Goal: Task Accomplishment & Management: Manage account settings

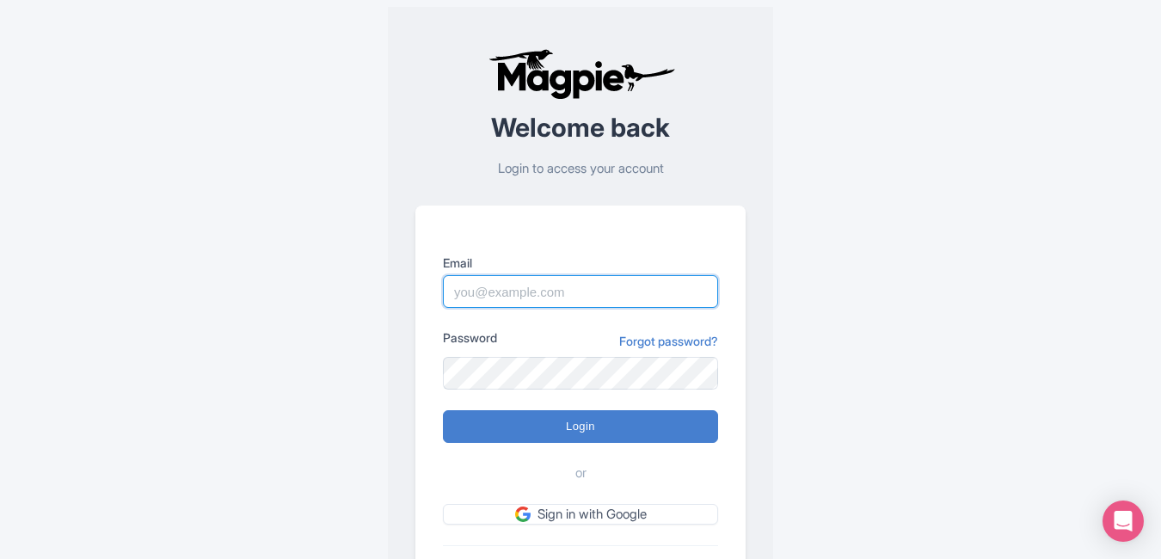
click at [612, 276] on input "Email" at bounding box center [580, 291] width 275 height 33
paste input "[PERSON_NAME][EMAIL_ADDRESS][PERSON_NAME][DOMAIN_NAME]"
click at [612, 276] on input "[PERSON_NAME][EMAIL_ADDRESS][PERSON_NAME][DOMAIN_NAME]" at bounding box center [580, 291] width 275 height 33
type input "[PERSON_NAME][EMAIL_ADDRESS][PERSON_NAME][DOMAIN_NAME]"
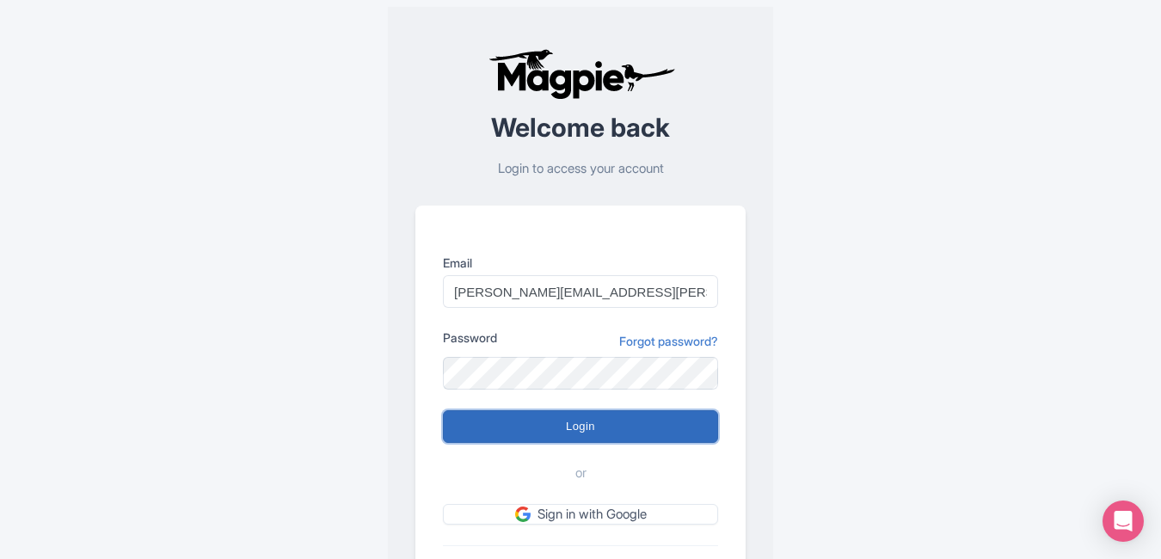
click at [669, 443] on input "Login" at bounding box center [580, 426] width 275 height 33
type input "Logging in..."
click at [673, 423] on input "Login" at bounding box center [580, 426] width 275 height 33
type input "Logging in..."
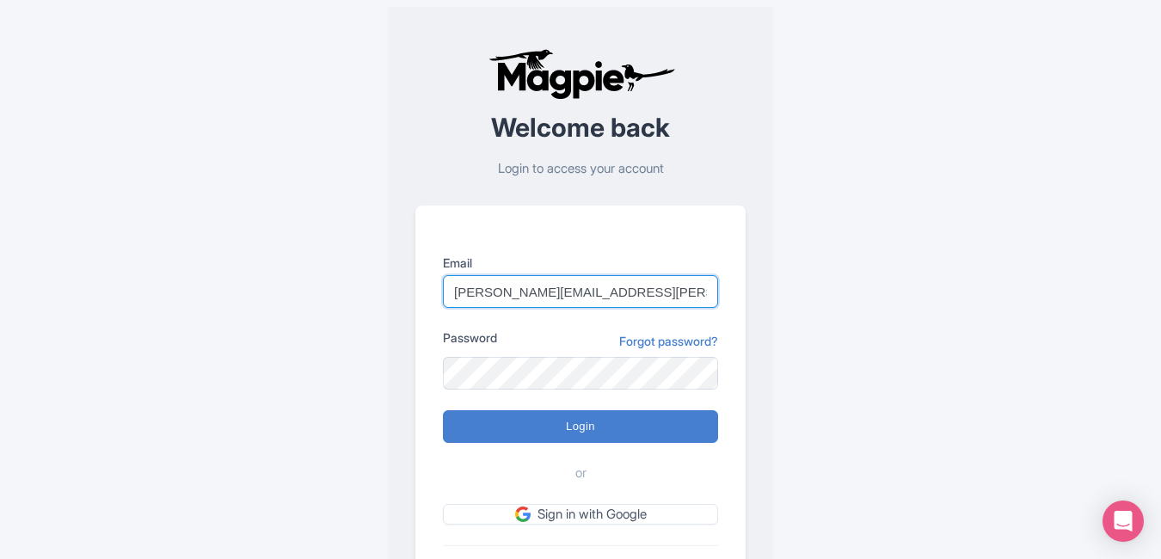
click at [464, 290] on input "[PERSON_NAME][EMAIL_ADDRESS][PERSON_NAME][DOMAIN_NAME]" at bounding box center [580, 291] width 275 height 33
type input "pushpendra.shekhawat@ticketex.co"
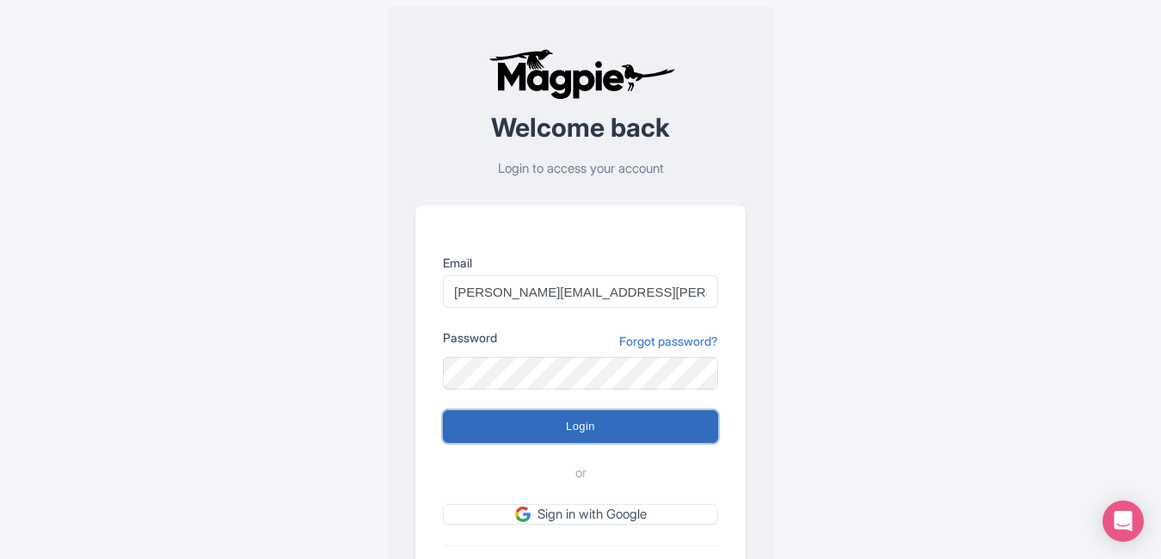
click at [600, 416] on input "Login" at bounding box center [580, 426] width 275 height 33
type input "Logging in..."
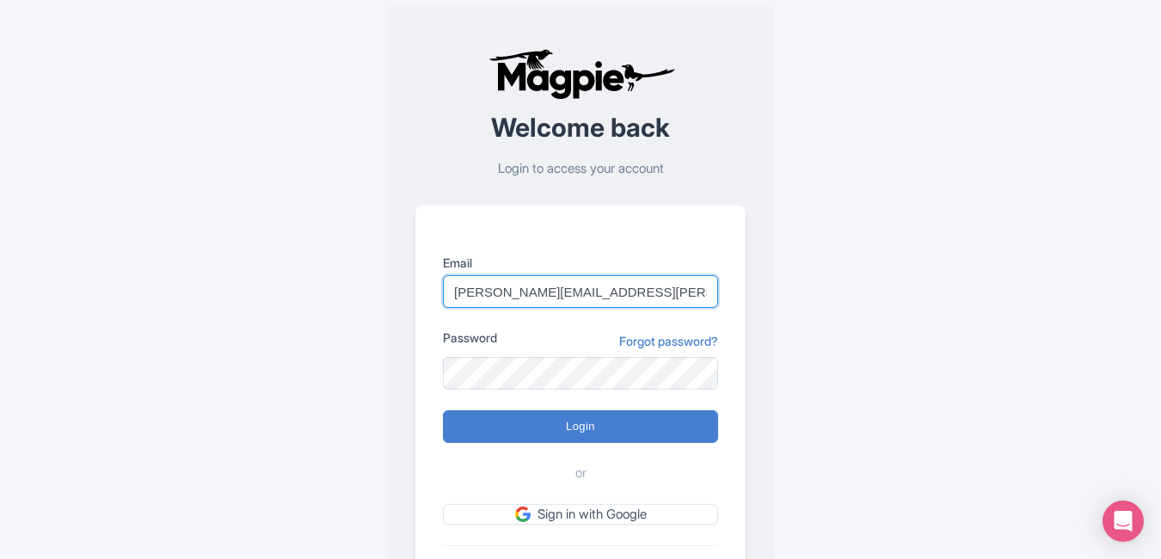
click at [547, 293] on input "pushpendra.shekhawat@ticketex.co" at bounding box center [580, 291] width 275 height 33
drag, startPoint x: 663, startPoint y: 294, endPoint x: 220, endPoint y: 291, distance: 443.0
click at [220, 291] on div "Error There was an error logging in Welcome back Login to access your account E…" at bounding box center [580, 336] width 1101 height 672
paste input "Pushpendra.shekh"
type input "Pushpendra.shekhwat@ticketex.co"
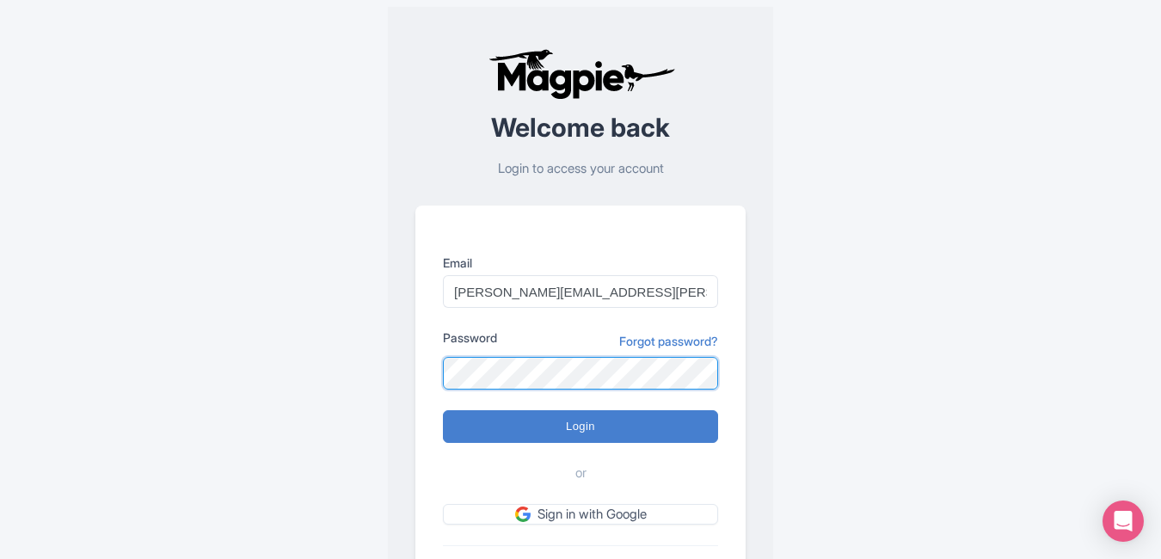
click at [443, 410] on input "Login" at bounding box center [580, 426] width 275 height 33
type input "Logging in..."
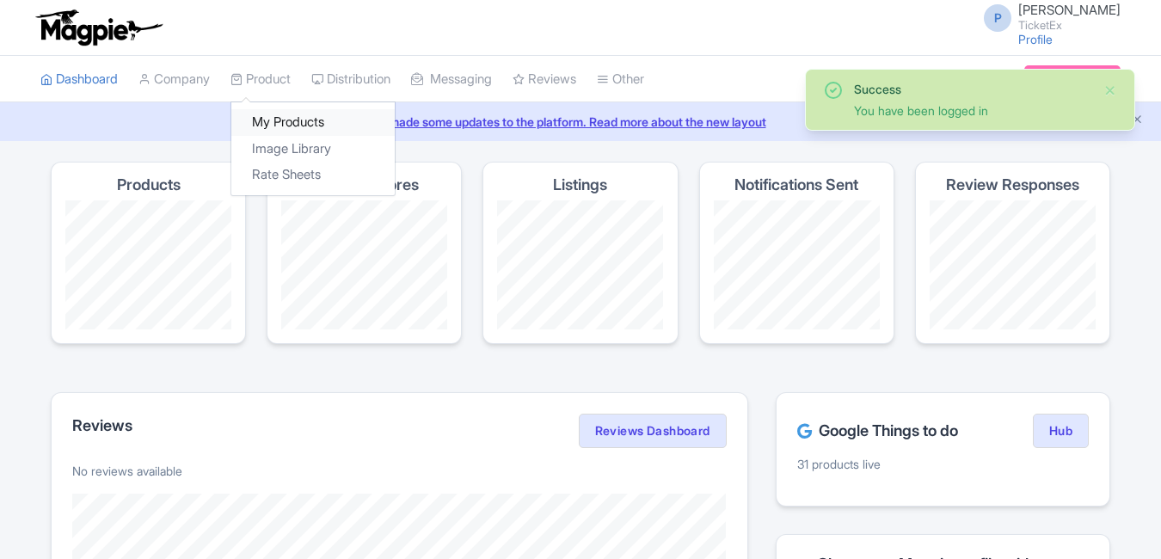
click at [308, 114] on link "My Products" at bounding box center [312, 122] width 163 height 27
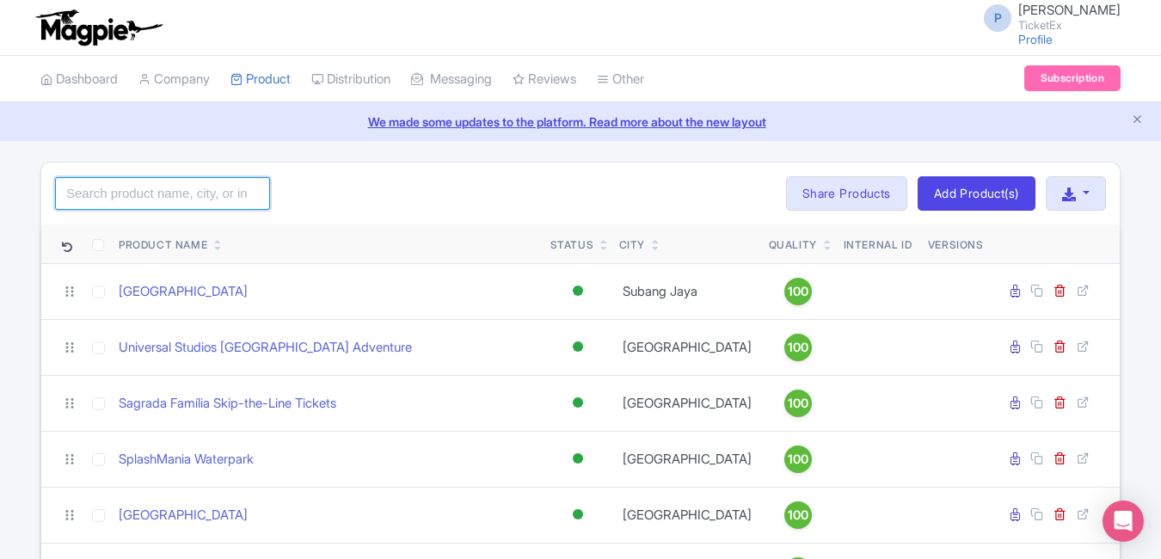
click at [179, 205] on input "search" at bounding box center [162, 193] width 215 height 33
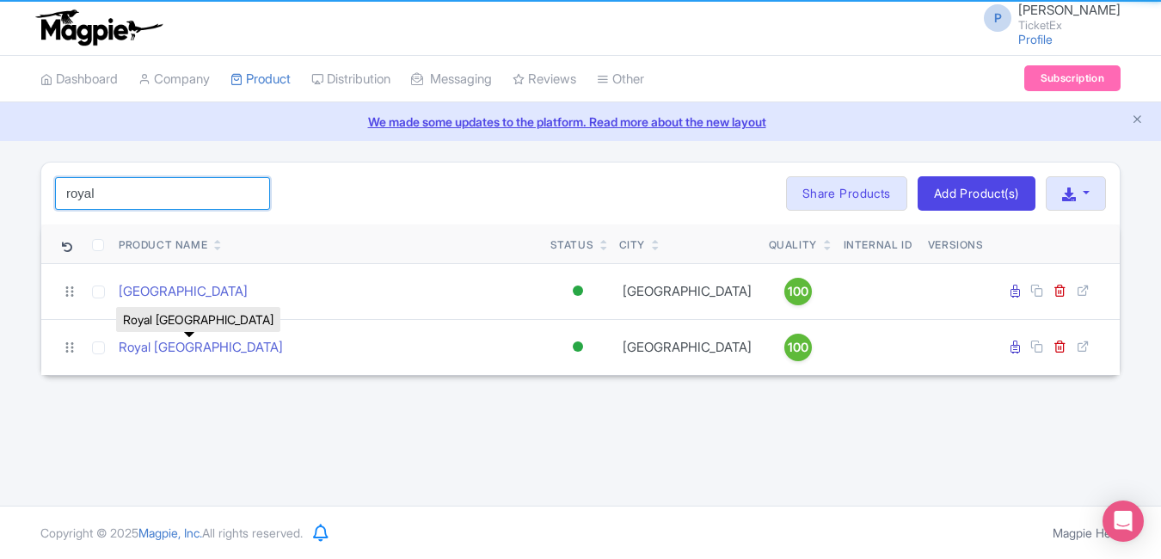
type input "royal"
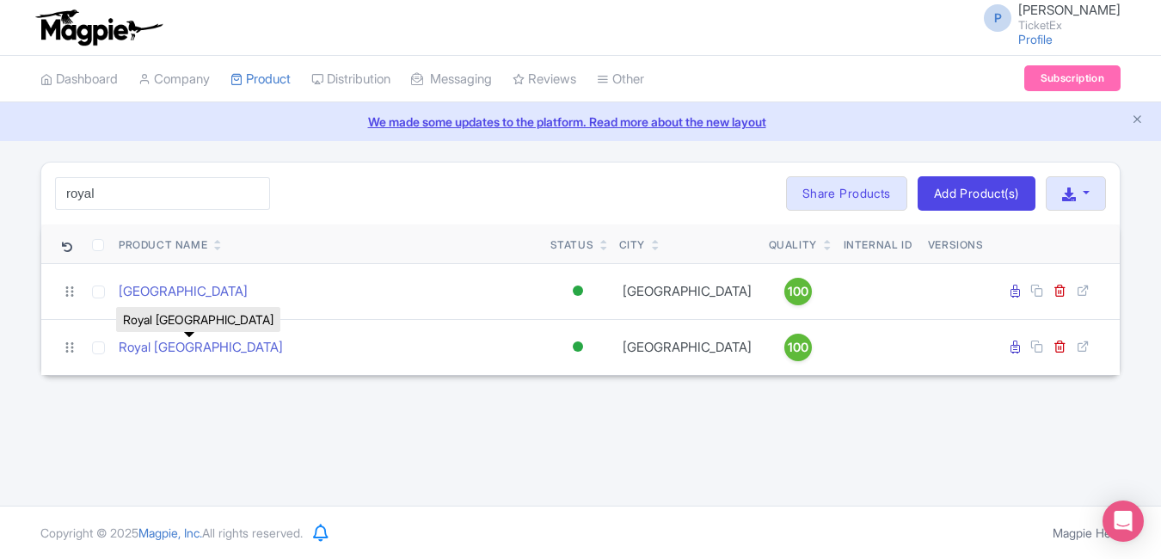
click at [207, 343] on link "Royal [GEOGRAPHIC_DATA]" at bounding box center [201, 348] width 164 height 20
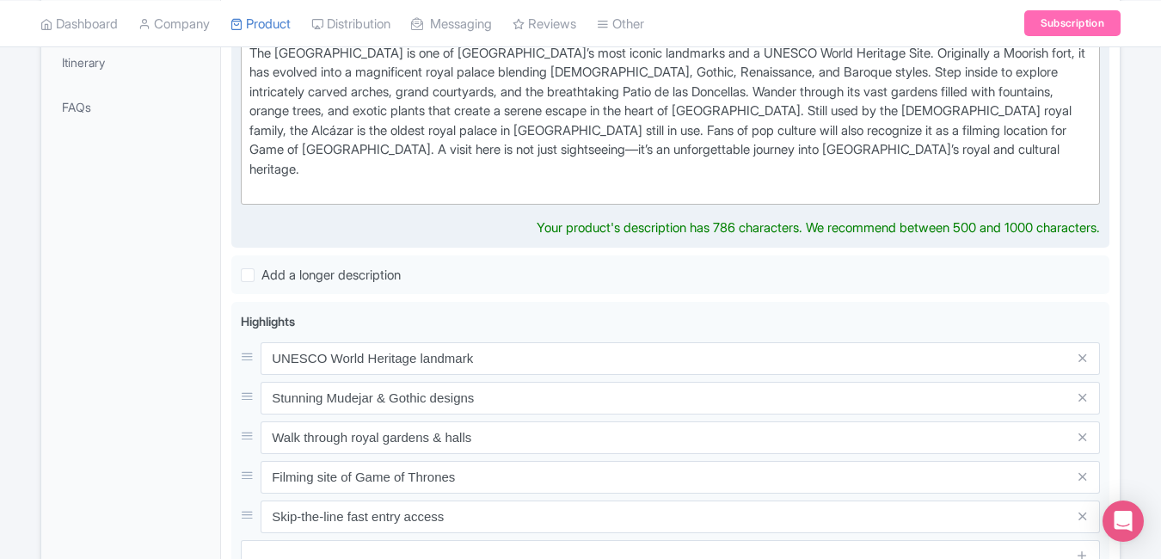
scroll to position [556, 0]
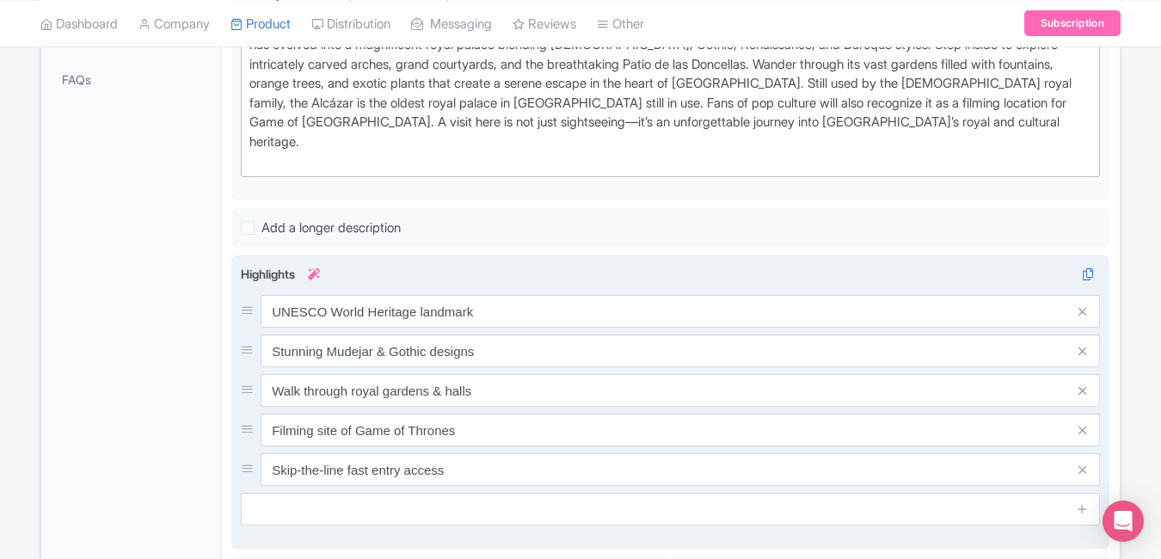
click at [1082, 313] on div "UNESCO World Heritage landmark Stunning Mudejar & Gothic designs Walk through r…" at bounding box center [670, 390] width 859 height 191
click at [1085, 305] on icon at bounding box center [1083, 311] width 8 height 13
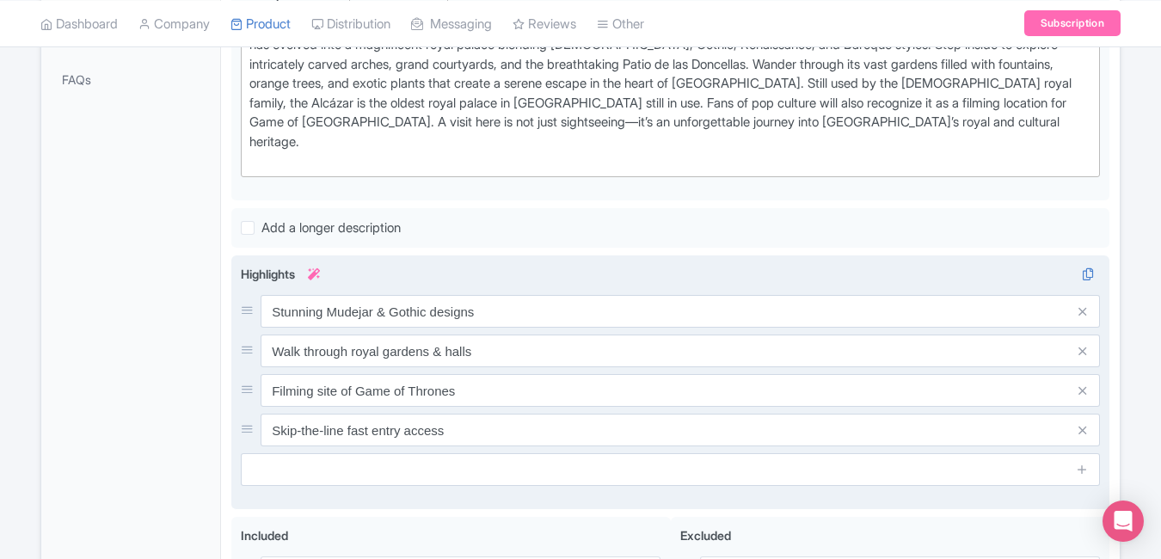
click at [1085, 305] on icon at bounding box center [1083, 311] width 8 height 13
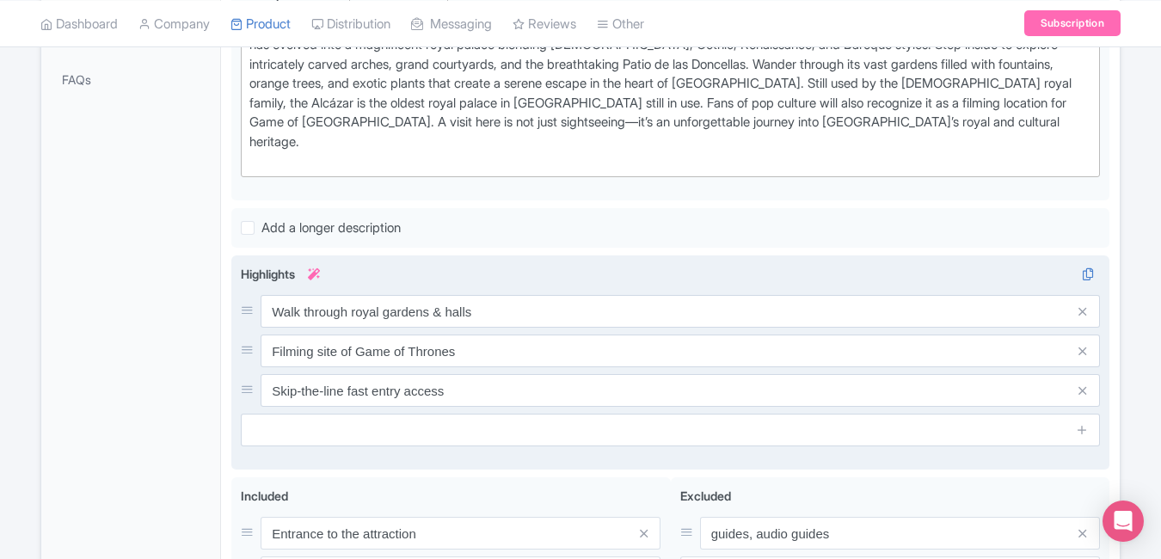
click at [1088, 298] on span at bounding box center [1083, 311] width 34 height 33
click at [1084, 305] on icon at bounding box center [1083, 311] width 8 height 13
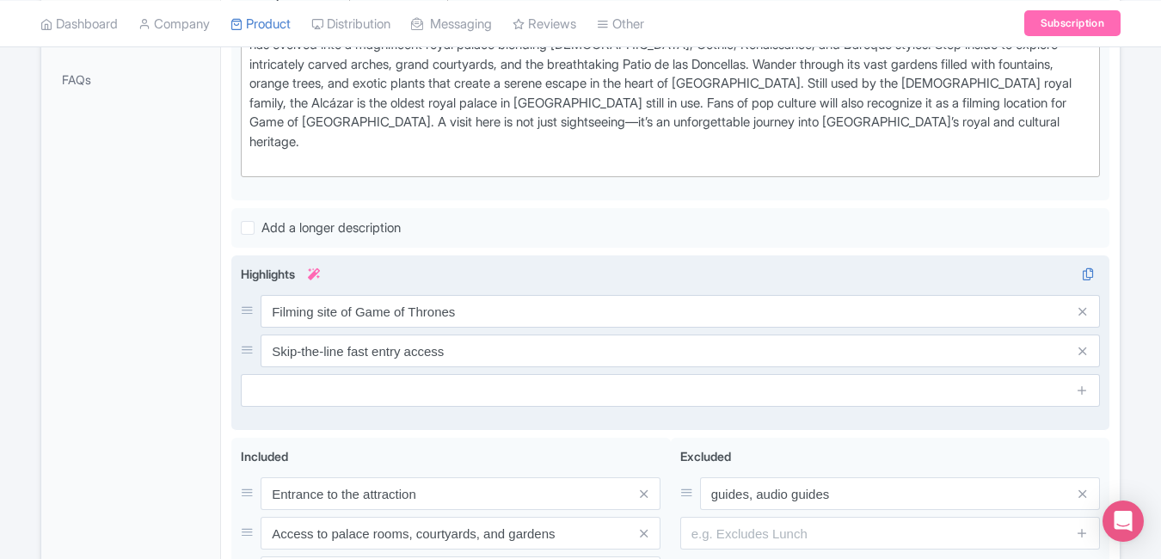
click at [1084, 305] on icon at bounding box center [1083, 311] width 8 height 13
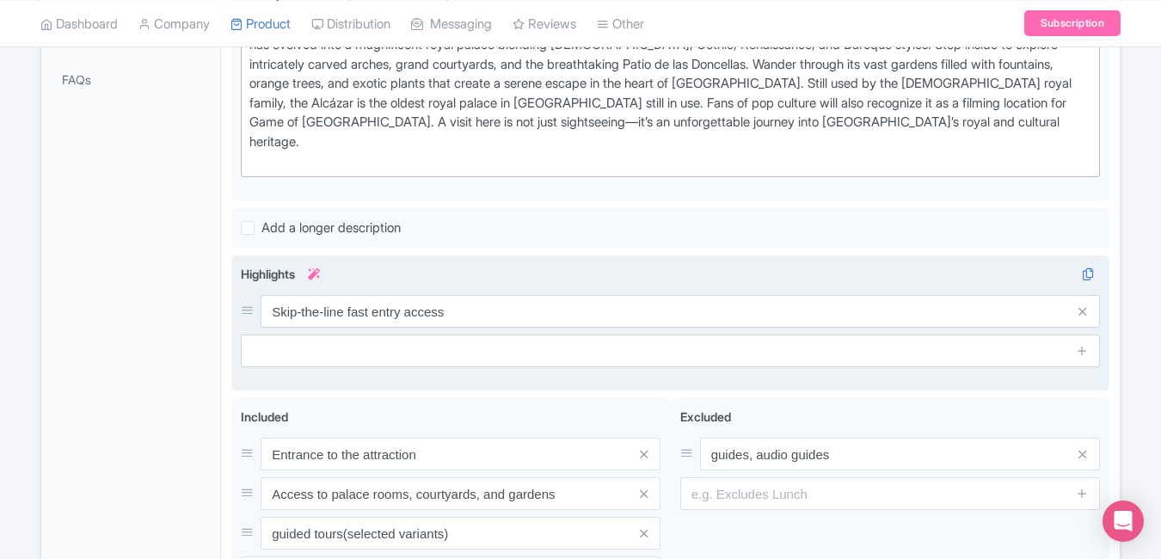
click at [1084, 305] on icon at bounding box center [1083, 311] width 8 height 13
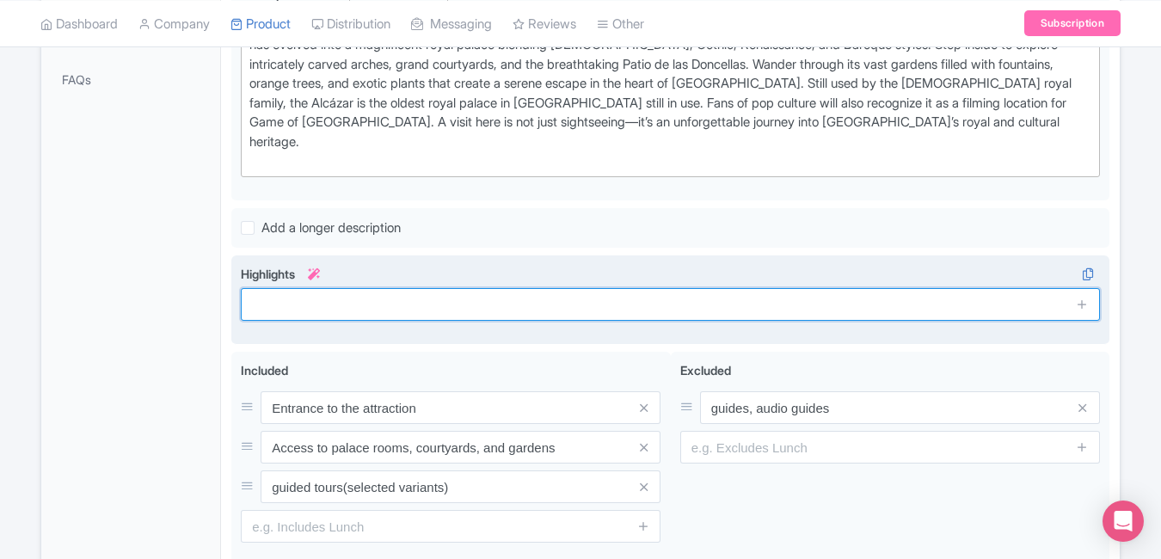
click at [816, 288] on input "text" at bounding box center [670, 304] width 859 height 33
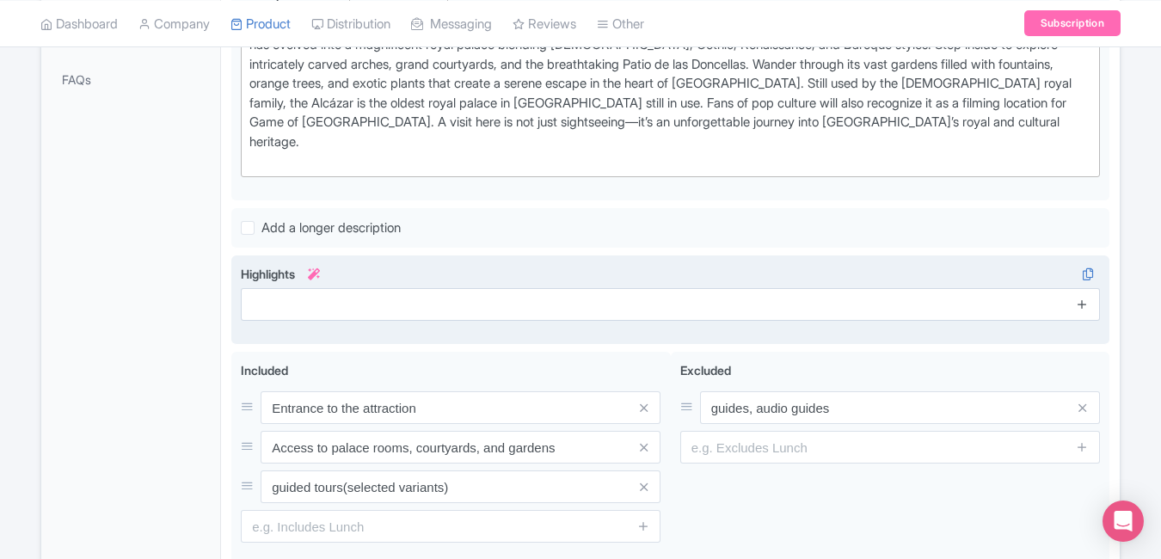
click at [1088, 298] on icon at bounding box center [1082, 304] width 13 height 13
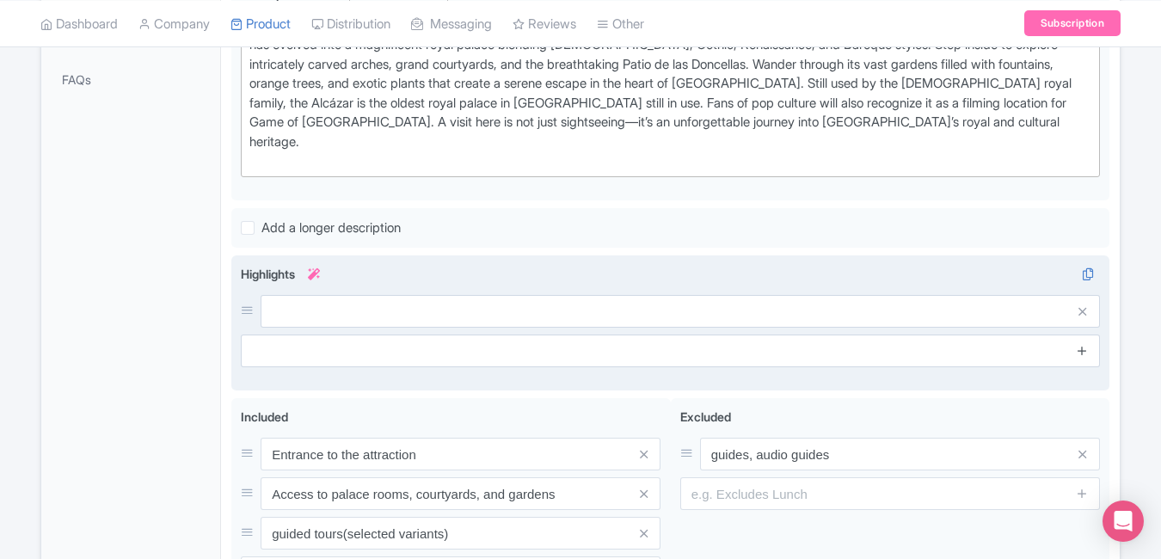
click at [1088, 295] on span at bounding box center [1083, 311] width 34 height 33
click at [1085, 344] on icon at bounding box center [1082, 350] width 13 height 13
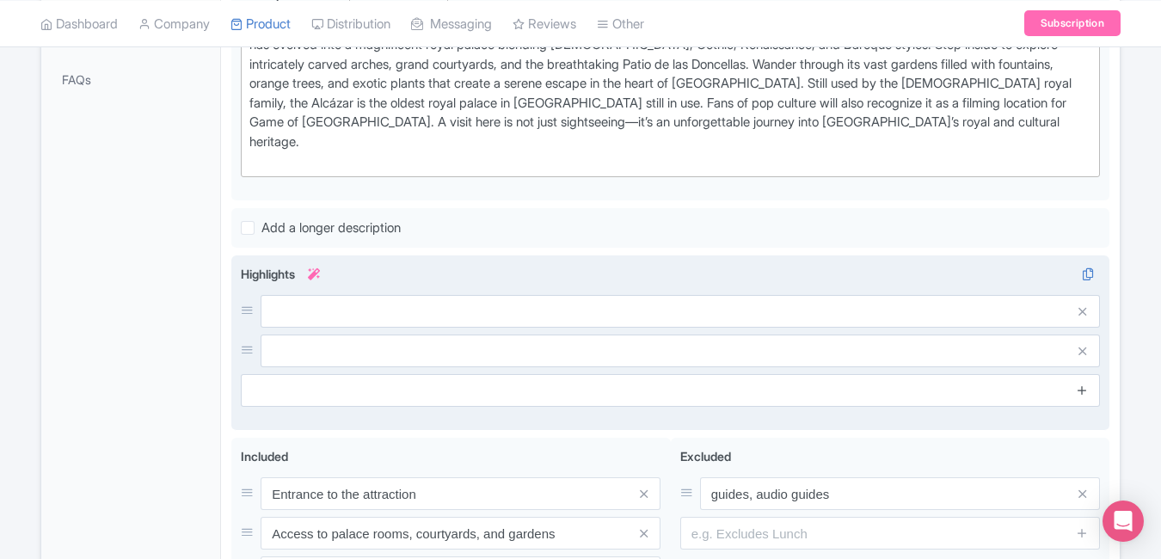
click at [1084, 384] on icon at bounding box center [1082, 390] width 13 height 13
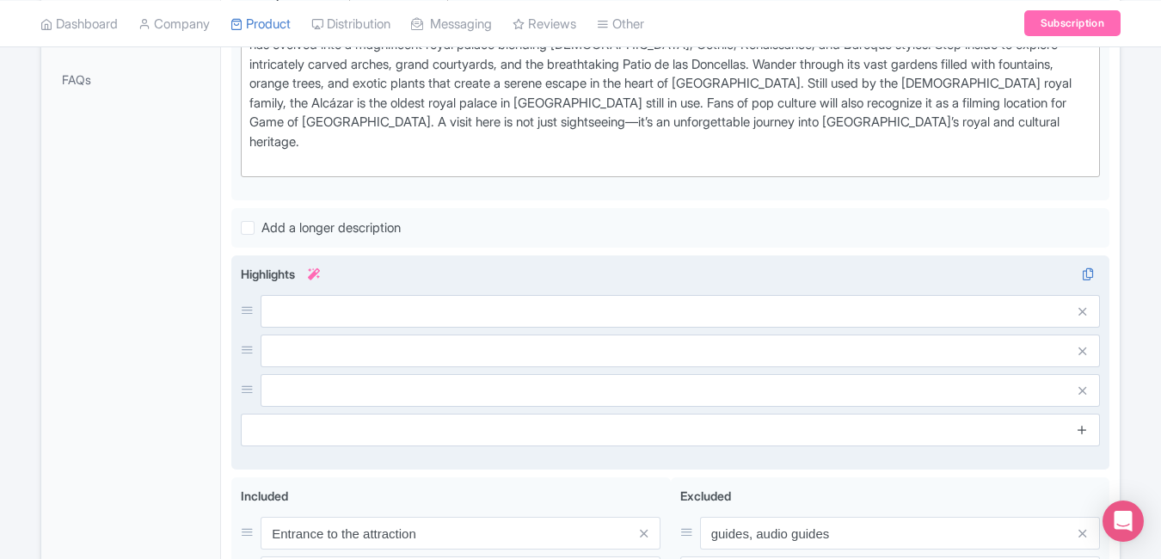
click at [1082, 423] on icon at bounding box center [1082, 429] width 13 height 13
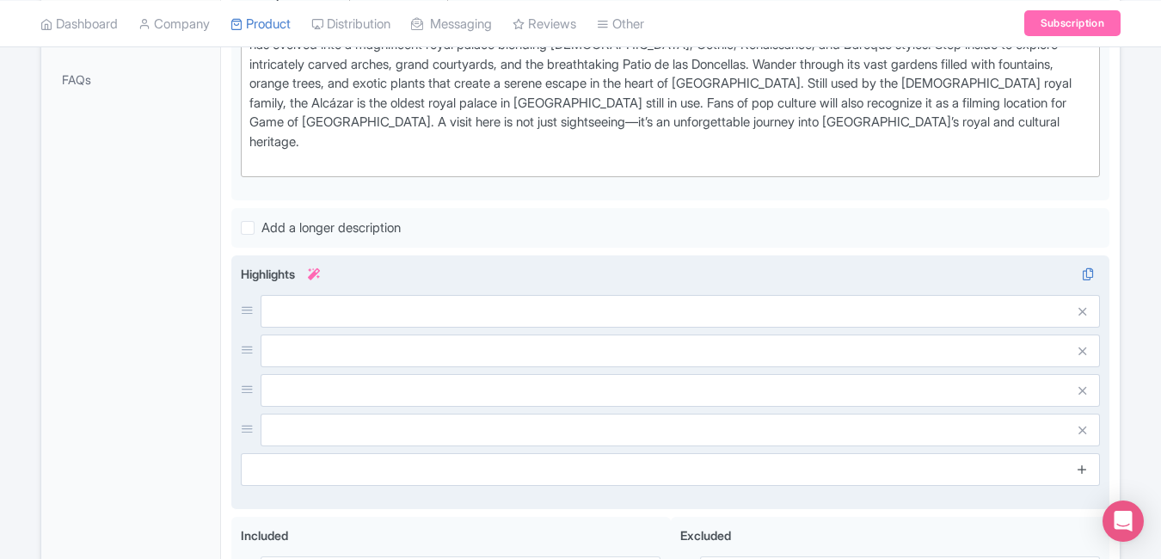
click at [1082, 463] on icon at bounding box center [1082, 469] width 13 height 13
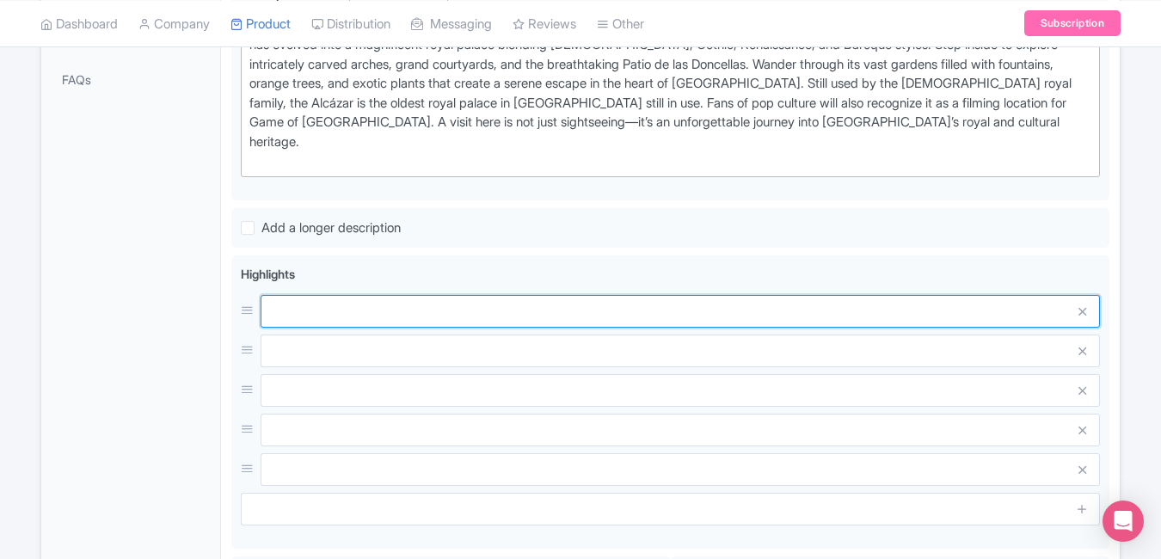
click at [650, 295] on input "text" at bounding box center [680, 311] width 839 height 33
paste input "Pushpendra.shekhwat@ticketex.co"
type input "P"
paste input "Majestic Moorish royal palace in Seville"
type input "Majestic Moorish royal palace in Seville"
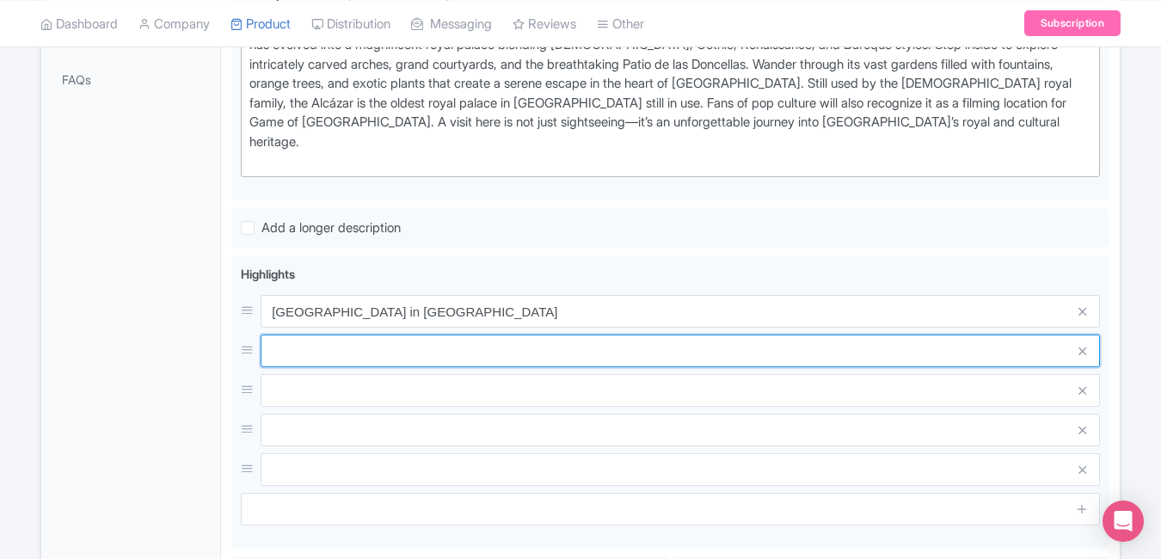
click at [380, 336] on input "text" at bounding box center [680, 351] width 839 height 33
paste input "UNESCO World Heritage architectural gem"
type input "UNESCO World Heritage architectural gem"
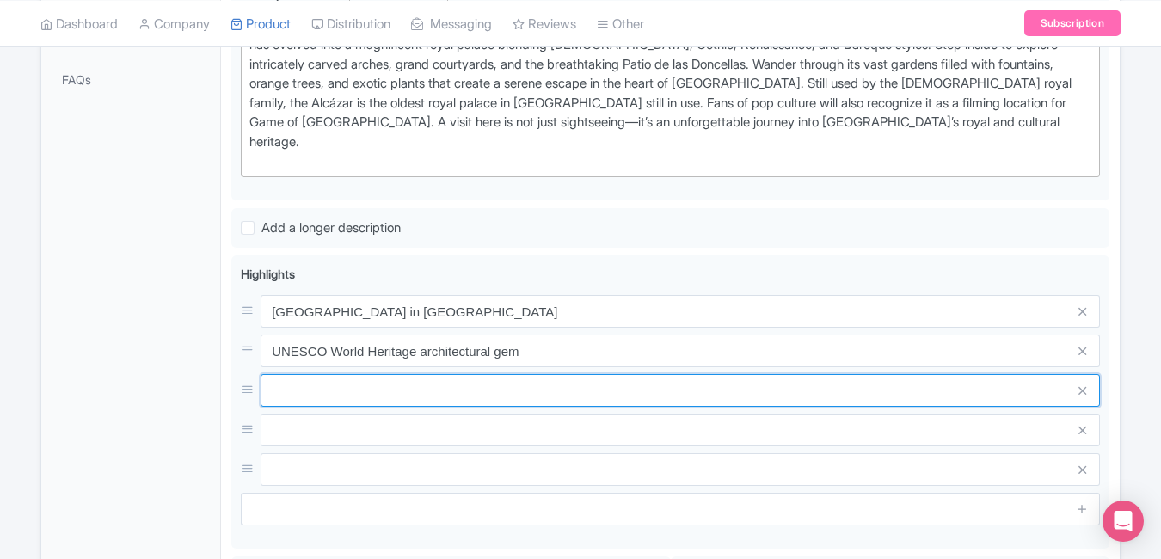
click at [326, 374] on input "text" at bounding box center [680, 390] width 839 height 33
paste input "Stunning gardens & intricate tile artistry"
type input "Stunning gardens & intricate tile artistry"
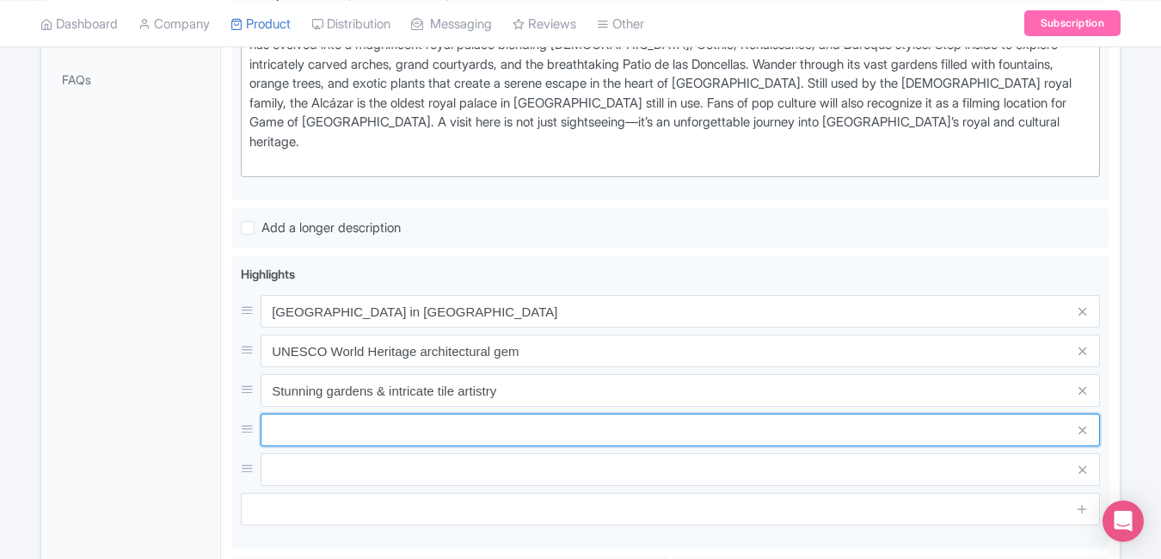
click at [306, 414] on input "text" at bounding box center [680, 430] width 839 height 33
paste input "Iconic Game of Thrones filming location"
type input "Iconic Game of Thrones filming location"
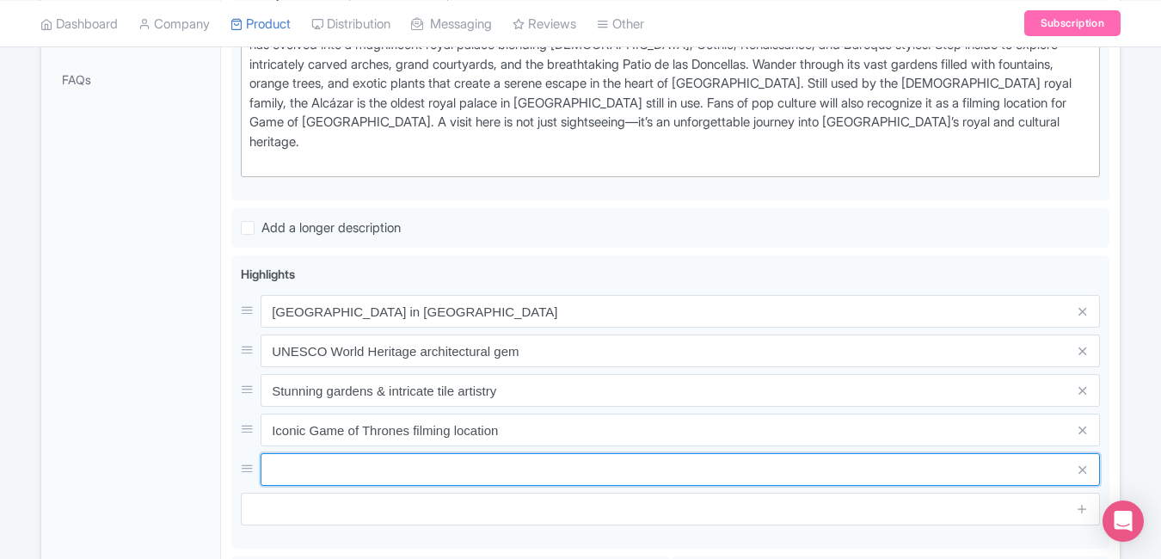
click at [342, 453] on input "text" at bounding box center [680, 469] width 839 height 33
paste input "Top historical attraction in Spain"
type input "Top historical attraction in Spain"
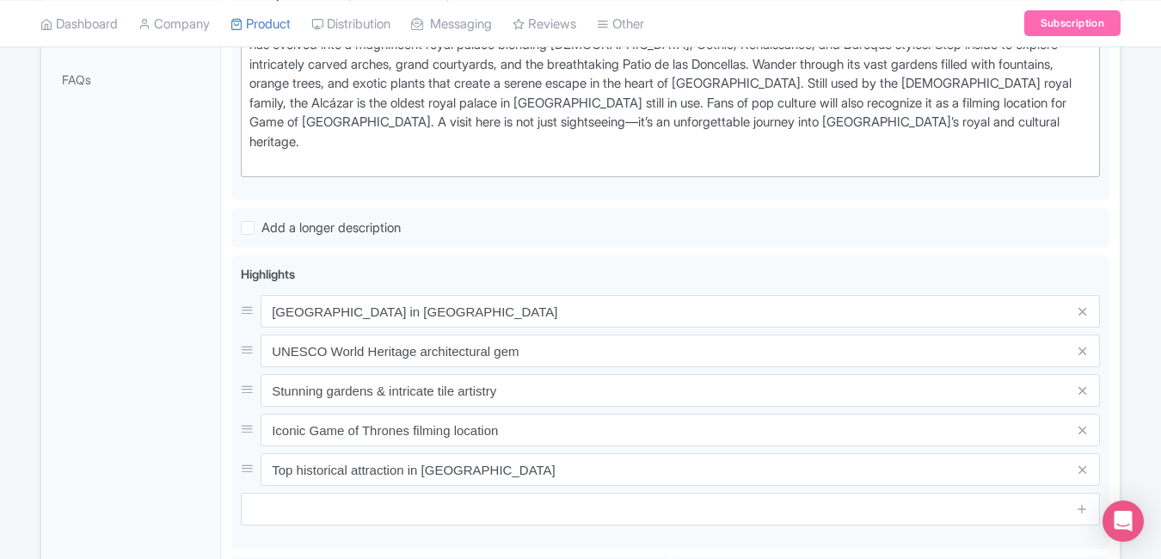
click at [134, 349] on div "General Booking Info Locations Settings Pricing Gallery Itinerary FAQs" at bounding box center [131, 293] width 180 height 1099
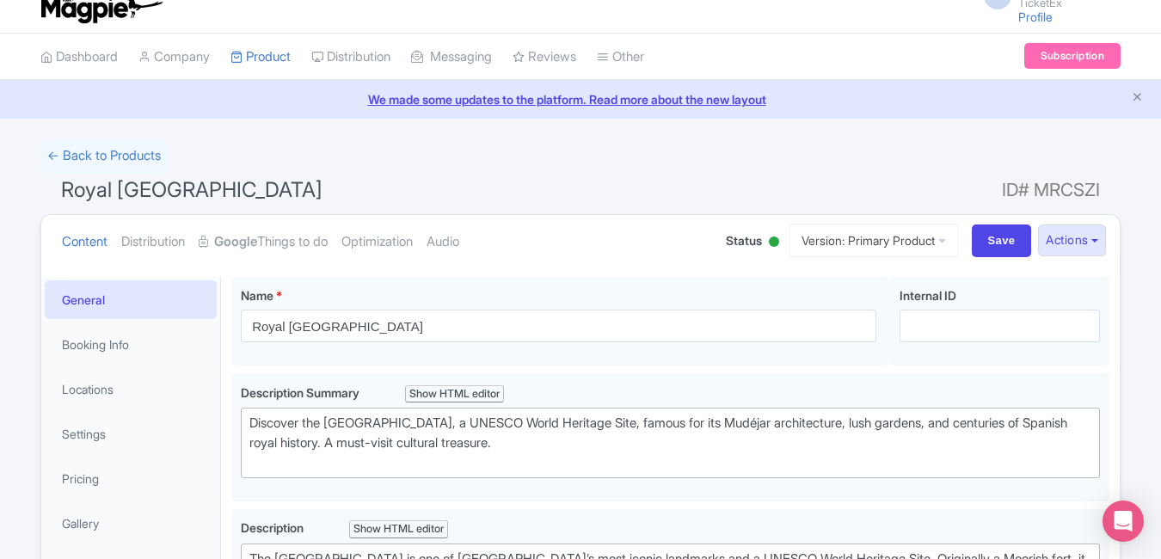
scroll to position [0, 0]
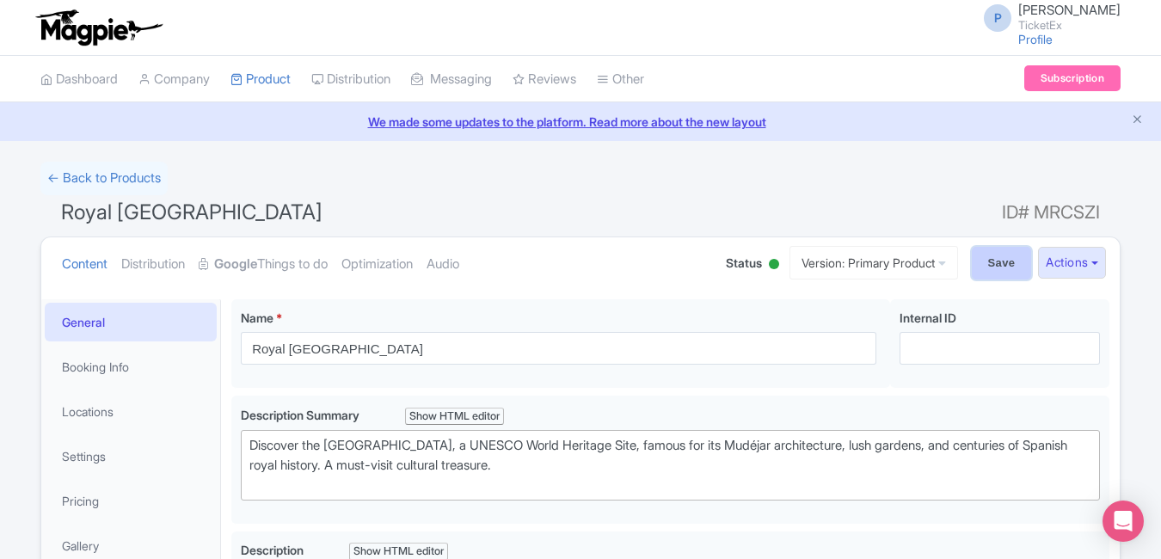
click at [980, 267] on input "Save" at bounding box center [1002, 263] width 60 height 33
type input "Saving..."
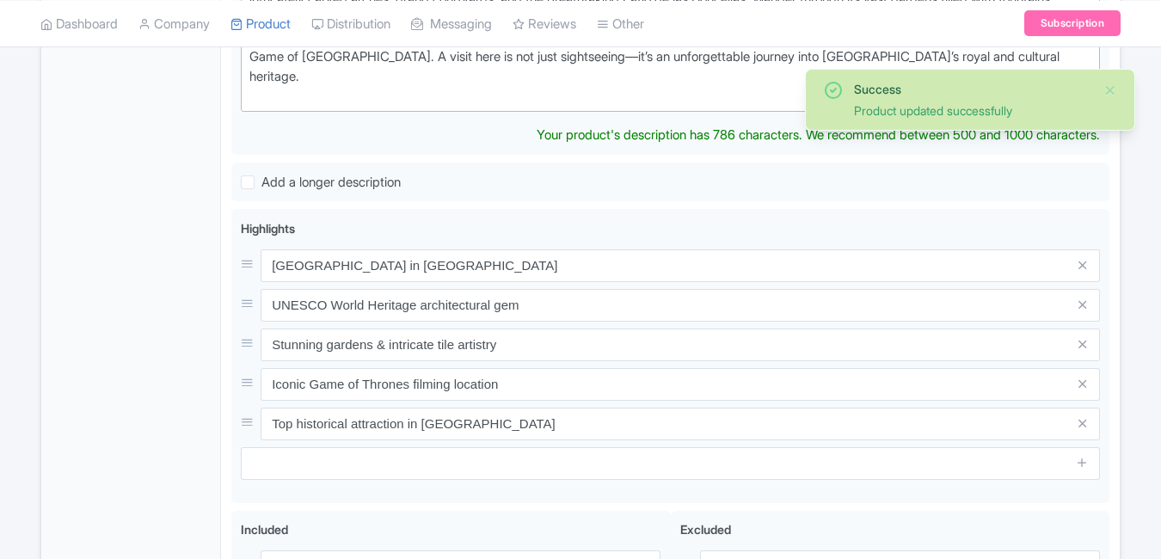
scroll to position [624, 0]
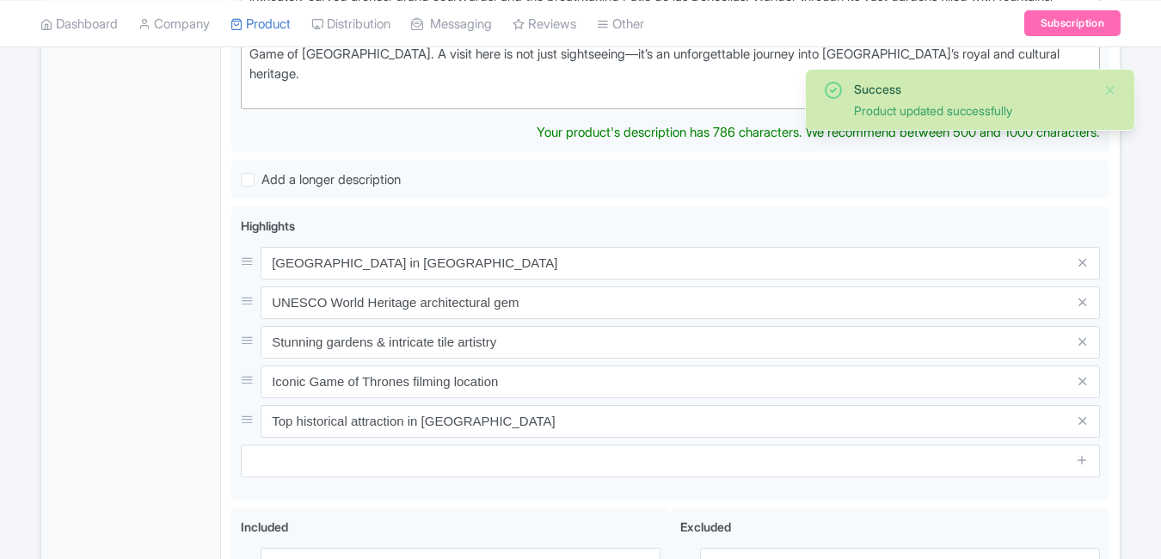
type trix-editor "<div>The [GEOGRAPHIC_DATA] is one of [GEOGRAPHIC_DATA]’s most iconic landmarks …"
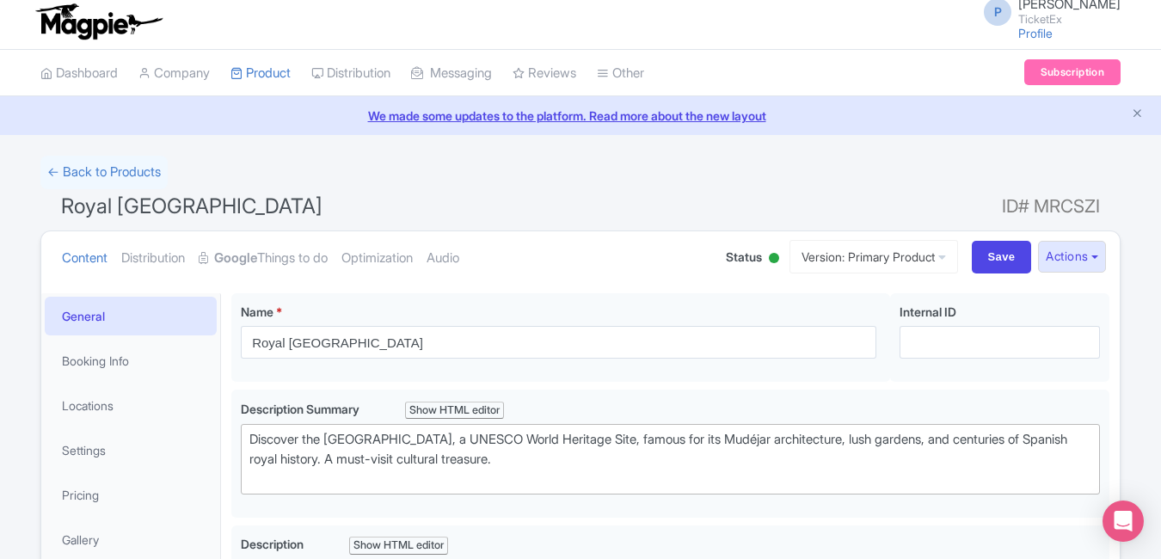
scroll to position [0, 0]
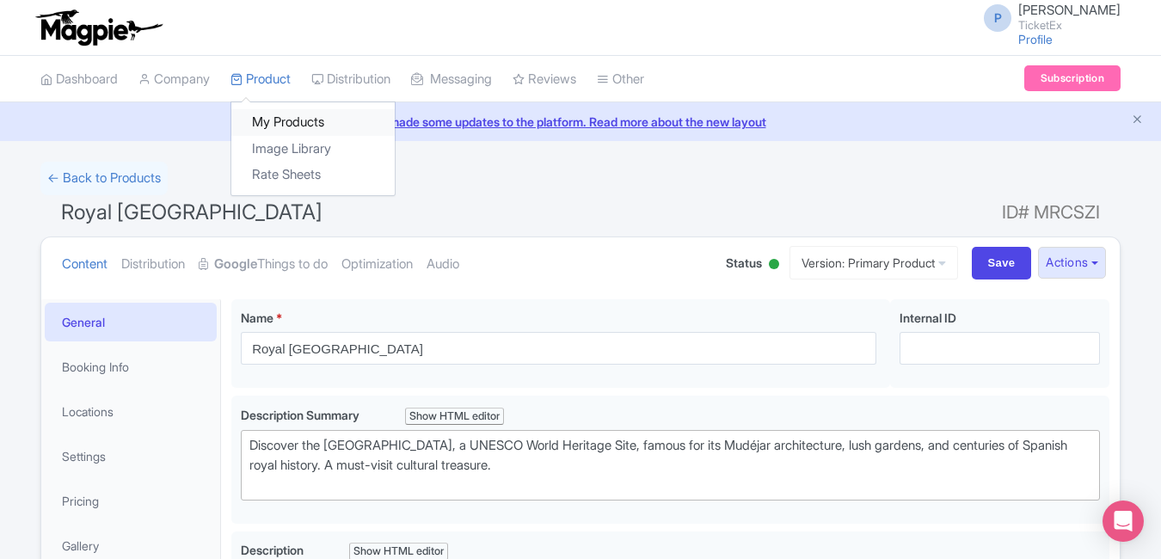
click at [293, 117] on link "My Products" at bounding box center [312, 122] width 163 height 27
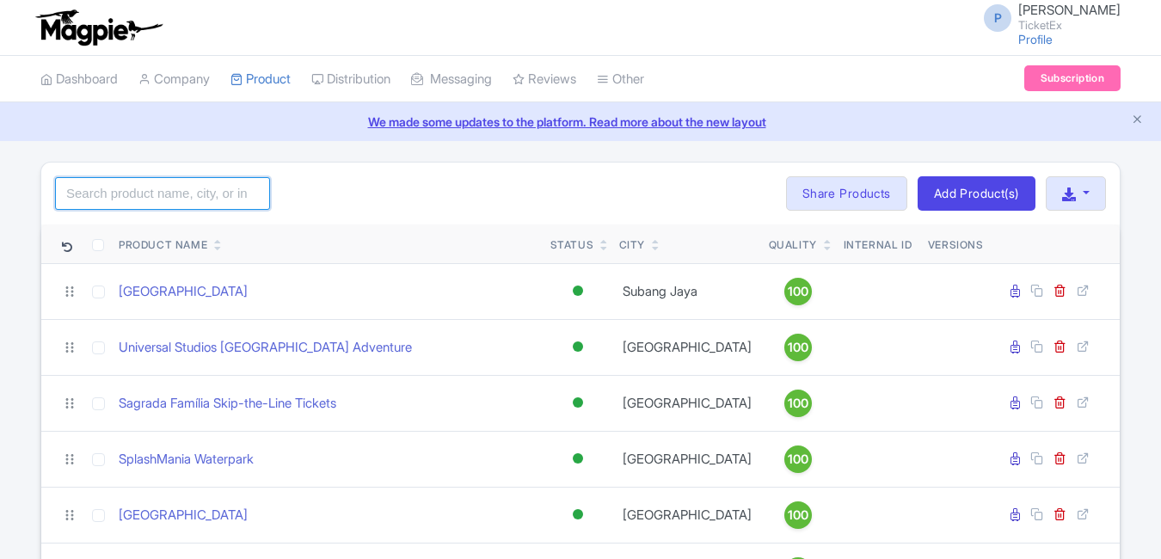
click at [209, 196] on input "search" at bounding box center [162, 193] width 215 height 33
paste input "Acropolis of [GEOGRAPHIC_DATA]"
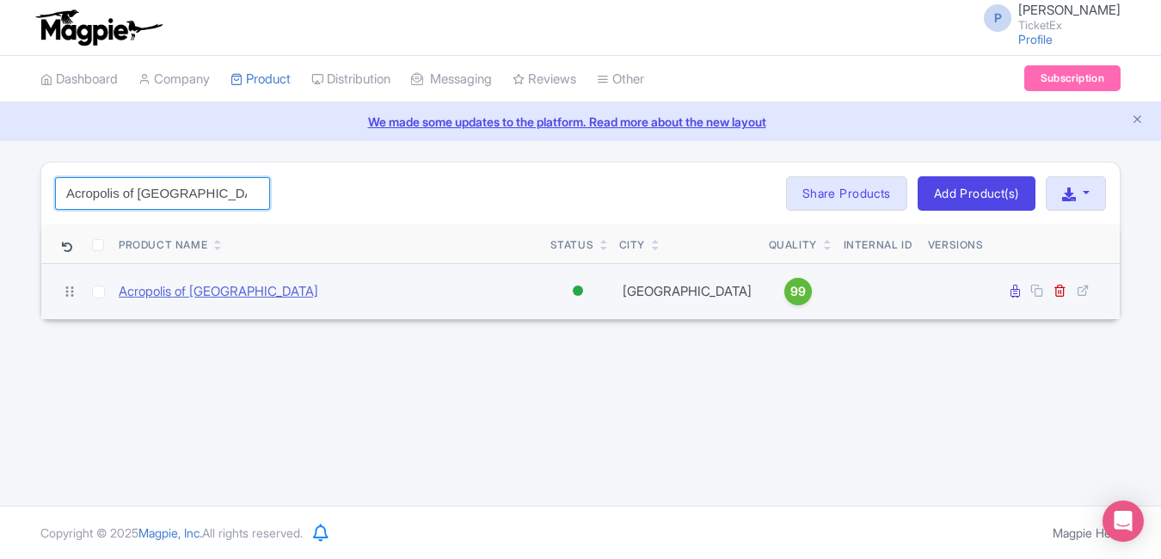
type input "Acropolis of [GEOGRAPHIC_DATA]"
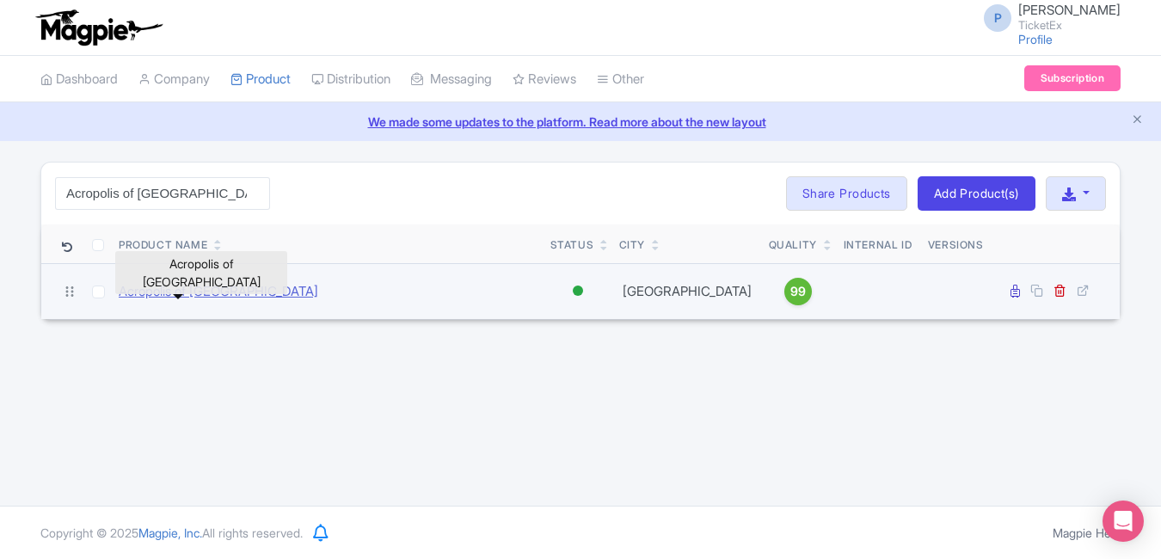
click at [194, 292] on link "Acropolis of [GEOGRAPHIC_DATA]" at bounding box center [219, 292] width 200 height 20
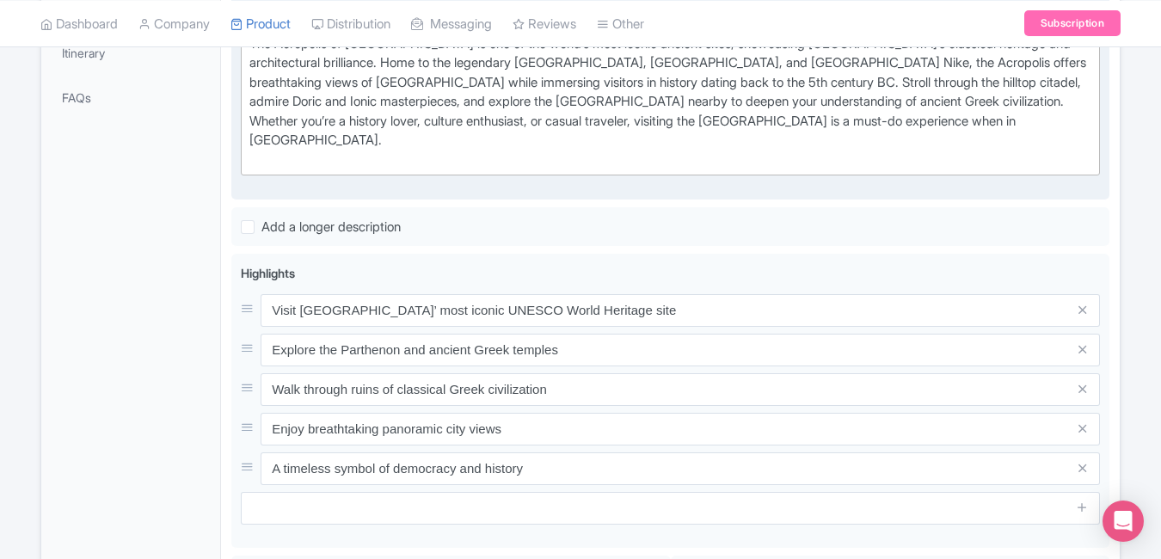
scroll to position [540, 0]
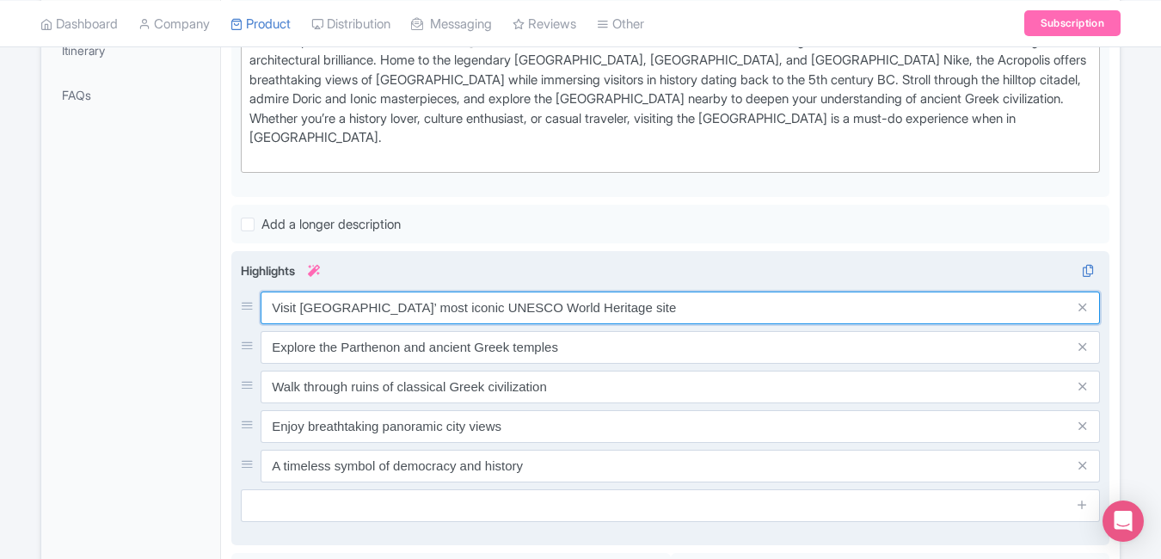
drag, startPoint x: 614, startPoint y: 291, endPoint x: 232, endPoint y: 292, distance: 381.9
click at [232, 292] on div "Visit [GEOGRAPHIC_DATA]’ most iconic UNESCO World Heritage site Explore the [GE…" at bounding box center [670, 398] width 878 height 294
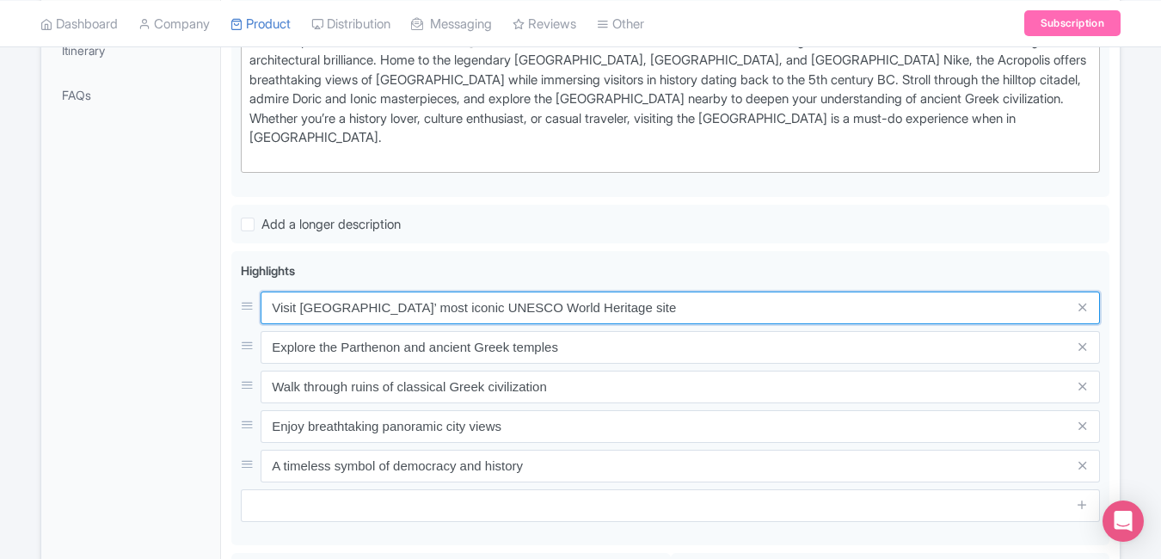
paste input "Ancient citadel with Parthenon temple views"
type input "Ancient citadel with Parthenon temple views"
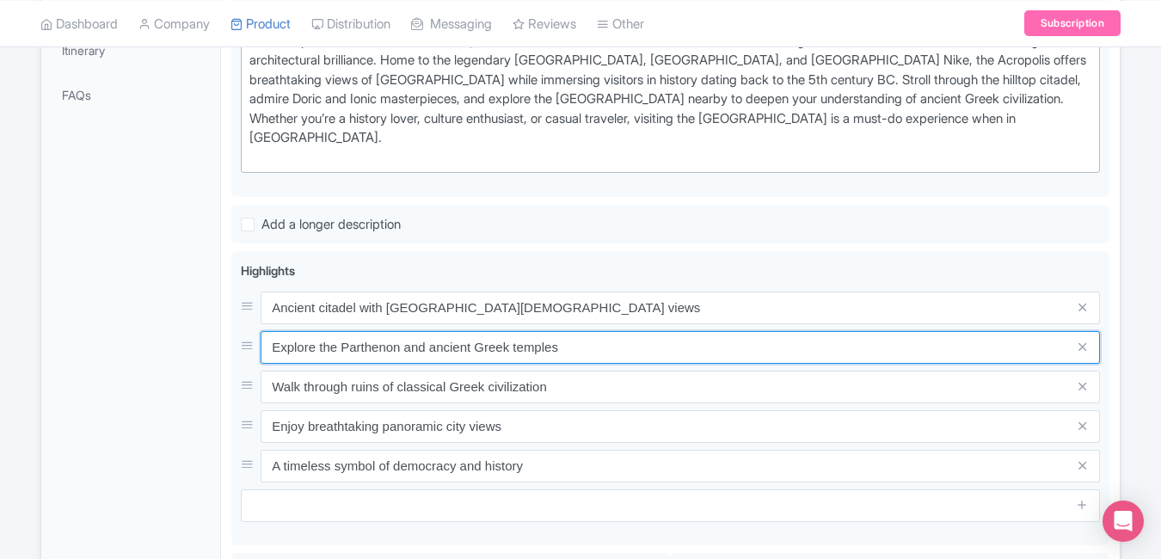
drag, startPoint x: 588, startPoint y: 329, endPoint x: 185, endPoint y: 320, distance: 403.5
click at [185, 320] on div "General Booking Info Locations Settings Pricing Gallery Itinerary FAQs Acropoli…" at bounding box center [580, 264] width 1079 height 1030
paste input "Symbol of Greek civilization & democracy"
type input "Symbol of Greek civilization & democracy"
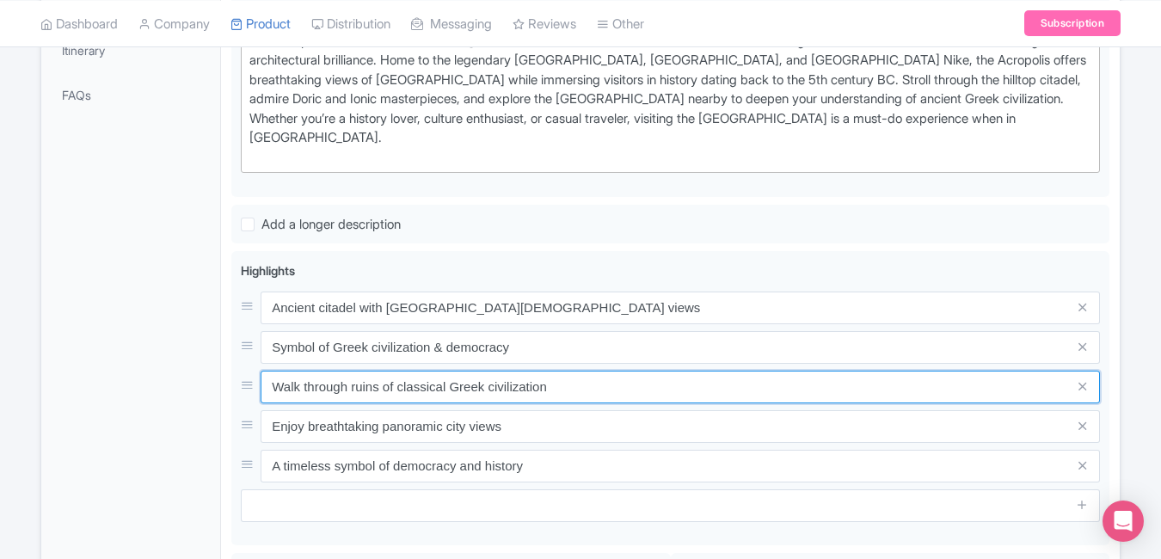
drag, startPoint x: 597, startPoint y: 364, endPoint x: 199, endPoint y: 349, distance: 398.5
click at [199, 349] on div "General Booking Info Locations Settings Pricing Gallery Itinerary FAQs Acropoli…" at bounding box center [580, 264] width 1079 height 1030
paste input "Breathtaking panoramic city vistas"
type input "Breathtaking panoramic city vistas"
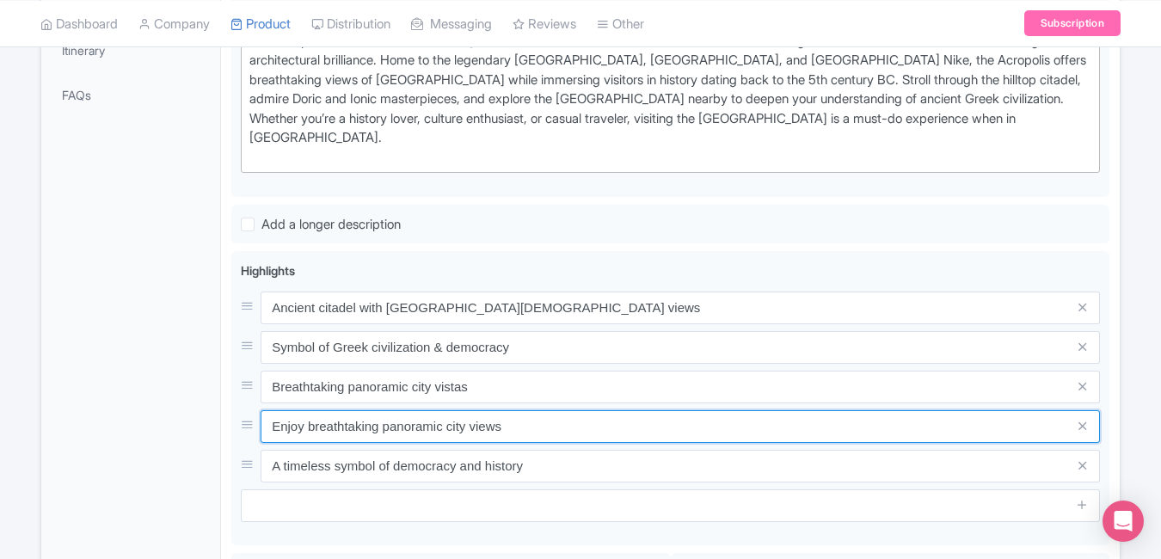
drag, startPoint x: 537, startPoint y: 413, endPoint x: 203, endPoint y: 403, distance: 333.9
click at [203, 403] on div "General Booking Info Locations Settings Pricing Gallery Itinerary FAQs Acropoli…" at bounding box center [580, 264] width 1079 height 1030
paste input "UNESCO World Heritage marvel of Athen"
type input "UNESCO World Heritage marvel of [GEOGRAPHIC_DATA]"
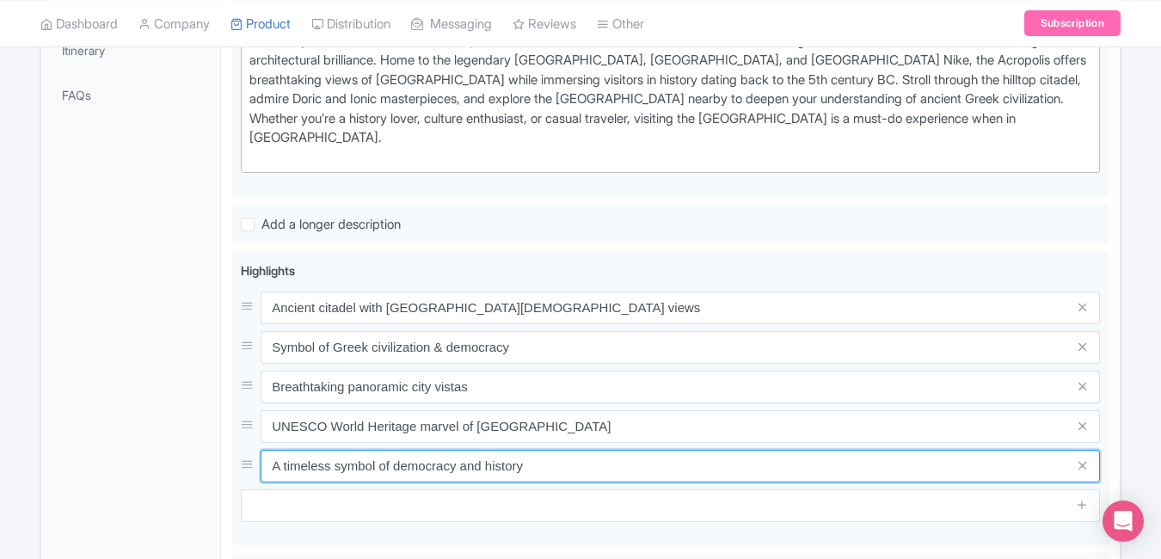
drag, startPoint x: 579, startPoint y: 445, endPoint x: 153, endPoint y: 434, distance: 425.9
click at [153, 434] on div "General Booking Info Locations Settings Pricing Gallery Itinerary FAQs Acropoli…" at bounding box center [580, 264] width 1079 height 1030
paste input "Must-visit landmark of classical Greece"
type input "Must-visit landmark of classical Greece"
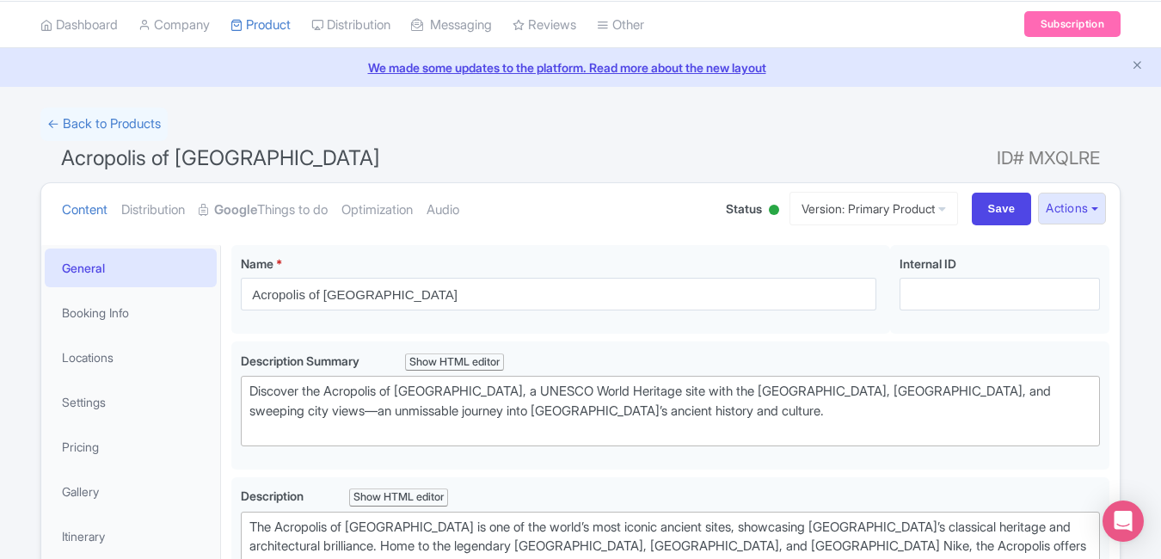
scroll to position [0, 0]
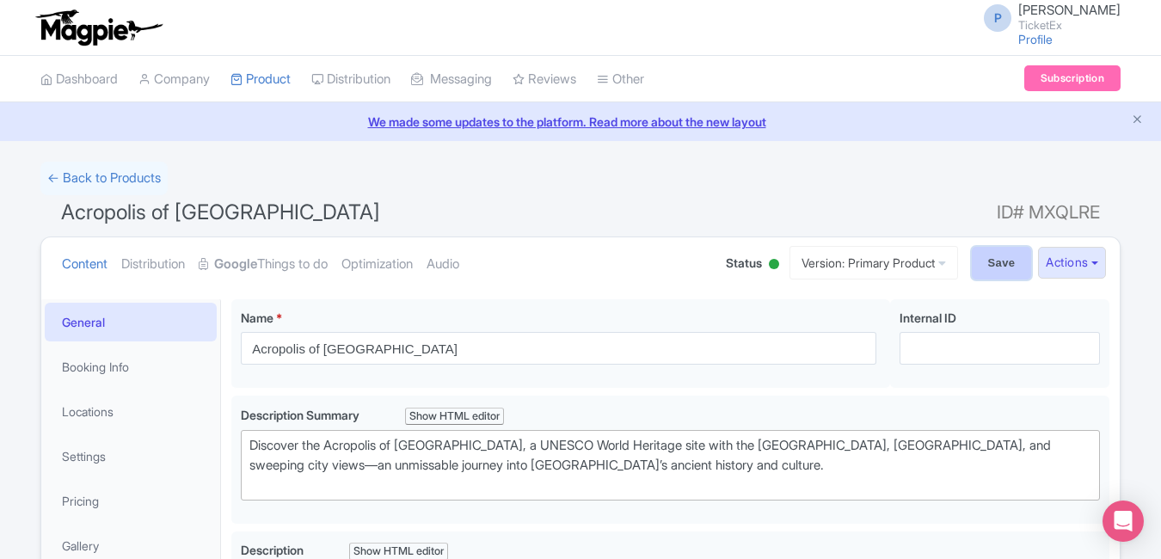
click at [985, 261] on input "Save" at bounding box center [1002, 263] width 60 height 33
type input "Saving..."
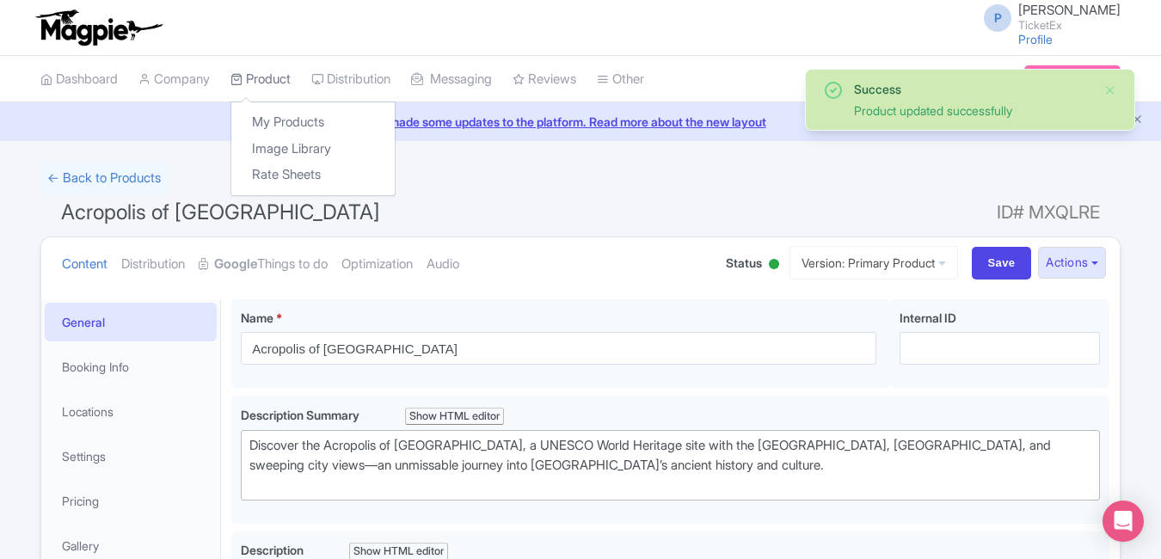
click at [277, 89] on link "Product" at bounding box center [261, 79] width 60 height 47
click at [279, 120] on link "My Products" at bounding box center [312, 122] width 163 height 27
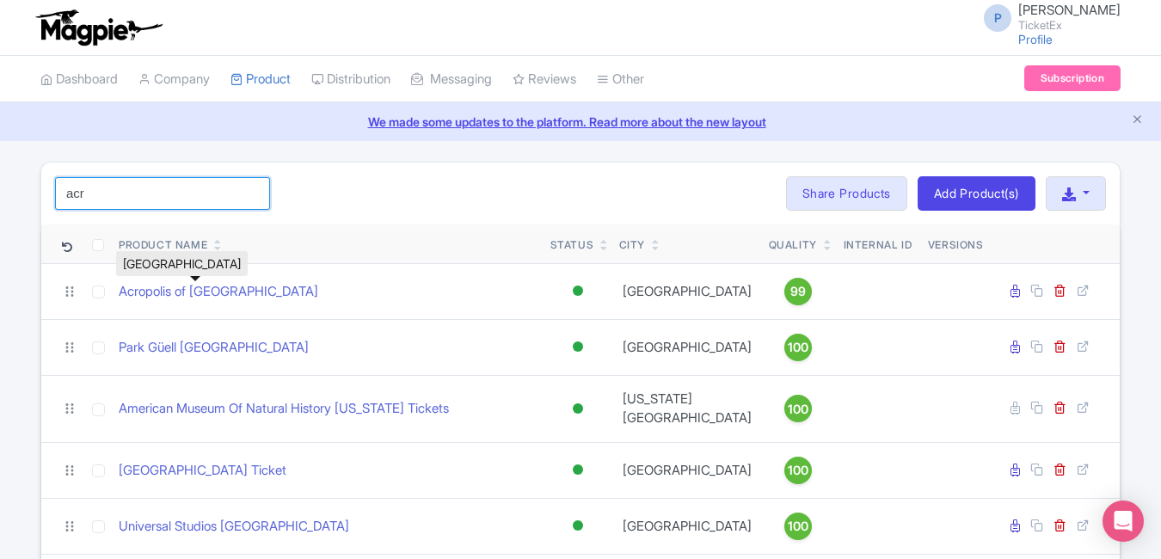
type input "Acropolis of [GEOGRAPHIC_DATA]"
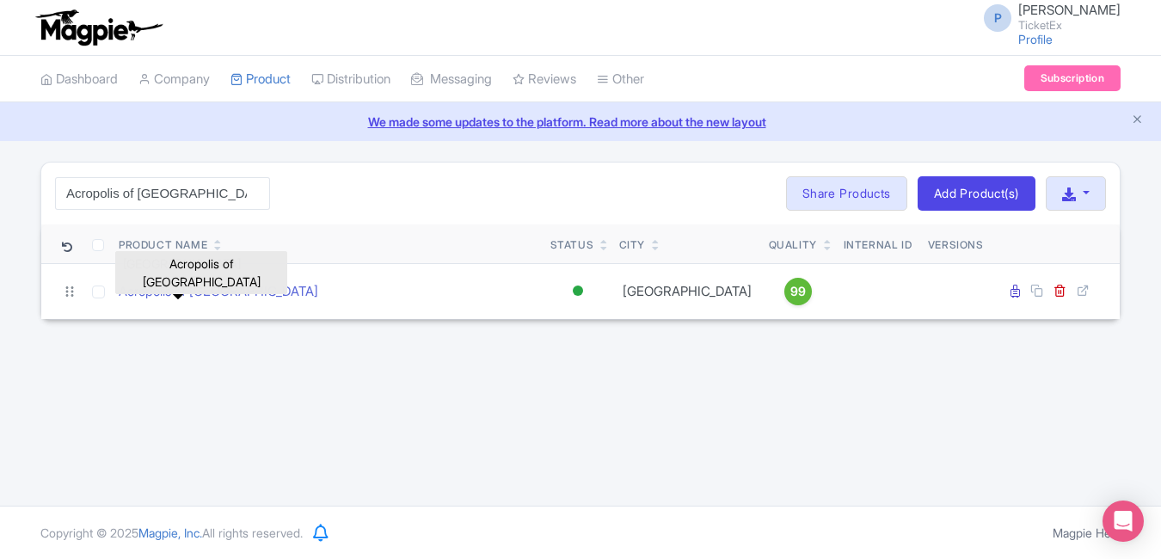
click at [224, 292] on link "Acropolis of [GEOGRAPHIC_DATA]" at bounding box center [219, 292] width 200 height 20
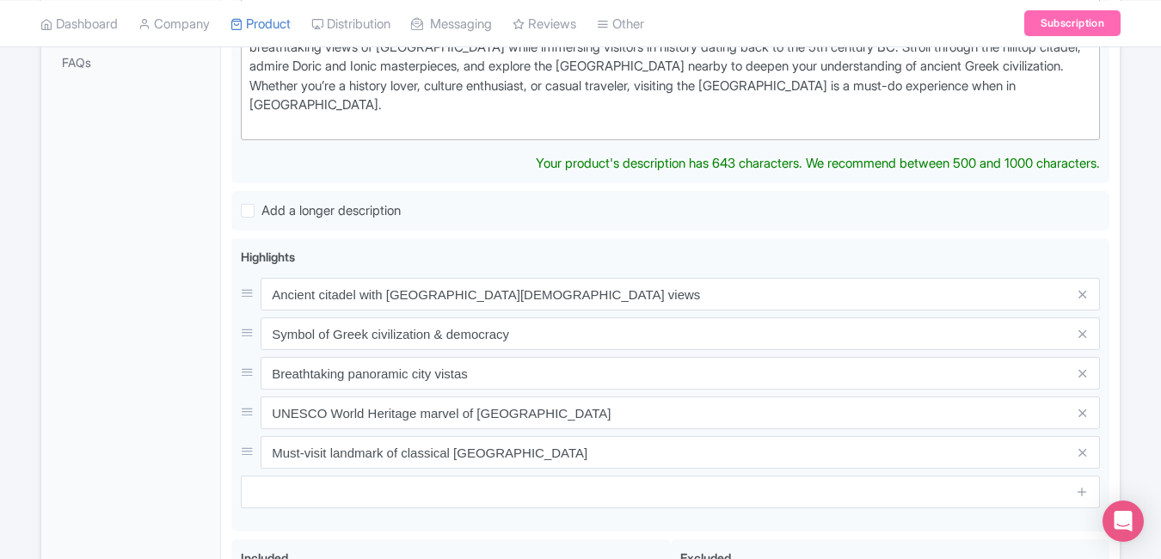
scroll to position [609, 0]
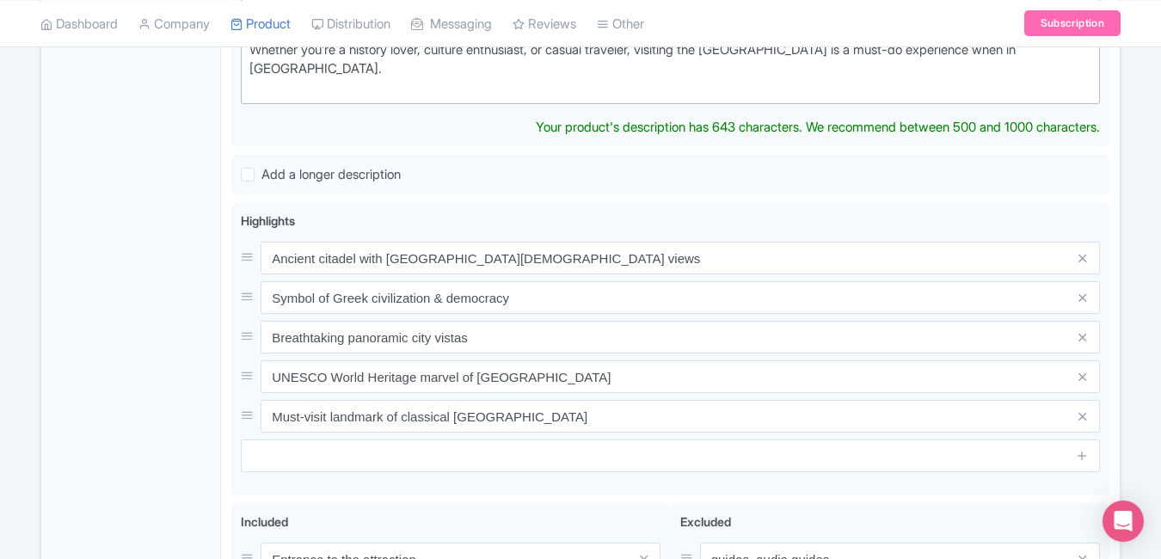
type trix-editor "<div>The Acropolis of [GEOGRAPHIC_DATA] is one of the world’s most iconic ancie…"
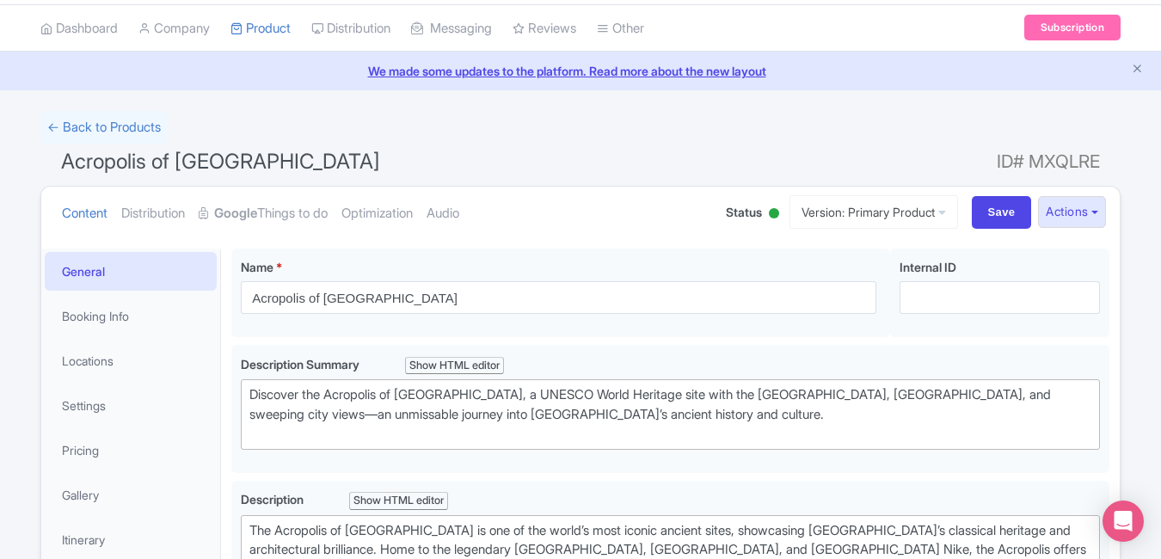
scroll to position [0, 0]
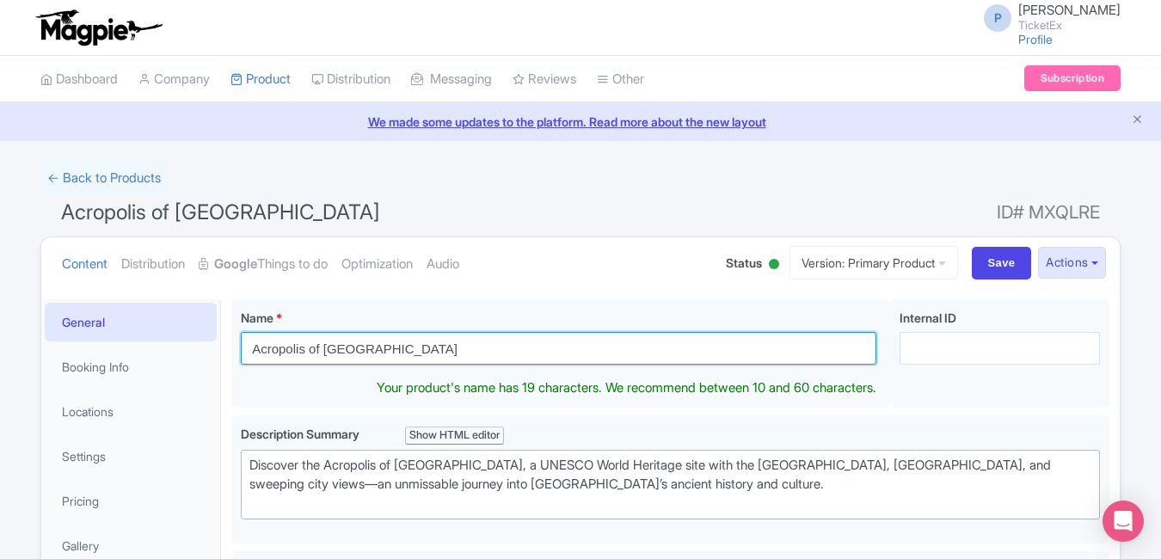
drag, startPoint x: 406, startPoint y: 344, endPoint x: 68, endPoint y: 322, distance: 338.8
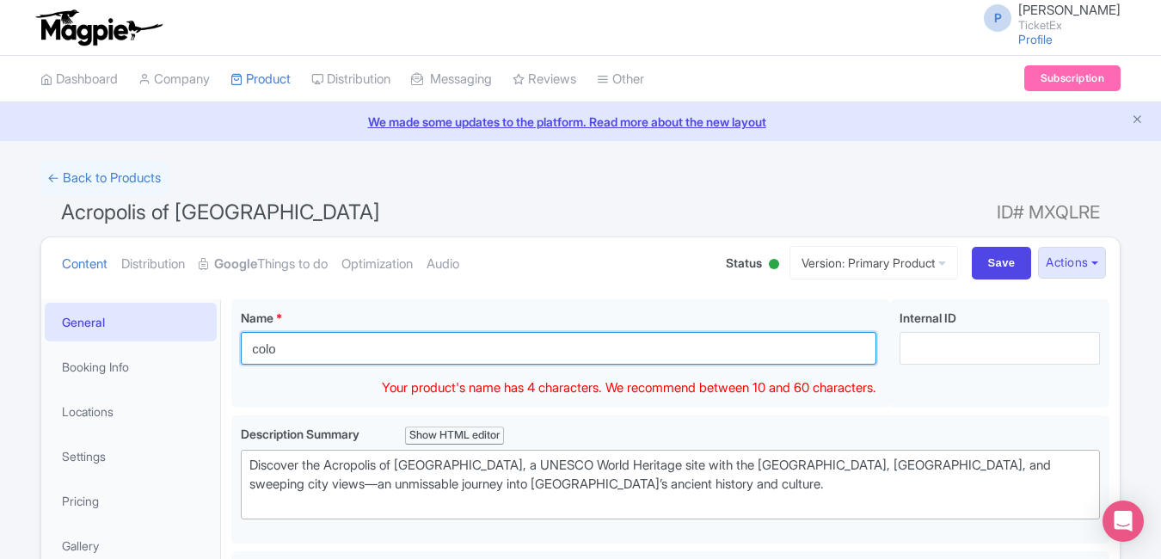
type input "colo"
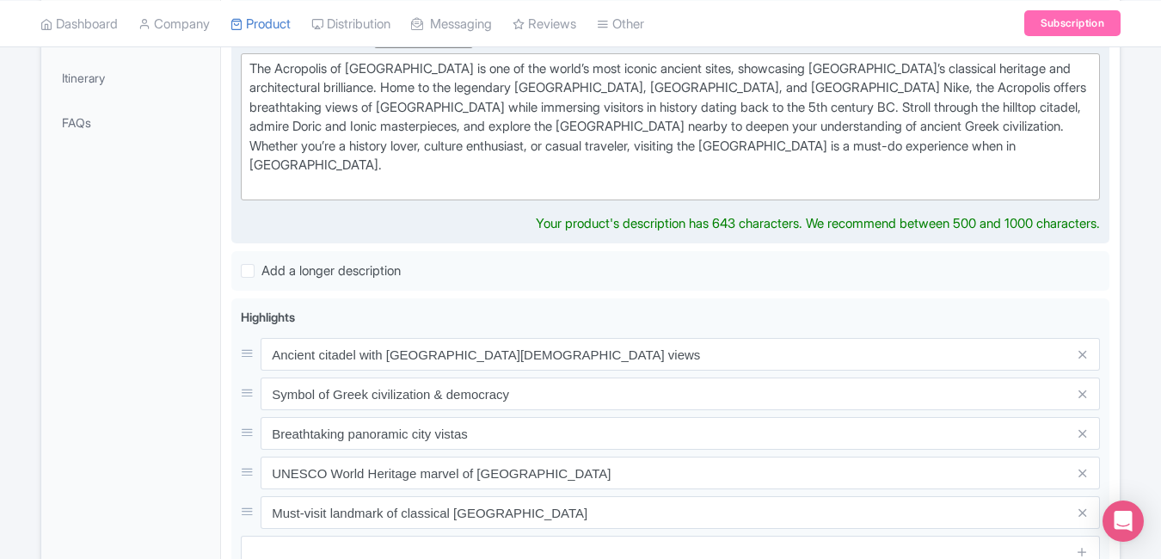
scroll to position [591, 0]
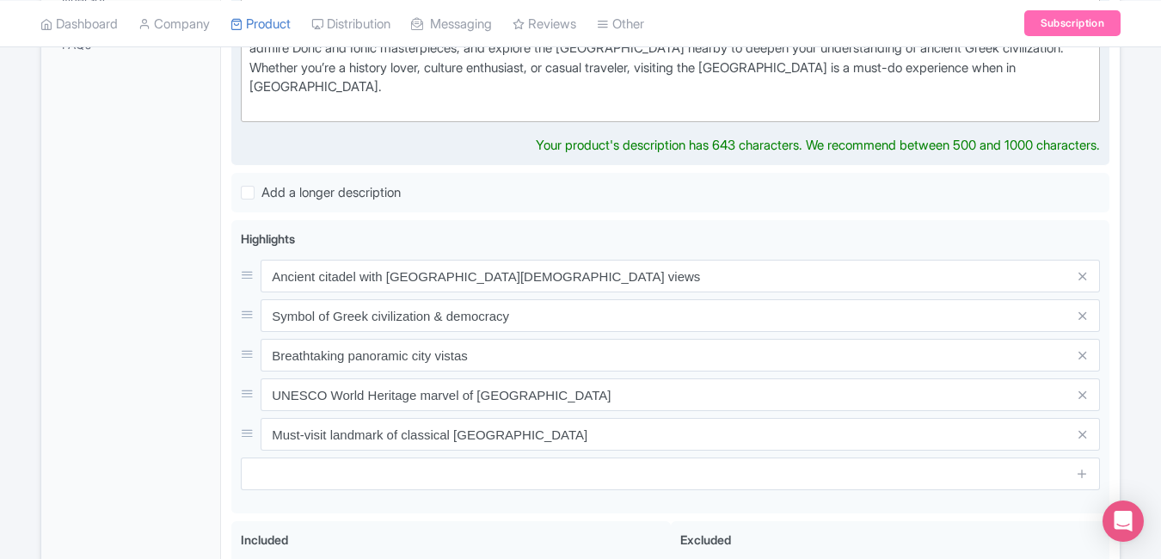
type trix-editor "<div>The Acropolis of Athens is one of the world’s most iconic ancient sites, s…"
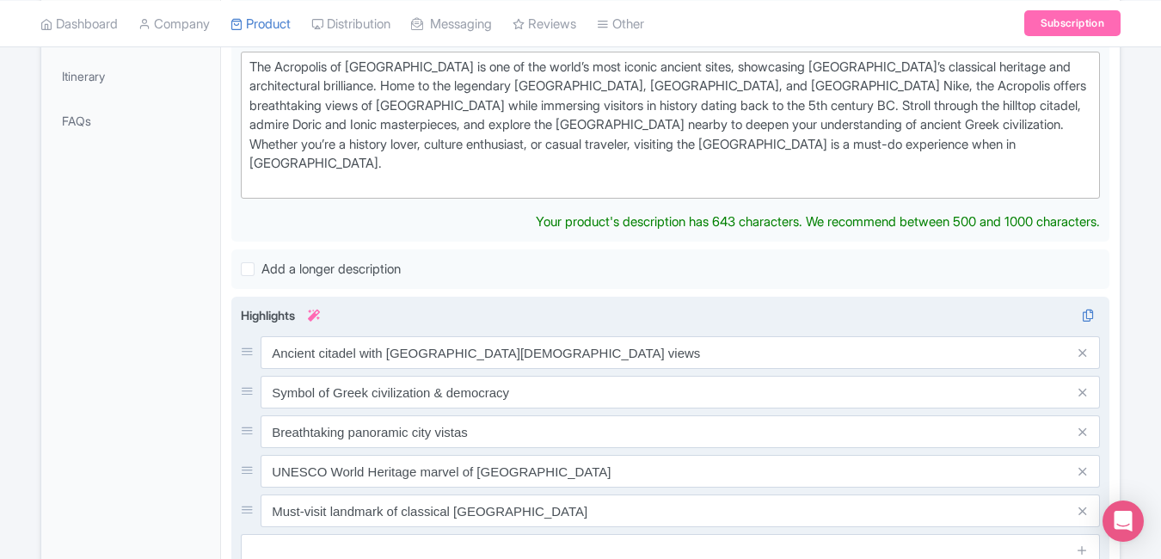
scroll to position [0, 0]
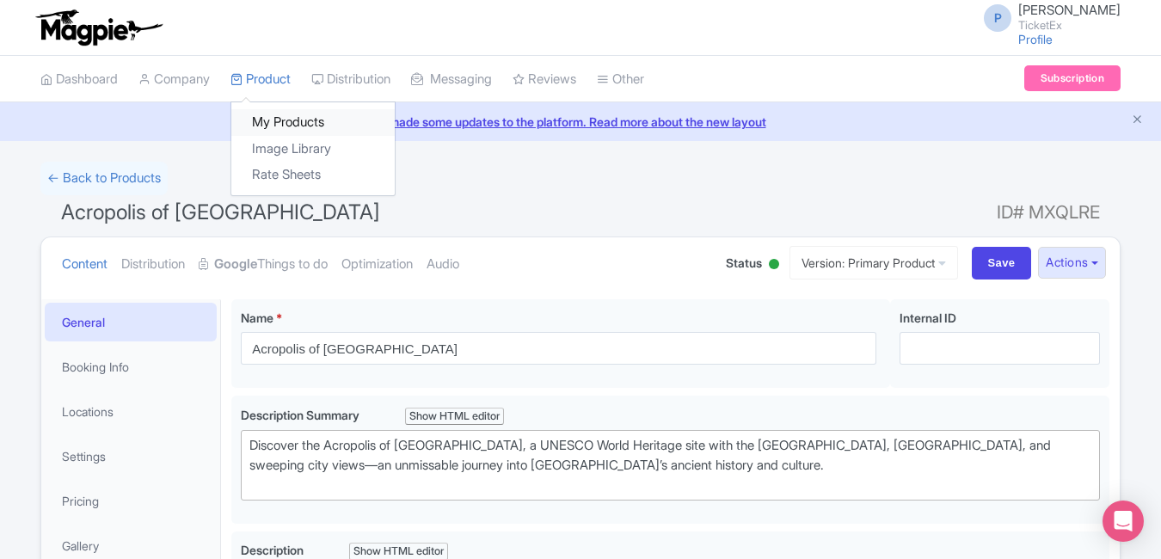
click at [280, 121] on link "My Products" at bounding box center [312, 122] width 163 height 27
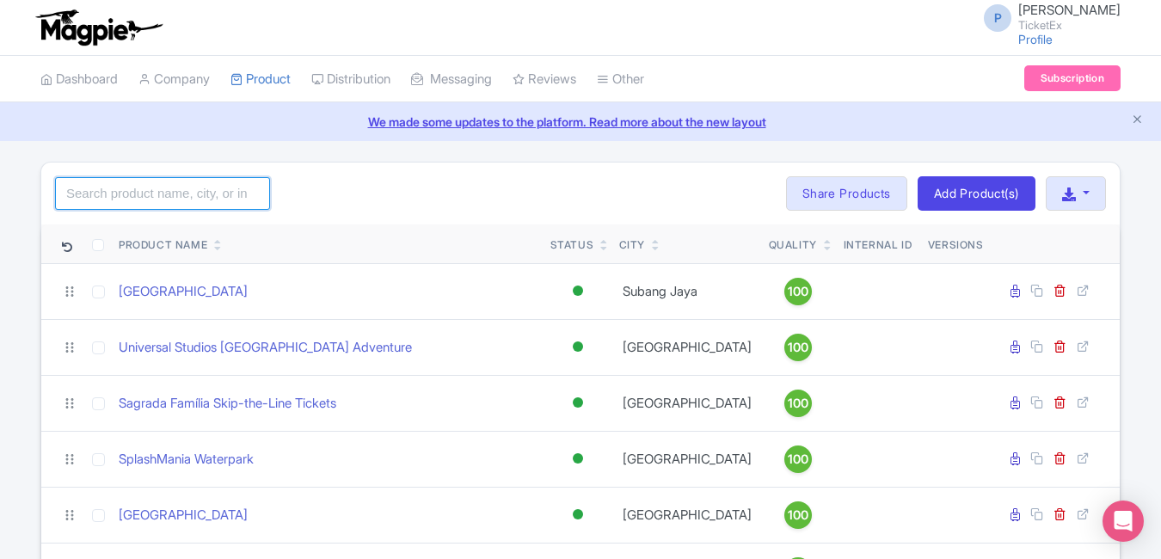
click at [156, 200] on input "search" at bounding box center [162, 193] width 215 height 33
type input "colo"
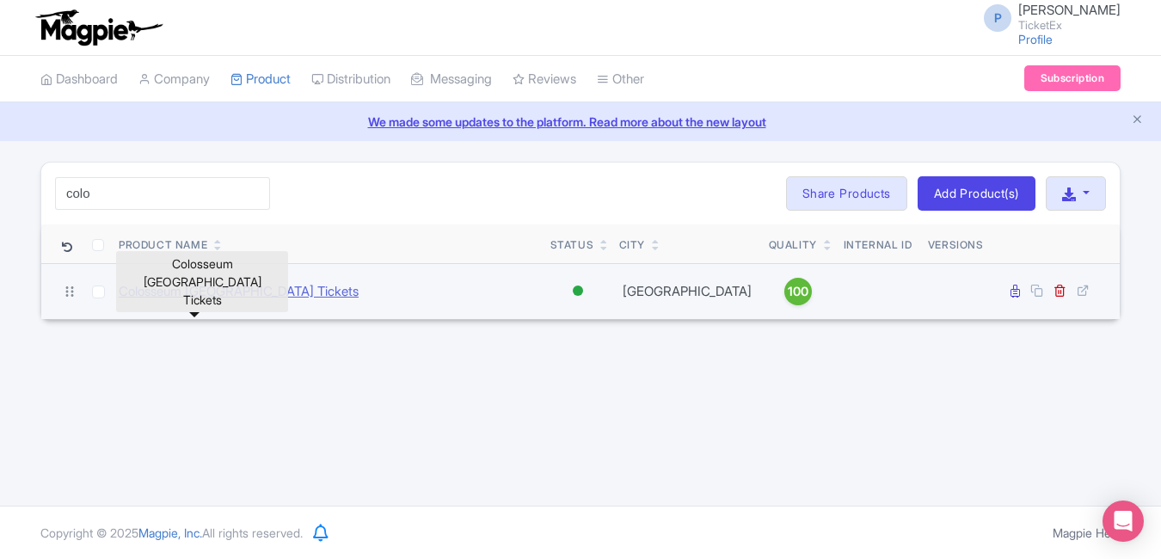
click at [211, 288] on link "Colosseum [GEOGRAPHIC_DATA] Tickets" at bounding box center [239, 292] width 240 height 20
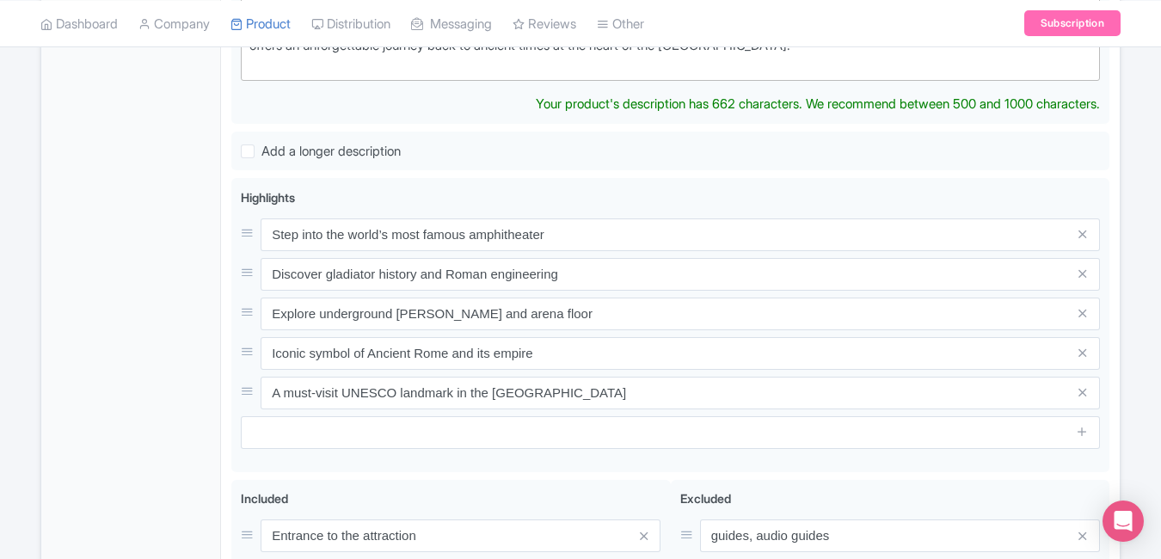
scroll to position [612, 0]
type trix-editor "<div>Step inside the legendary Colosseum of [GEOGRAPHIC_DATA], one of the New S…"
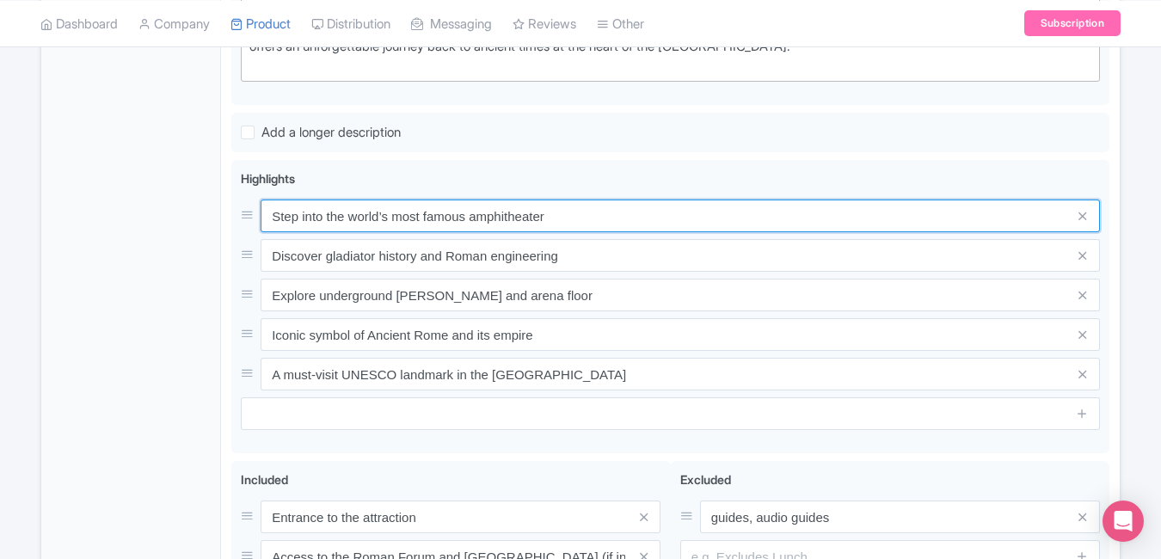
drag, startPoint x: 625, startPoint y: 237, endPoint x: 175, endPoint y: 209, distance: 450.7
click at [175, 209] on div "General Booking Info Locations Settings Pricing Gallery Itinerary FAQs Colosseu…" at bounding box center [580, 212] width 1079 height 1071
paste input "World’s greatest ancient amphitheatre"
type input "World’s greatest ancient amphitheatre"
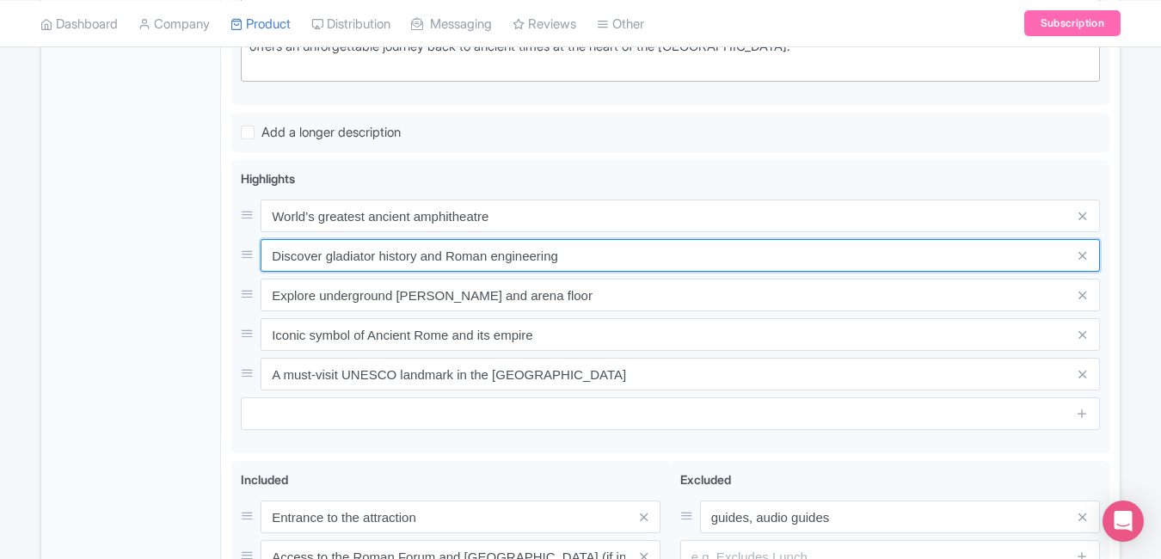
drag, startPoint x: 624, startPoint y: 258, endPoint x: 136, endPoint y: 252, distance: 487.7
click at [136, 252] on div "General Booking Info Locations Settings Pricing Gallery Itinerary FAQs Colosseu…" at bounding box center [580, 212] width 1079 height 1071
paste input "Iconic symbol of the Roman Empire"
type input "Iconic symbol of the Roman Empire"
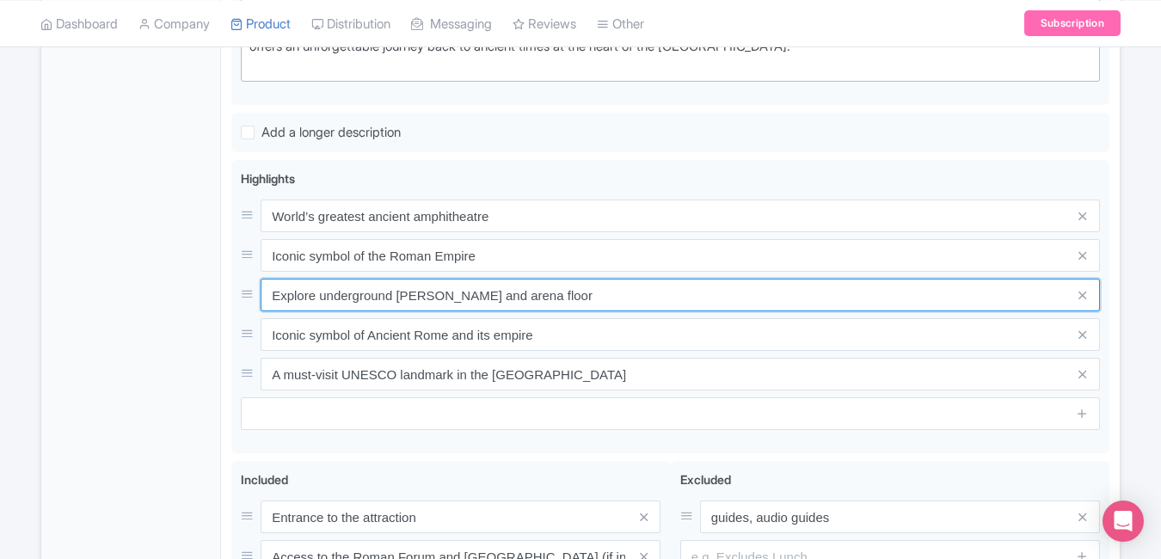
drag, startPoint x: 584, startPoint y: 294, endPoint x: 184, endPoint y: 280, distance: 400.2
click at [184, 280] on div "General Booking Info Locations Settings Pricing Gallery Itinerary FAQs Colosseu…" at bounding box center [580, 212] width 1079 height 1071
paste input "Historic gladiator battles come alive"
type input "Historic gladiator battles come alive"
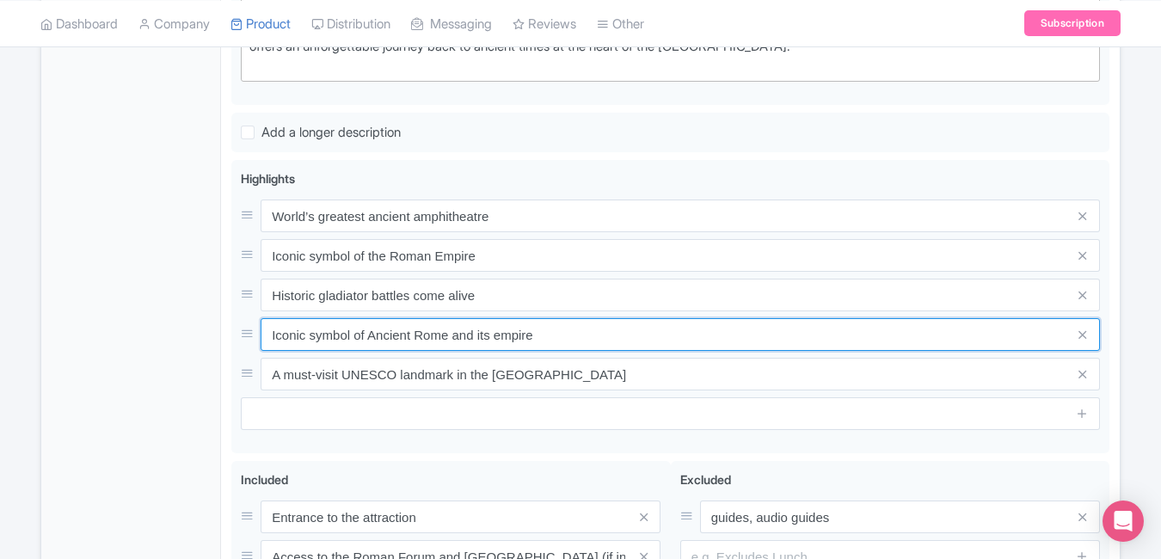
drag, startPoint x: 560, startPoint y: 339, endPoint x: 152, endPoint y: 329, distance: 407.8
click at [152, 329] on div "General Booking Info Locations Settings Pricing Gallery Itinerary FAQs Colosseu…" at bounding box center [580, 212] width 1079 height 1071
paste input "UNESCO-listed wonder of architectu"
type input "UNESCO-listed wonder of architecture"
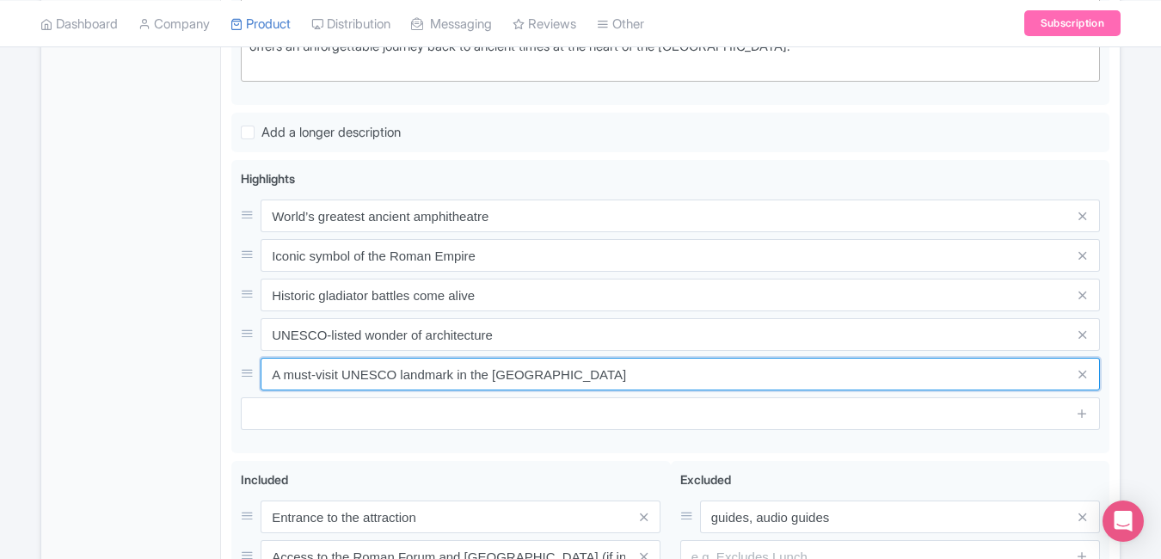
drag, startPoint x: 595, startPoint y: 370, endPoint x: 97, endPoint y: 359, distance: 498.1
click at [97, 359] on div "General Booking Info Locations Settings Pricing Gallery Itinerary FAQs Colosseu…" at bounding box center [580, 212] width 1079 height 1071
paste input "Top tourist site in [GEOGRAPHIC_DATA]"
type input "Top tourist site in [GEOGRAPHIC_DATA]"
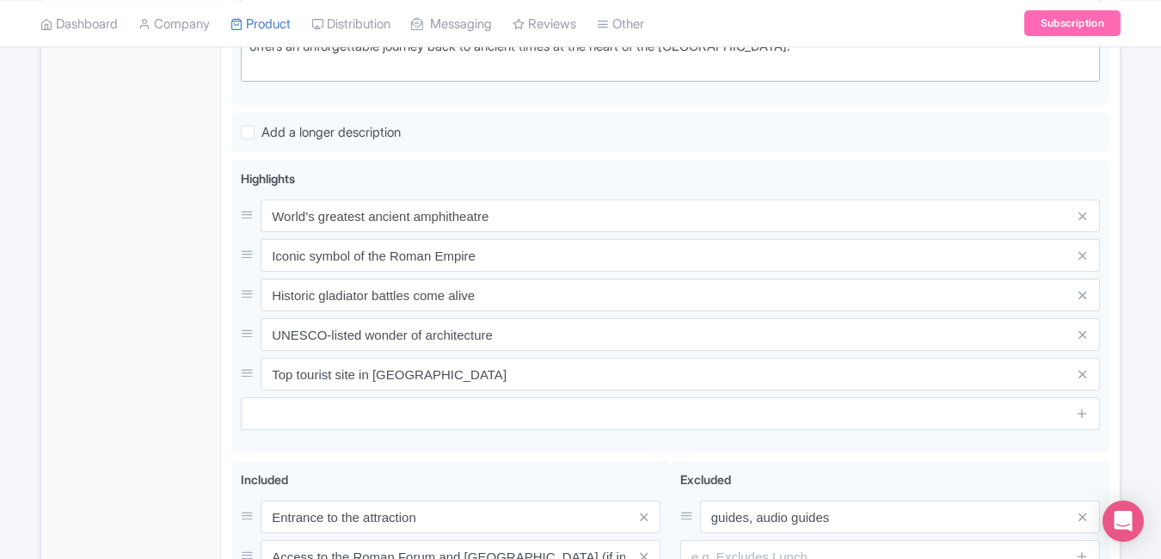
click at [97, 359] on div "General Booking Info Locations Settings Pricing Gallery Itinerary FAQs" at bounding box center [131, 217] width 180 height 1061
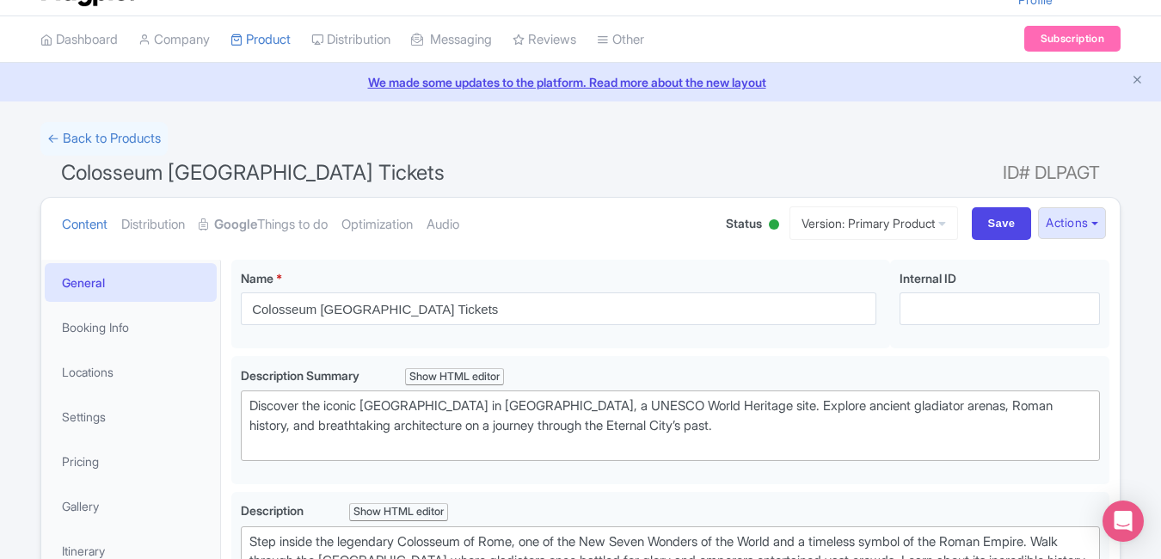
scroll to position [0, 0]
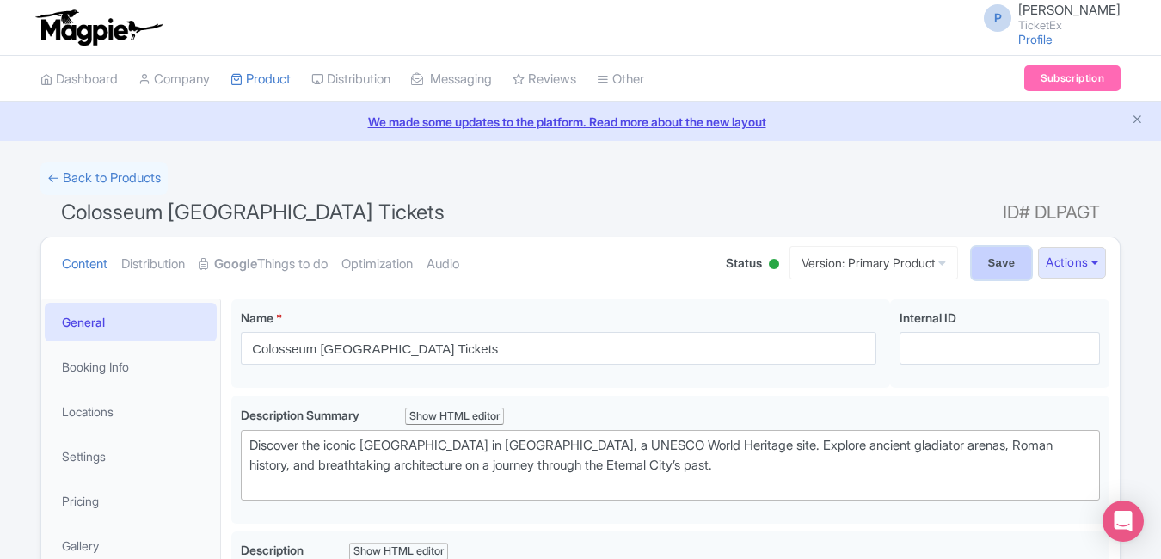
click at [987, 263] on input "Save" at bounding box center [1002, 263] width 60 height 33
type input "Saving..."
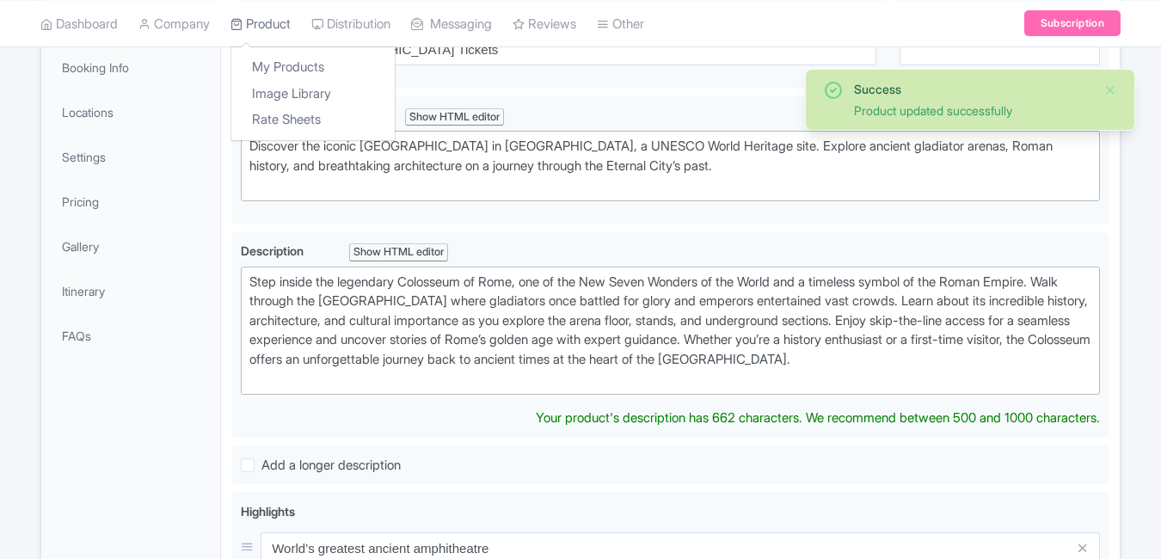
scroll to position [299, 0]
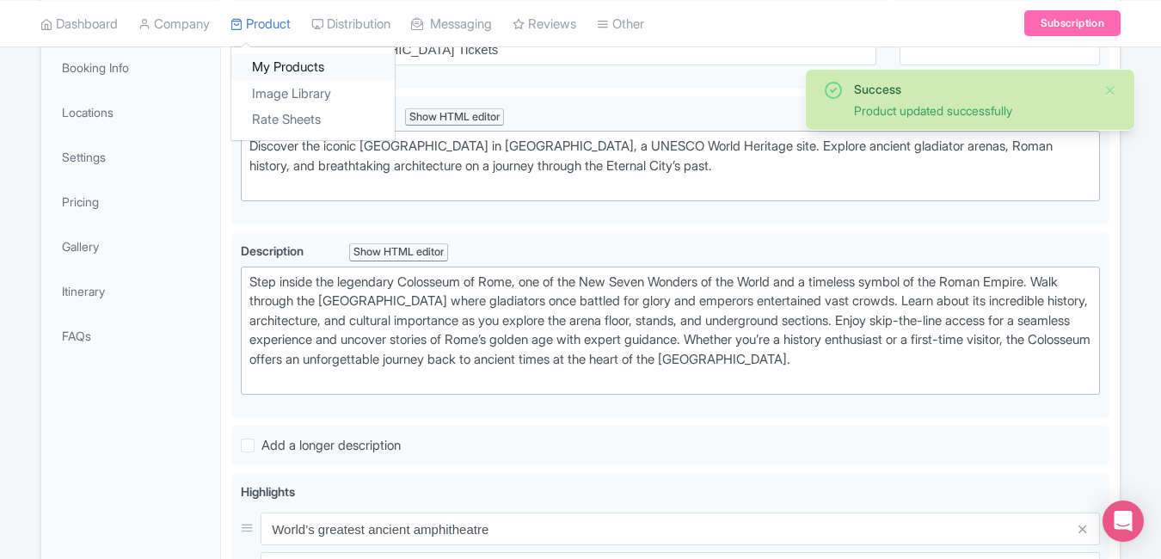
click at [292, 73] on link "My Products" at bounding box center [312, 67] width 163 height 27
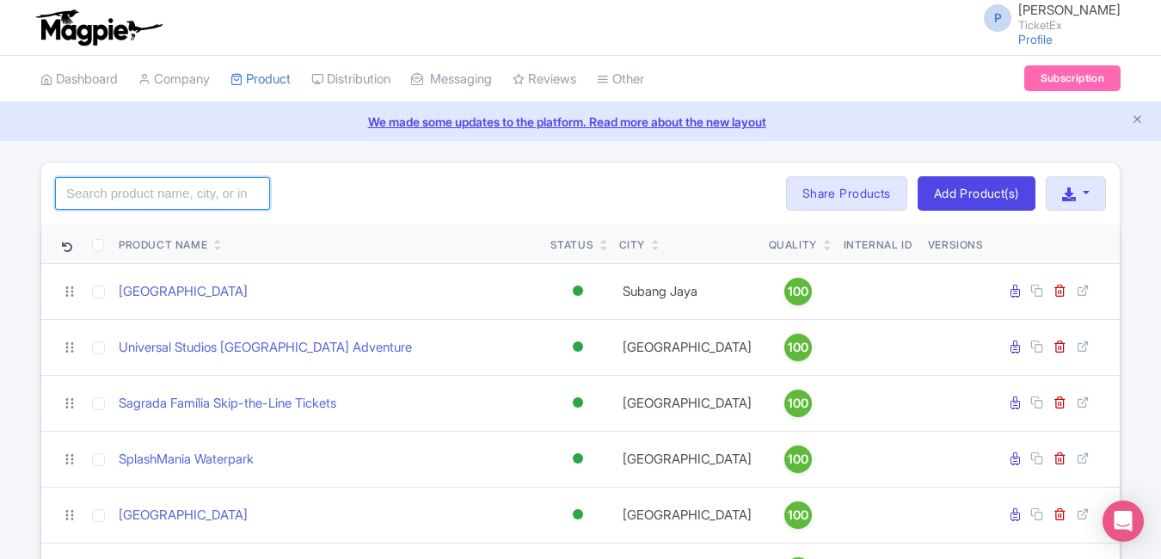
click at [165, 196] on input "search" at bounding box center [162, 193] width 215 height 33
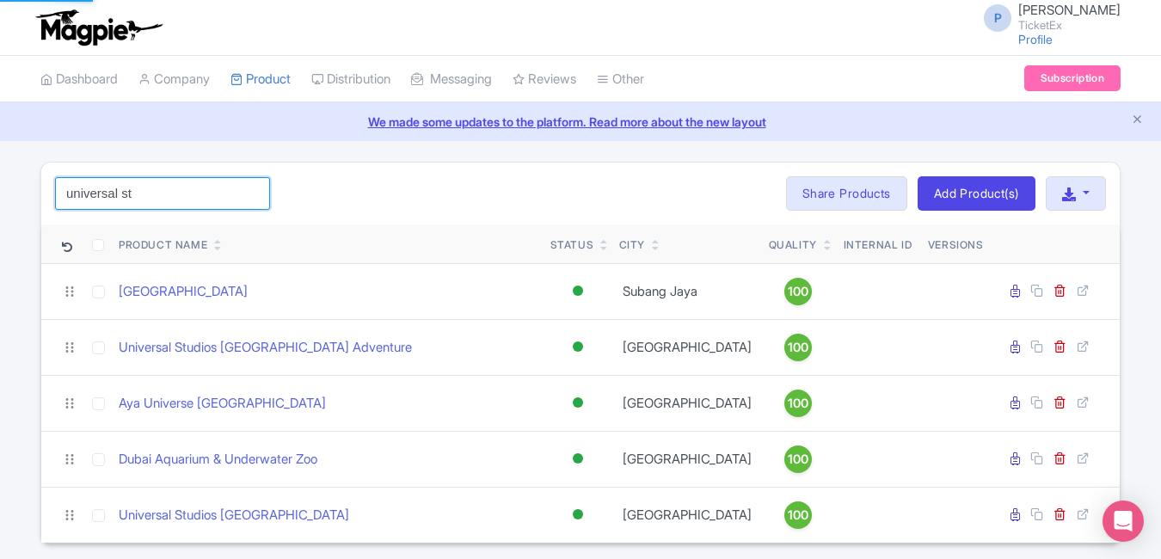
type input "universal st"
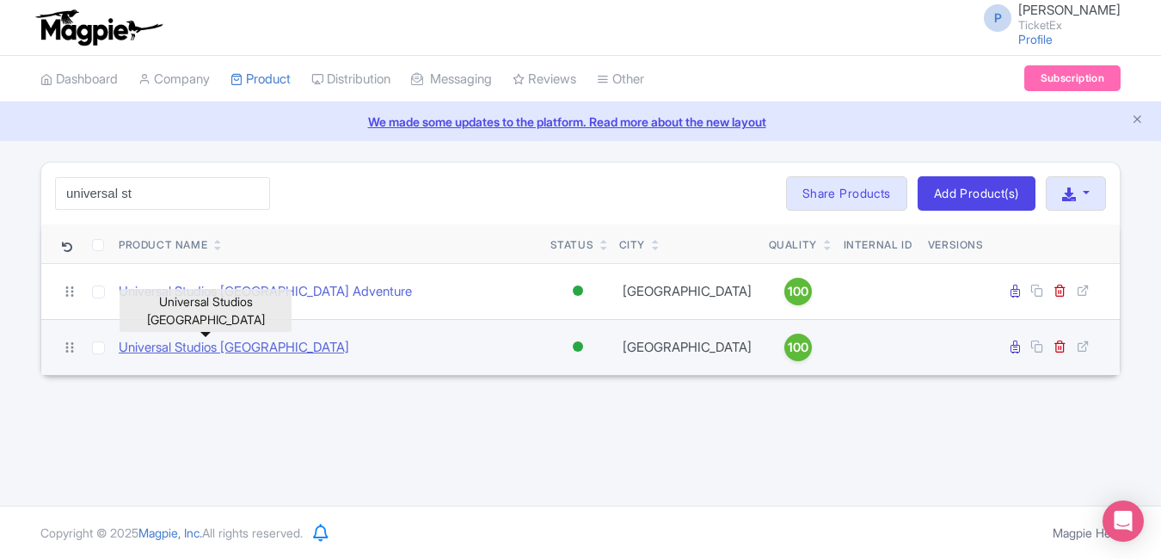
click at [244, 348] on link "Universal Studios Hollywood" at bounding box center [234, 348] width 231 height 20
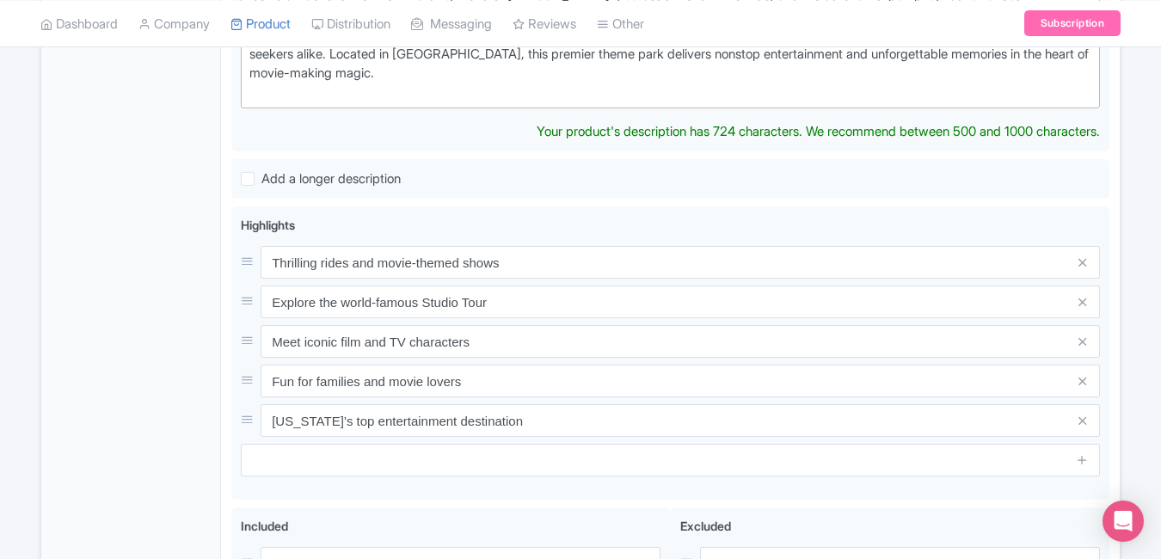
scroll to position [617, 0]
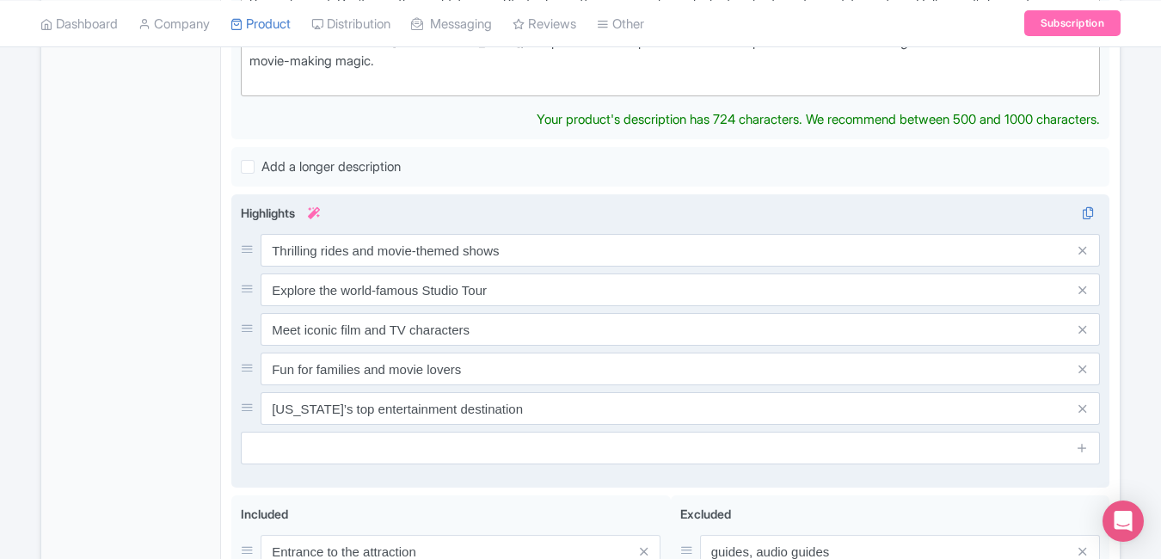
type trix-editor "<div>&nbsp;Discover the magic of movies at [GEOGRAPHIC_DATA], where thrilling r…"
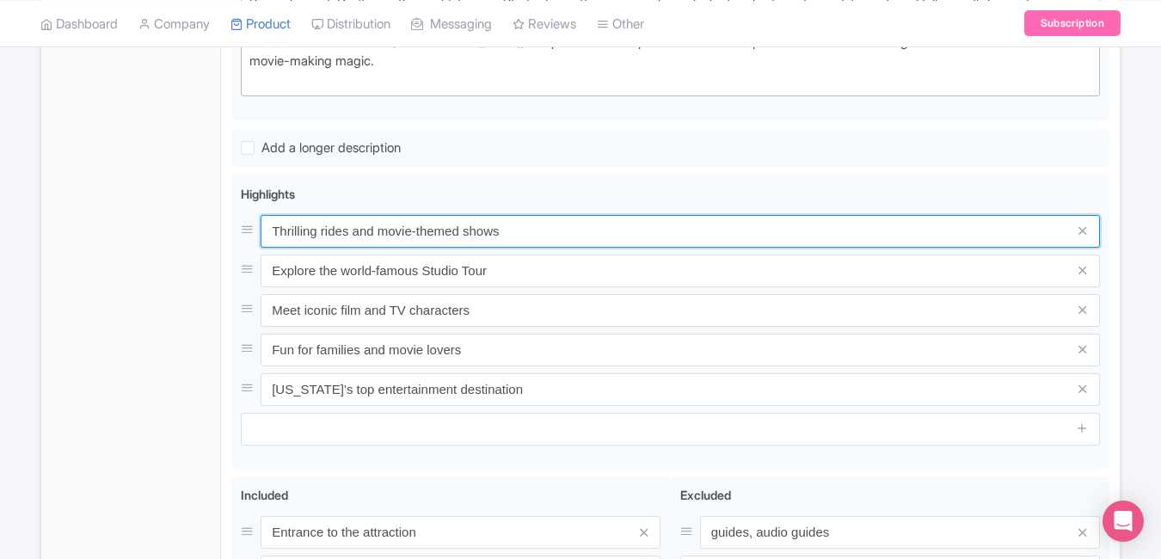
drag, startPoint x: 538, startPoint y: 249, endPoint x: 213, endPoint y: 247, distance: 324.3
click at [213, 247] on div "General Booking Info Locations Settings Pricing Gallery Itinerary FAQs [GEOGRAP…" at bounding box center [580, 217] width 1079 height 1090
paste input "Hollywood’s ultimate movie theme park"
type input "Hollywood’s ultimate movie theme park"
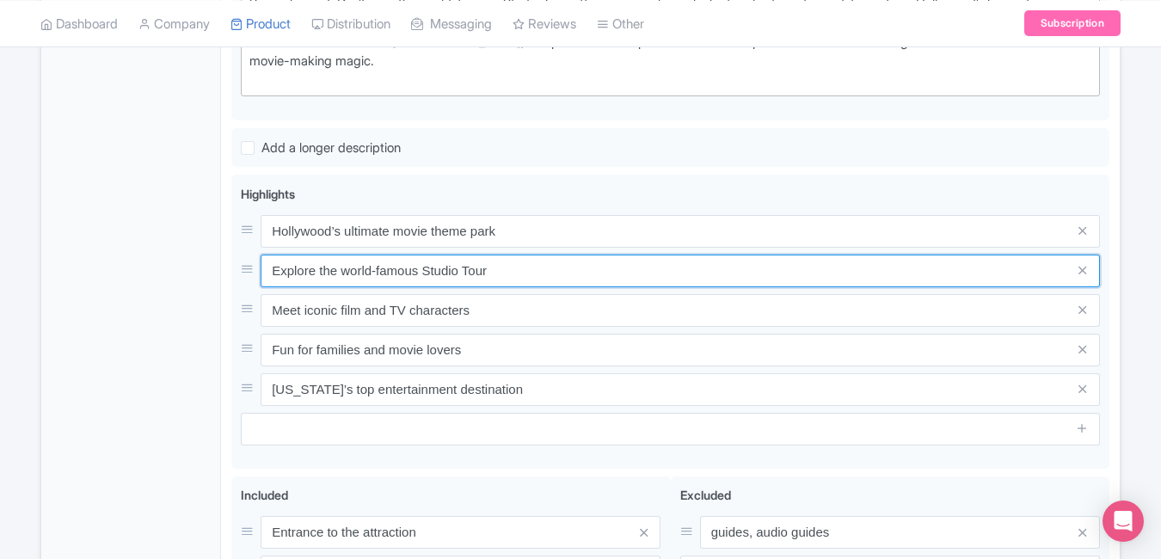
drag, startPoint x: 519, startPoint y: 274, endPoint x: 192, endPoint y: 267, distance: 326.9
click at [192, 267] on div "General Booking Info Locations Settings Pricing Gallery Itinerary FAQs [GEOGRAP…" at bounding box center [580, 217] width 1079 height 1090
paste input "Real film sets & thrilling 3D rides"
type input "Real film sets & thrilling 3D rides"
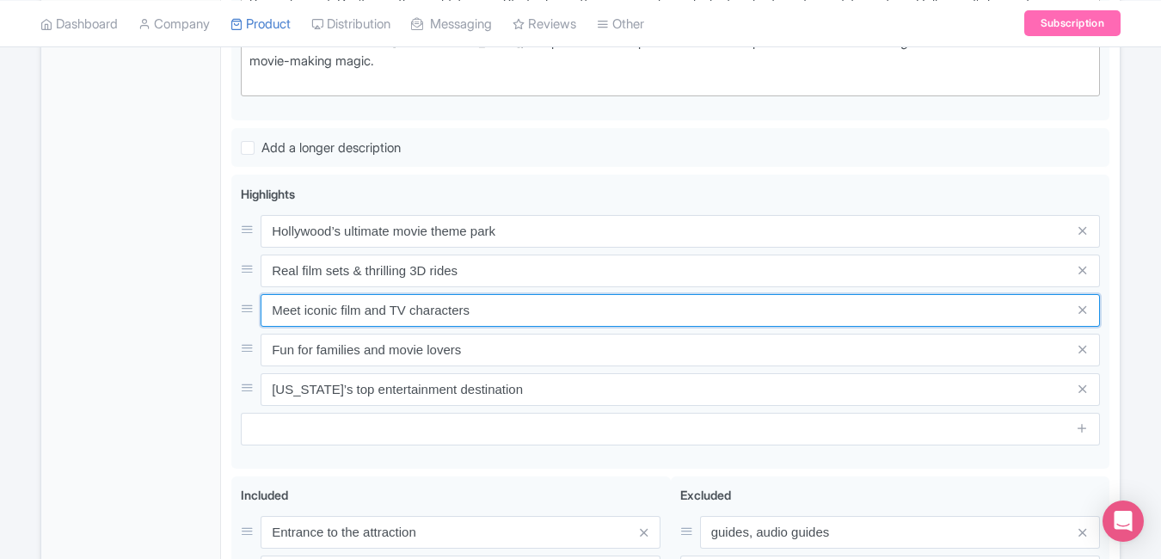
drag, startPoint x: 532, startPoint y: 323, endPoint x: 217, endPoint y: 304, distance: 315.4
click at [217, 304] on div "General Booking Info Locations Settings Pricing Gallery Itinerary FAQs [GEOGRAP…" at bounding box center [580, 217] width 1079 height 1090
paste input "your favorite film"
type input "Meet your favorite film characters"
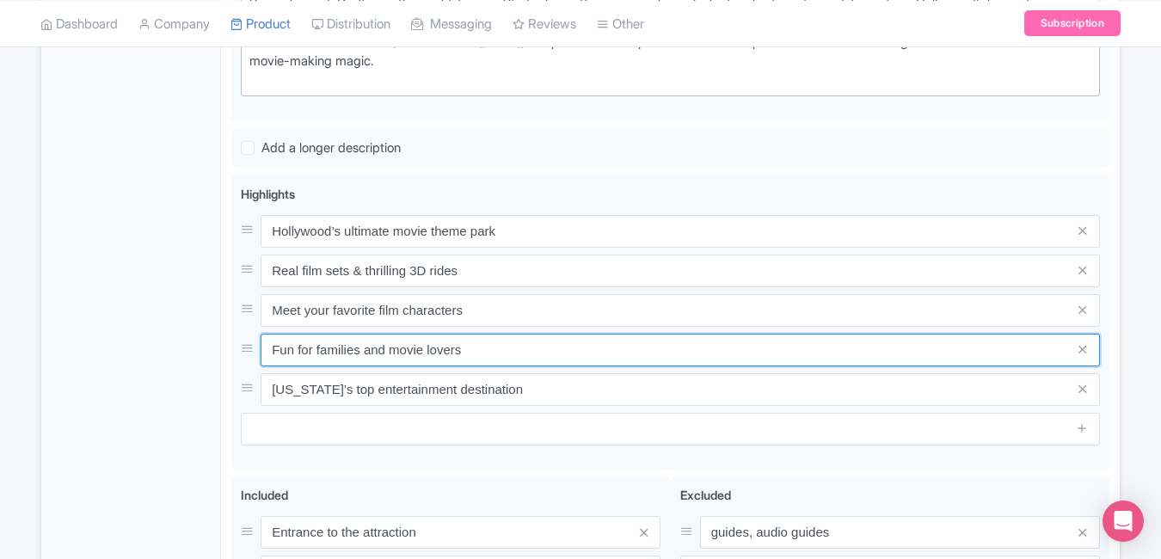
drag, startPoint x: 522, startPoint y: 347, endPoint x: 177, endPoint y: 341, distance: 345.0
click at [177, 341] on div "General Booking Info Locations Settings Pricing Gallery Itinerary FAQs [GEOGRAP…" at bounding box center [580, 217] width 1079 height 1090
paste input "Behind-the-scenes studio tour fun"
type input "Behind-the-scenes studio tour fun"
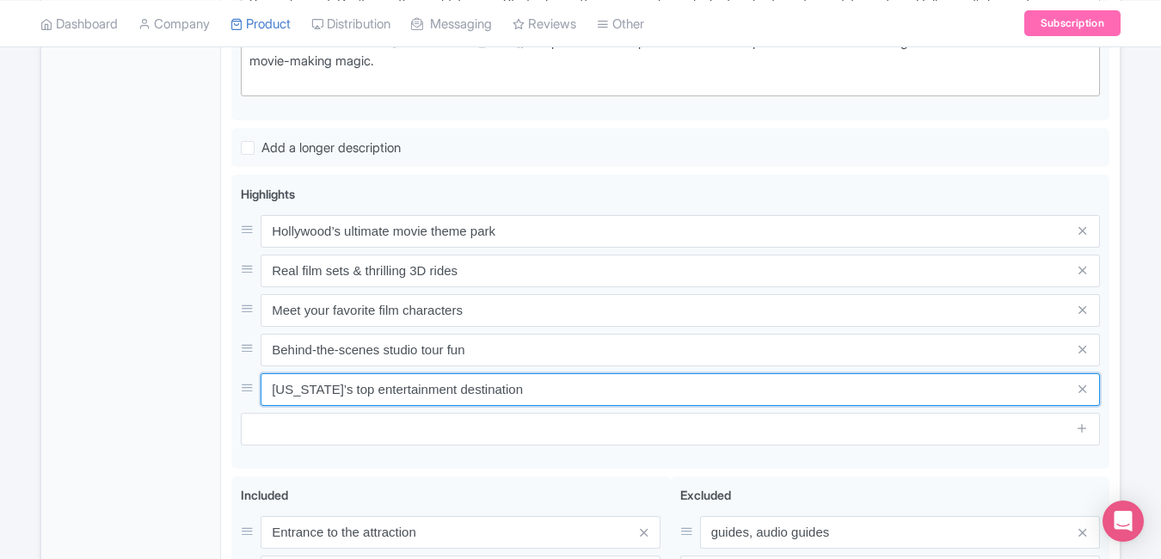
drag, startPoint x: 539, startPoint y: 393, endPoint x: 200, endPoint y: 390, distance: 338.9
click at [200, 390] on div "General Booking Info Locations Settings Pricing Gallery Itinerary FAQs [GEOGRAP…" at bounding box center [580, 217] width 1079 height 1090
paste input "Top family entertainment in Los Angeles"
type input "Top family entertainment in Los Angeles"
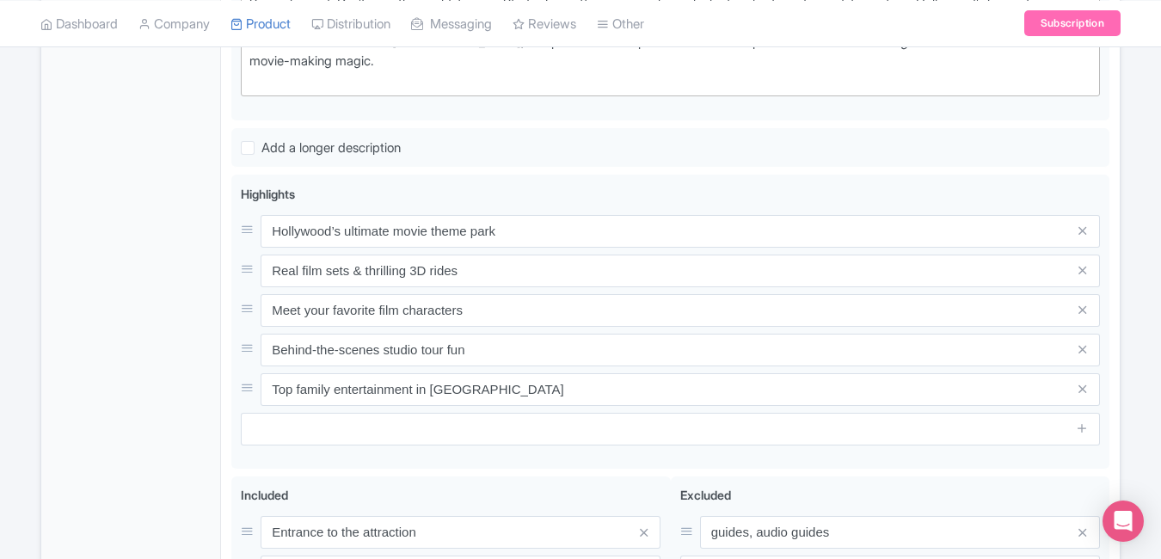
click at [175, 334] on div "General Booking Info Locations Settings Pricing Gallery Itinerary FAQs" at bounding box center [131, 222] width 180 height 1079
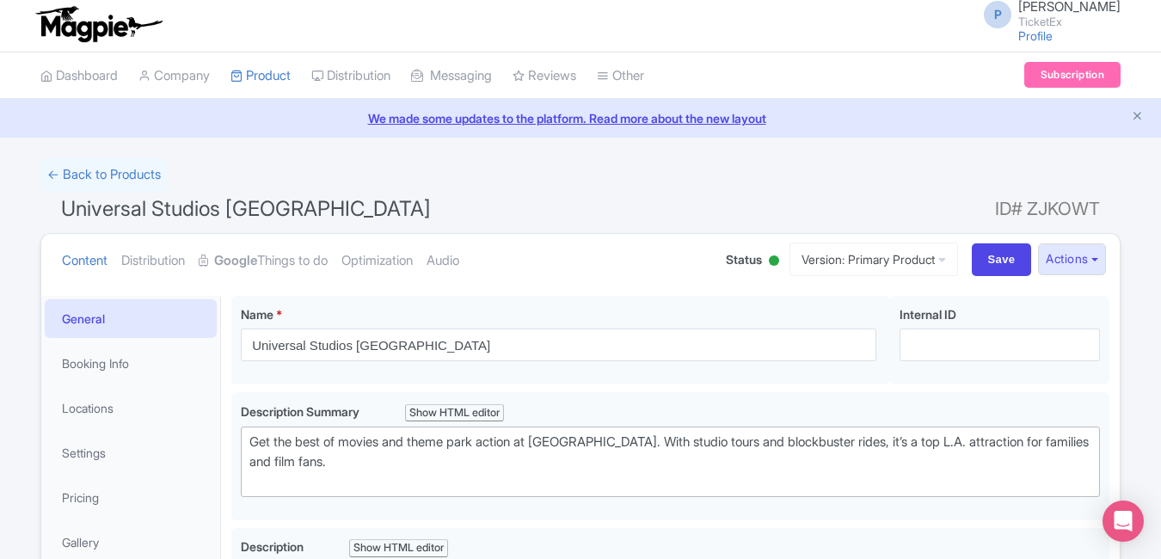
scroll to position [0, 0]
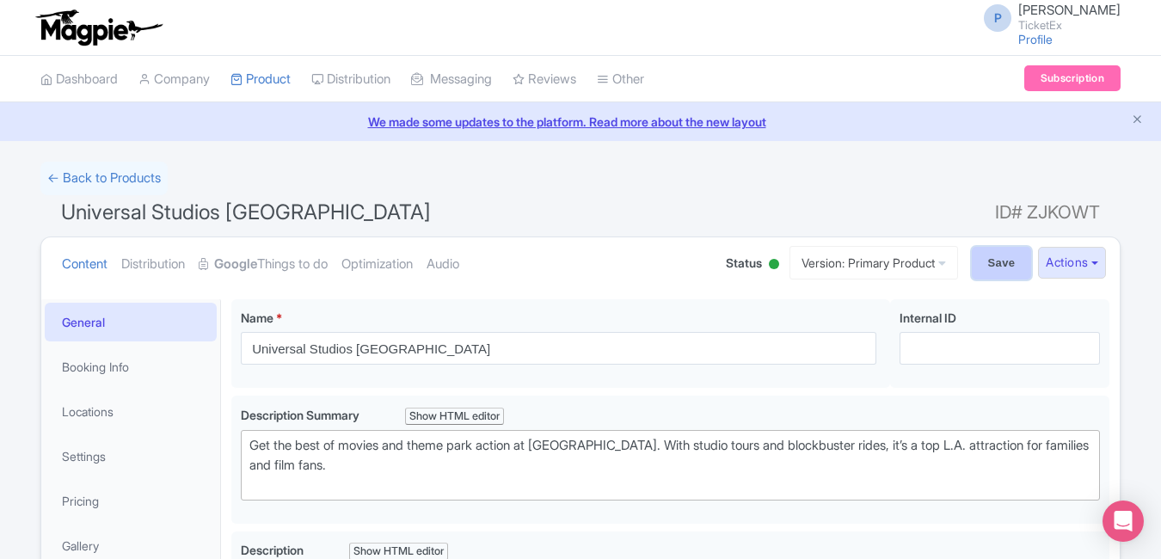
click at [1006, 261] on input "Save" at bounding box center [1002, 263] width 60 height 33
type input "Saving..."
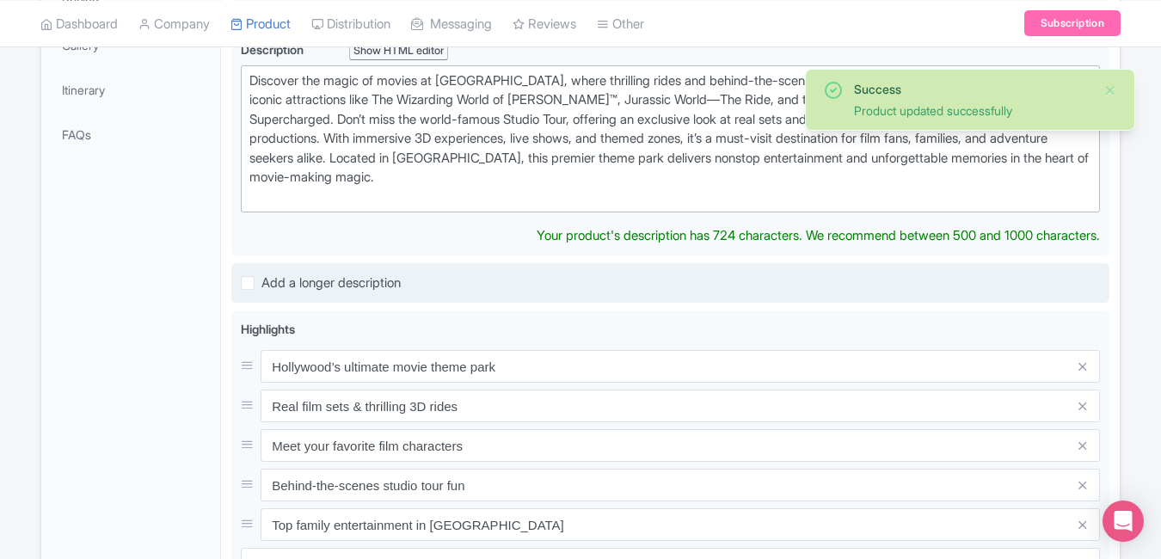
scroll to position [507, 0]
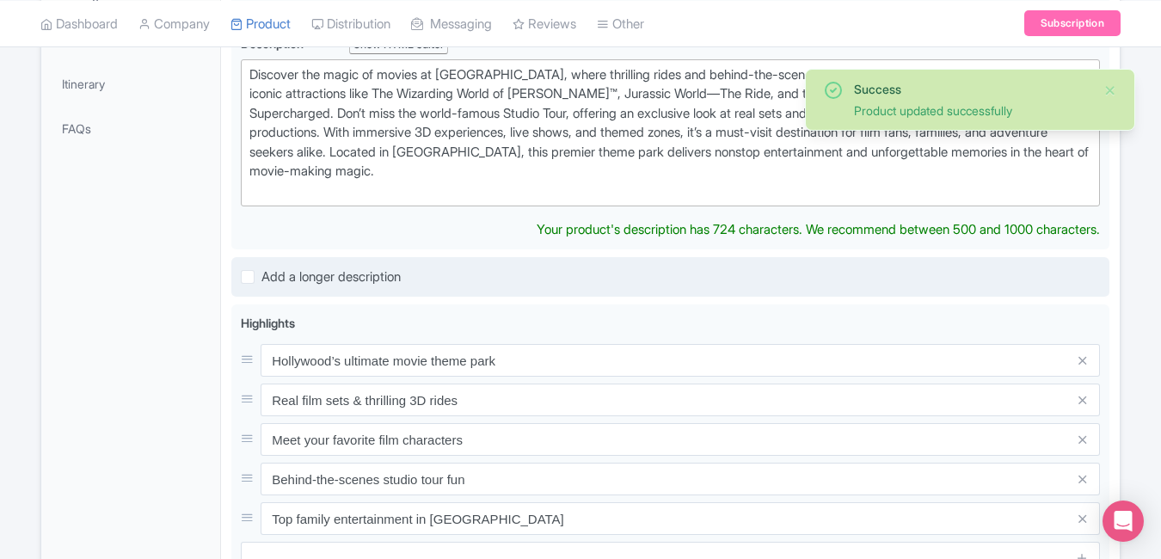
type trix-editor "<div>&nbsp;Discover the magic of movies at [GEOGRAPHIC_DATA], where thrilling r…"
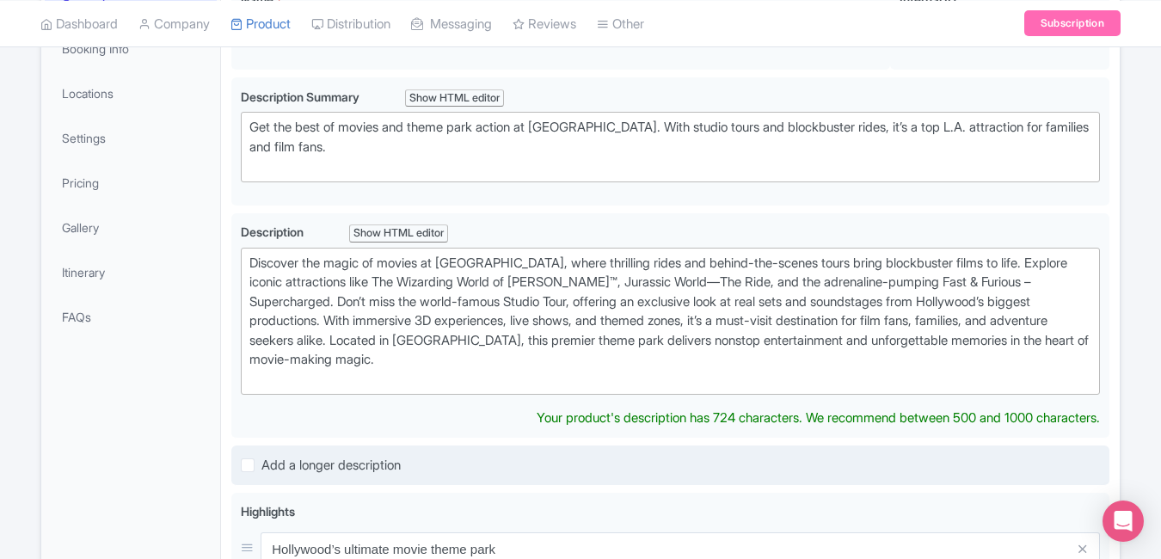
scroll to position [0, 0]
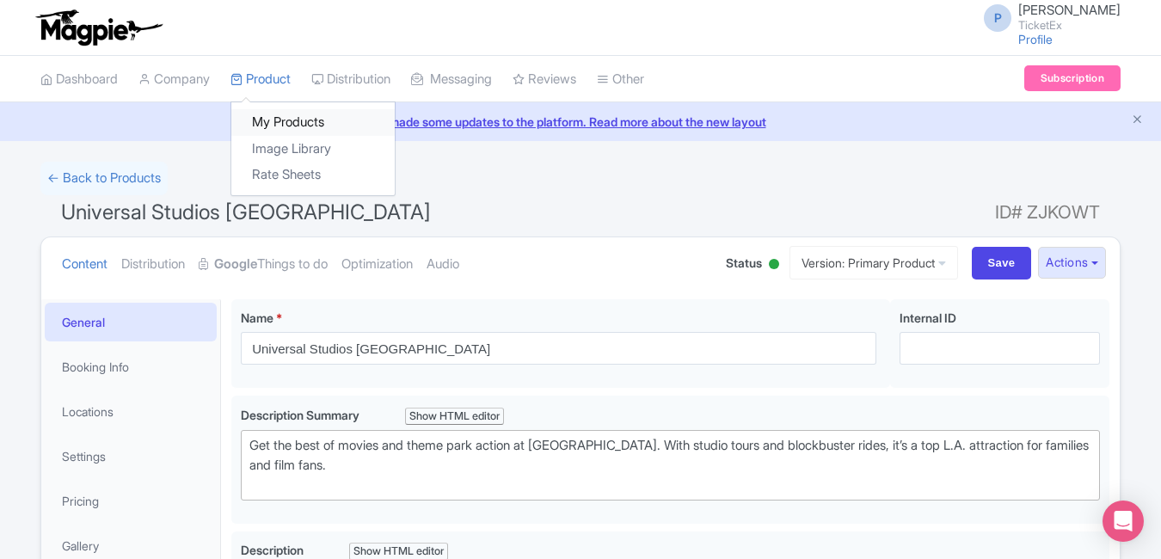
click at [303, 121] on link "My Products" at bounding box center [312, 122] width 163 height 27
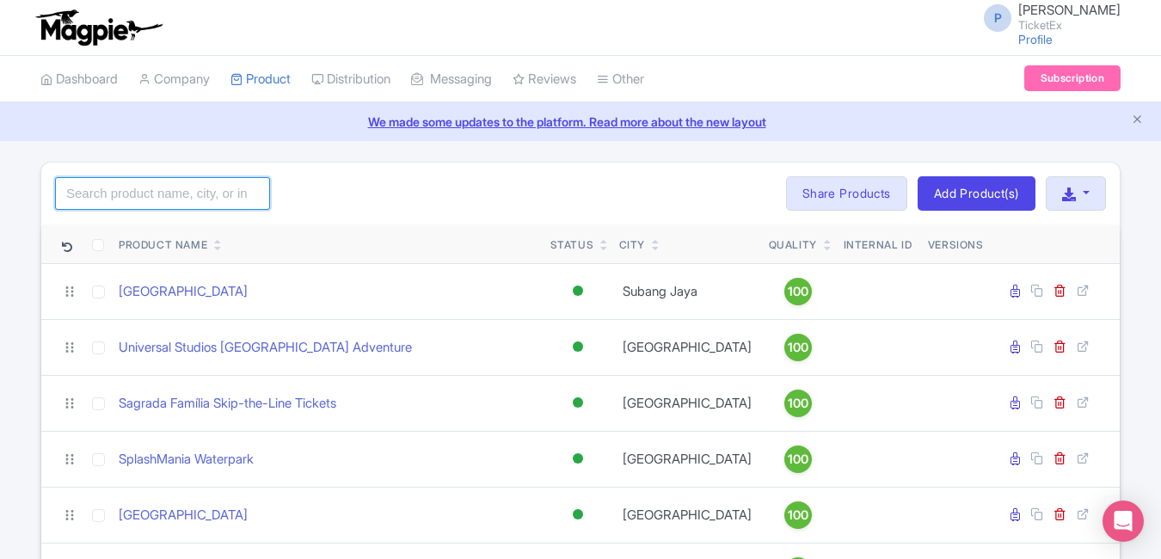
click at [123, 187] on input "search" at bounding box center [162, 193] width 215 height 33
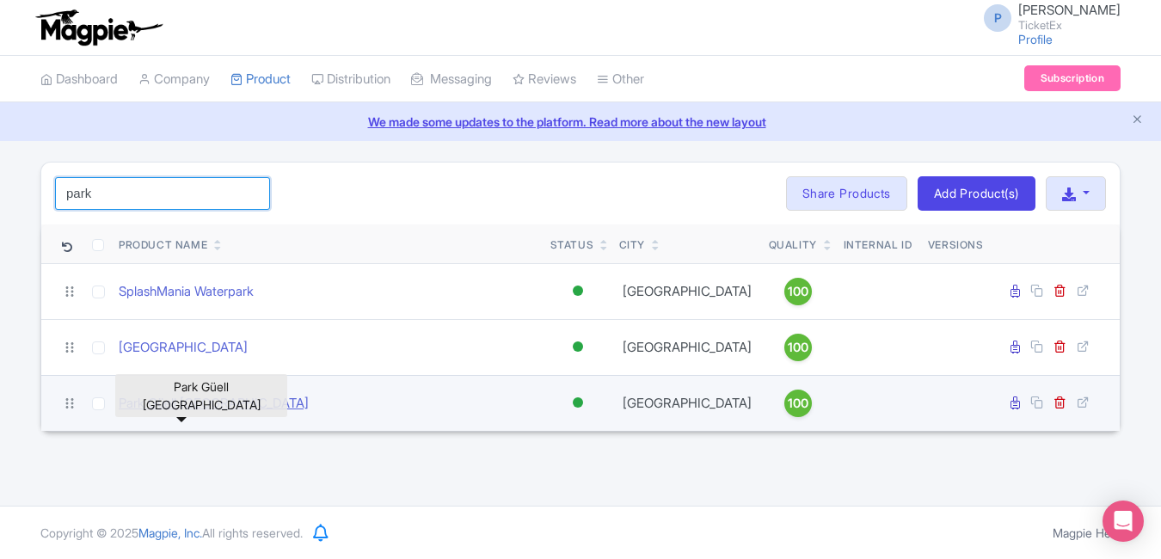
type input "park"
click at [175, 414] on link "Park Güell [GEOGRAPHIC_DATA]" at bounding box center [214, 404] width 190 height 20
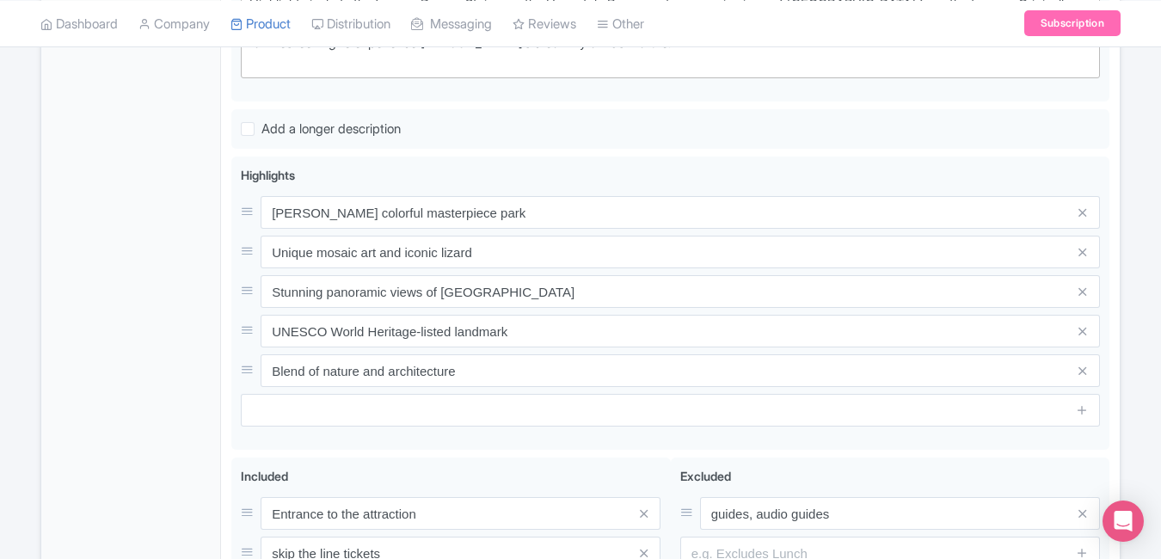
scroll to position [636, 0]
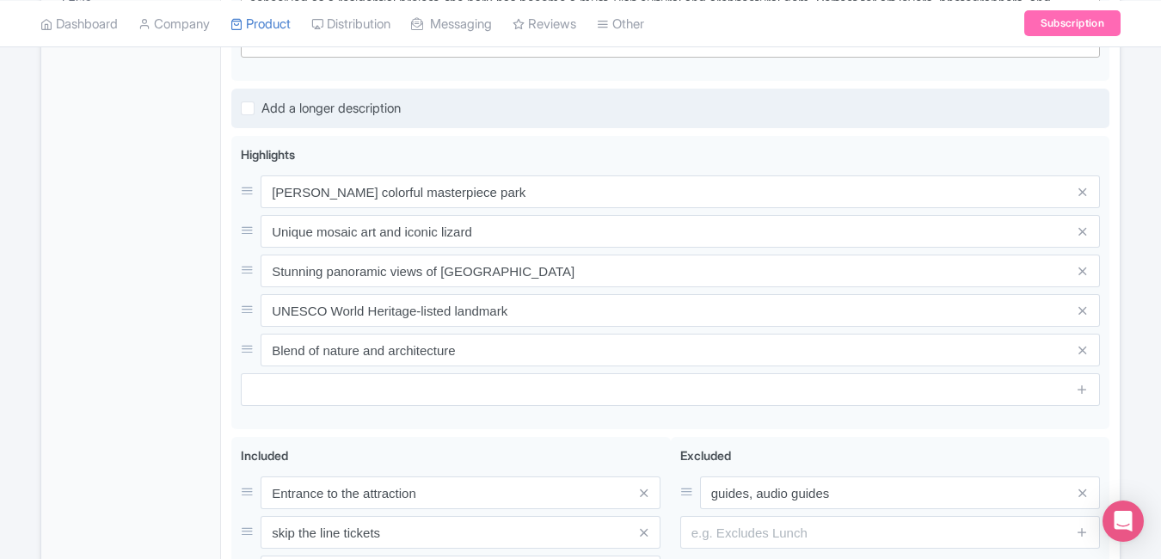
click at [544, 127] on div "Add a longer description" at bounding box center [670, 109] width 878 height 40
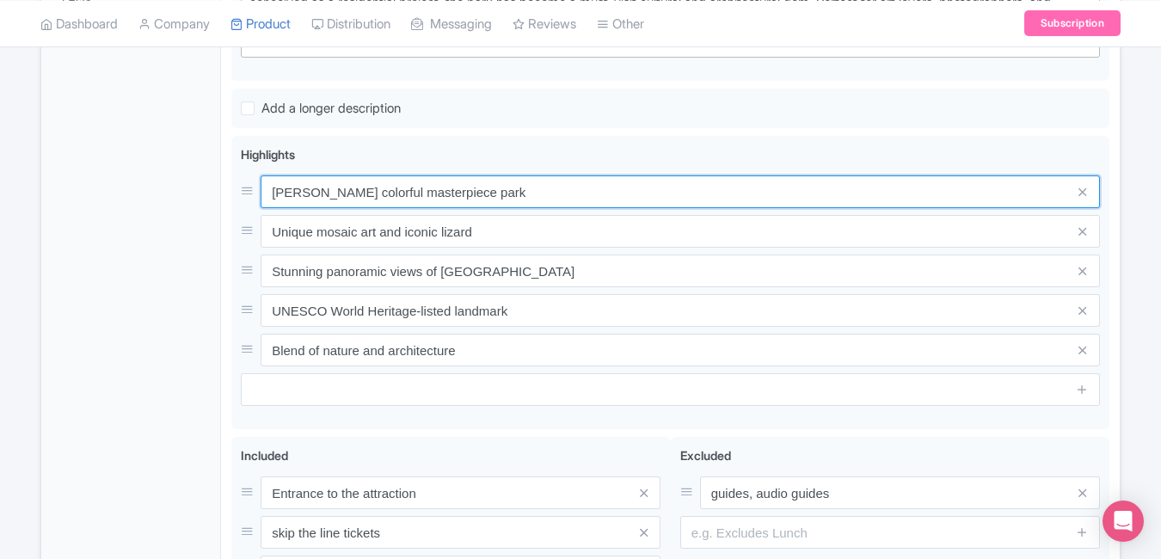
drag, startPoint x: 540, startPoint y: 199, endPoint x: 203, endPoint y: 175, distance: 338.0
click at [203, 175] on div "General Booking Info Locations Settings Pricing Gallery Itinerary FAQs Park Güe…" at bounding box center [580, 188] width 1079 height 1071
paste input "[PERSON_NAME]’s colorful modernist masterpiece"
type input "[PERSON_NAME]’s colorful modernist masterpiece"
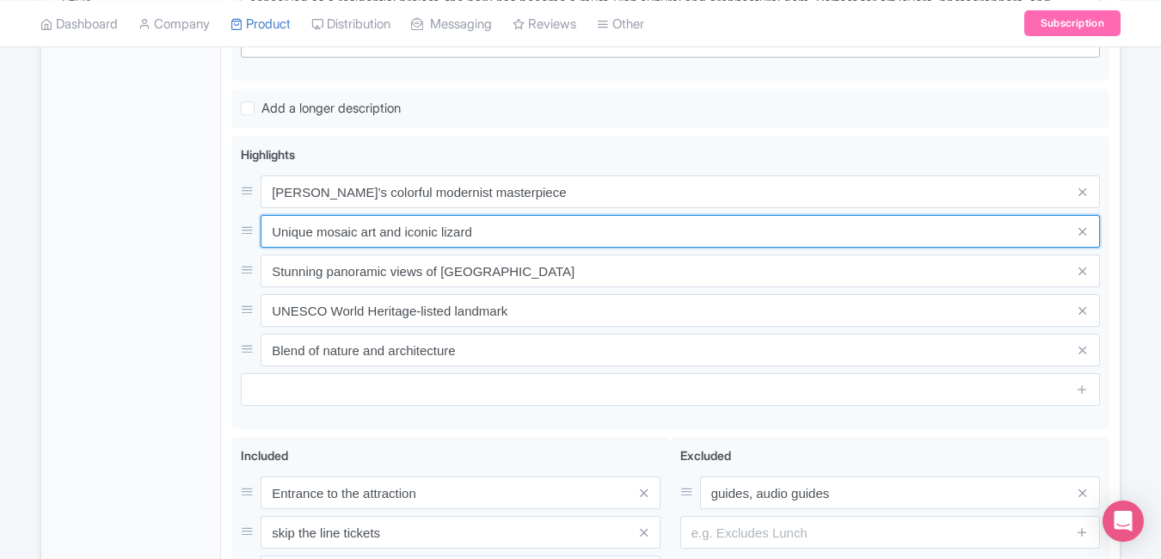
drag, startPoint x: 538, startPoint y: 237, endPoint x: 175, endPoint y: 261, distance: 363.8
click at [175, 261] on div "General Booking Info Locations Settings Pricing Gallery Itinerary FAQs Park Güe…" at bounding box center [580, 188] width 1079 height 1071
paste input "NESCO-listed park with mosaic art"
type input "UNESCO-listed park with mosaic art"
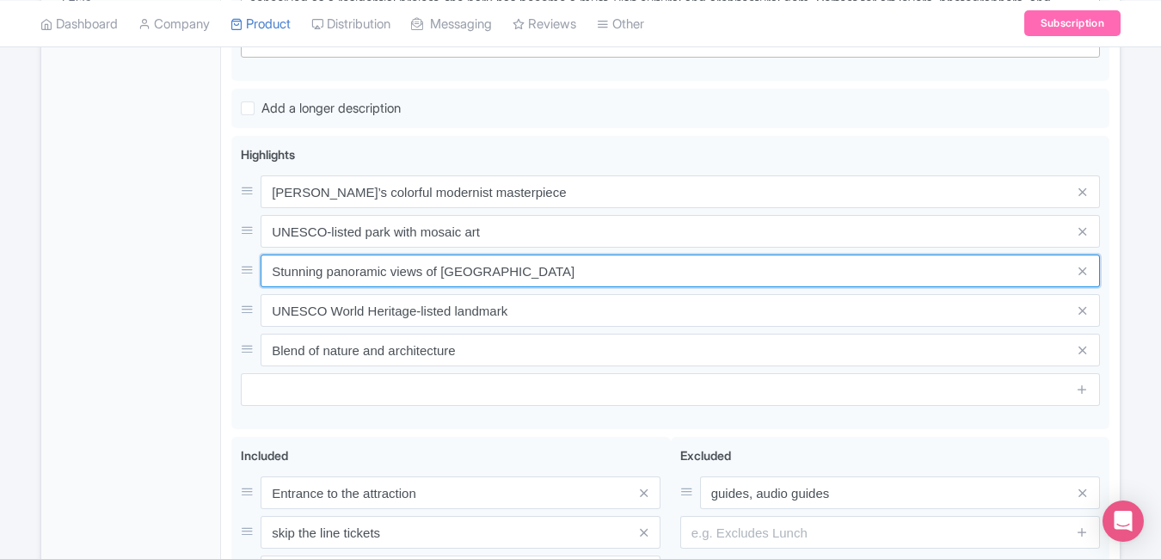
drag, startPoint x: 549, startPoint y: 275, endPoint x: 207, endPoint y: 279, distance: 341.5
click at [207, 279] on div "General Booking Info Locations Settings Pricing Gallery Itinerary FAQs Park Güe…" at bounding box center [580, 188] width 1079 height 1071
paste input "Iconic views of [GEOGRAPHIC_DATA] skyline"
type input "Iconic views of [GEOGRAPHIC_DATA] skyline"
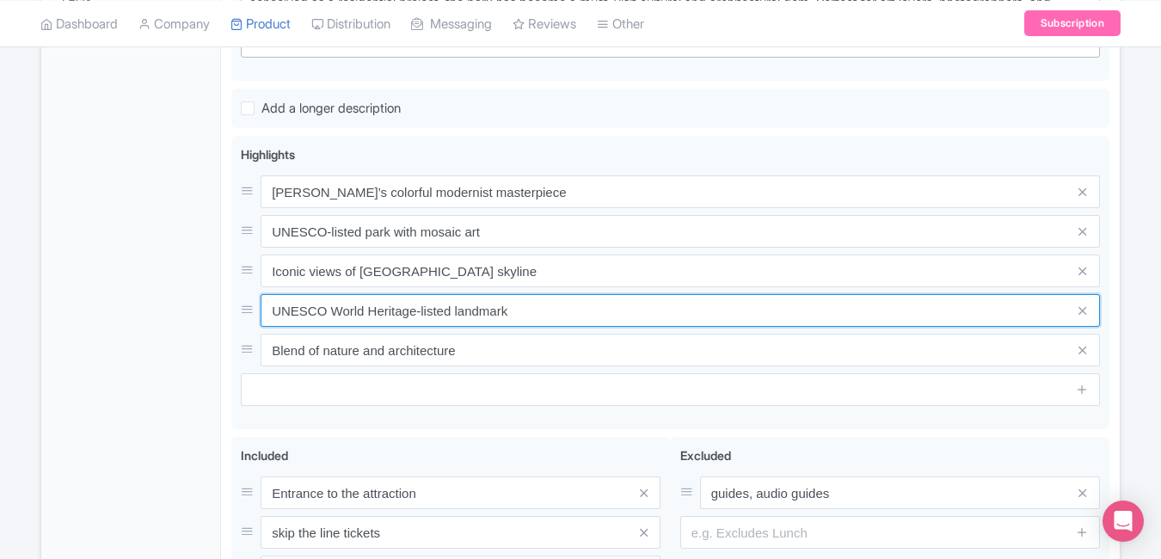
drag, startPoint x: 541, startPoint y: 313, endPoint x: 179, endPoint y: 322, distance: 362.2
click at [179, 322] on div "General Booking Info Locations Settings Pricing Gallery Itinerary FAQs Park Güe…" at bounding box center [580, 188] width 1079 height 1071
paste input "Dreamlike sculptures & architecture"
type input "Dreamlike sculptures & architecture"
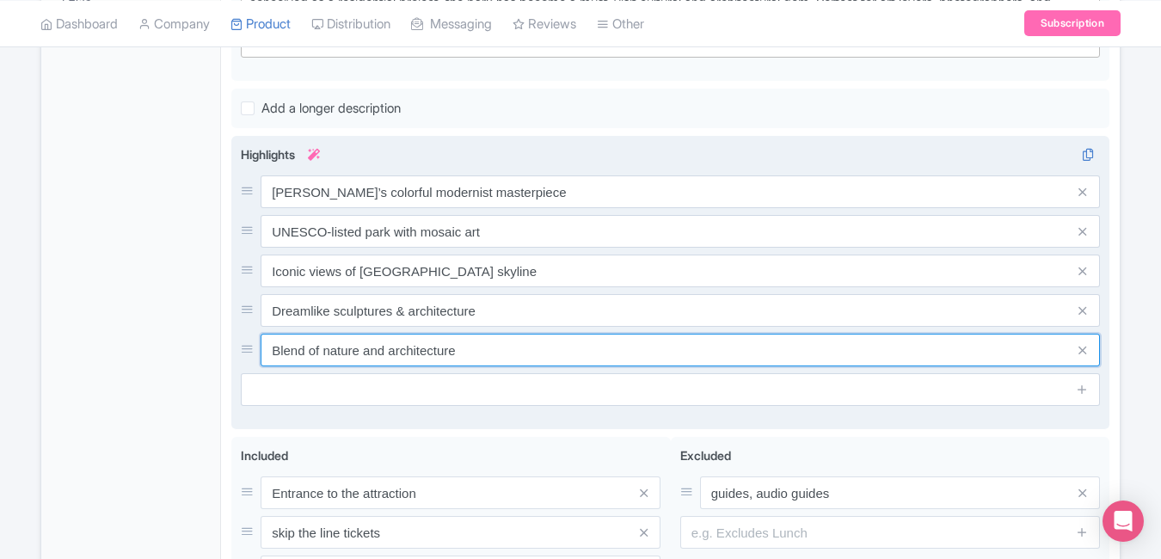
drag, startPoint x: 521, startPoint y: 348, endPoint x: 265, endPoint y: 336, distance: 256.6
click at [265, 336] on input "Blend of nature and architecture" at bounding box center [680, 350] width 839 height 33
paste input "Must-see Gaudí landmark in [GEOGRAPHIC_DATA]"
click at [265, 336] on input "Must-see Gaudí landmark in [GEOGRAPHIC_DATA]" at bounding box center [680, 350] width 839 height 33
type input "Must-see Gaudí landmark in [GEOGRAPHIC_DATA]"
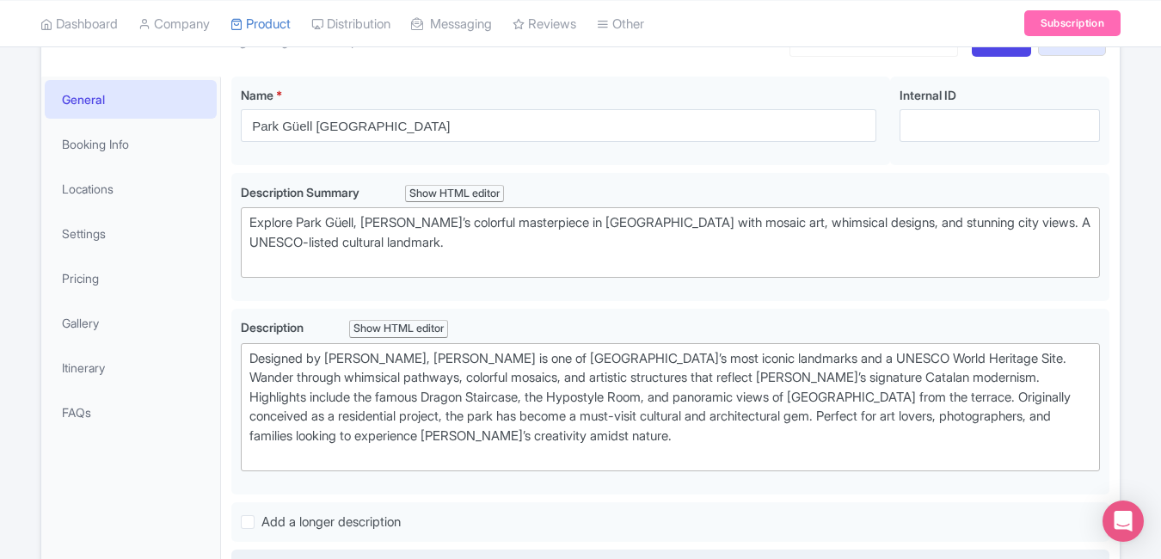
scroll to position [0, 0]
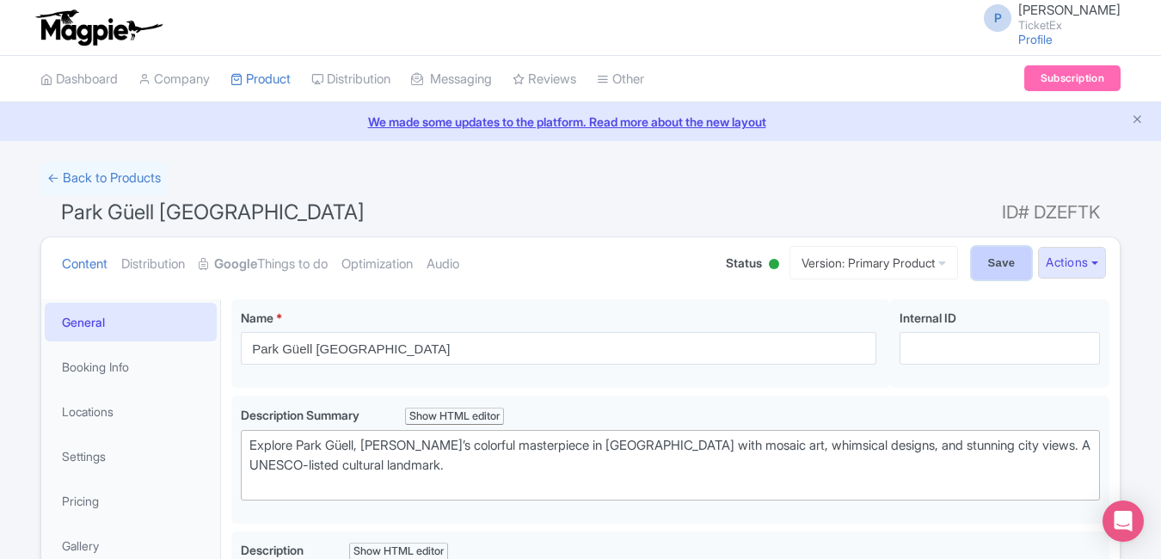
click at [977, 273] on input "Save" at bounding box center [1002, 263] width 60 height 33
type input "Saving..."
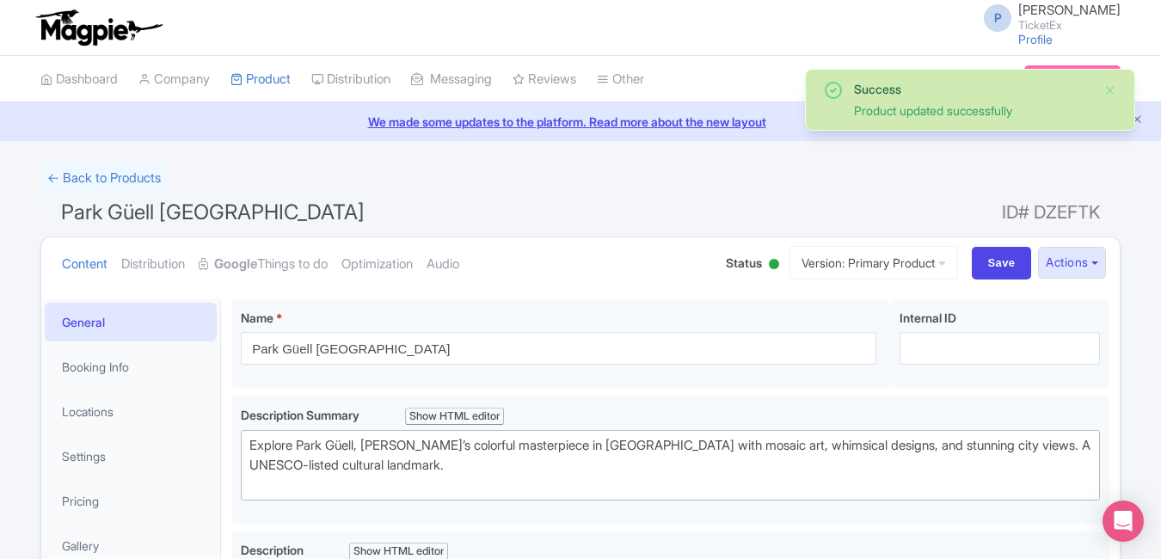
scroll to position [299, 0]
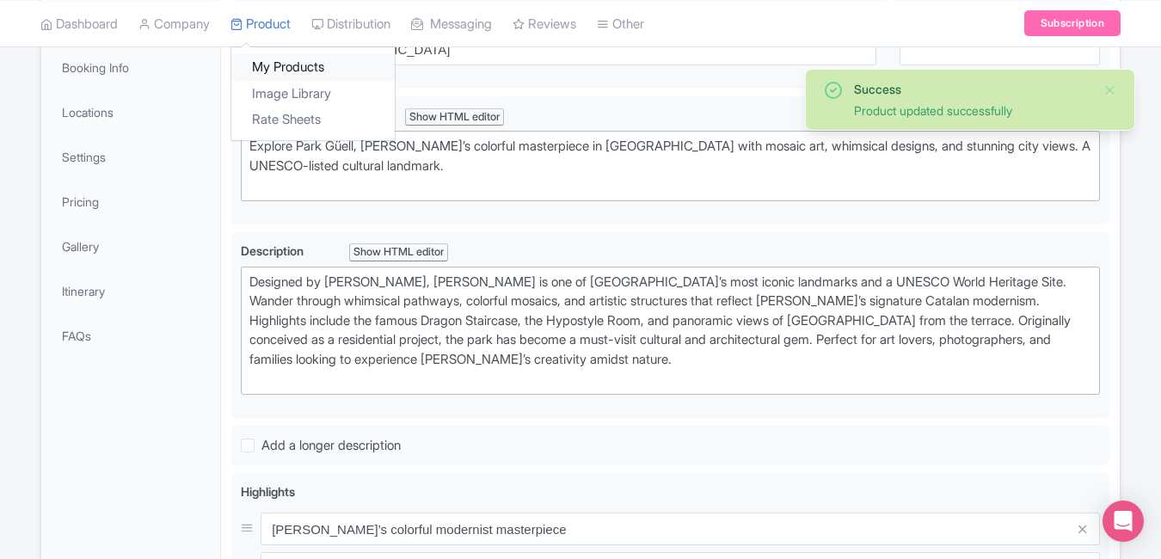
drag, startPoint x: 0, startPoint y: 0, endPoint x: 284, endPoint y: 71, distance: 292.5
click at [284, 71] on link "My Products" at bounding box center [312, 67] width 163 height 27
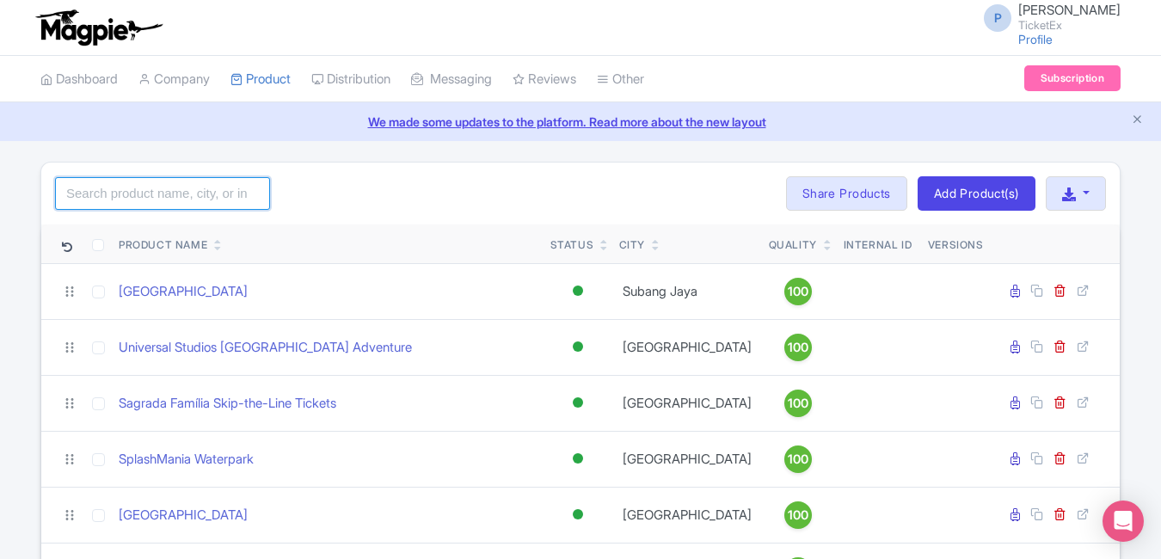
click at [126, 191] on input "search" at bounding box center [162, 193] width 215 height 33
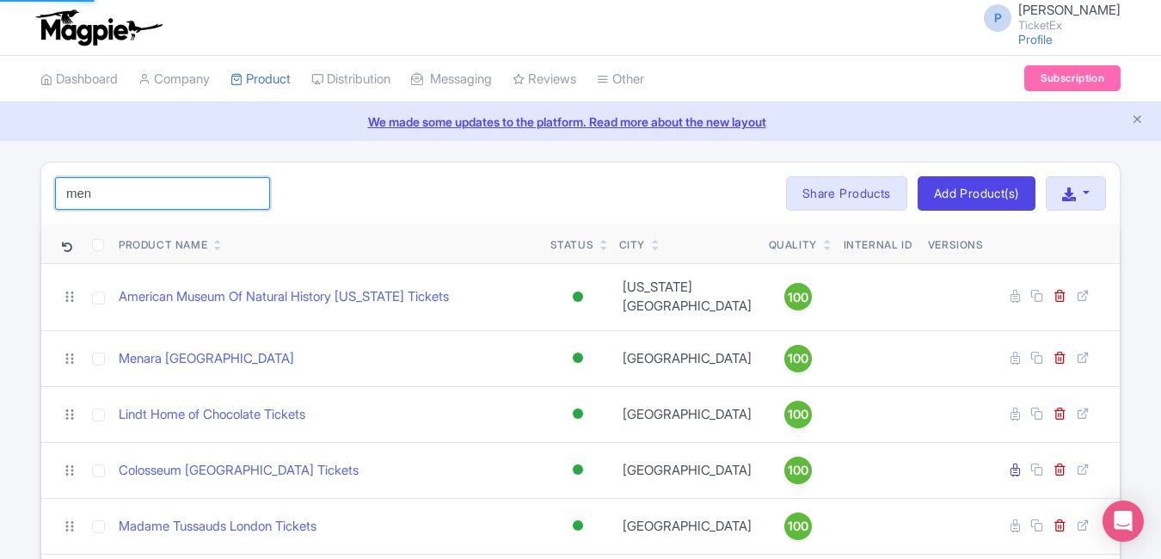
type input "men"
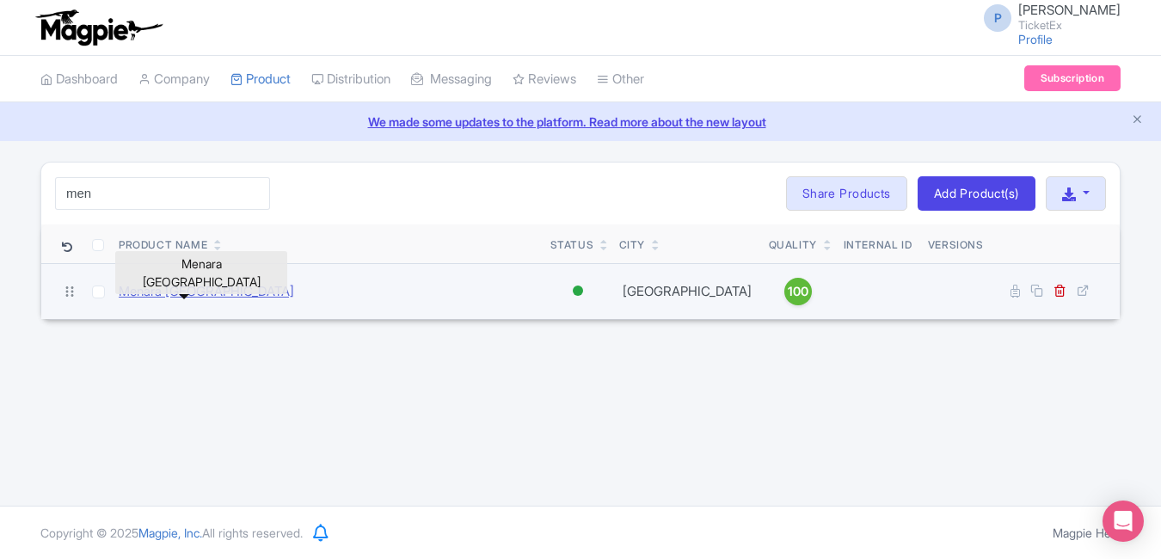
click at [218, 287] on link "Menara [GEOGRAPHIC_DATA]" at bounding box center [206, 292] width 175 height 20
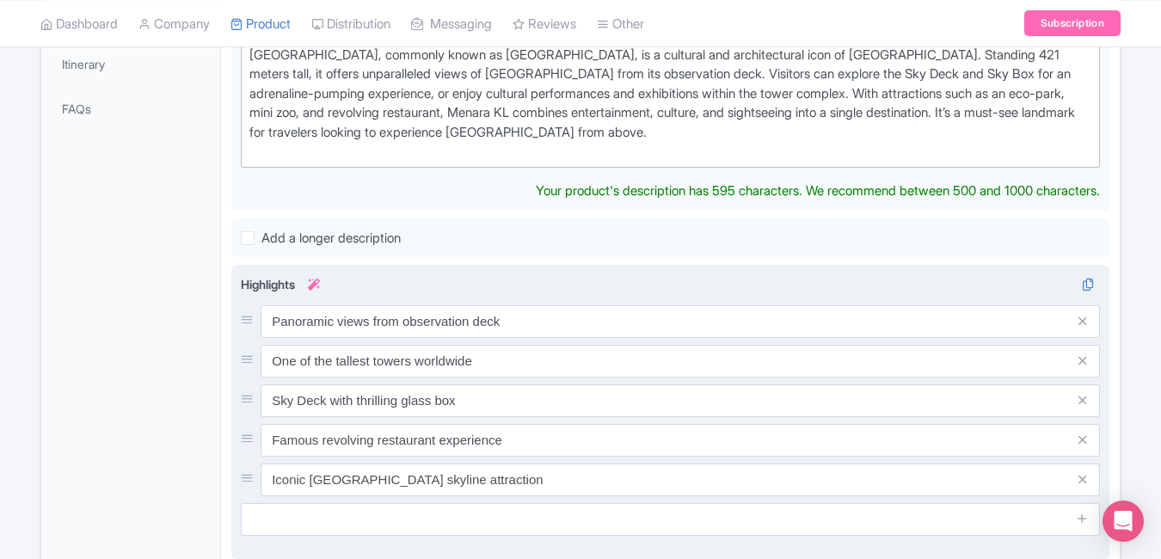
scroll to position [550, 0]
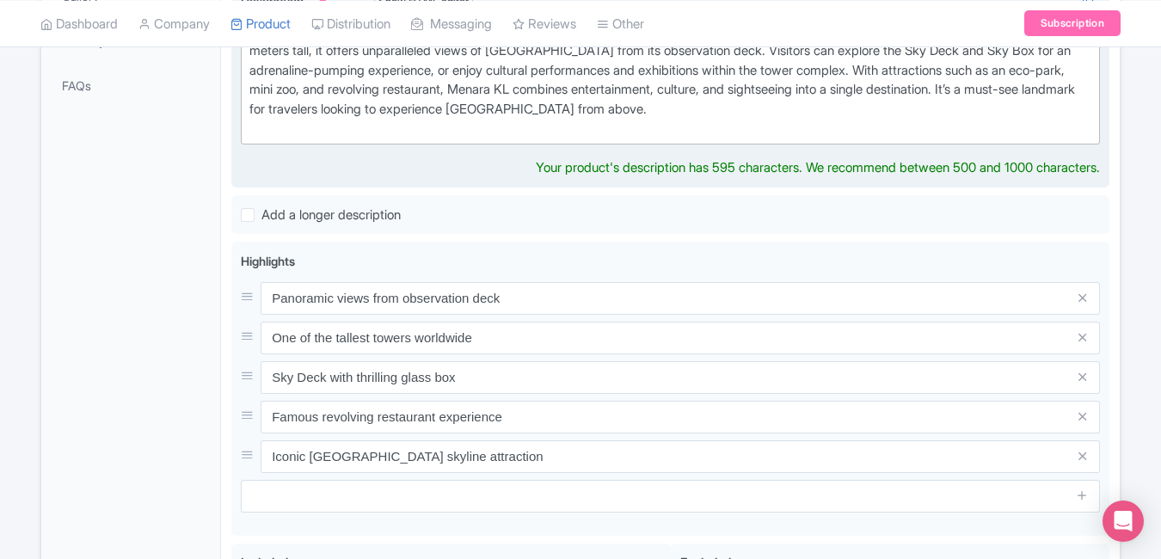
type trix-editor "<div>[GEOGRAPHIC_DATA], commonly known as [GEOGRAPHIC_DATA], is a cultural and …"
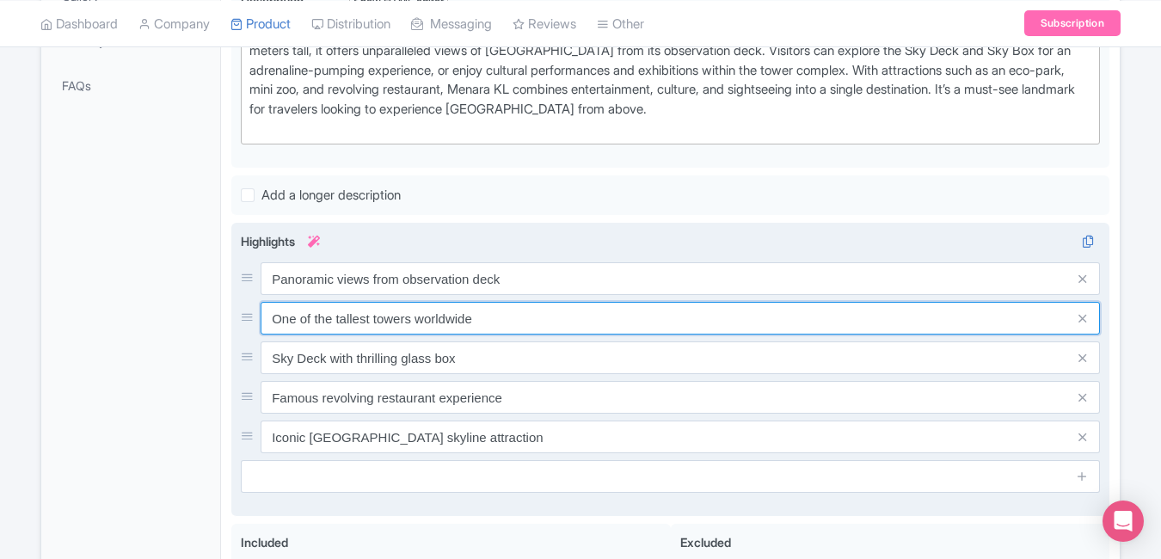
drag, startPoint x: 553, startPoint y: 317, endPoint x: 541, endPoint y: 290, distance: 30.0
click at [541, 290] on div "Panoramic views from observation deck One of the tallest towers worldwide Sky D…" at bounding box center [670, 357] width 859 height 191
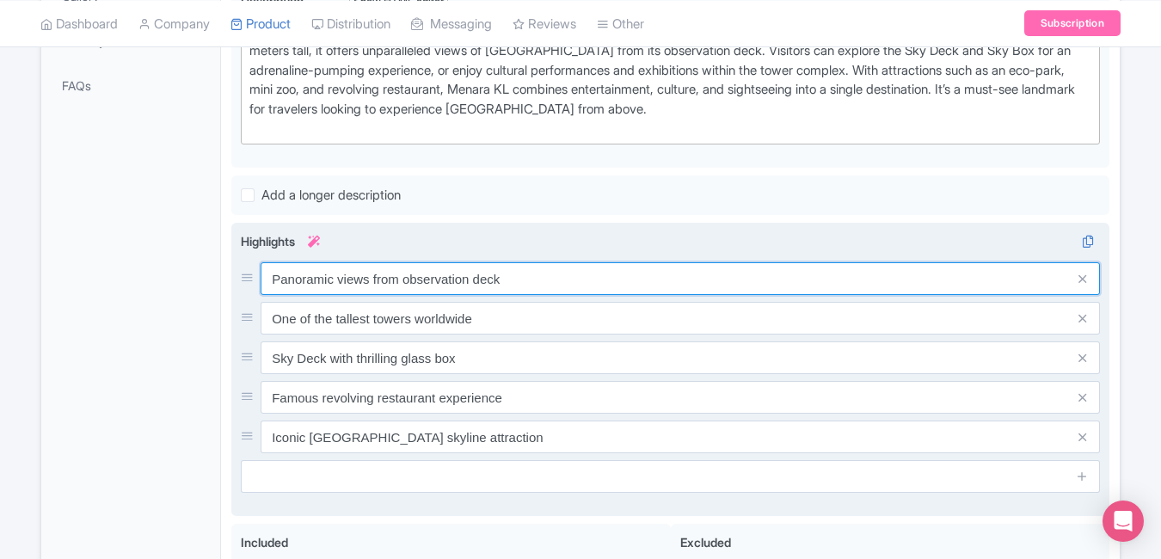
click at [534, 279] on input "Panoramic views from observation deck" at bounding box center [680, 278] width 839 height 33
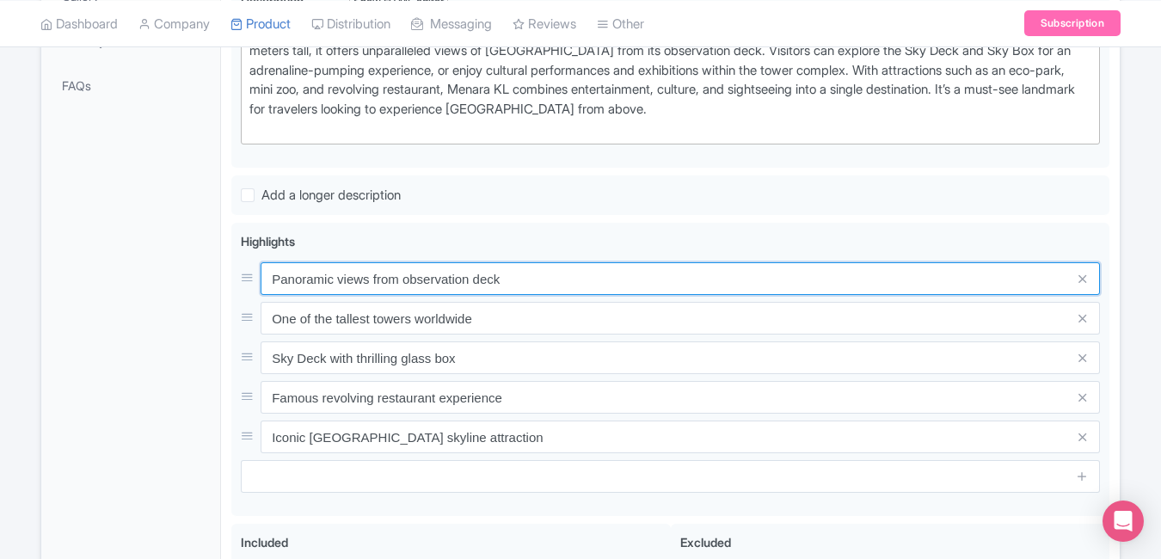
drag, startPoint x: 534, startPoint y: 279, endPoint x: 231, endPoint y: 285, distance: 303.7
click at [231, 285] on div "Menara Kuala Lumpur Name * i Menara Kuala Lumpur Your product's name has 19 cha…" at bounding box center [670, 274] width 899 height 1071
paste input "Malaysia’s iconic 421-meter city tower"
type input "Malaysia’s iconic 421-meter city tower"
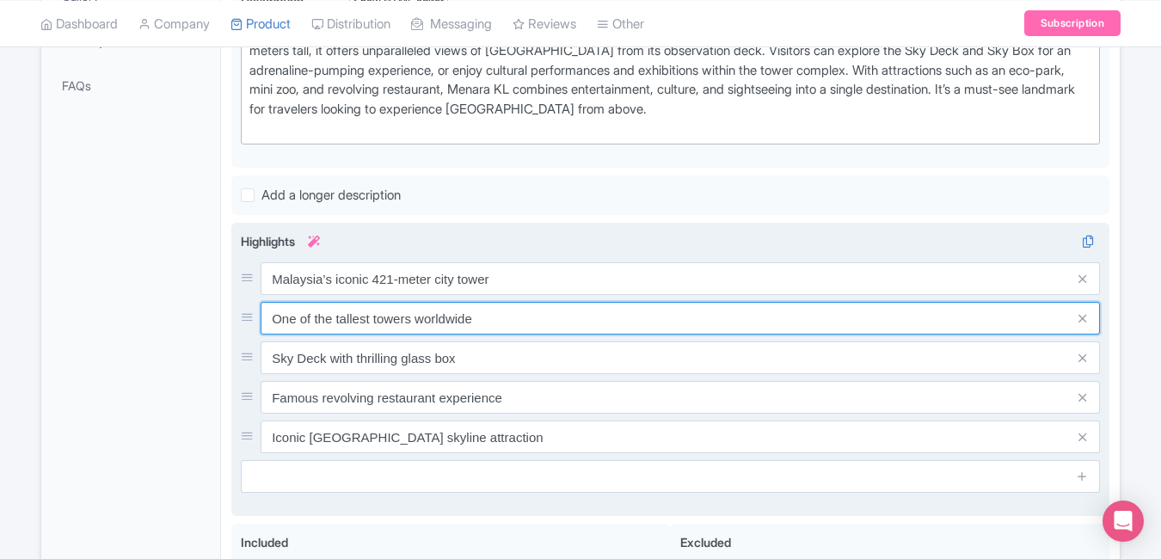
drag, startPoint x: 526, startPoint y: 317, endPoint x: 233, endPoint y: 320, distance: 293.3
click at [233, 320] on div "Panoramic views from observation deck One of the tallest towers worldwide Sky D…" at bounding box center [670, 370] width 878 height 294
paste input "360° skyline views & glass sky deck"
type input "360° skyline views & glass sky deck"
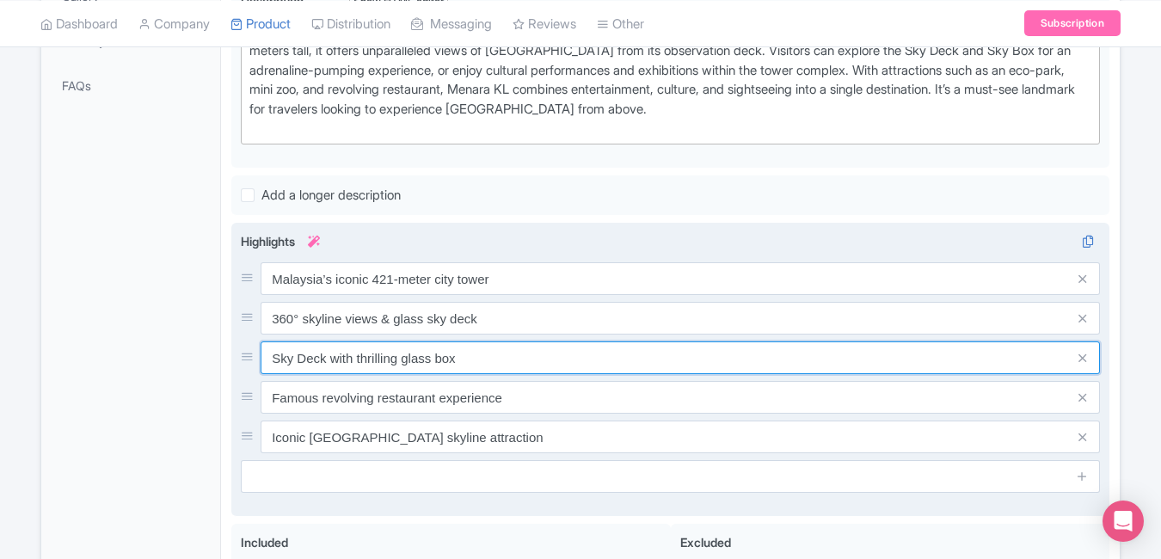
drag, startPoint x: 516, startPoint y: 354, endPoint x: 235, endPoint y: 354, distance: 281.3
click at [235, 354] on div "Panoramic views from observation deck One of the tallest towers worldwide Sky D…" at bounding box center [670, 370] width 878 height 294
paste input "Dine at rotating restaurant in the sky"
type input "Dine at rotating restaurant in the sky"
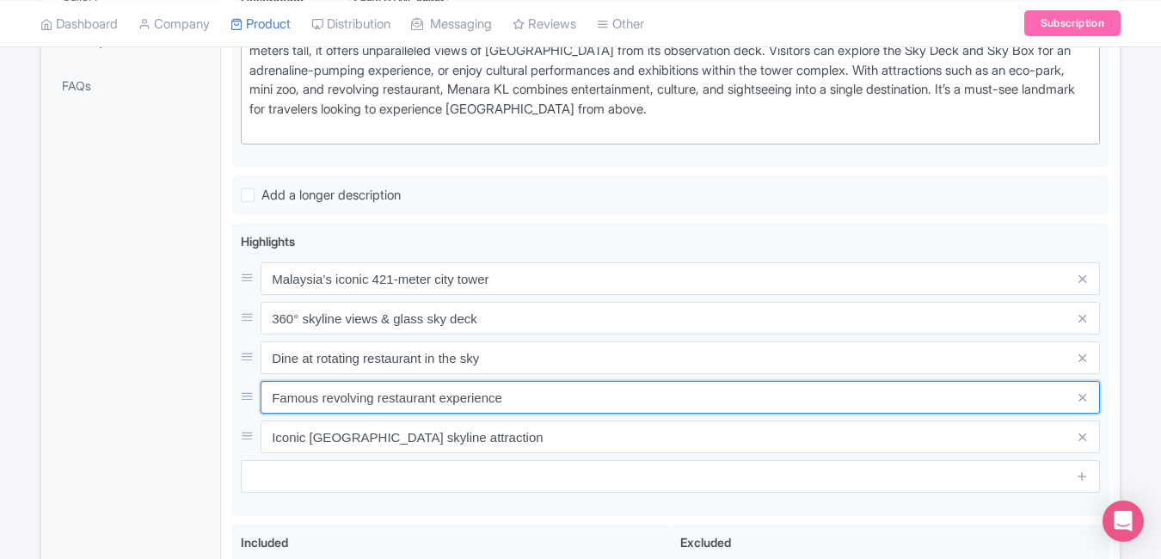
drag, startPoint x: 526, startPoint y: 395, endPoint x: 218, endPoint y: 392, distance: 308.8
click at [218, 392] on div "General Booking Info Locations Settings Pricing Gallery Itinerary FAQs Menara K…" at bounding box center [580, 274] width 1079 height 1071
paste input "KL’s best sunset & night view spot"
type input "KL’s best sunset & night view spot"
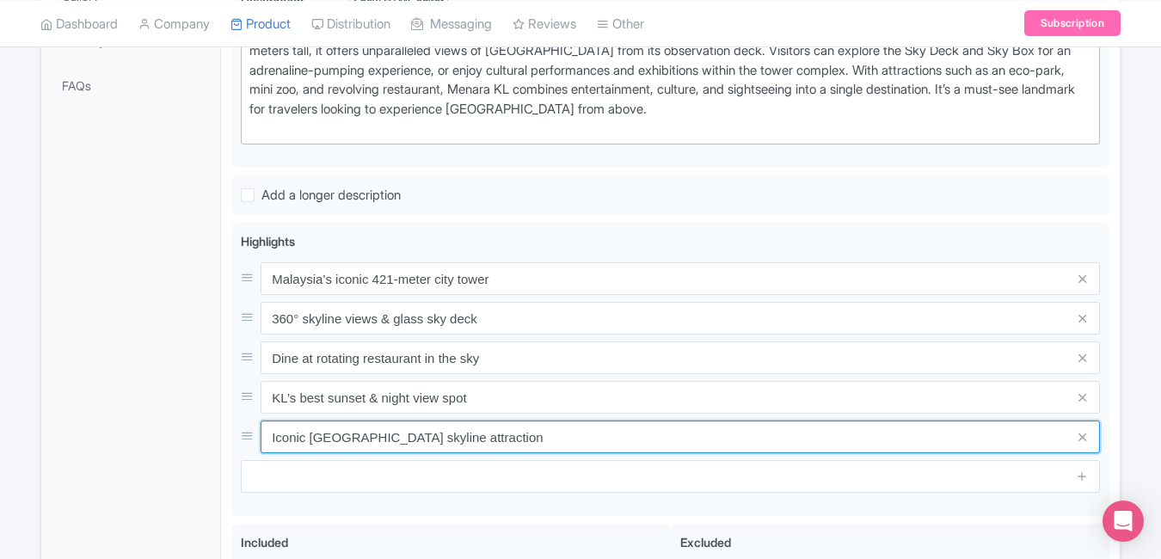
drag, startPoint x: 513, startPoint y: 440, endPoint x: 230, endPoint y: 460, distance: 283.7
click at [230, 460] on div "Menara Kuala Lumpur Name * i Menara Kuala Lumpur Your product's name has 19 cha…" at bounding box center [670, 274] width 899 height 1071
paste input "Top attraction near Petronas Towers"
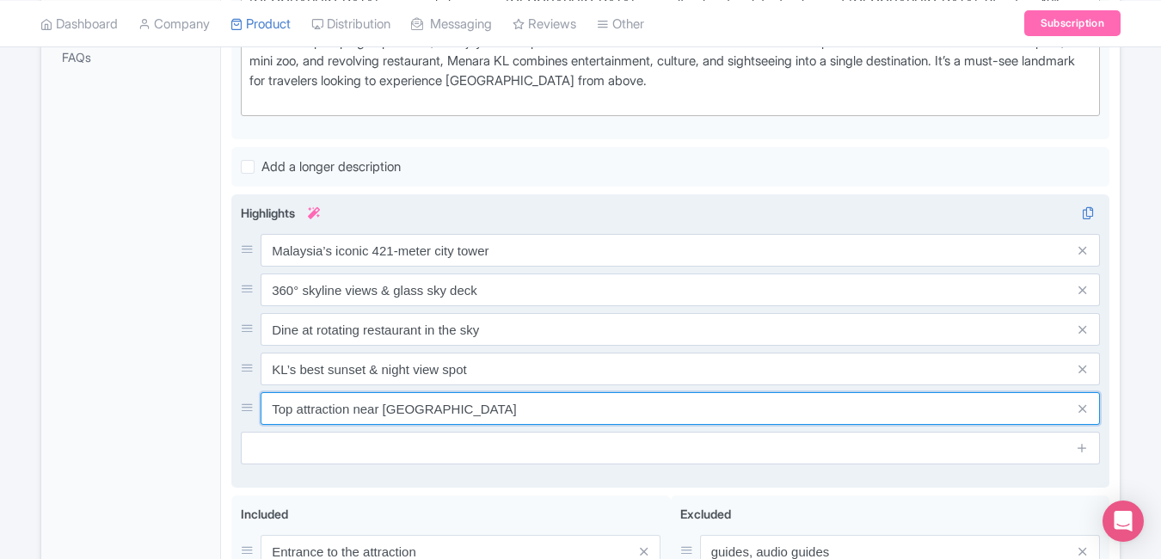
scroll to position [583, 0]
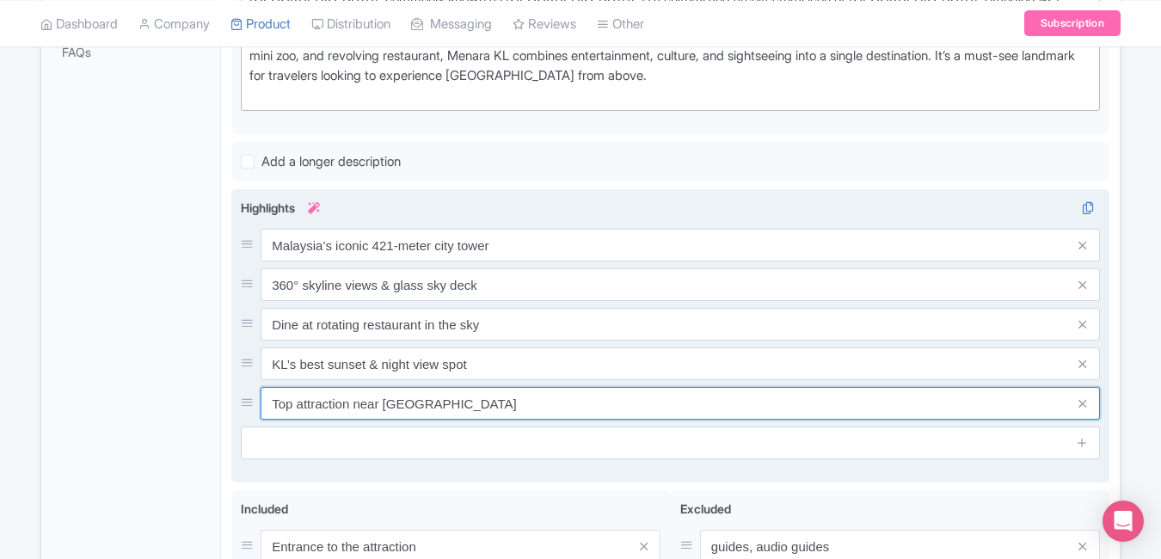
type input "Top attraction near Petronas Towers"
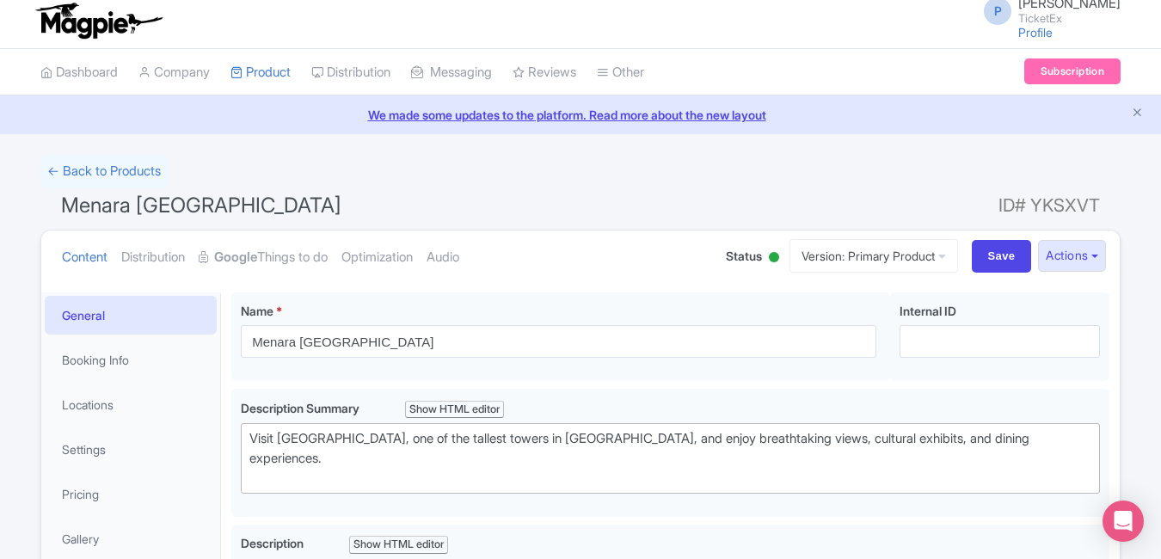
scroll to position [0, 0]
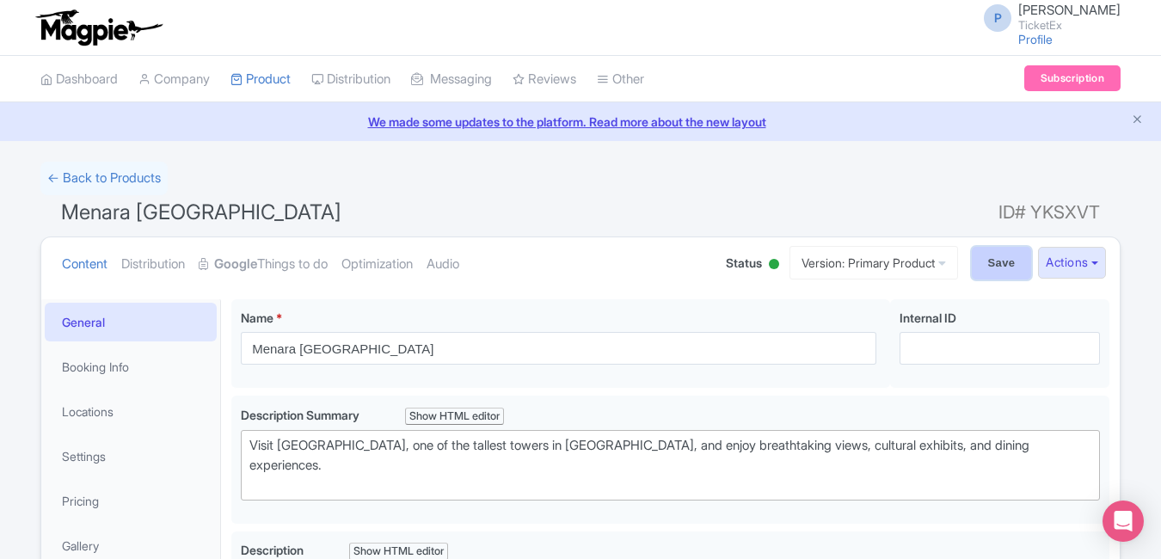
click at [996, 261] on input "Save" at bounding box center [1002, 263] width 60 height 33
type input "Saving..."
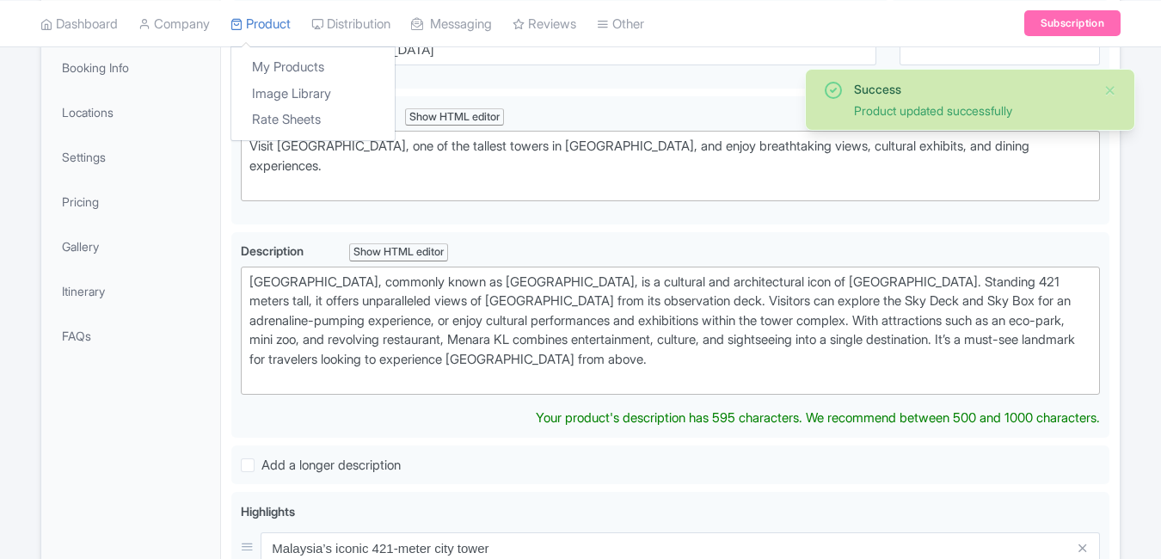
scroll to position [299, 0]
click at [281, 66] on link "My Products" at bounding box center [312, 67] width 163 height 27
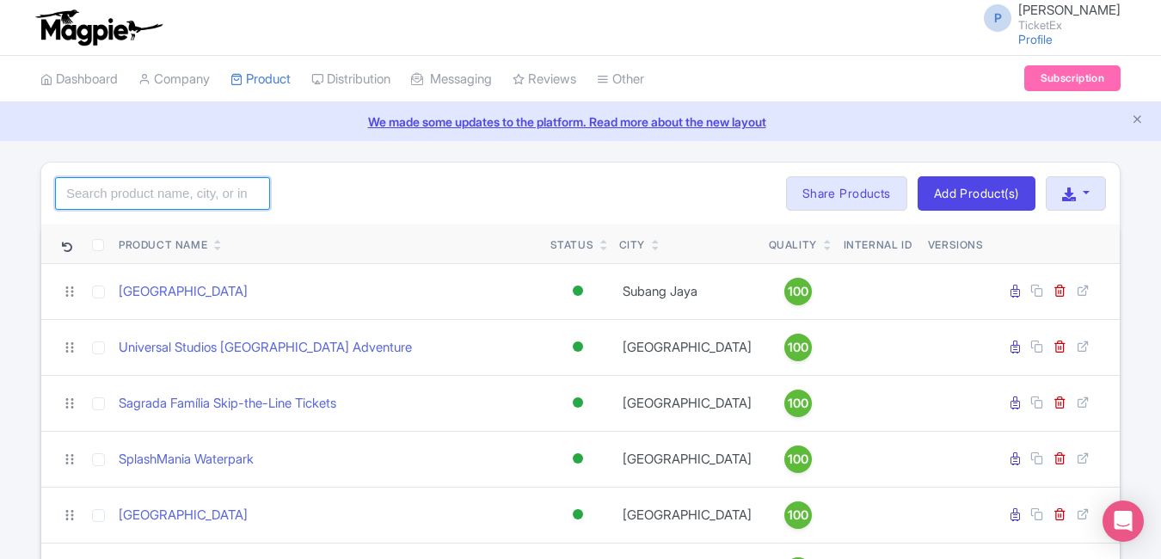
click at [176, 203] on input "search" at bounding box center [162, 193] width 215 height 33
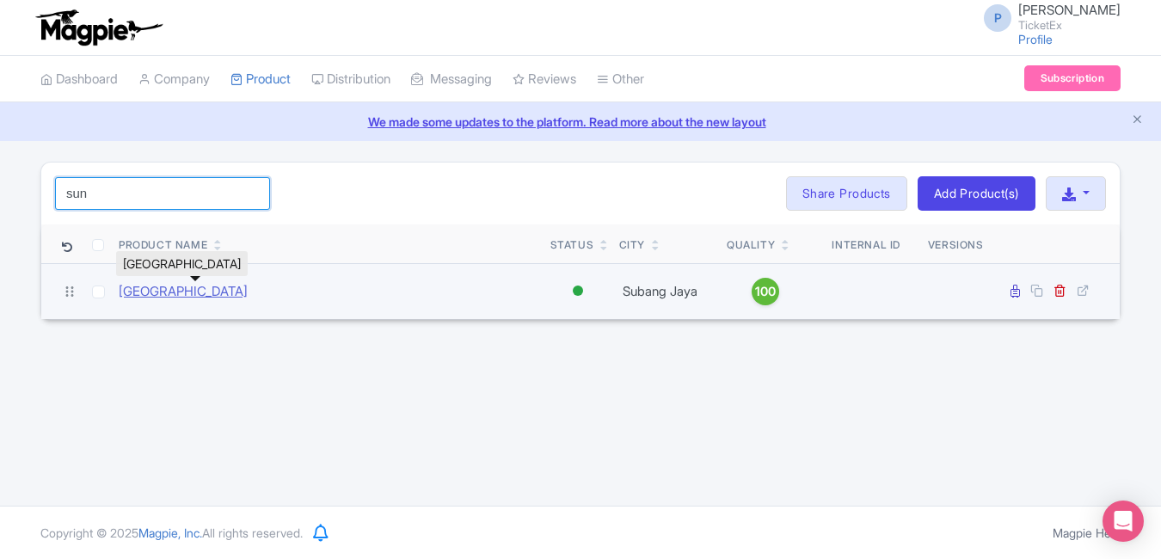
type input "sun"
click at [232, 285] on link "[GEOGRAPHIC_DATA]" at bounding box center [183, 292] width 129 height 20
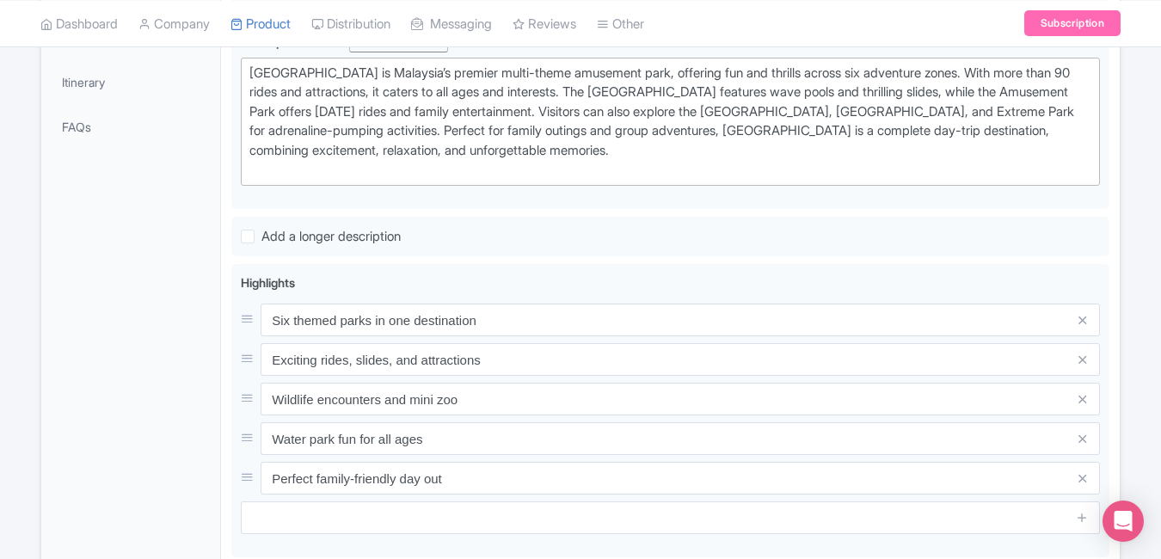
scroll to position [558, 0]
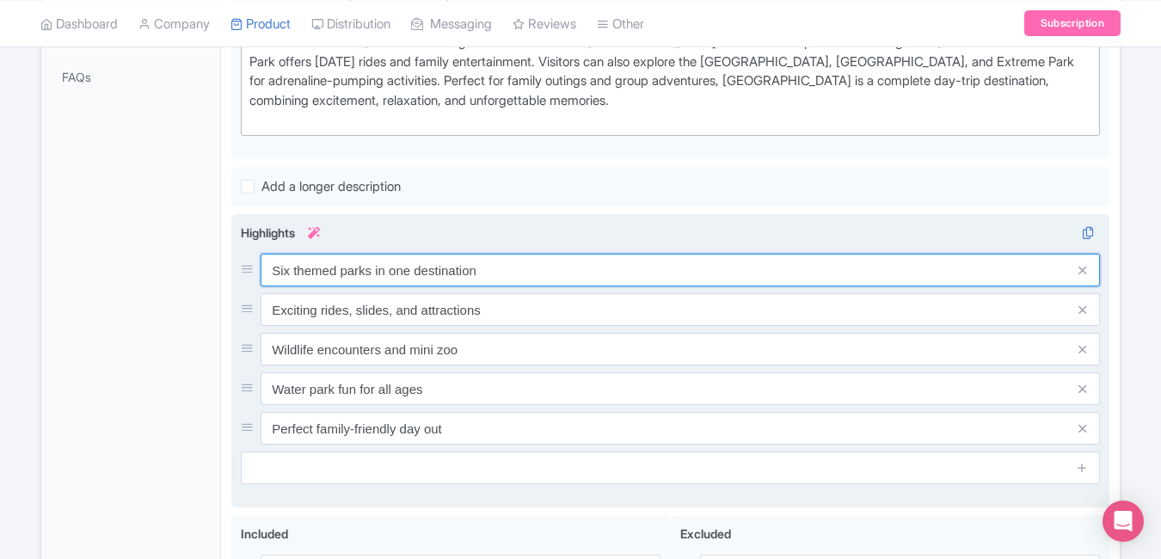
click at [523, 264] on input "Six themed parks in one destination" at bounding box center [680, 270] width 839 height 33
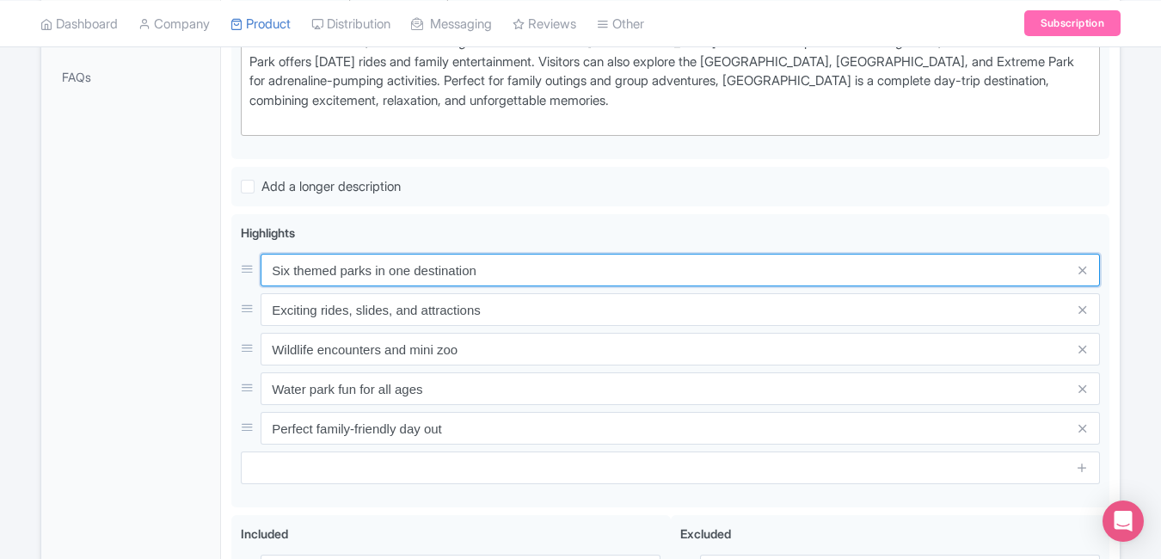
drag, startPoint x: 523, startPoint y: 264, endPoint x: 198, endPoint y: 258, distance: 325.2
click at [198, 258] on div "General Booking Info Locations Settings Pricing Gallery Itinerary FAQs [GEOGRAP…" at bounding box center [580, 266] width 1079 height 1071
paste input "Asia’s award-winning multi-theme park"
type input "Asia’s award-winning multi-theme park"
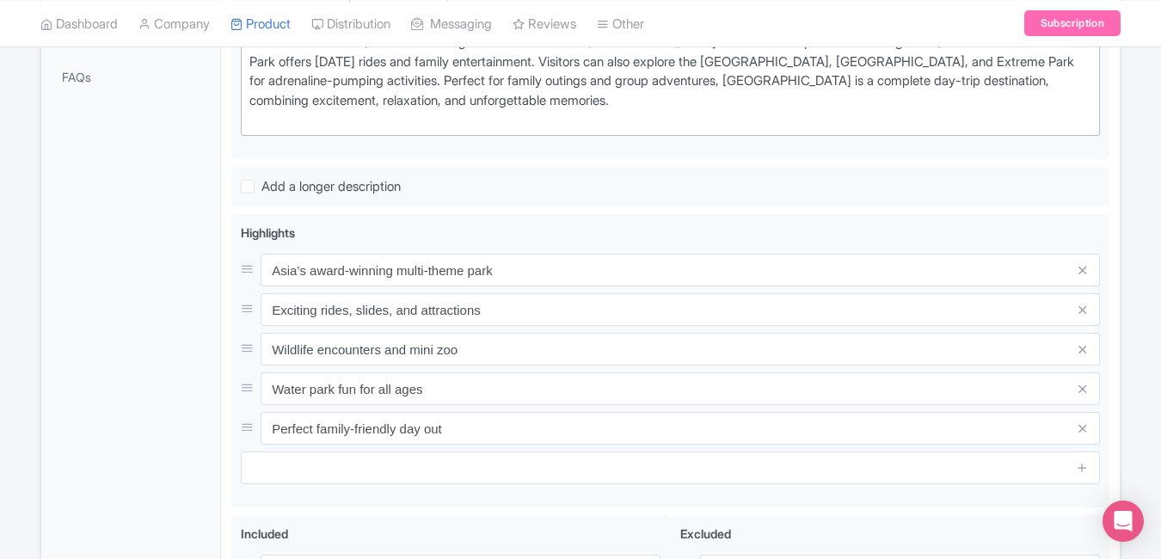
click at [197, 258] on div "General Booking Info Locations Settings Pricing Gallery Itinerary FAQs" at bounding box center [131, 271] width 180 height 1061
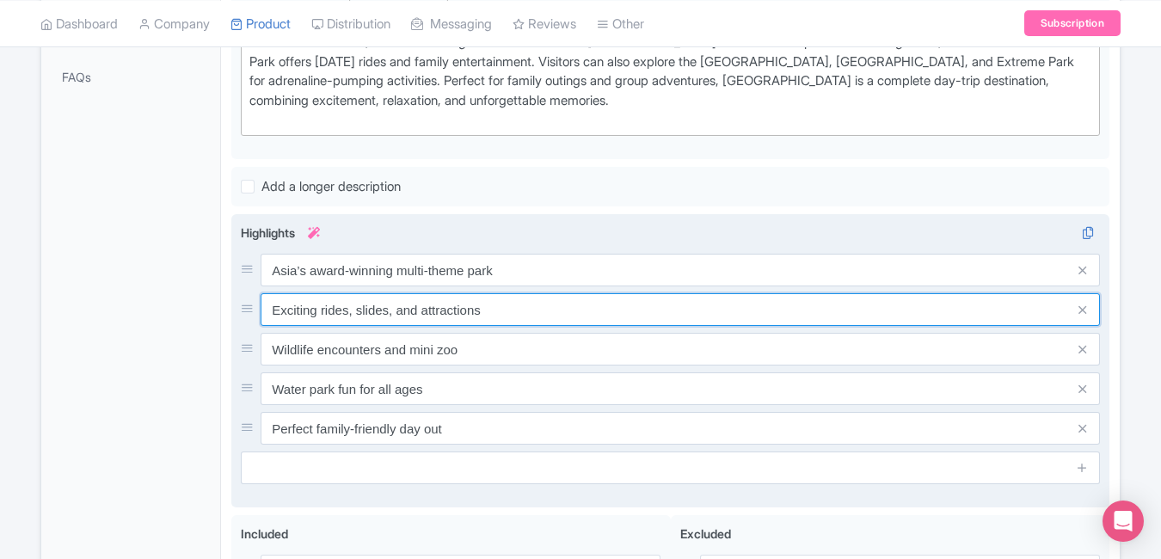
click at [537, 314] on input "Exciting rides, slides, and attractions" at bounding box center [680, 309] width 839 height 33
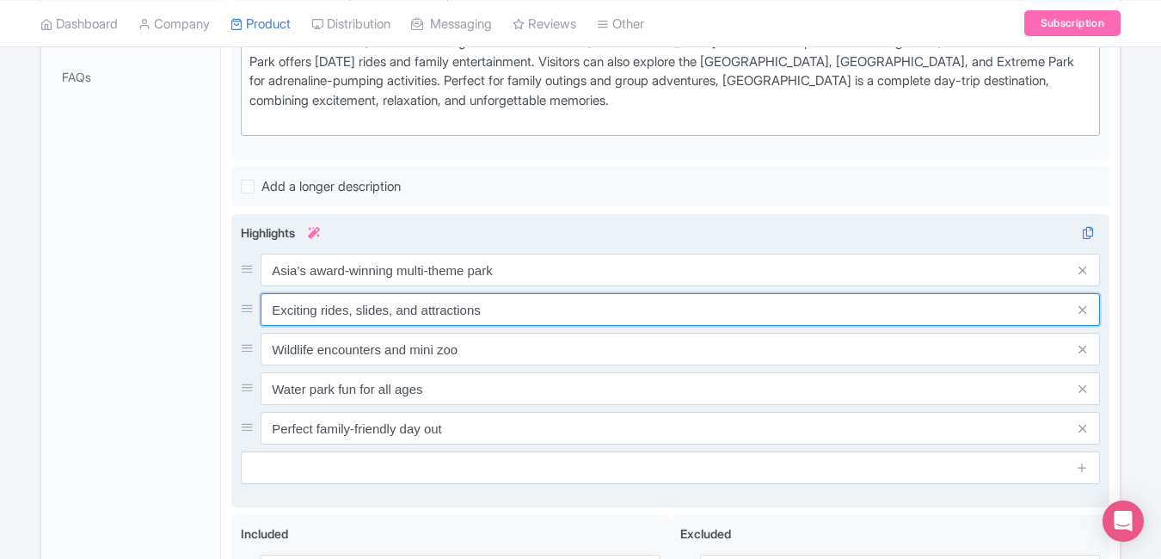
click at [537, 314] on input "Exciting rides, slides, and attractions" at bounding box center [680, 309] width 839 height 33
paste input "6 adventure zones of water & thrill"
type input "6 adventure zones of water & thrill"
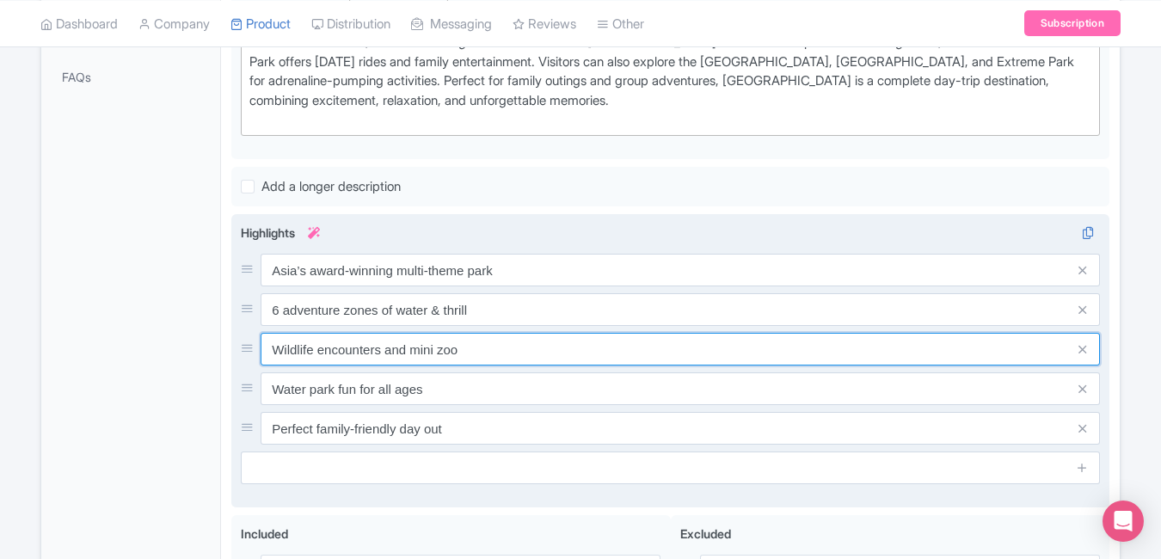
click at [475, 351] on input "Wildlife encounters and mini zoo" at bounding box center [680, 349] width 839 height 33
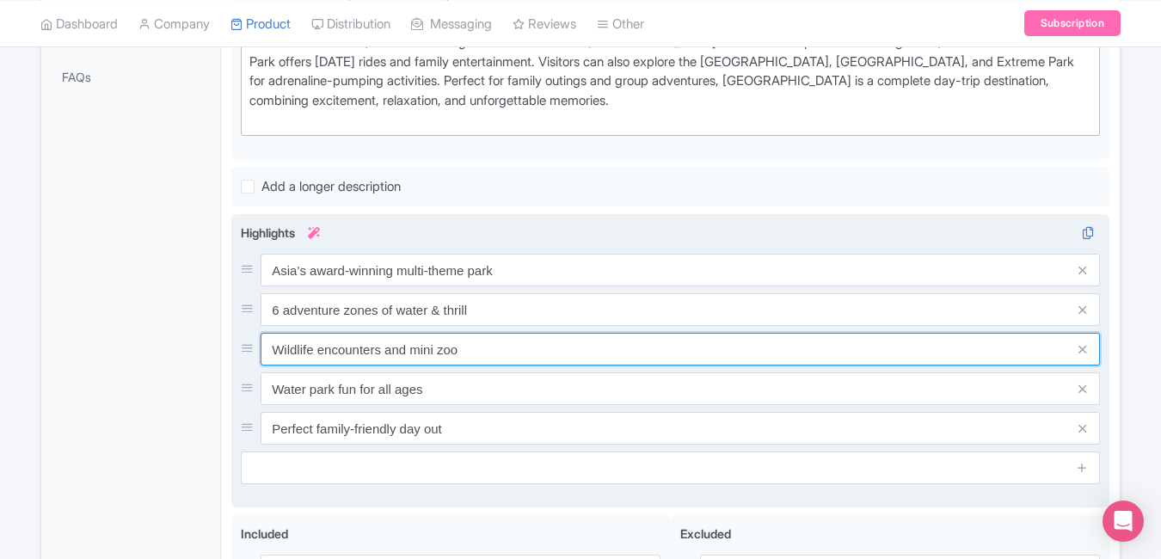
click at [475, 351] on input "Wildlife encounters and mini zoo" at bounding box center [680, 349] width 839 height 33
paste input "orld’s largest surf pool experience"
type input "World’s largest surf pool experience"
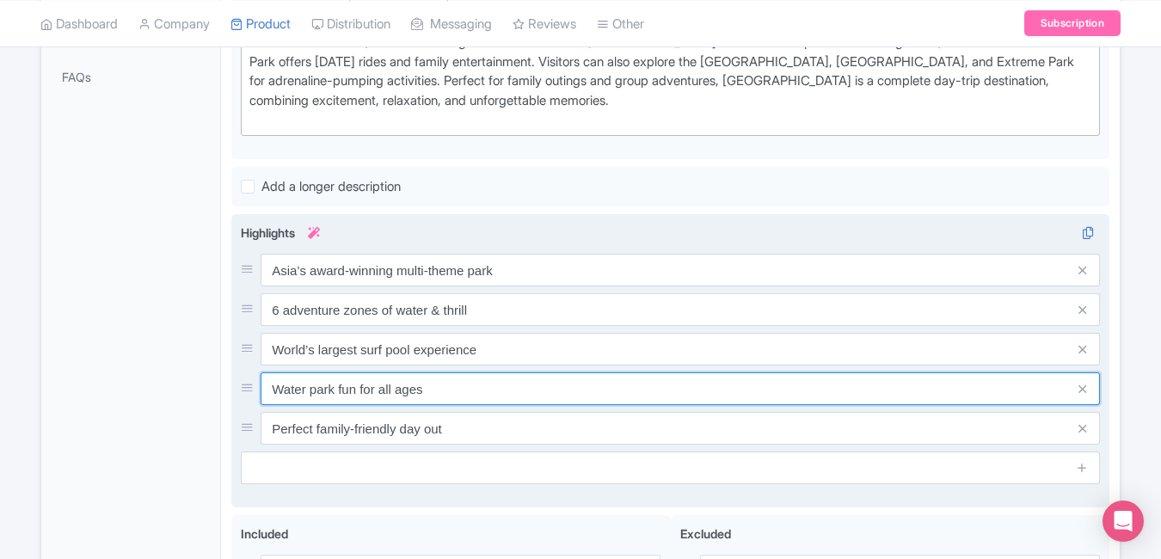
click at [472, 397] on input "Water park fun for all ages" at bounding box center [680, 388] width 839 height 33
paste input "Perfect family & friends getaway spot"
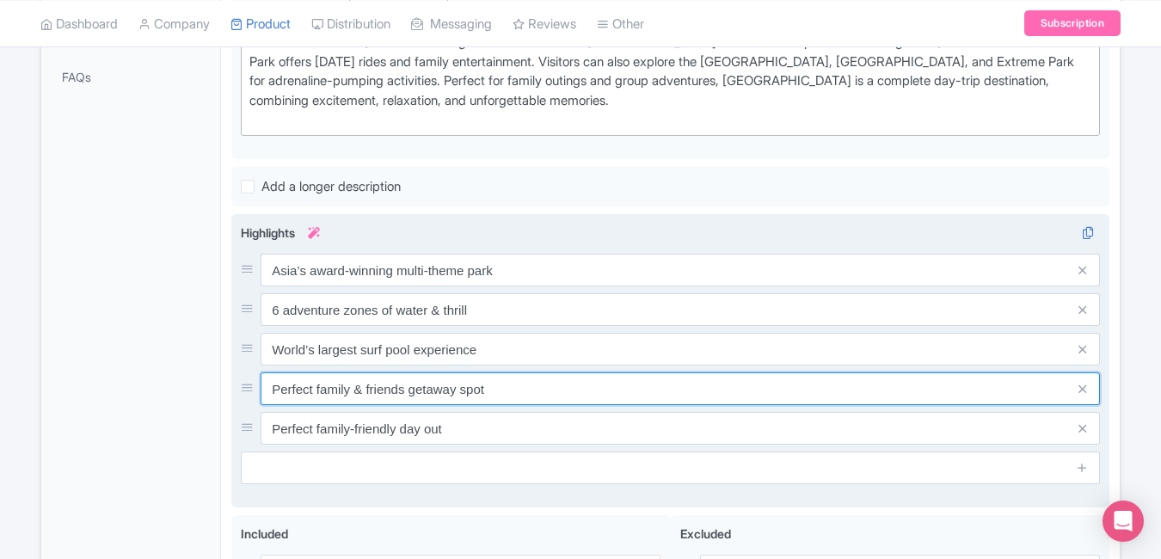
type input "Perfect family & friends getaway spot"
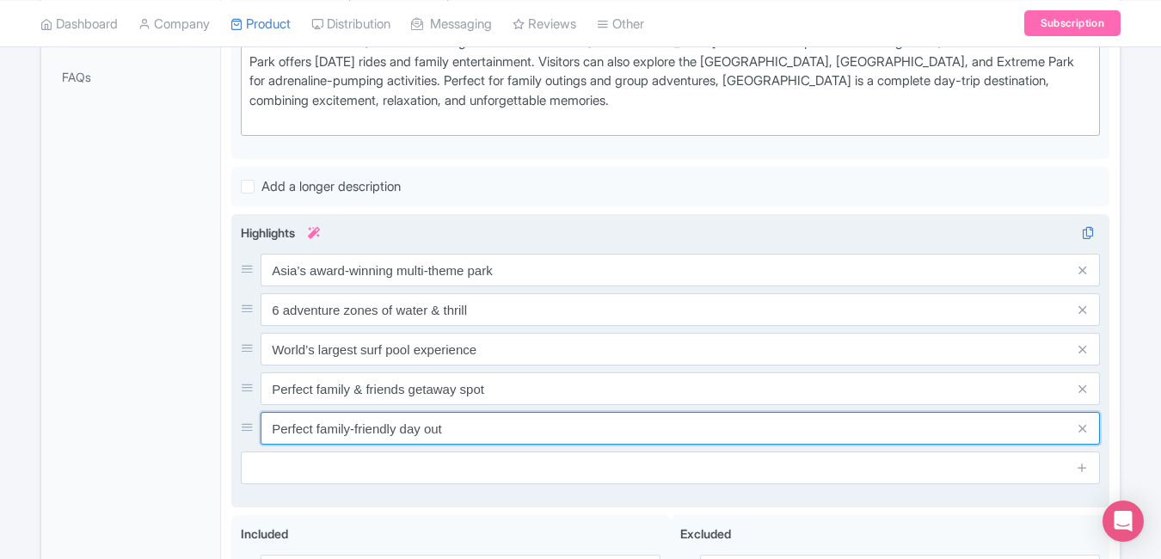
click at [532, 425] on input "Perfect family-friendly day out" at bounding box center [680, 428] width 839 height 33
paste input "Must-visit theme park near Kuala Lumpur"
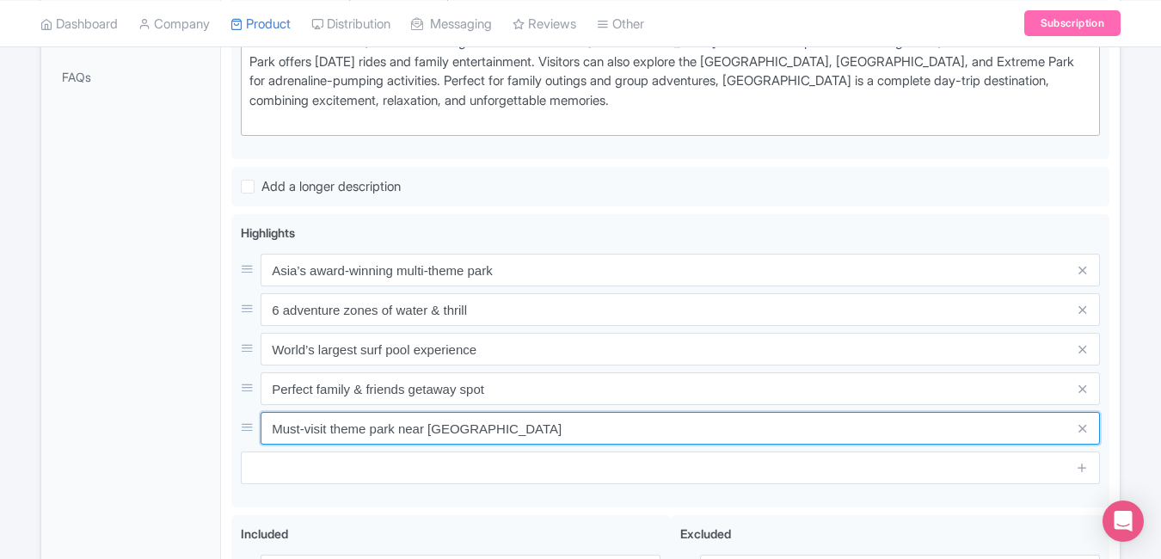
type input "Must-visit theme park near Kuala Lumpur"
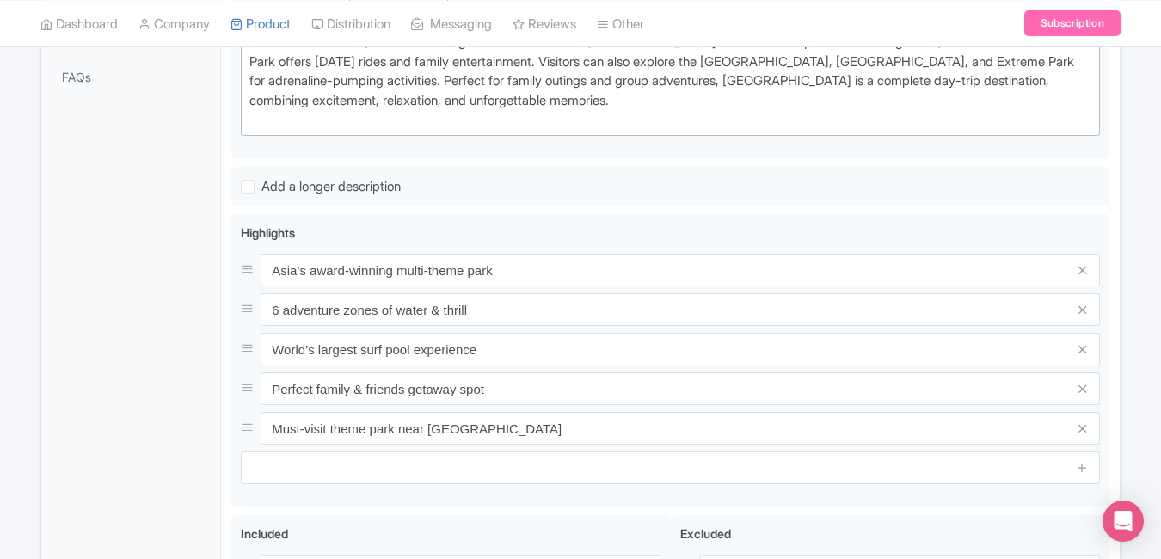
click at [145, 332] on div "General Booking Info Locations Settings Pricing Gallery Itinerary FAQs" at bounding box center [131, 271] width 180 height 1061
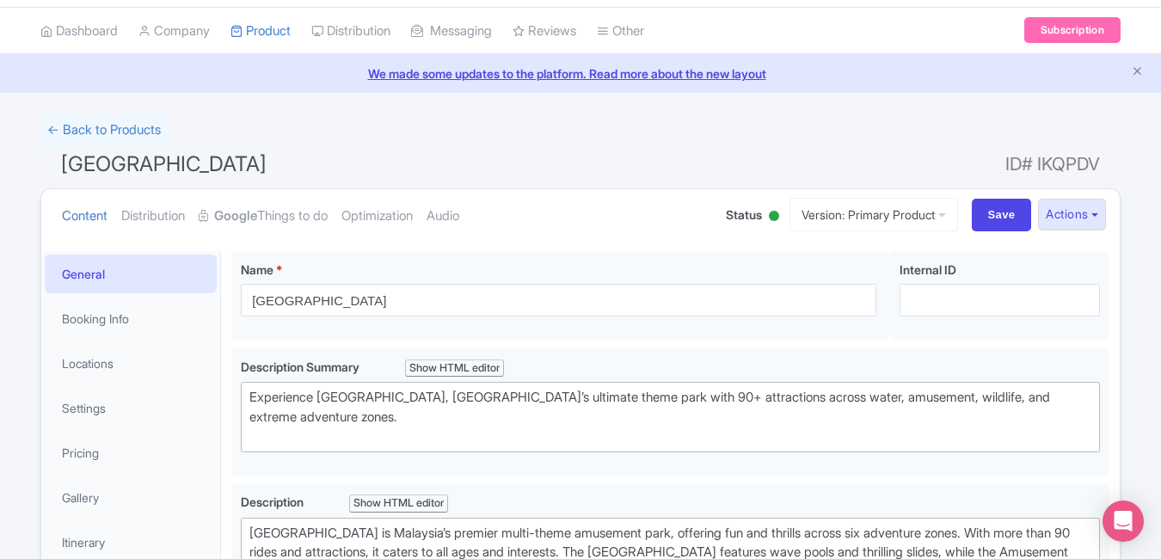
scroll to position [0, 0]
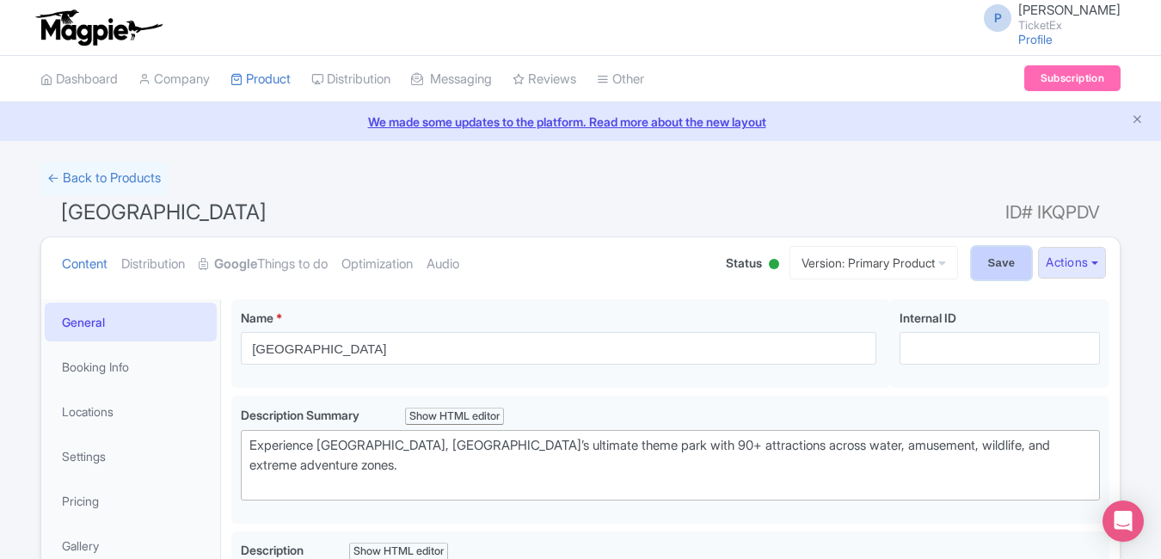
click at [990, 259] on input "Save" at bounding box center [1002, 263] width 60 height 33
type input "Saving..."
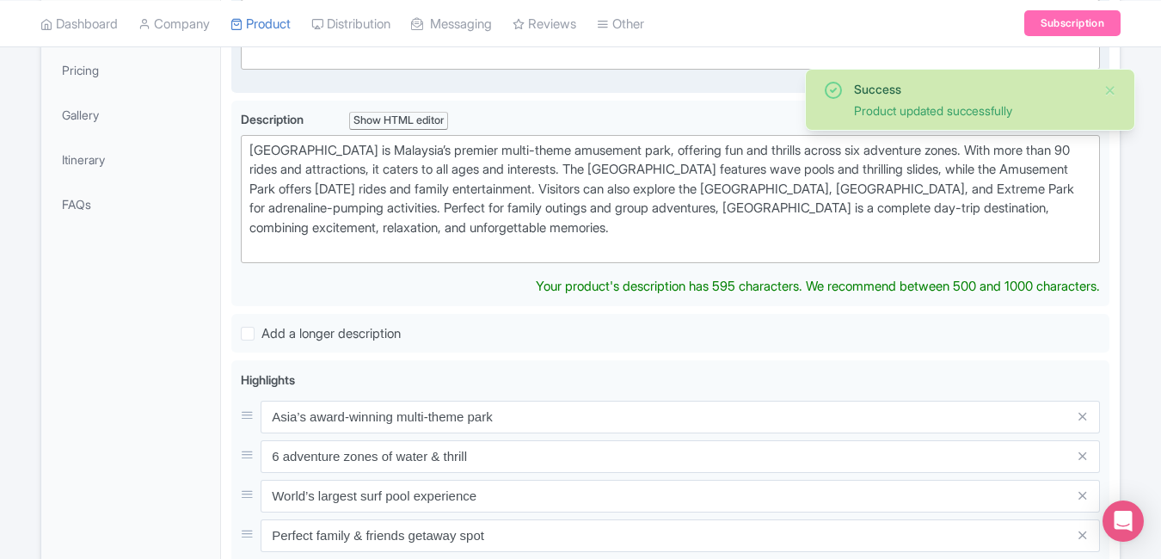
scroll to position [495, 0]
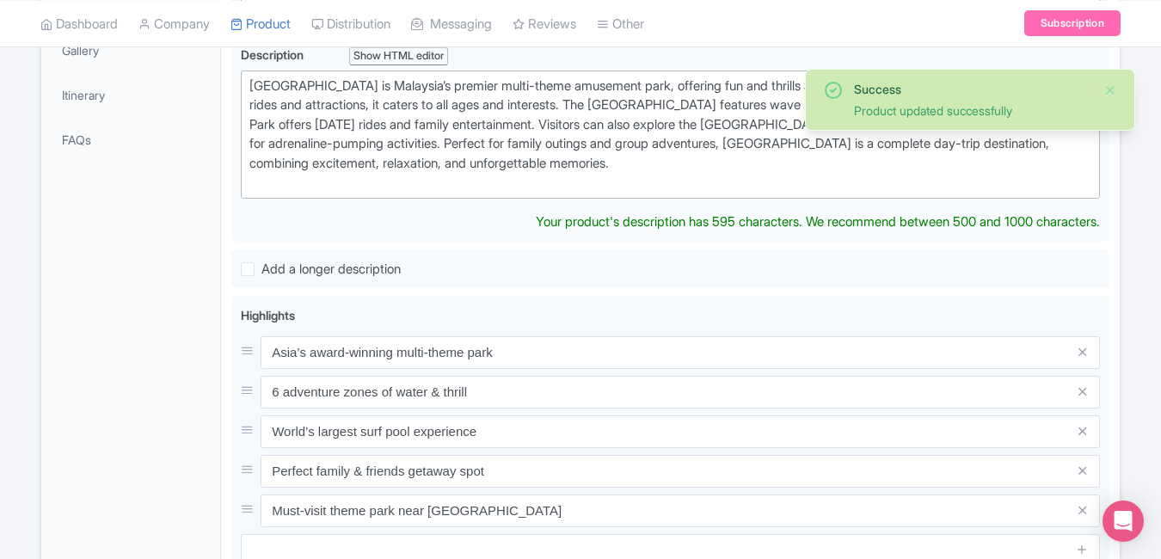
type trix-editor "<div>[GEOGRAPHIC_DATA] is [GEOGRAPHIC_DATA]’s premier multi-theme amusement par…"
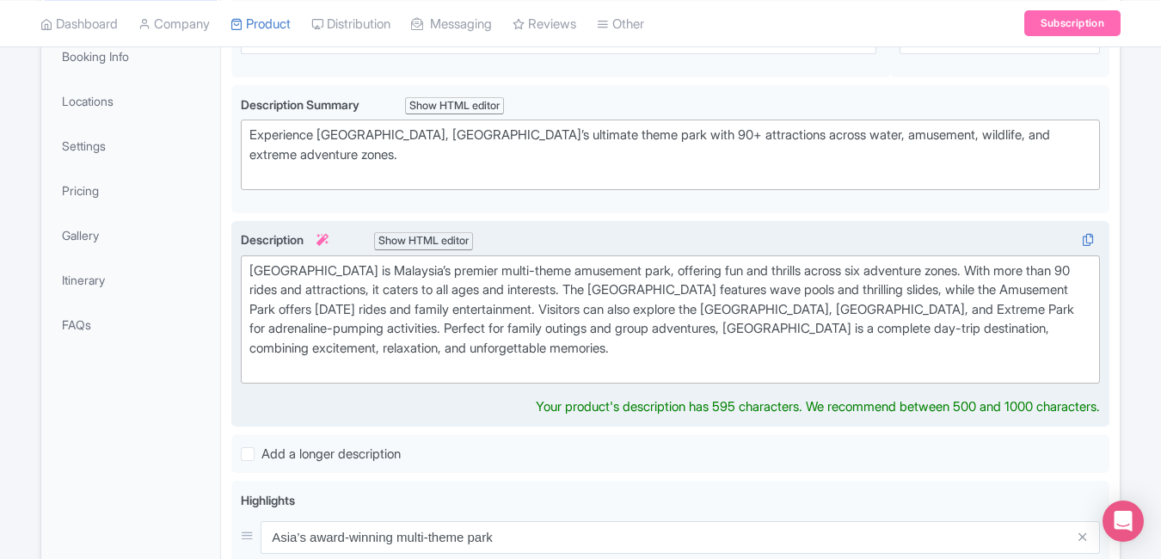
scroll to position [0, 0]
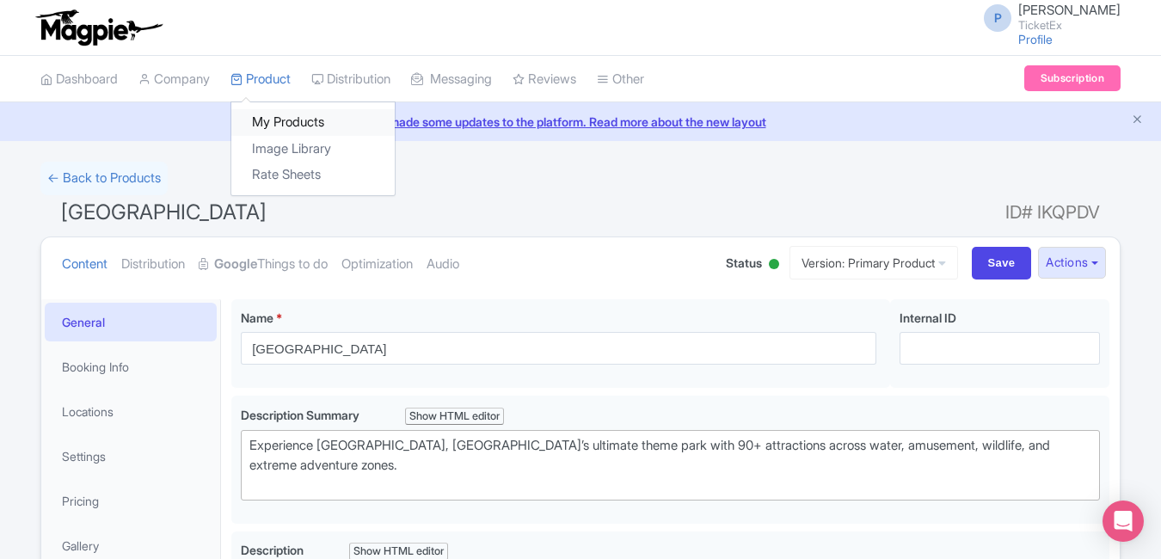
click at [296, 121] on link "My Products" at bounding box center [312, 122] width 163 height 27
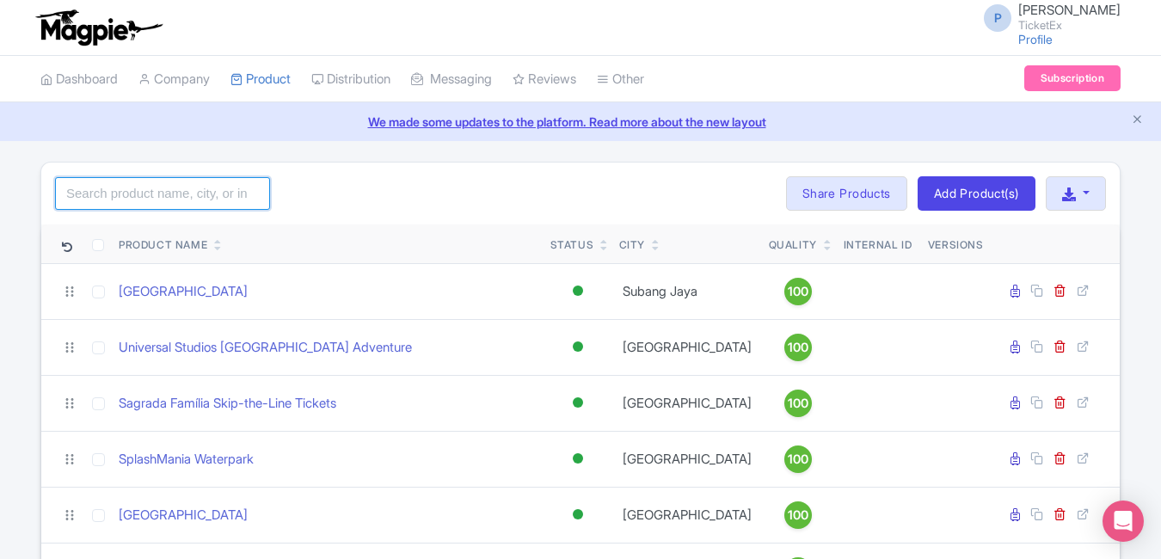
click at [191, 201] on input "search" at bounding box center [162, 193] width 215 height 33
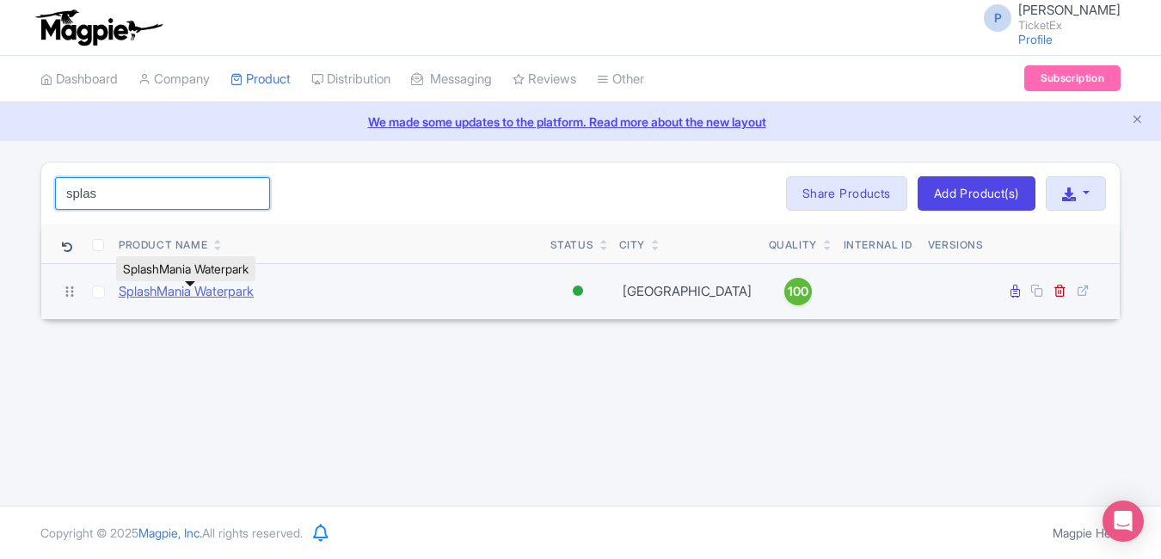
type input "splas"
click at [209, 301] on link "SplashMania Waterpark" at bounding box center [186, 292] width 135 height 20
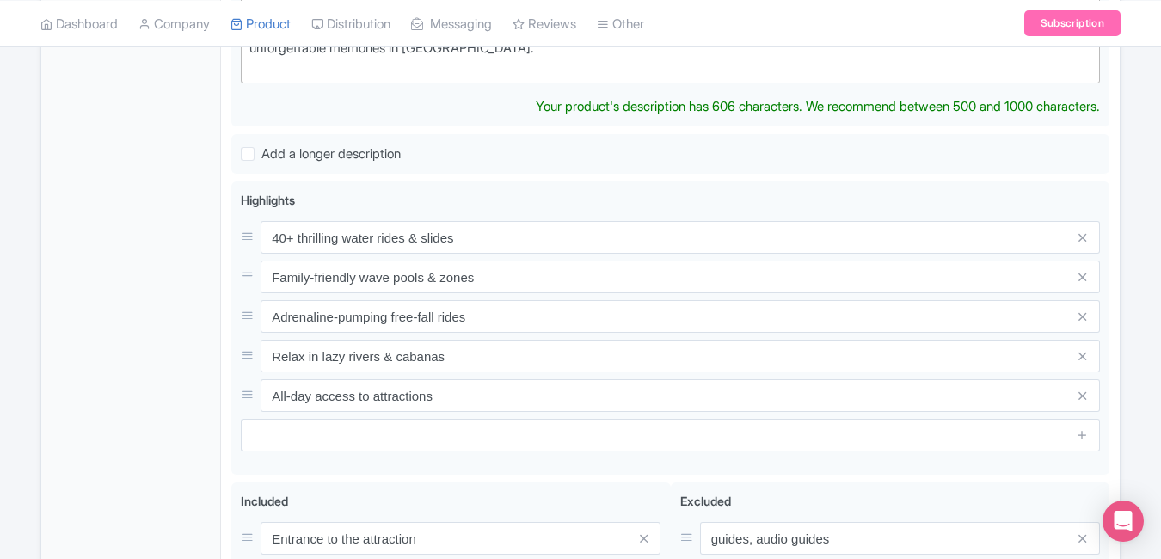
scroll to position [635, 0]
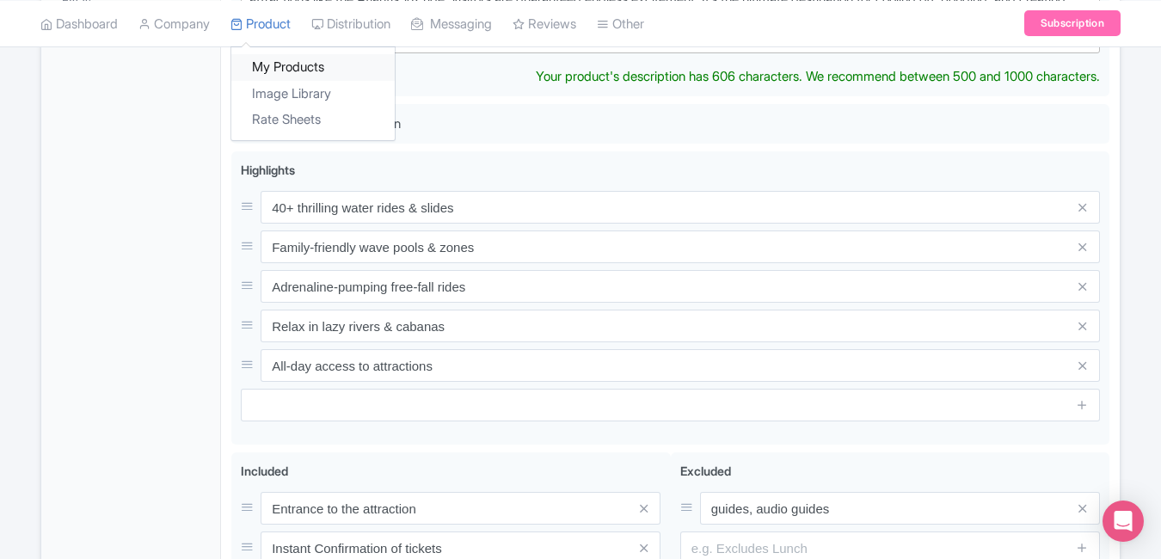
type trix-editor "<div>SplashMania Waterpark, located in Gamuda Cove, is Malaysia’s newest mega w…"
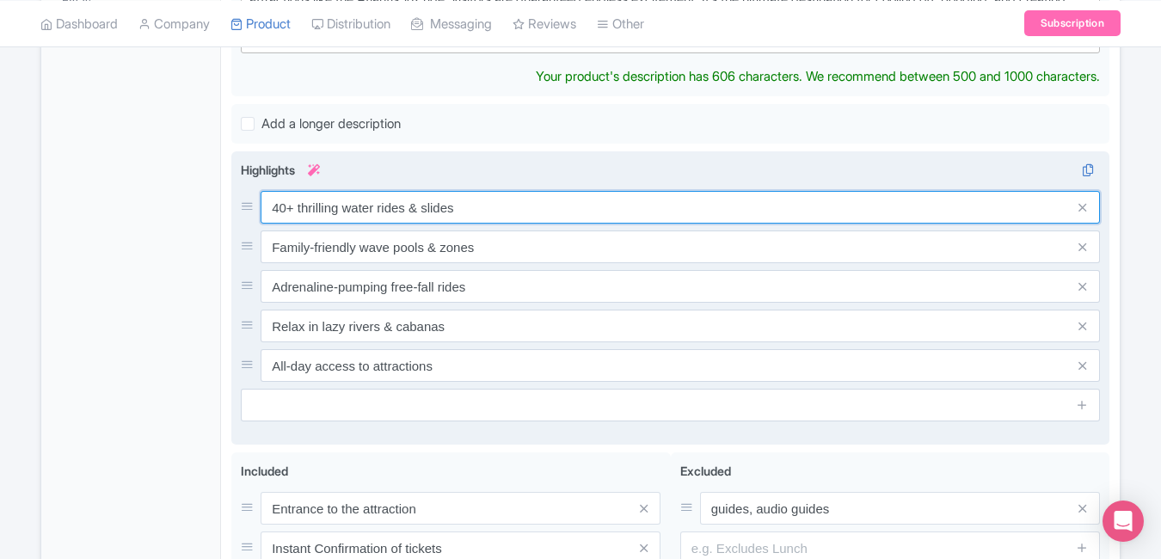
click at [606, 214] on div "40+ thrilling water rides & slides Family-friendly wave pools & zones Adrenalin…" at bounding box center [670, 286] width 859 height 191
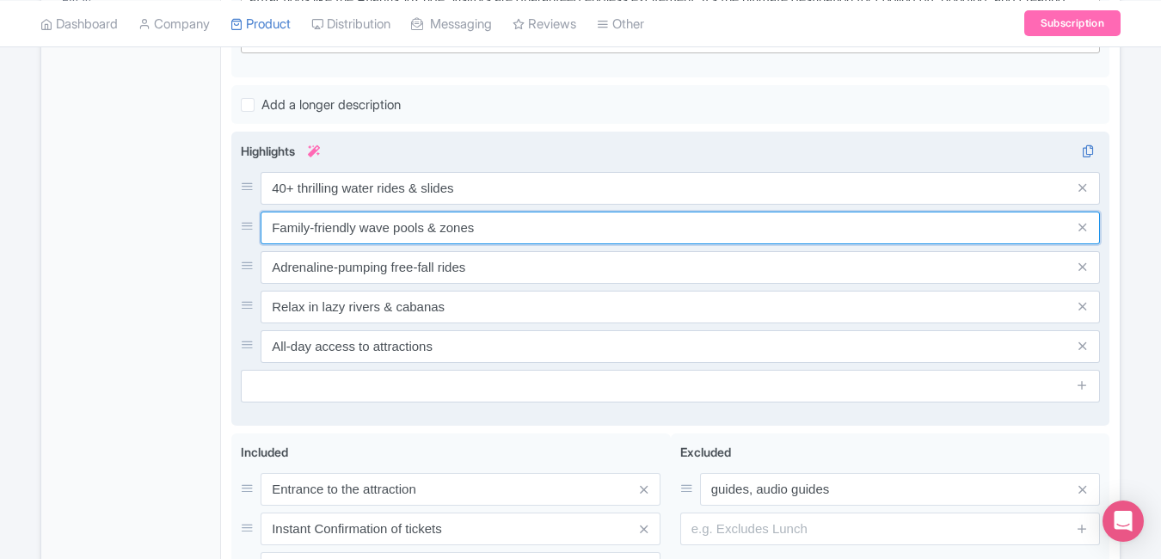
click at [606, 214] on input "Family-friendly wave pools & zones" at bounding box center [680, 228] width 839 height 33
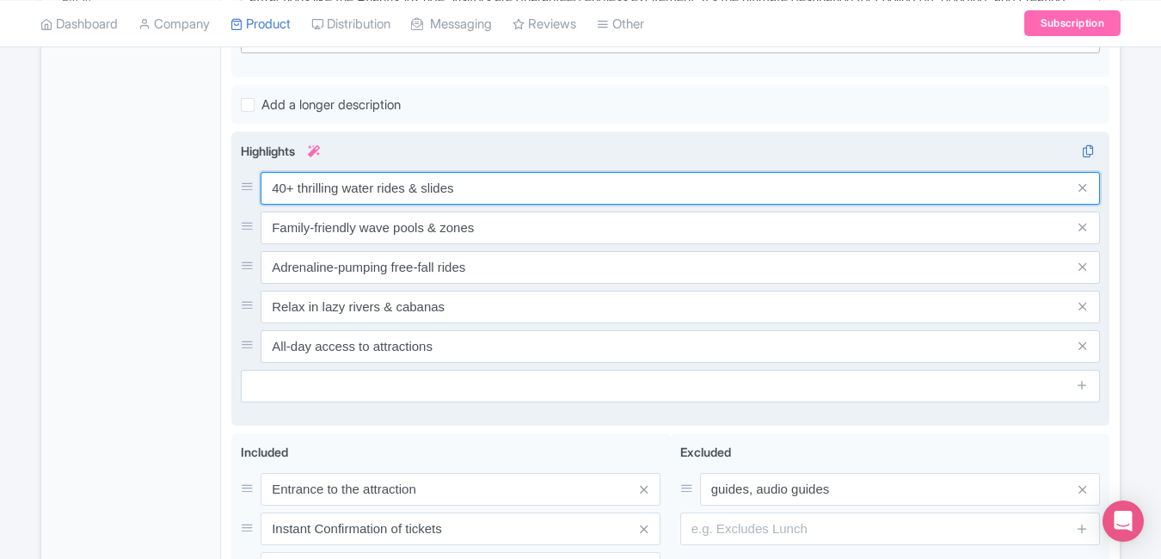
click at [592, 191] on input "40+ thrilling water rides & slides" at bounding box center [680, 188] width 839 height 33
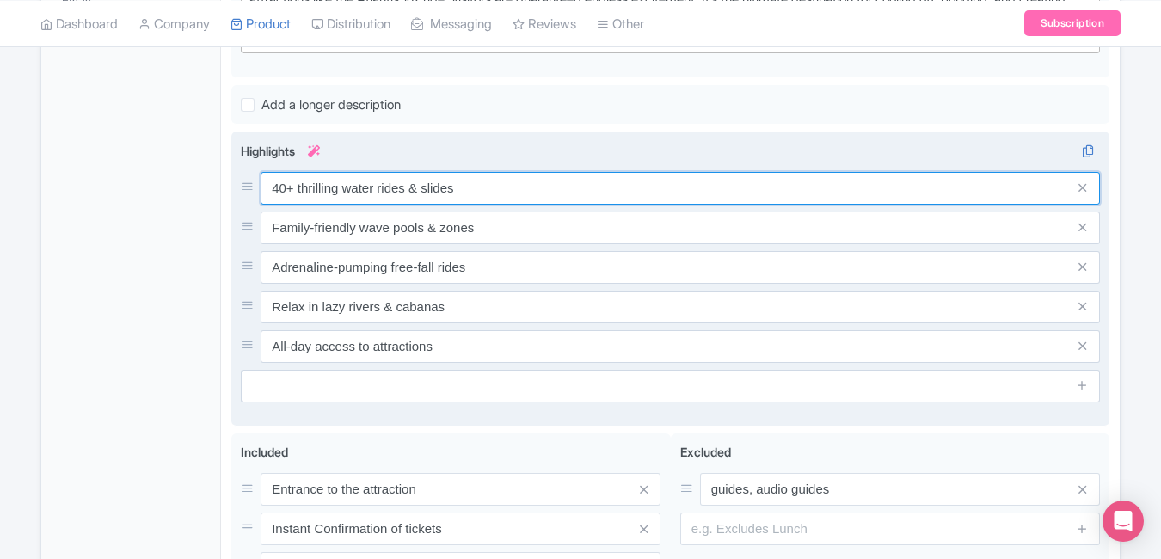
paste input "Malaysia’s newest tropical waterpark"
type input "Malaysia’s newest tropical waterpark"
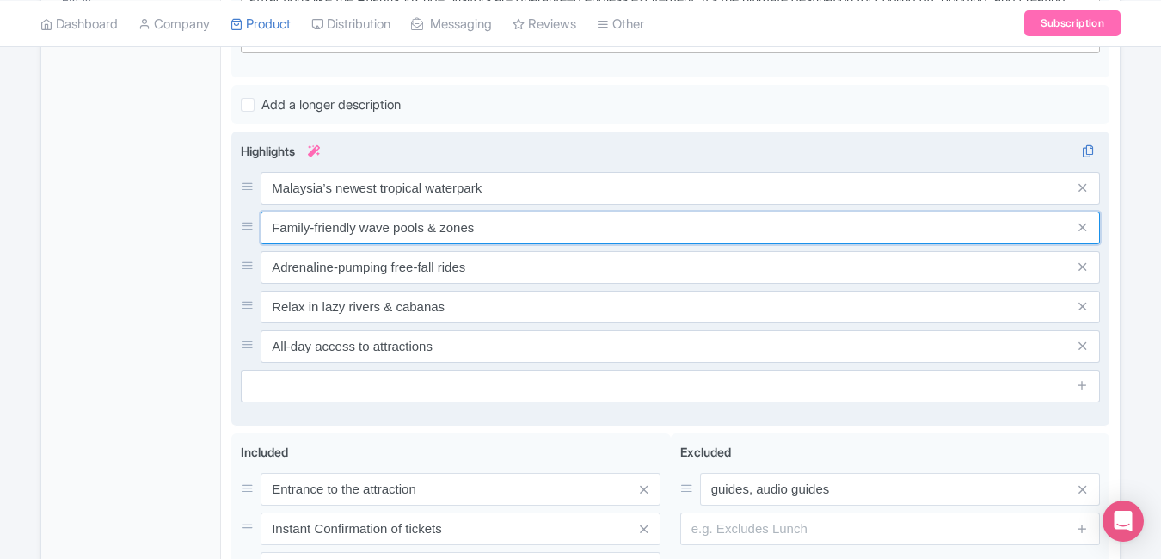
click at [495, 227] on input "Family-friendly wave pools & zones" at bounding box center [680, 228] width 839 height 33
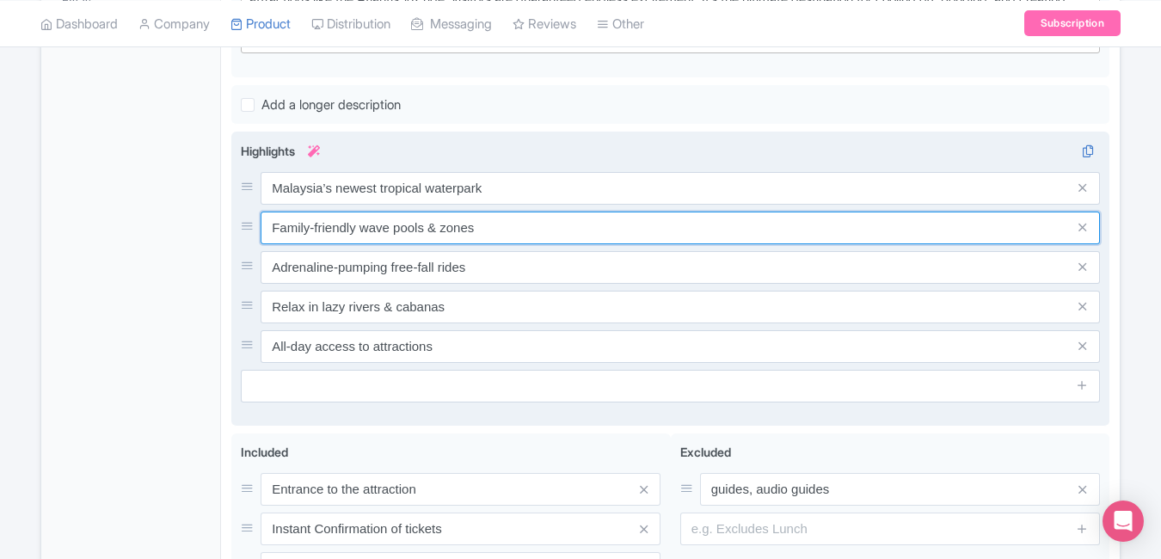
click at [495, 227] on input "Family-friendly wave pools & zones" at bounding box center [680, 228] width 839 height 33
paste input "39 world-class slides & attraction"
type input "39 world-class slides & attractions"
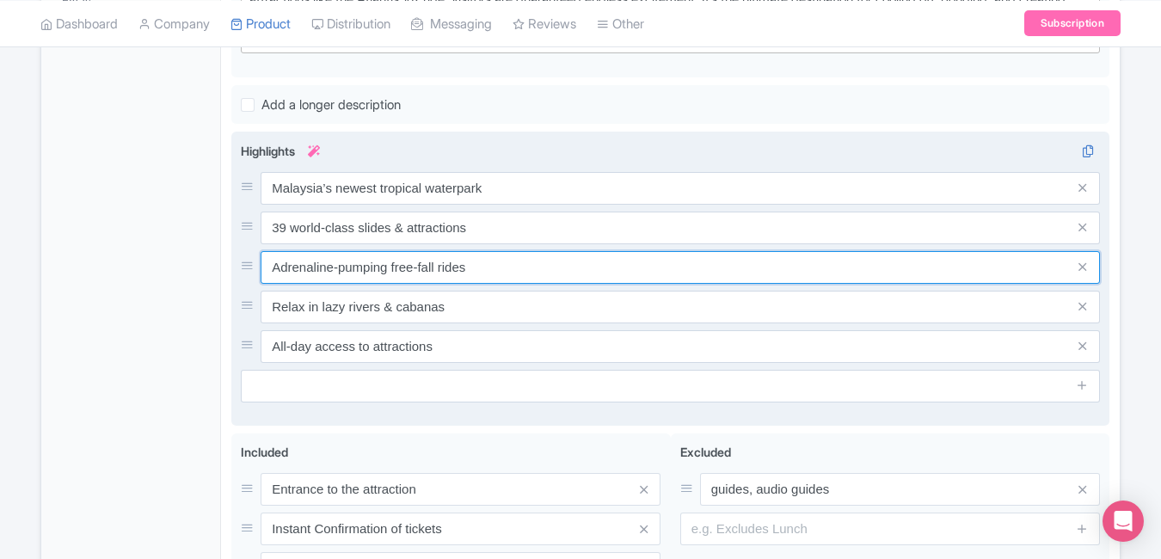
drag, startPoint x: 484, startPoint y: 269, endPoint x: 246, endPoint y: 267, distance: 238.3
click at [246, 267] on div "Adrenaline-pumping free-fall rides" at bounding box center [670, 267] width 859 height 33
paste input "venture-filled aquatic fun for all"
type input "Adventure-filled aquatic fun for all"
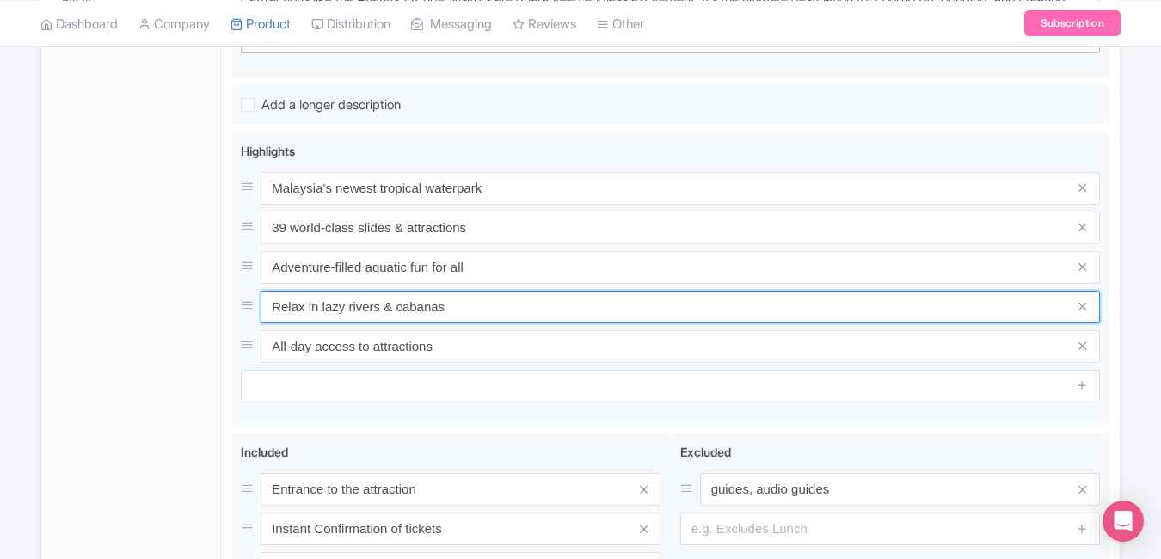
drag, startPoint x: 493, startPoint y: 300, endPoint x: 224, endPoint y: 300, distance: 268.4
click at [224, 300] on div "SplashMania Waterpark Name * i SplashMania Waterpark Your product's name has 21…" at bounding box center [670, 186] width 899 height 1065
paste input "Perfect summer family destination"
type input "Perfect summer family destination"
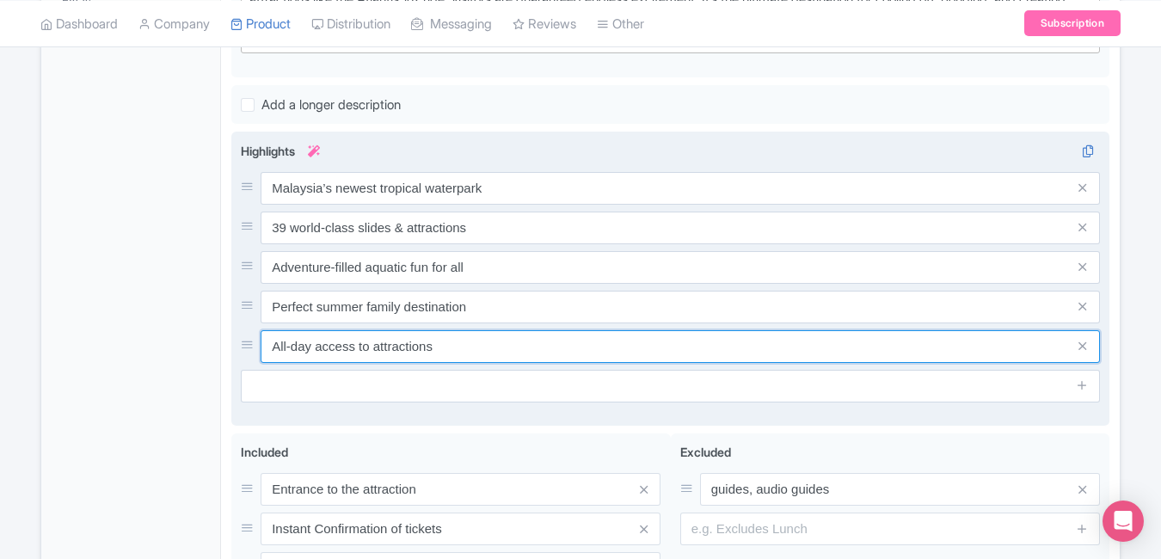
click at [467, 351] on input "All-day access to attractions" at bounding box center [680, 346] width 839 height 33
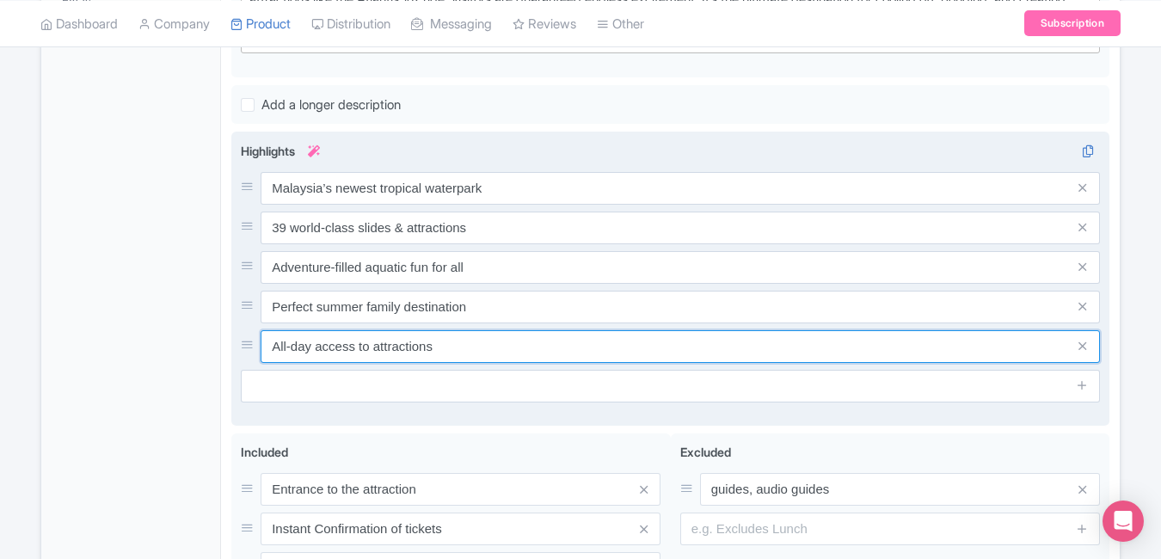
paste input "Eco-themed park near Kuala Lumpur"
type input "Eco-themed park near Kuala Lumpur"
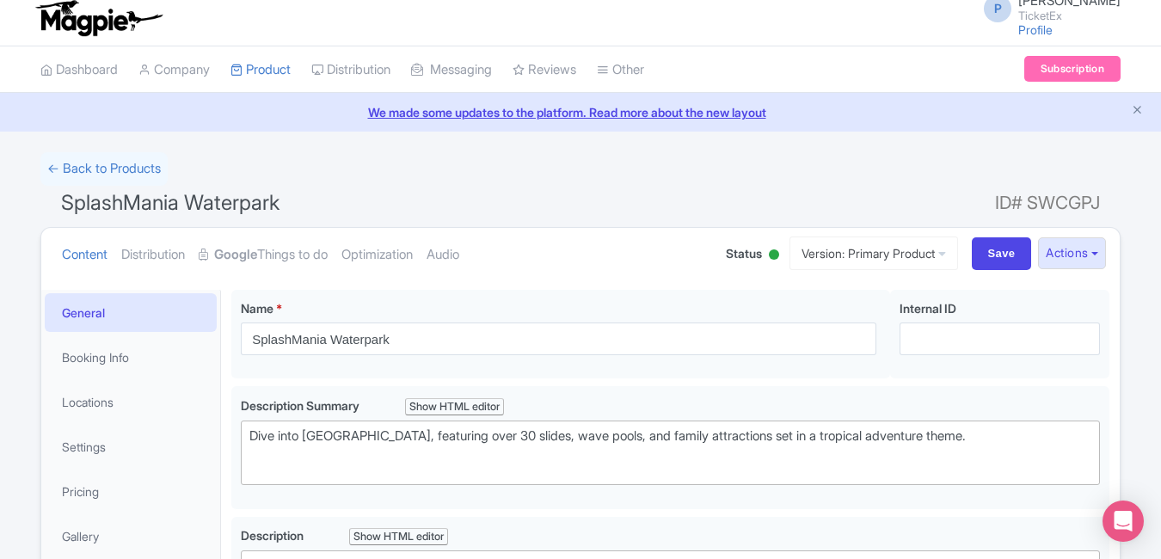
scroll to position [0, 0]
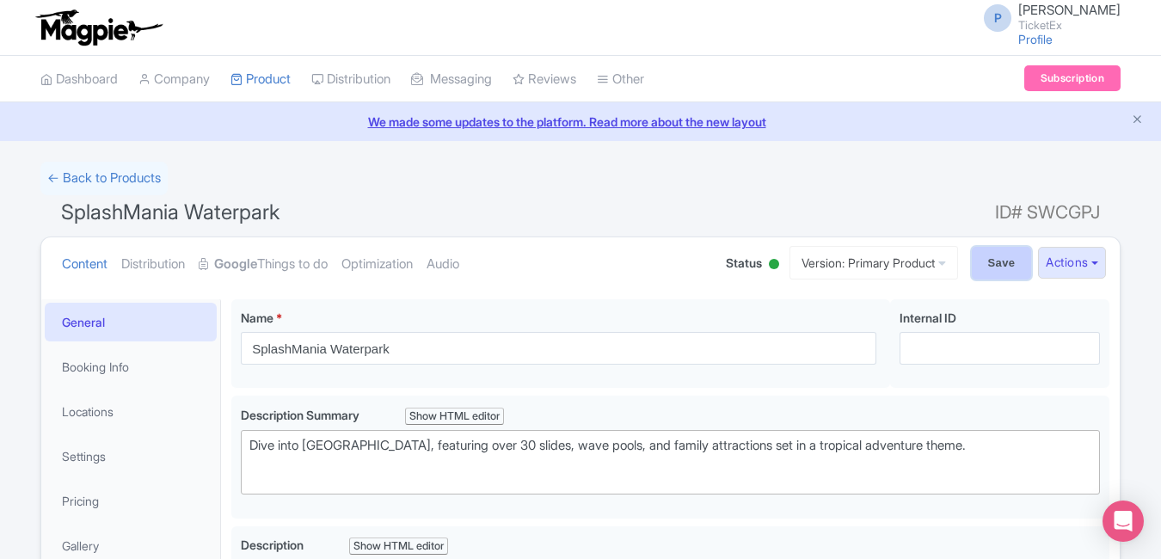
click at [1005, 271] on input "Save" at bounding box center [1002, 263] width 60 height 33
type input "Saving..."
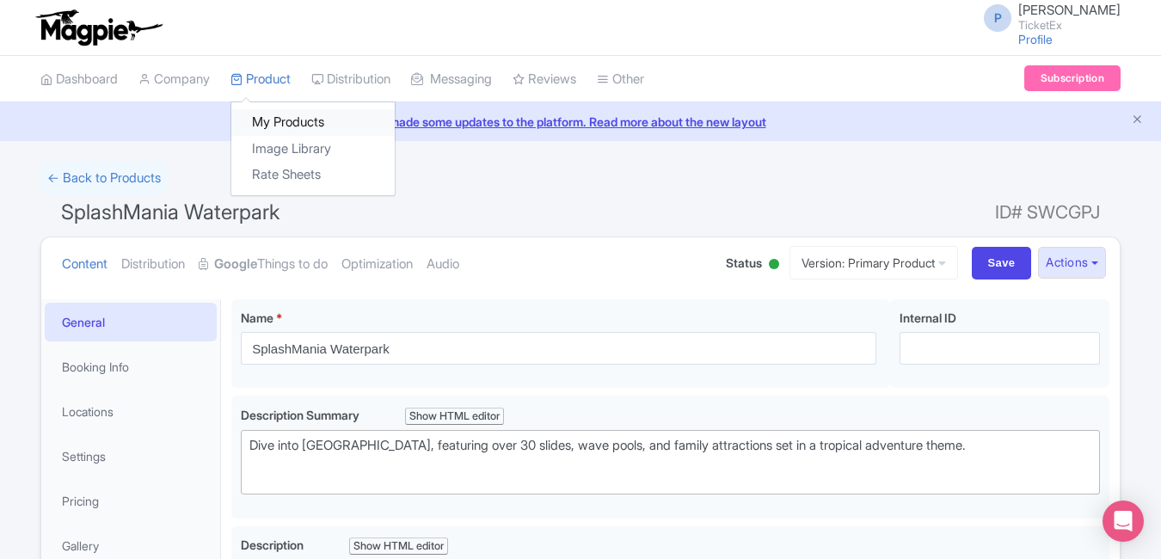
click at [282, 117] on link "My Products" at bounding box center [312, 122] width 163 height 27
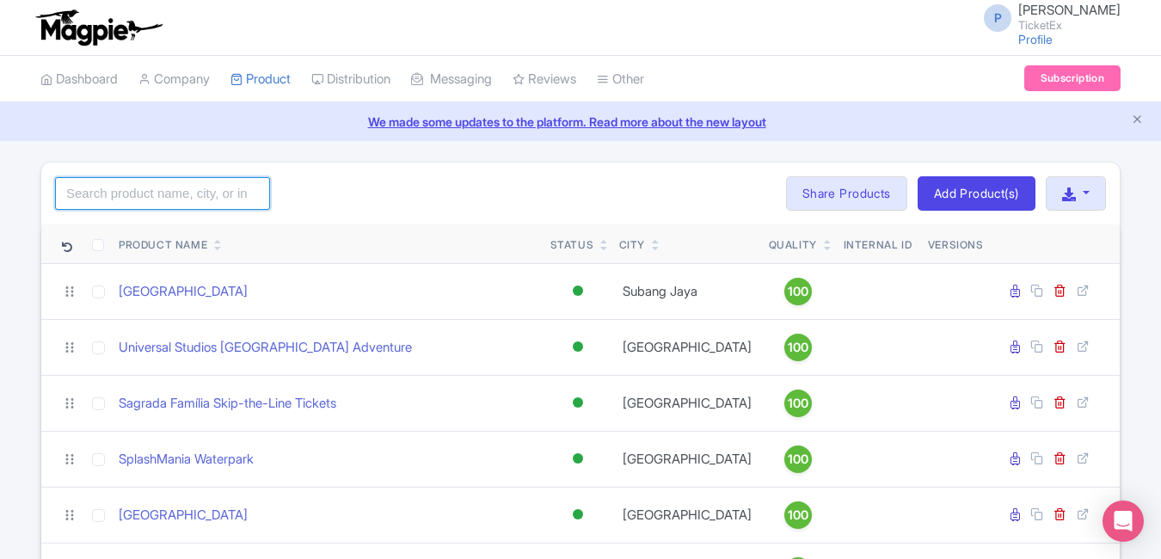
click at [145, 193] on input "search" at bounding box center [162, 193] width 215 height 33
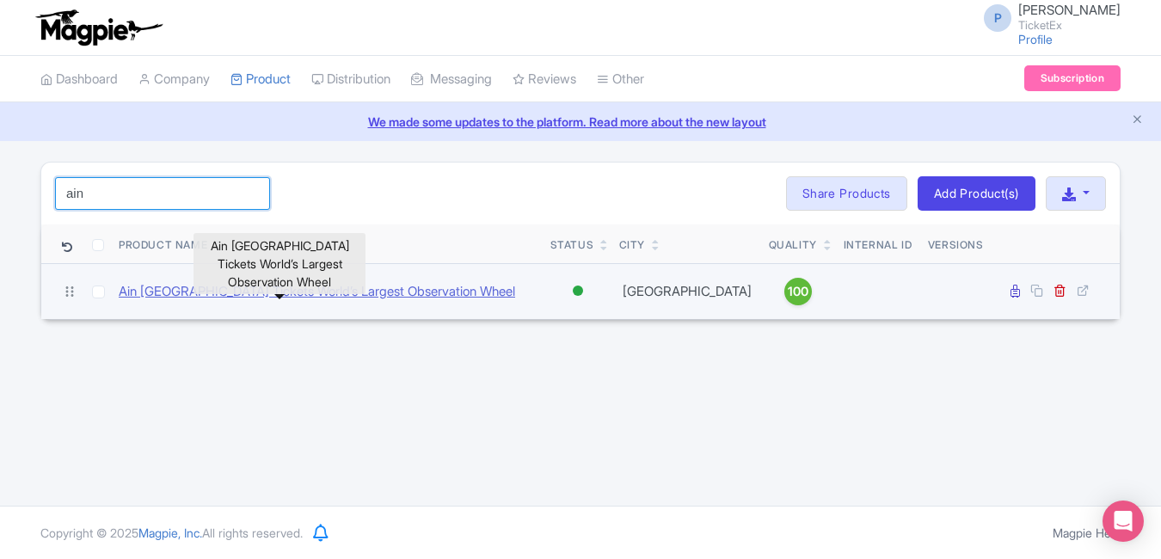
type input "ain"
click at [179, 293] on link "Ain [GEOGRAPHIC_DATA] Tickets World’s Largest Observation Wheel" at bounding box center [317, 292] width 397 height 20
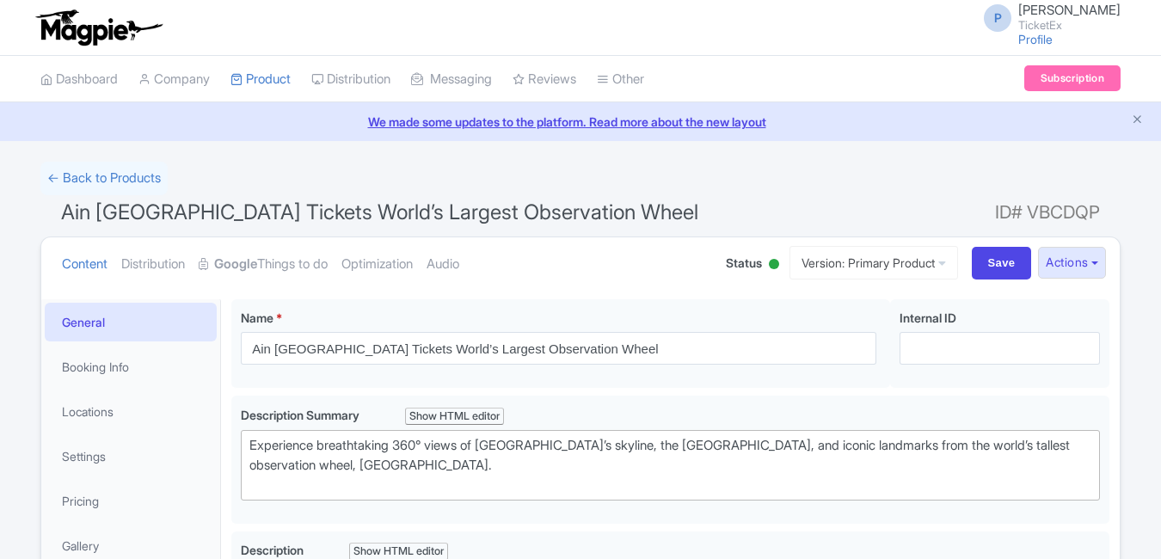
scroll to position [639, 0]
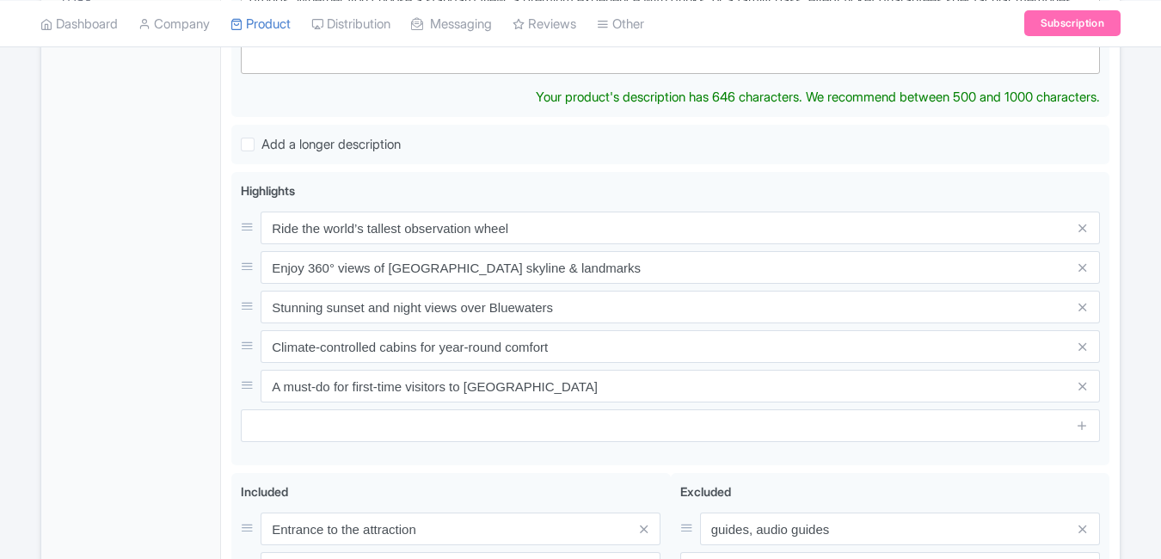
type trix-editor "<div>Discover [GEOGRAPHIC_DATA] from new heights at [GEOGRAPHIC_DATA], the worl…"
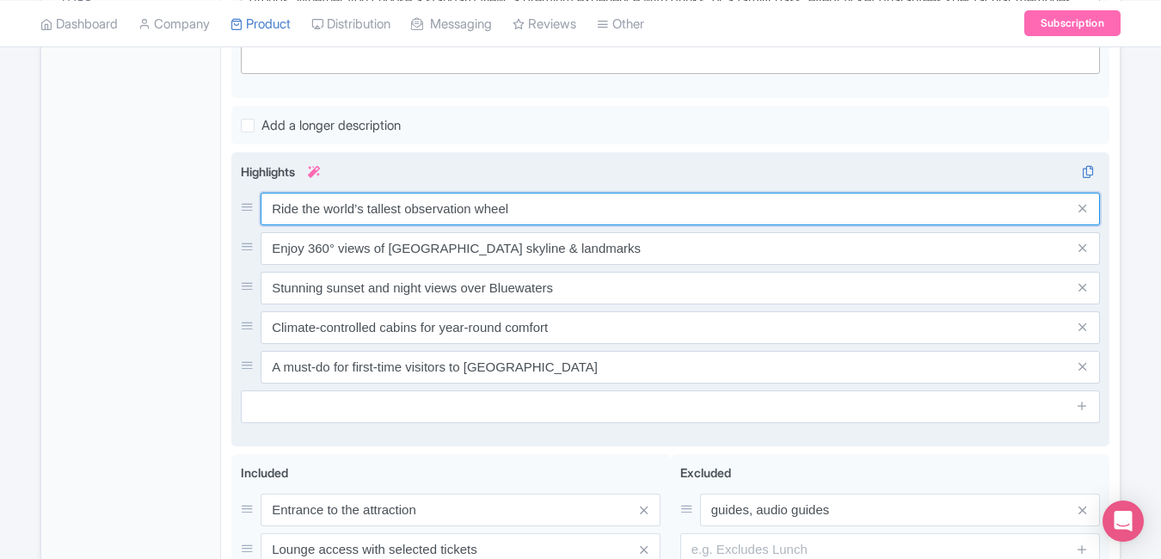
click at [540, 218] on div "Ride the world’s tallest observation wheel Enjoy 360° views of [GEOGRAPHIC_DATA…" at bounding box center [670, 288] width 859 height 191
click at [538, 200] on input "Ride the world’s tallest observation wheel" at bounding box center [680, 209] width 839 height 33
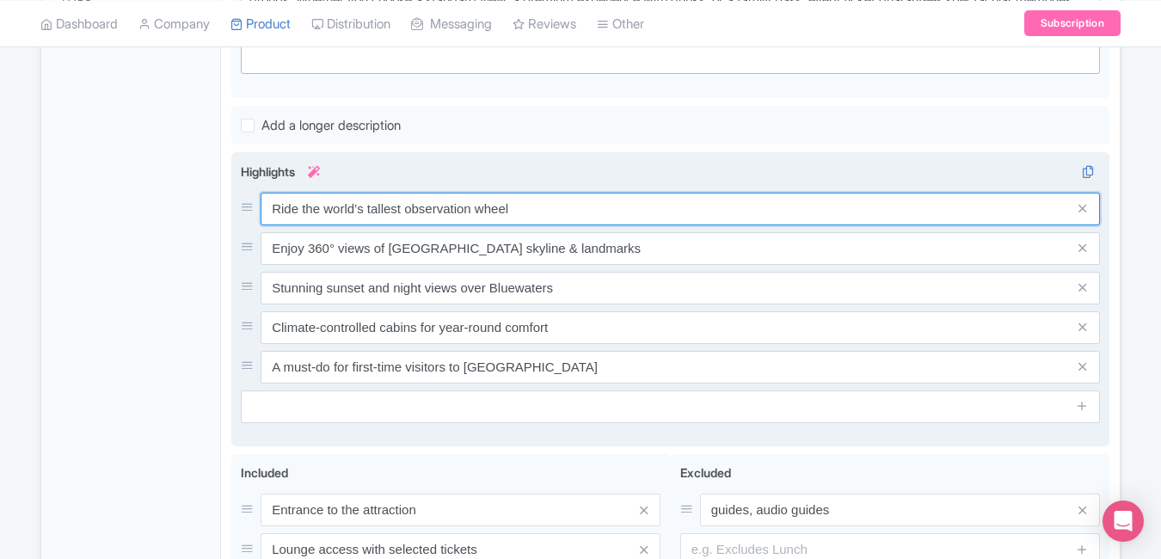
click at [538, 200] on input "Ride the world’s tallest observation wheel" at bounding box center [680, 209] width 839 height 33
paste input "Ferris wheel in Dubai"
type input "Ride the world’s tallest [PERSON_NAME] wheel in [GEOGRAPHIC_DATA]"
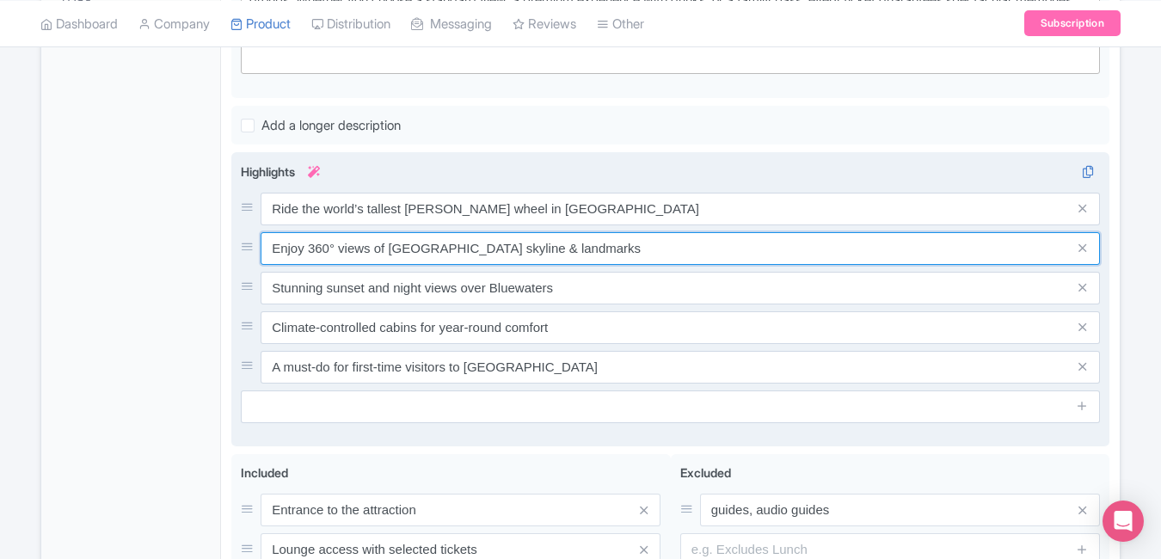
click at [600, 232] on input "Enjoy 360° views of Dubai skyline & landmarks" at bounding box center [680, 248] width 839 height 33
paste input "Stunning 360° skyline views from Bluewaters Island"
type input "Stunning 360° skyline views from Bluewaters Island"
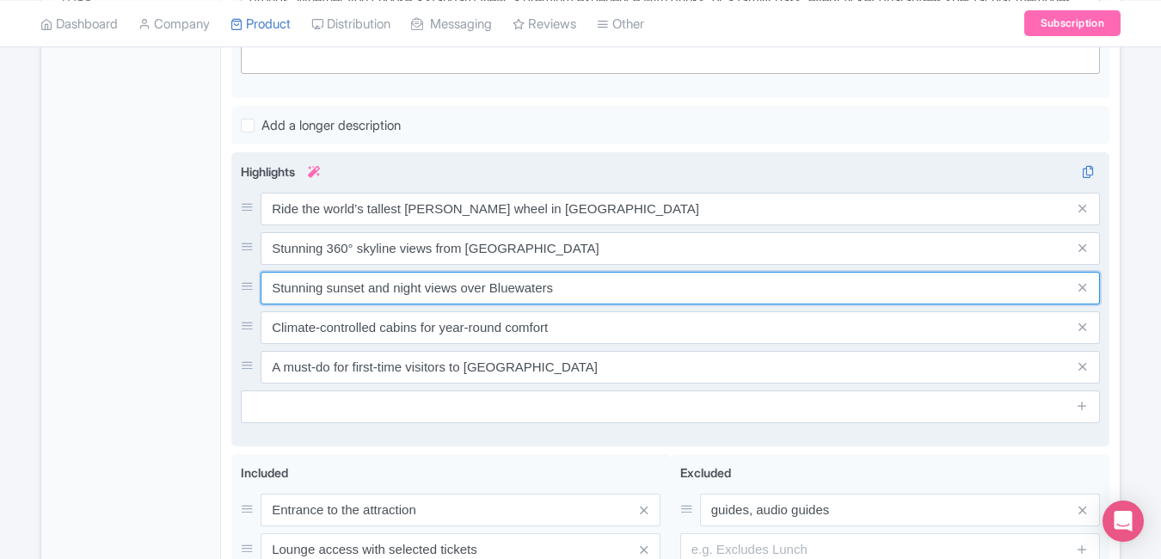
click at [636, 272] on input "Stunning sunset and night views over Bluewaters" at bounding box center [680, 288] width 839 height 33
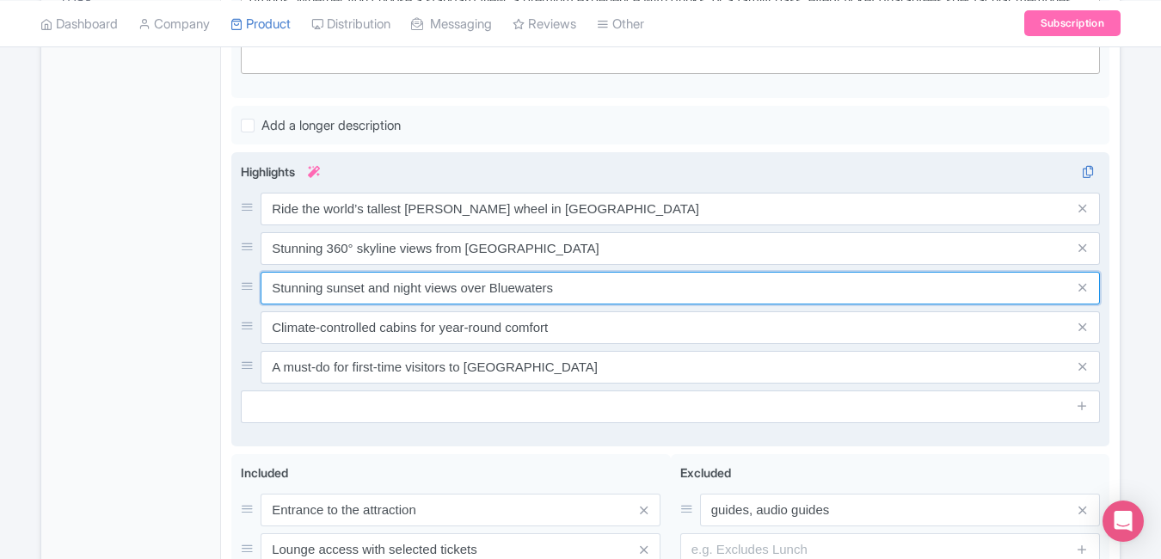
paste input "Luxury pods with sunset and night option"
type input "Luxury pods with sunset and night options"
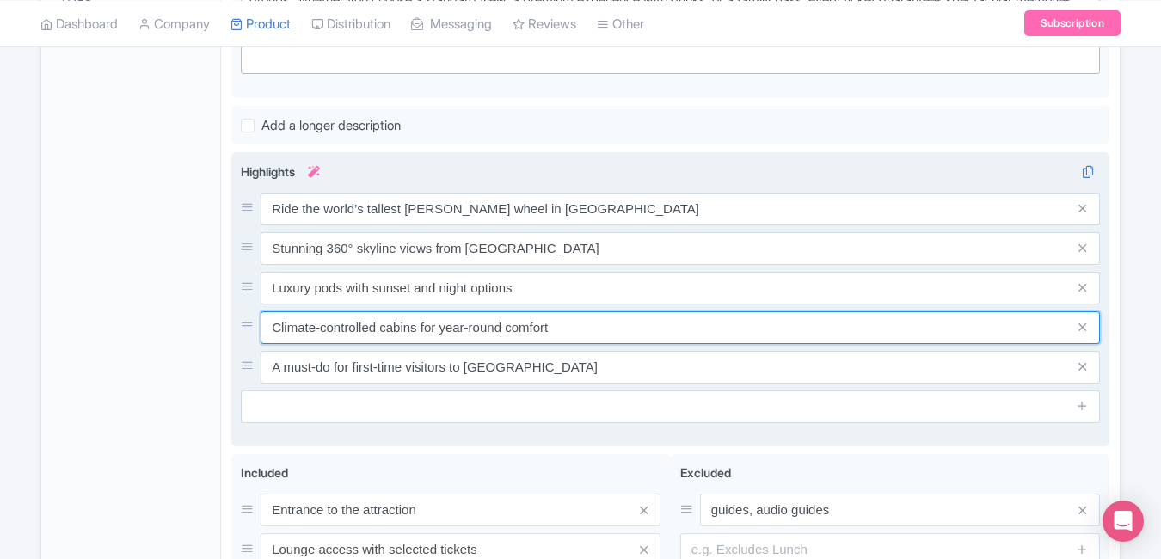
click at [568, 311] on input "Climate-controlled cabins for year-round comfort" at bounding box center [680, 327] width 839 height 33
paste input "Iconic Dubai experience you can’t miss"
type input "Iconic Dubai experience you can’t miss"
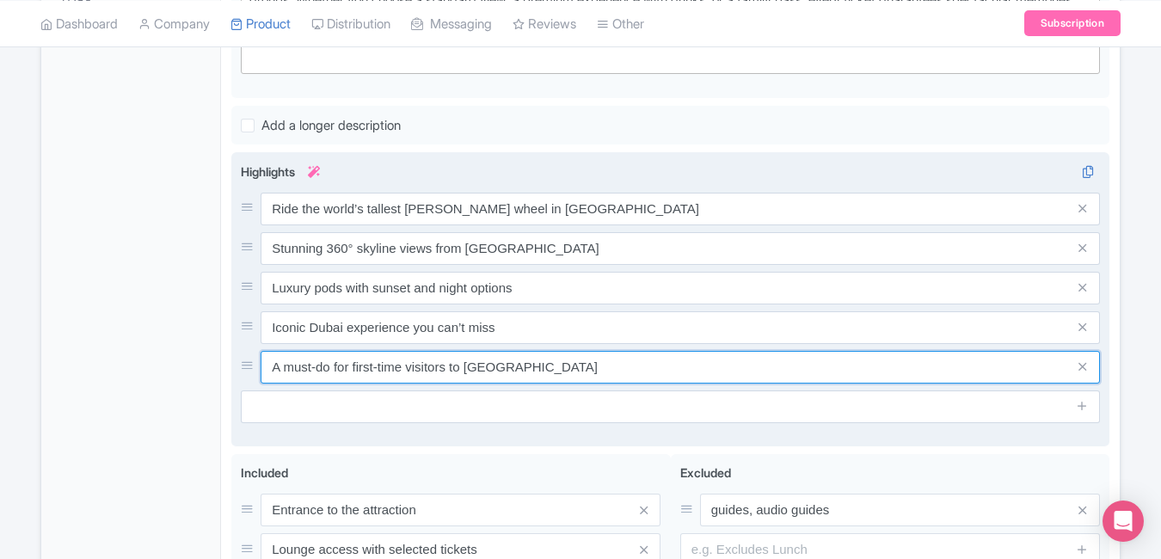
click at [544, 351] on input "A must-do for first-time visitors to Dubai" at bounding box center [680, 367] width 839 height 33
paste input "Book Ain Dubai tickets online instantly"
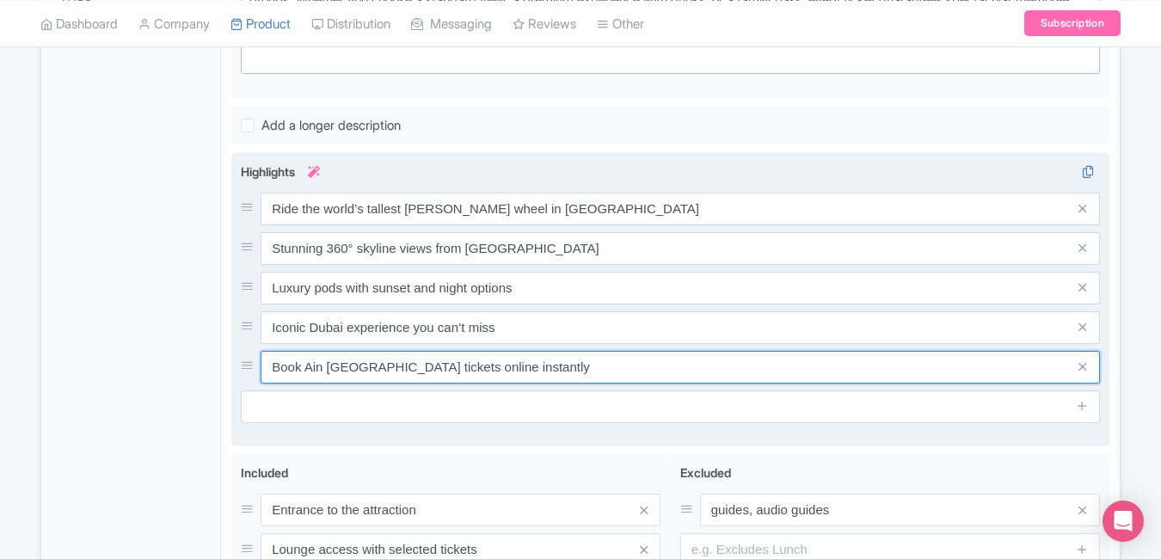
type input "Book Ain Dubai tickets online instantly"
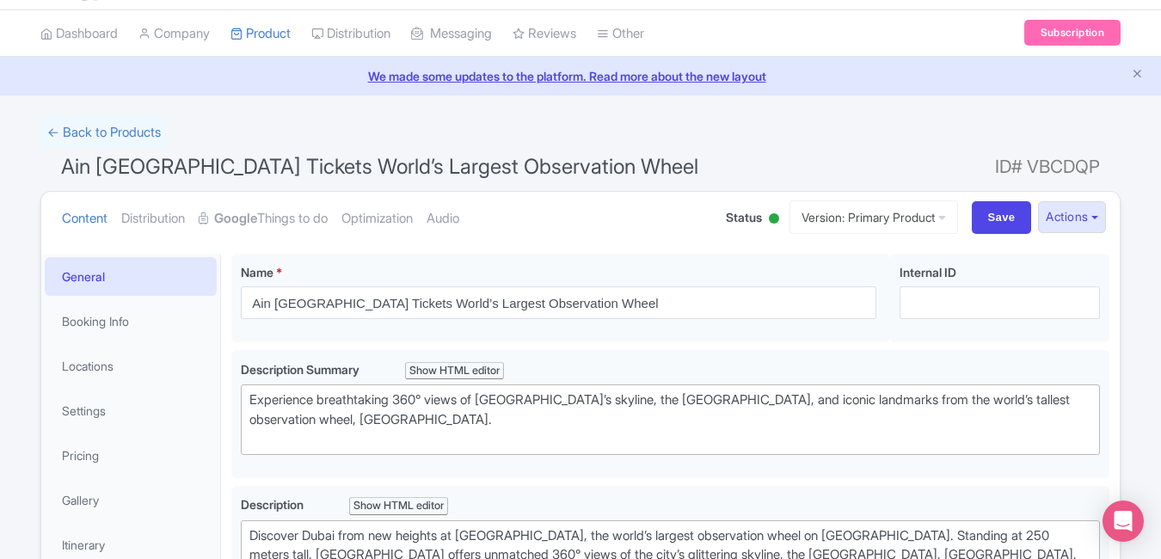
scroll to position [0, 0]
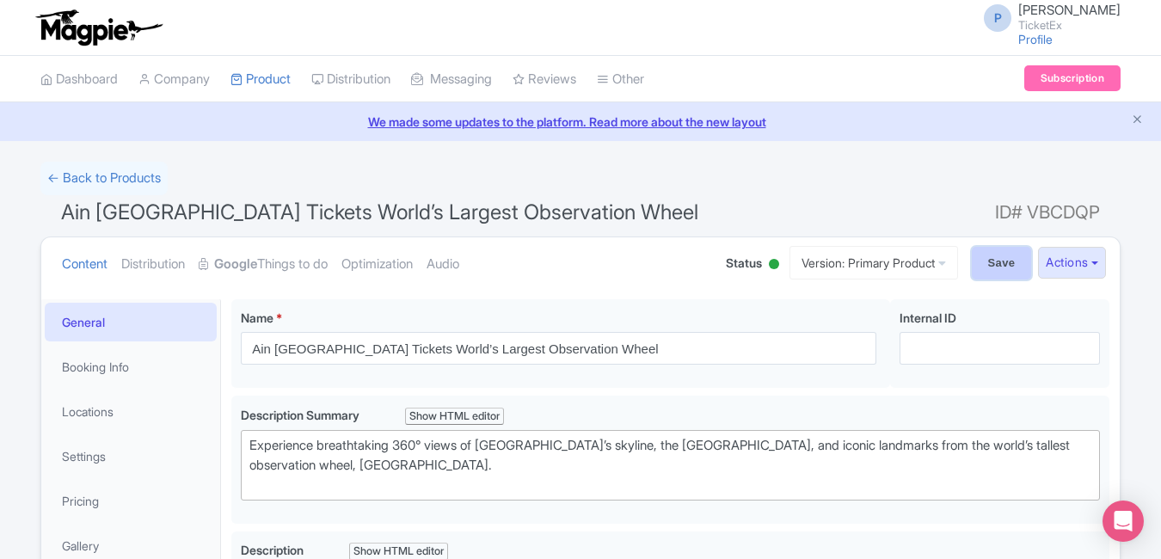
click at [994, 259] on input "Save" at bounding box center [1002, 263] width 60 height 33
type input "Saving..."
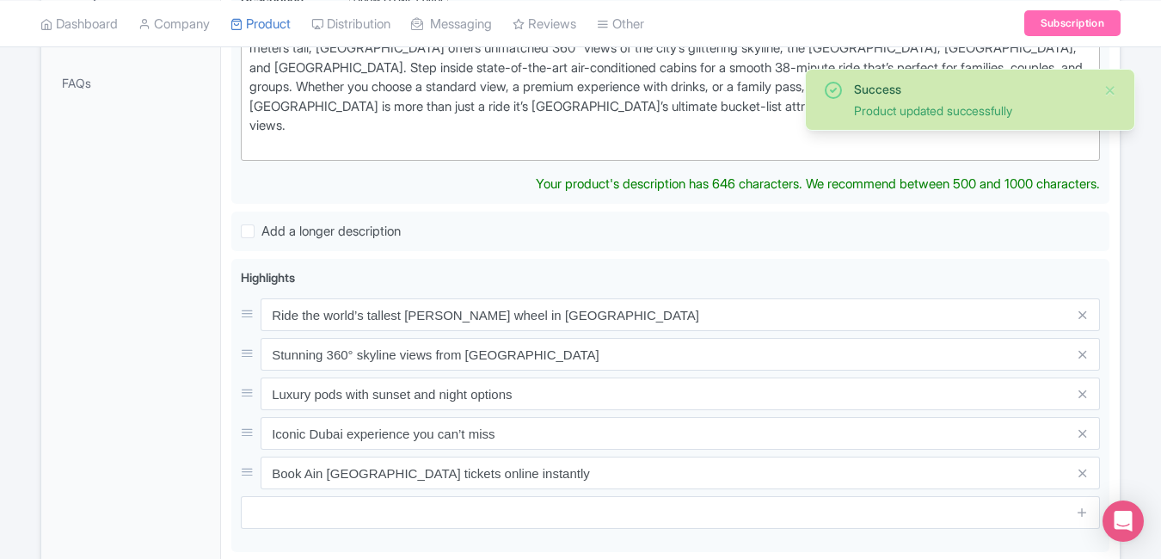
scroll to position [598, 0]
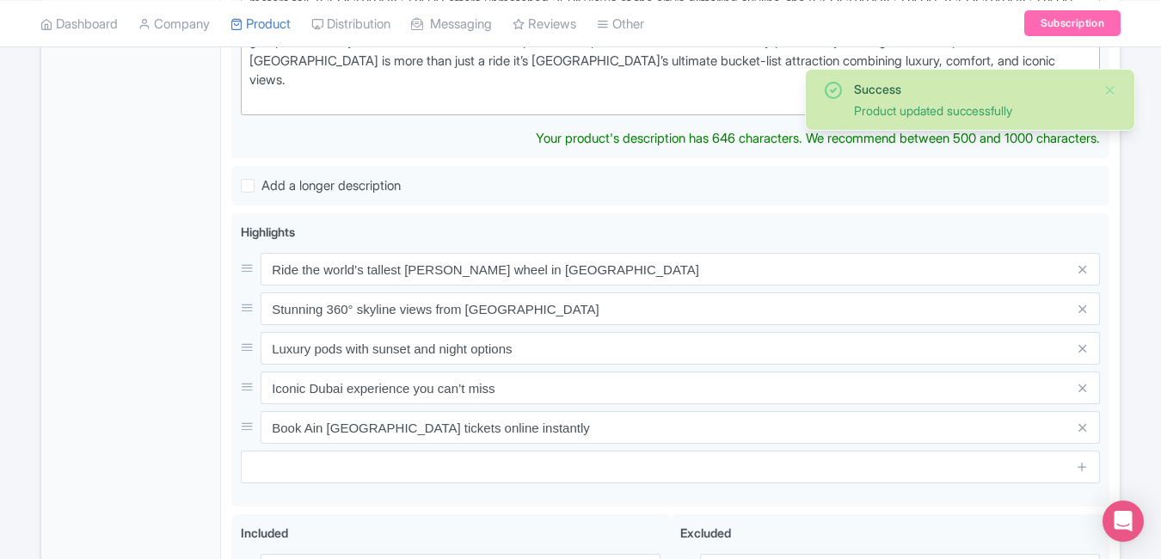
type trix-editor "<div>Discover [GEOGRAPHIC_DATA] from new heights at [GEOGRAPHIC_DATA], the worl…"
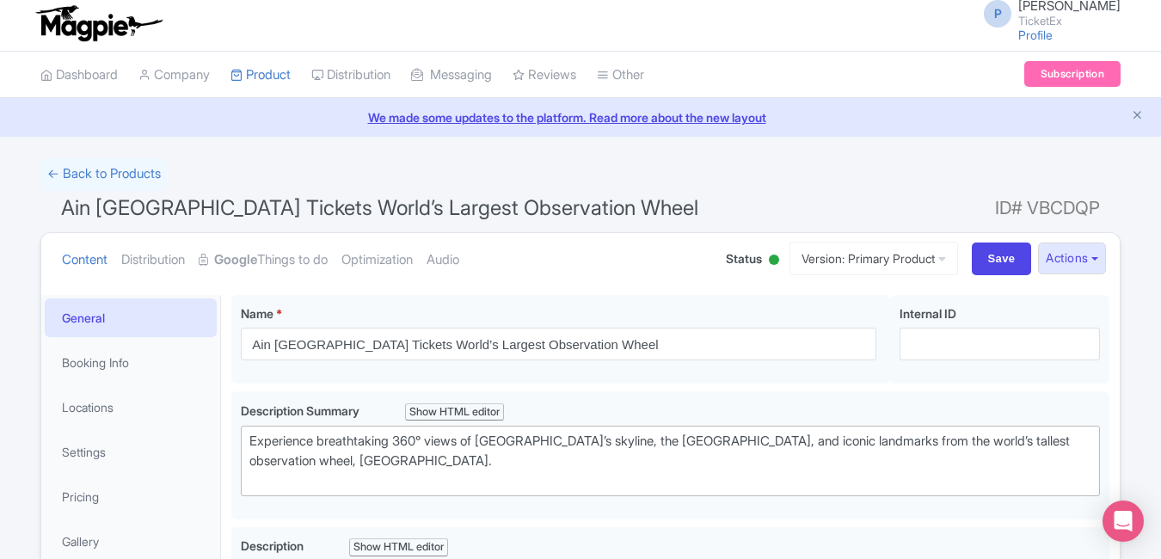
scroll to position [0, 0]
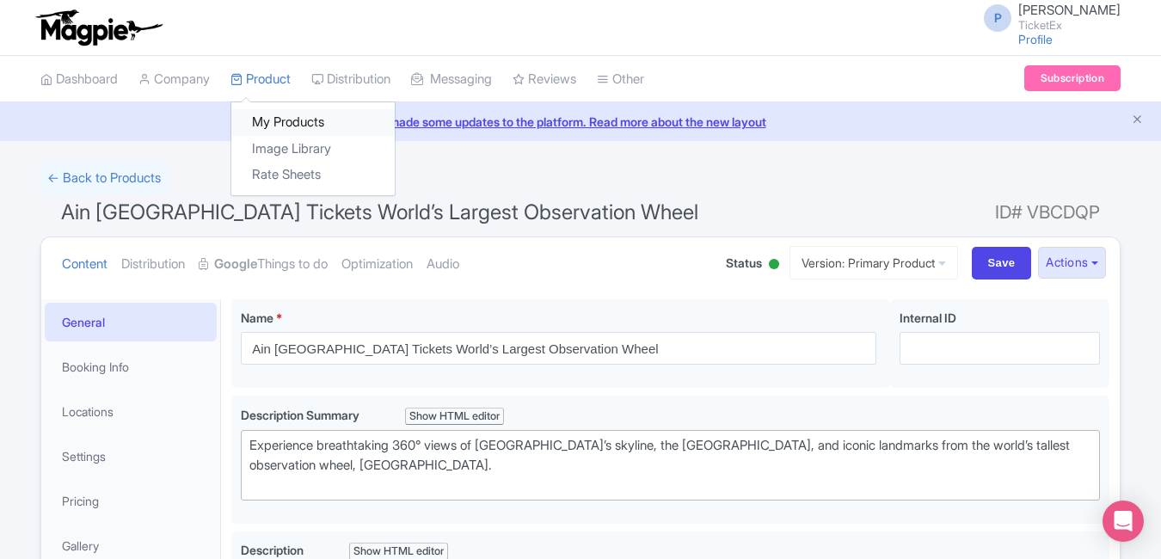
click at [283, 111] on link "My Products" at bounding box center [312, 122] width 163 height 27
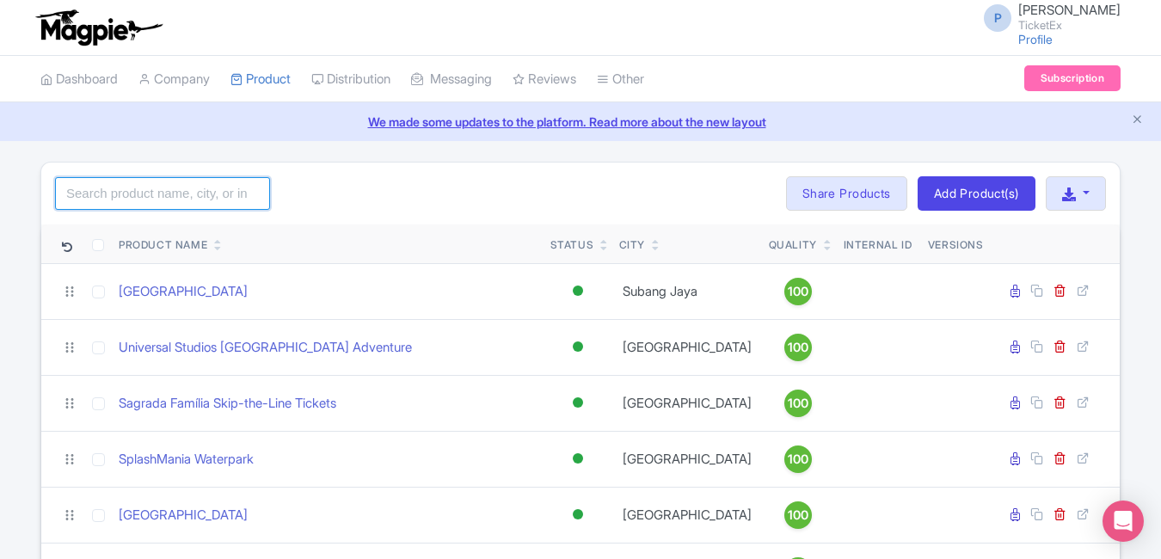
click at [185, 184] on input "search" at bounding box center [162, 193] width 215 height 33
type input "art"
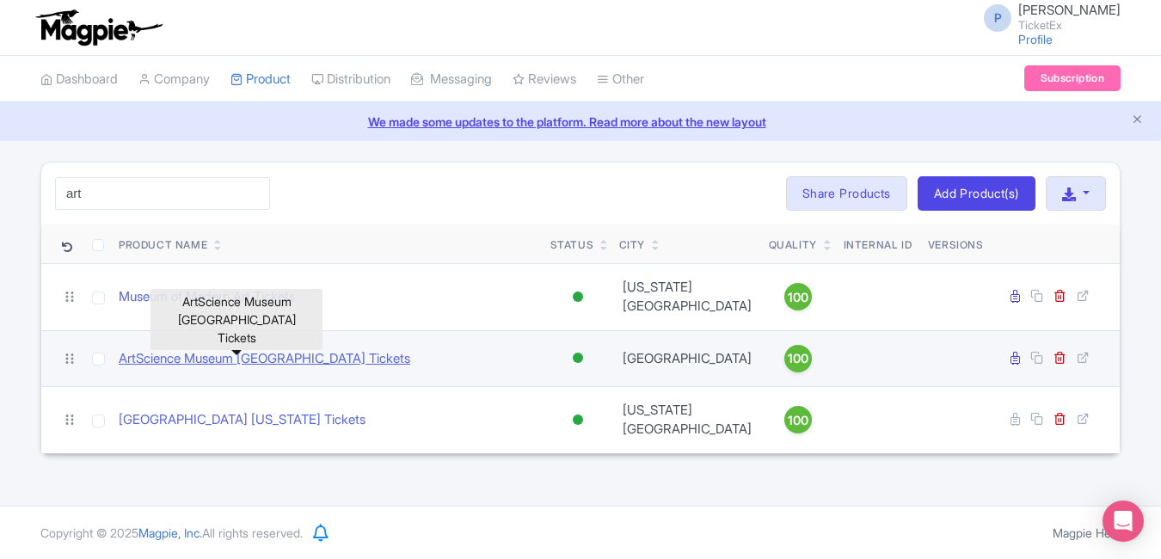
click at [311, 349] on link "ArtScience Museum [GEOGRAPHIC_DATA] Tickets" at bounding box center [265, 359] width 292 height 20
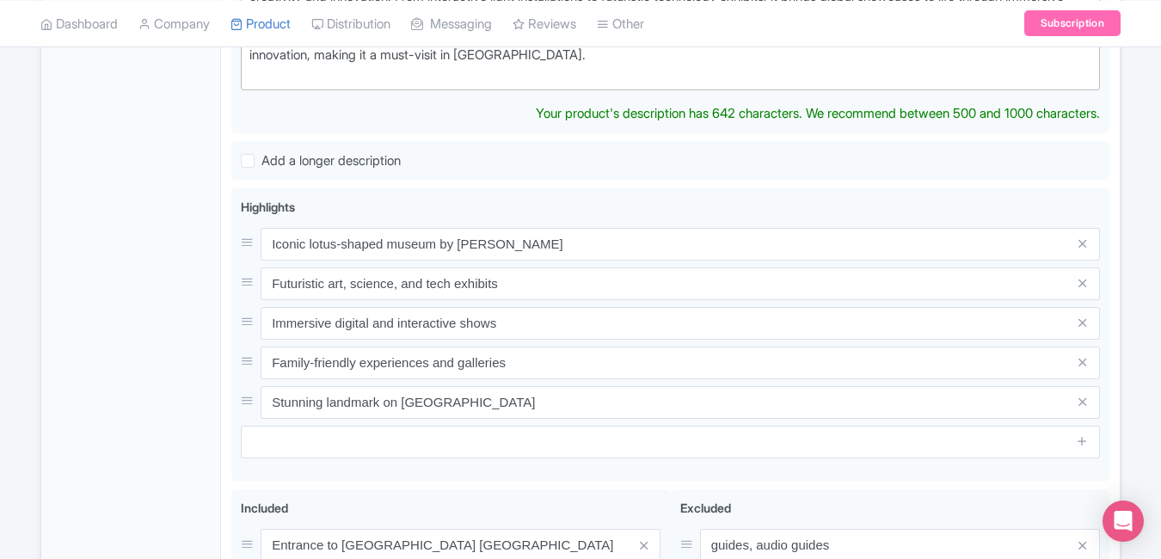
scroll to position [611, 0]
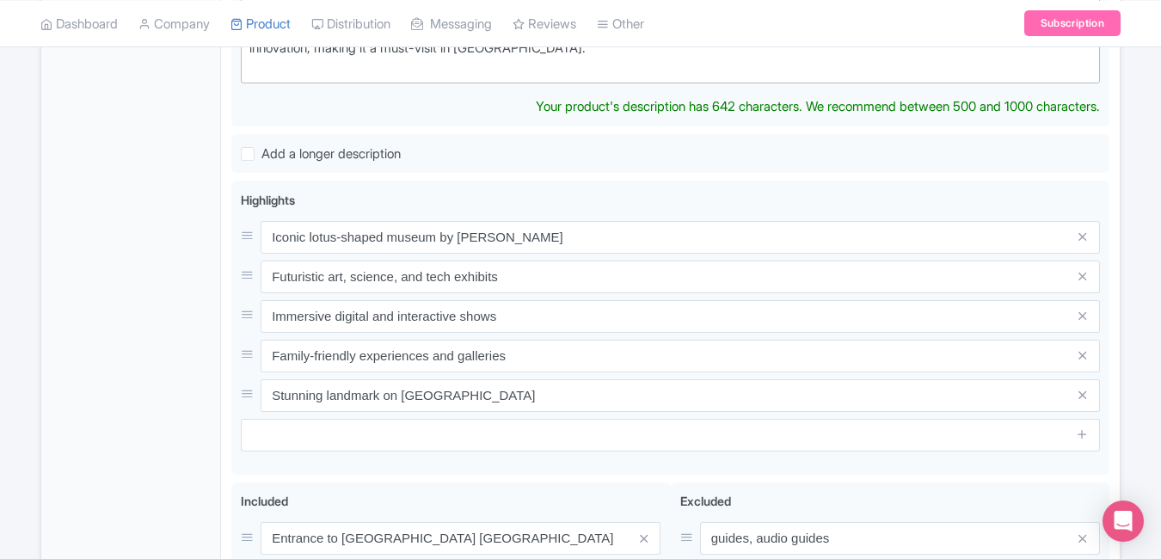
type trix-editor "<div>A stunning fusion of art, science, culture, and technology, the iconic lot…"
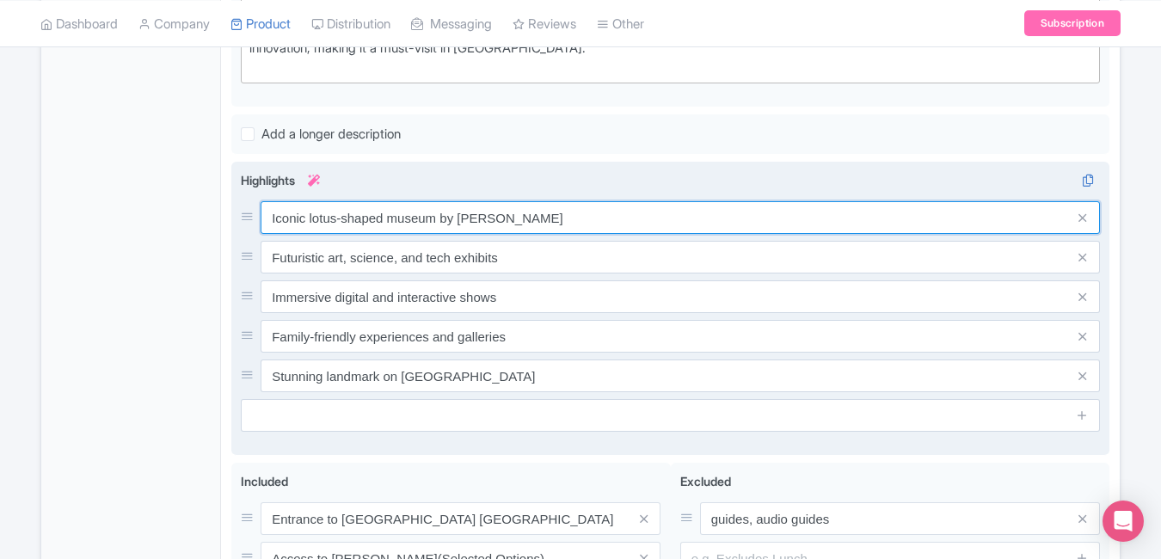
click at [584, 230] on input "Iconic lotus-shaped museum by [PERSON_NAME]" at bounding box center [680, 217] width 839 height 33
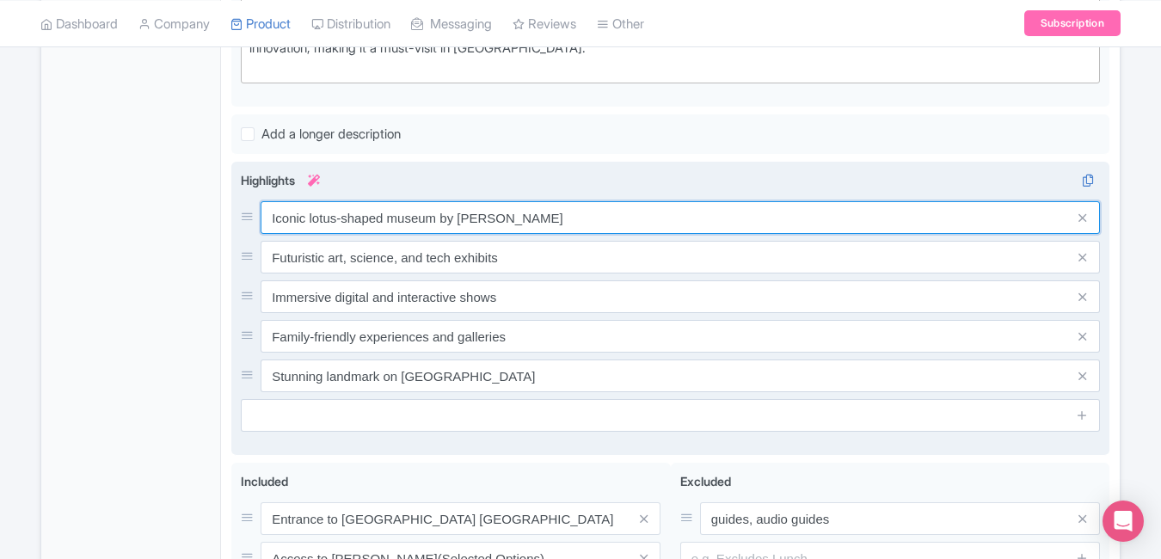
click at [578, 216] on input "Iconic lotus-shaped museum by [PERSON_NAME]" at bounding box center [680, 217] width 839 height 33
click at [578, 216] on input "Iconic lotus-shaped museum by Marina Bay" at bounding box center [680, 217] width 839 height 33
paste input "Explore the fusion of art, science & tech"
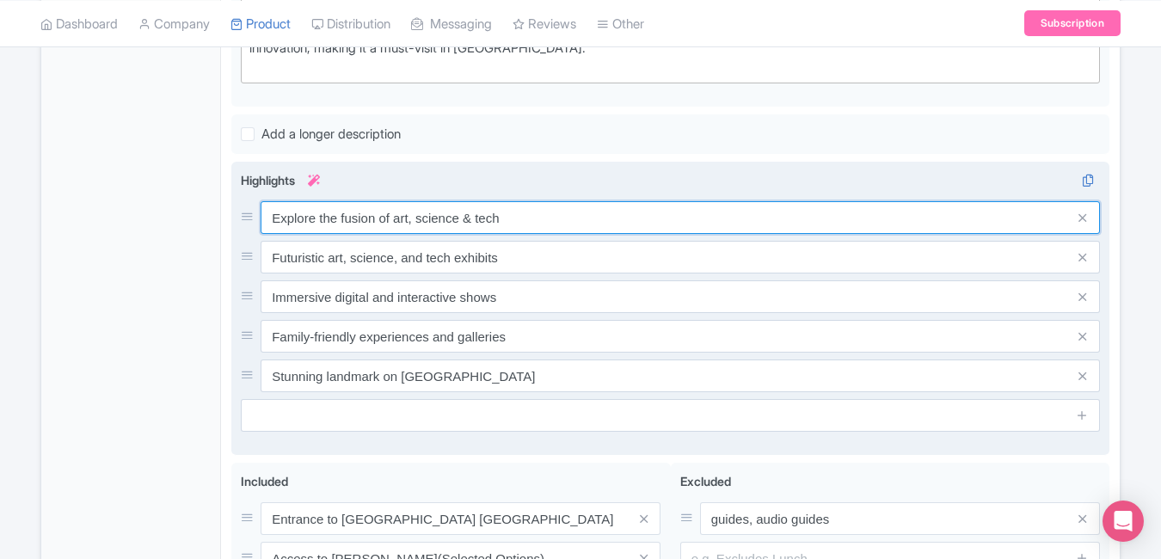
type input "Explore the fusion of art, science & tech"
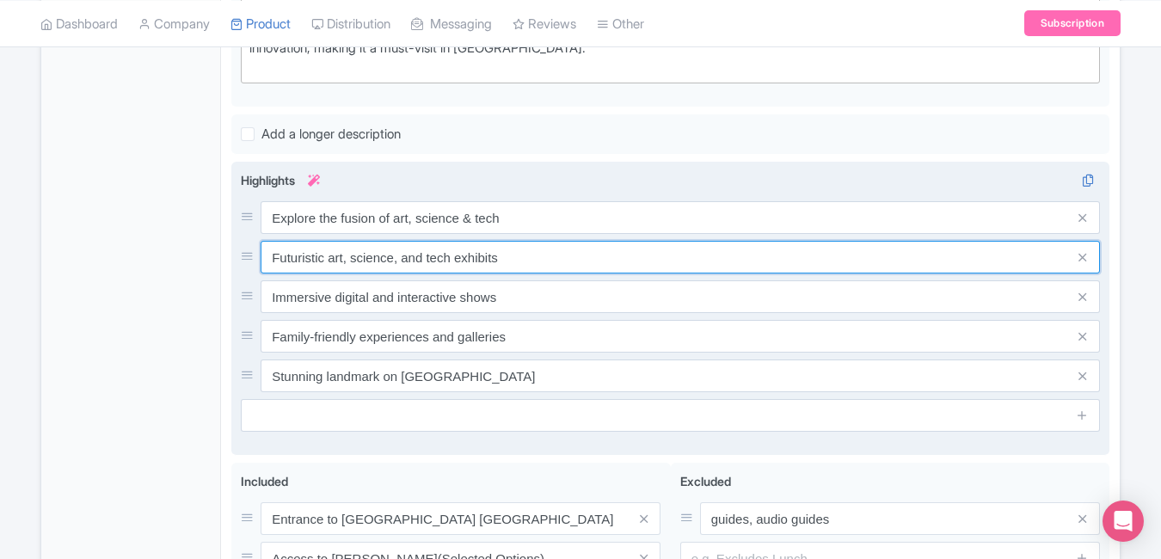
click at [532, 264] on input "Futuristic art, science, and tech exhibits" at bounding box center [680, 257] width 839 height 33
paste input "Visit [GEOGRAPHIC_DATA]’s iconic lotus-shaped museum"
type input "Visit [GEOGRAPHIC_DATA]’s iconic lotus-shaped museum"
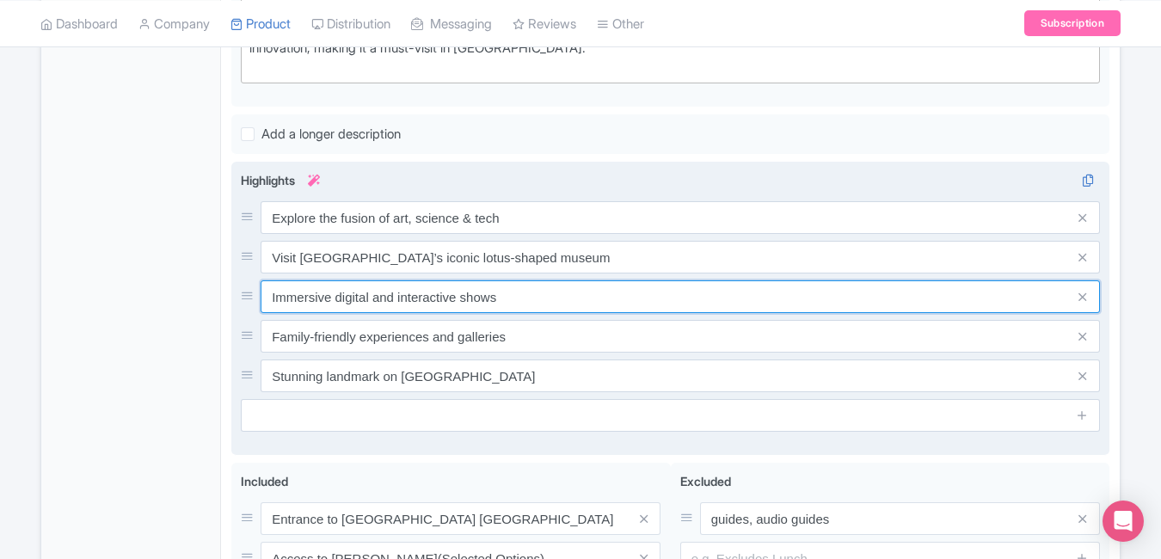
click at [538, 304] on input "Immersive digital and interactive shows" at bounding box center [680, 296] width 839 height 33
paste input "Family-friendly interactive digital exhibit"
click at [538, 304] on input "Family-friendly interactive digital exhibits" at bounding box center [680, 296] width 839 height 33
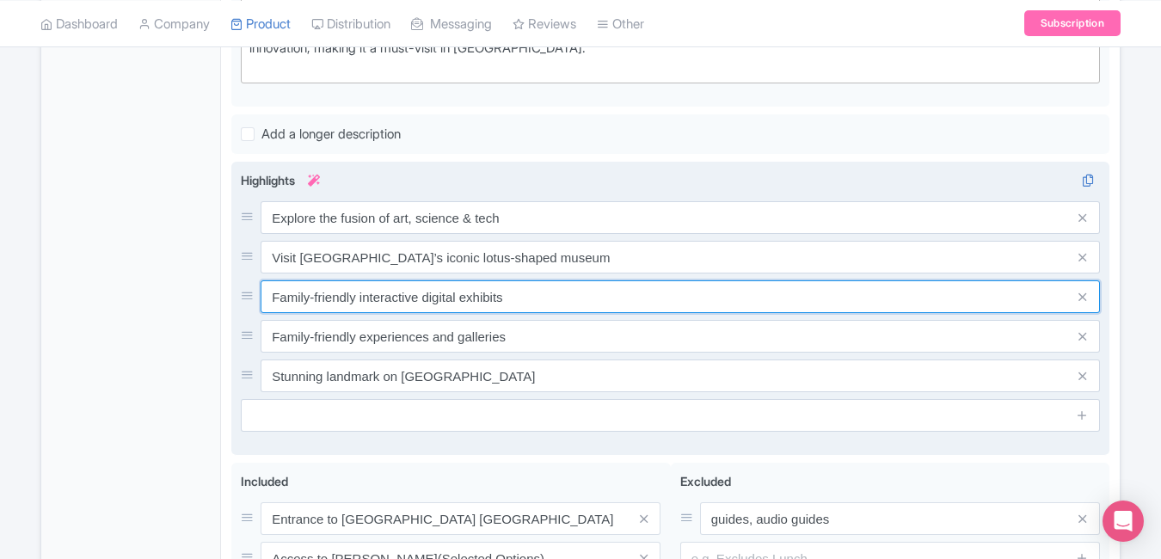
type input "Family-friendly interactive digital exhibits"
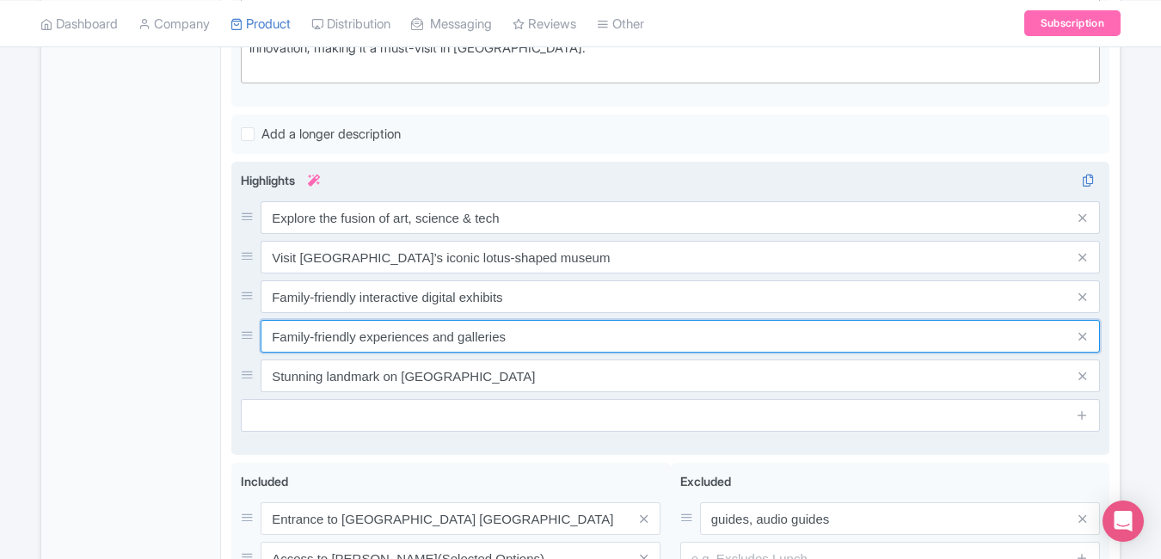
click at [530, 341] on input "Family-friendly experiences and galleries" at bounding box center [680, 336] width 839 height 33
paste input "Award-winning Future World experience"
type input "Award-winning Future World experience"
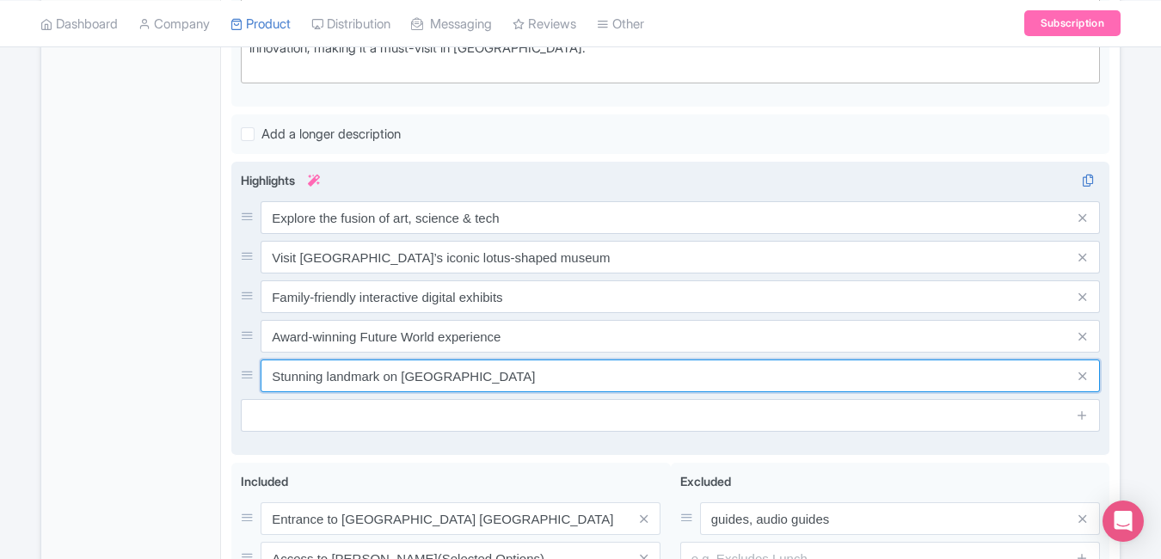
click at [520, 383] on input "Stunning landmark on Marina Bay Sands" at bounding box center [680, 376] width 839 height 33
click at [520, 380] on input "Stunning landmark on Marina Bay Sands" at bounding box center [680, 376] width 839 height 33
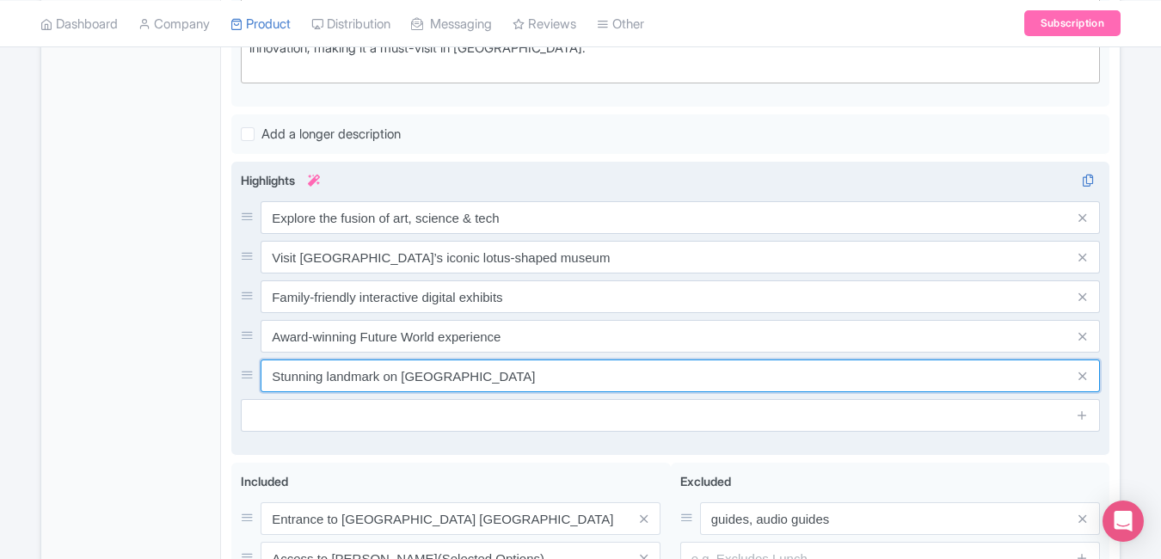
click at [520, 380] on input "Stunning landmark on Marina Bay Sands" at bounding box center [680, 376] width 839 height 33
paste input "Skip queues – book ArtScience tickets online"
click at [802, 374] on input "Stunning landmark on Marina Bay SandsSkip queues – book ArtScience tickets onli…" at bounding box center [680, 376] width 839 height 33
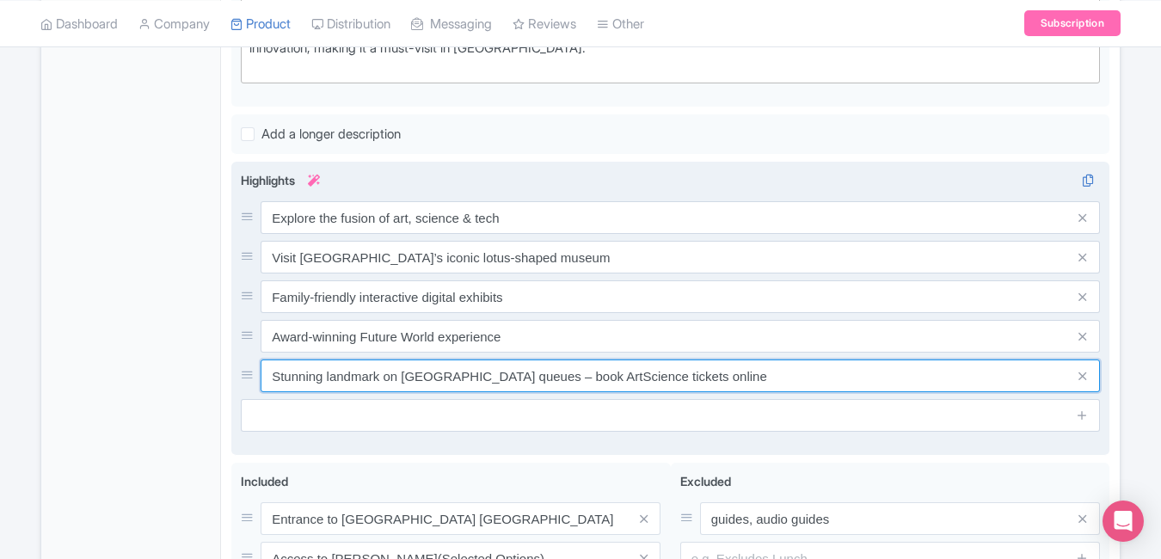
click at [802, 374] on input "Stunning landmark on Marina Bay SandsSkip queues – book ArtScience tickets onli…" at bounding box center [680, 376] width 839 height 33
paste input "text"
type input "Skip queues – book ArtScience tickets online"
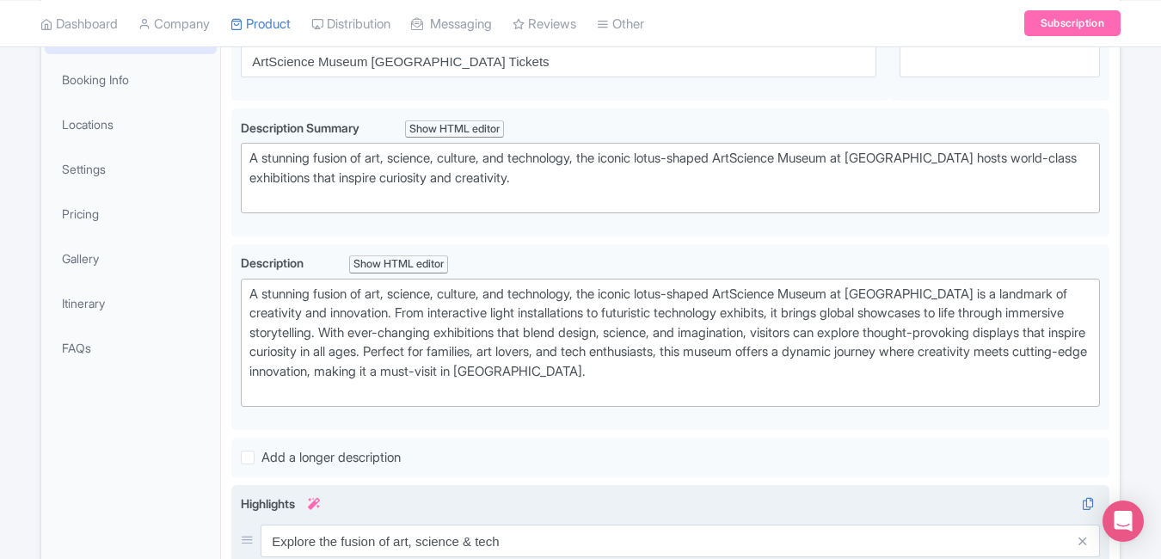
scroll to position [0, 0]
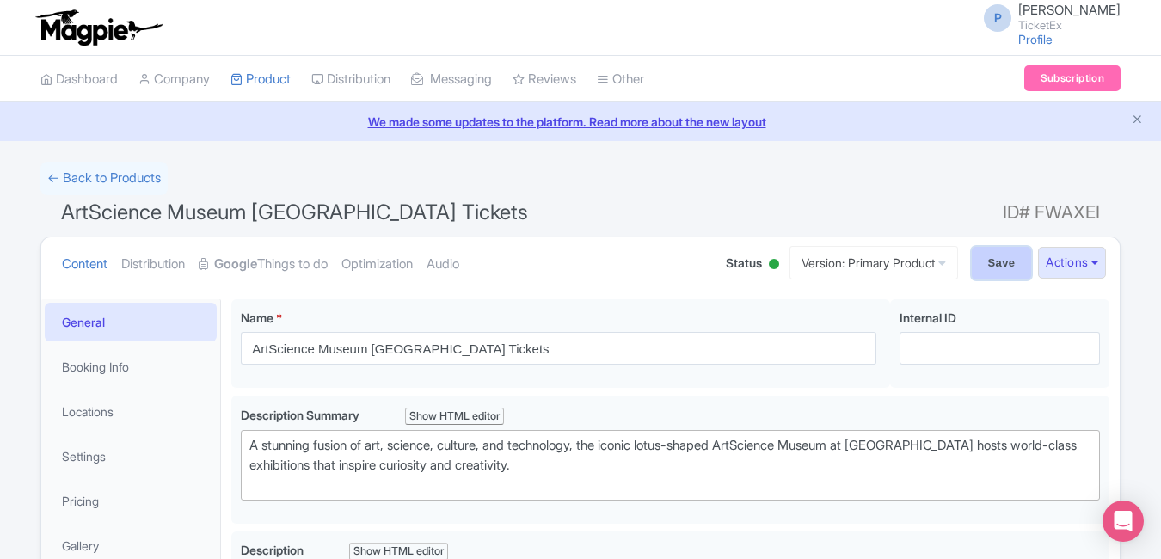
click at [995, 272] on input "Save" at bounding box center [1002, 263] width 60 height 33
type input "Saving..."
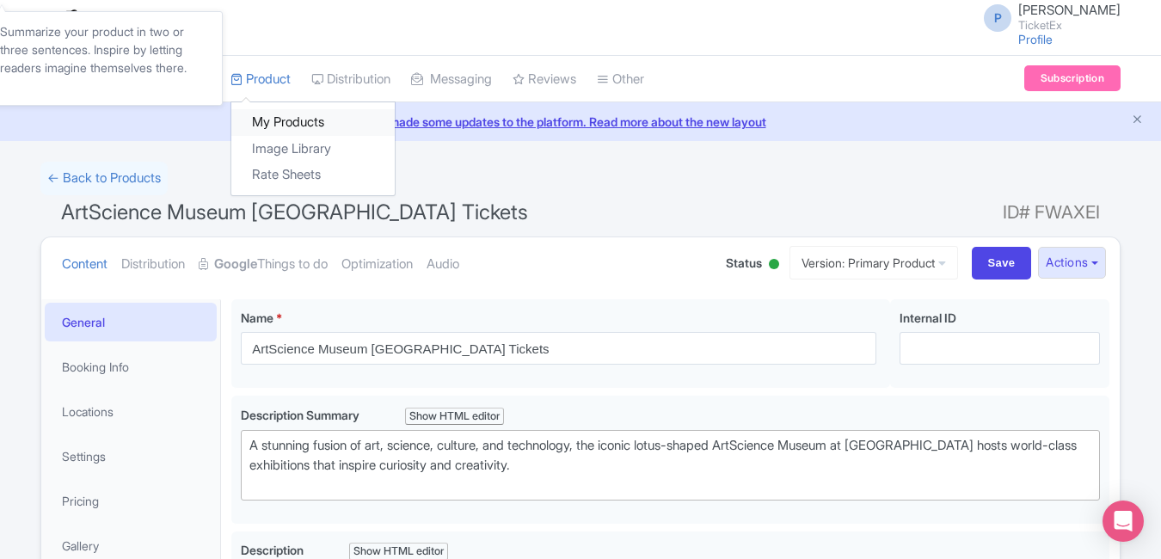
click at [291, 126] on link "My Products" at bounding box center [312, 122] width 163 height 27
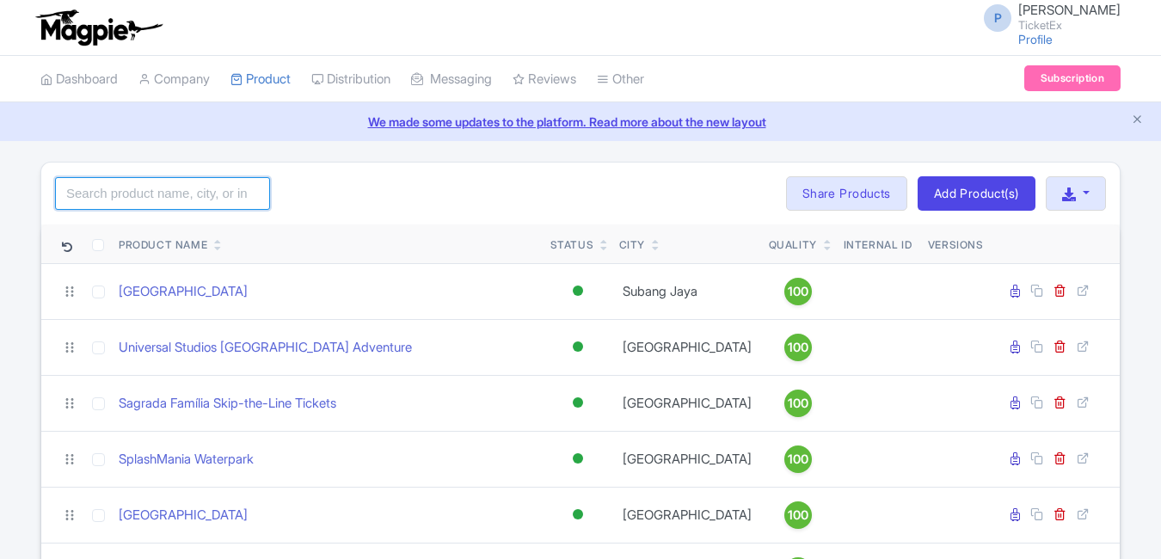
drag, startPoint x: 0, startPoint y: 0, endPoint x: 215, endPoint y: 203, distance: 295.7
click at [215, 203] on input "search" at bounding box center [162, 193] width 215 height 33
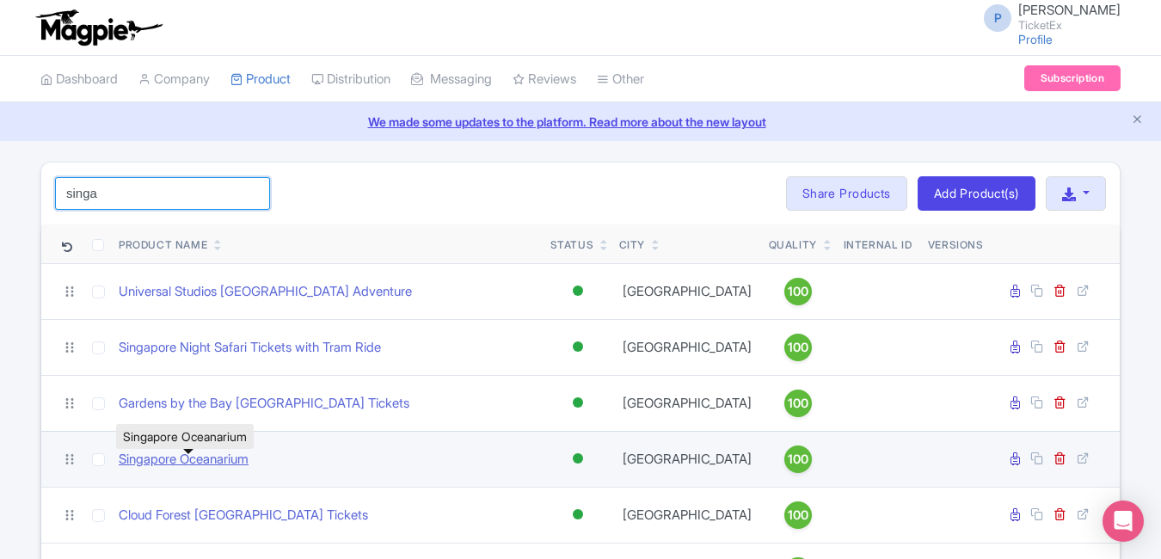
type input "singa"
click at [224, 462] on link "Singapore Oceanarium" at bounding box center [184, 460] width 130 height 20
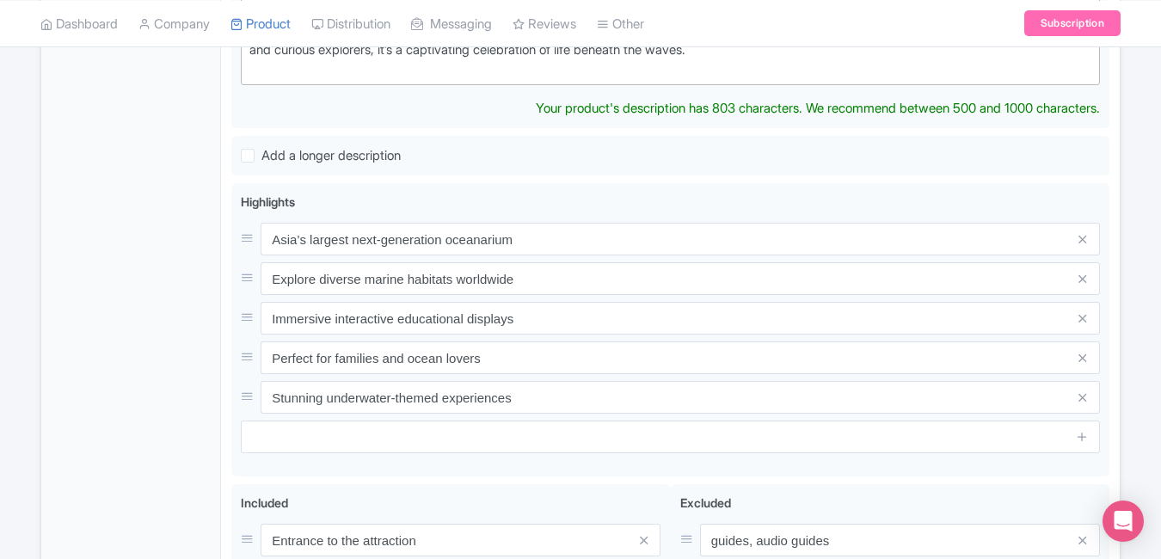
scroll to position [698, 0]
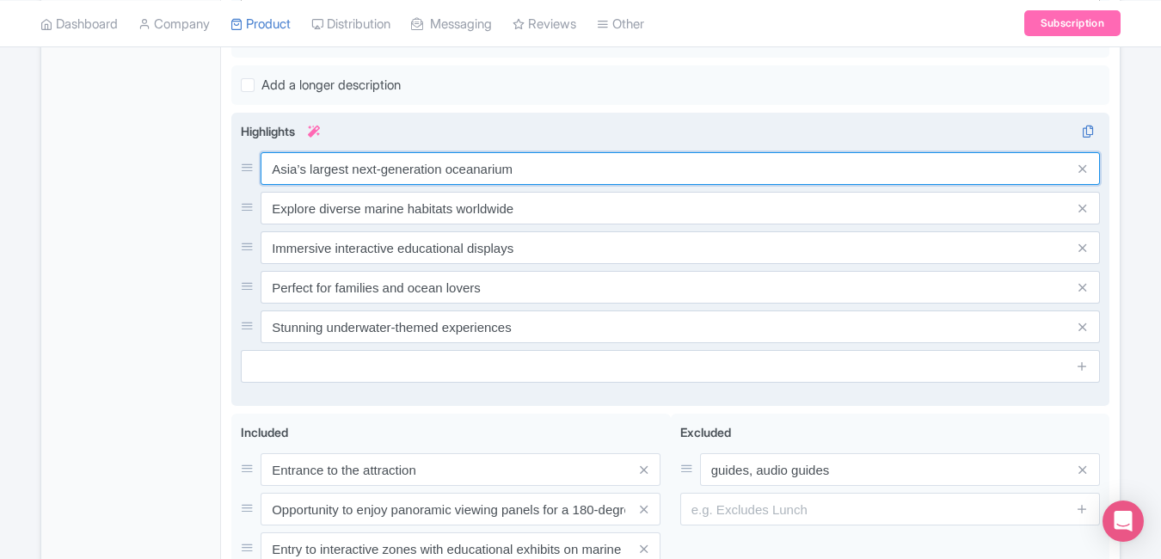
click at [620, 173] on div "Asia’s largest next-generation oceanarium Explore diverse marine habitats world…" at bounding box center [670, 247] width 859 height 191
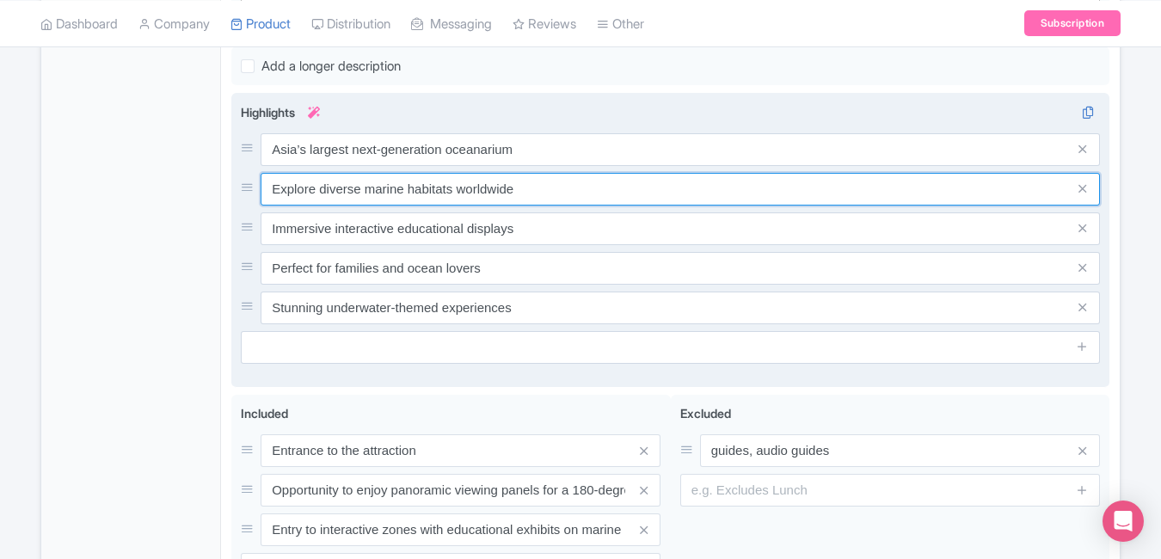
click at [620, 173] on input "Explore diverse marine habitats worldwide" at bounding box center [680, 189] width 839 height 33
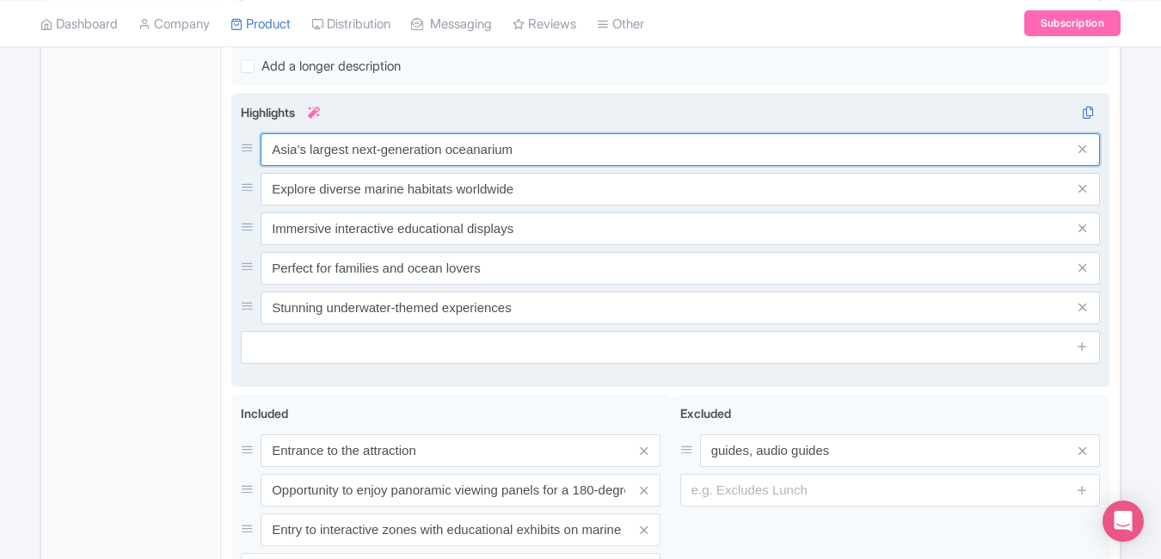
click at [601, 154] on input "Asia’s largest next-generation oceanarium" at bounding box center [680, 149] width 839 height 33
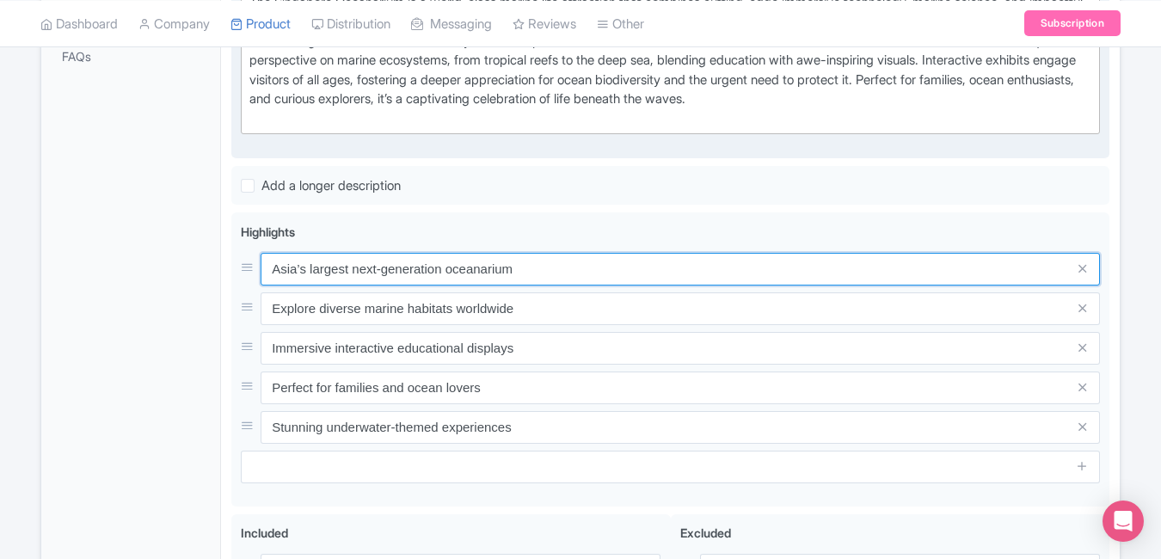
scroll to position [581, 0]
paste input "ocean habitat & marine park"
type input "Asia’s largest ocean habitat & marine park"
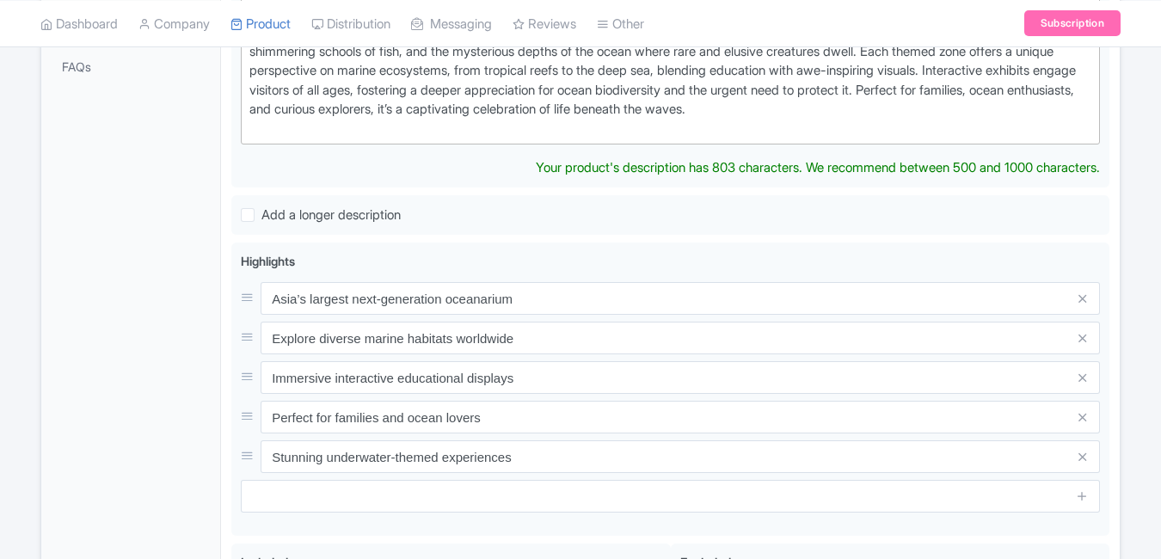
scroll to position [569, 0]
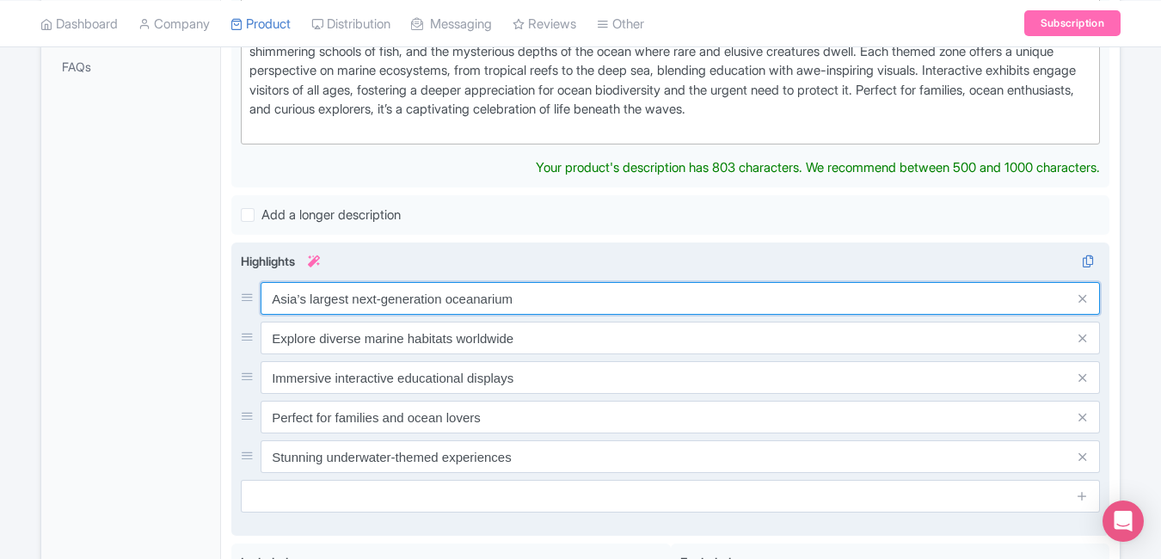
click div "Asia’s largest next-generation oceanarium Explore diverse marine habitats world…"
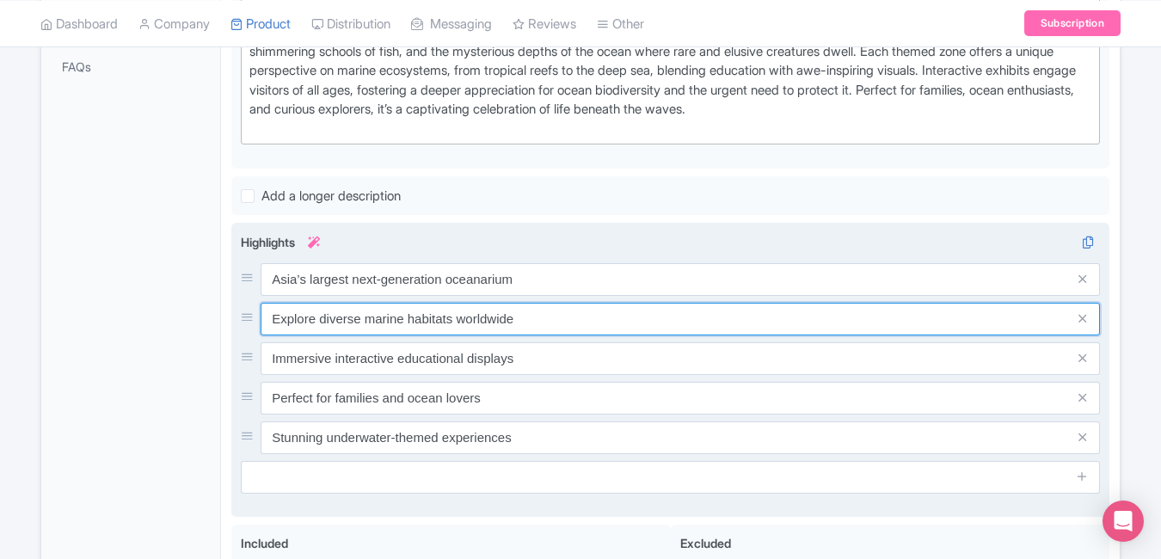
click input "Explore diverse marine habitats worldwide"
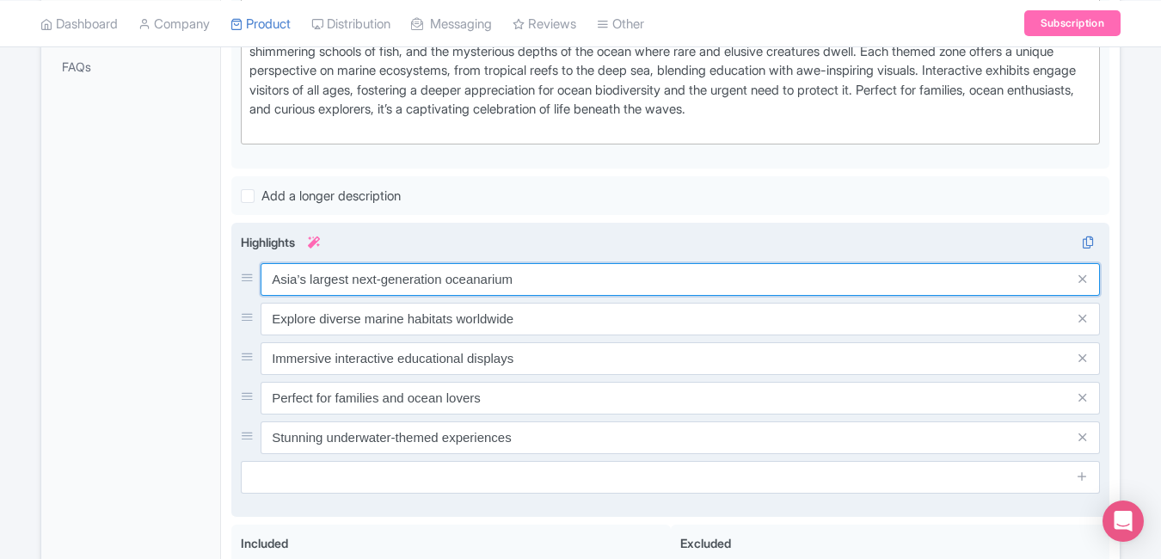
click input "Asia’s largest next-generation oceanarium"
paste input "ocean habitat & marine park"
type input "Asia’s largest ocean habitat & marine park"
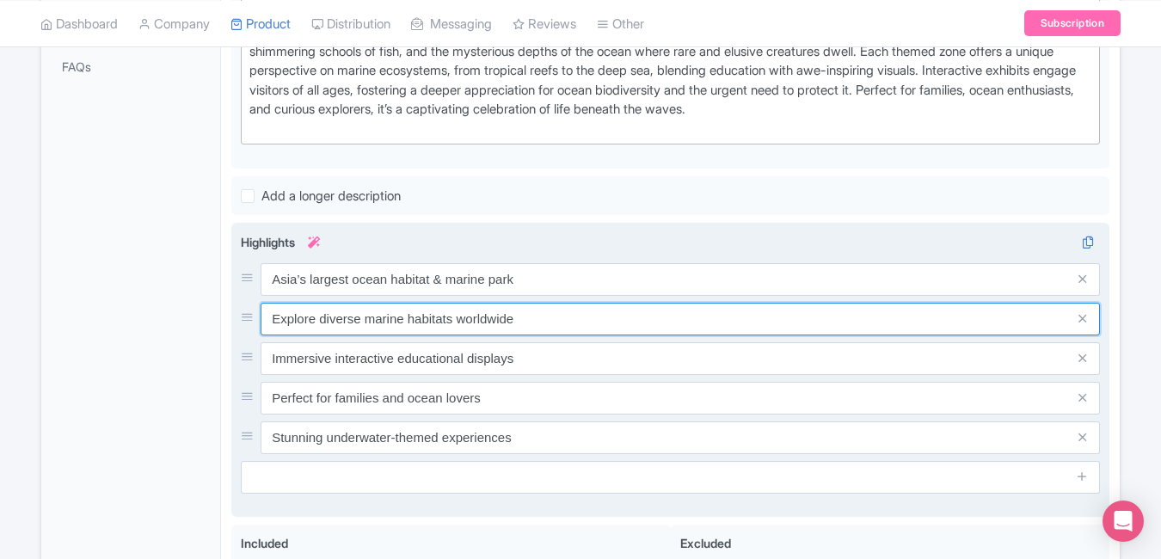
click input "Explore diverse marine habitats worldwide"
paste input "Meet 100,000+ marine creatures up clos"
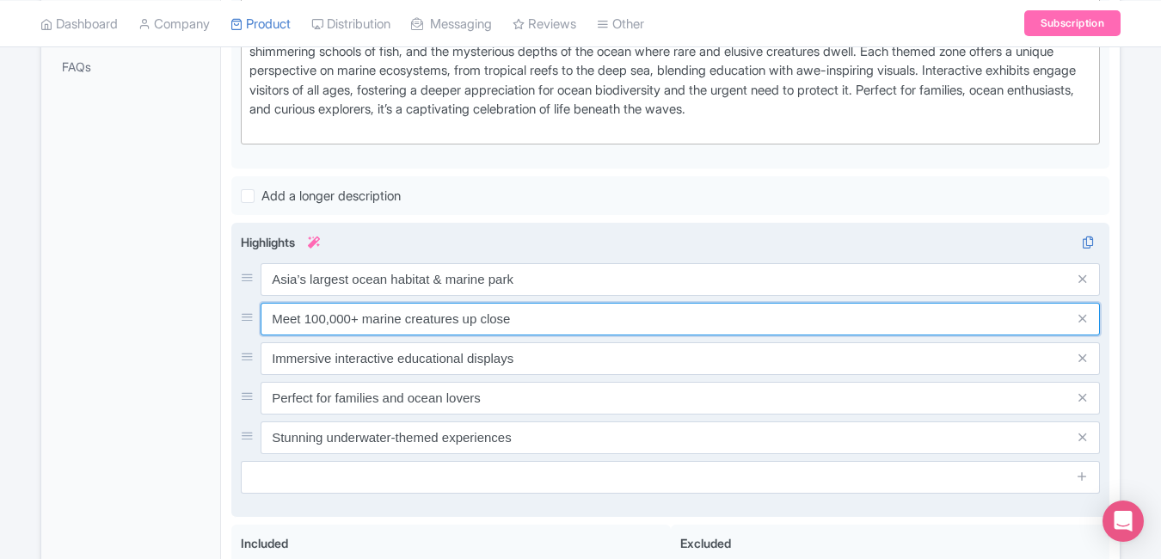
type input "Meet 100,000+ marine creatures up close"
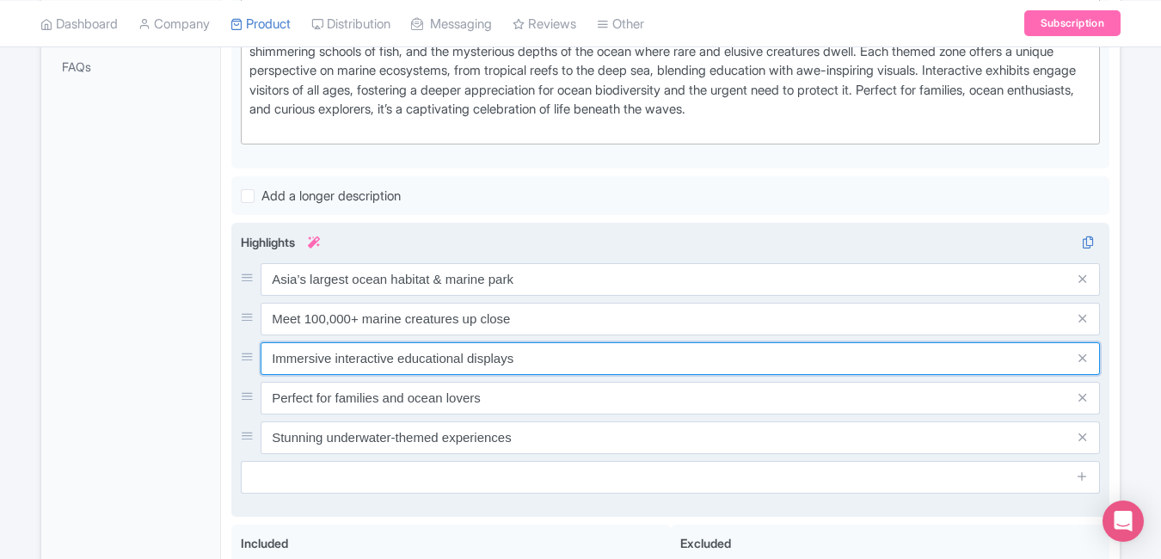
click input "Immersive interactive educational displays"
paste input "Walk through stunning underwater tunnel"
type input "Walk through stunning underwater tunnels"
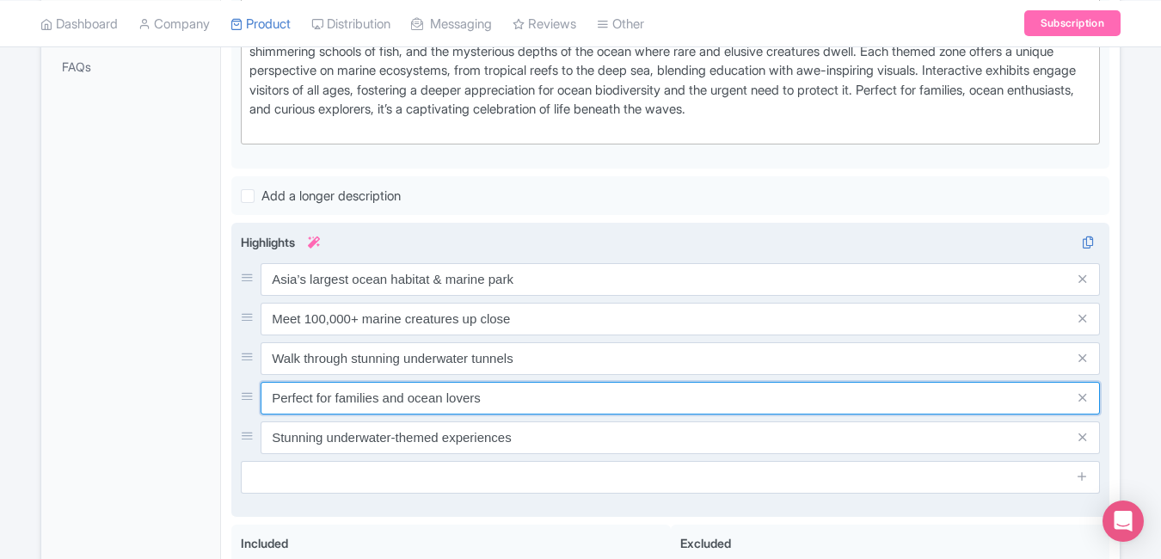
click input "Perfect for families and ocean lovers"
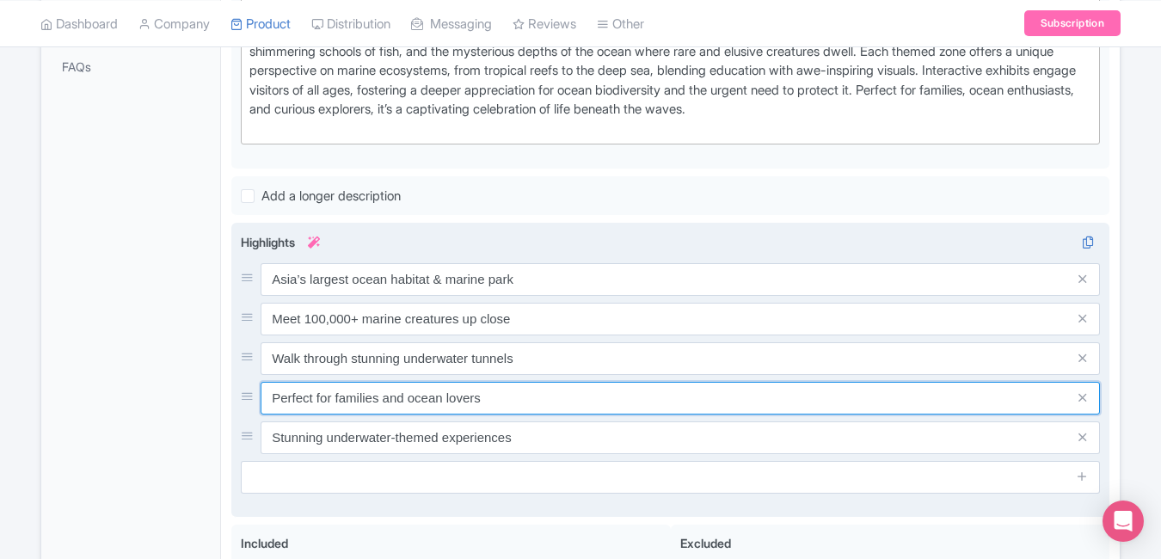
paste input "amily attraction in Sentosa"
type input "Perfect family attraction in Sentosa"
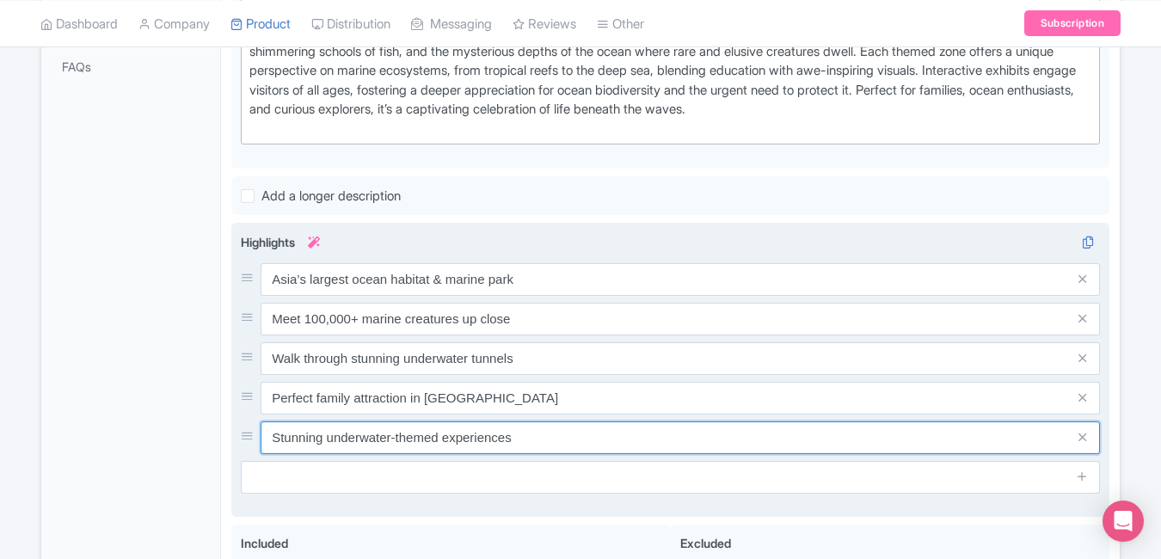
click input "Stunning underwater-themed experiences"
paste input "Buy Singapore Oceanarium tickets online"
type input "Buy Singapore Oceanarium tickets online"
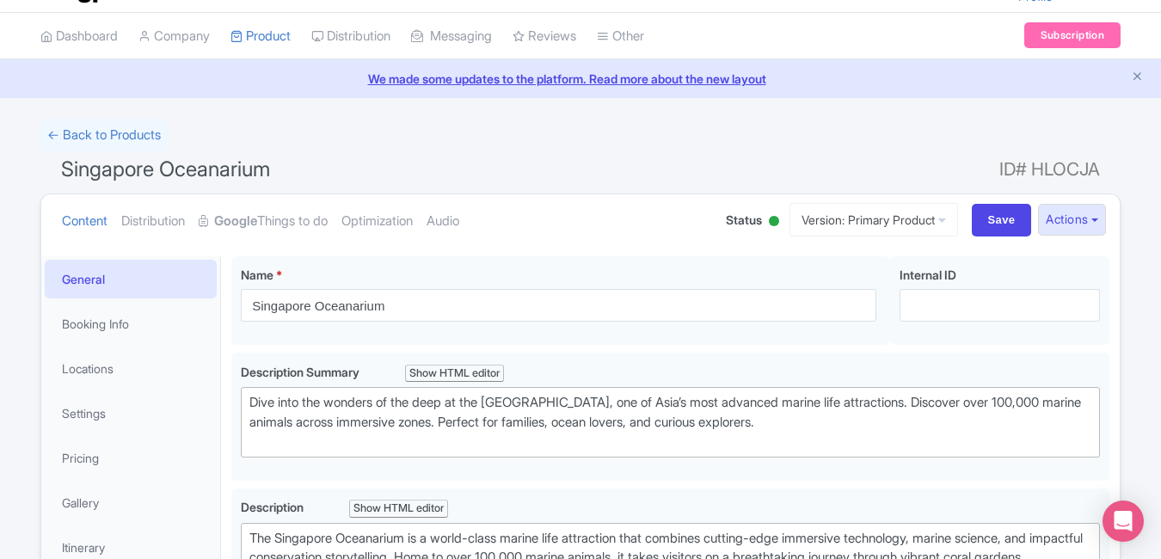
scroll to position [0, 0]
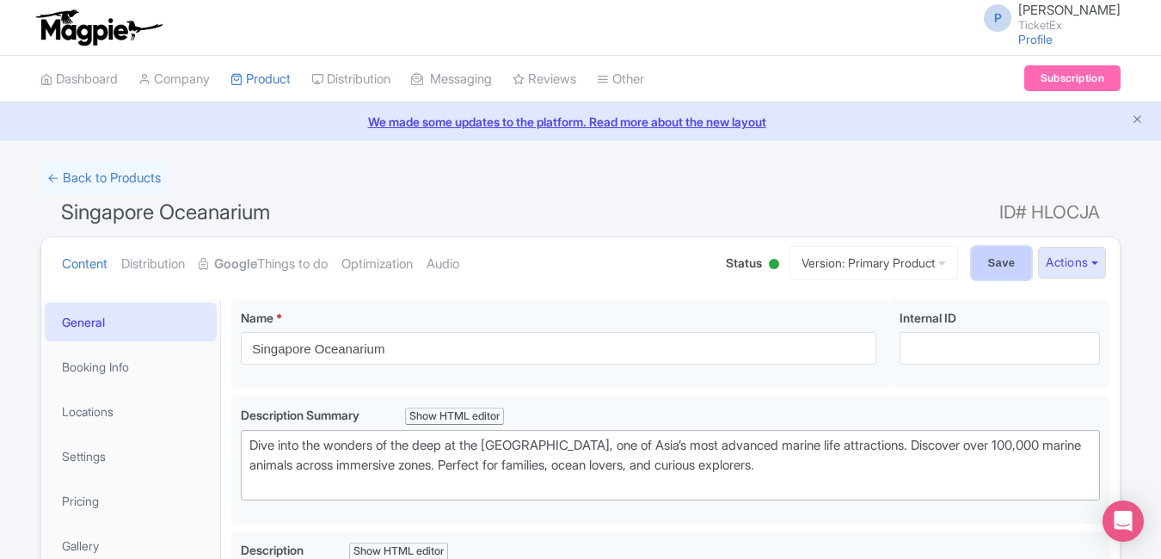
click input "Save"
type input "Saving..."
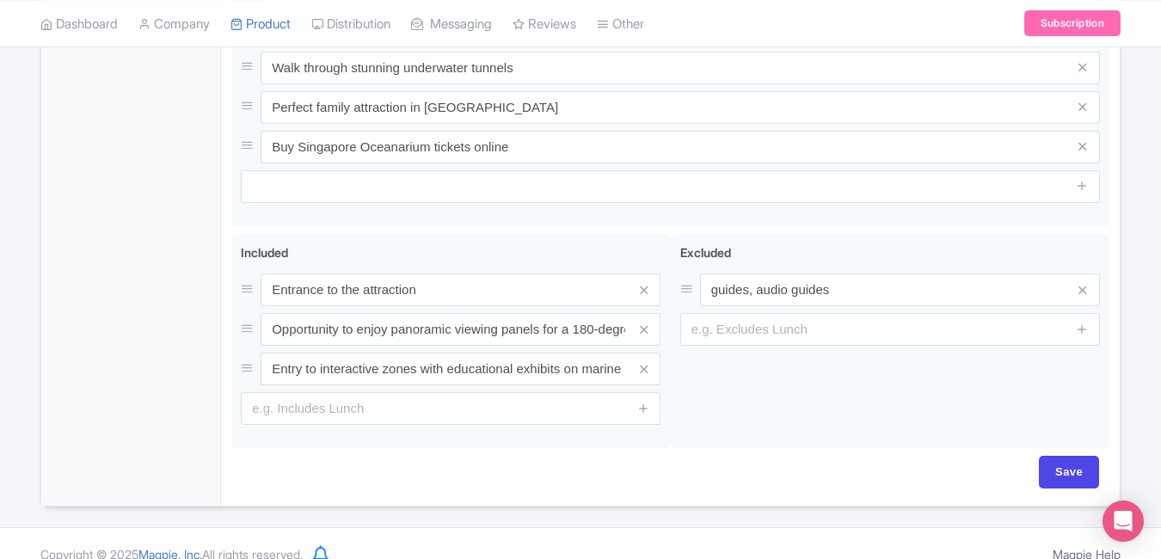
scroll to position [858, 0]
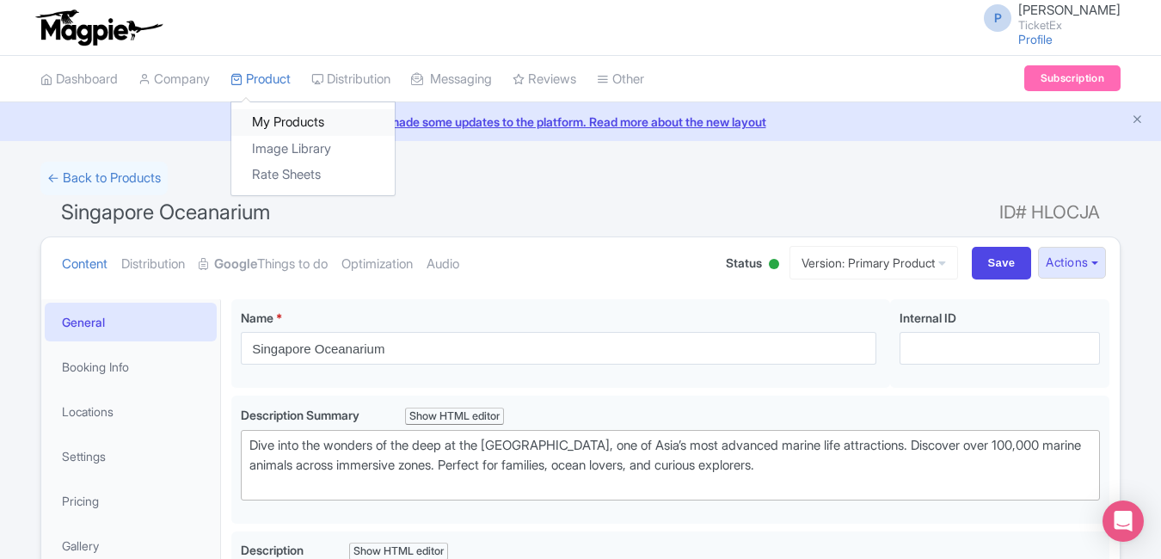
click at [277, 116] on link "My Products" at bounding box center [312, 122] width 163 height 27
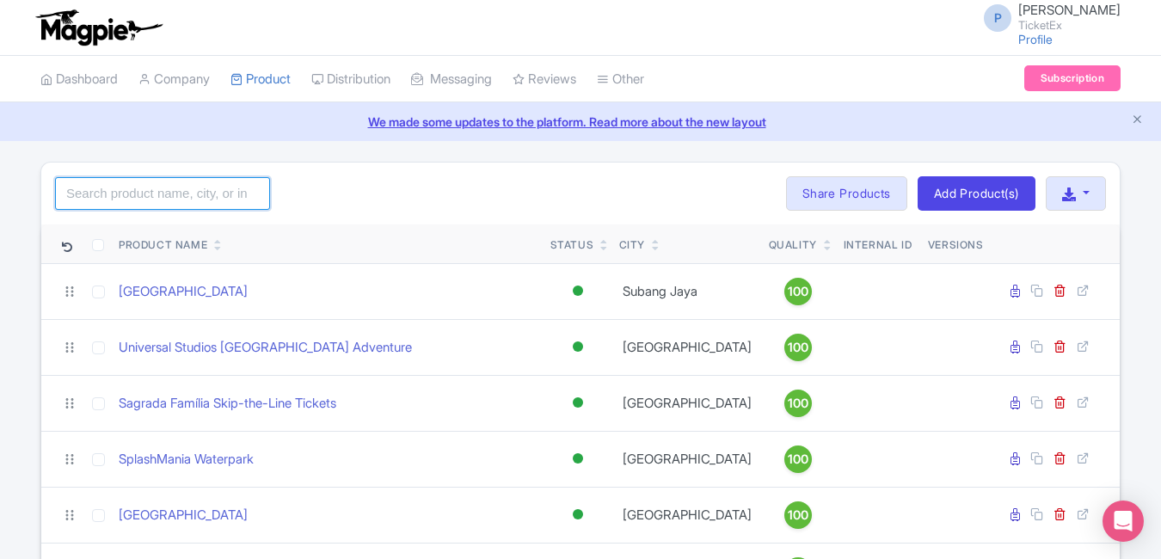
click at [206, 196] on input "search" at bounding box center [162, 193] width 215 height 33
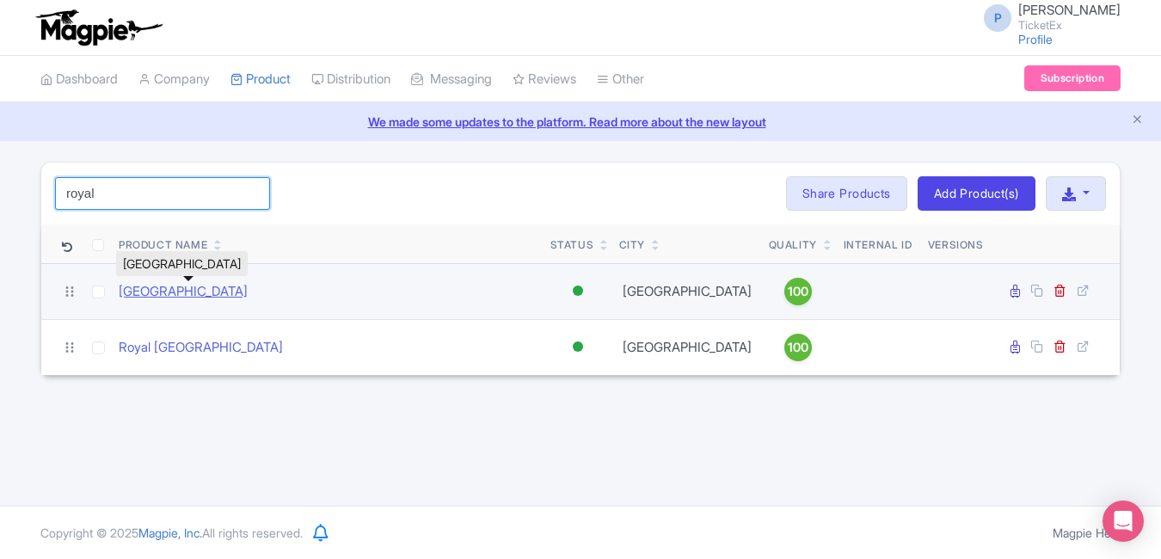
type input "royal"
click at [200, 287] on link "[GEOGRAPHIC_DATA]" at bounding box center [183, 292] width 129 height 20
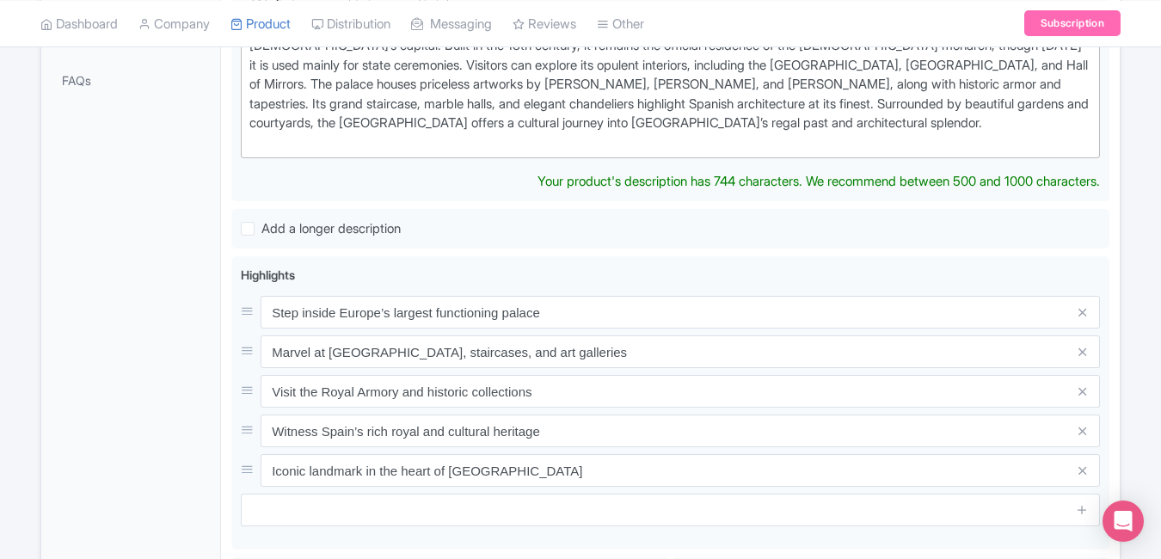
scroll to position [561, 0]
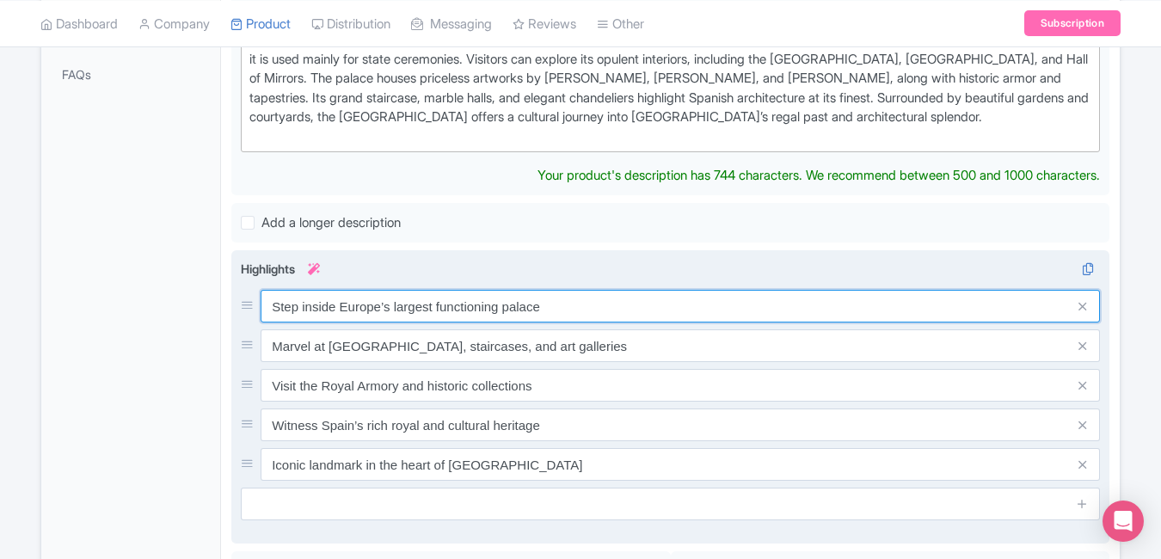
click at [550, 311] on div "Step inside Europe’s largest functioning palace Marvel at grand halls, staircas…" at bounding box center [670, 385] width 859 height 191
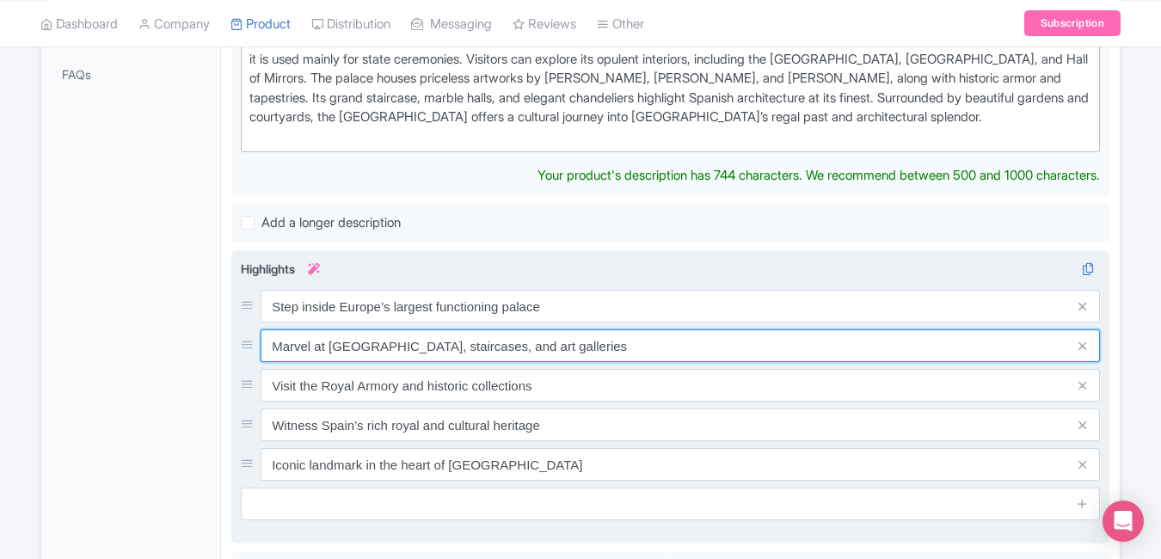
click at [550, 329] on input "Marvel at grand halls, staircases, and art galleries" at bounding box center [680, 345] width 839 height 33
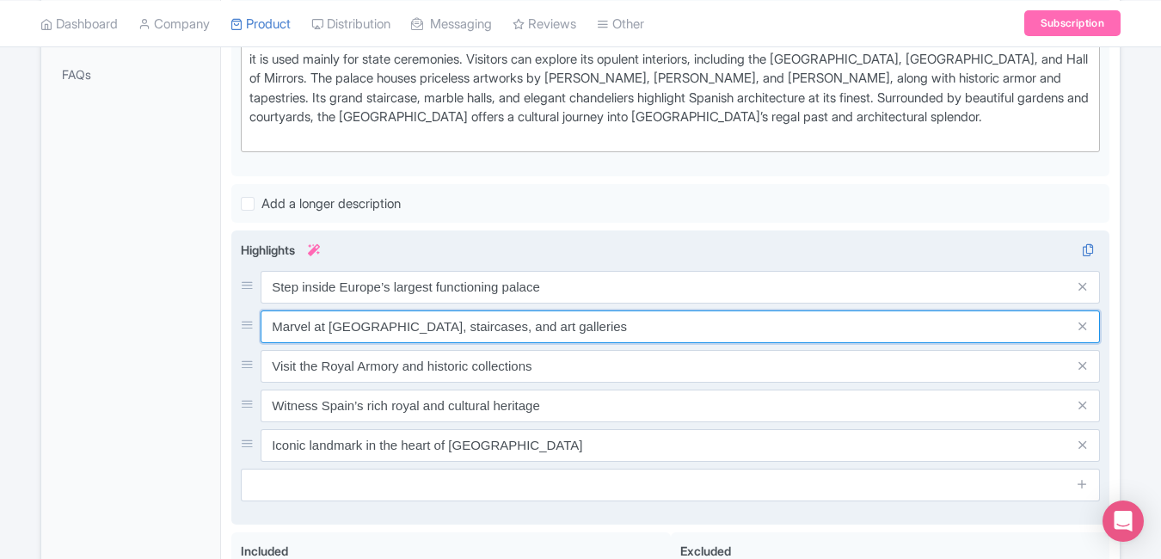
click at [550, 311] on input "Marvel at grand halls, staircases, and art galleries" at bounding box center [680, 327] width 839 height 33
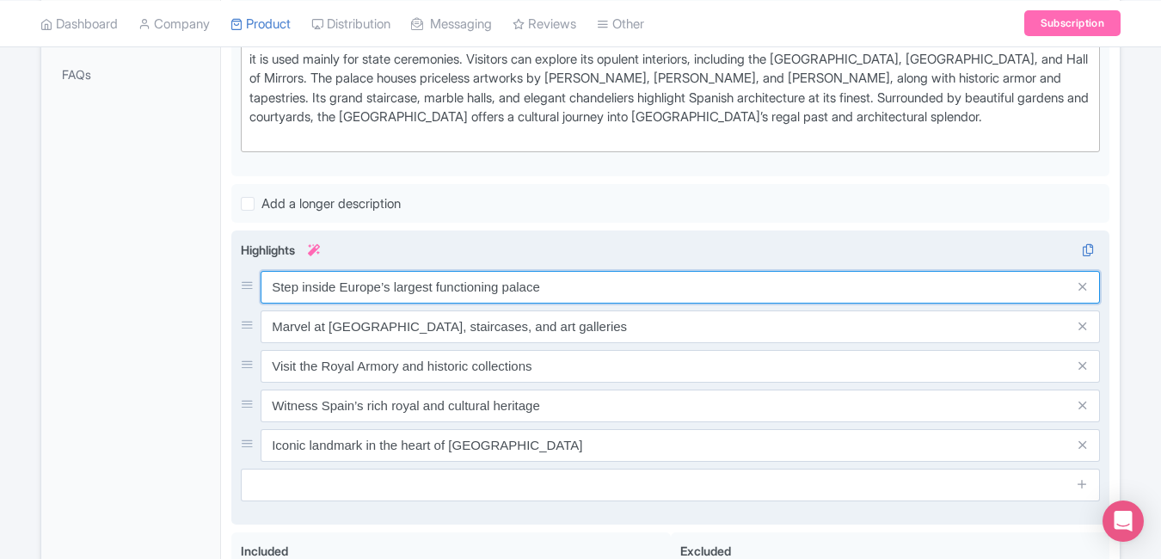
click at [577, 297] on input "Step inside Europe’s largest functioning palace" at bounding box center [680, 287] width 839 height 33
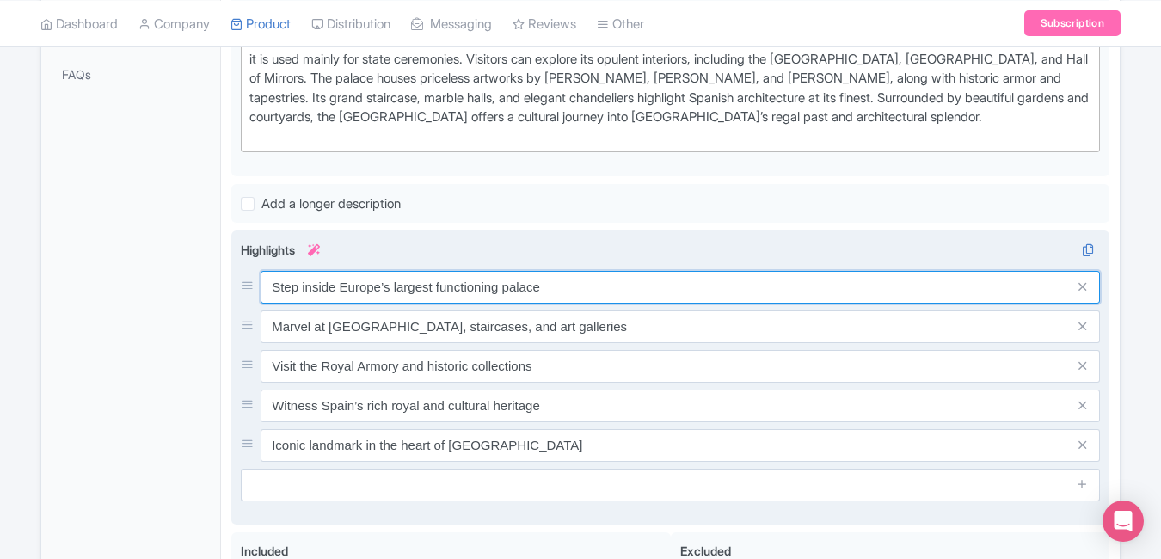
click at [577, 297] on input "Step inside Europe’s largest functioning palace" at bounding box center [680, 287] width 839 height 33
paste input "Spain’s grand royal residen"
type input "Step inside Spain’s grand royal residence"
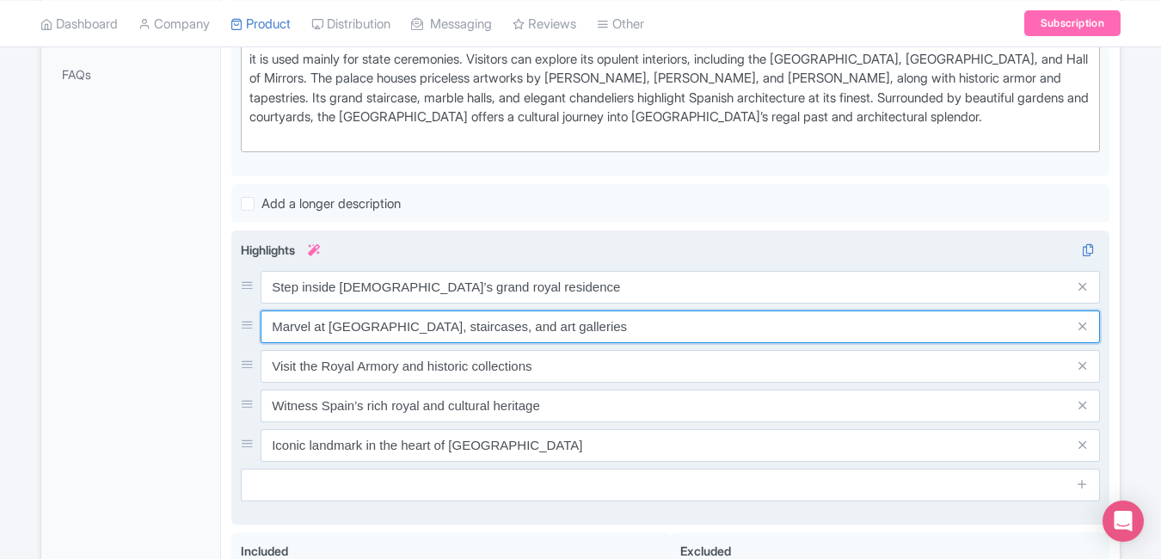
click at [571, 316] on input "Marvel at grand halls, staircases, and art galleries" at bounding box center [680, 327] width 839 height 33
paste input "Explore regal halls, art, and architecture"
type input "Explore regal halls, art, and architecture"
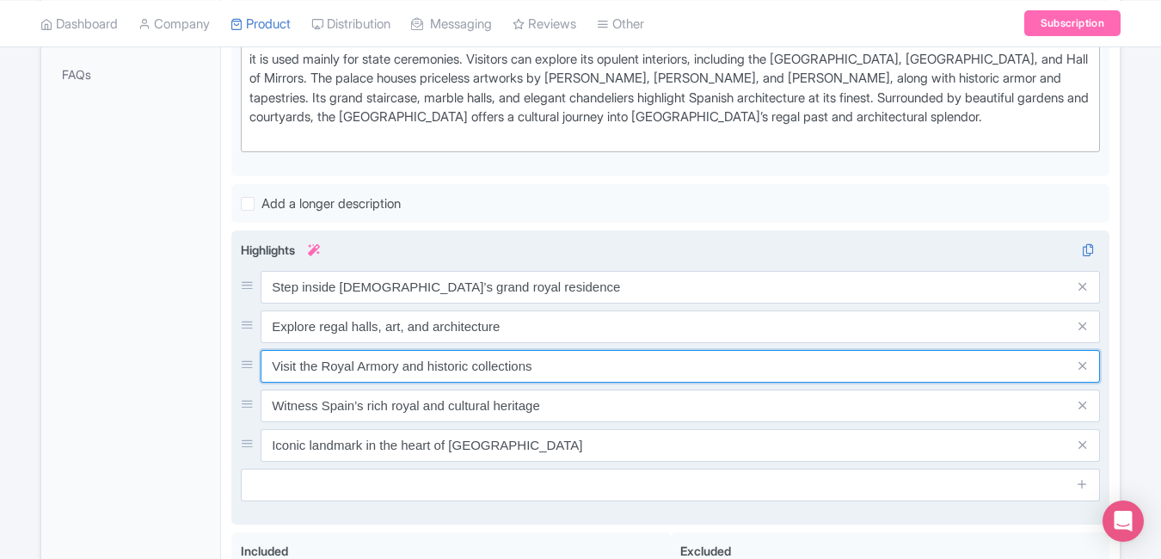
click at [540, 372] on input "Visit the Royal Armory and historic collections" at bounding box center [680, 366] width 839 height 33
paste input "Skip long queues with online booking"
type input "Skip long queues with online booking"
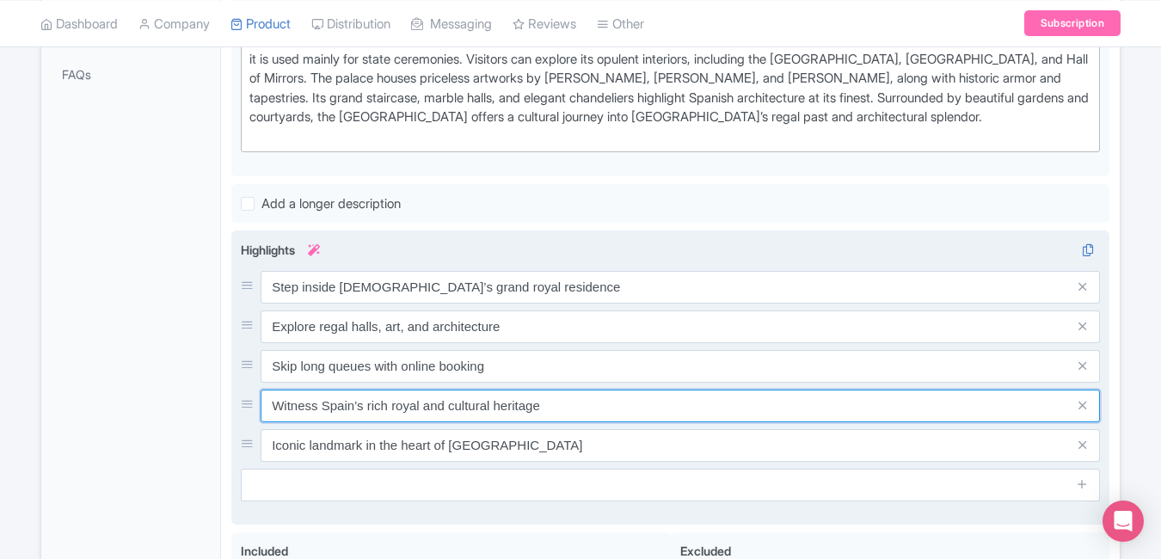
click at [555, 418] on input "Witness Spain’s rich royal and cultural heritage" at bounding box center [680, 406] width 839 height 33
paste input "Visit Europe’s largest functioning palac"
type input "Visit Europe’s largest functioning palace"
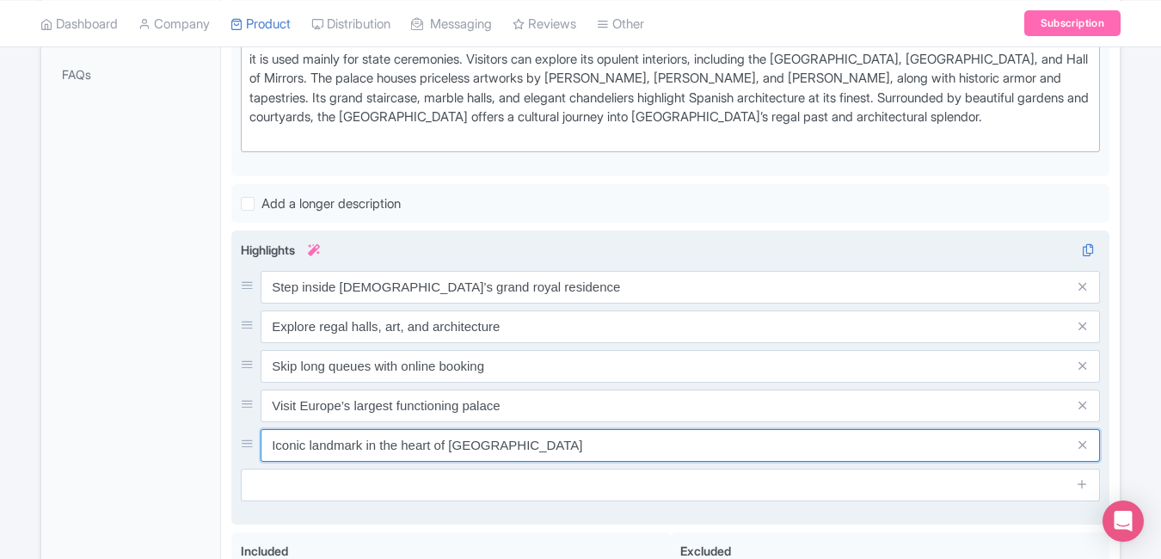
click at [532, 447] on input "Iconic landmark in the heart of Madrid" at bounding box center [680, 445] width 839 height 33
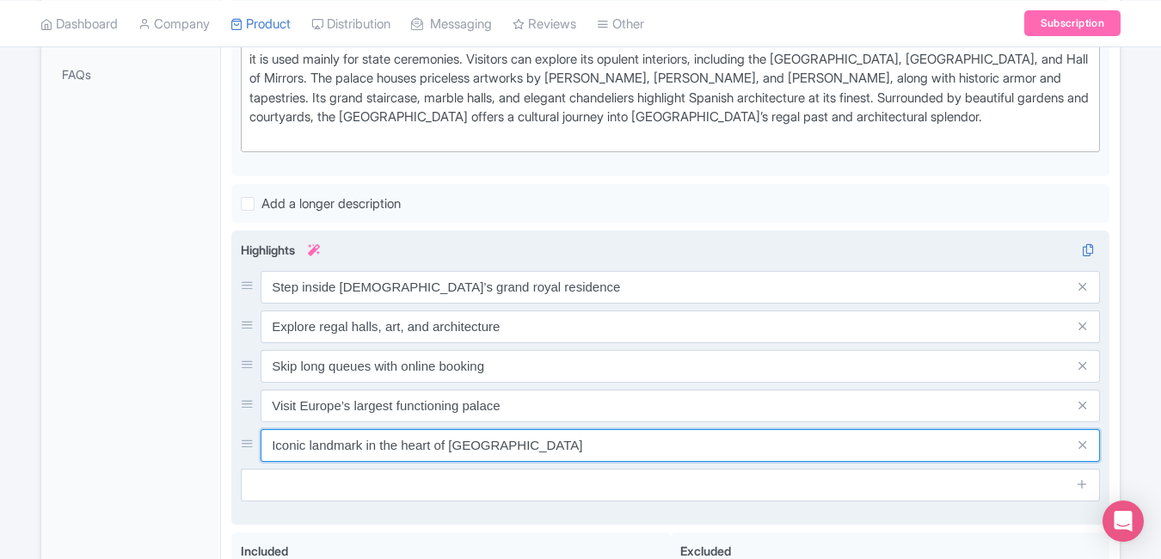
paste input "Discover royal history at Palacio Real"
type input "Discover royal history at Palacio Real"
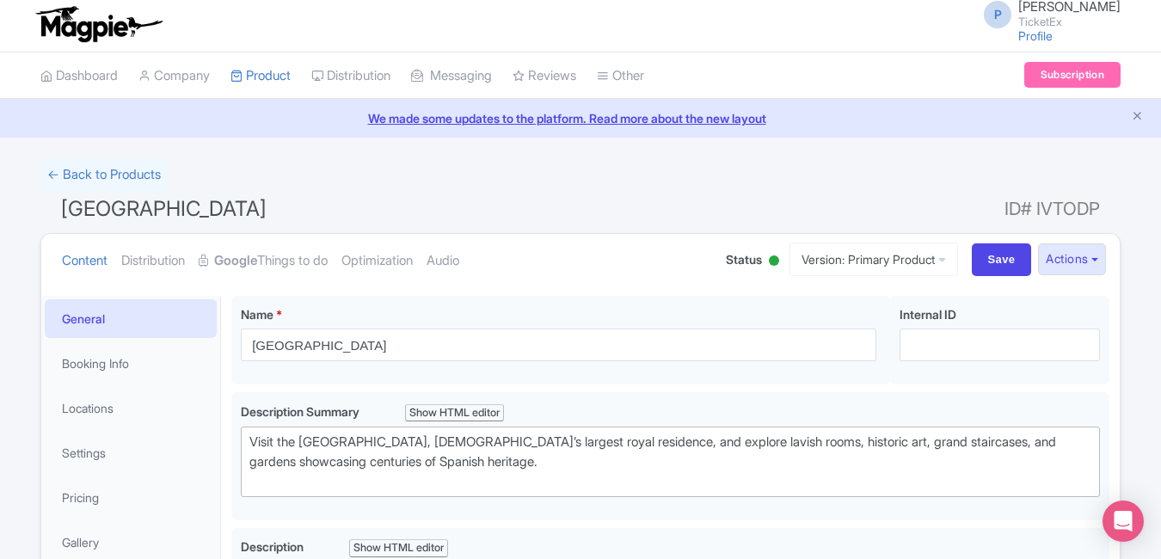
scroll to position [0, 0]
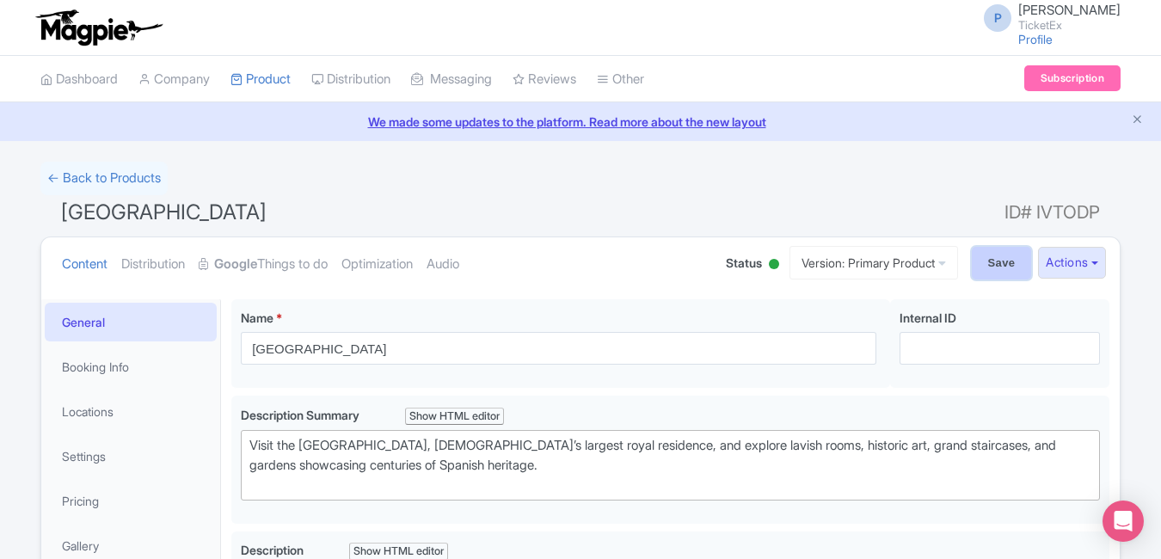
click at [978, 261] on input "Save" at bounding box center [1002, 263] width 60 height 33
type input "Saving..."
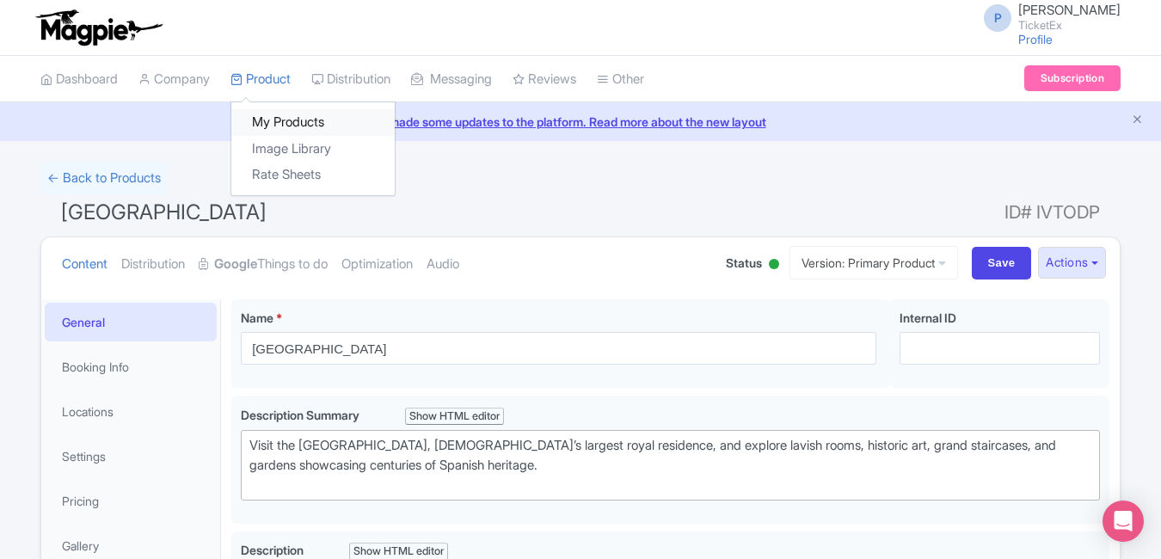
click at [301, 115] on link "My Products" at bounding box center [312, 122] width 163 height 27
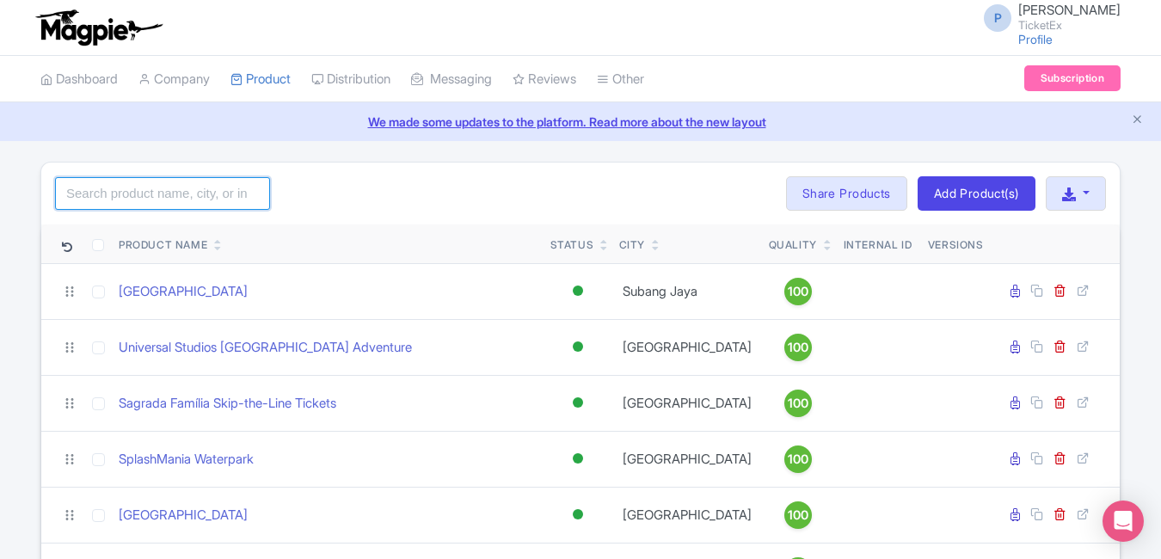
click at [199, 180] on input "search" at bounding box center [162, 193] width 215 height 33
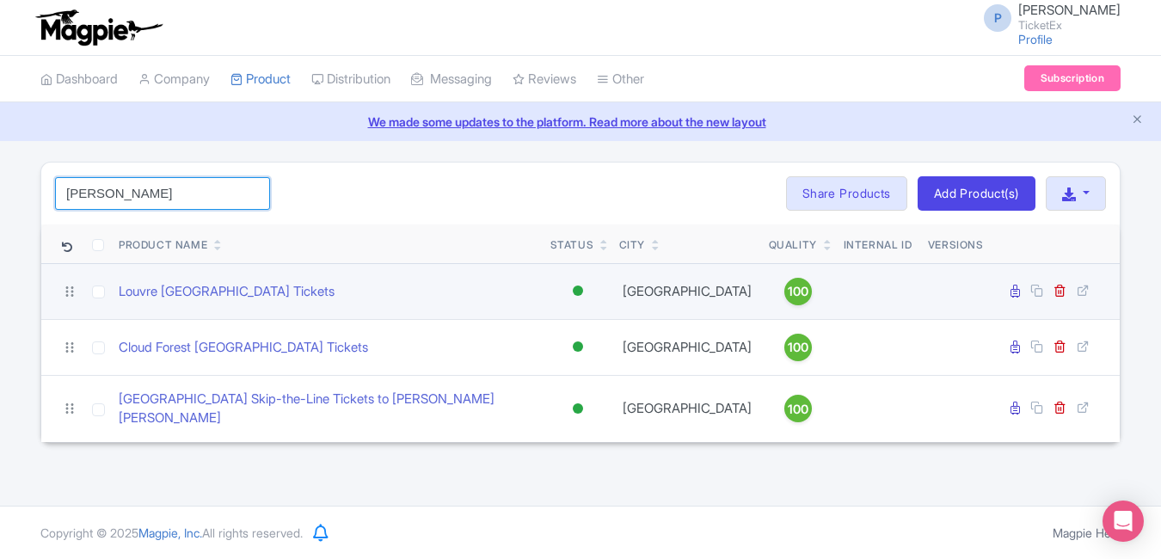
type input "lou"
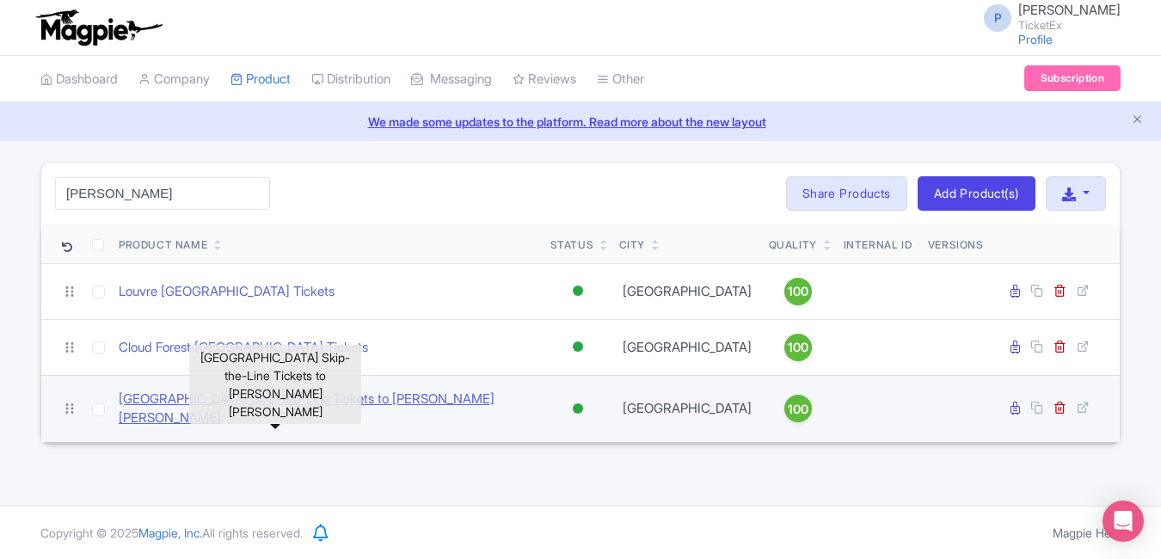
click at [384, 398] on link "[GEOGRAPHIC_DATA] Skip-the-Line Tickets to [PERSON_NAME] [PERSON_NAME]" at bounding box center [328, 409] width 418 height 39
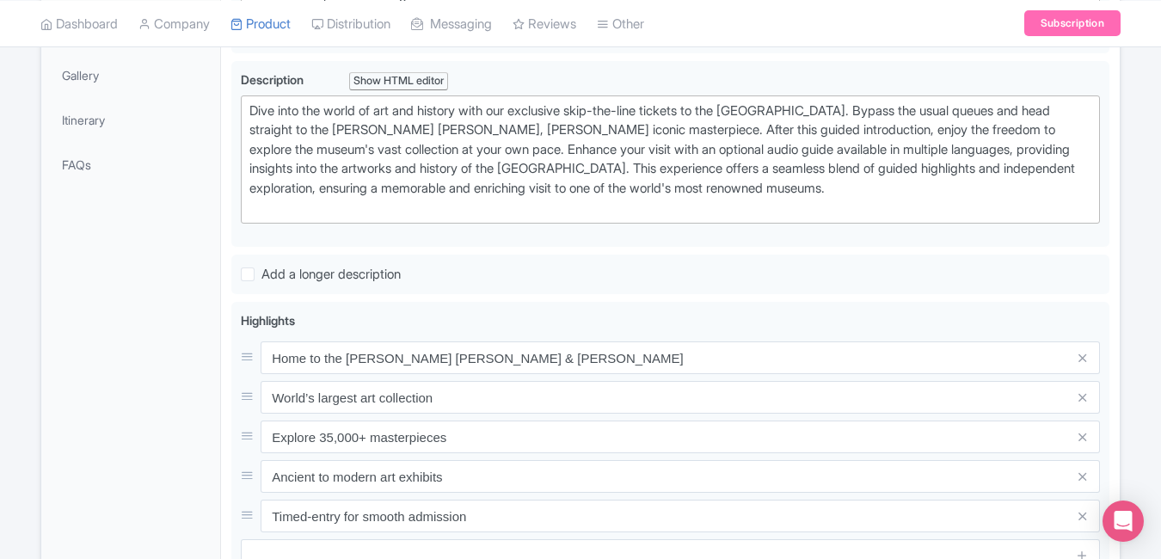
scroll to position [474, 0]
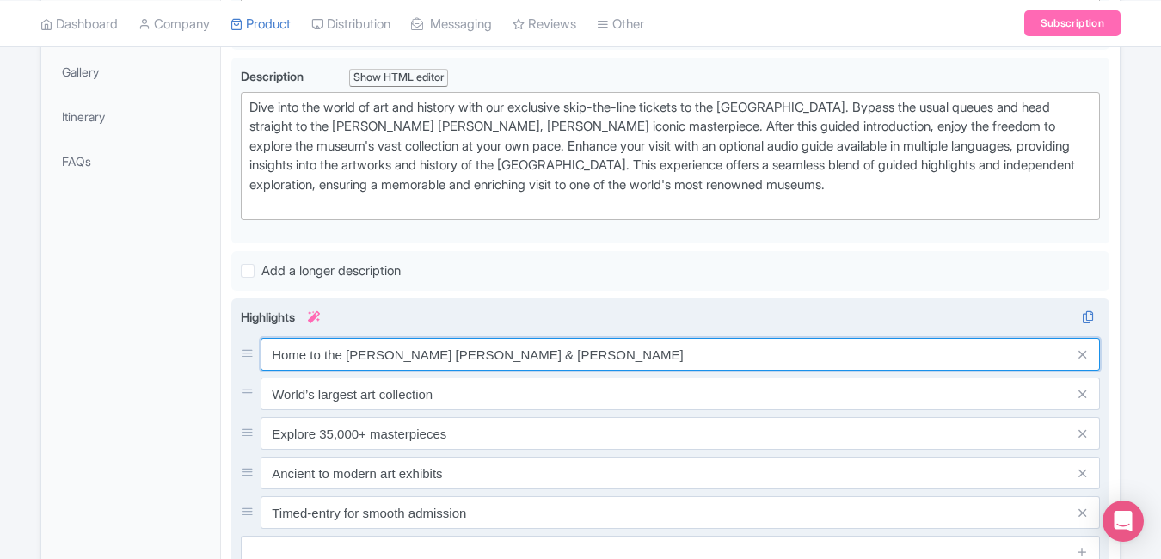
click at [542, 352] on input "Home to the [PERSON_NAME] [PERSON_NAME] & [PERSON_NAME]" at bounding box center [680, 354] width 839 height 33
click at [542, 352] on input "Home to the Mona Lisa & Venus de Milo" at bounding box center [680, 354] width 839 height 33
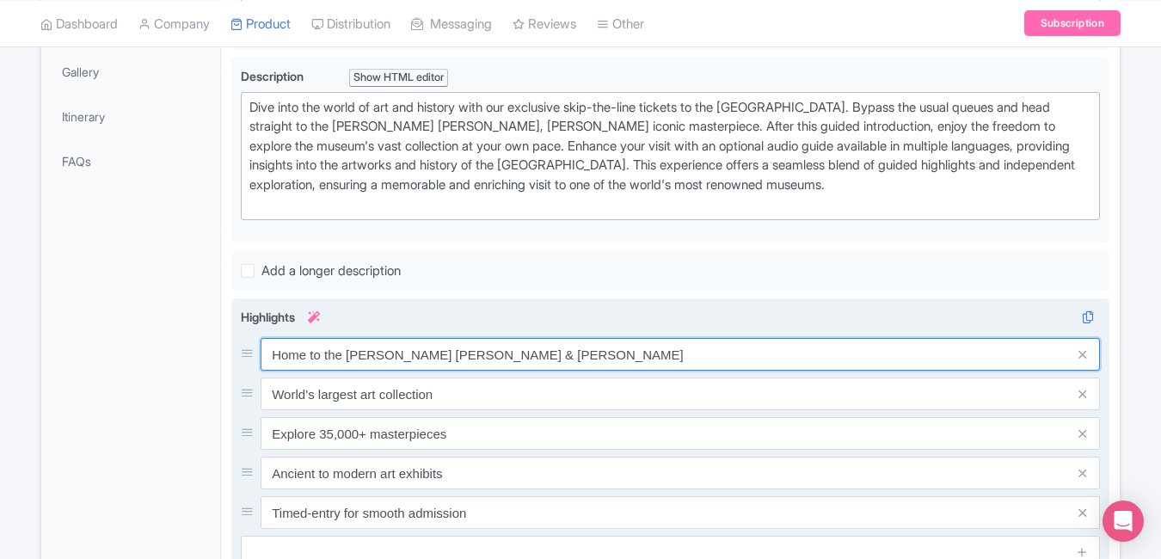
paste input "See the [PERSON_NAME] [PERSON_NAME] without waiting hours"
type input "See the [PERSON_NAME] [PERSON_NAME] without waiting hours"
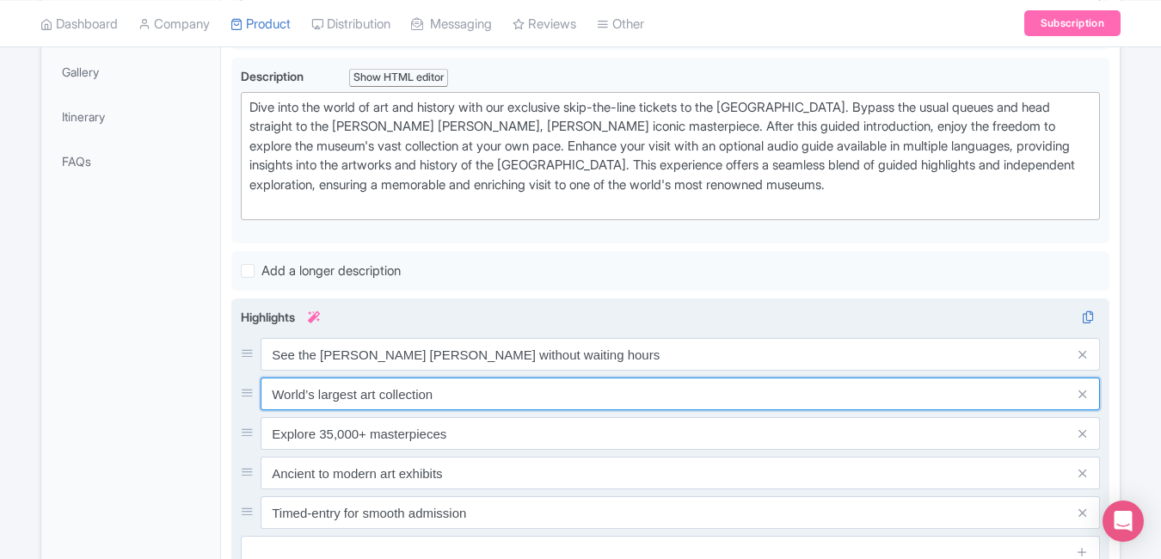
click at [526, 397] on input "World’s largest art collection" at bounding box center [680, 394] width 839 height 33
paste input "Guided skip-the-line entry to Louvre Paris"
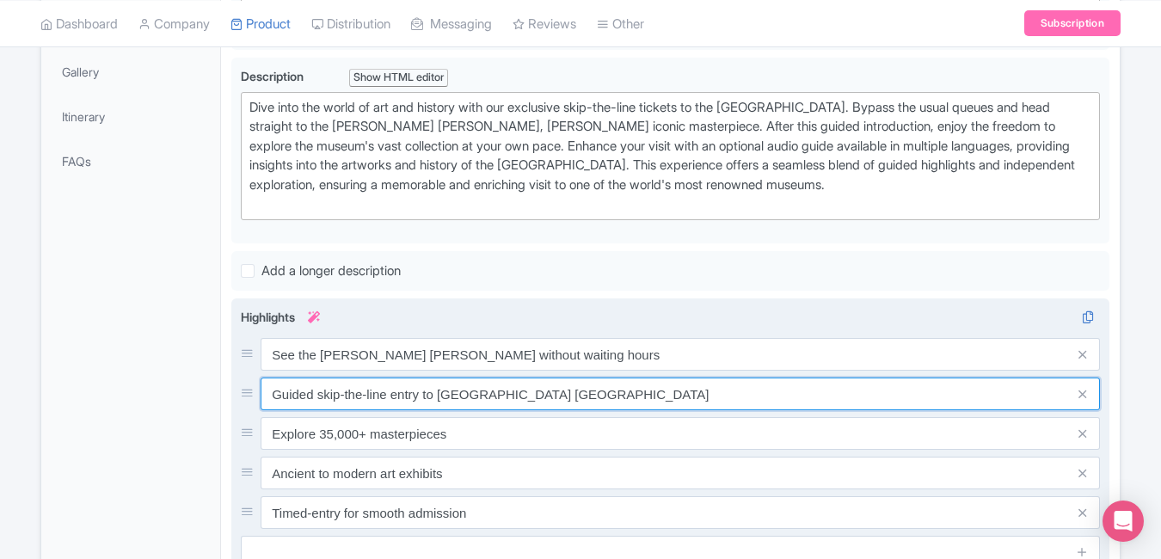
type input "Guided skip-the-line entry to Louvre Paris"
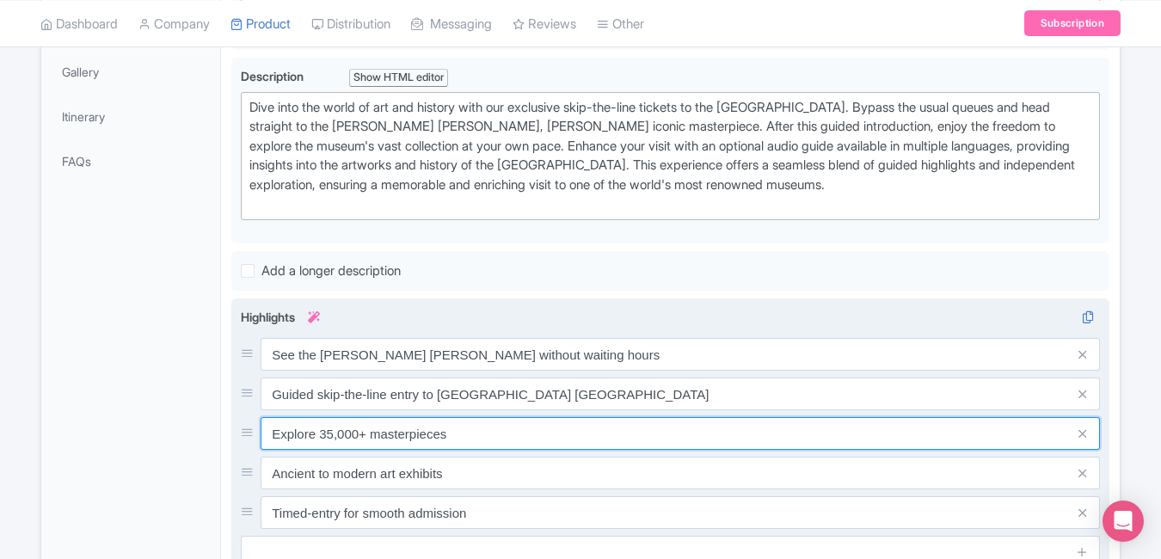
click at [510, 426] on input "Explore 35,000+ masterpieces" at bounding box center [680, 433] width 839 height 33
paste input "world-class art & ancient relic"
type input "Explore world-class art & ancient relics"
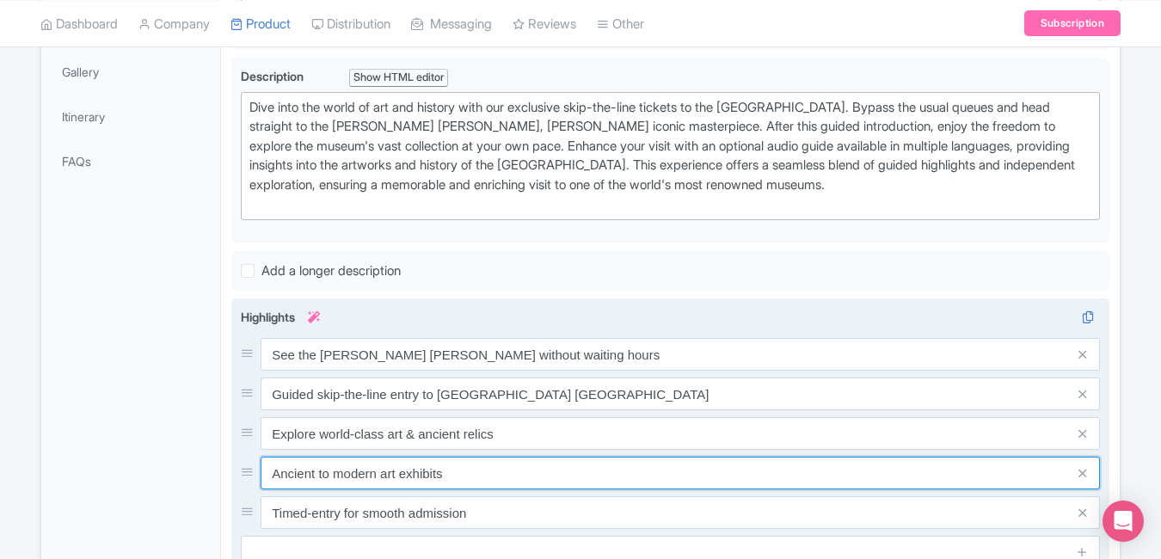
click at [493, 473] on input "Ancient to modern art exhibits" at bounding box center [680, 473] width 839 height 33
paste input "Ideal for art lovers & first-time visitor"
type input "Ideal for art lovers & first-time visitors"
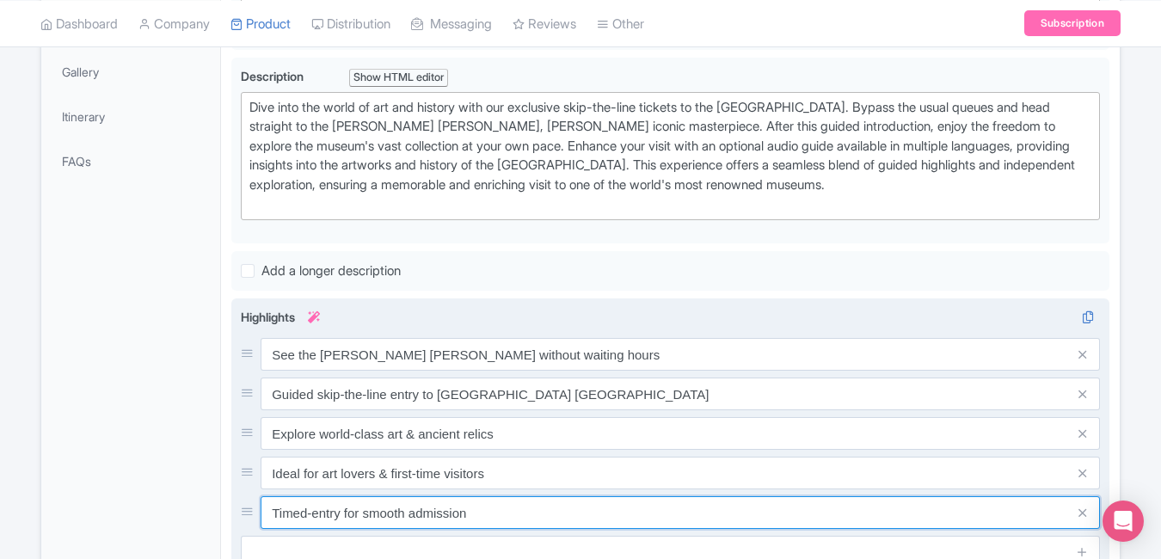
click at [477, 505] on input "Timed-entry for smooth admission" at bounding box center [680, 512] width 839 height 33
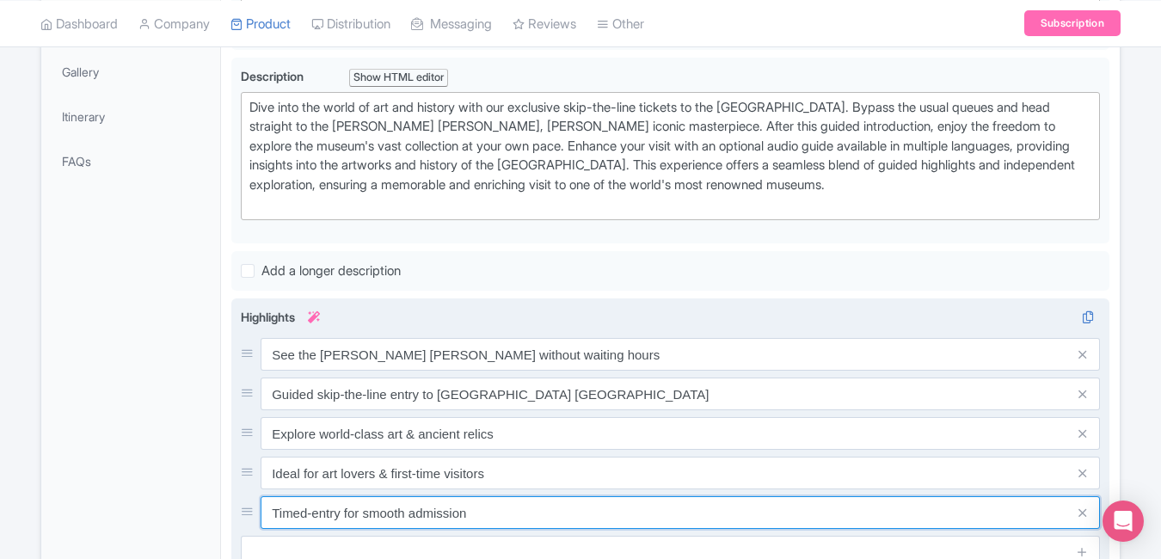
click at [477, 505] on input "Timed-entry for smooth admission" at bounding box center [680, 512] width 839 height 33
paste input "Book Louvre fast-entry tickets online"
type input "Book Louvre fast-entry tickets online"
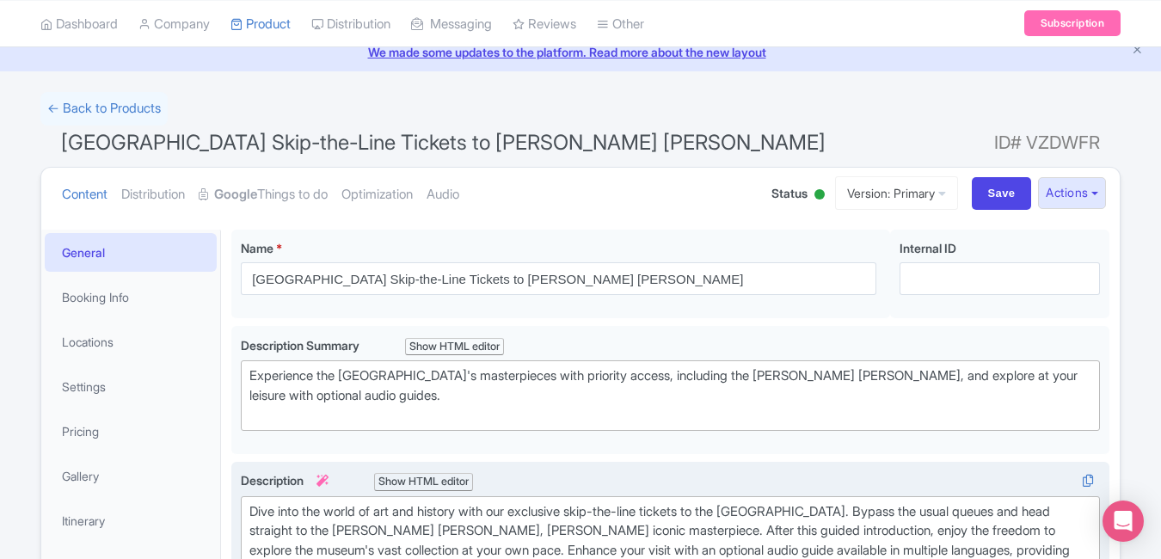
scroll to position [0, 0]
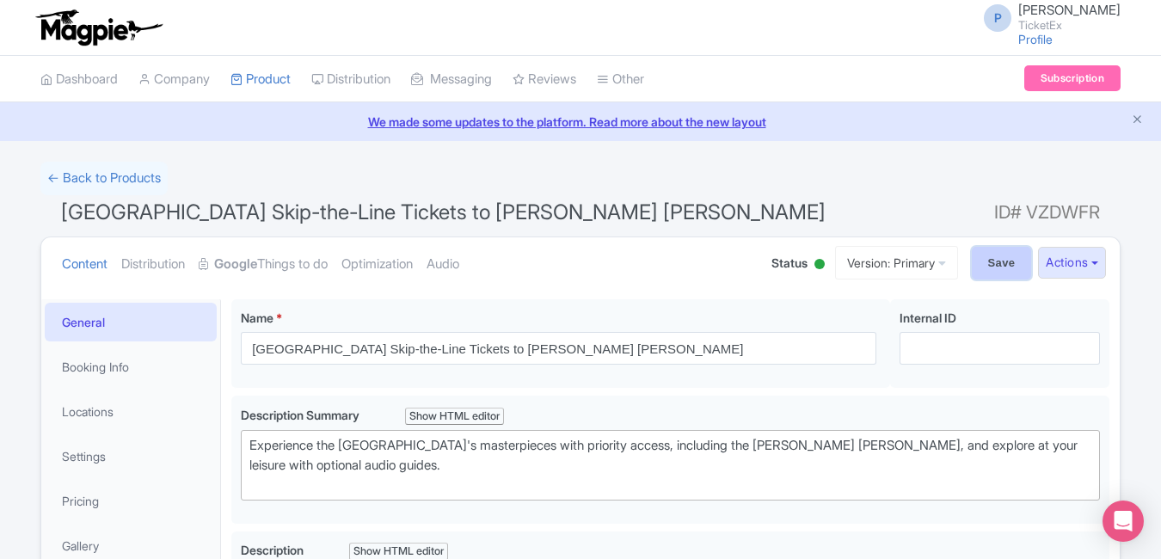
click at [994, 264] on input "Save" at bounding box center [1002, 263] width 60 height 33
type input "Saving..."
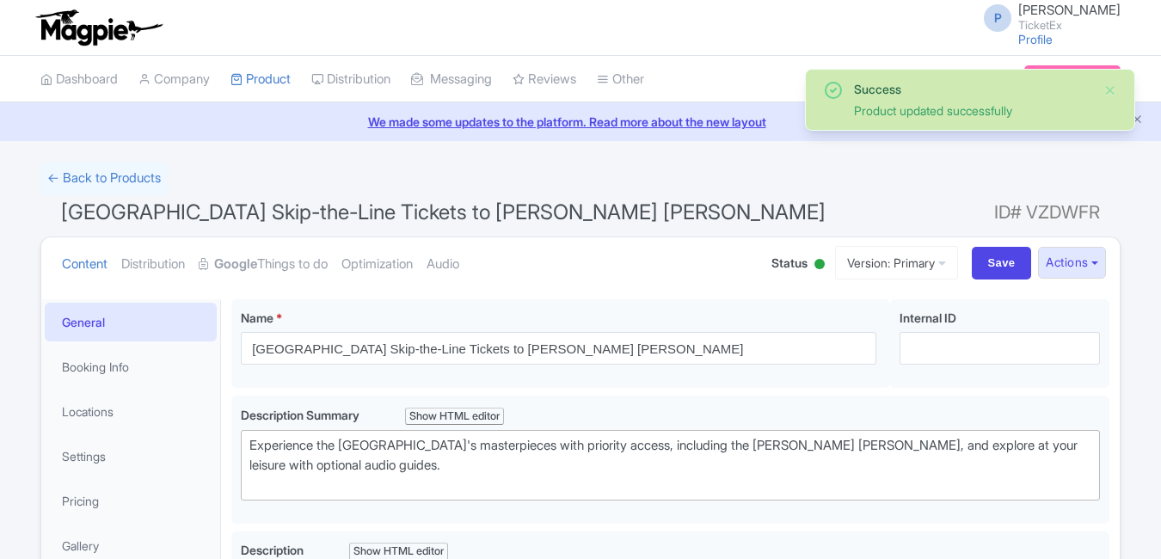
scroll to position [709, 0]
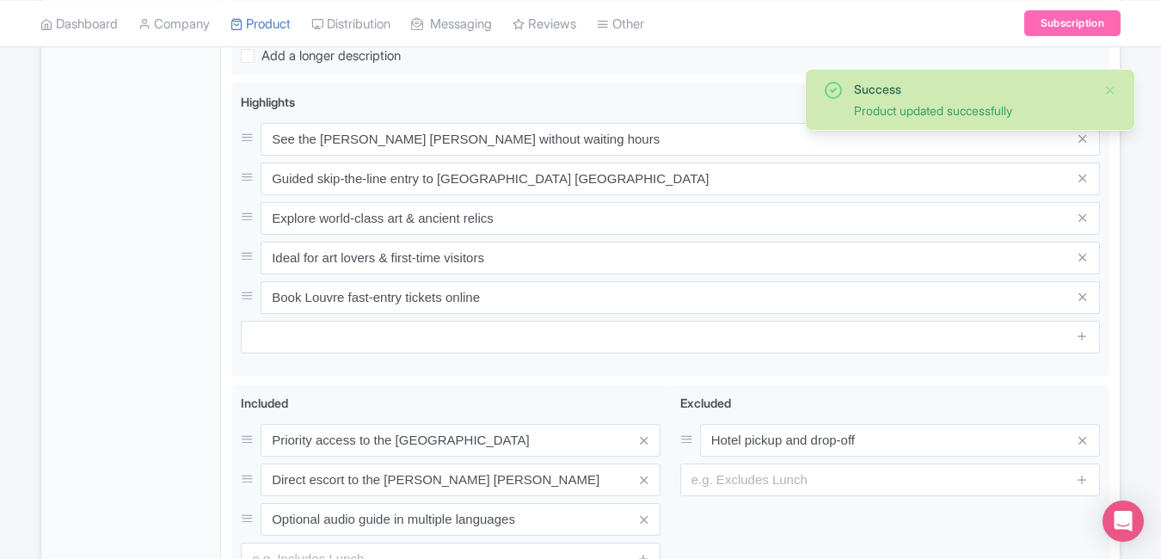
type trix-editor "<div>Dive into the world of art and history with our exclusive skip-the-line ti…"
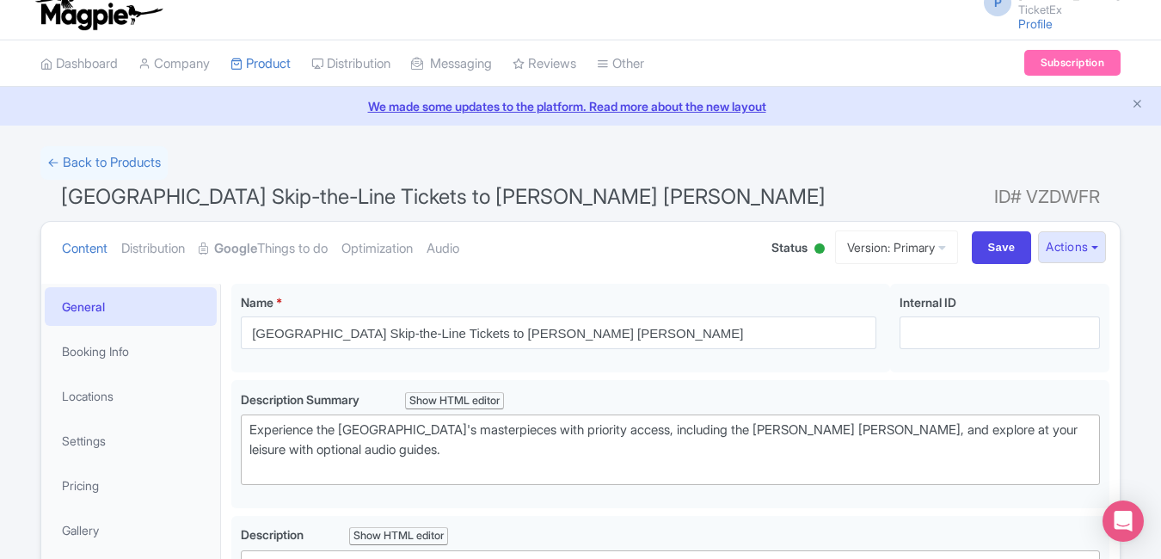
scroll to position [0, 0]
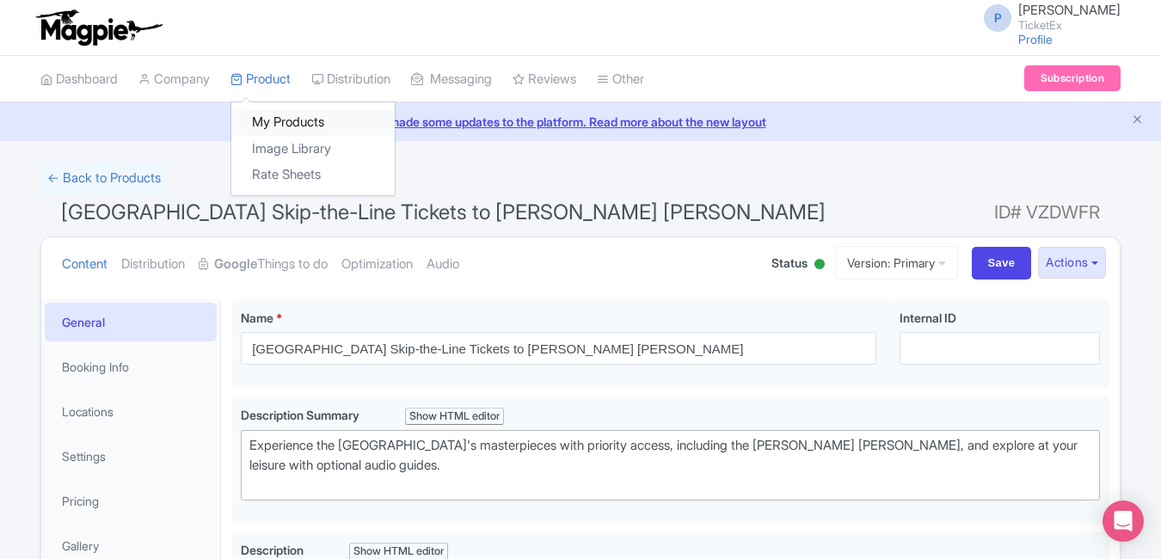
click at [300, 125] on link "My Products" at bounding box center [312, 122] width 163 height 27
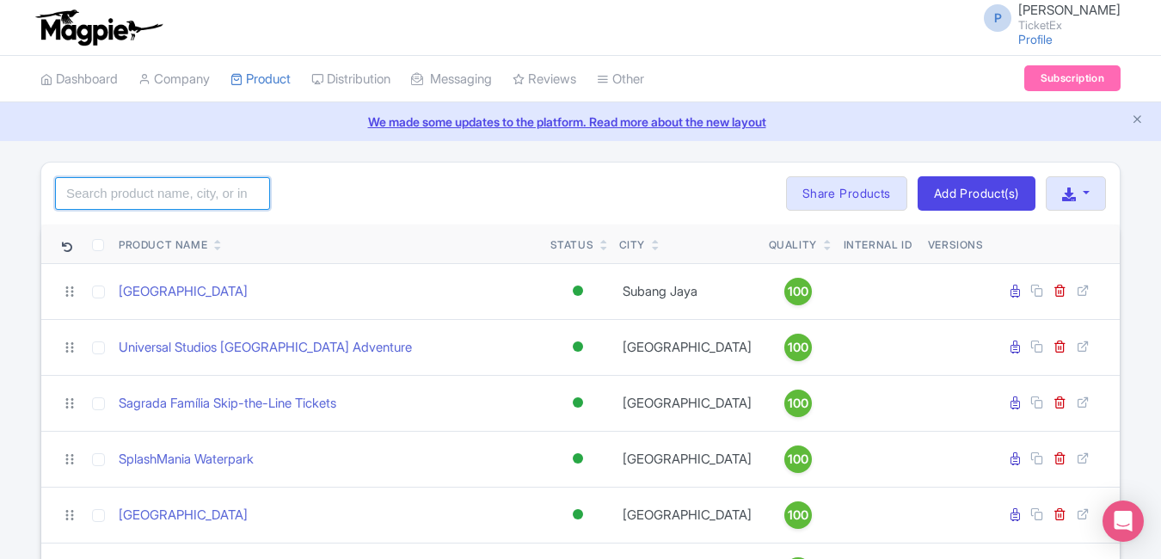
click at [224, 196] on input "search" at bounding box center [162, 193] width 215 height 33
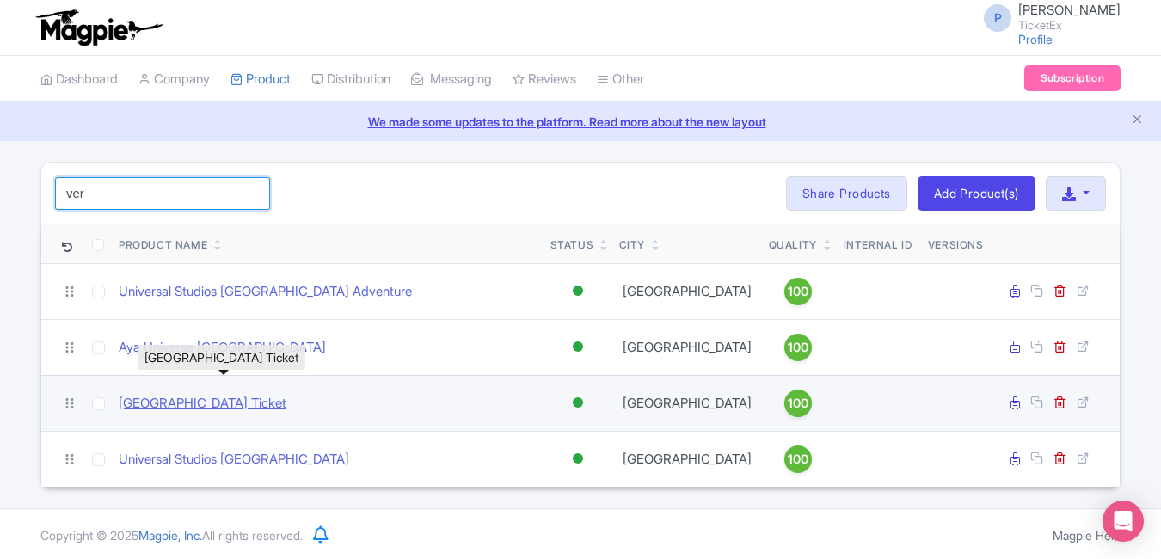
type input "ver"
click at [226, 402] on link "[GEOGRAPHIC_DATA] Ticket" at bounding box center [203, 404] width 168 height 20
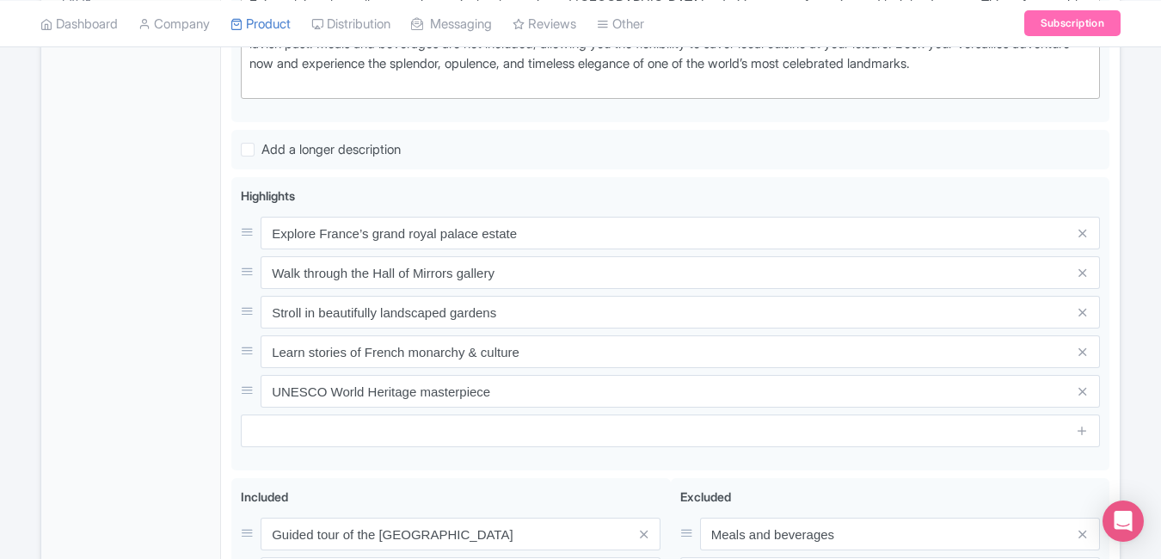
scroll to position [636, 0]
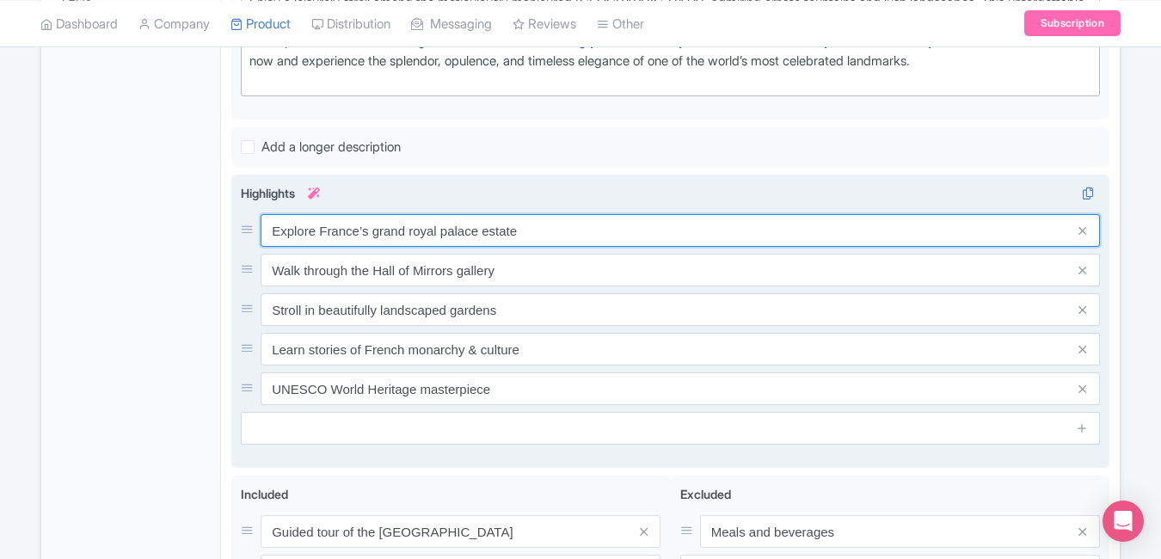
click at [581, 247] on input "Explore France’s grand royal palace estate" at bounding box center [680, 230] width 839 height 33
paste input "the grandeur of French royalty"
click at [581, 247] on input "Explore the grandeur of French royalty" at bounding box center [680, 230] width 839 height 33
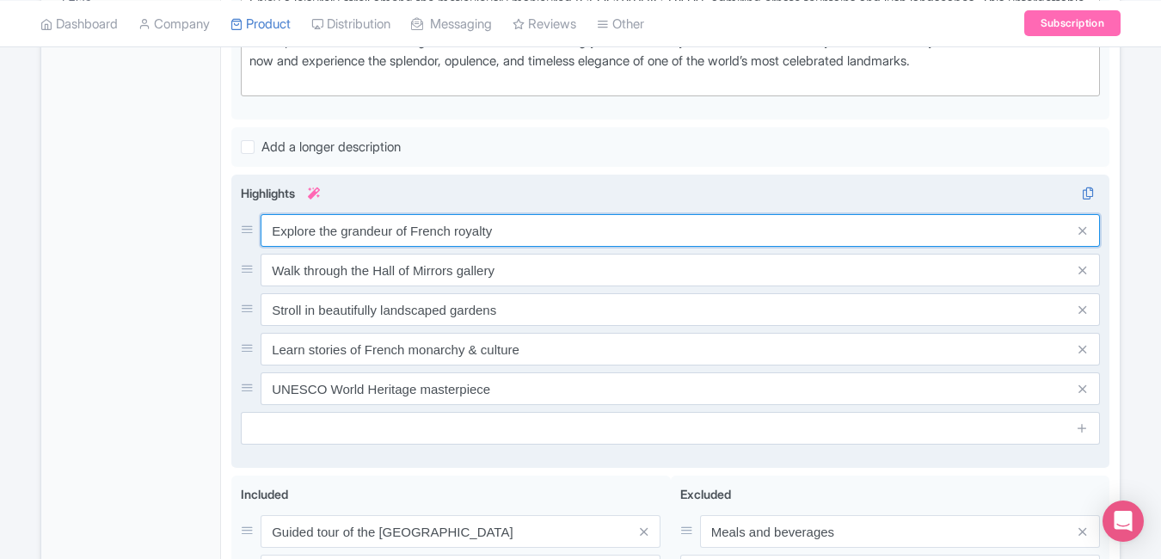
type input "Explore the grandeur of French royalty"
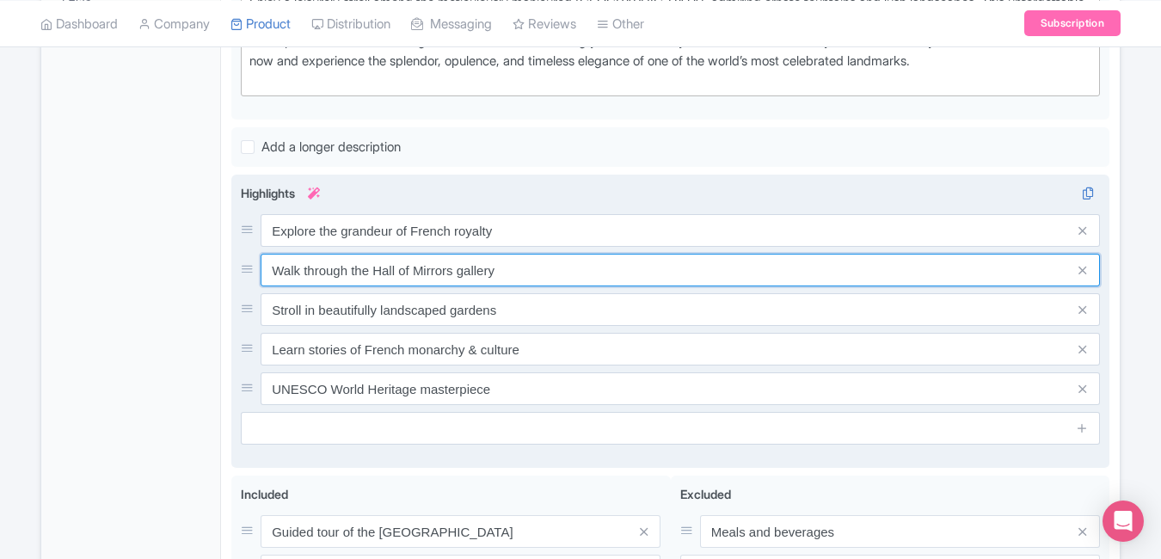
click at [524, 286] on input "Walk through the Hall of Mirrors gallery" at bounding box center [680, 270] width 839 height 33
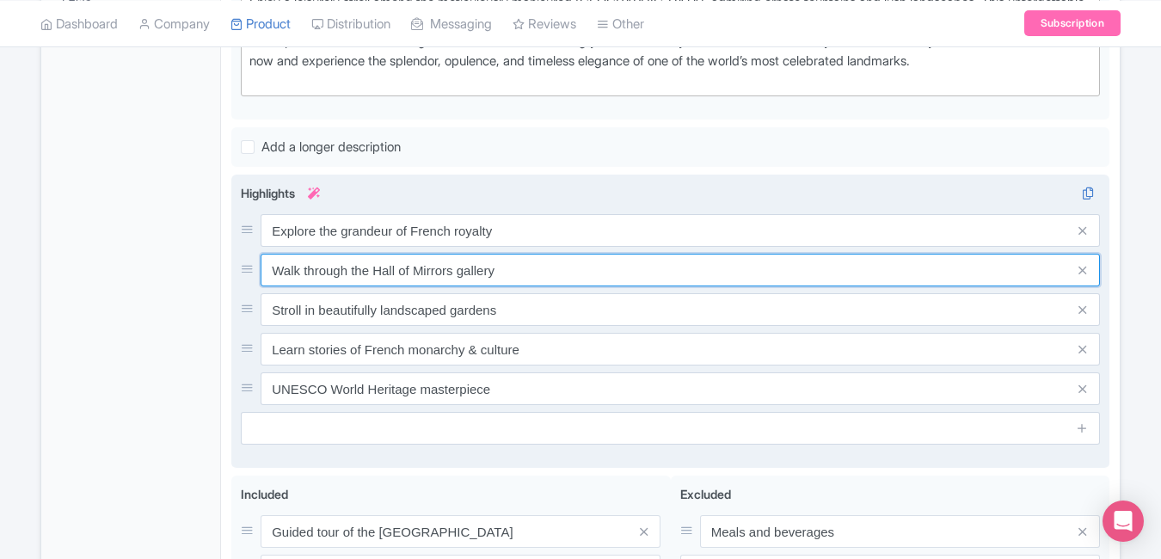
paste input "Versailles Palace & gardens"
type input "Walk through Versailles Palace & gardens"
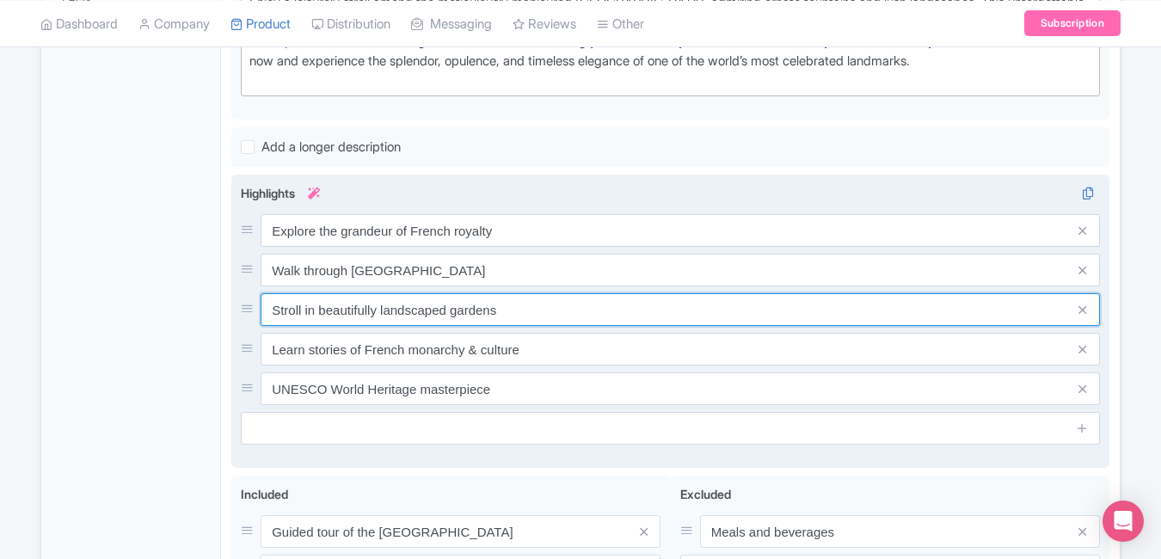
click at [508, 326] on input "Stroll in beautifully landscaped gardens" at bounding box center [680, 309] width 839 height 33
paste input "kip the line for instant entry acces"
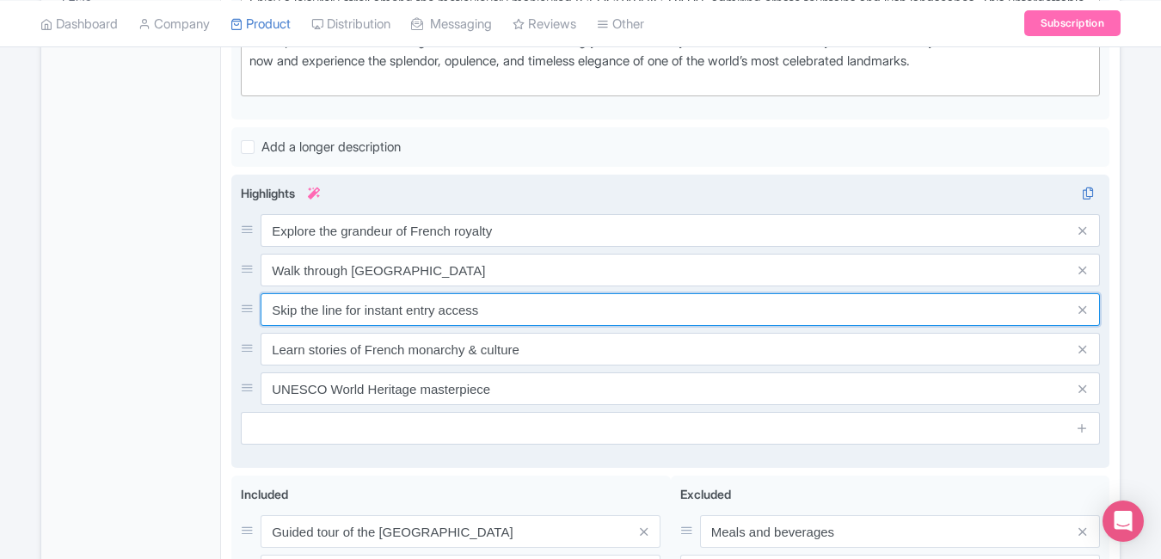
type input "Skip the line for instant entry access"
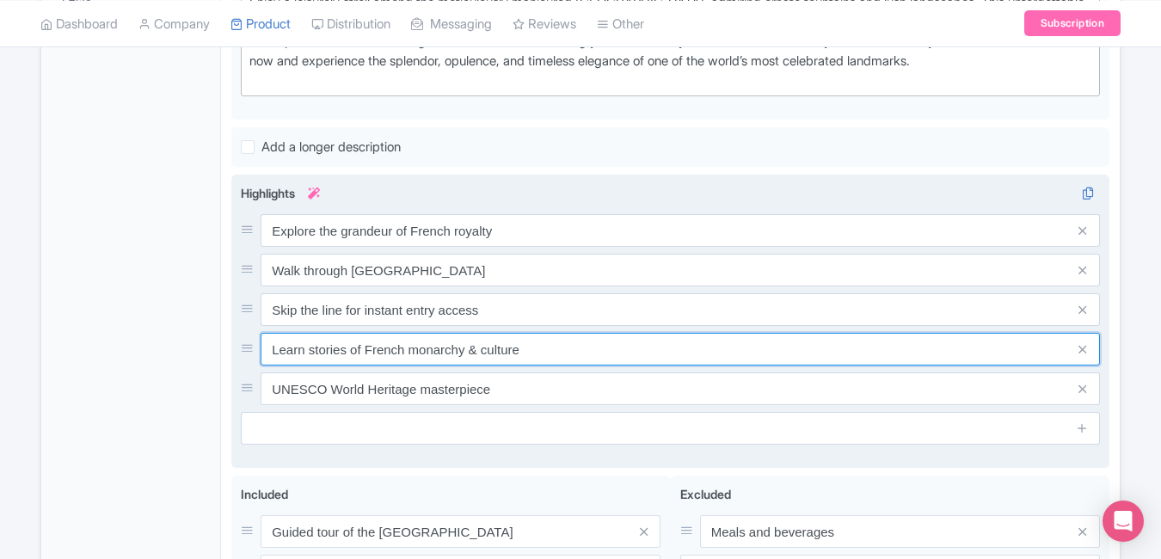
click at [565, 366] on input "Learn stories of French monarchy & culture" at bounding box center [680, 349] width 839 height 33
paste input "Discover the Hall of Mirrors & fountains"
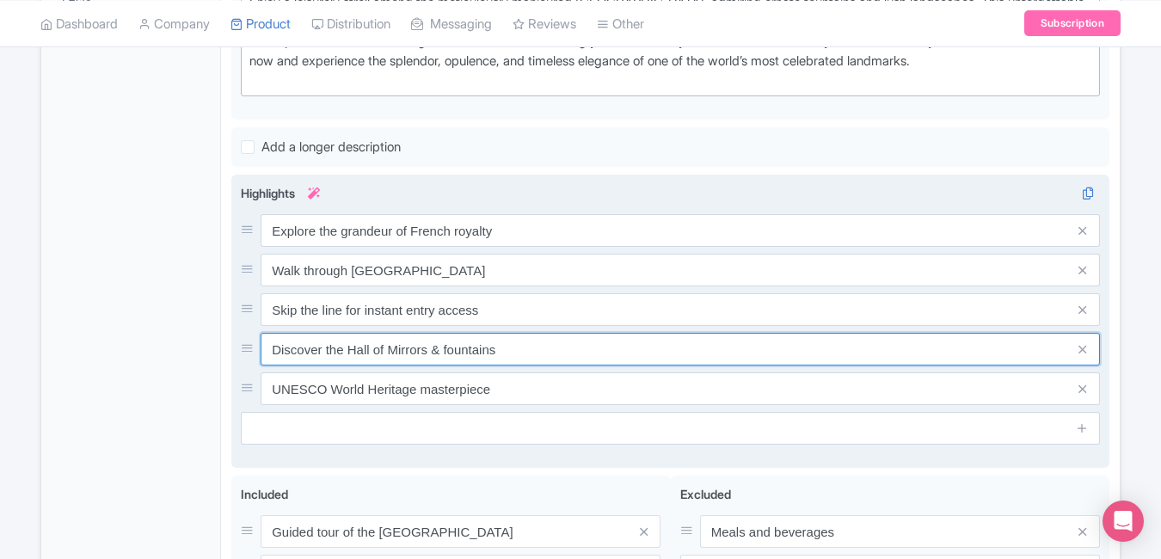
type input "Discover the Hall of Mirrors & fountains"
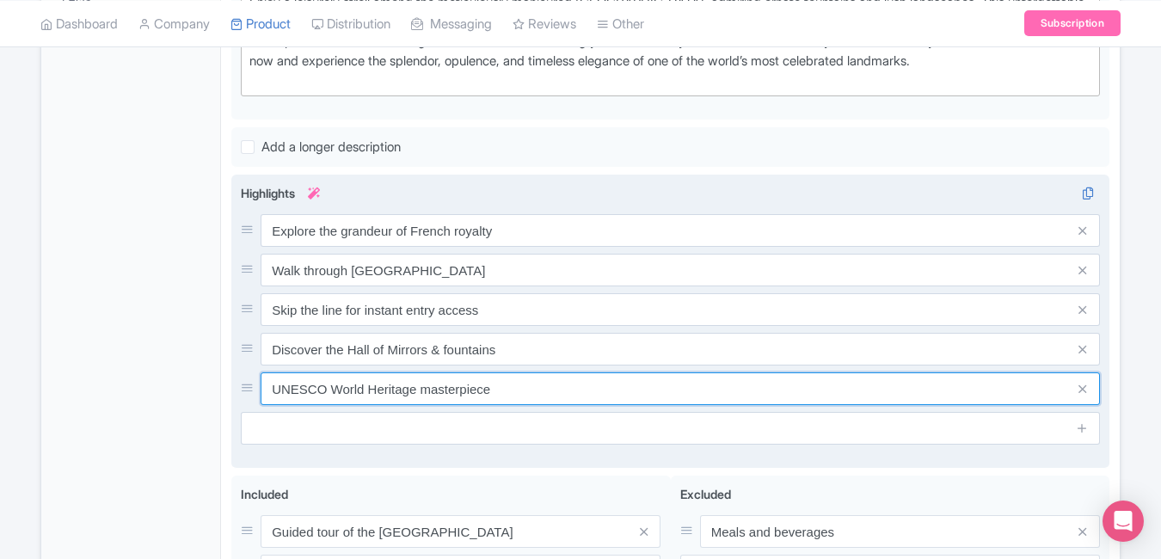
click at [520, 405] on input "UNESCO World Heritage masterpiece" at bounding box center [680, 388] width 839 height 33
paste input "Book Versailles guided tour online today"
type input "Book Versailles guided tour online today"
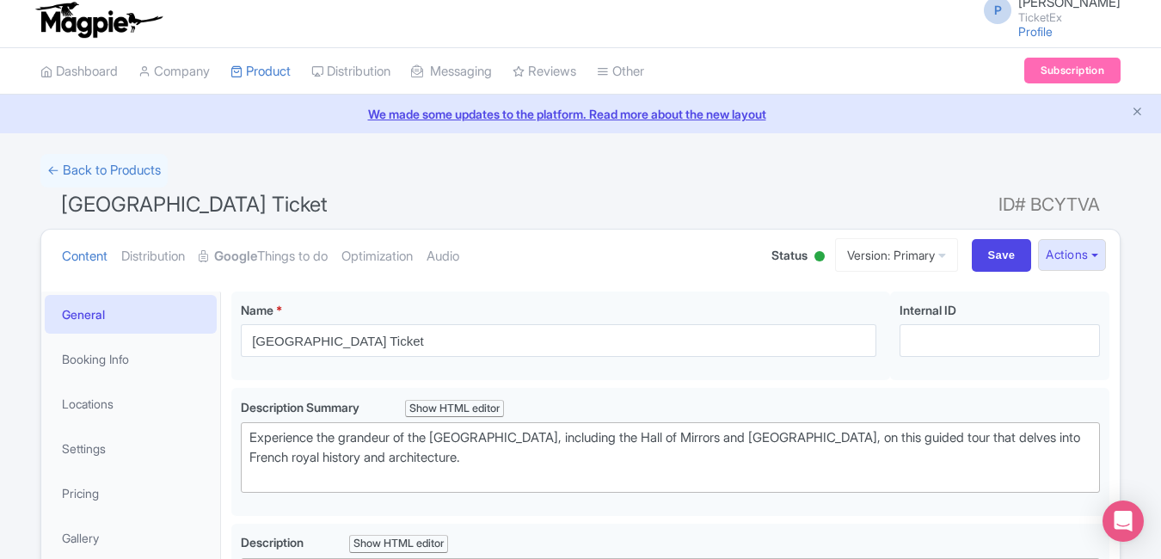
scroll to position [0, 0]
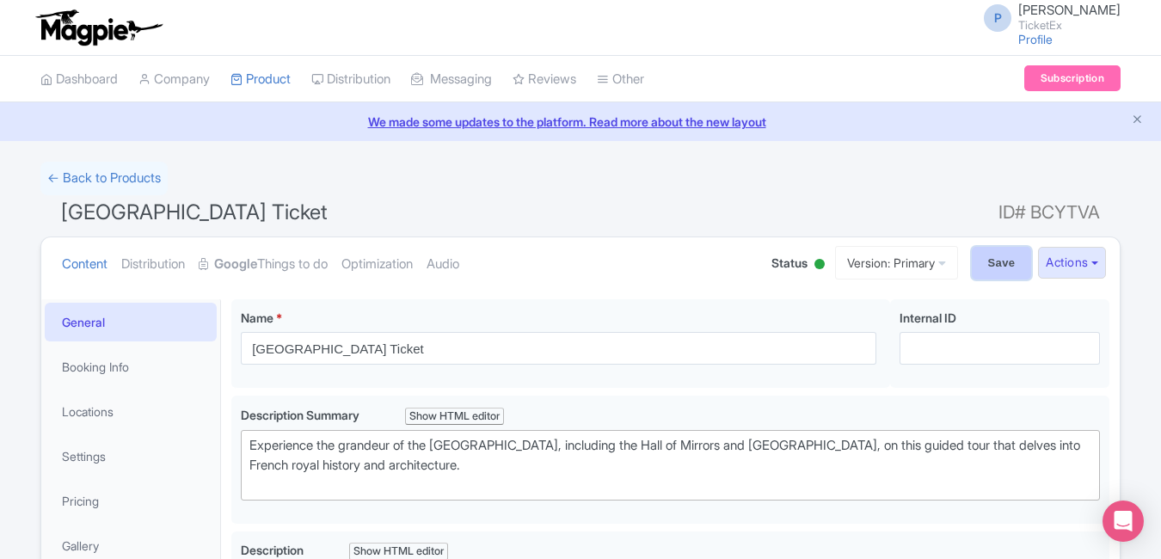
click at [1000, 256] on input "Save" at bounding box center [1002, 263] width 60 height 33
type input "Saving..."
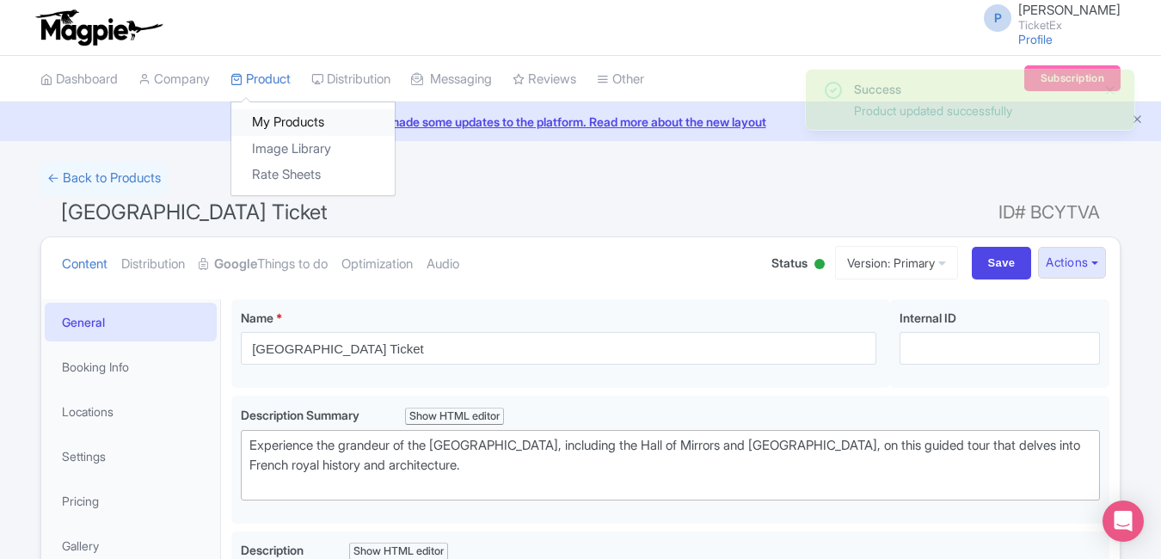
click at [273, 109] on link "My Products" at bounding box center [312, 122] width 163 height 27
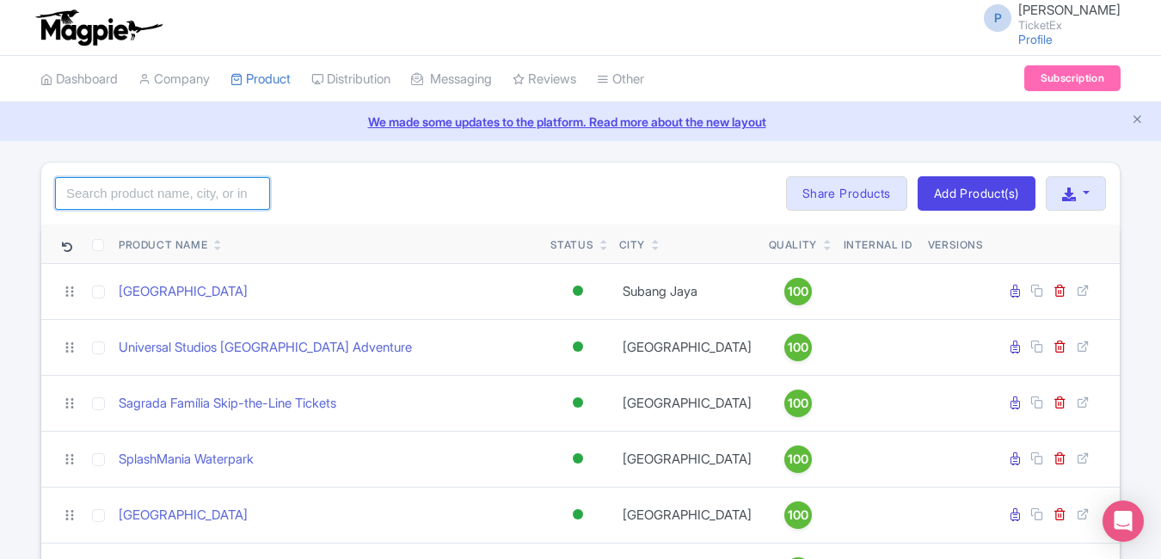
click at [197, 188] on input "search" at bounding box center [162, 193] width 215 height 33
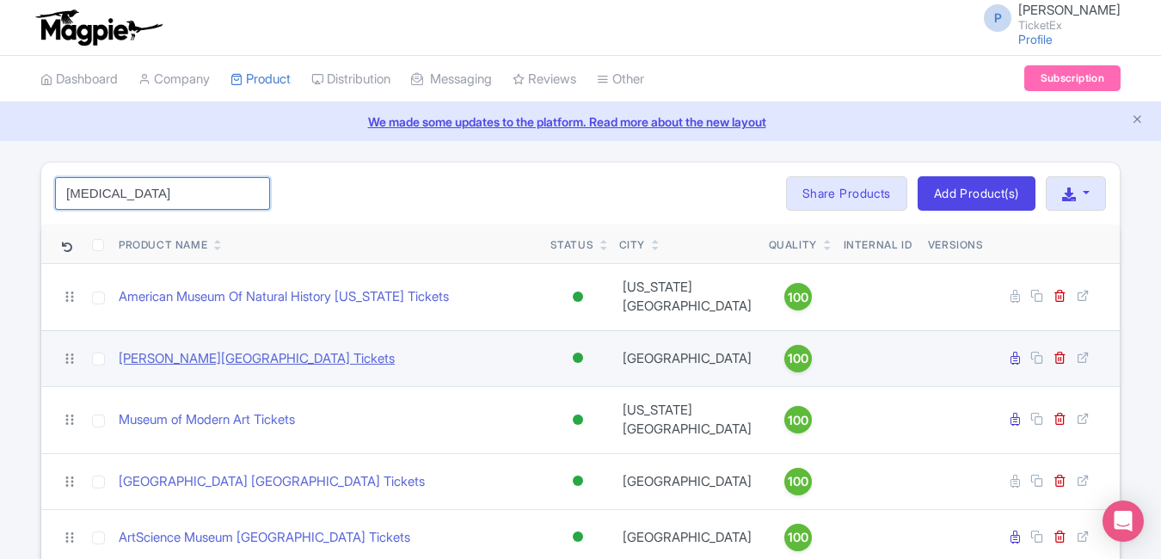
type input "muse"
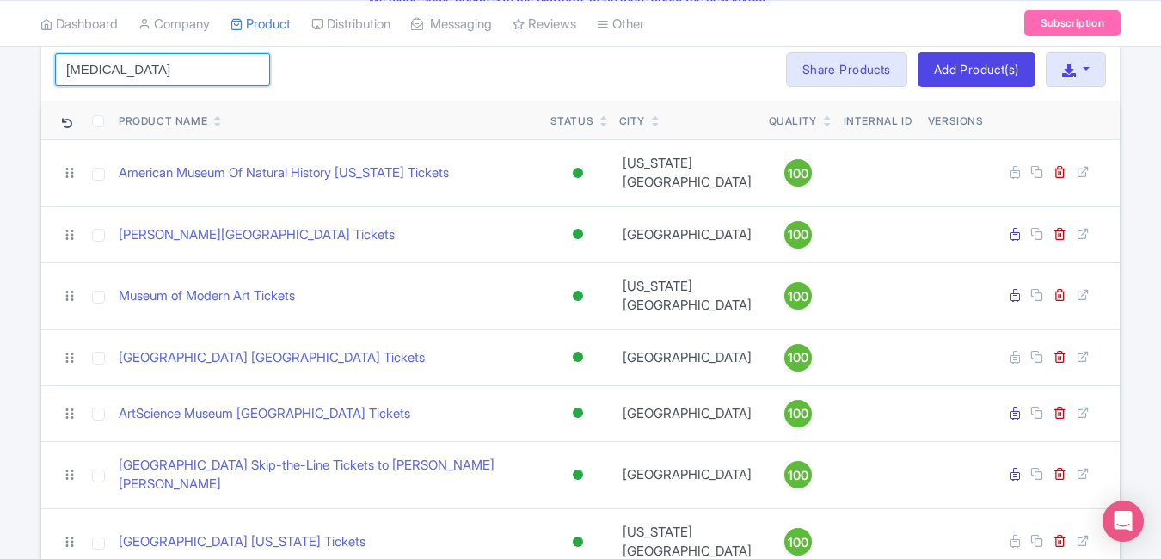
scroll to position [170, 0]
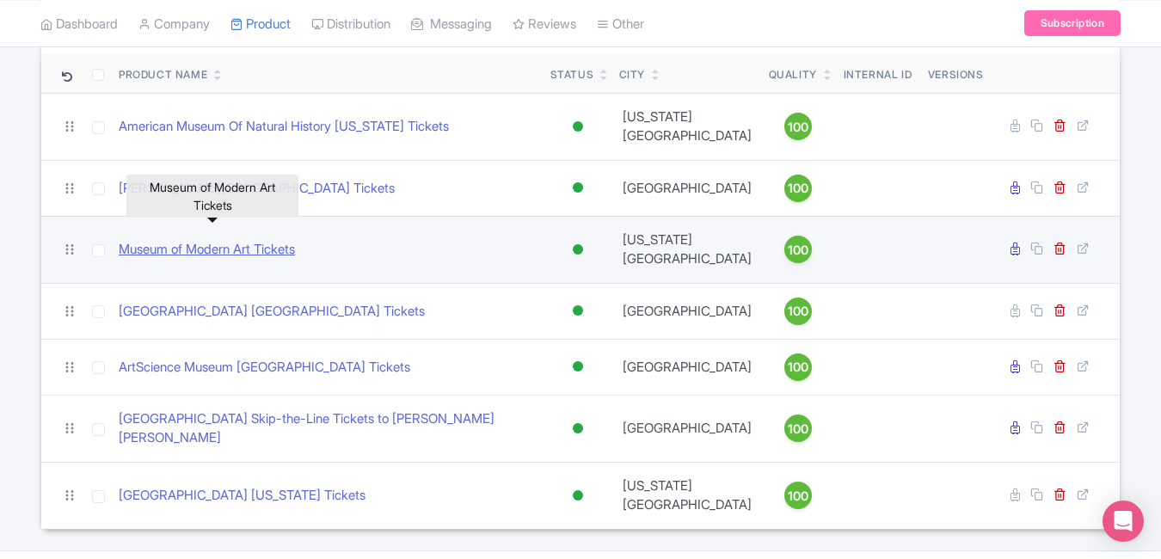
click at [267, 240] on link "Museum of Modern Art Tickets" at bounding box center [207, 250] width 176 height 20
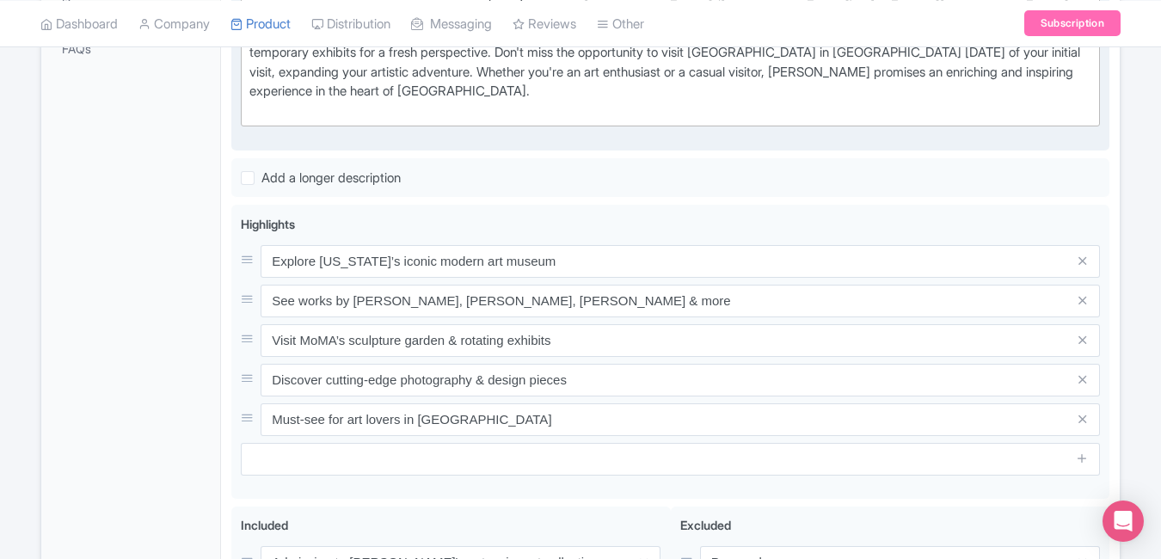
scroll to position [593, 0]
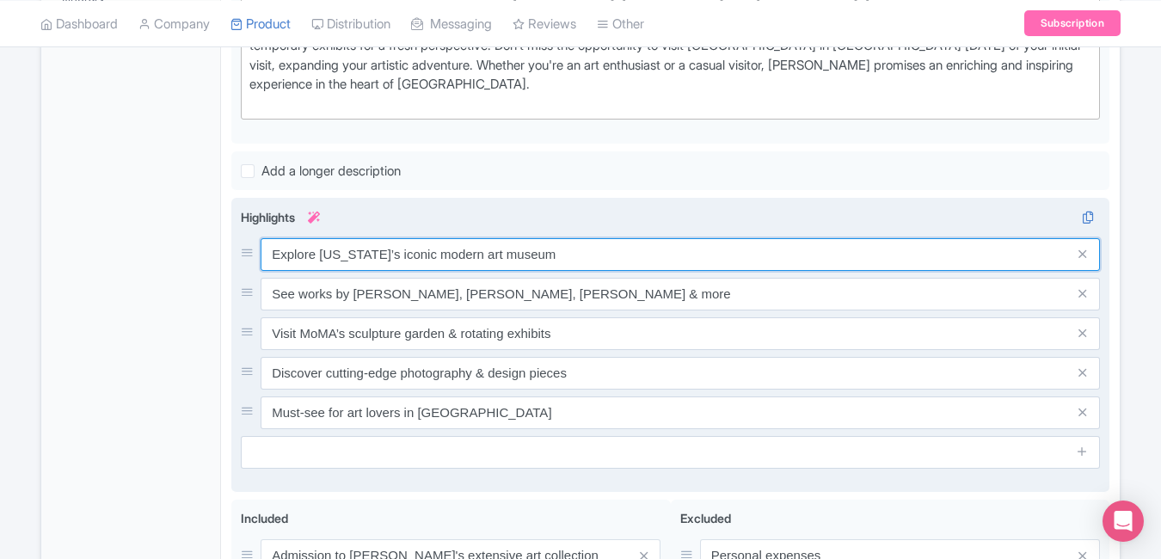
click at [548, 238] on input "Explore [US_STATE]’s iconic modern art museum" at bounding box center [680, 254] width 839 height 33
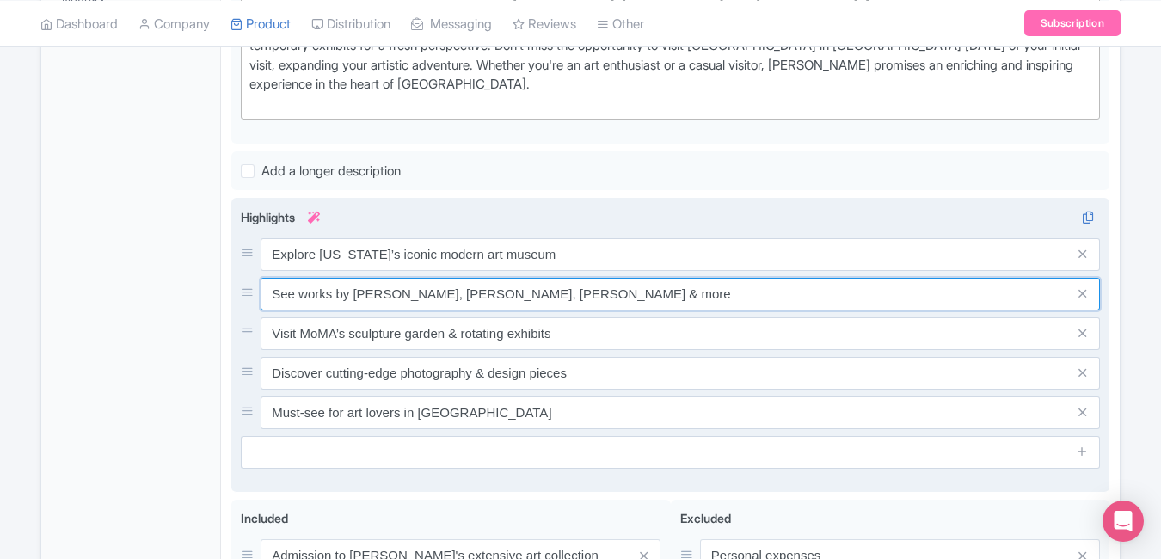
drag, startPoint x: 545, startPoint y: 262, endPoint x: 574, endPoint y: 234, distance: 40.1
click at [574, 238] on div "Explore [US_STATE]’s iconic modern art museum See works by [PERSON_NAME], [PERS…" at bounding box center [670, 333] width 859 height 191
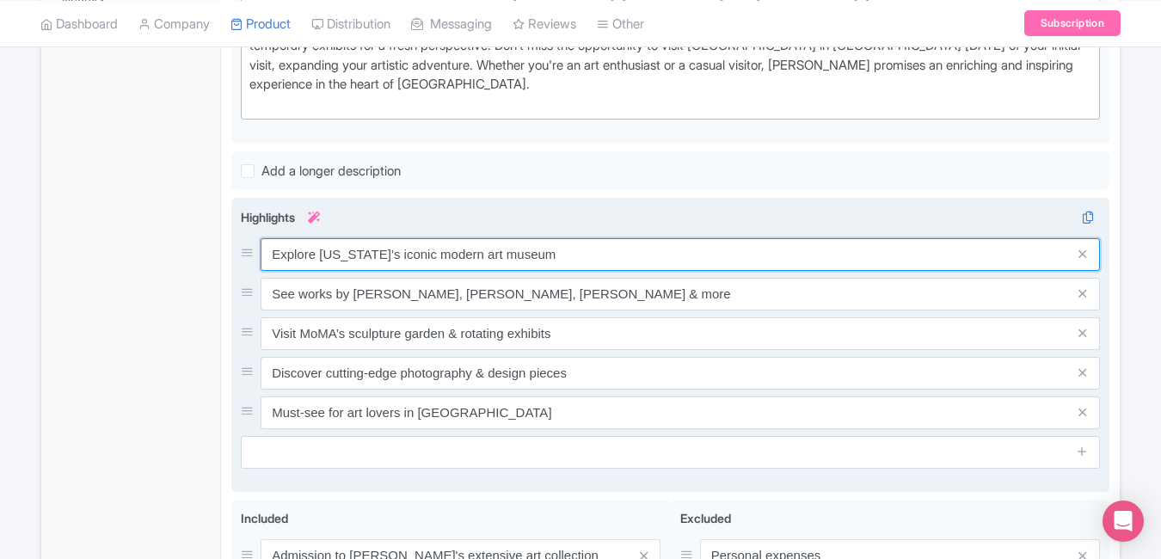
click at [574, 238] on input "Explore New York’s iconic modern art museum" at bounding box center [680, 254] width 839 height 33
paste input "See [PERSON_NAME], [PERSON_NAME] & [PERSON_NAME] masterpieces"
type input "See Van Gogh, Picasso & Warhol masterpieces"
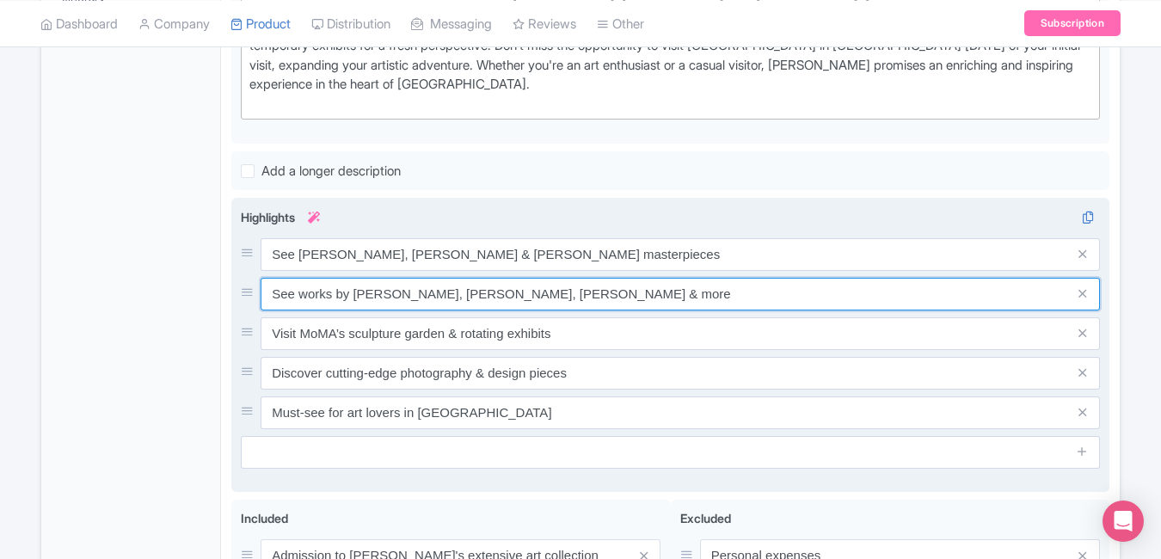
click at [587, 286] on input "See works by Van Gogh, Picasso, Warhol & more" at bounding box center [680, 294] width 839 height 33
paste input "NYC’s best modern art museum experienc"
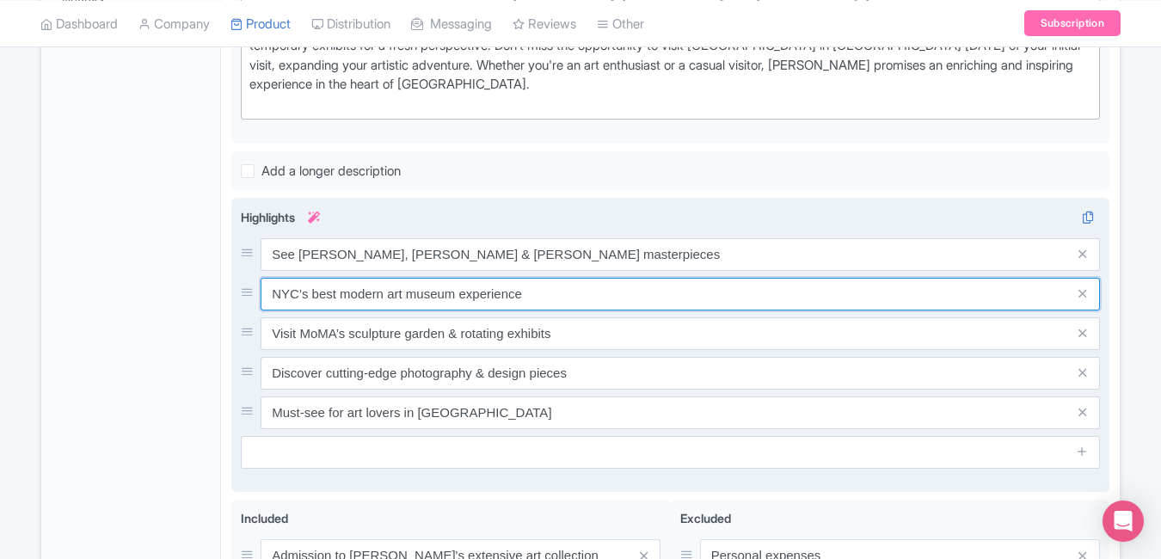
type input "NYC’s best modern art museum experience"
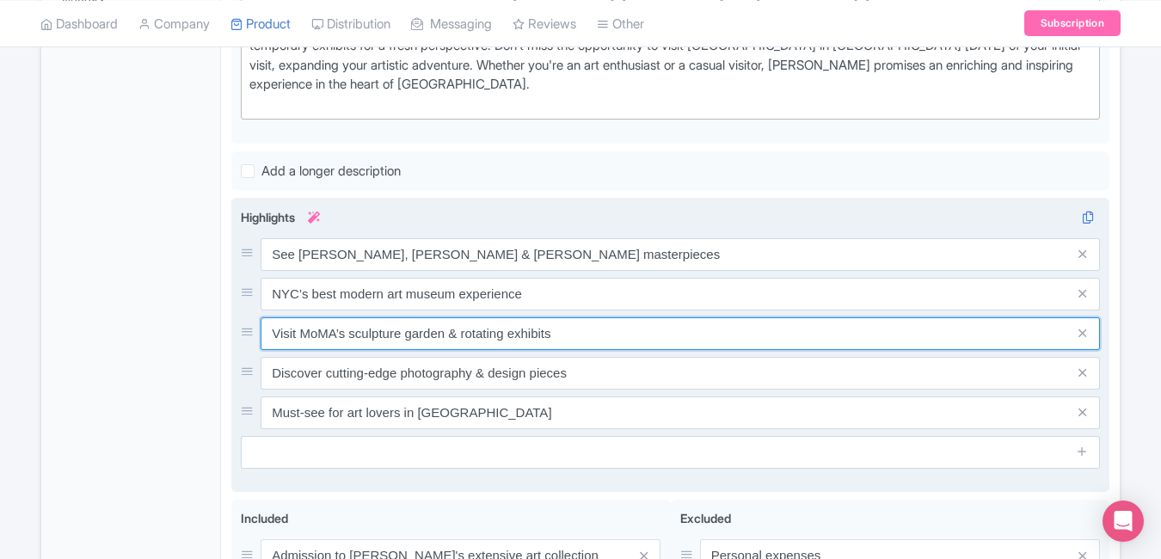
click at [573, 317] on input "Visit MoMA’s sculpture garden & rotating exhibits" at bounding box center [680, 333] width 839 height 33
paste input "Skip the lines with fast-track entry"
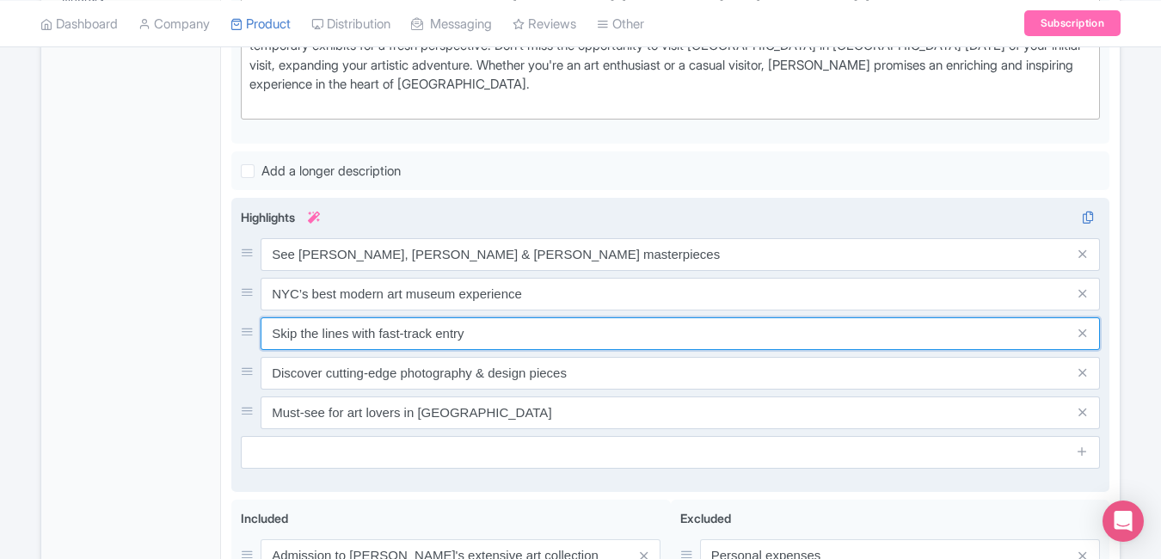
type input "Skip the lines with fast-track entry"
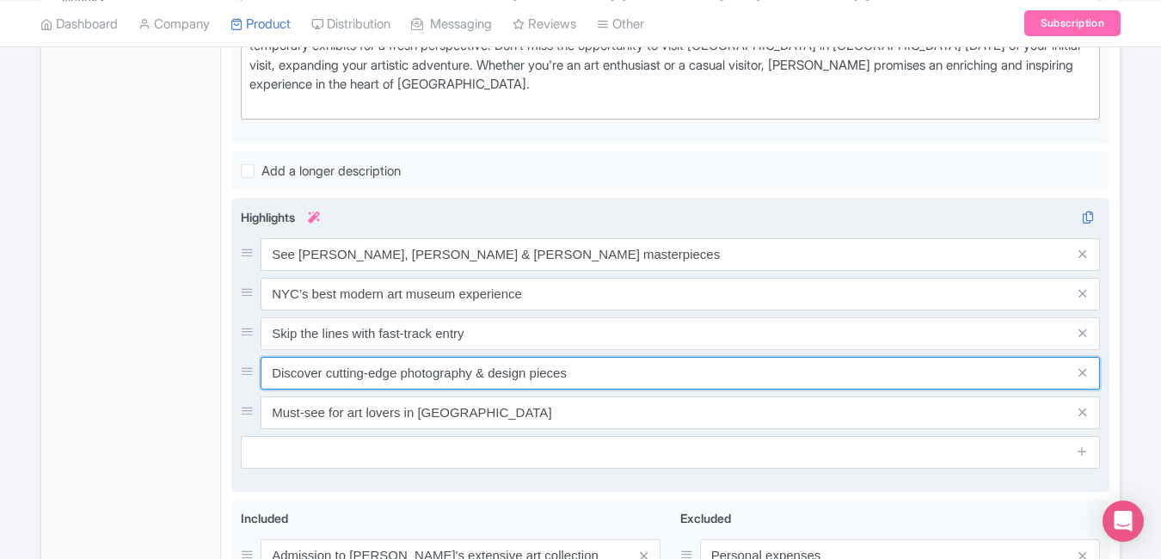
click at [602, 357] on input "Discover cutting-edge photography & design pieces" at bounding box center [680, 373] width 839 height 33
paste input "Explore iconic art in Midtown Manhattan"
type input "Explore iconic art in Midtown Manhattan"
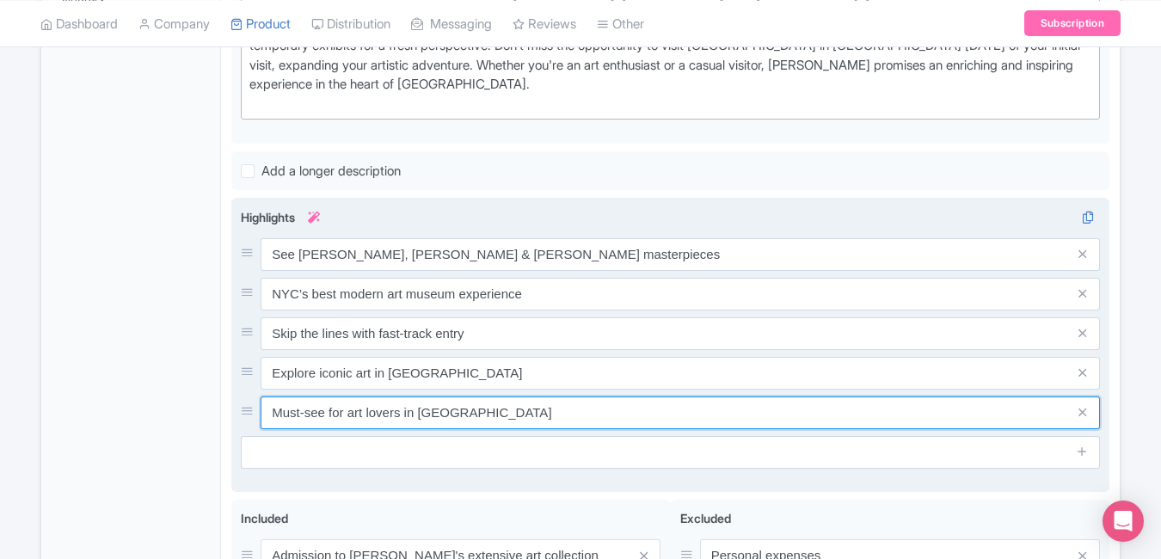
click at [551, 397] on input "Must-see for art lovers in Midtown Manhattan" at bounding box center [680, 413] width 839 height 33
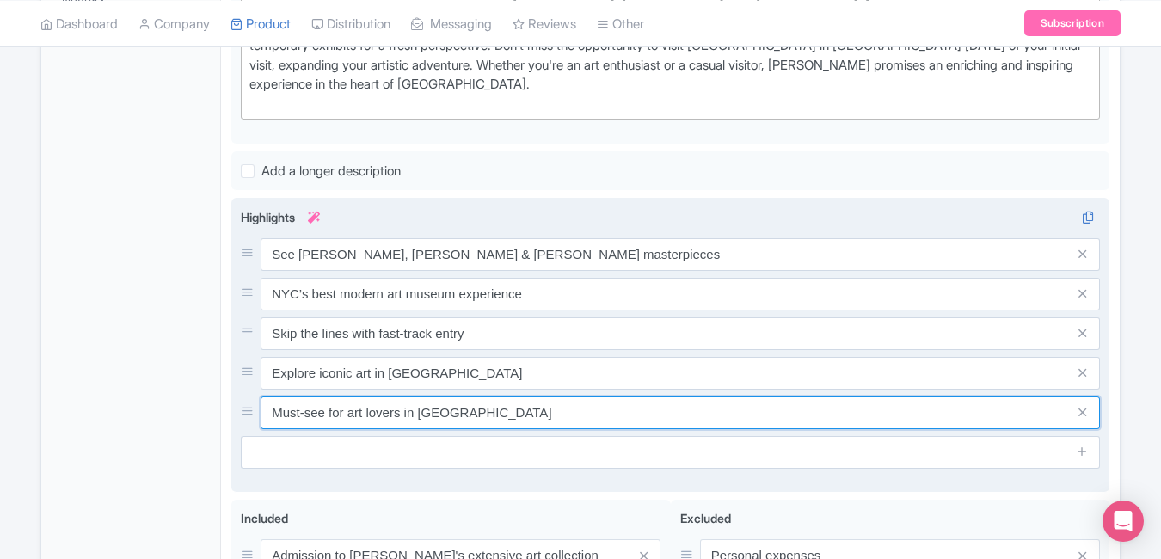
click at [551, 397] on input "Must-see for art lovers in Midtown Manhattan" at bounding box center [680, 413] width 839 height 33
paste input "Get MoMA tickets at best online rates"
type input "Get MoMA tickets at best online rates"
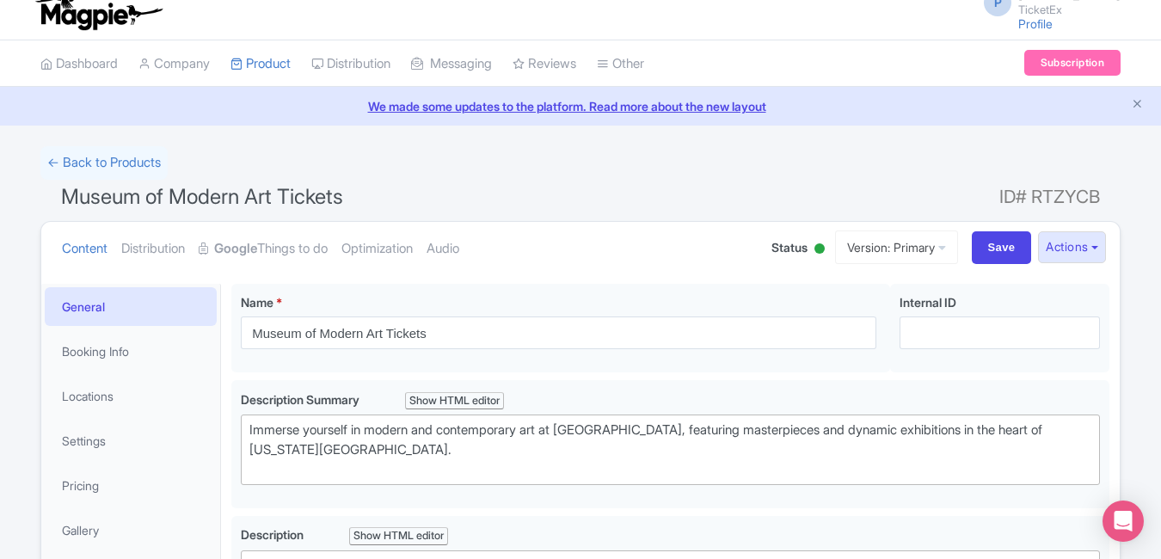
scroll to position [0, 0]
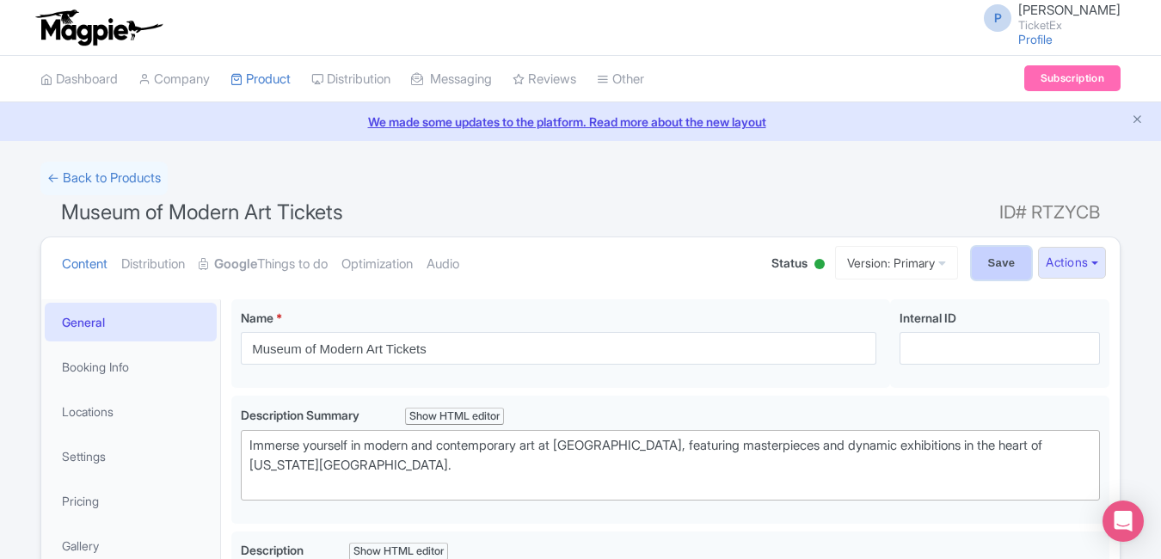
click at [1004, 261] on input "Save" at bounding box center [1002, 263] width 60 height 33
type input "Saving..."
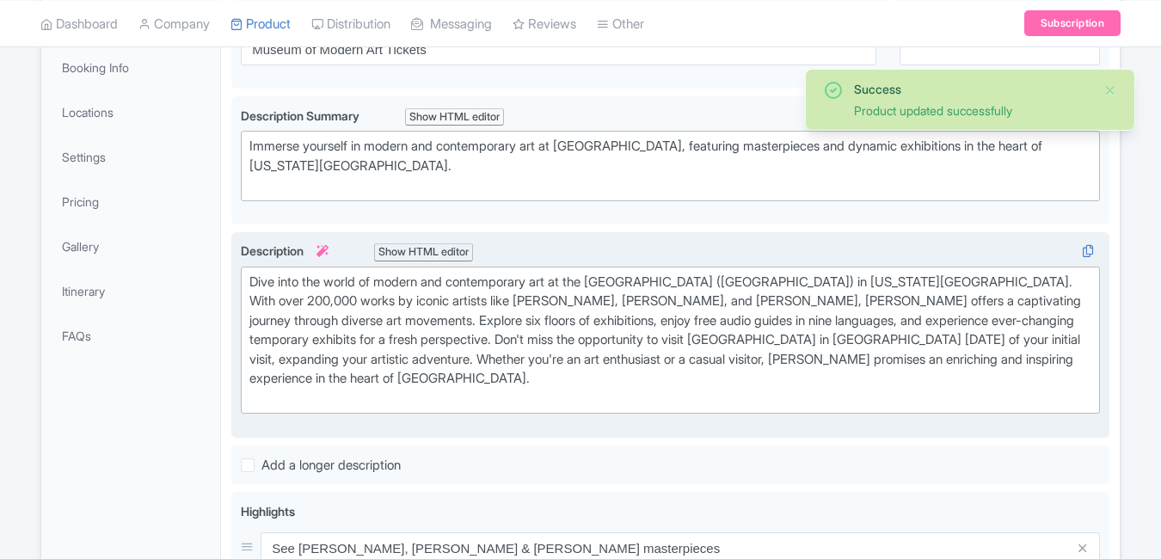
scroll to position [299, 0]
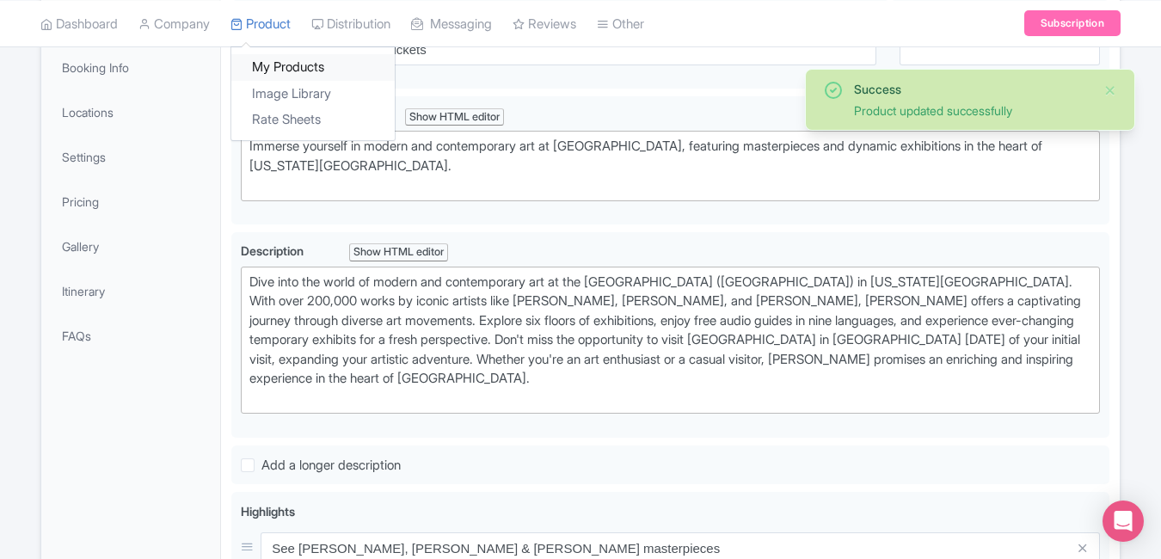
click at [287, 58] on link "My Products" at bounding box center [312, 67] width 163 height 27
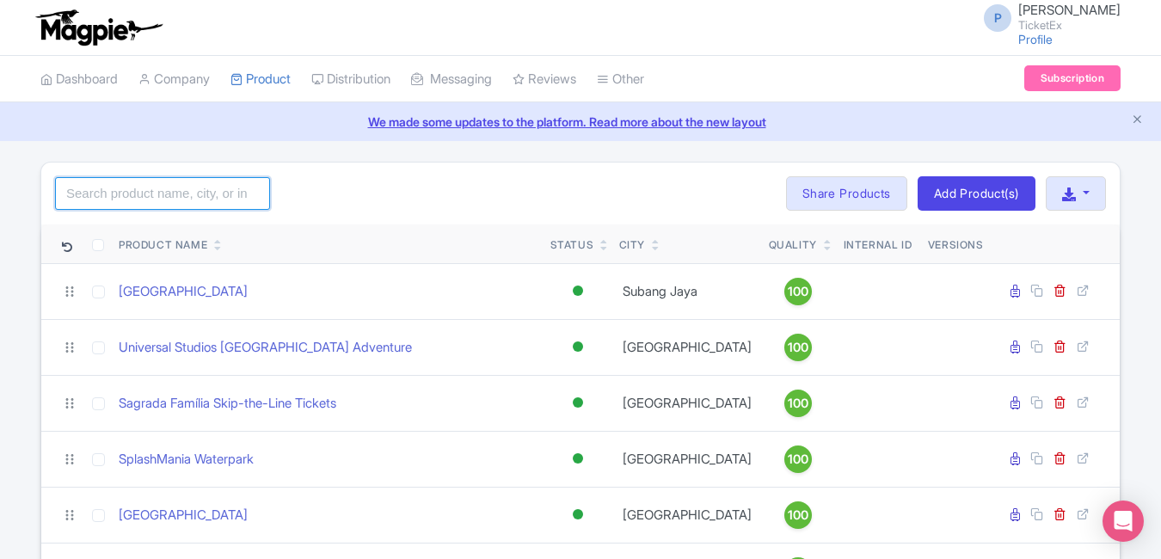
click at [150, 183] on input "search" at bounding box center [162, 193] width 215 height 33
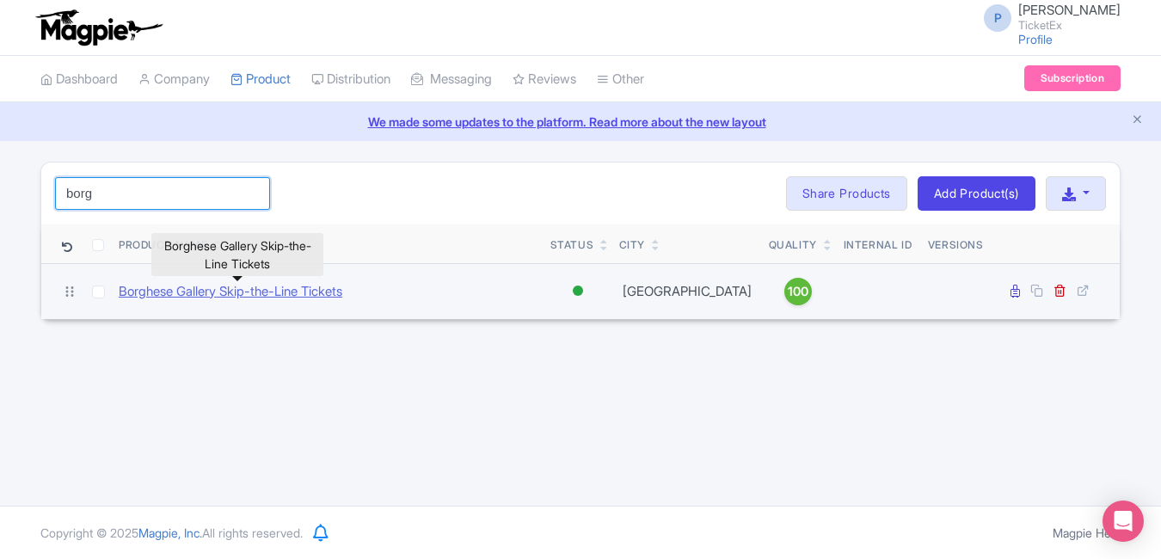
type input "borg"
click at [204, 290] on link "Borghese Gallery Skip-the-Line Tickets" at bounding box center [231, 292] width 224 height 20
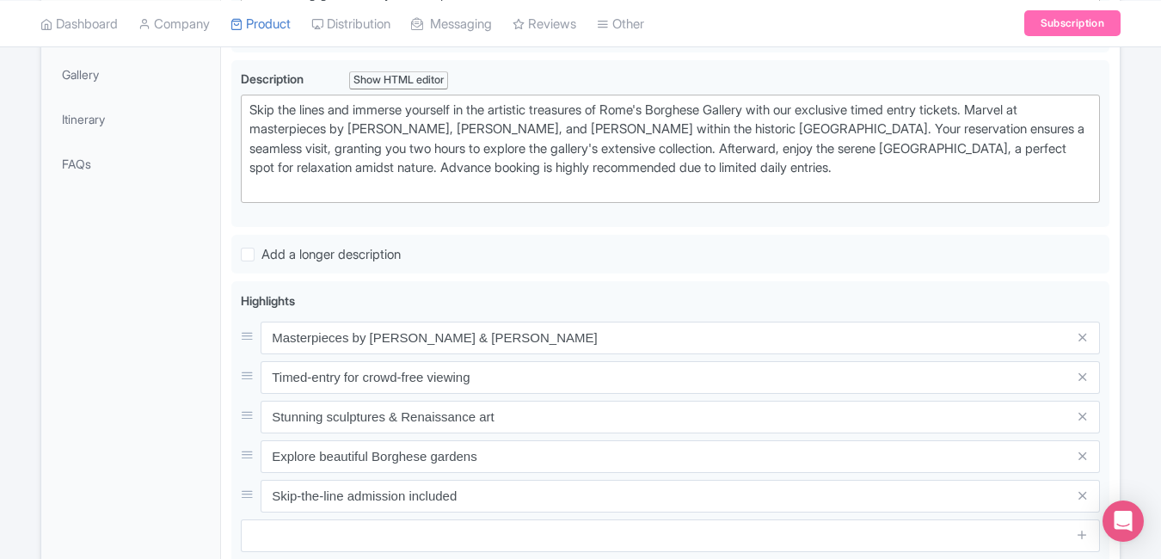
scroll to position [507, 0]
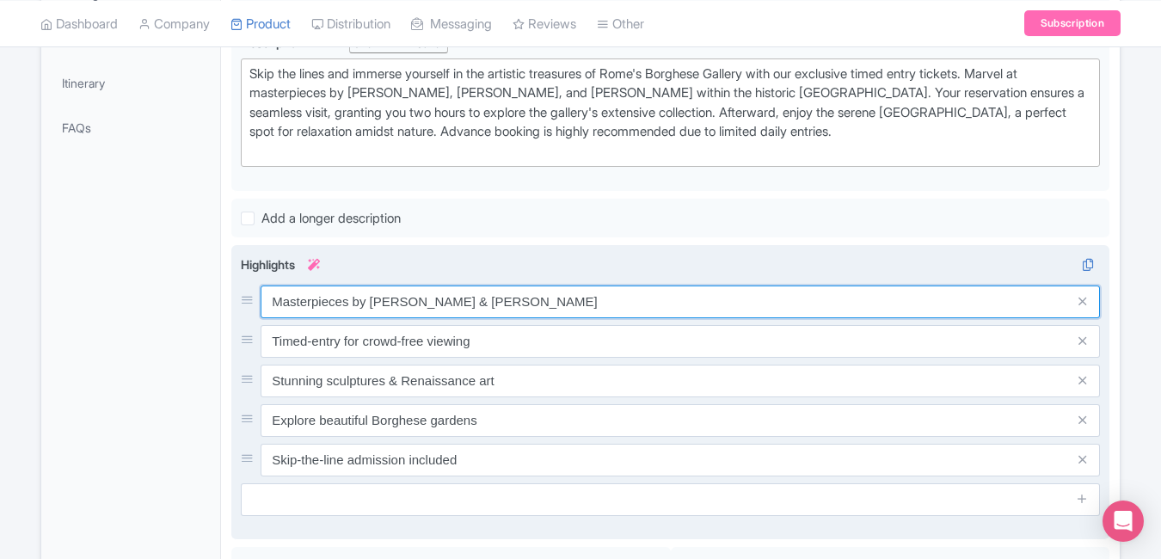
click at [544, 295] on input "Masterpieces by [PERSON_NAME] & [PERSON_NAME]" at bounding box center [680, 302] width 839 height 33
paste input "Explore Rome’s finest Baroque art collection"
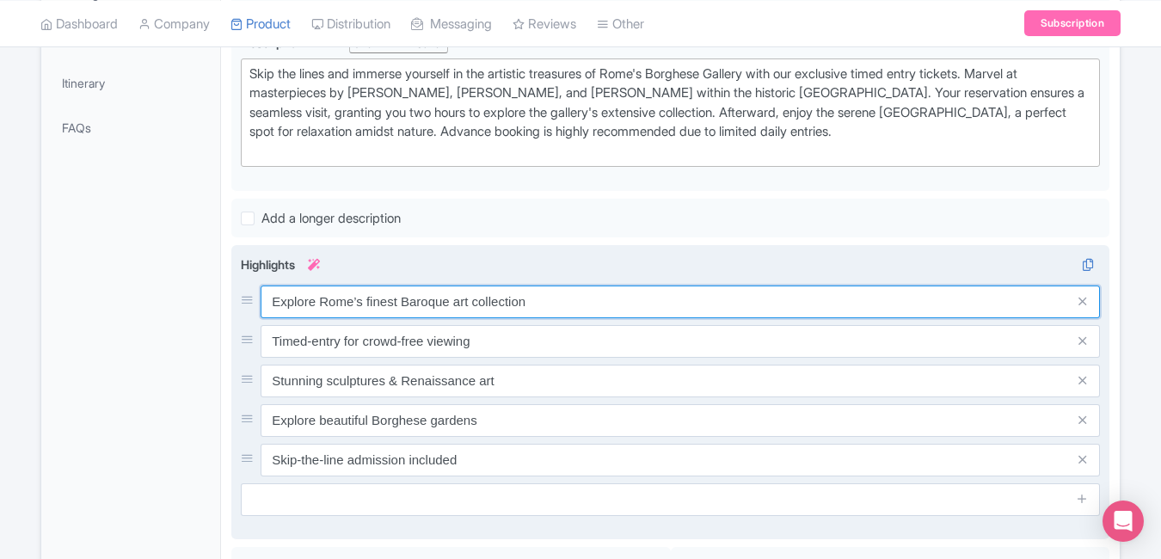
type input "Explore Rome’s finest Baroque art collection"
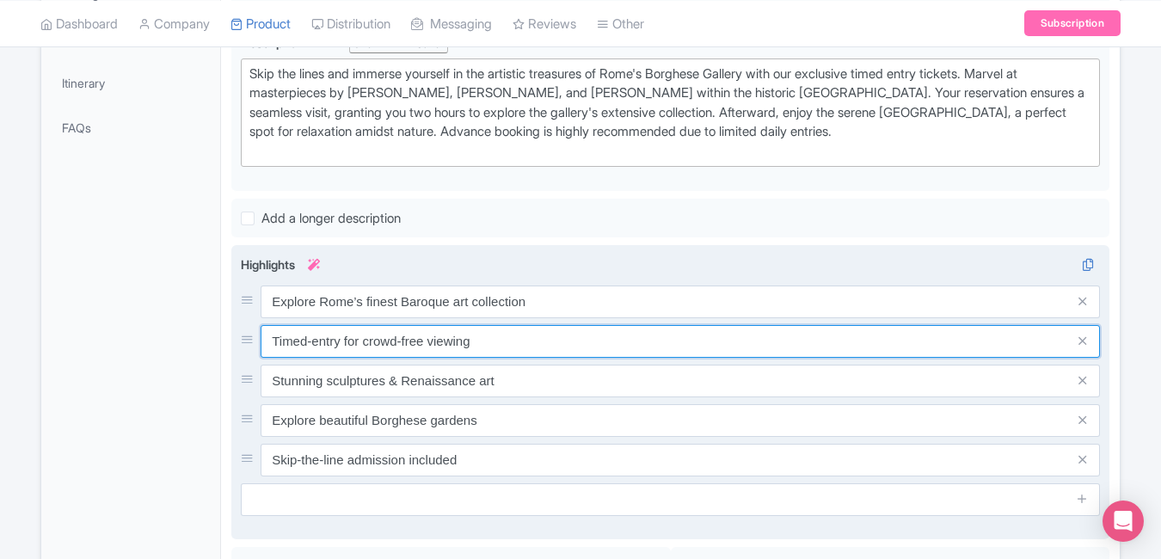
click at [509, 344] on input "Timed-entry for crowd-free viewing" at bounding box center [680, 341] width 839 height 33
paste input "Skip queues to enter Borghese instantly"
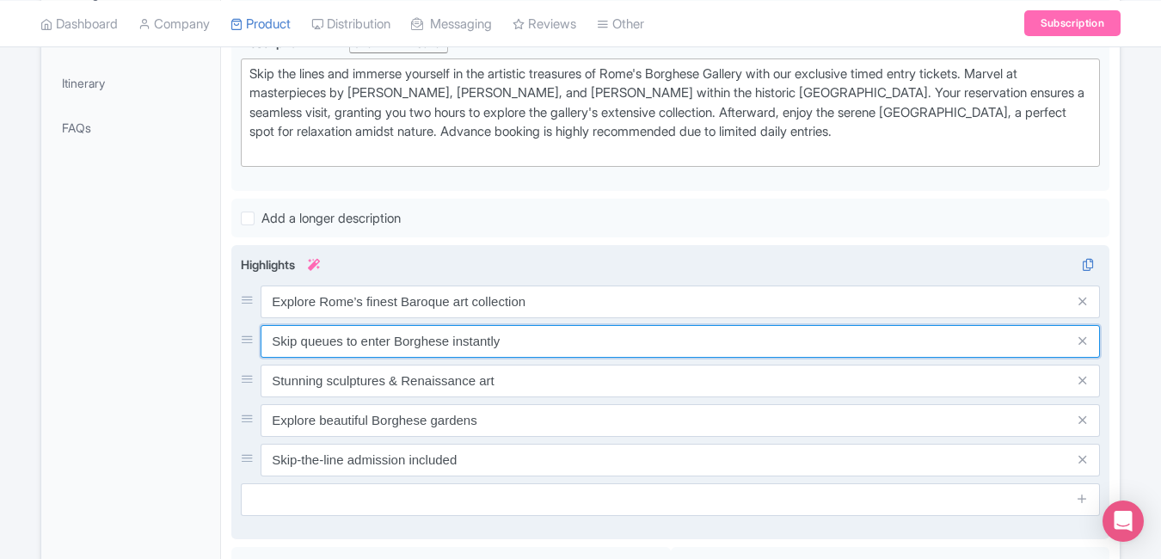
type input "Skip queues to enter Borghese instantly"
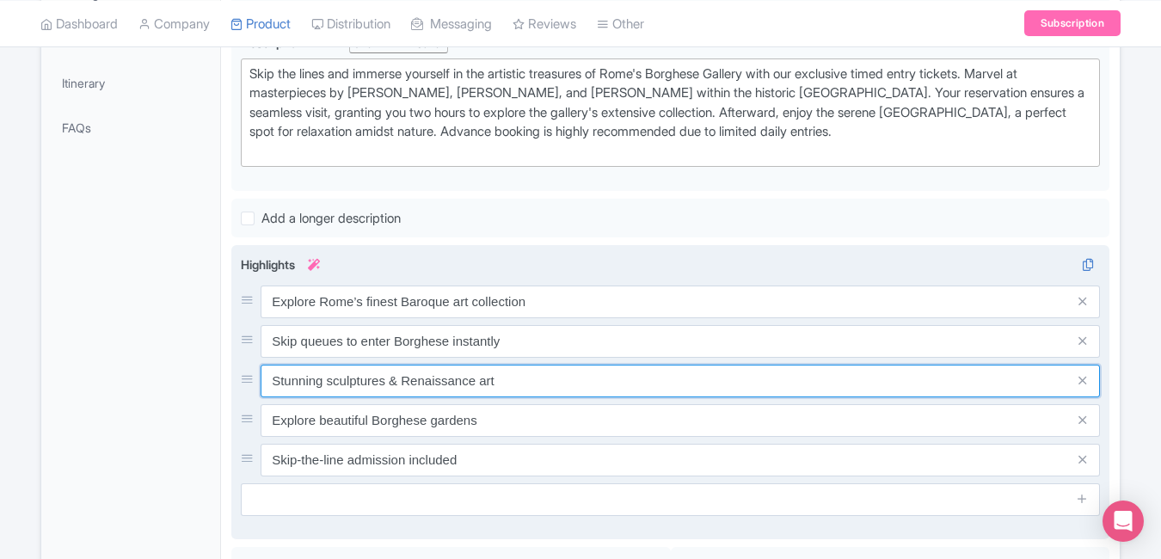
click at [508, 384] on input "Stunning sculptures & Renaissance art" at bounding box center [680, 381] width 839 height 33
paste input "View masterpieces by [PERSON_NAME] & [PERSON_NAME]"
type input "View masterpieces by [PERSON_NAME] & [PERSON_NAME]"
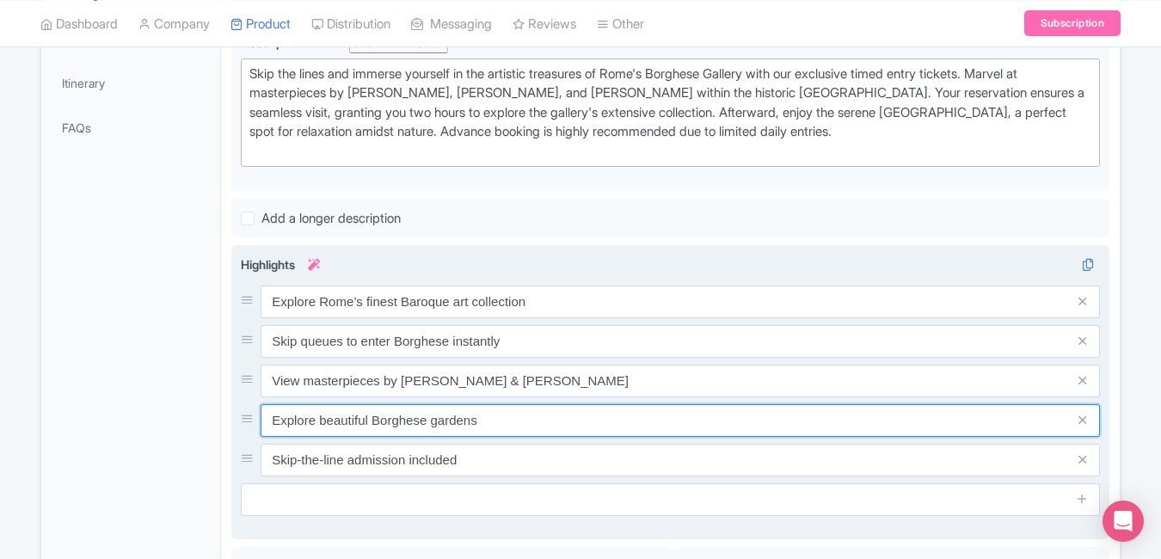
click at [545, 419] on input "Explore beautiful Borghese gardens" at bounding box center [680, 420] width 839 height 33
paste input "Limited entries – book your slot in advance"
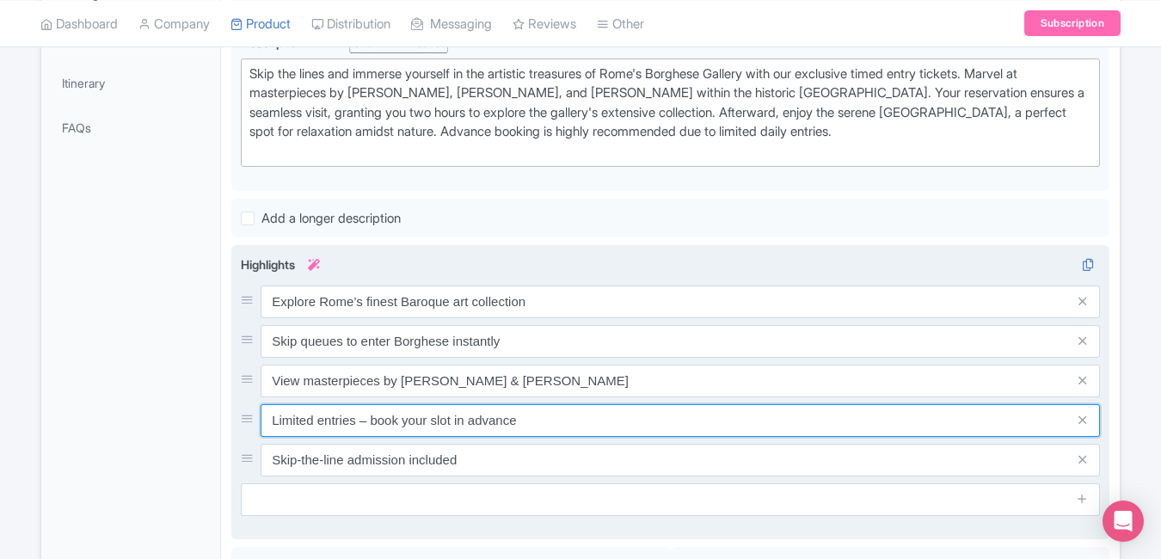
type input "Limited entries – book your slot in advance"
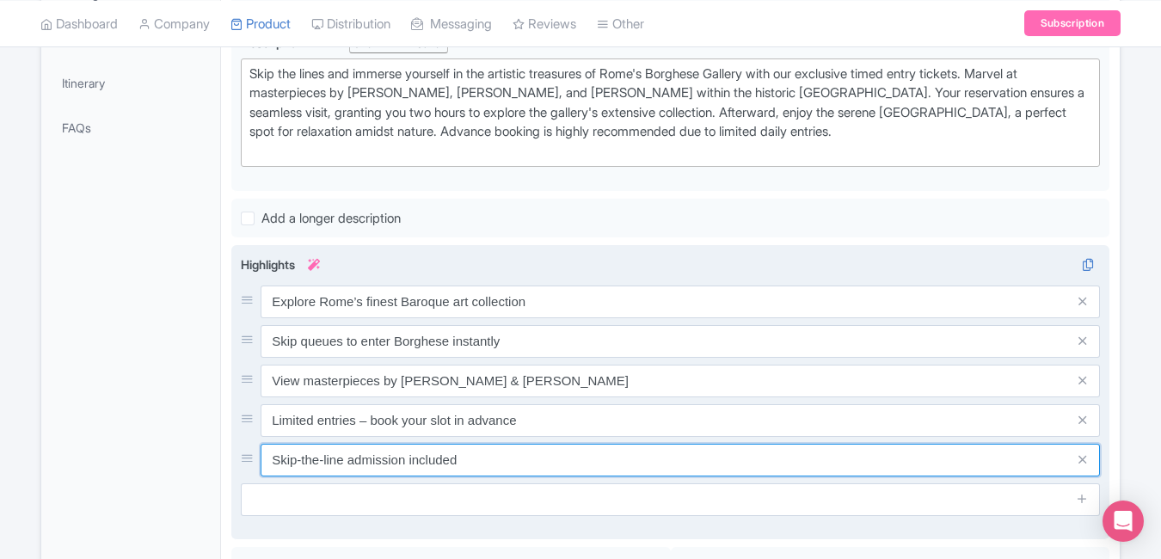
click at [549, 457] on input "Skip-the-line admission included" at bounding box center [680, 460] width 839 height 33
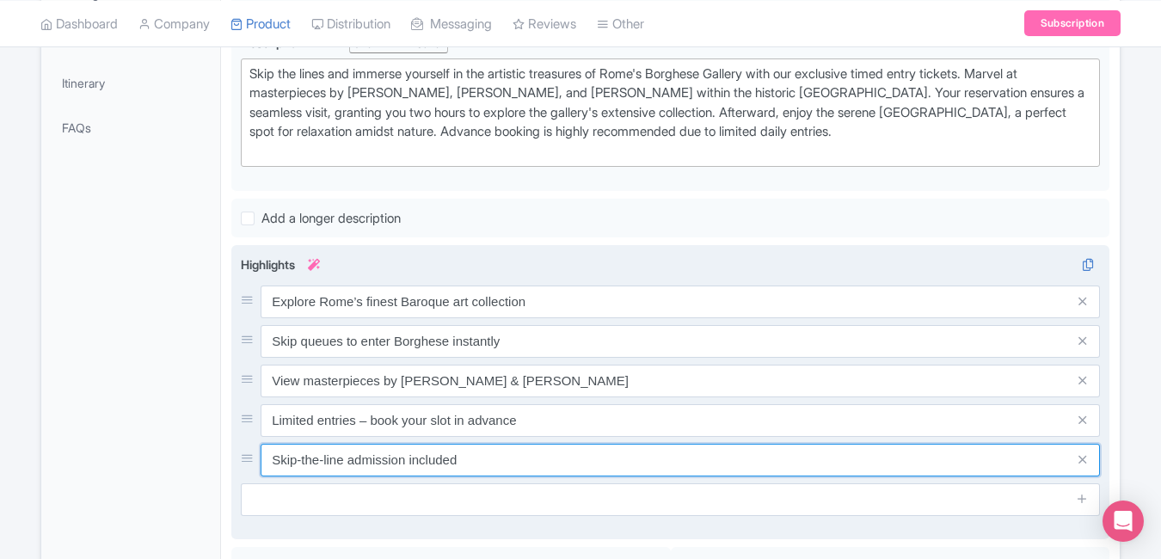
paste input "Discover Rome’s art gem in [GEOGRAPHIC_DATA]"
type input "Discover Rome’s art gem in [GEOGRAPHIC_DATA]"
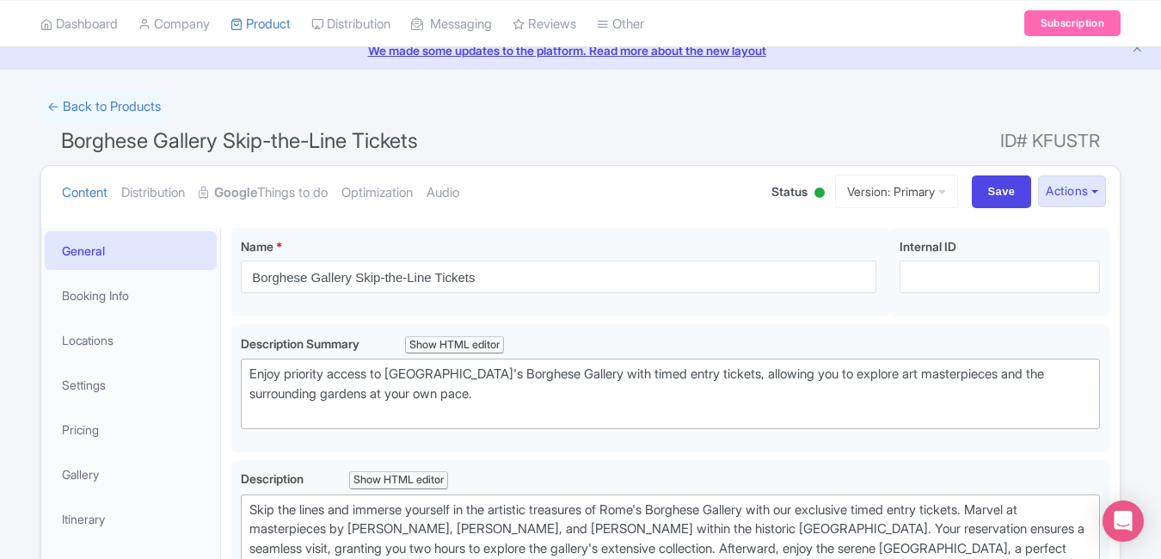
scroll to position [0, 0]
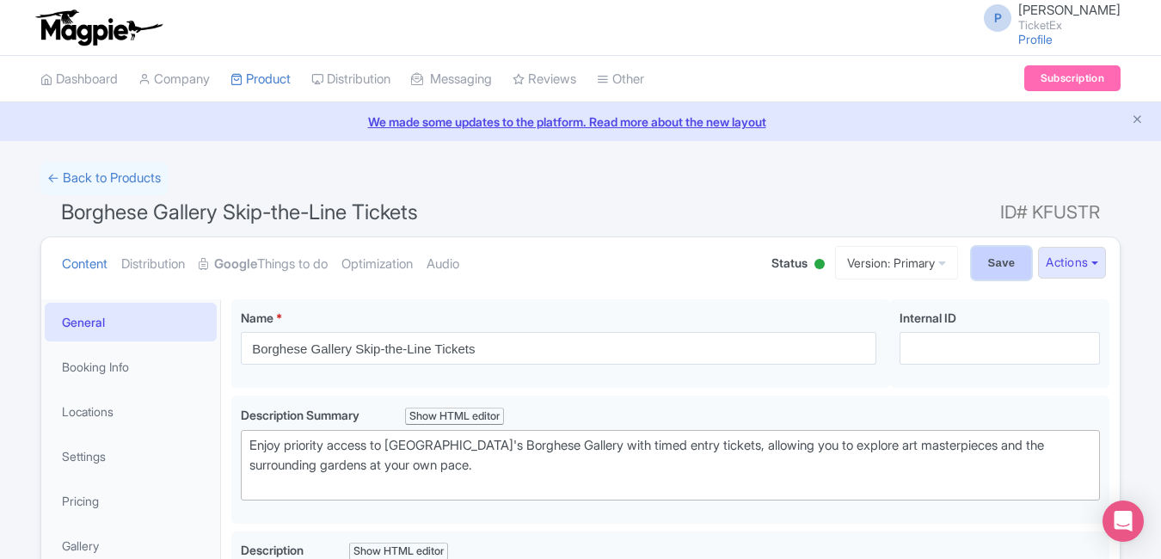
click at [982, 265] on input "Save" at bounding box center [1002, 263] width 60 height 33
type input "Saving..."
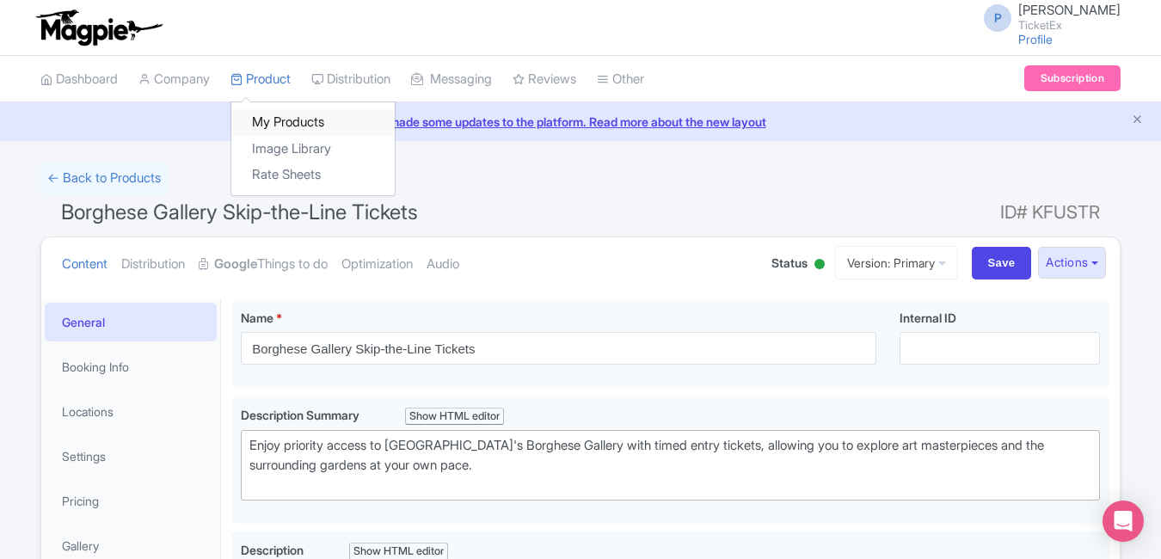
click at [311, 123] on link "My Products" at bounding box center [312, 122] width 163 height 27
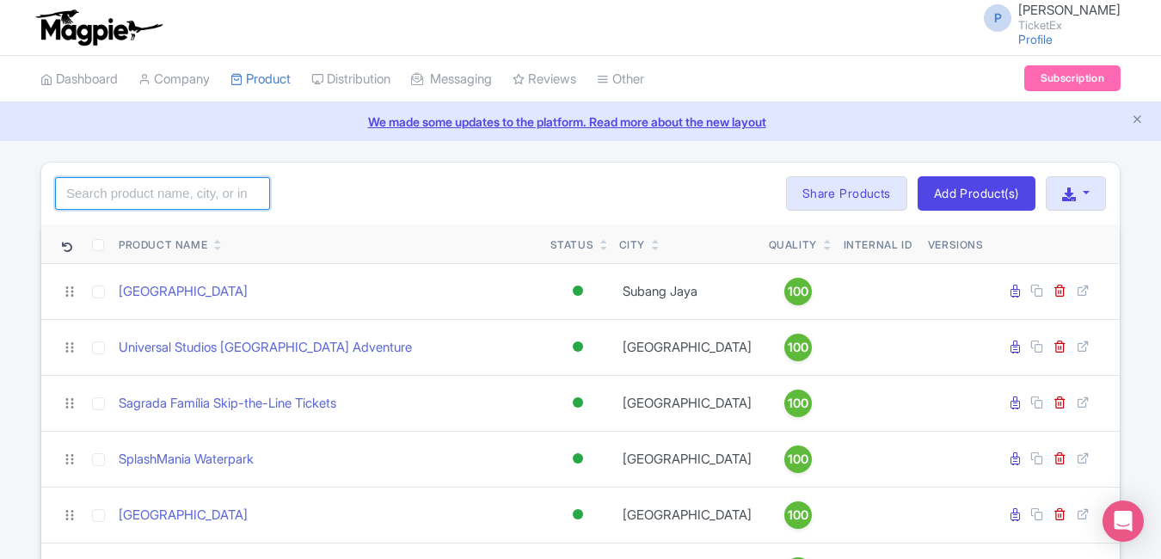
click at [170, 201] on input "search" at bounding box center [162, 193] width 215 height 33
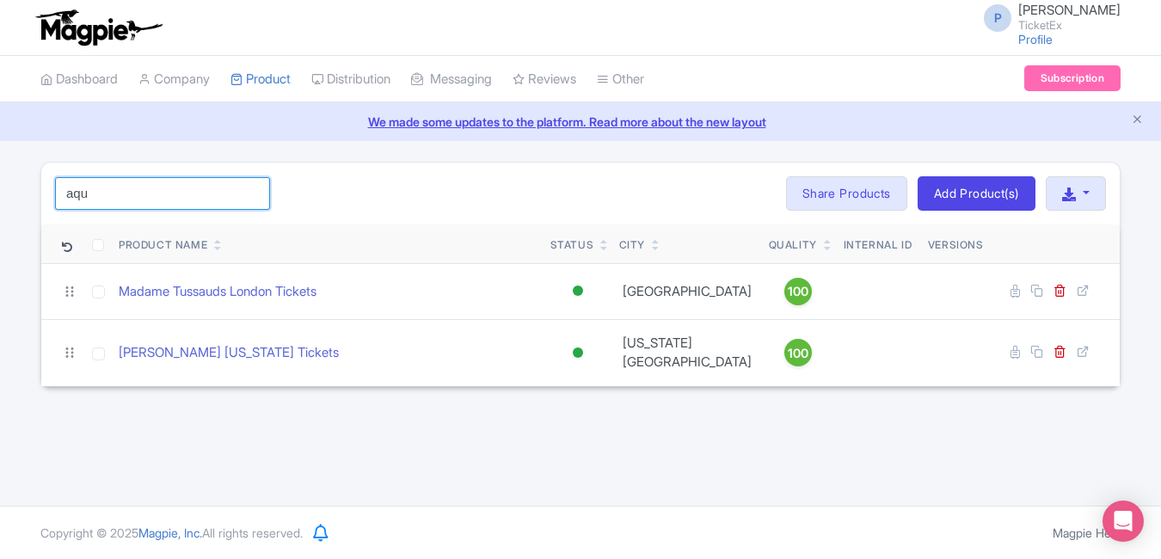
type input "aqu"
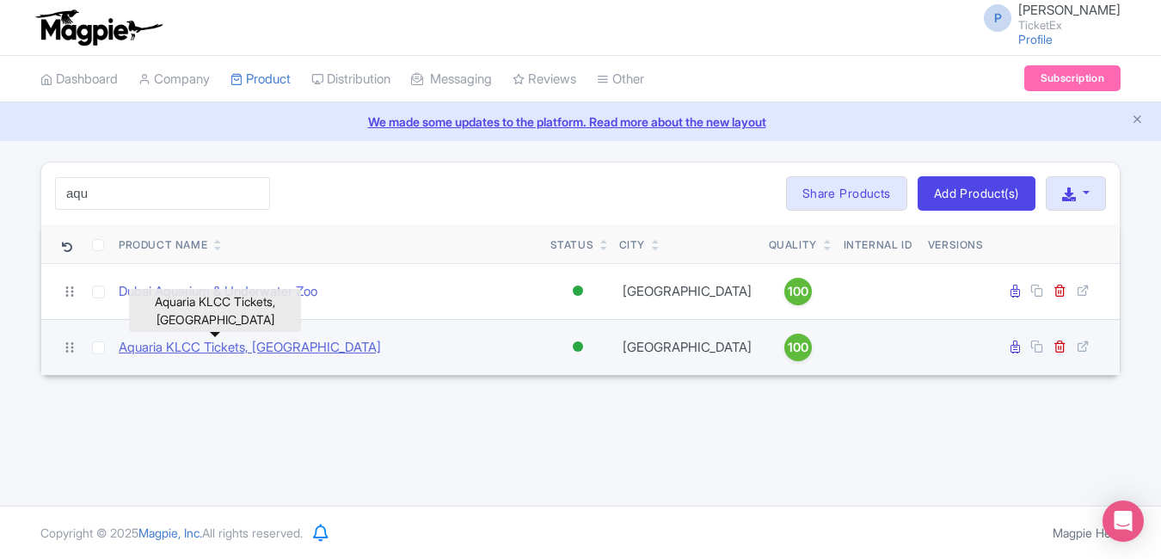
click at [230, 348] on link "Aquaria KLCC Tickets, [GEOGRAPHIC_DATA]" at bounding box center [250, 348] width 262 height 20
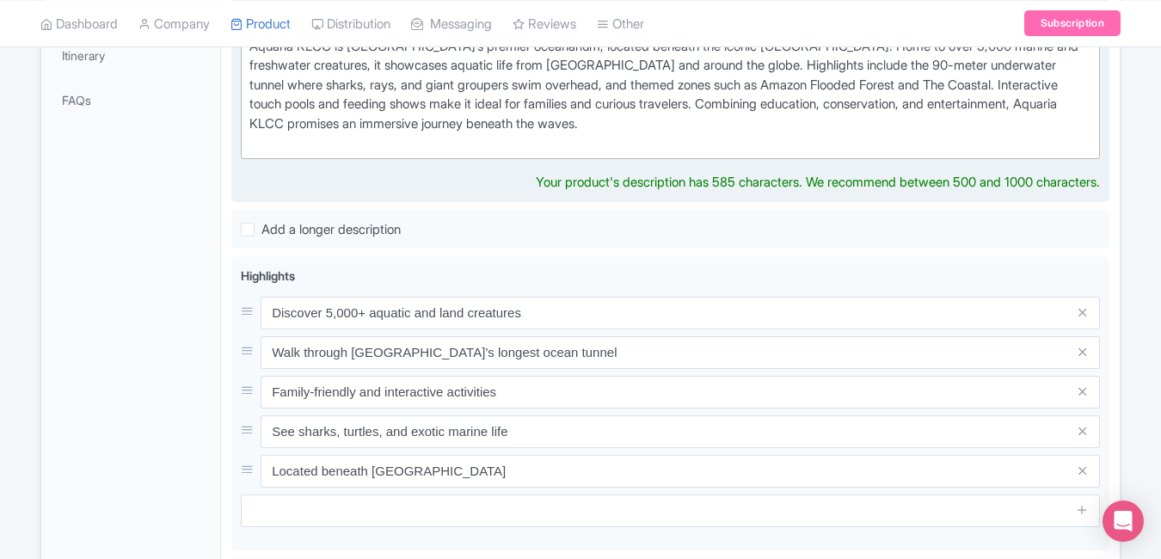
scroll to position [545, 0]
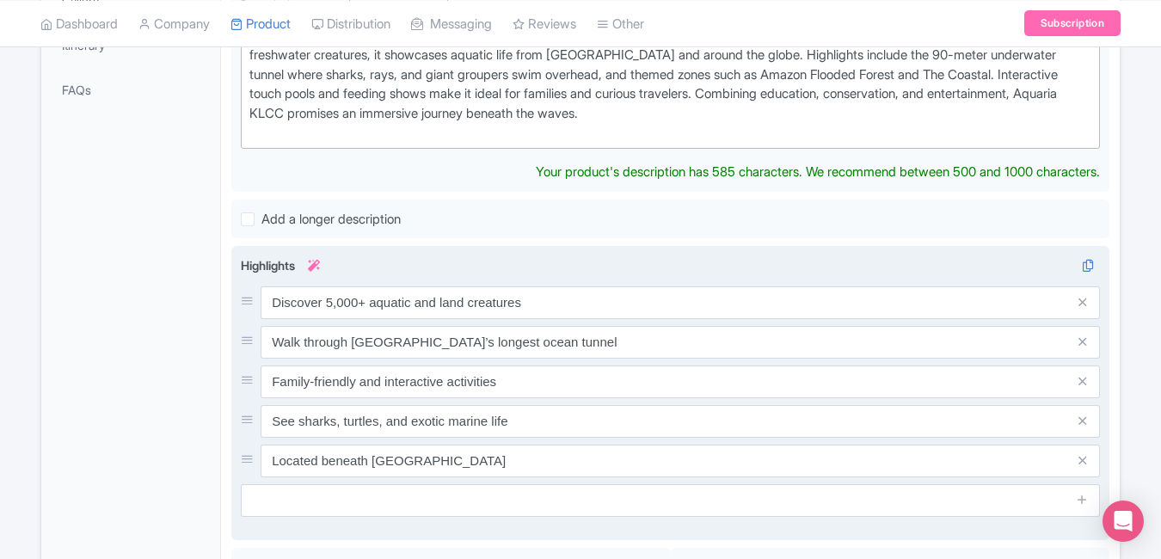
type trix-editor "<div>&nbsp;Aquaria KLCC is [GEOGRAPHIC_DATA]’s premier oceanarium, located bene…"
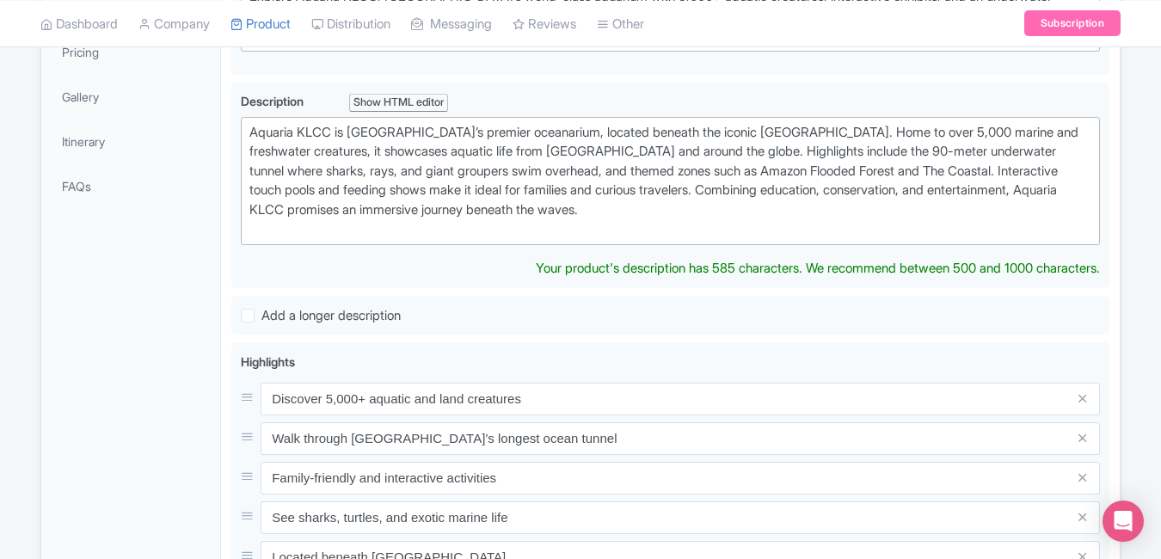
scroll to position [496, 0]
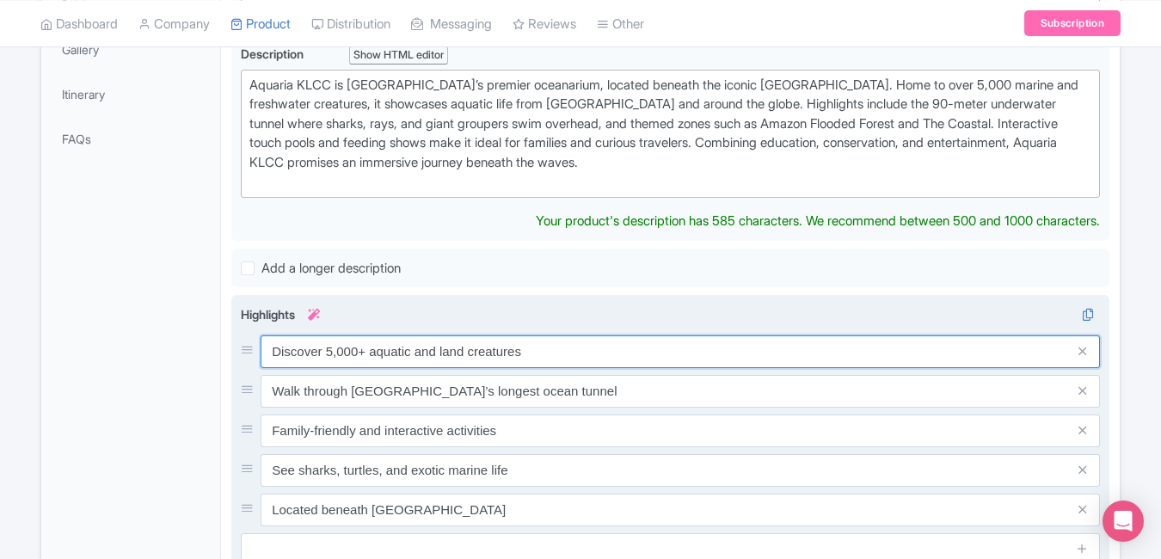
click at [570, 350] on div "Discover 5,000+ aquatic and land creatures Walk through Malaysia’s longest ocea…" at bounding box center [670, 430] width 859 height 191
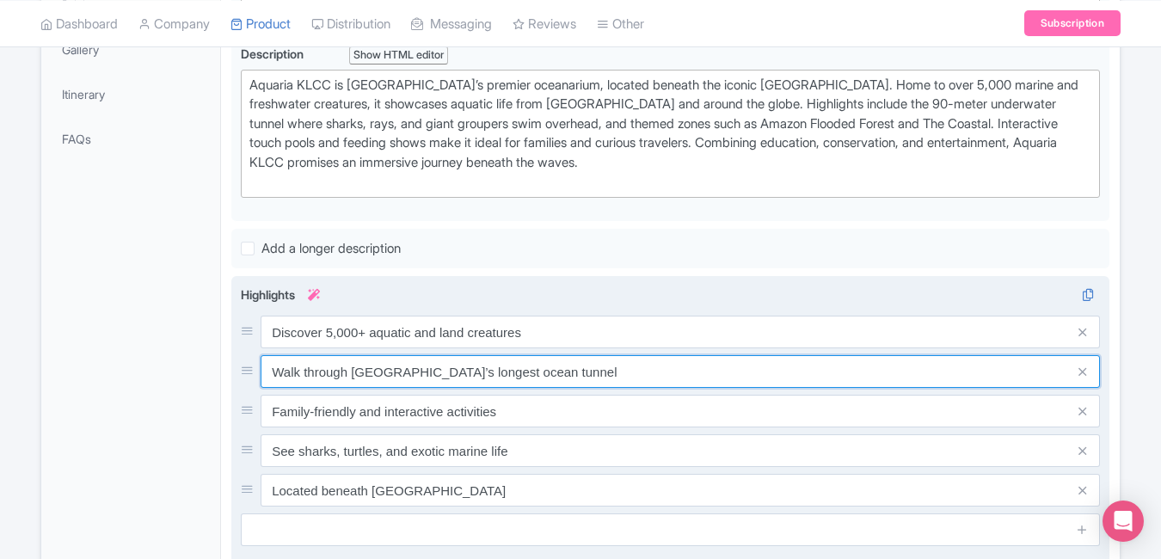
click at [570, 355] on input "Walk through Malaysia’s longest ocean tunnel" at bounding box center [680, 371] width 839 height 33
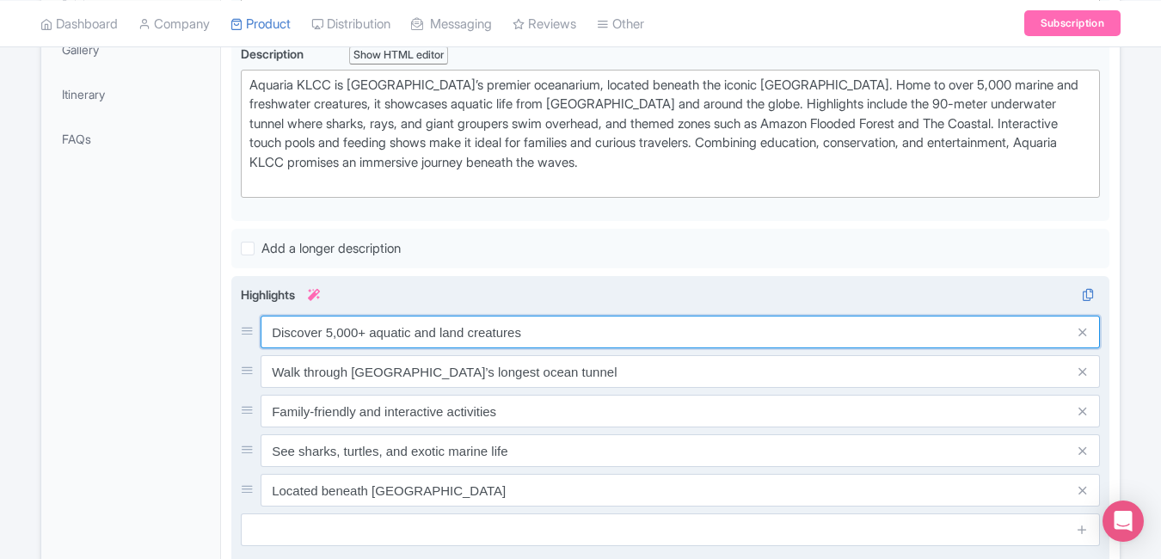
click at [570, 328] on input "Discover 5,000+ aquatic and land creatures" at bounding box center [680, 332] width 839 height 33
paste input "ve into Malaysia’s top aquarium"
type input "Dive into Malaysia’s top aquarium"
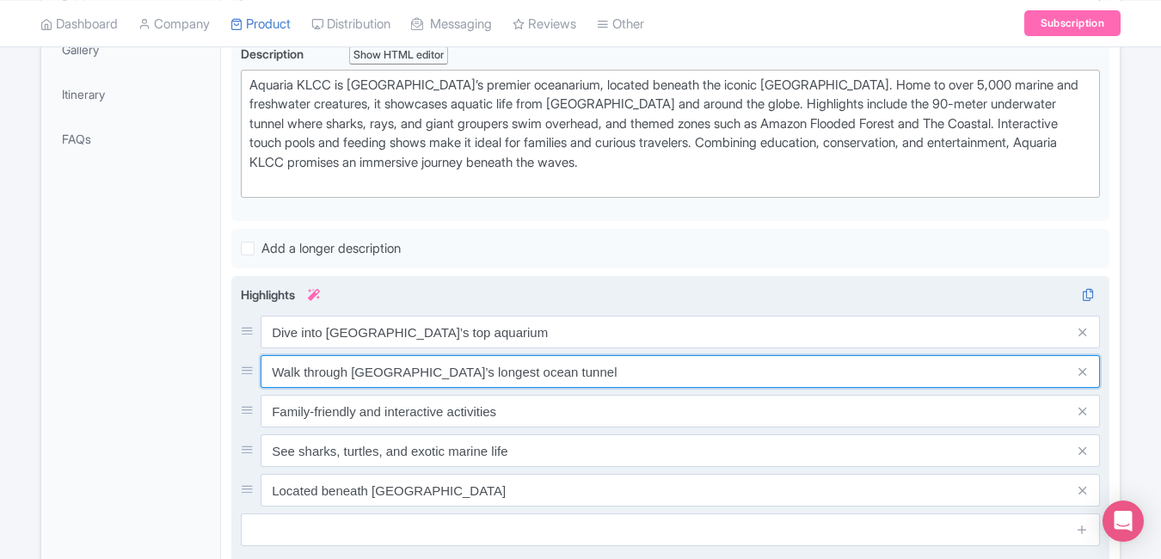
click at [585, 363] on input "Walk through Malaysia’s longest ocean tunnel" at bounding box center [680, 371] width 839 height 33
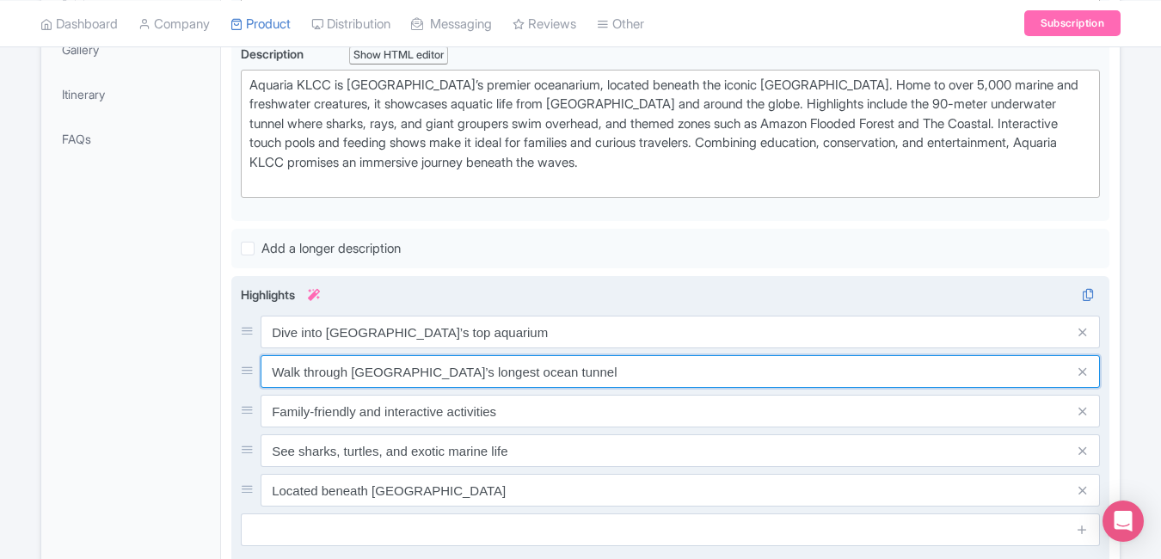
paste input "the 90m"
type input "Walk through the 90m ocean tunnel"
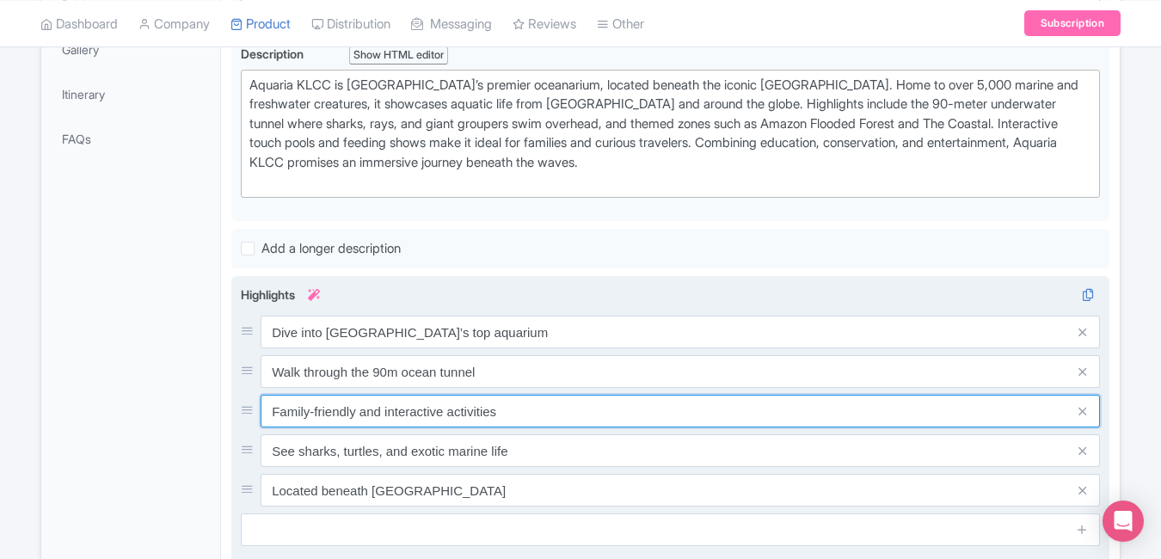
click at [610, 409] on input "Family-friendly and interactive activities" at bounding box center [680, 411] width 839 height 33
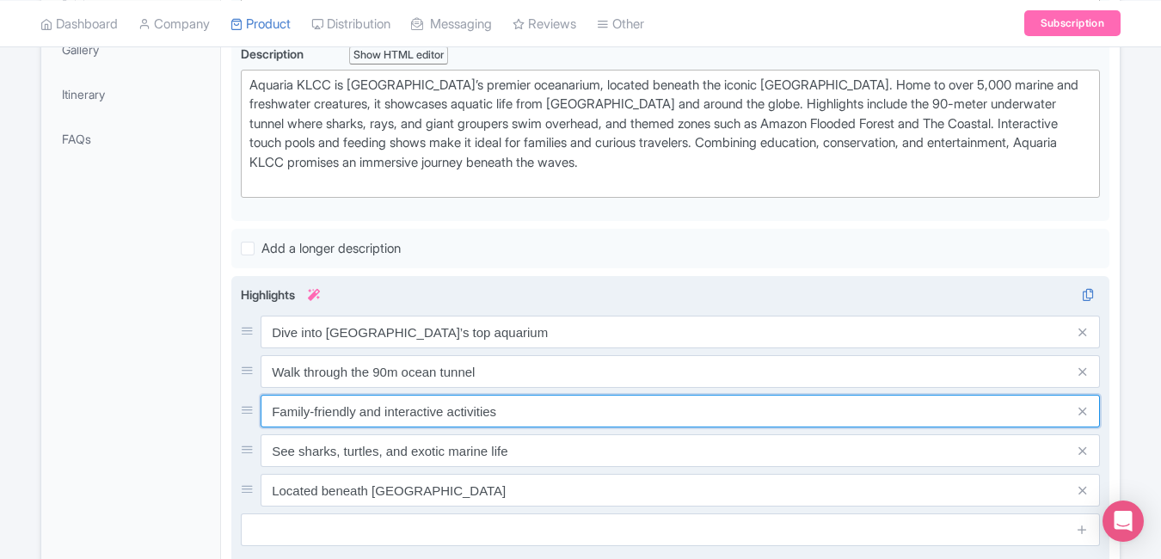
click at [610, 409] on input "Family-friendly and interactive activities" at bounding box center [680, 411] width 839 height 33
paste input "Meet sharks, rays & exotic fish"
type input "Meet sharks, rays & exotic fish"
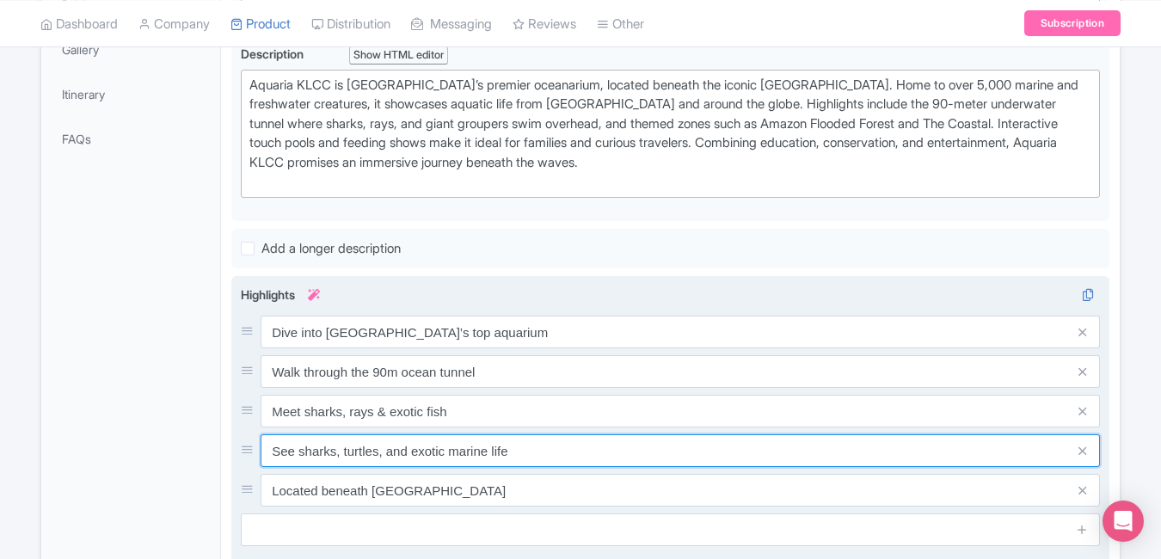
click at [526, 444] on input "See sharks, turtles, and exotic marine life" at bounding box center [680, 450] width 839 height 33
paste input "Perfect family marine adventur"
type input "Perfect family marine adventure"
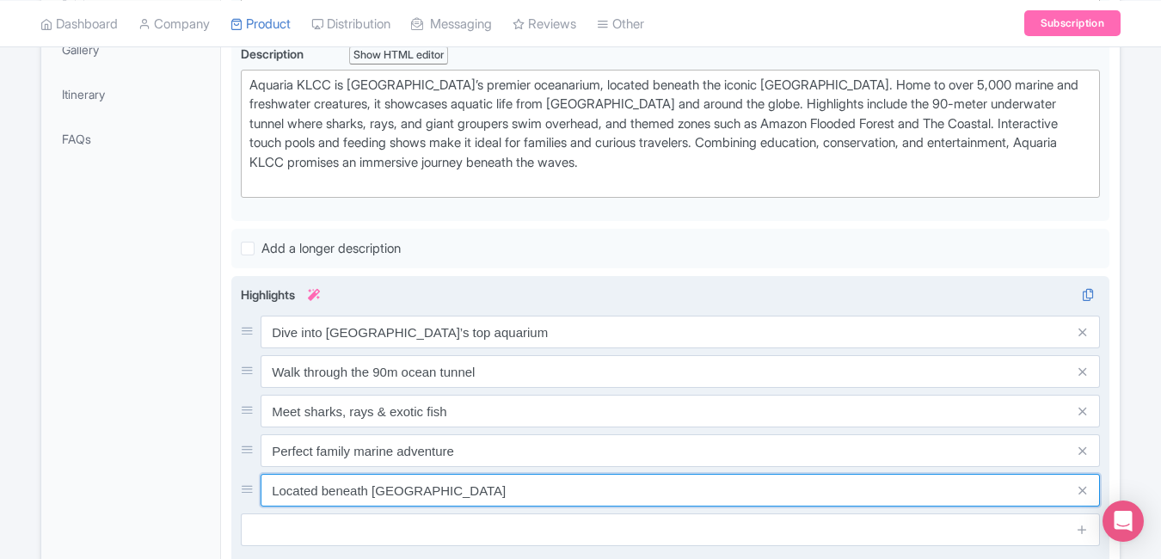
click at [575, 480] on input "Located beneath Kuala Lumpur Convention Centre" at bounding box center [680, 490] width 839 height 33
paste input "Instant entry, book online now"
type input "Instant entry, book online now"
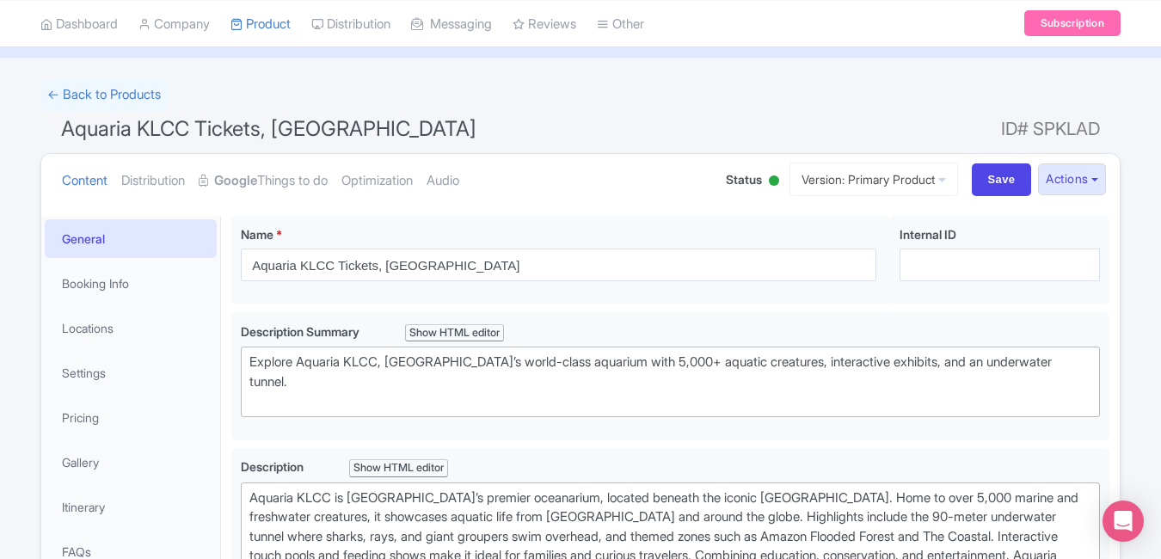
scroll to position [0, 0]
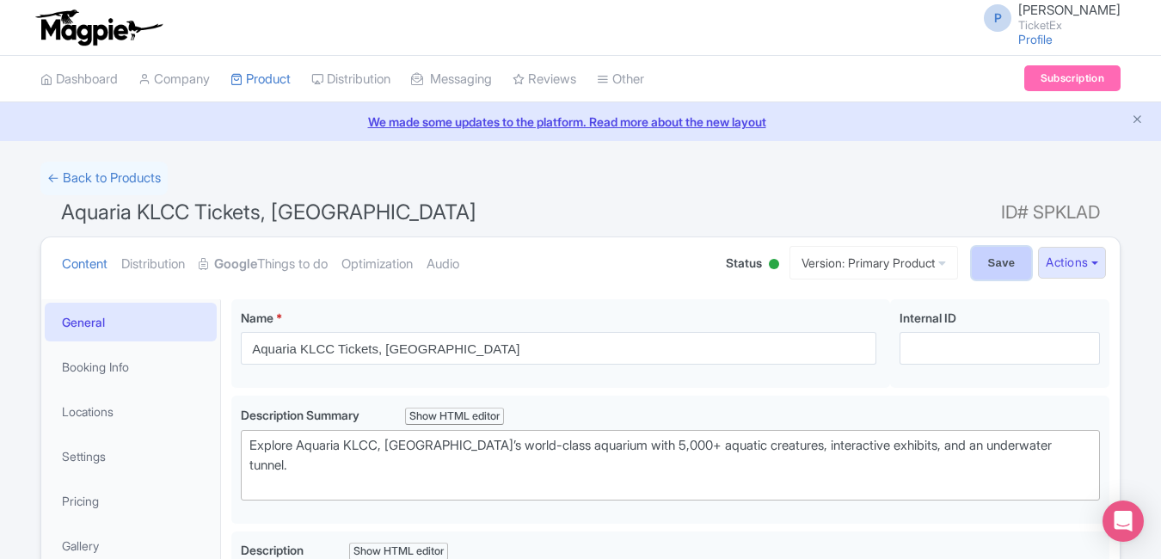
click at [984, 272] on input "Save" at bounding box center [1002, 263] width 60 height 33
type input "Saving..."
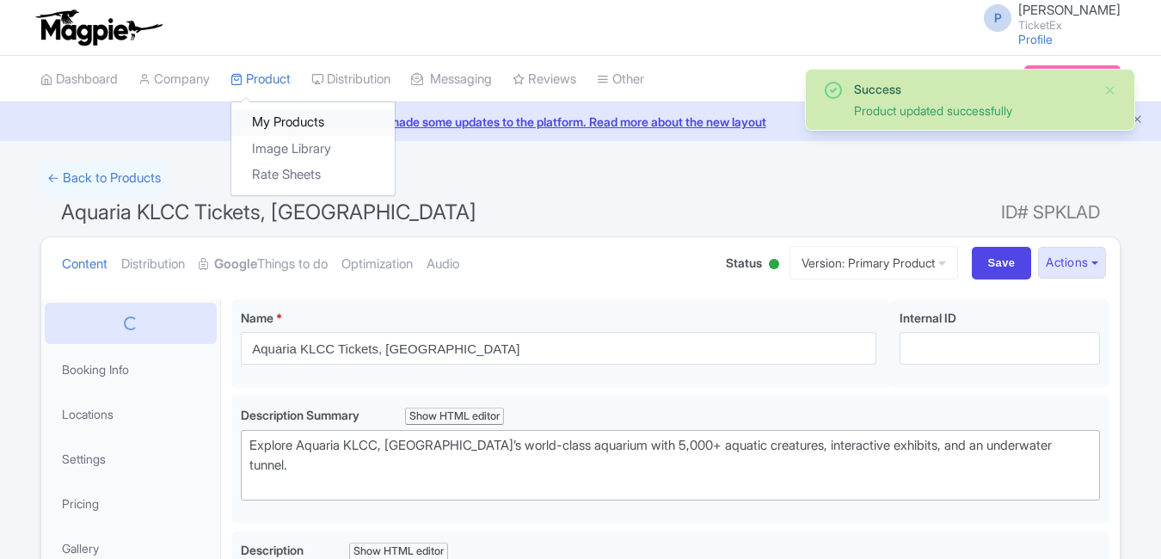
click at [282, 114] on link "My Products" at bounding box center [312, 122] width 163 height 27
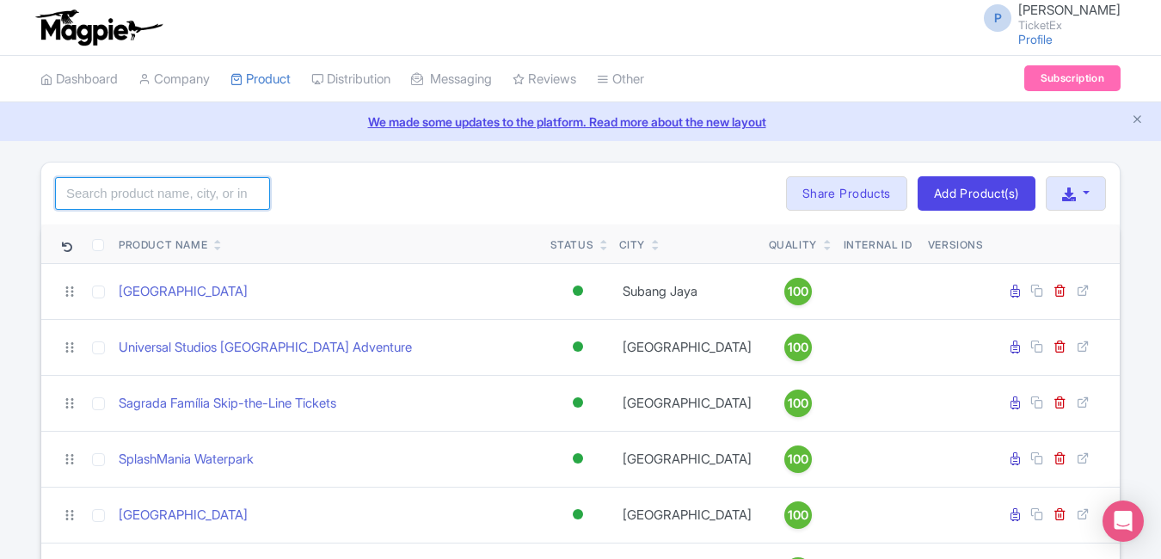
click at [196, 206] on input "search" at bounding box center [162, 193] width 215 height 33
type input "gard"
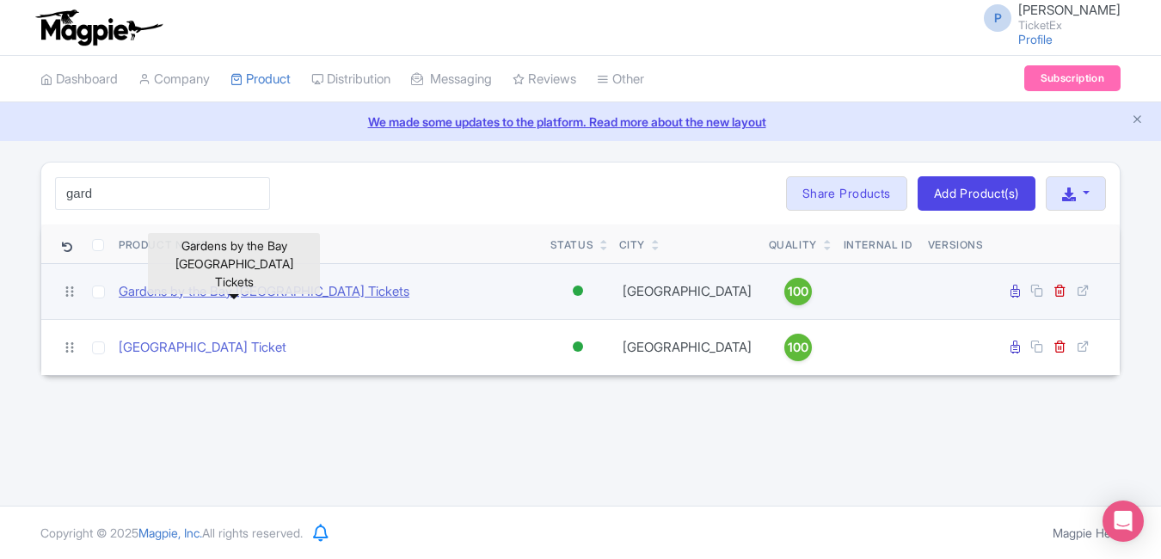
click at [213, 286] on link "Gardens by the Bay [GEOGRAPHIC_DATA] Tickets" at bounding box center [264, 292] width 291 height 20
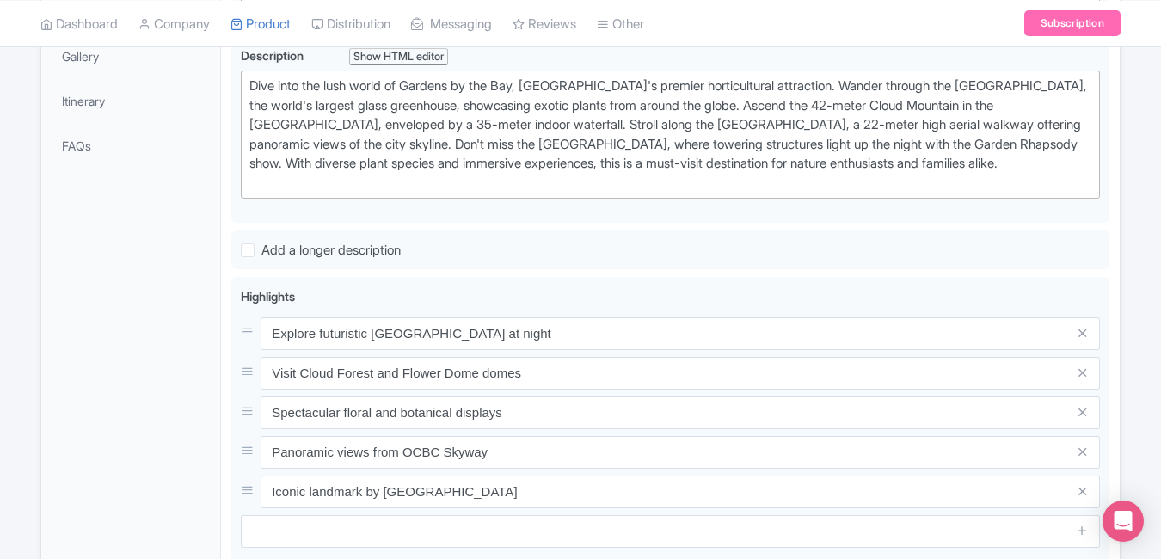
scroll to position [552, 0]
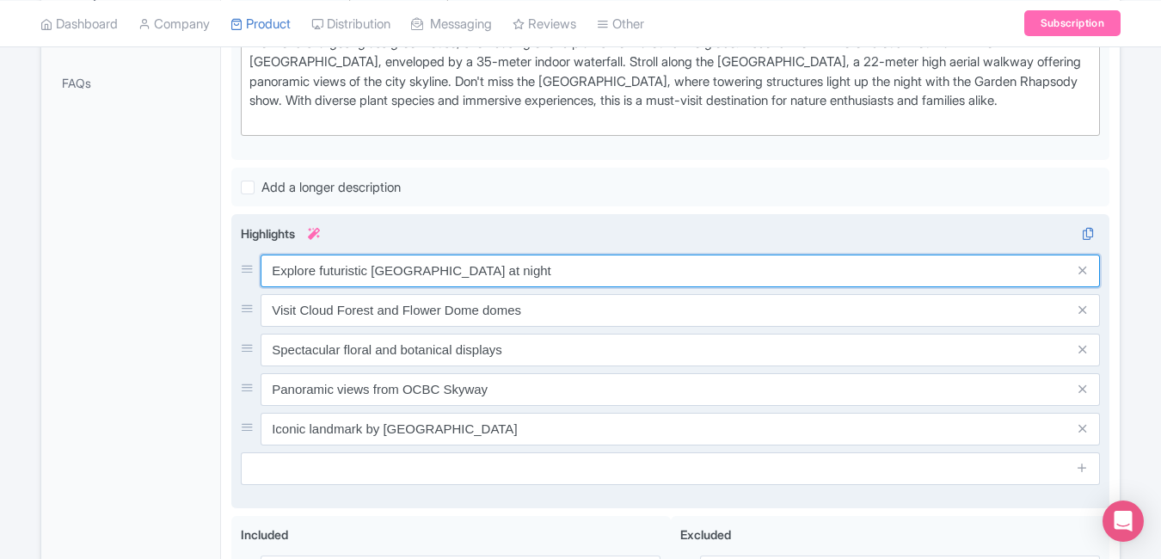
click at [581, 282] on input "Explore futuristic Supertree Grove at night" at bounding box center [680, 271] width 839 height 33
paste input "Singapore’s floral wonderland"
type input "Explore Singapore’s floral wonderland"
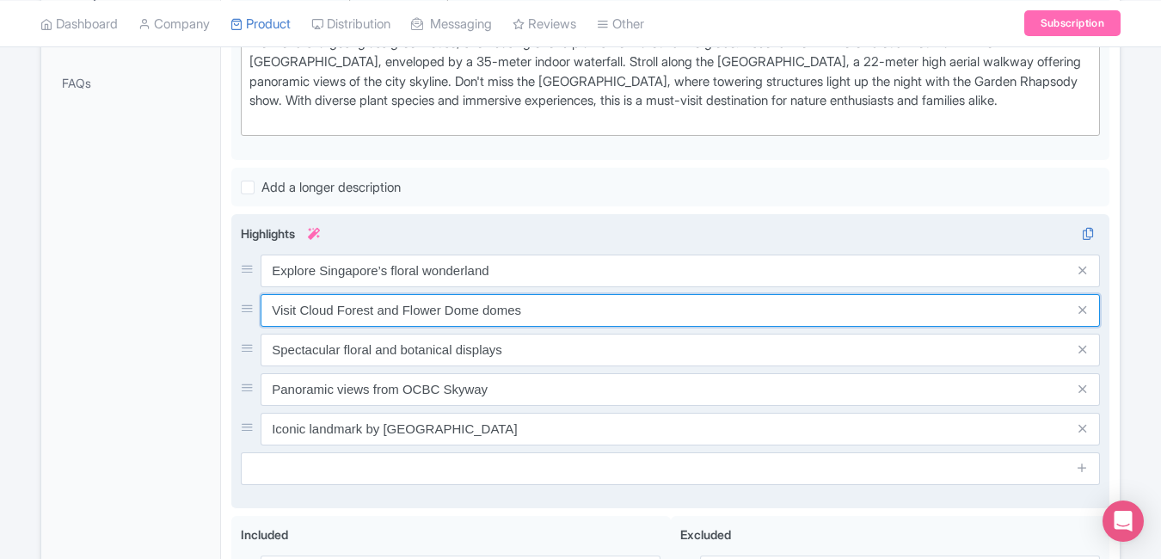
click at [538, 311] on input "Visit Cloud Forest and Flower Dome domes" at bounding box center [680, 310] width 839 height 33
paste input "iconic Supertree Grove"
type input "Visit iconic Supertree Grove"
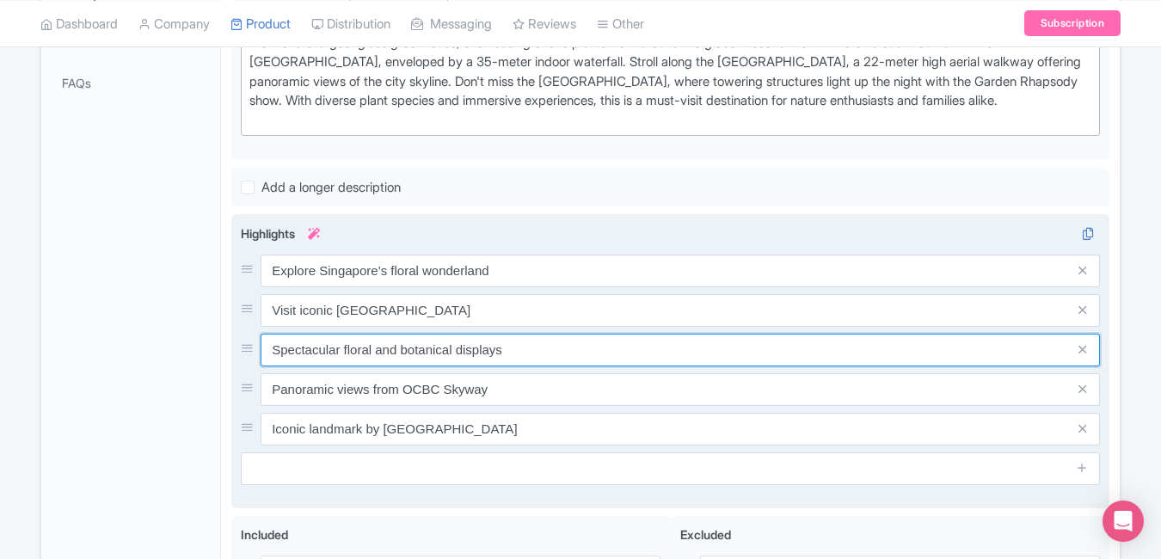
click at [511, 345] on input "Spectacular floral and botanical displays" at bounding box center [680, 350] width 839 height 33
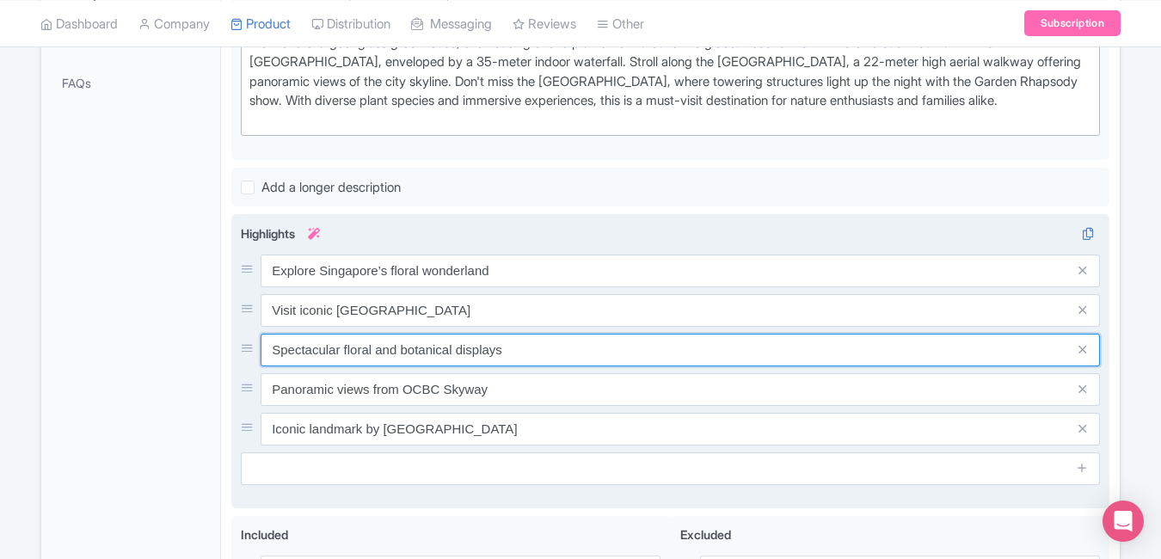
click input "Spectacular floral and botanical displays"
paste input "Indoor waterfalls & lush greenery"
type input "Indoor waterfalls & lush greenery"
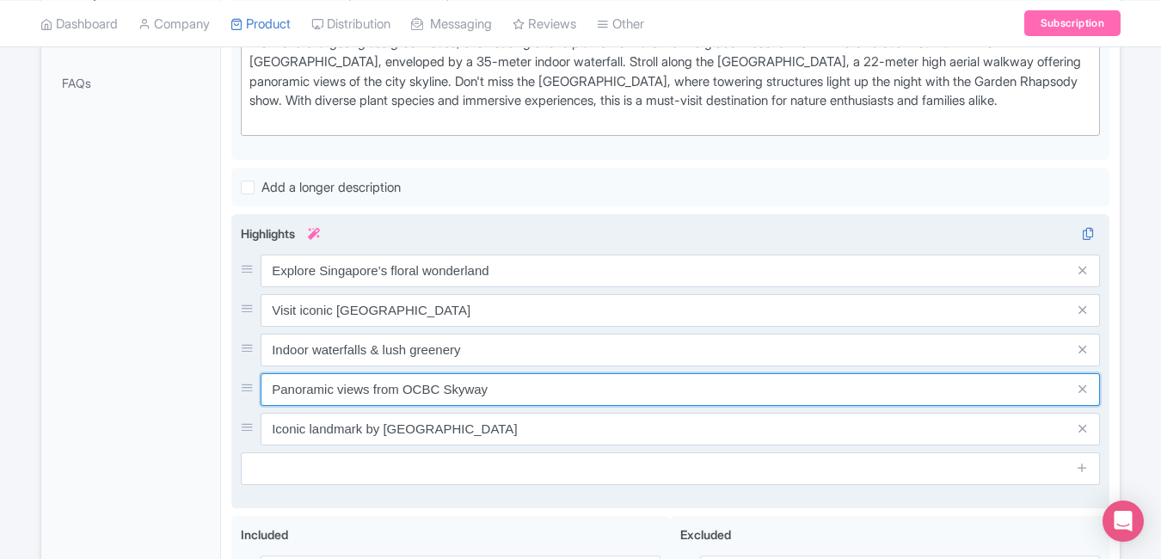
click input "Panoramic views from OCBC Skyway"
paste input "Cloud Forest & Flower Dome access"
type input "Cloud Forest & Flower Dome access"
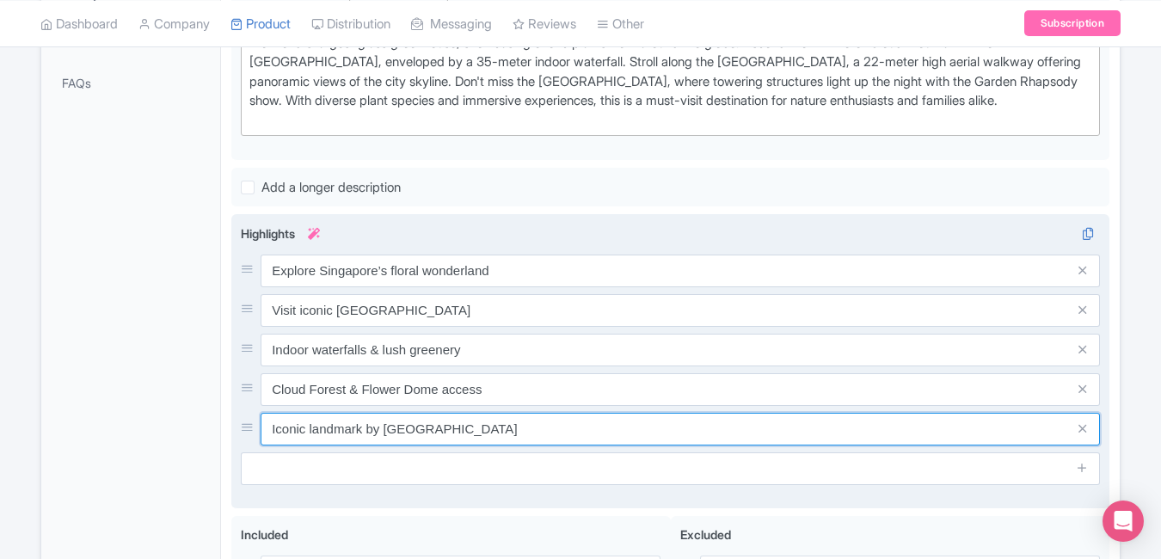
click input "Iconic landmark by Marina Bay waterfront"
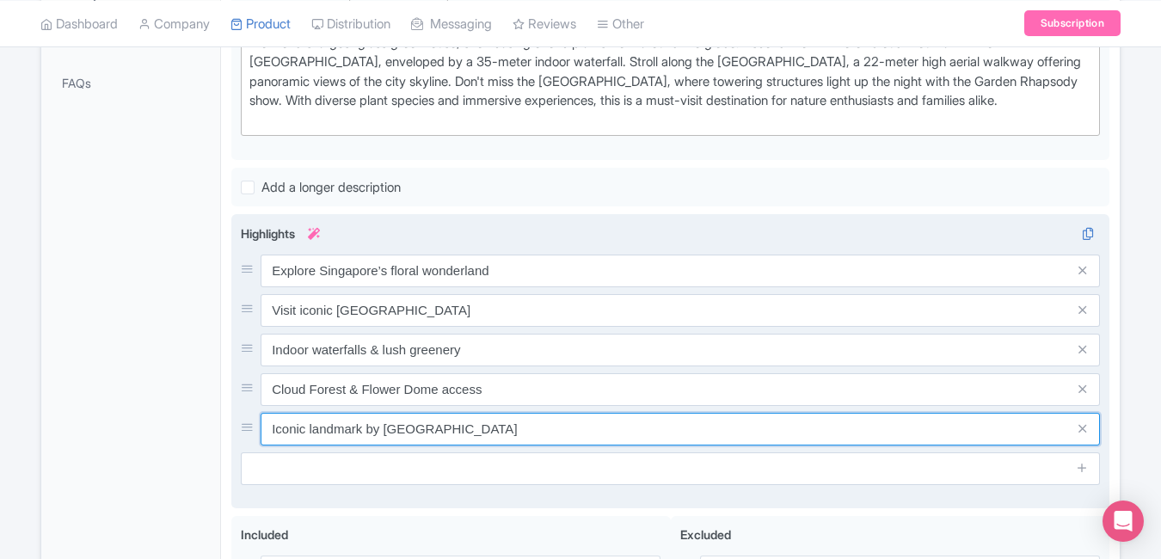
click input "Iconic landmark by Marina Bay waterfront"
paste input "Skip lines, easy mobile tickets"
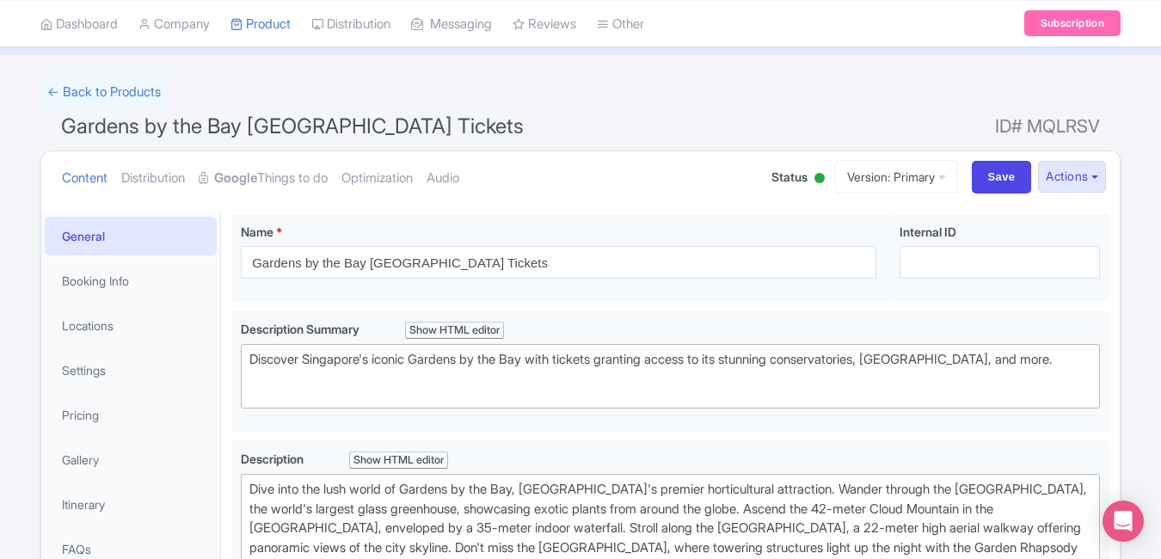
scroll to position [0, 0]
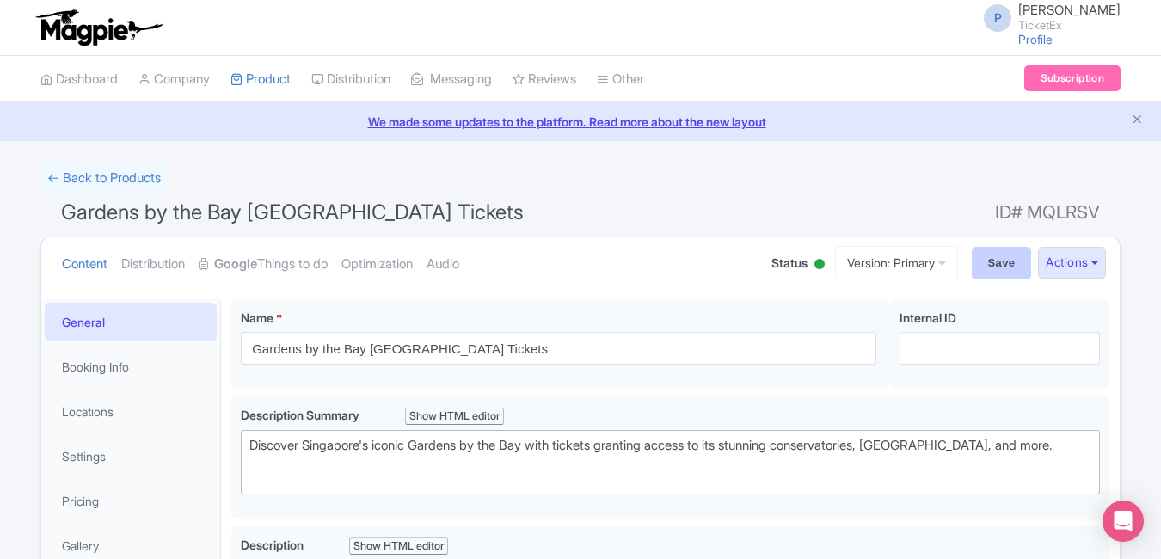
type input "Skip lines, easy mobile tickets"
click input "Save"
type input "Saving..."
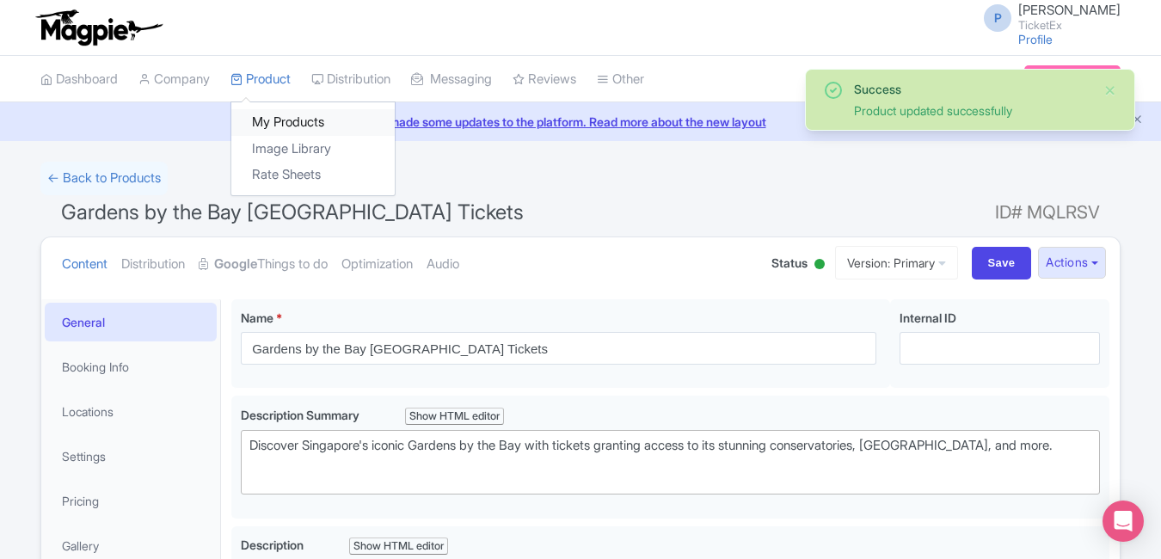
click at [270, 132] on link "My Products" at bounding box center [312, 122] width 163 height 27
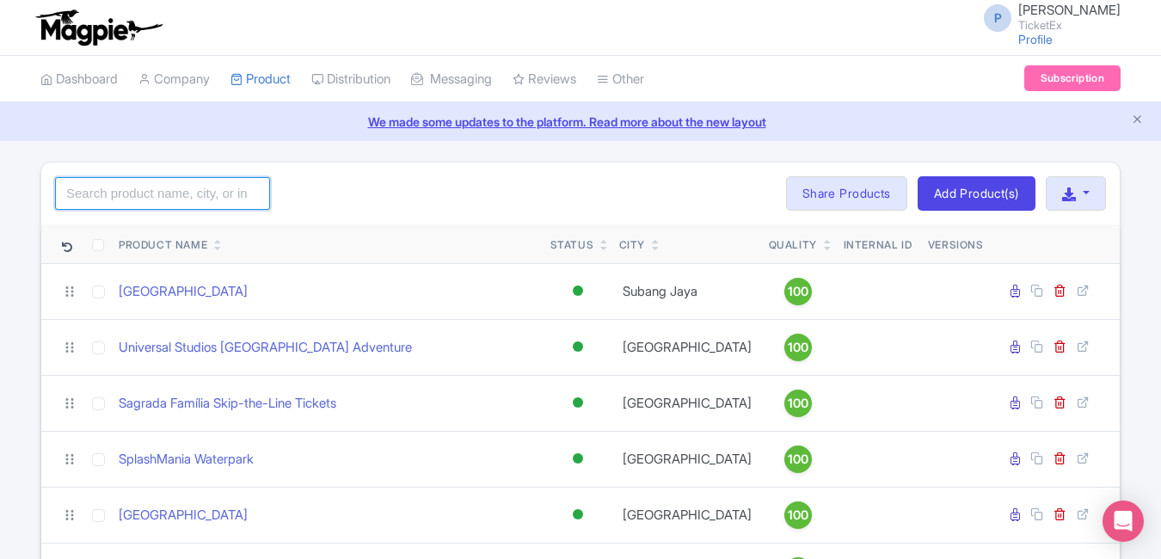
click at [200, 185] on input "search" at bounding box center [162, 193] width 215 height 33
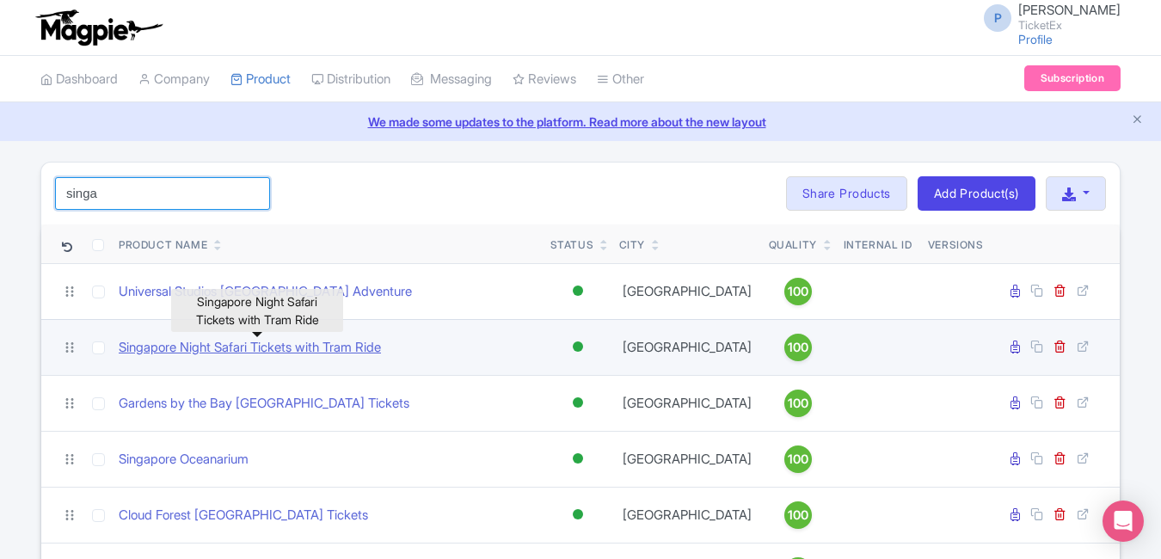
type input "singa"
click at [331, 340] on link "Singapore Night Safari Tickets with Tram Ride" at bounding box center [250, 348] width 262 height 20
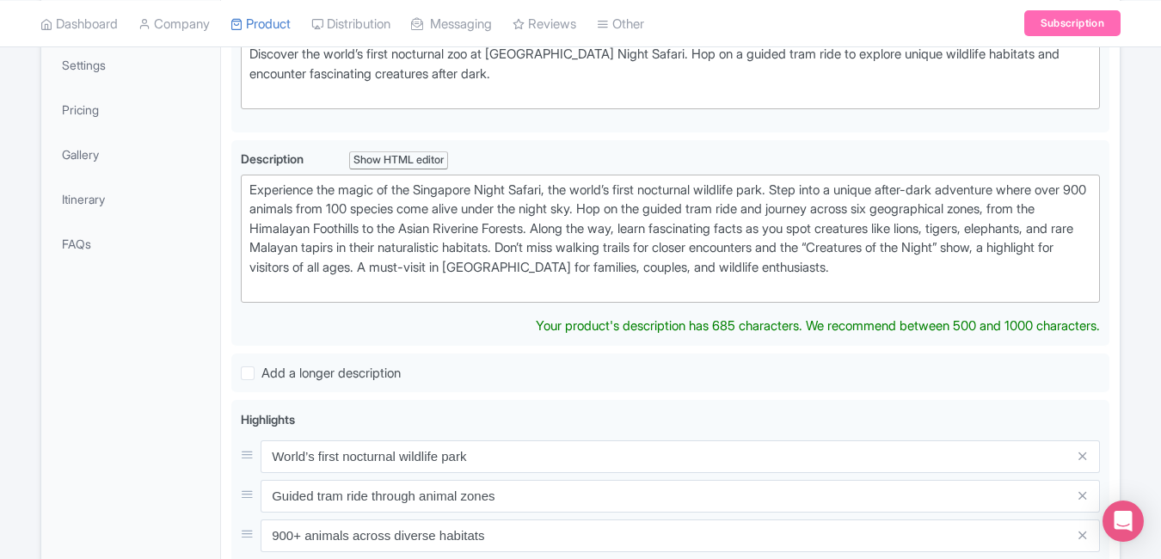
scroll to position [555, 0]
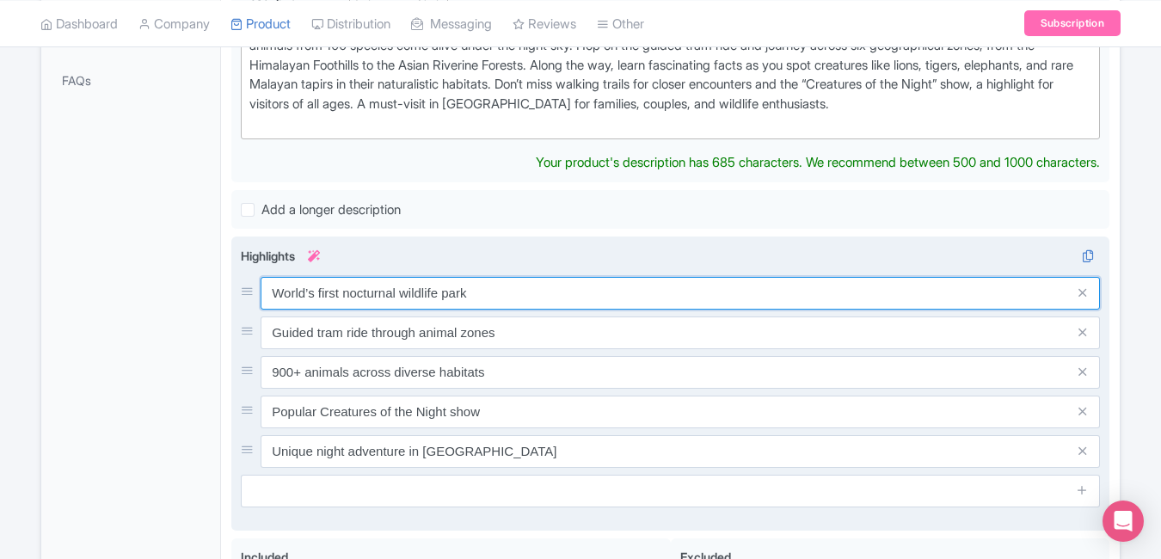
click at [564, 292] on div "World’s first nocturnal wildlife park Guided tram ride through animal zones 900…" at bounding box center [670, 372] width 859 height 191
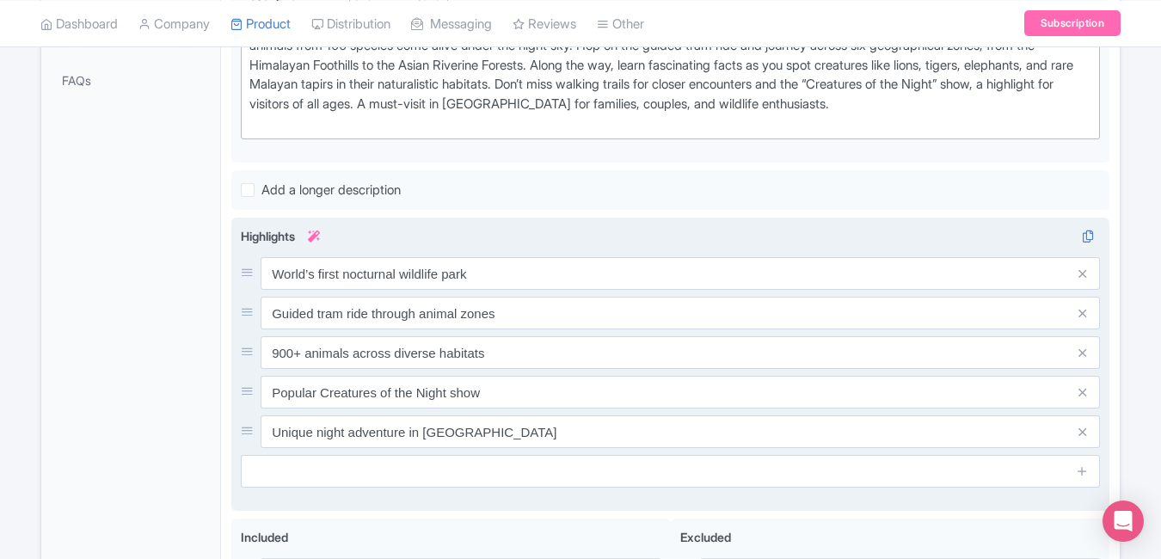
click at [564, 292] on div "World’s first nocturnal wildlife park Guided tram ride through animal zones 900…" at bounding box center [670, 352] width 859 height 191
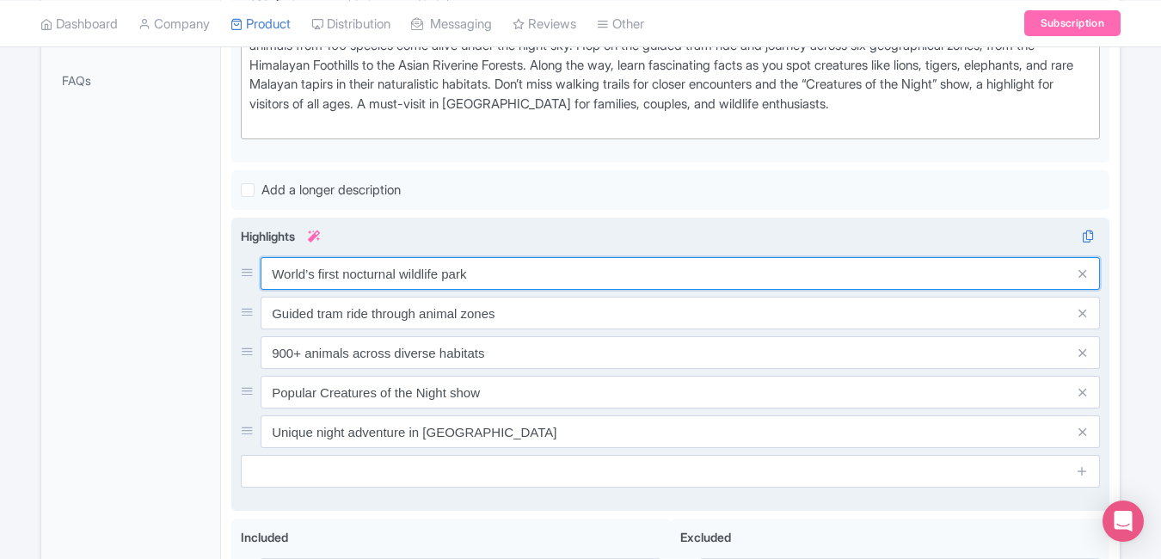
click at [552, 280] on input "World’s first nocturnal wildlife park" at bounding box center [680, 273] width 839 height 33
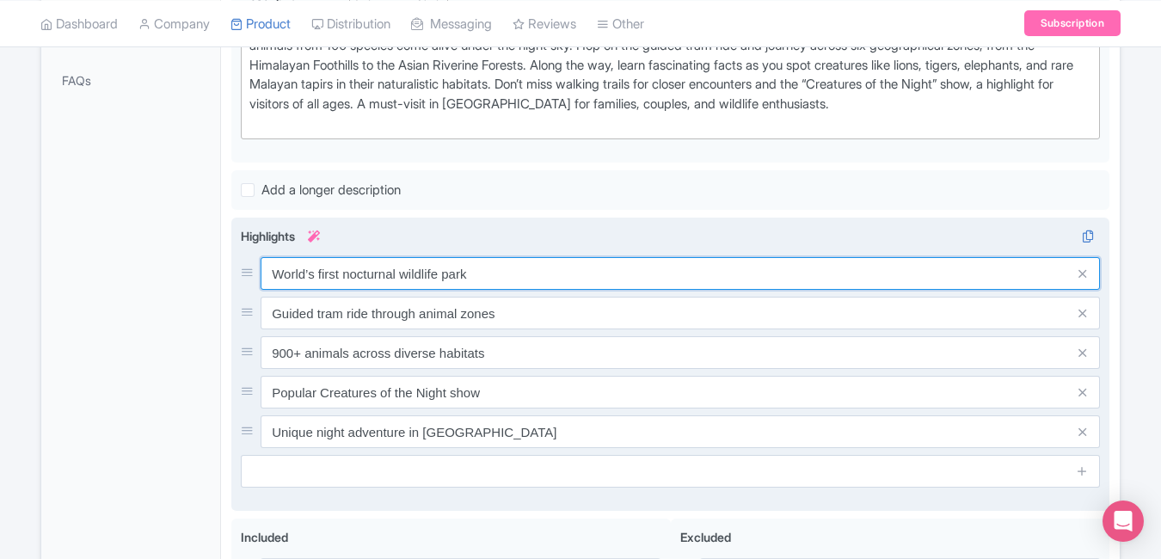
paste input "zoo adventure"
type input "World’s first nocturnal zoo adventure"
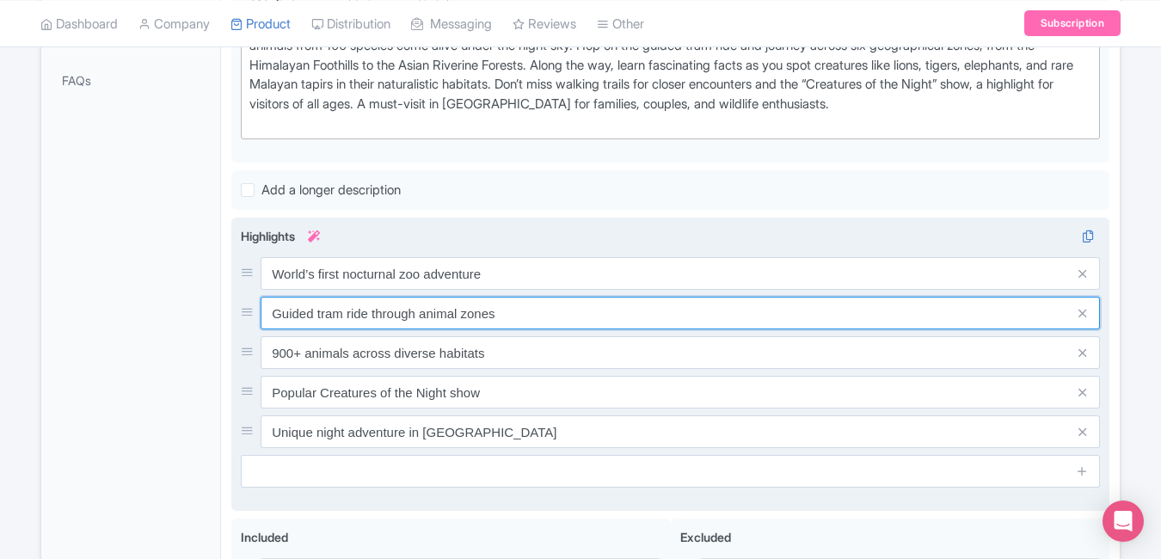
click at [528, 313] on input "Guided tram ride through animal zones" at bounding box center [680, 313] width 839 height 33
paste input "Ride tram through wild night"
type input "Ride tram through wild night zones"
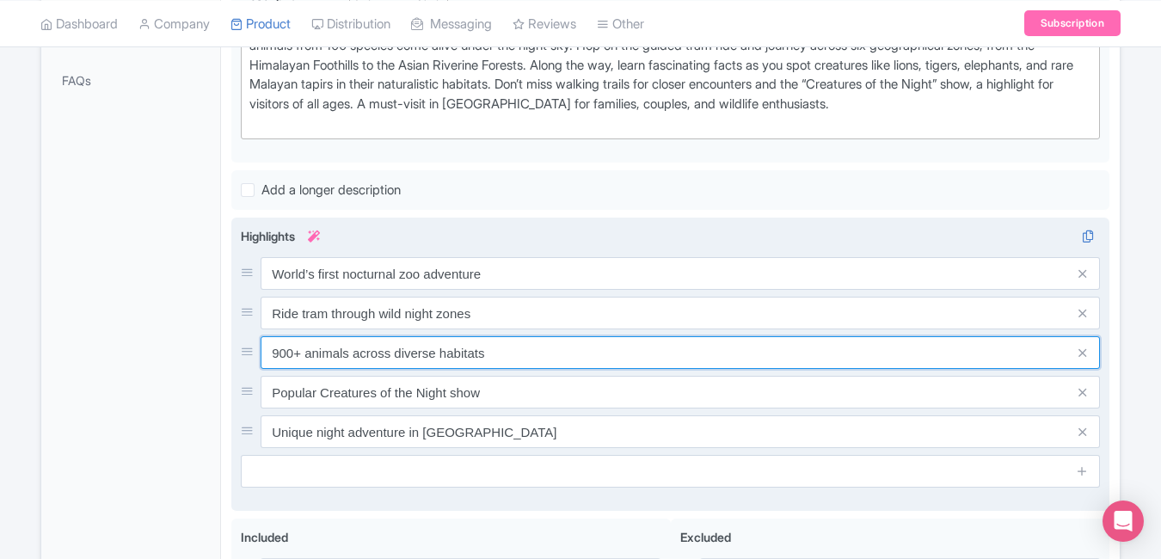
click at [531, 350] on input "900+ animals across diverse habitats" at bounding box center [680, 352] width 839 height 33
paste input "See 2,500+ animals after dark"
type input "See 2,500+ animals after dark"
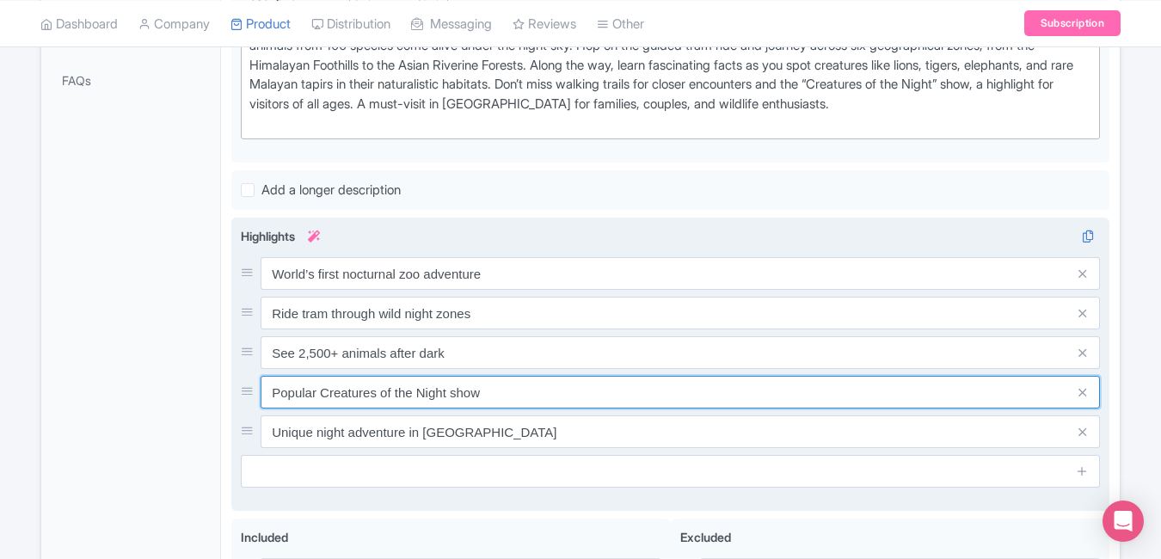
click at [571, 393] on input "Popular Creatures of the Night show" at bounding box center [680, 392] width 839 height 33
paste input "Thrilling night wildlife experience"
type input "Thrilling night wildlife experience"
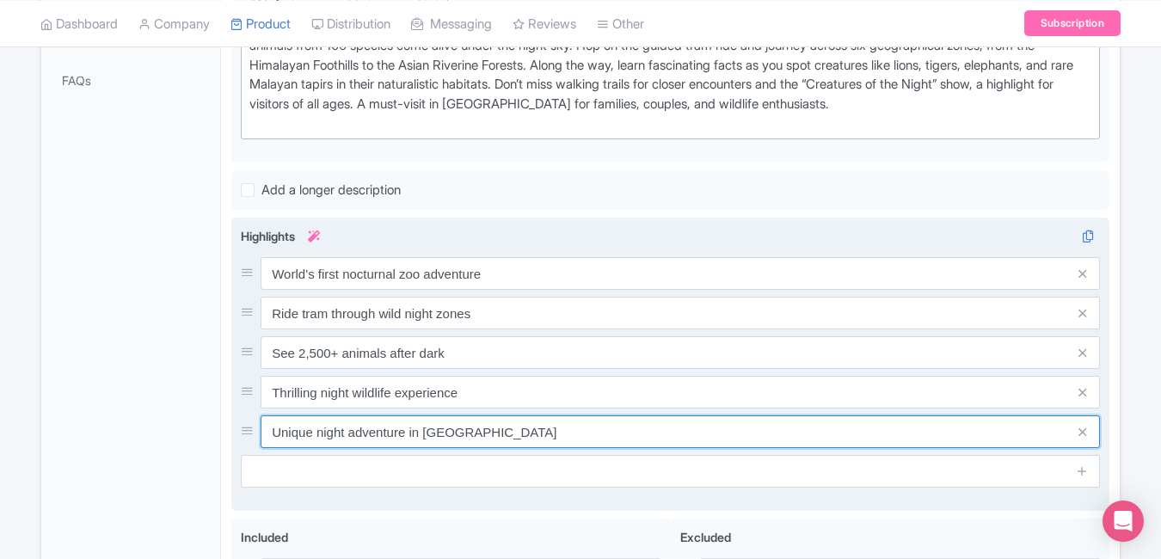
click at [560, 435] on input "Unique night adventure in Singapore" at bounding box center [680, 431] width 839 height 33
paste input "Book e-tickets for instant entry"
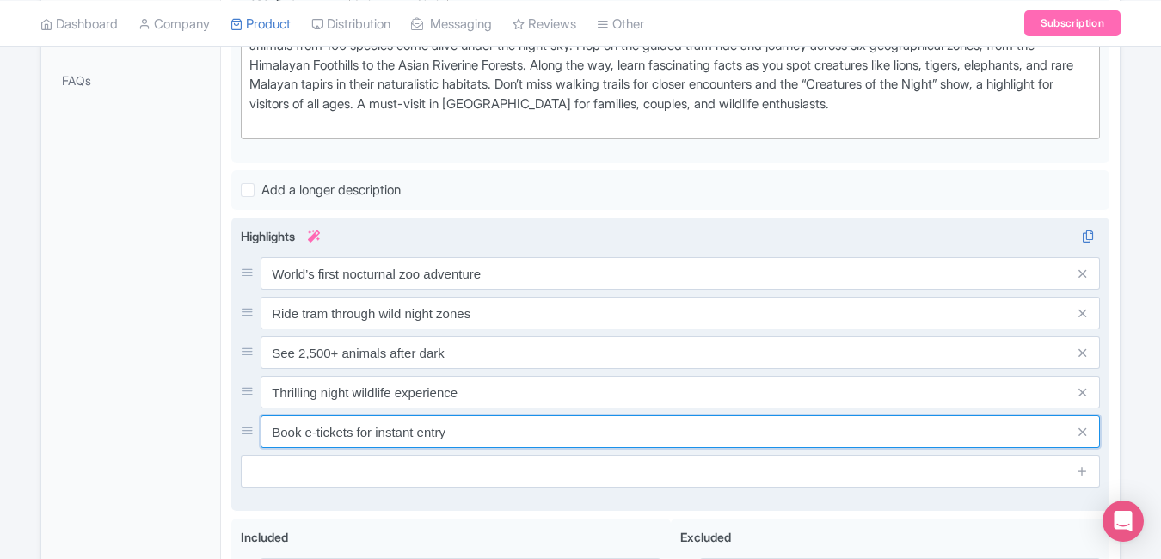
scroll to position [0, 0]
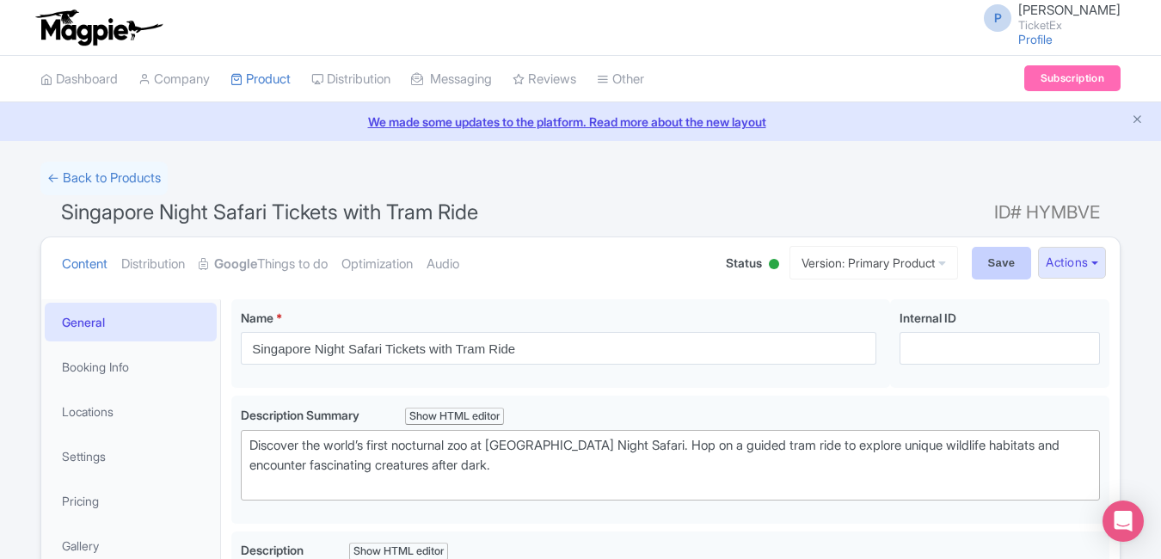
type input "Book e-tickets for instant entry"
click at [993, 263] on input "Save" at bounding box center [1002, 263] width 60 height 33
type input "Saving..."
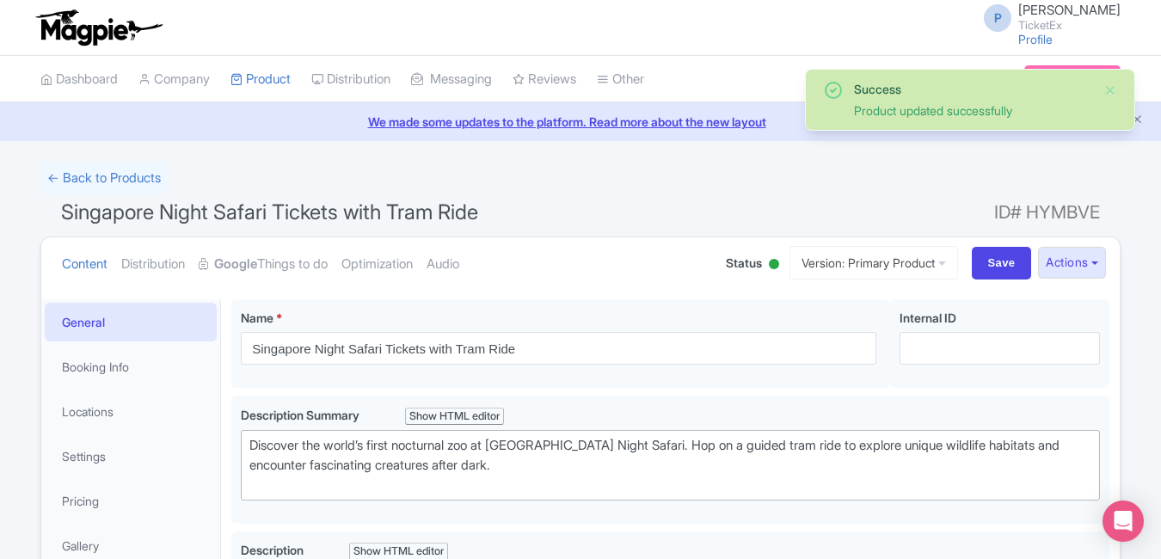
type trix-editor "<div>Experience the magic of the Singapore Night Safari, the world’s first noct…"
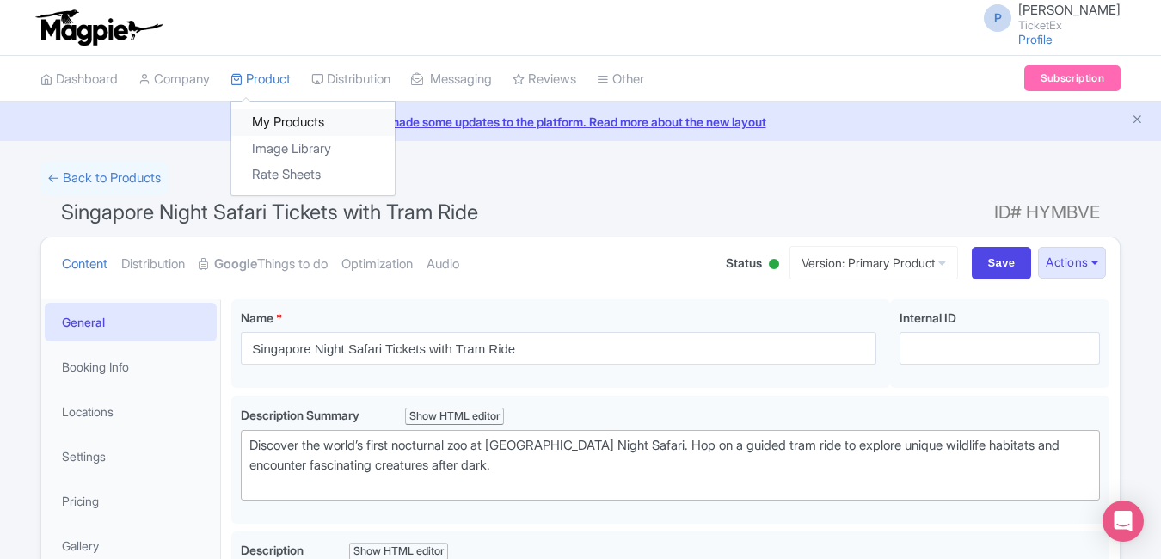
click at [270, 114] on link "My Products" at bounding box center [312, 122] width 163 height 27
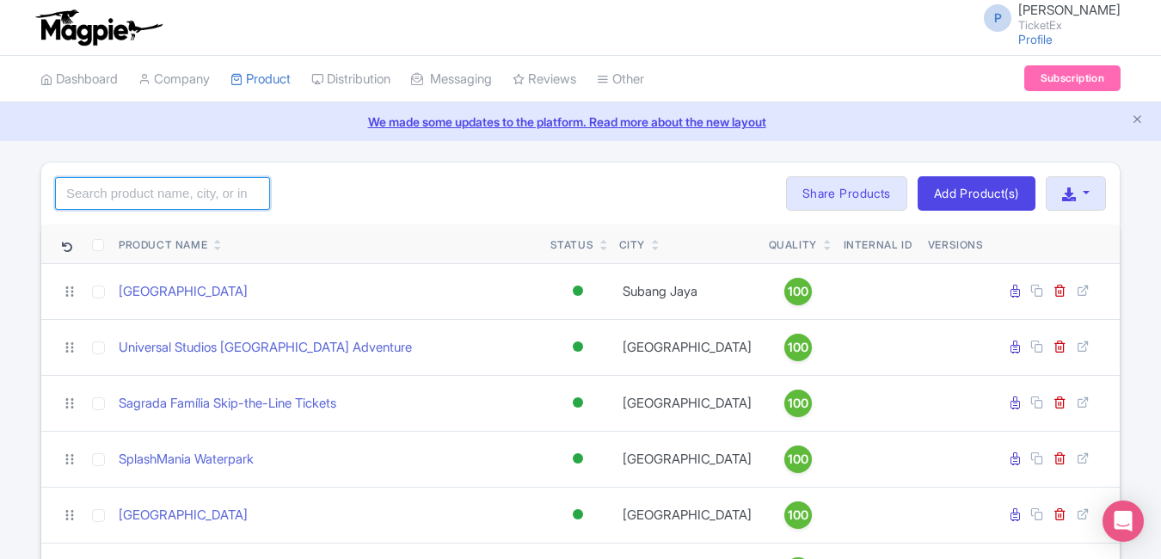
click at [226, 186] on input "search" at bounding box center [162, 193] width 215 height 33
type input "cloud"
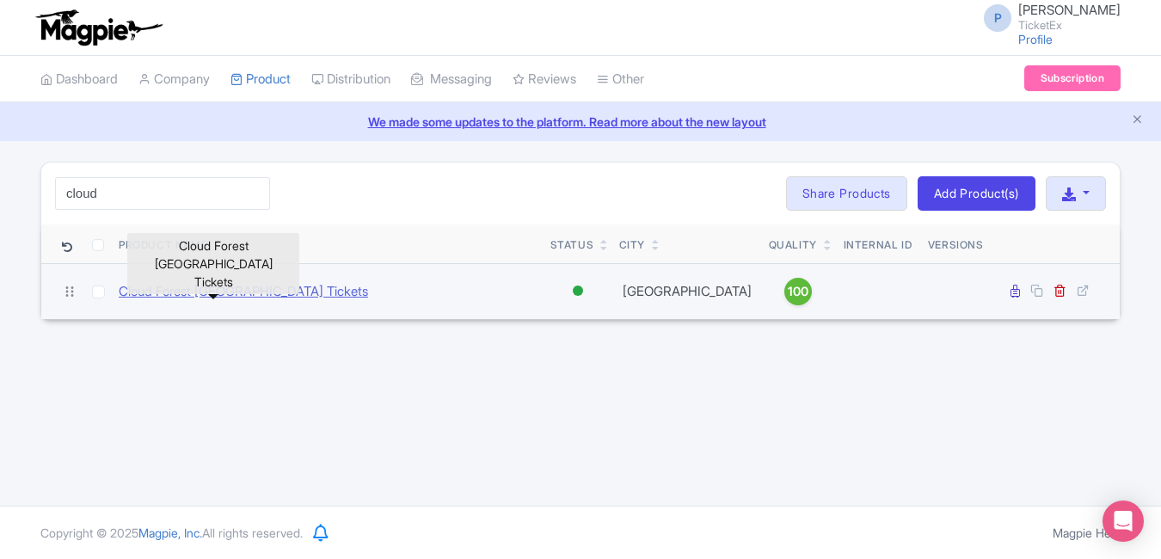
click at [234, 296] on link "Cloud Forest [GEOGRAPHIC_DATA] Tickets" at bounding box center [243, 292] width 249 height 20
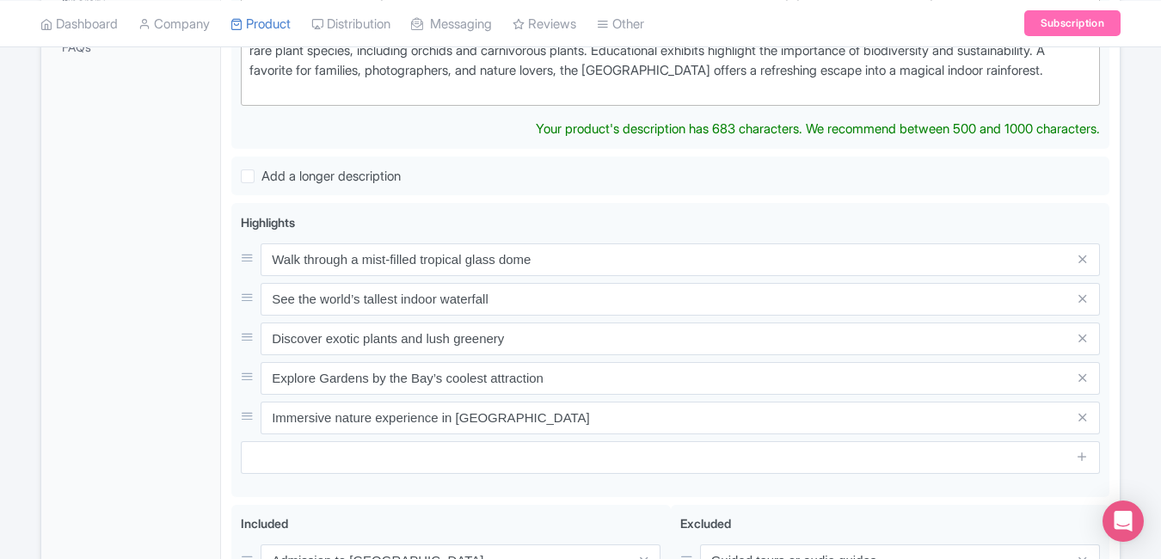
scroll to position [596, 0]
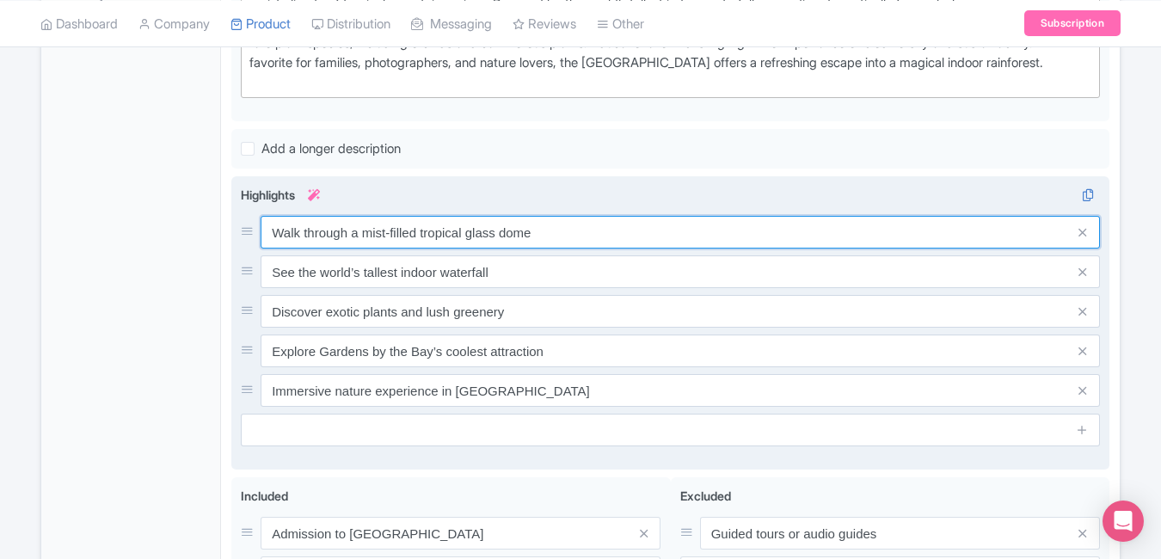
click at [607, 263] on div "Walk through a mist-filled tropical glass dome See the world’s tallest indoor w…" at bounding box center [670, 311] width 859 height 191
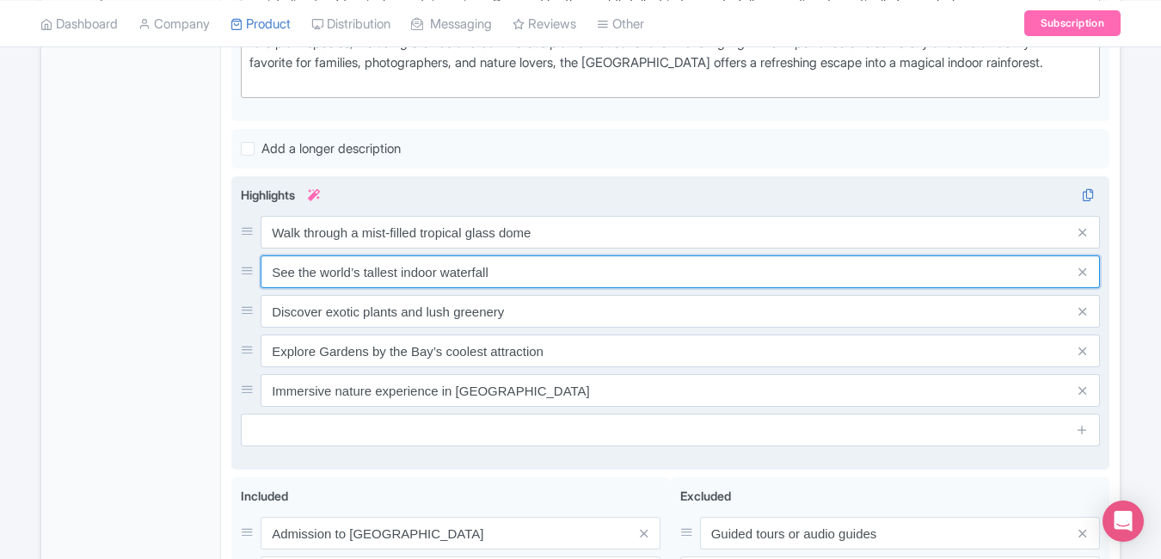
click at [607, 263] on input "See the world’s tallest indoor waterfall" at bounding box center [680, 271] width 839 height 33
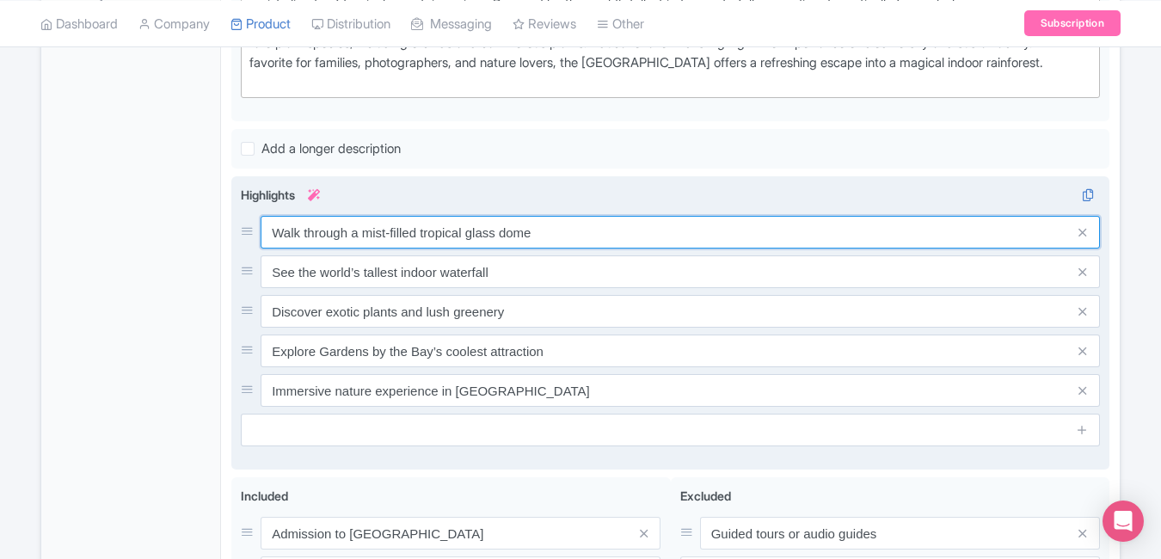
click at [595, 237] on input "Walk through a mist-filled tropical glass dome" at bounding box center [680, 232] width 839 height 33
paste input "Step inside misty tropical paradis"
type input "Step inside misty tropical paradise"
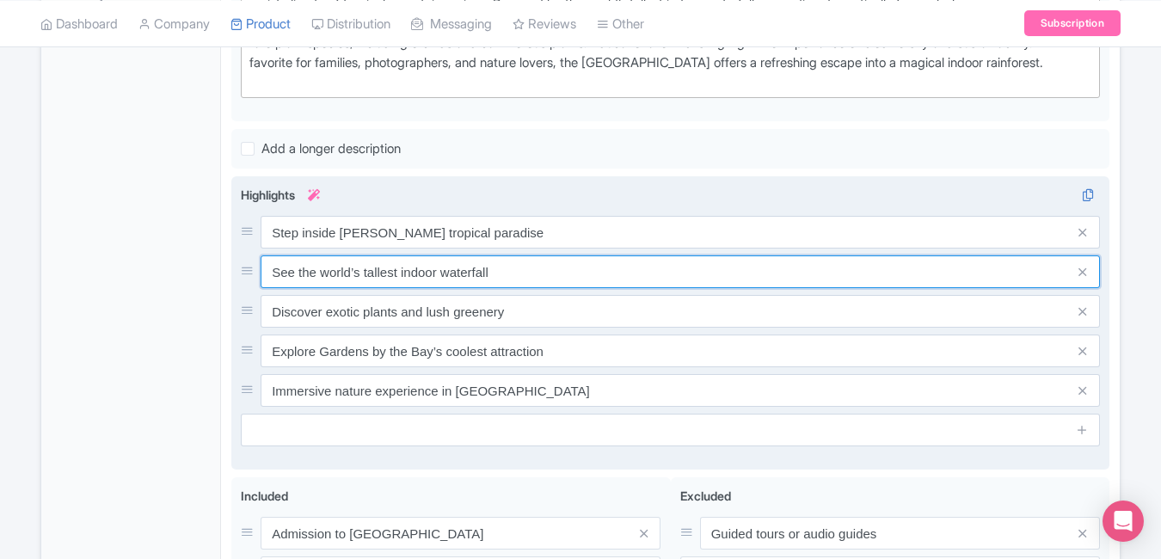
click at [546, 276] on input "See the world’s tallest indoor waterfall" at bounding box center [680, 271] width 839 height 33
paste input "View"
type input "View world’s tallest indoor waterfall"
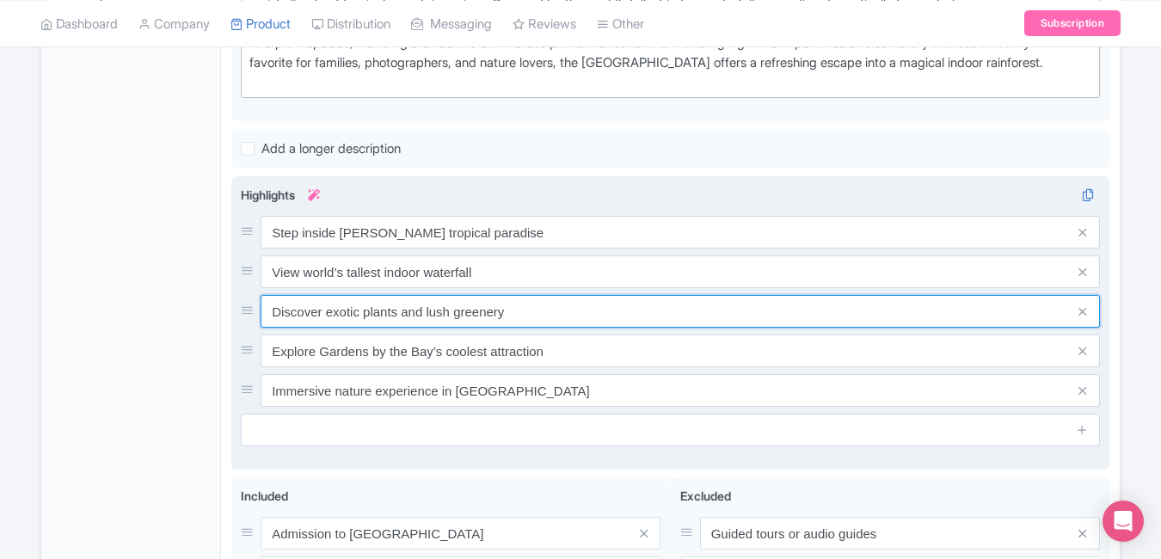
click at [554, 314] on input "Discover exotic plants and lush greenery" at bounding box center [680, 311] width 839 height 33
paste input "Stunning glass dome rainforest walk"
type input "Stunning glass dome rainforest walk"
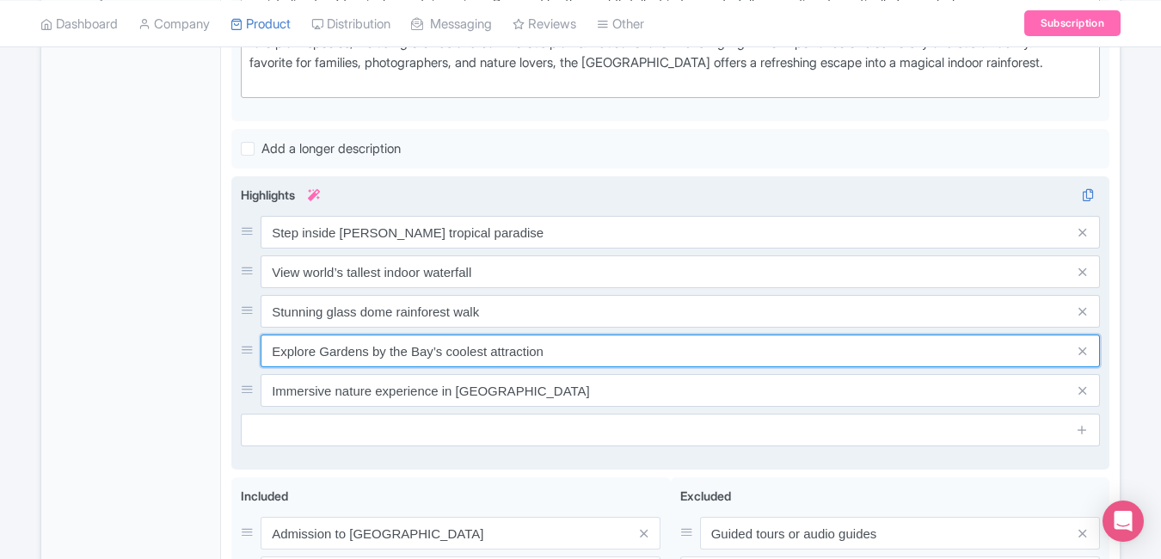
click at [579, 347] on input "Explore Gardens by the Bay’s coolest attraction" at bounding box center [680, 351] width 839 height 33
click at [579, 350] on input "Explore Gardens by the Bay’s coolest attraction" at bounding box center [680, 351] width 839 height 33
paste input "co attraction with breathtaking views"
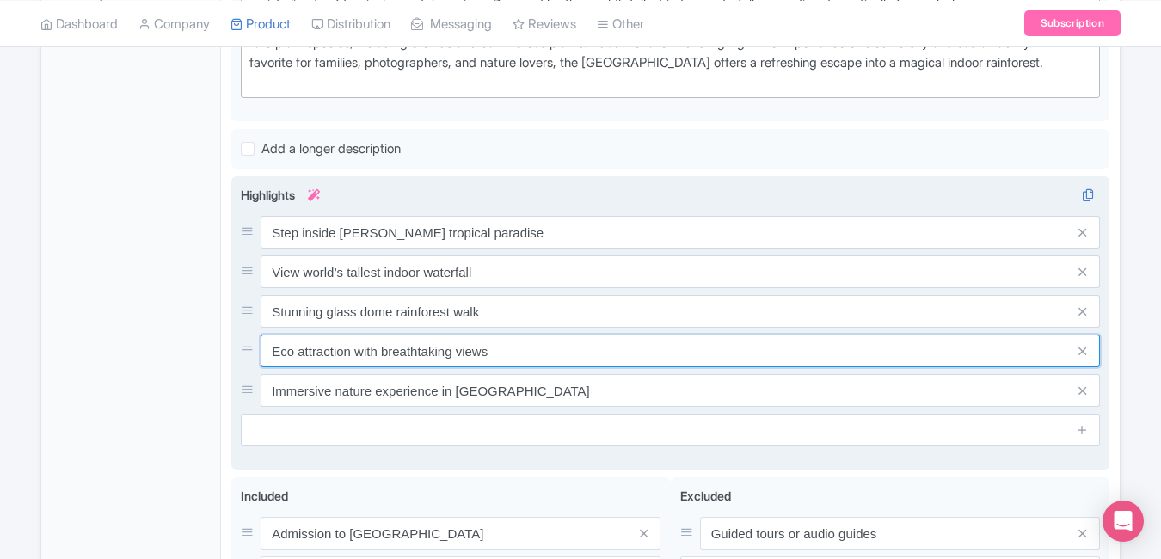
type input "Eco attraction with breathtaking views"
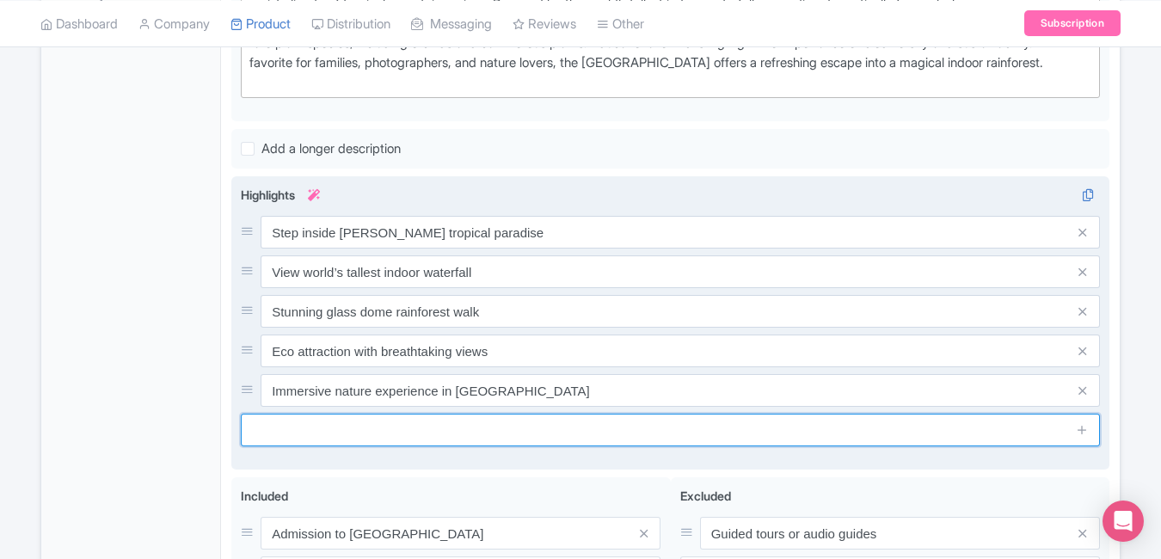
drag, startPoint x: 543, startPoint y: 421, endPoint x: 563, endPoint y: 396, distance: 31.8
click at [563, 396] on div "Highlights i Step inside misty tropical paradise View world’s tallest indoor wa…" at bounding box center [670, 316] width 859 height 261
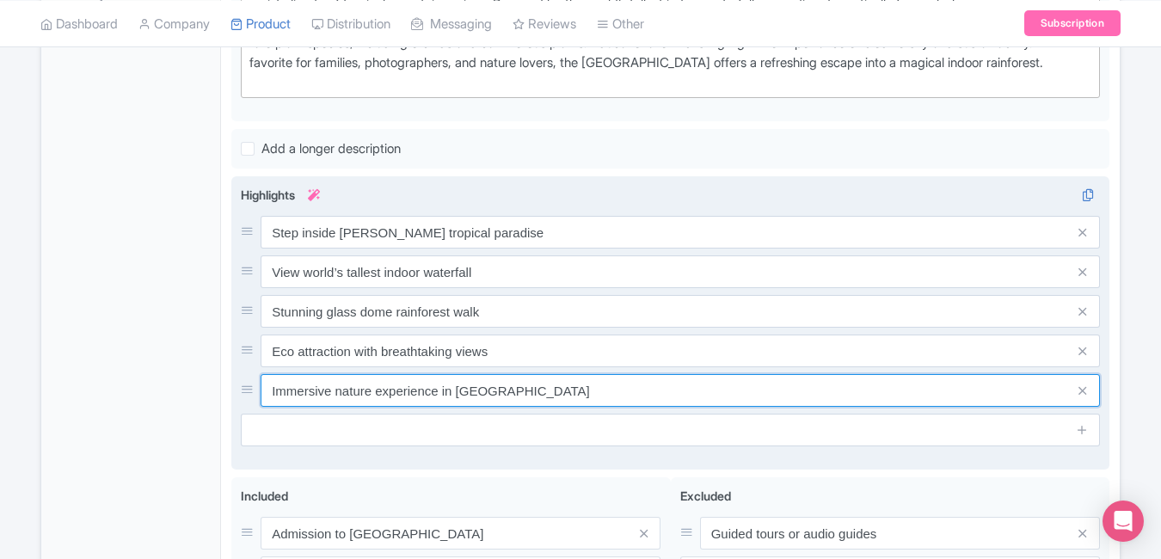
click at [563, 396] on input "Immersive nature experience in Singapore" at bounding box center [680, 390] width 839 height 33
paste input "Book online for instant access"
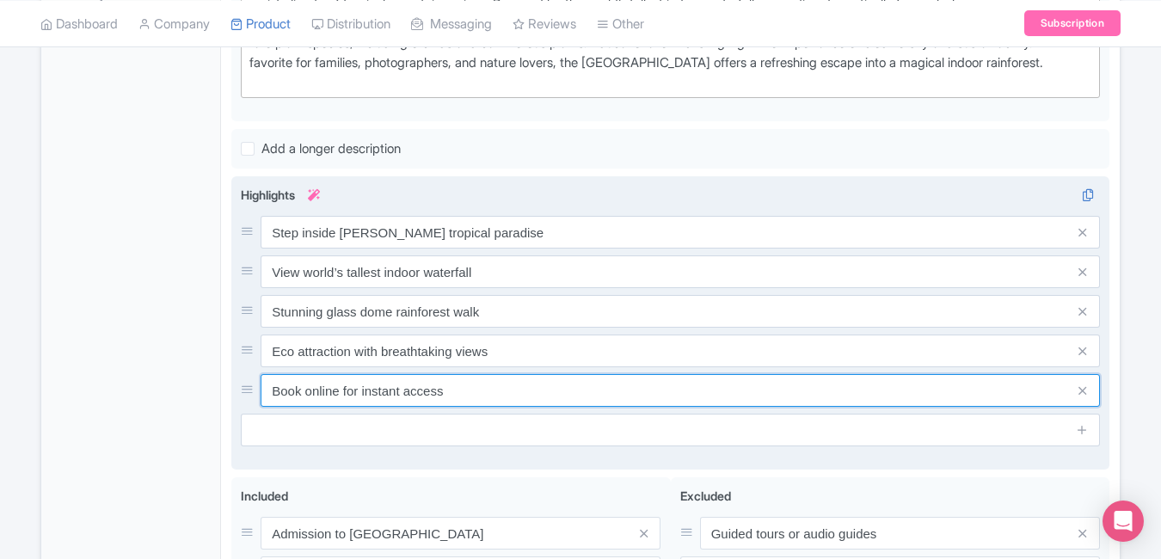
type input "Book online for instant access"
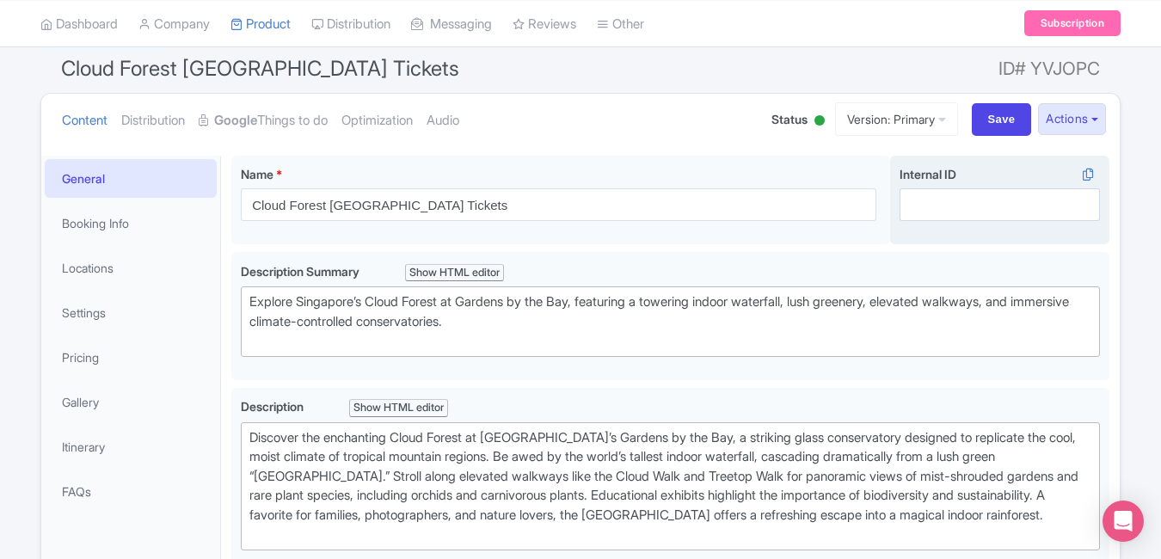
scroll to position [141, 0]
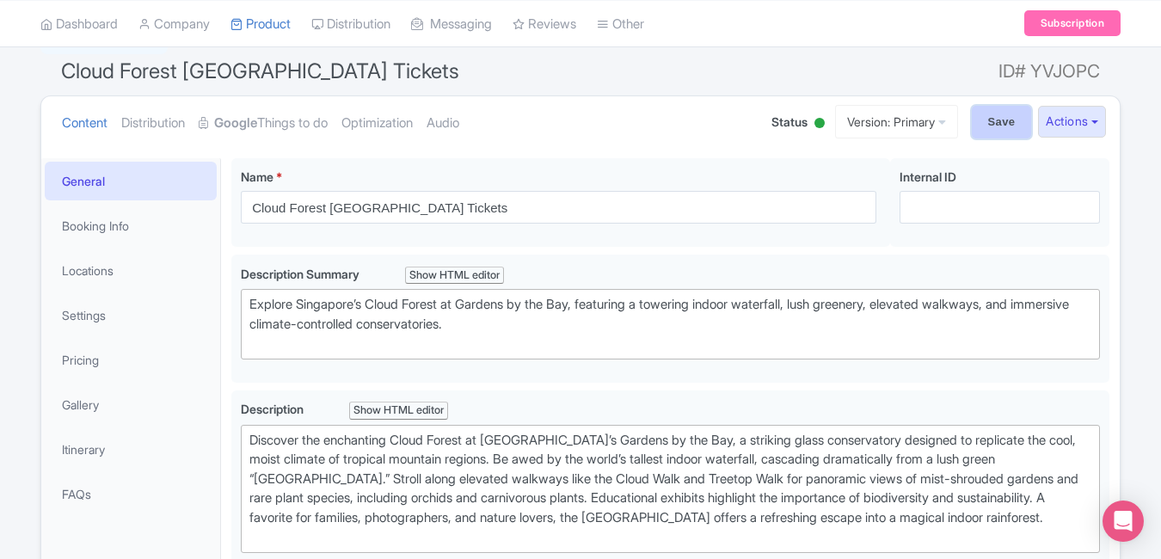
click at [979, 126] on input "Save" at bounding box center [1002, 122] width 60 height 33
type input "Saving..."
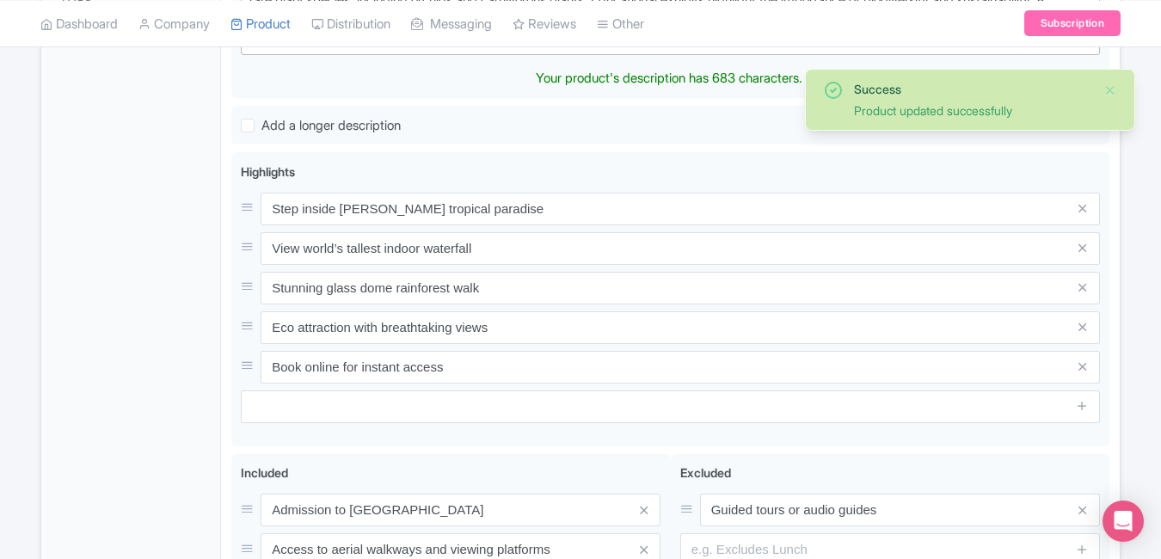
scroll to position [650, 0]
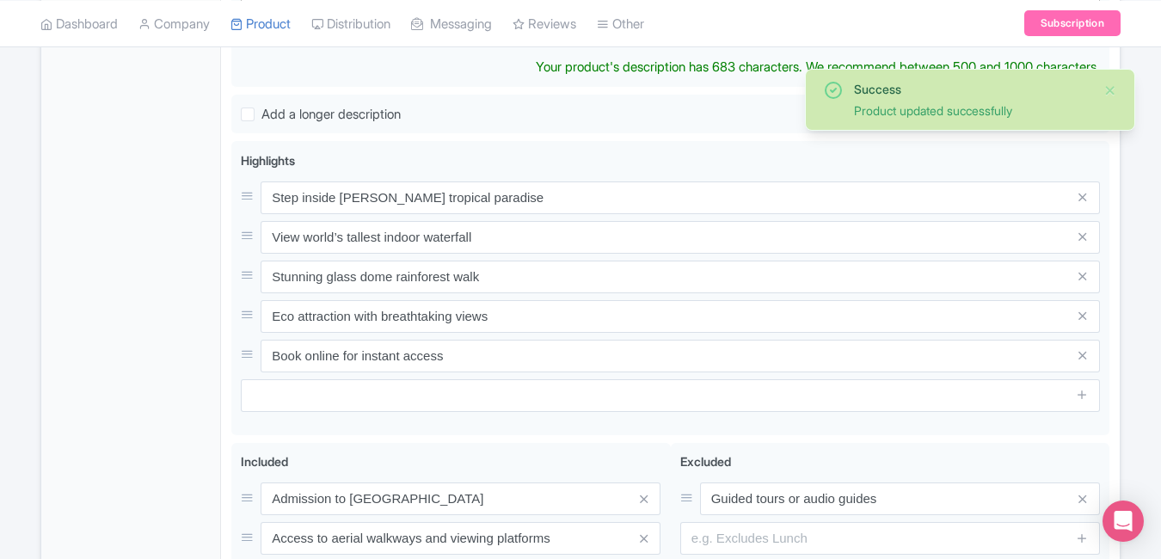
type trix-editor "<div>Discover the enchanting Cloud Forest at [GEOGRAPHIC_DATA]’s Gardens by the…"
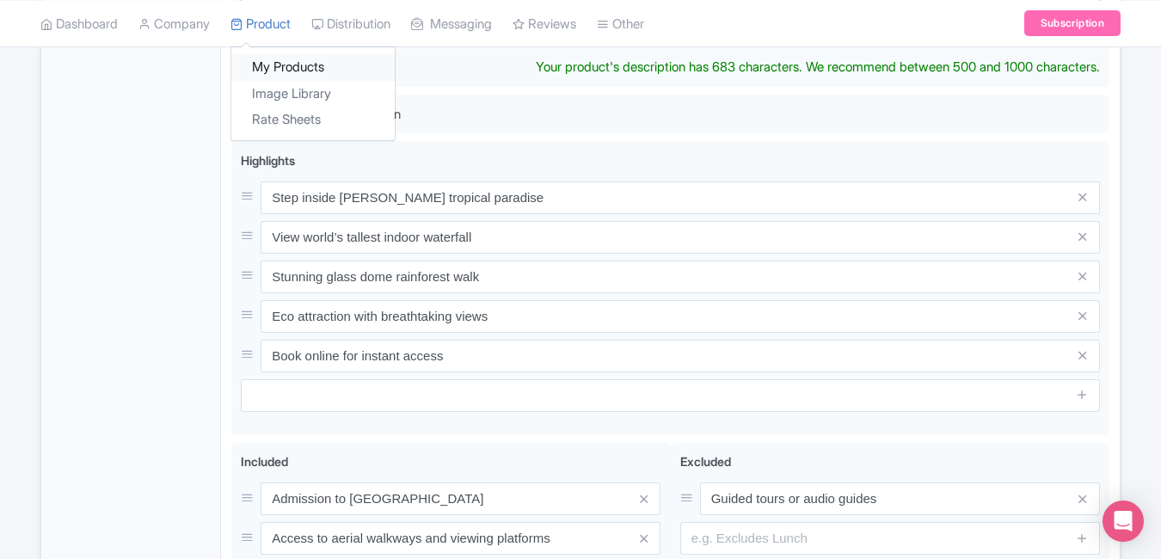
click at [298, 56] on link "My Products" at bounding box center [312, 67] width 163 height 27
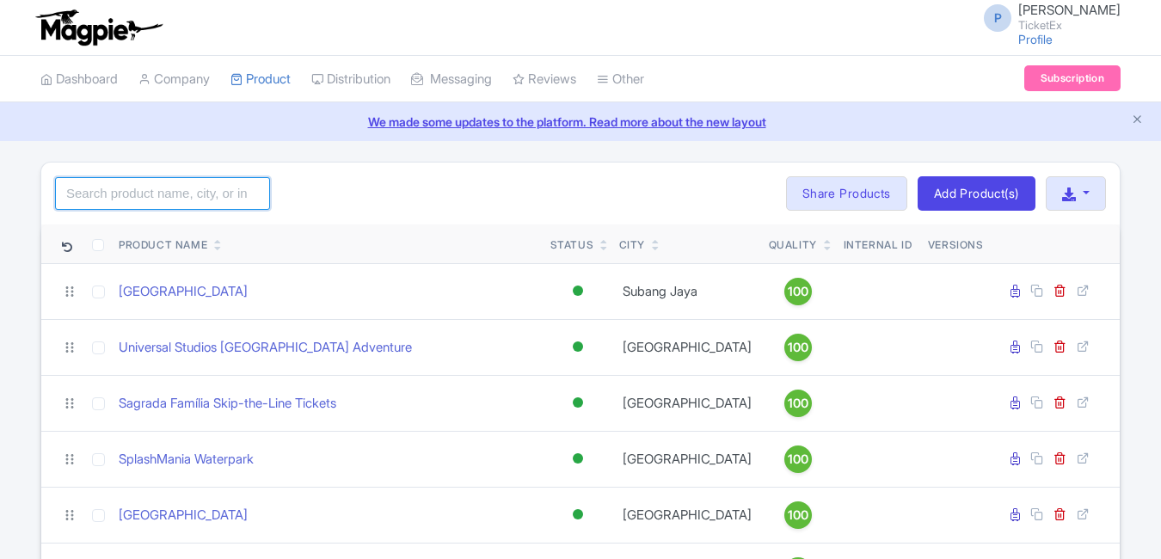
drag, startPoint x: 0, startPoint y: 0, endPoint x: 139, endPoint y: 182, distance: 229.5
click at [139, 182] on input "search" at bounding box center [162, 193] width 215 height 33
type input "[GEOGRAPHIC_DATA]"
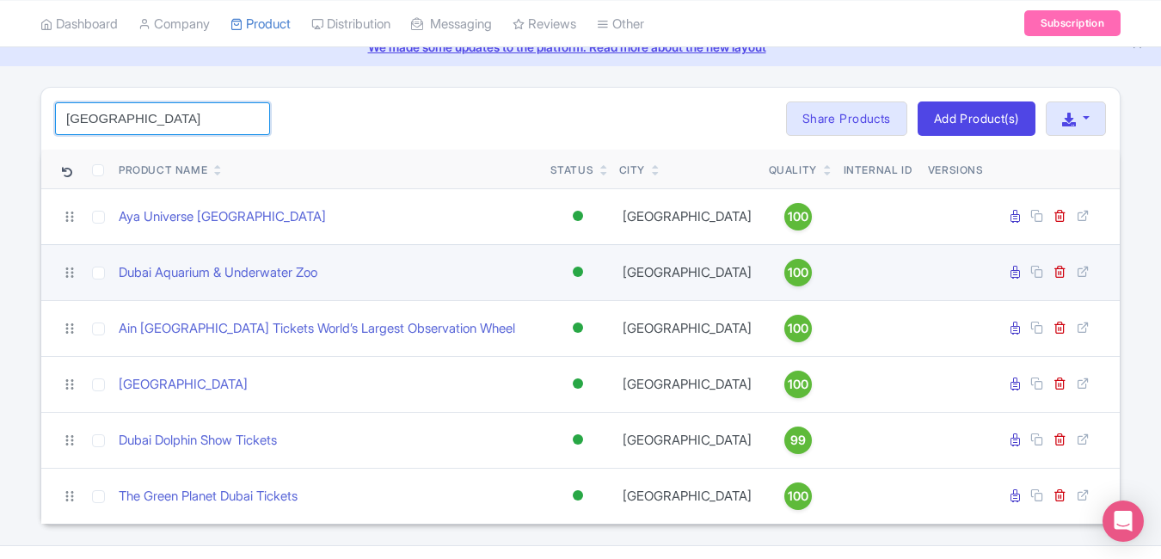
scroll to position [98, 0]
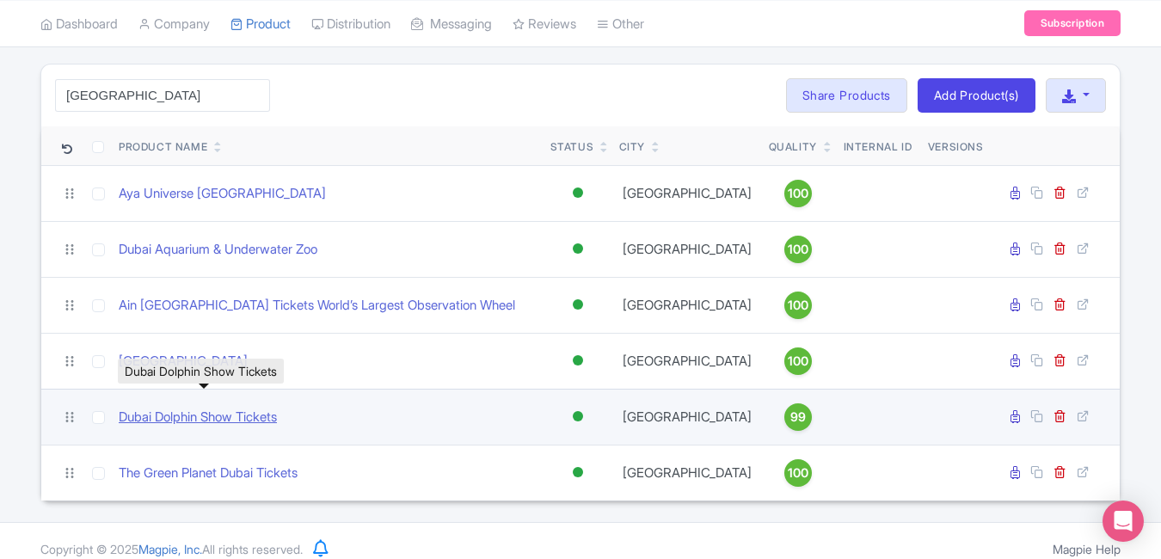
click at [255, 418] on link "Dubai Dolphin Show Tickets" at bounding box center [198, 418] width 158 height 20
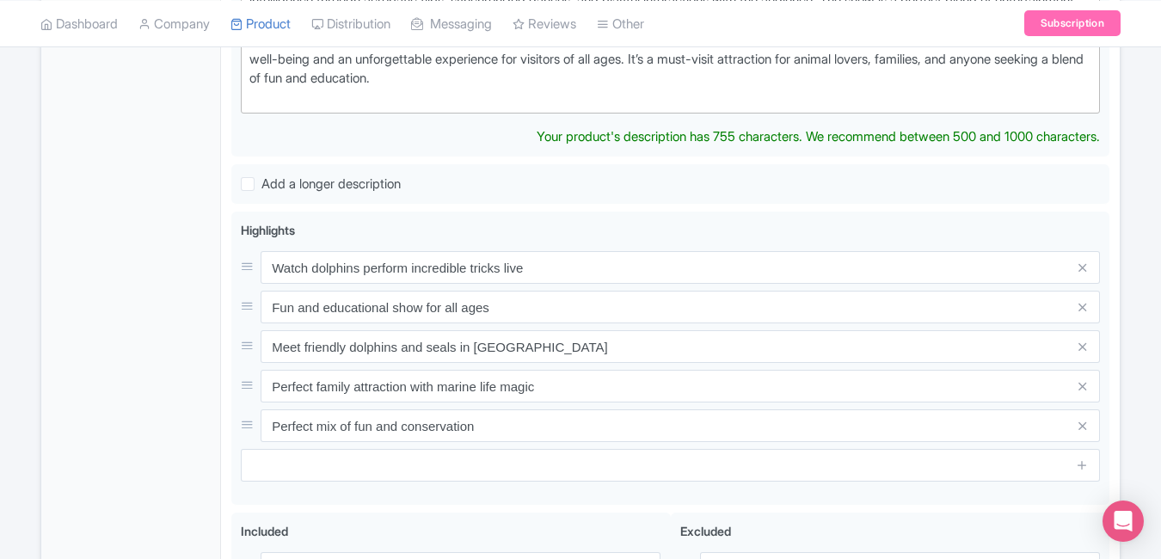
scroll to position [631, 0]
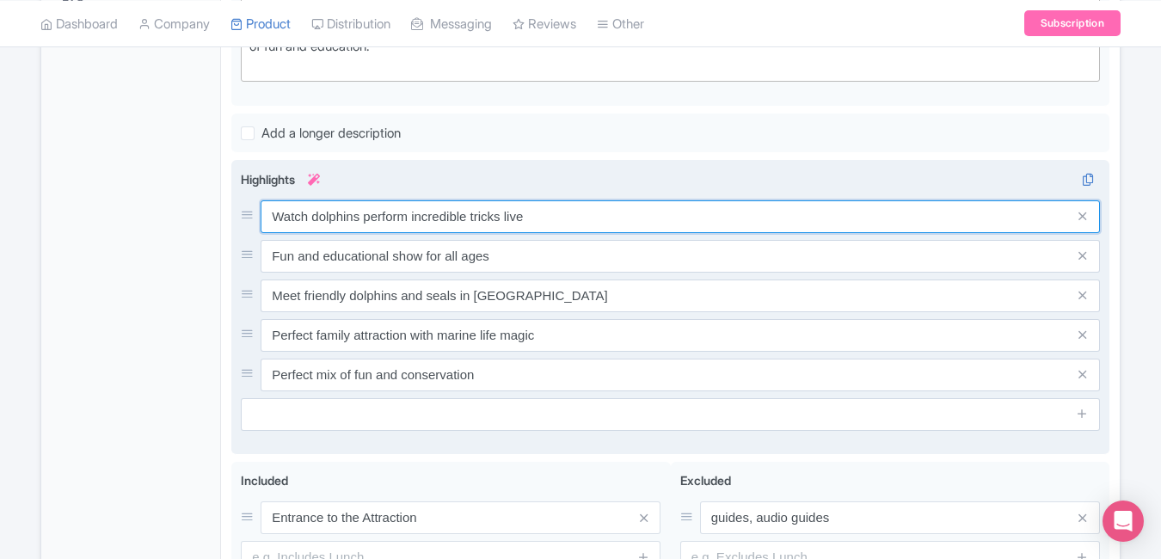
click at [585, 231] on input "Watch dolphins perform incredible tricks live" at bounding box center [680, 216] width 839 height 33
click at [586, 216] on input "Watch dolphins perform incredible tricks live" at bounding box center [680, 216] width 839 height 33
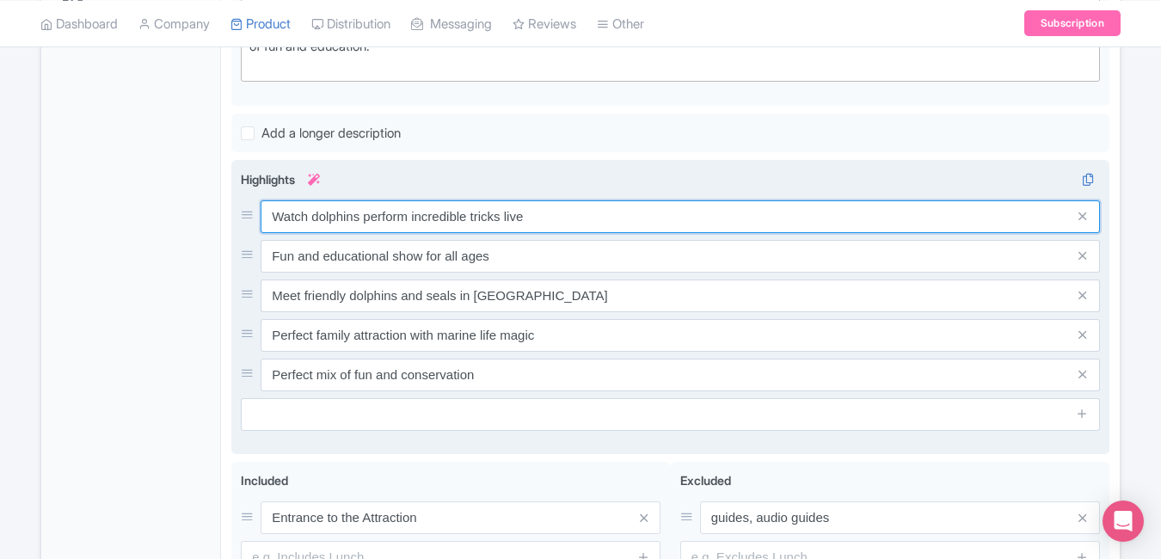
paste input "& seals perform"
type input "Watch dolphins & seals perform live"
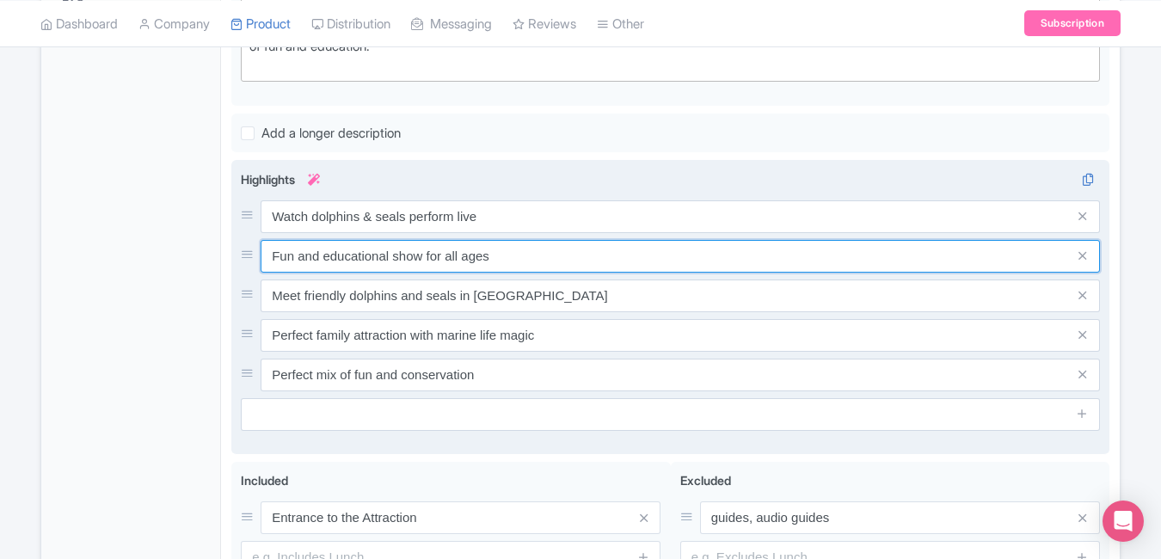
click at [552, 261] on input "Fun and educational show for all ages" at bounding box center [680, 256] width 839 height 33
paste input "amily fun at [GEOGRAPHIC_DATA]"
type input "Family fun at [GEOGRAPHIC_DATA]"
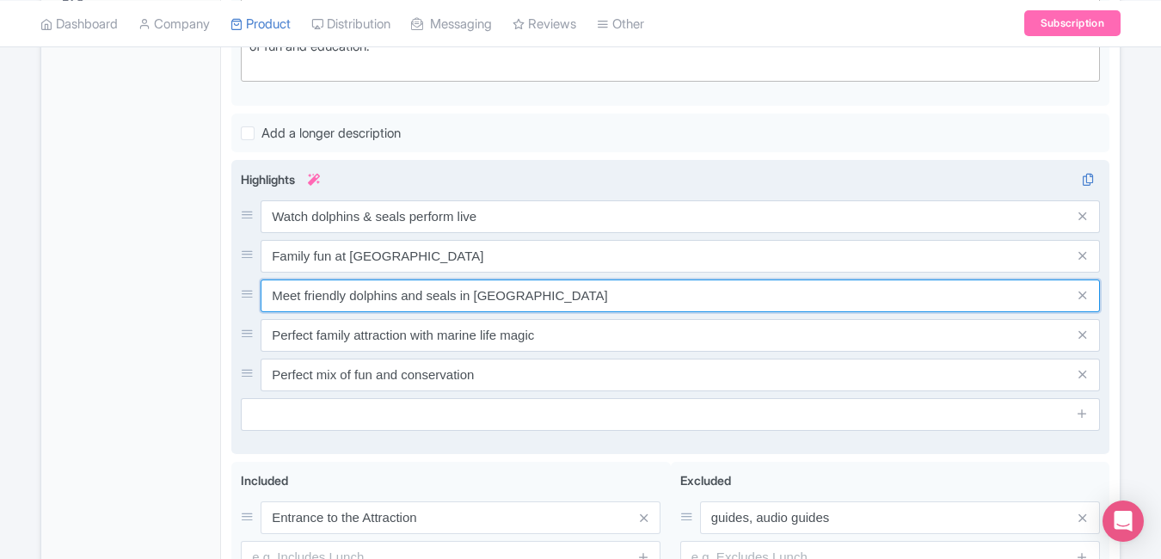
click at [525, 297] on input "Meet friendly dolphins and seals in [GEOGRAPHIC_DATA]" at bounding box center [680, 296] width 839 height 33
paste input "Educational & entertaining show"
type input "Educational & entertaining show"
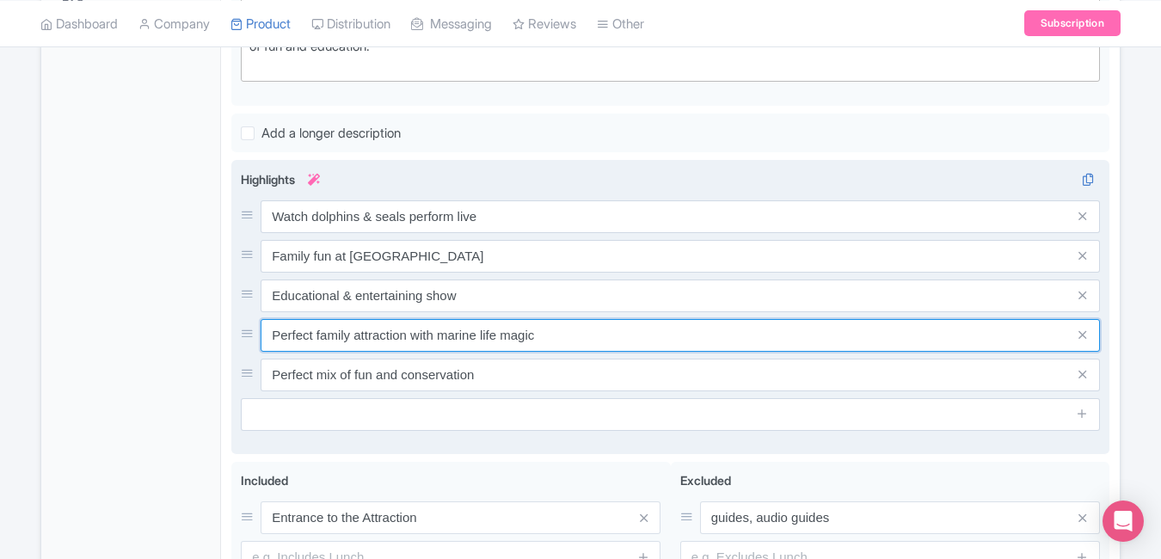
click at [563, 330] on input "Perfect family attraction with marine life magic" at bounding box center [680, 335] width 839 height 33
paste input "Interactive marine experience"
type input "Interactive marine experience"
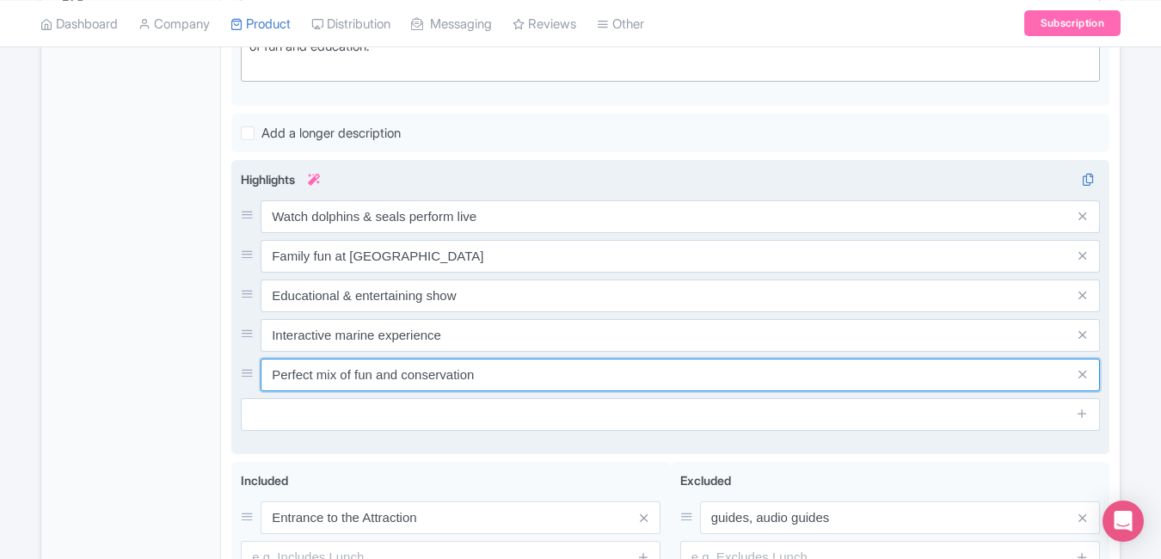
click at [565, 364] on input "Perfect mix of fun and conservation" at bounding box center [680, 375] width 839 height 33
paste input "Instant booking, great prices"
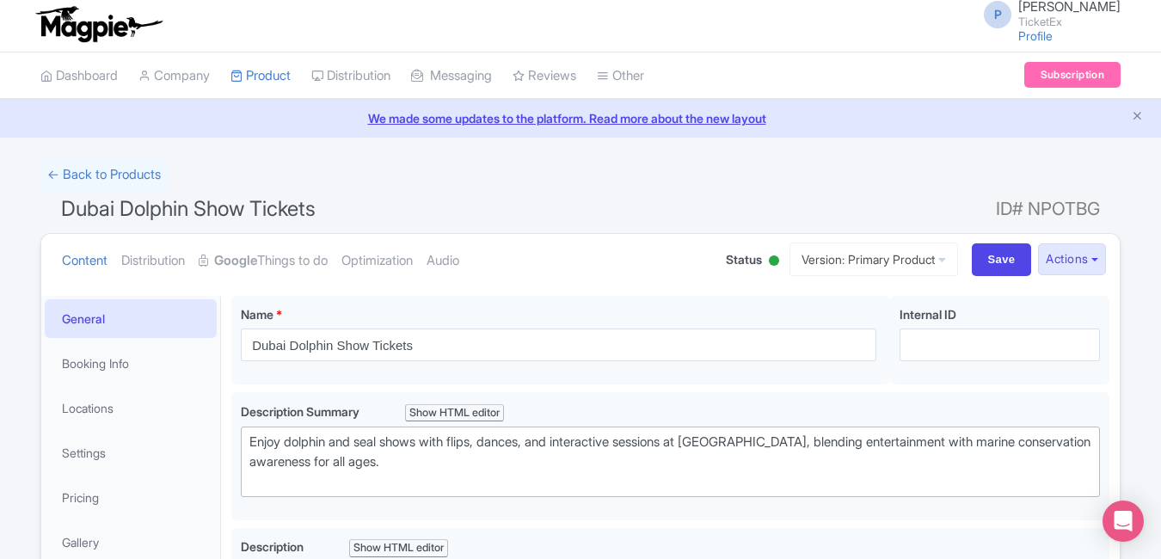
scroll to position [0, 0]
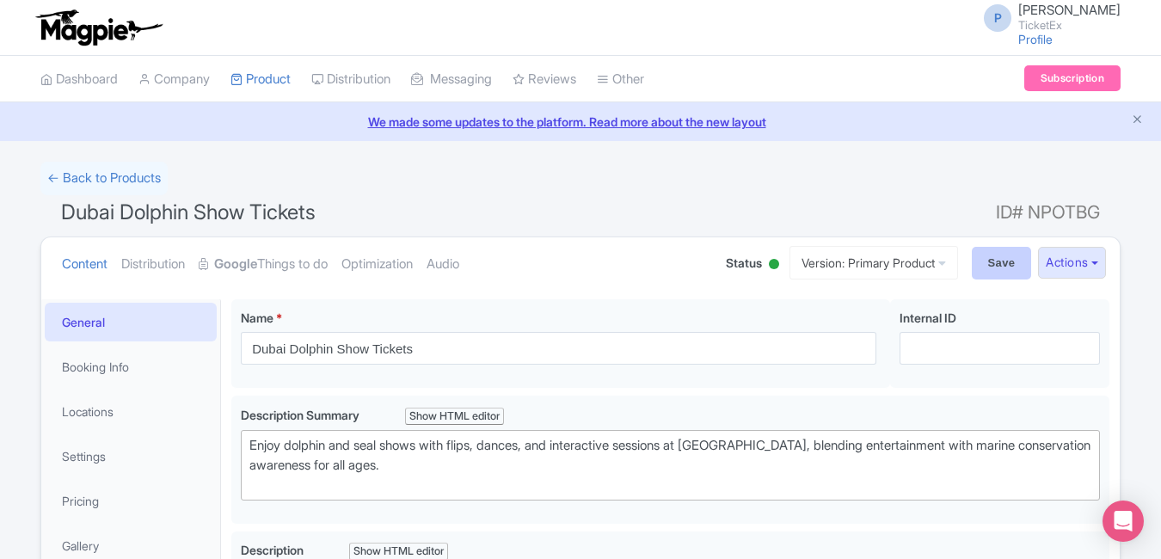
type input "Instant booking, great prices"
click at [972, 272] on input "Save" at bounding box center [1002, 263] width 60 height 33
type input "Saving..."
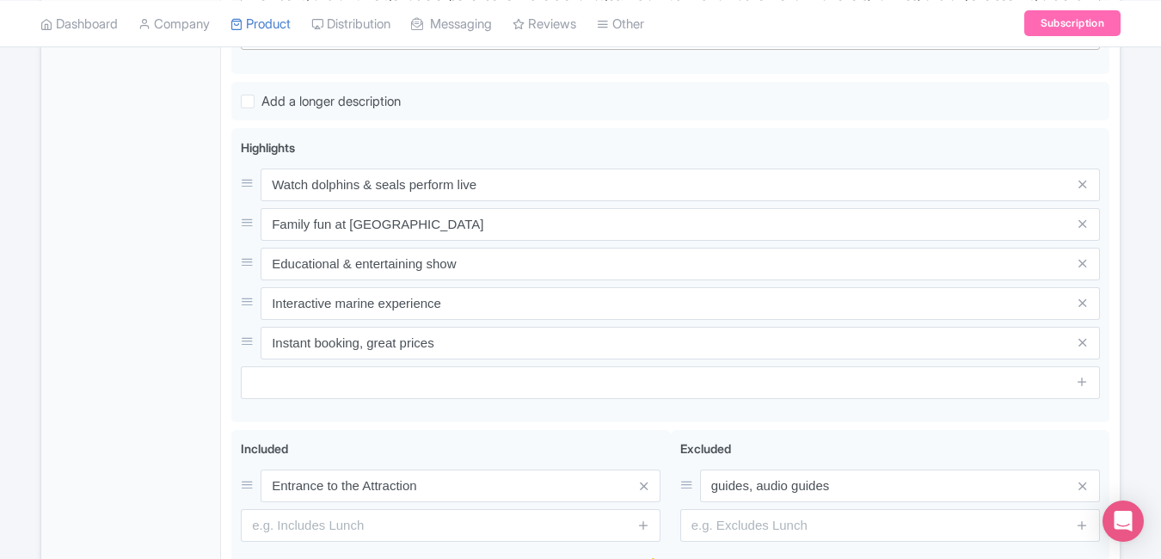
scroll to position [666, 0]
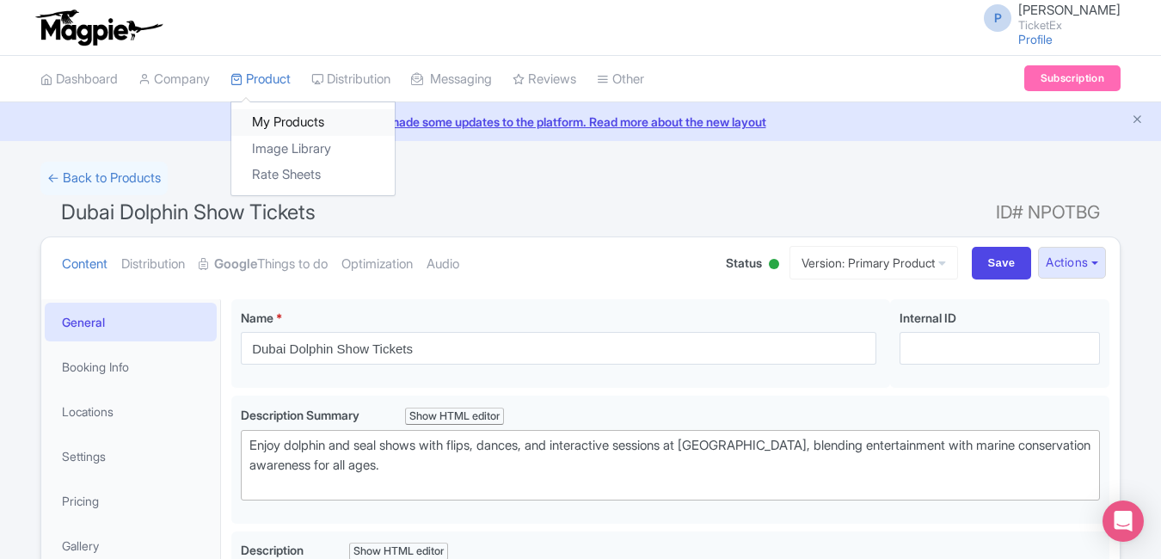
click at [273, 111] on link "My Products" at bounding box center [312, 122] width 163 height 27
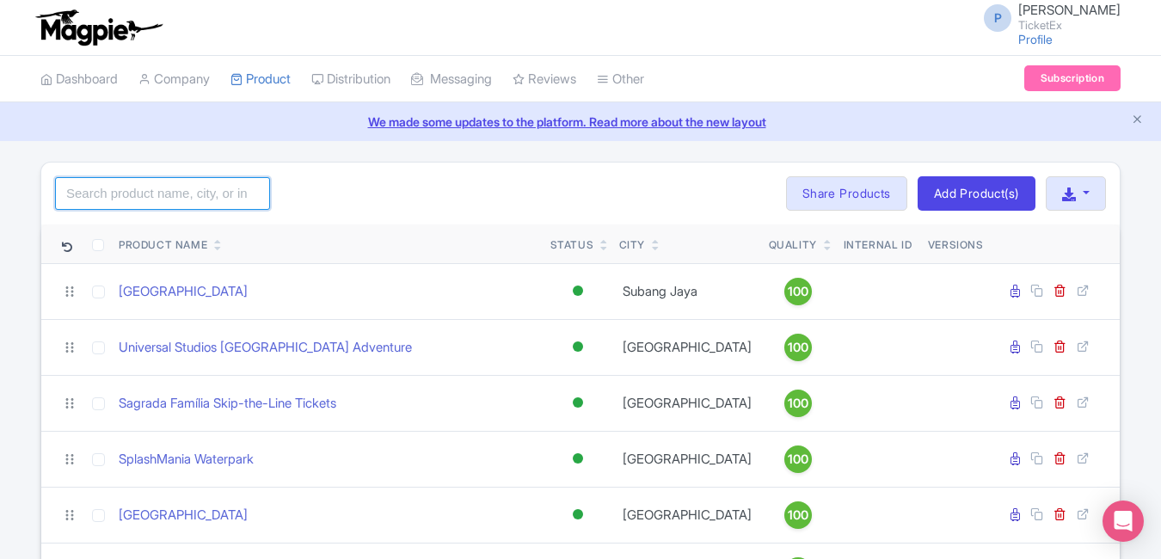
click at [181, 193] on input "search" at bounding box center [162, 193] width 215 height 33
type input "louv"
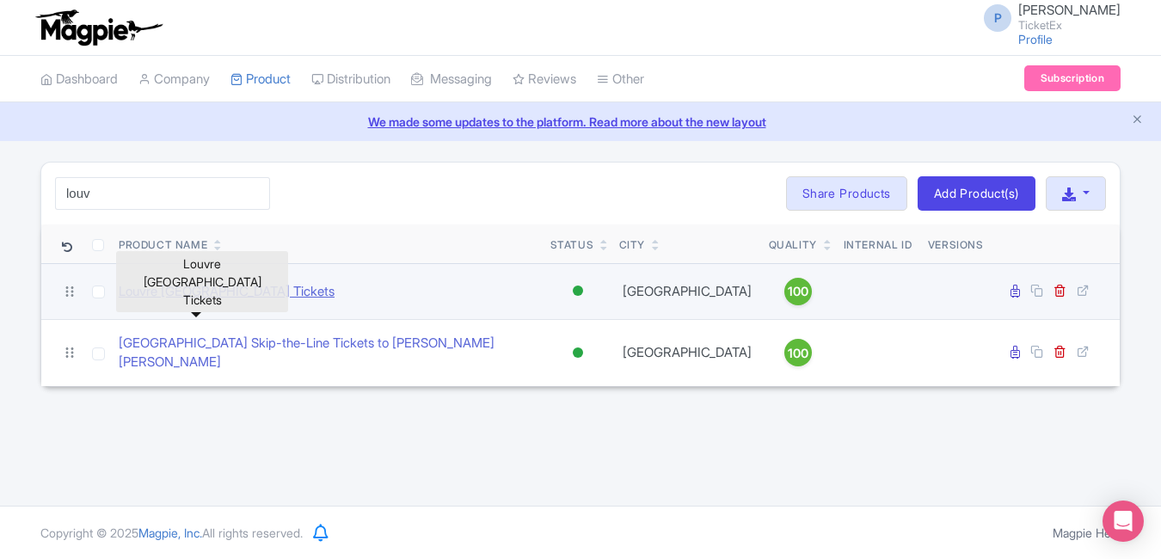
click at [210, 291] on link "Louvre [GEOGRAPHIC_DATA] Tickets" at bounding box center [227, 292] width 216 height 20
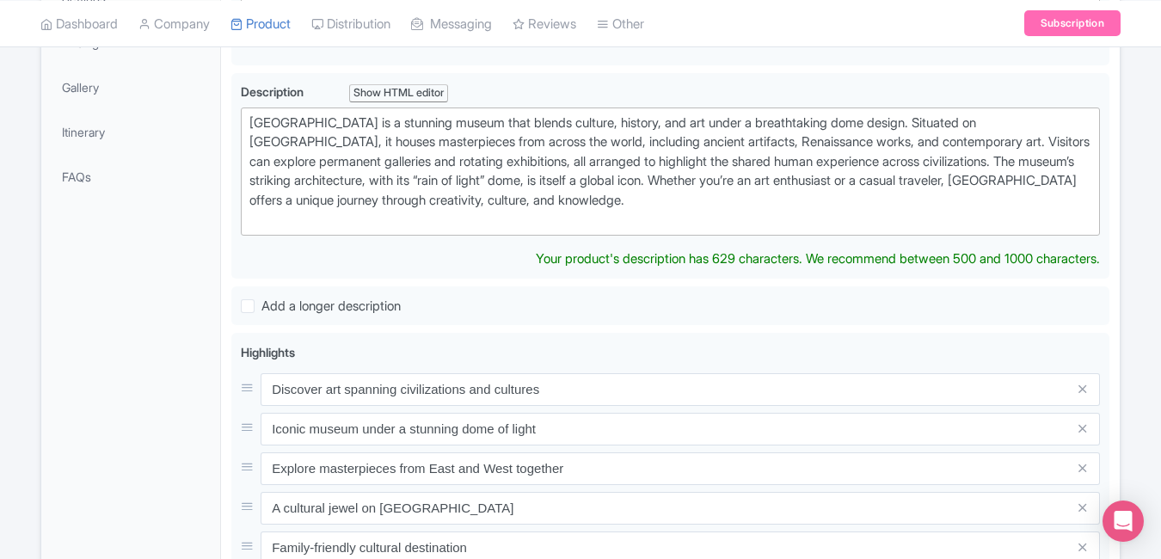
scroll to position [544, 0]
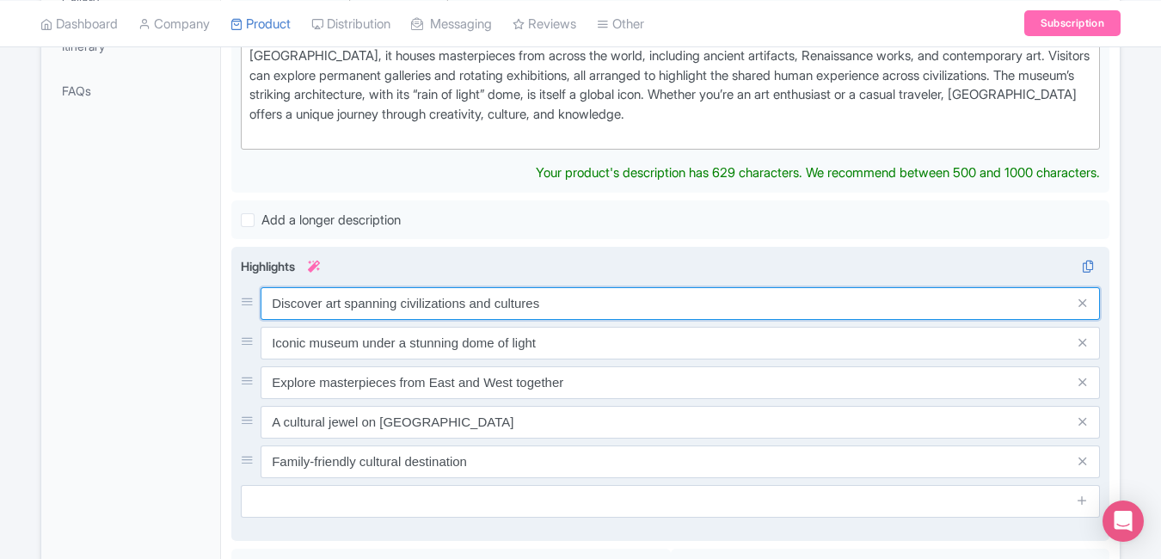
click at [673, 297] on input "Discover art spanning civilizations and cultures" at bounding box center [680, 303] width 839 height 33
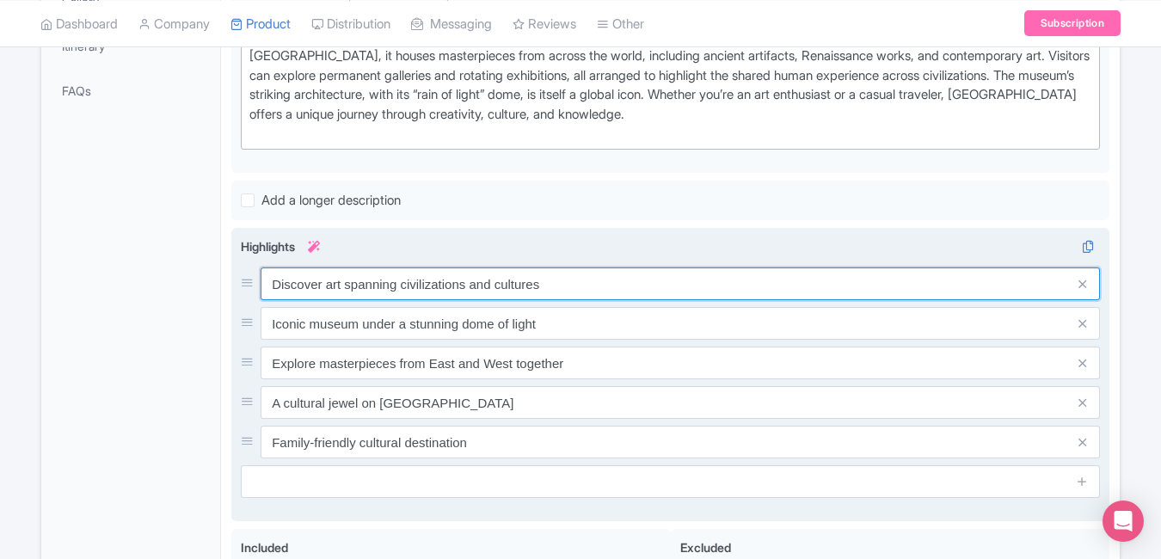
click at [673, 297] on input "Discover art spanning civilizations and cultures" at bounding box center [680, 283] width 839 height 33
paste input "Explore world’s cultural masterpiece"
type input "Explore world’s cultural masterpiece"
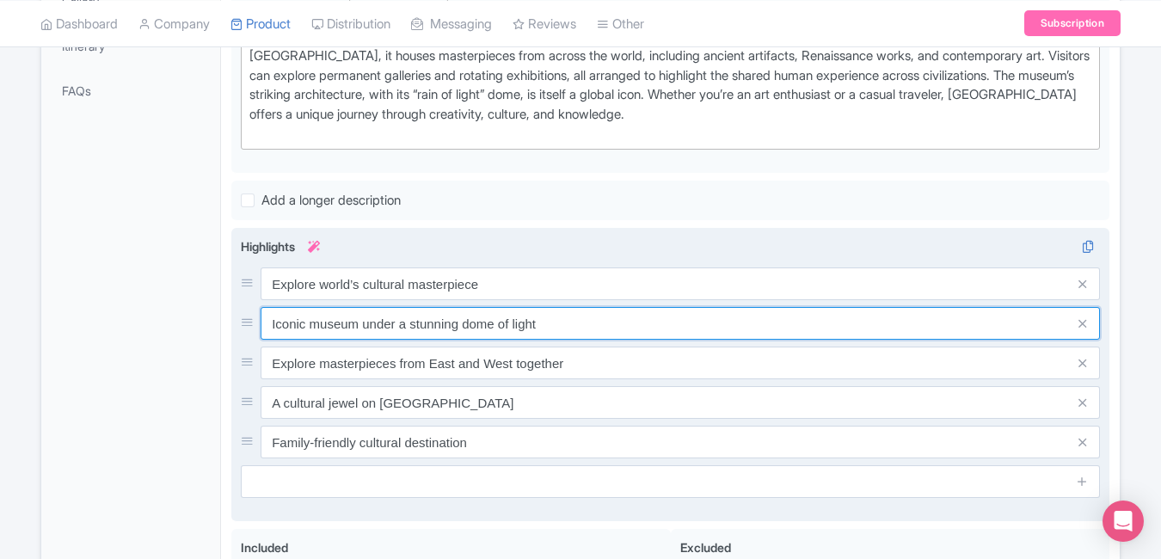
click at [612, 323] on input "Iconic museum under a stunning dome of light" at bounding box center [680, 323] width 839 height 33
paste input "Art from Da Vinci to Van Gogh"
click at [753, 321] on input "Iconic museum under a stunning dome of Art from Da Vinci to Van Gogh" at bounding box center [680, 323] width 839 height 33
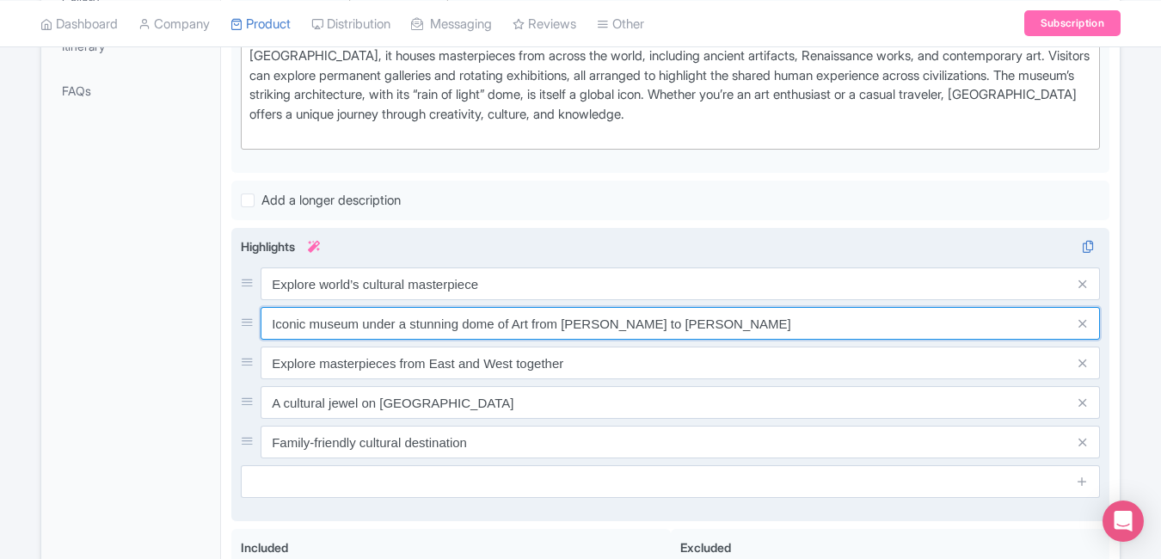
click at [753, 321] on input "Iconic museum under a stunning dome of Art from Da Vinci to Van Gogh" at bounding box center [680, 323] width 839 height 33
paste input "text"
type input "Art from Da Vinci to Van Gogh"
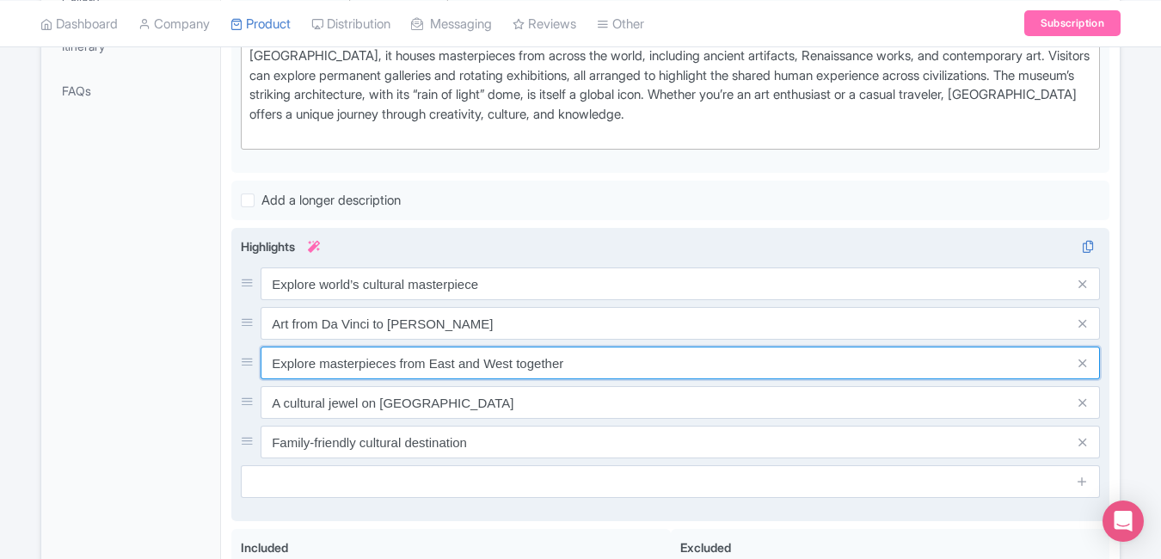
click at [581, 372] on input "Explore masterpieces from East and West together" at bounding box center [680, 363] width 839 height 33
paste input "Iconic dome & waterfront museum"
type input "Iconic dome & waterfront museum"
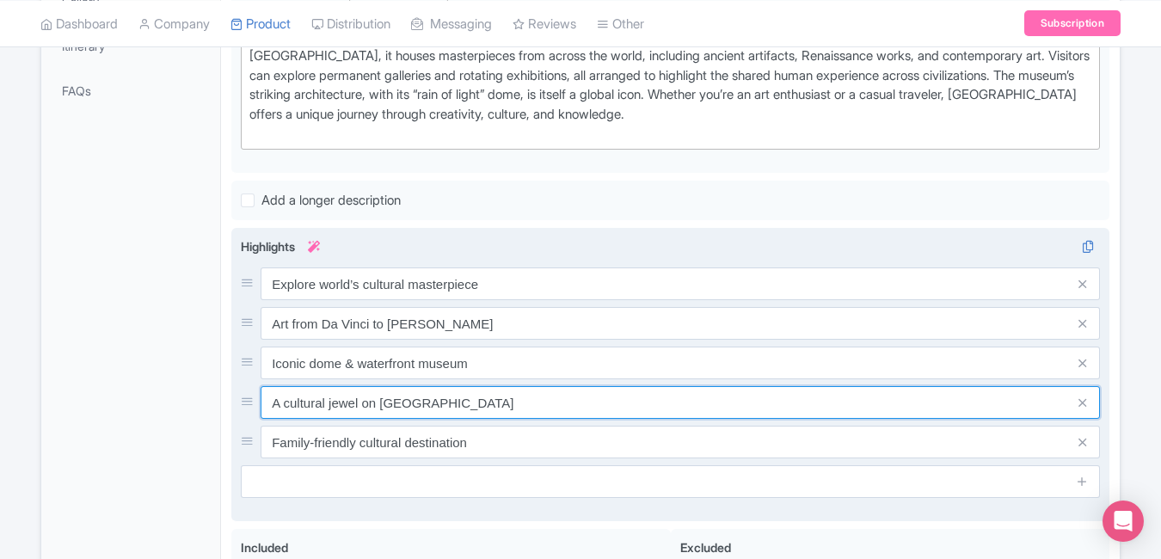
click at [513, 405] on input "A cultural jewel on Saadiyat Island" at bounding box center [680, 402] width 839 height 33
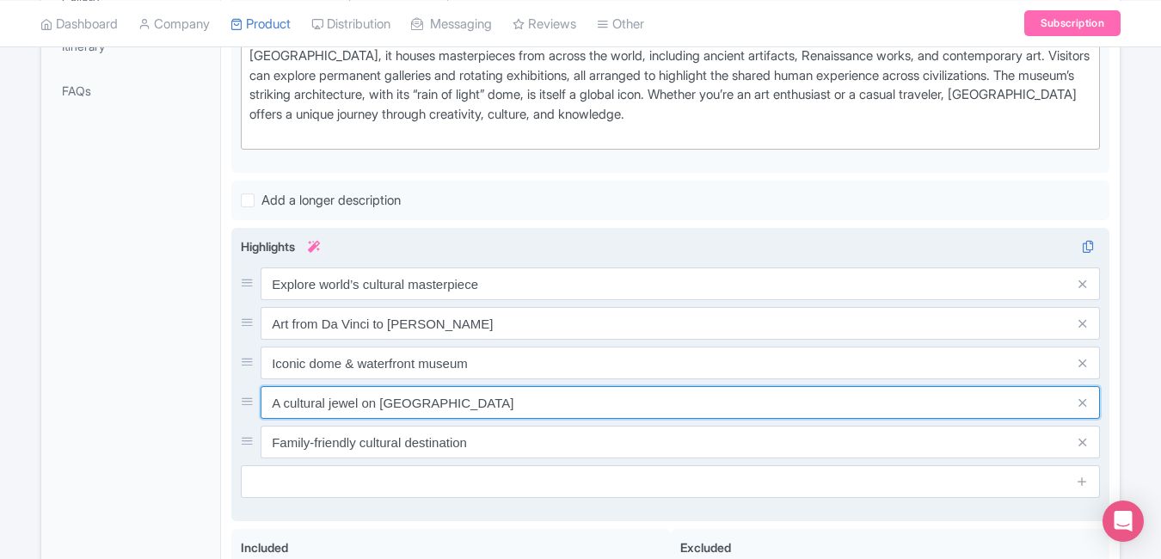
paste input "Skip-the-line fast entry access"
type input "Skip-the-line fast entry access"
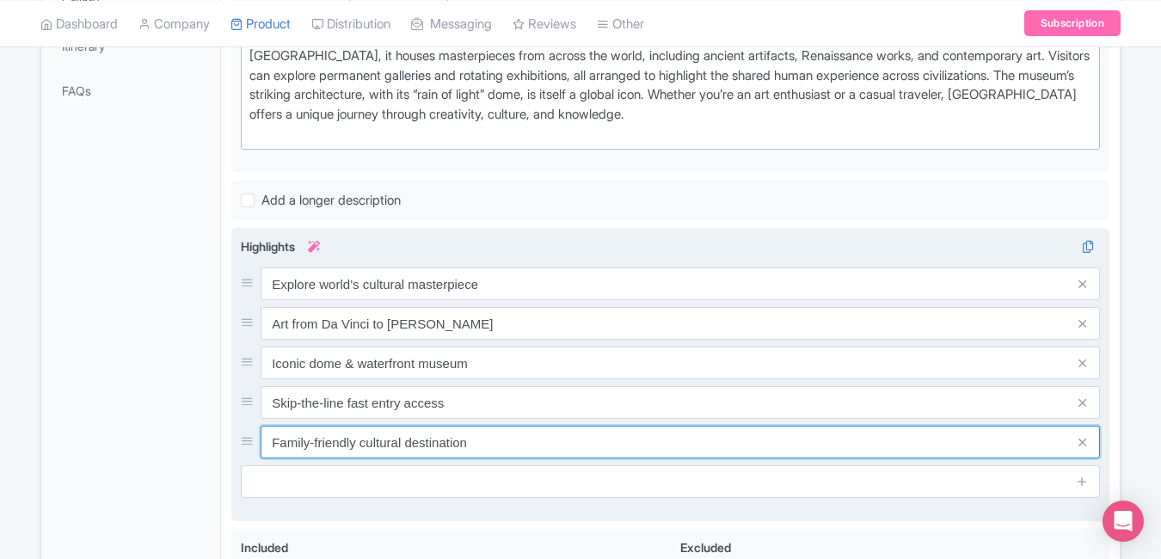
click at [492, 445] on input "Family-friendly cultural destination" at bounding box center [680, 442] width 839 height 33
paste input "Book online, instant confirm"
type input "Book online, instant confirmation"
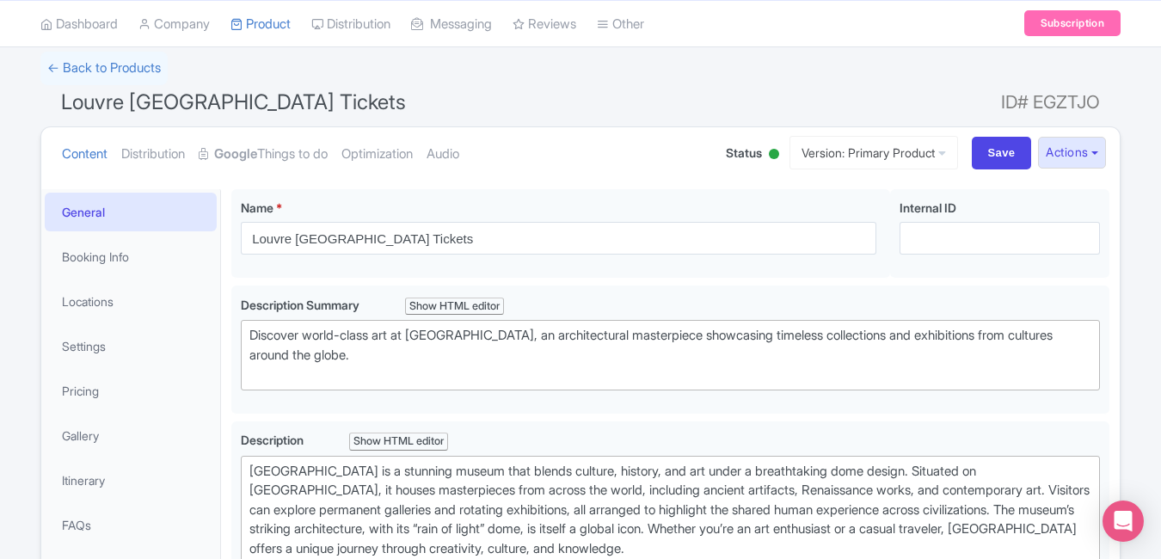
scroll to position [0, 0]
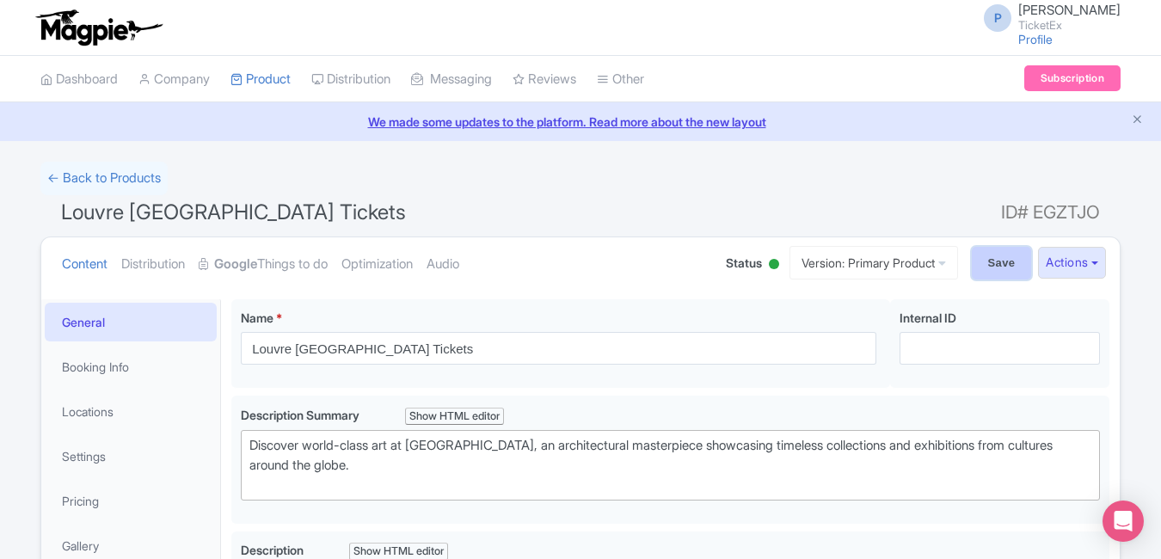
click at [972, 261] on input "Save" at bounding box center [1002, 263] width 60 height 33
type input "Saving..."
click at [999, 249] on input "Save" at bounding box center [1002, 263] width 60 height 33
type input "Saving..."
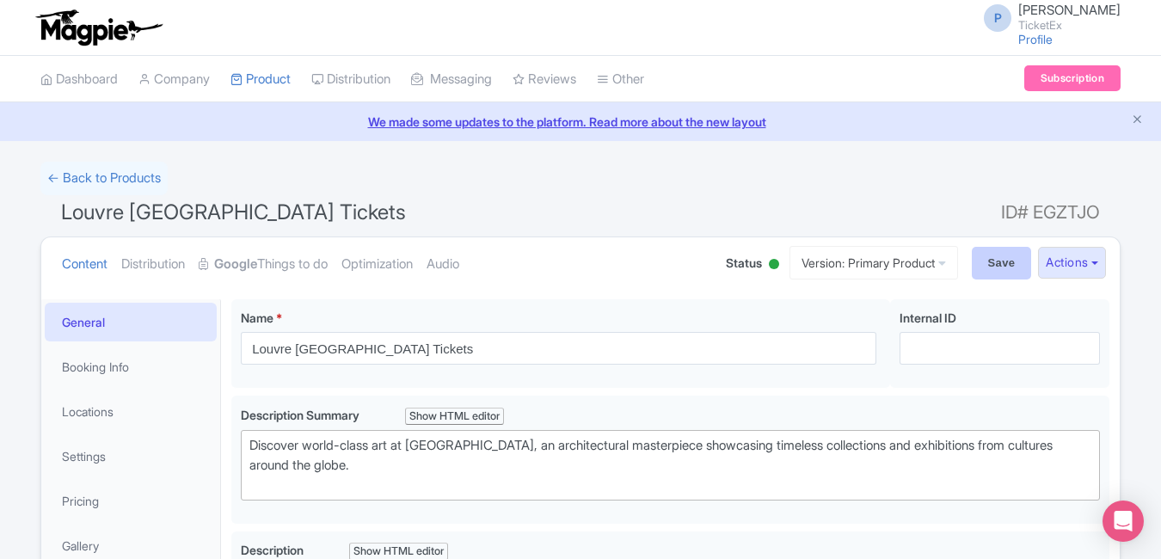
type input "Saving..."
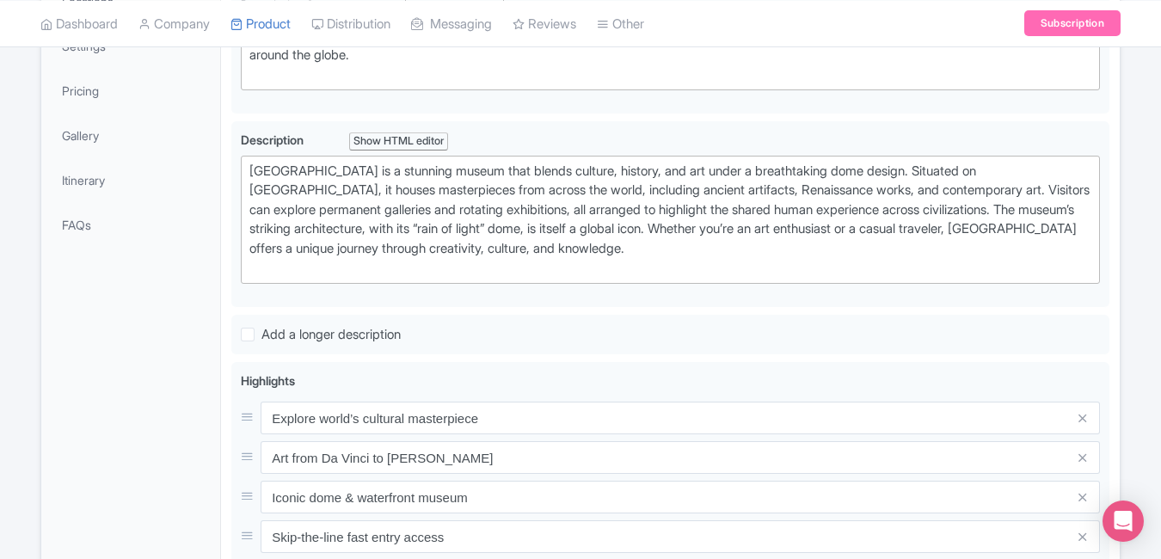
scroll to position [466, 0]
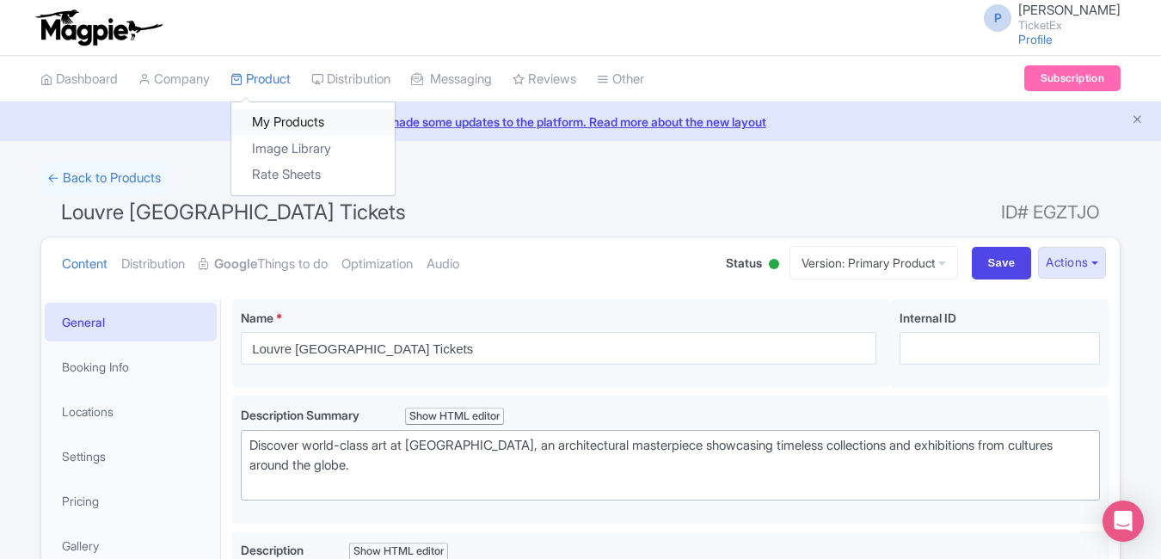
click at [288, 111] on link "My Products" at bounding box center [312, 122] width 163 height 27
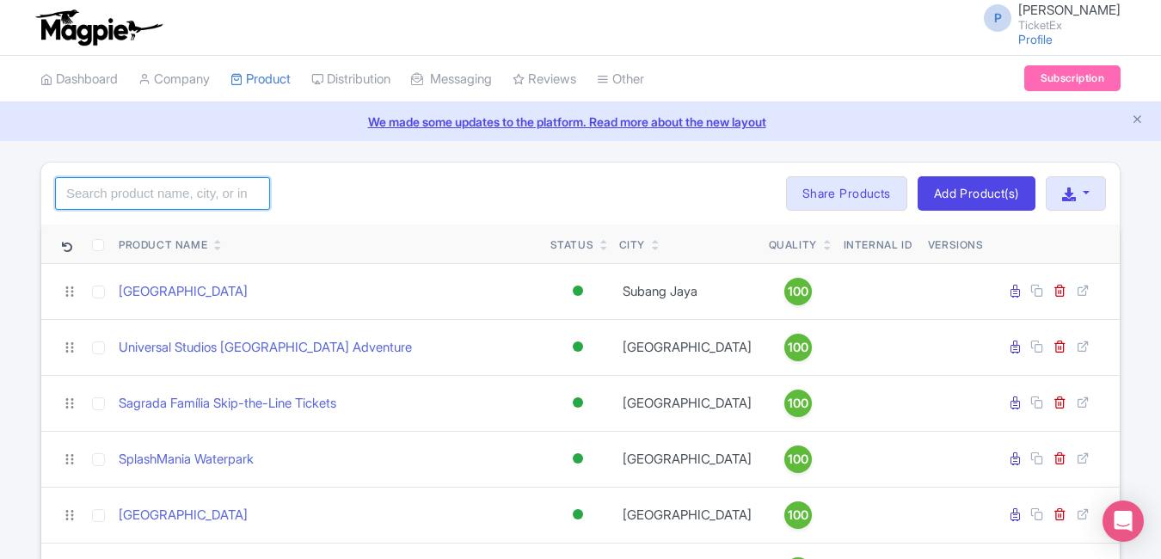
click at [158, 186] on input "search" at bounding box center [162, 193] width 215 height 33
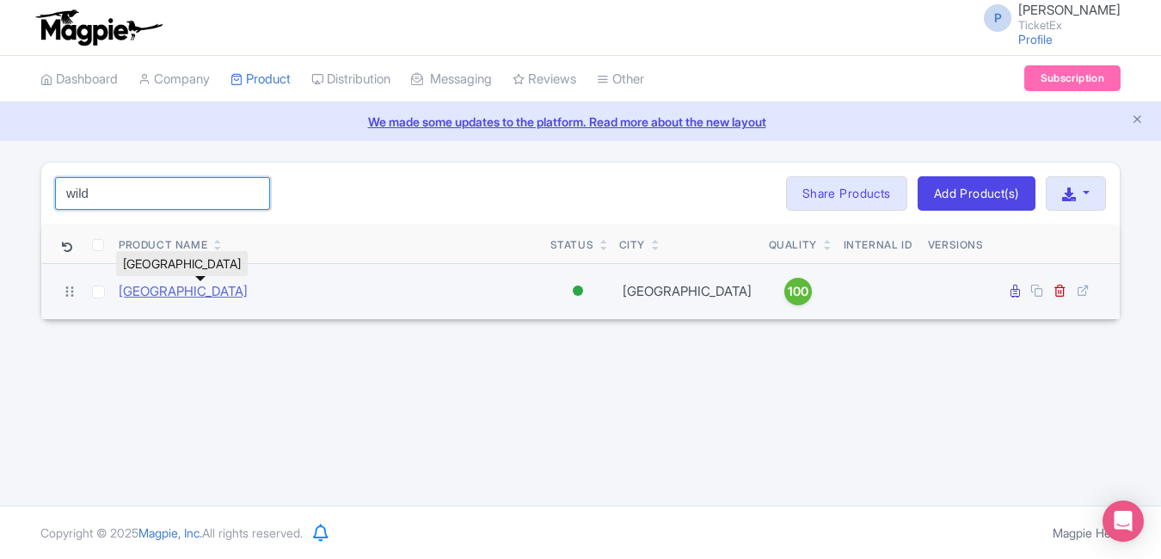
type input "wild"
click at [217, 287] on link "[GEOGRAPHIC_DATA]" at bounding box center [183, 292] width 129 height 20
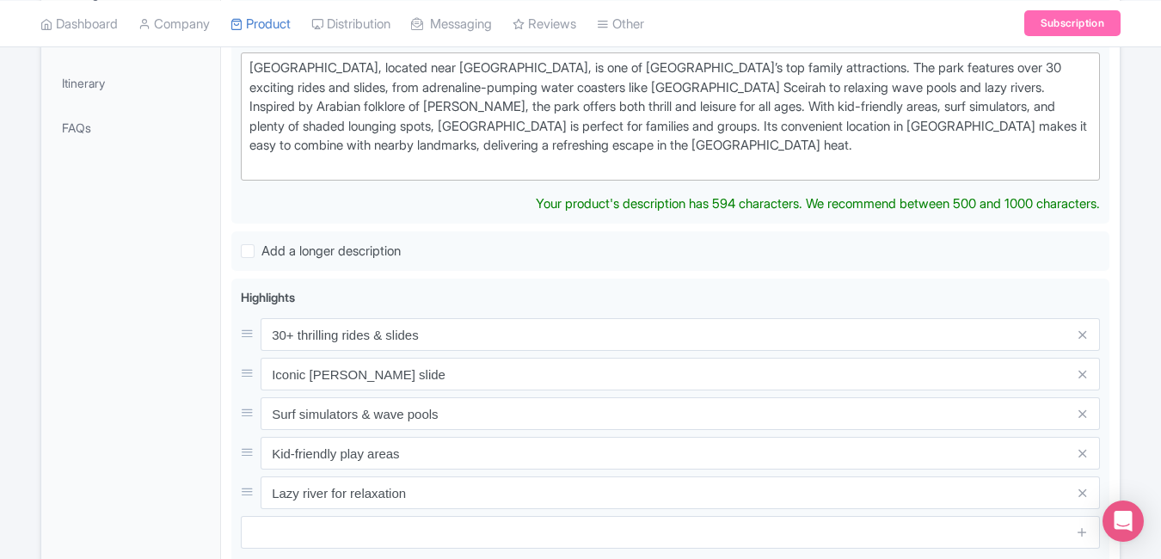
scroll to position [510, 0]
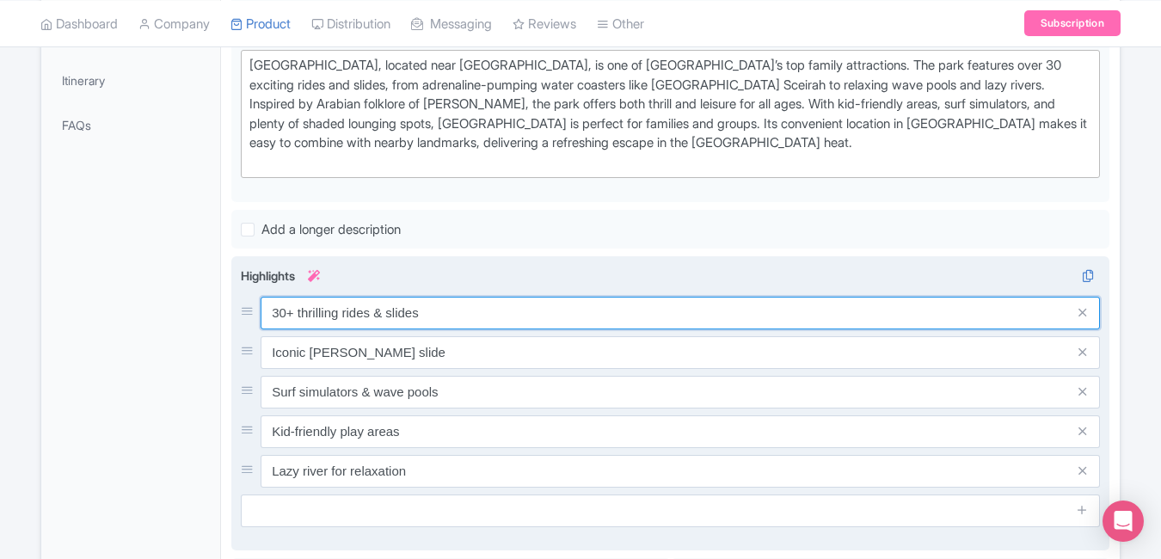
click at [451, 329] on input "30+ thrilling rides & slides" at bounding box center [680, 313] width 839 height 33
click at [465, 313] on input "30+ thrilling rides & slides" at bounding box center [680, 313] width 839 height 33
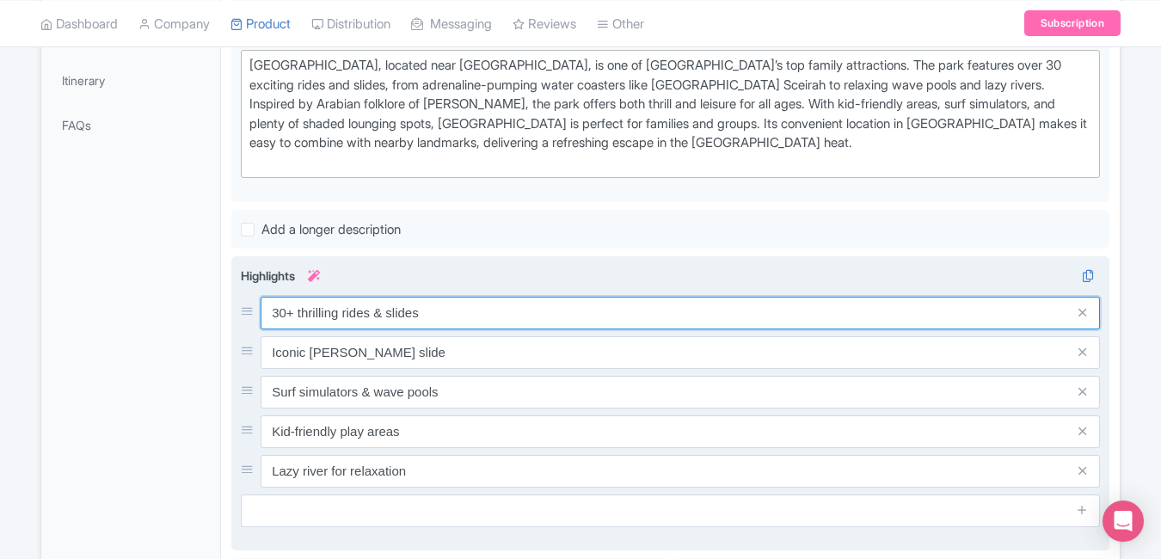
paste input "Dubai’s ultimate family waterpark"
type input "Dubai’s ultimate family waterpark"
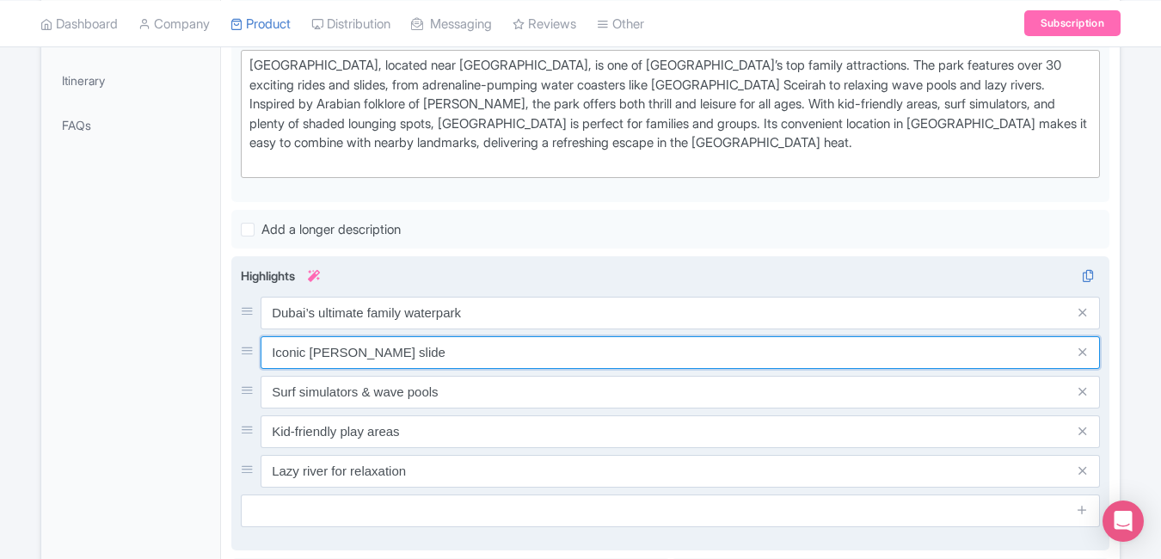
click at [532, 354] on input "Iconic [PERSON_NAME] slide" at bounding box center [680, 352] width 839 height 33
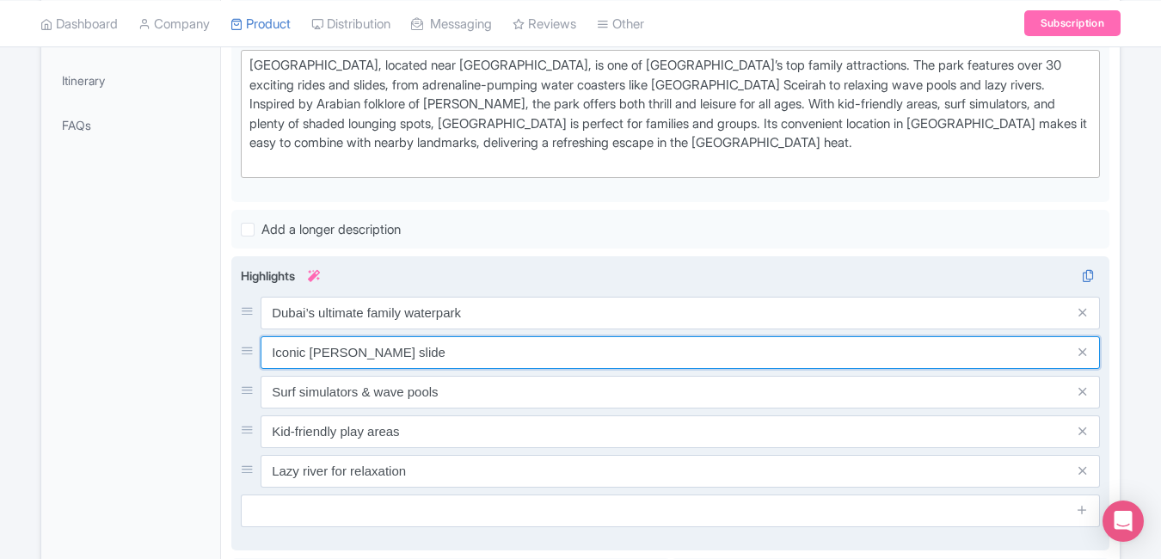
click at [532, 354] on input "Iconic [PERSON_NAME] slide" at bounding box center [680, 352] width 839 height 33
paste input "30+ thrilling slides & wave rides"
type input "30+ thrilling slides & wave rides"
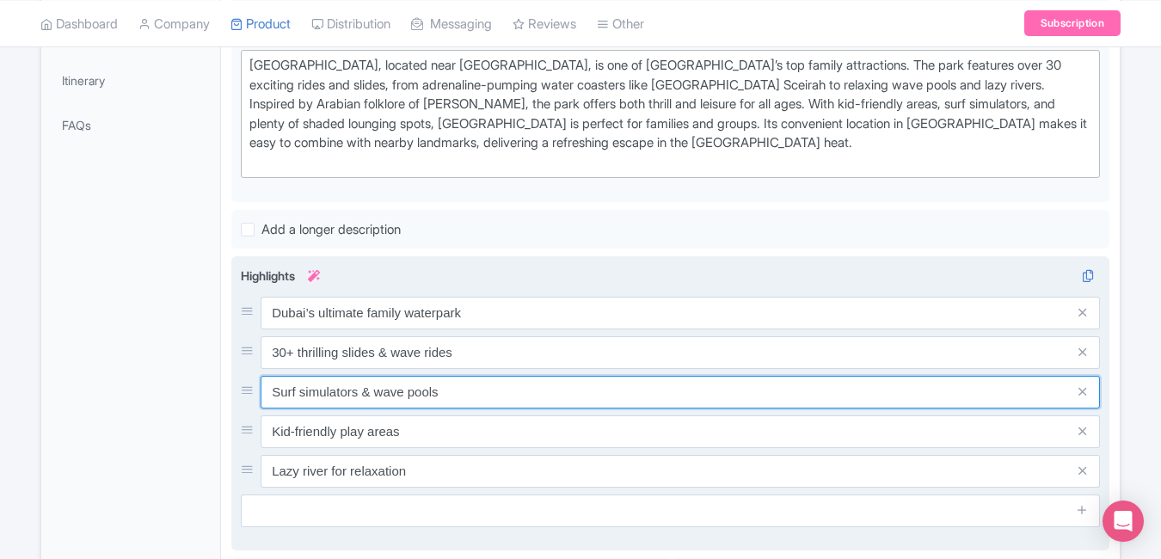
click at [490, 397] on input "Surf simulators & wave pools" at bounding box center [680, 392] width 839 height 33
paste input "Burj Al Arab views from the park"
type input "Burj Al Arab views from the park"
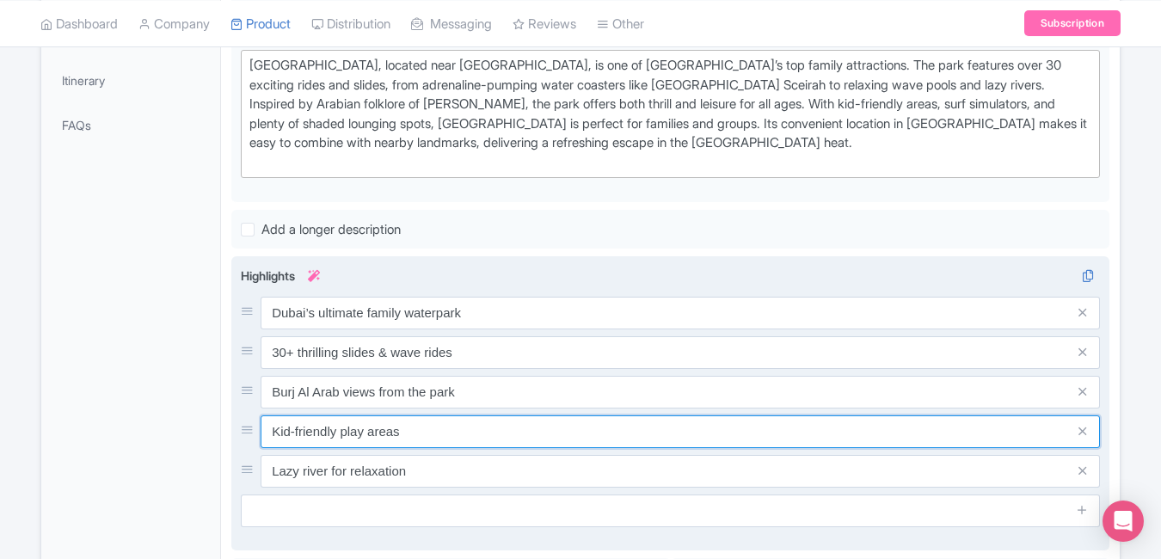
click at [451, 438] on input "Kid-friendly play areas" at bounding box center [680, 431] width 839 height 33
paste input "Perfect summer adventure spot"
type input "Perfect summer adventure spot"
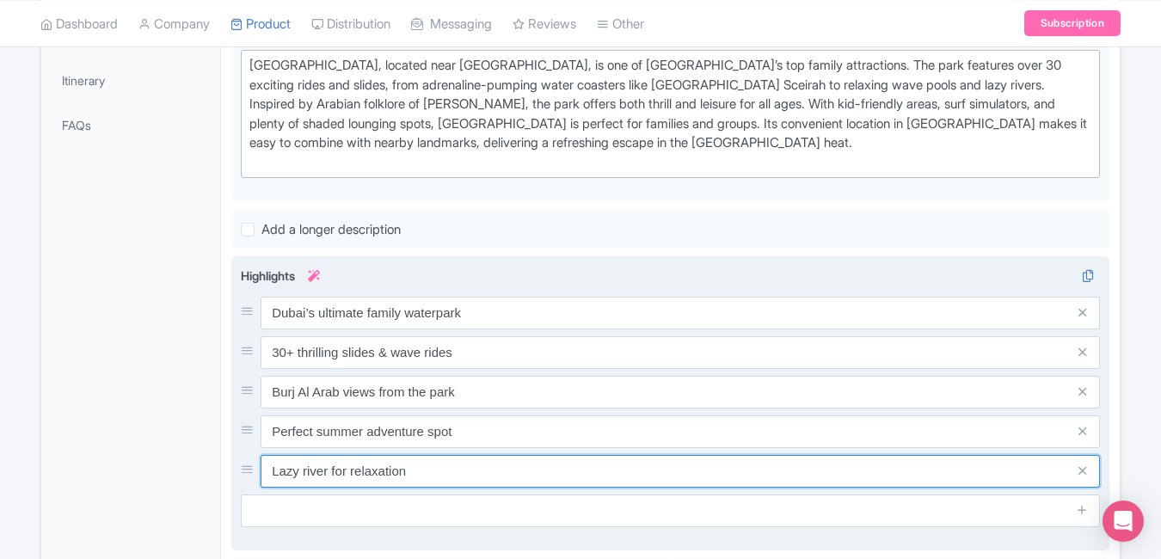
click at [484, 470] on input "Lazy river for relaxation" at bounding box center [680, 471] width 839 height 33
paste input "Instant e-ticket entry available"
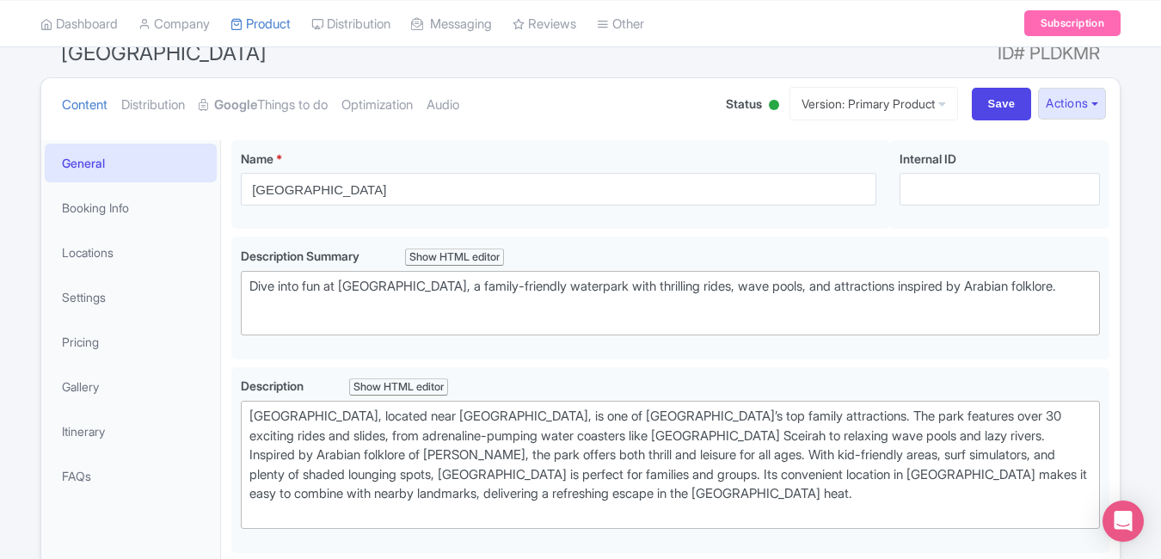
scroll to position [0, 0]
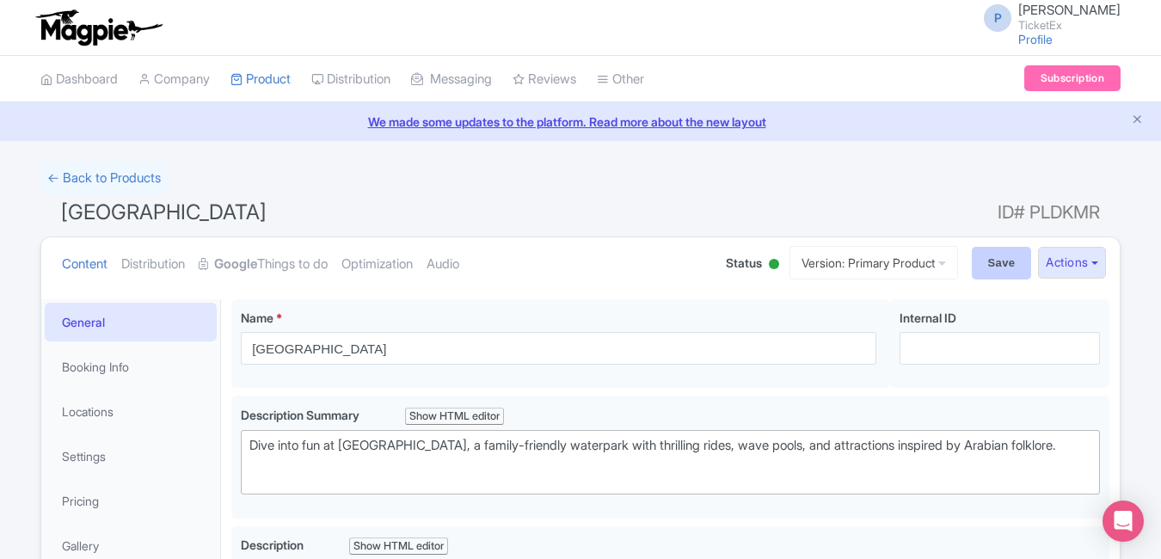
type input "Instant e-ticket entry available"
click at [977, 248] on input "Save" at bounding box center [1002, 263] width 60 height 33
type input "Saving..."
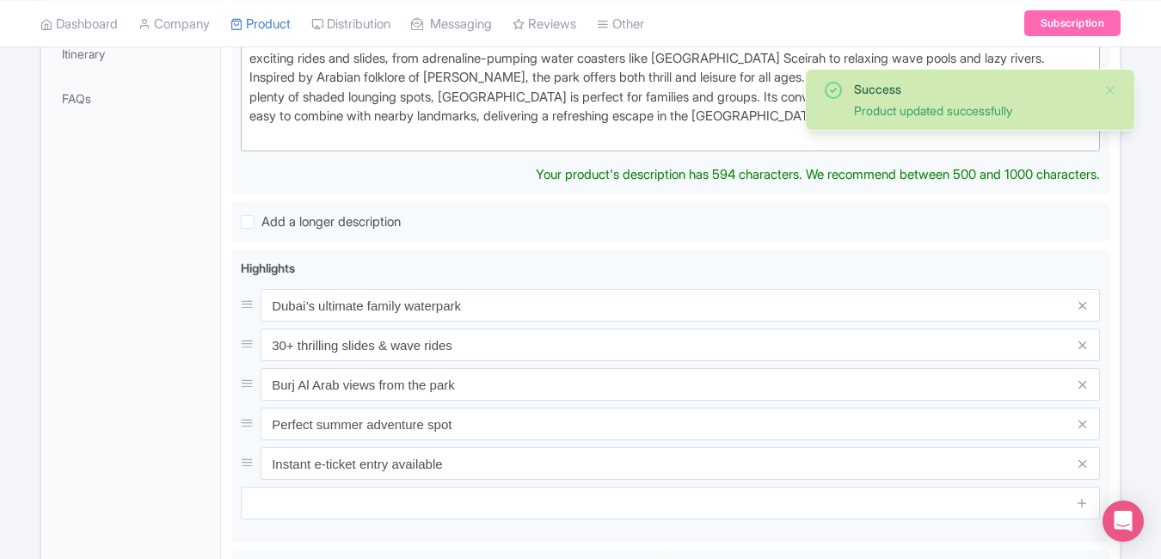
scroll to position [555, 0]
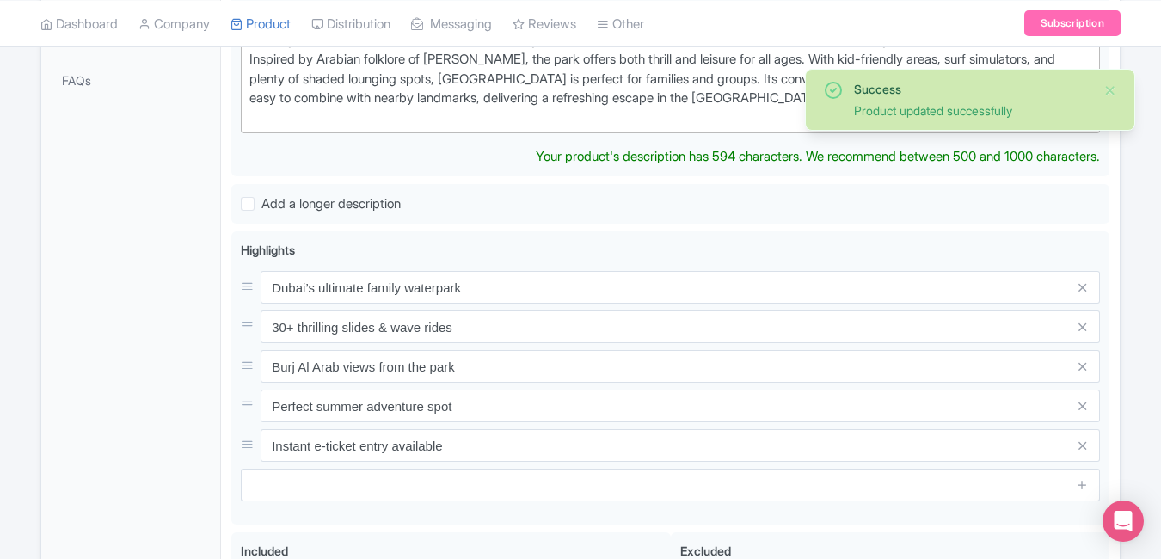
type trix-editor "<div>[GEOGRAPHIC_DATA], located near [GEOGRAPHIC_DATA], is one of [GEOGRAPHIC_D…"
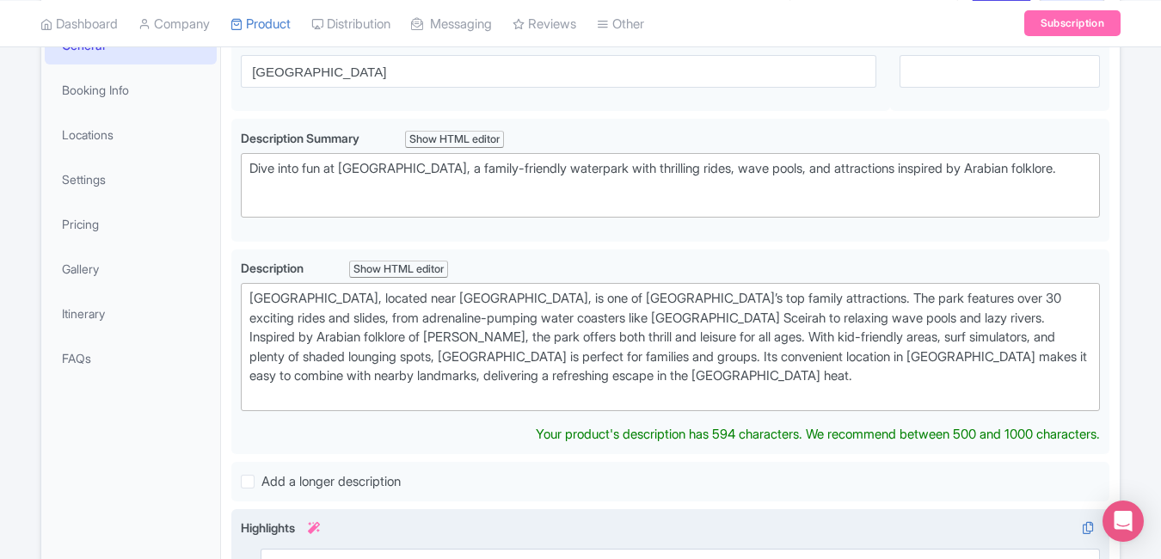
scroll to position [0, 0]
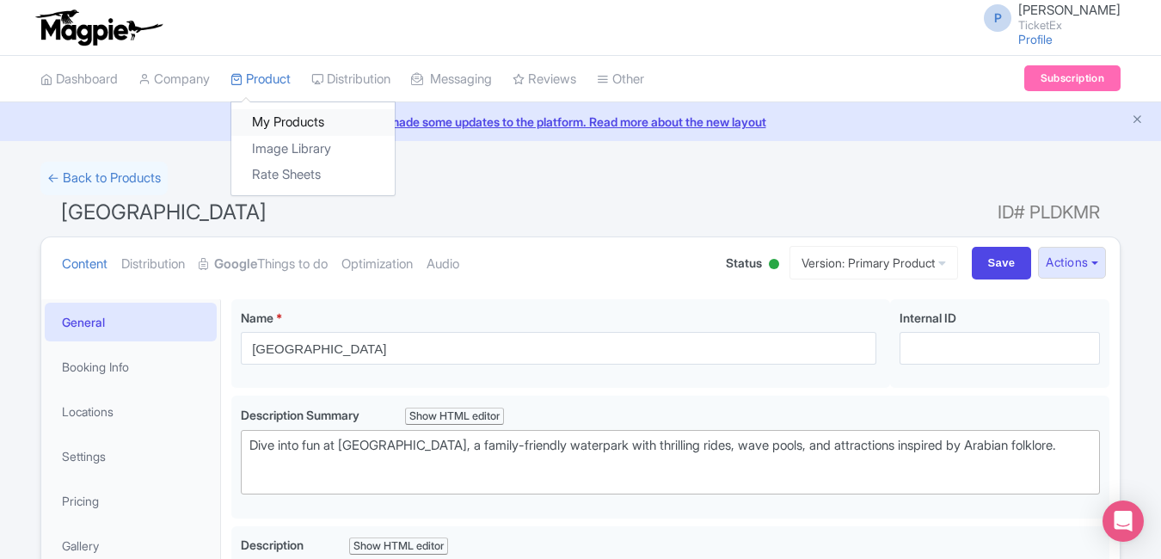
click at [281, 110] on link "My Products" at bounding box center [312, 122] width 163 height 27
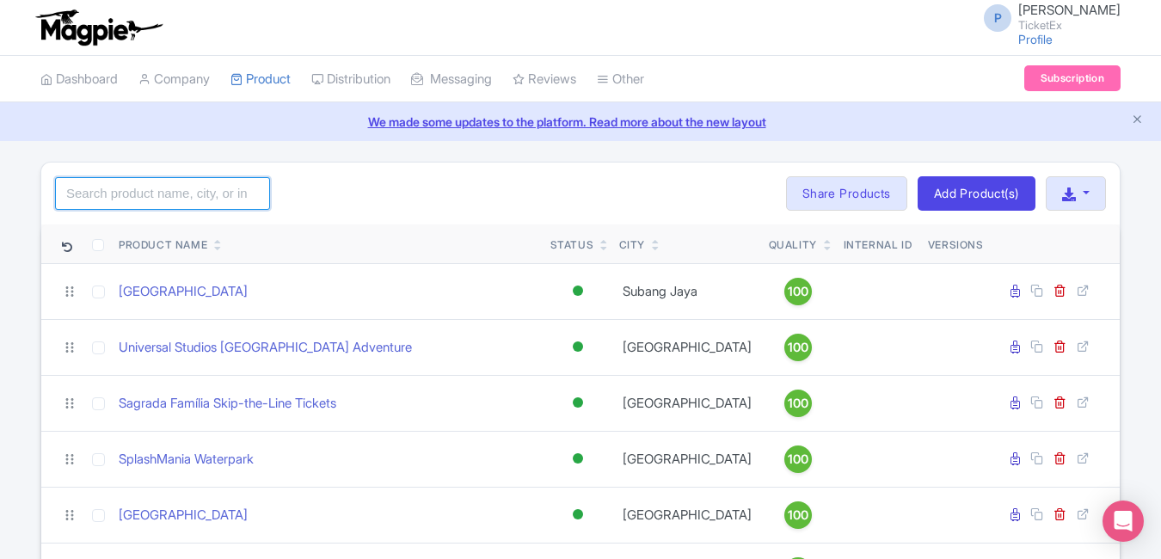
click at [215, 183] on input "search" at bounding box center [162, 193] width 215 height 33
type input "aya"
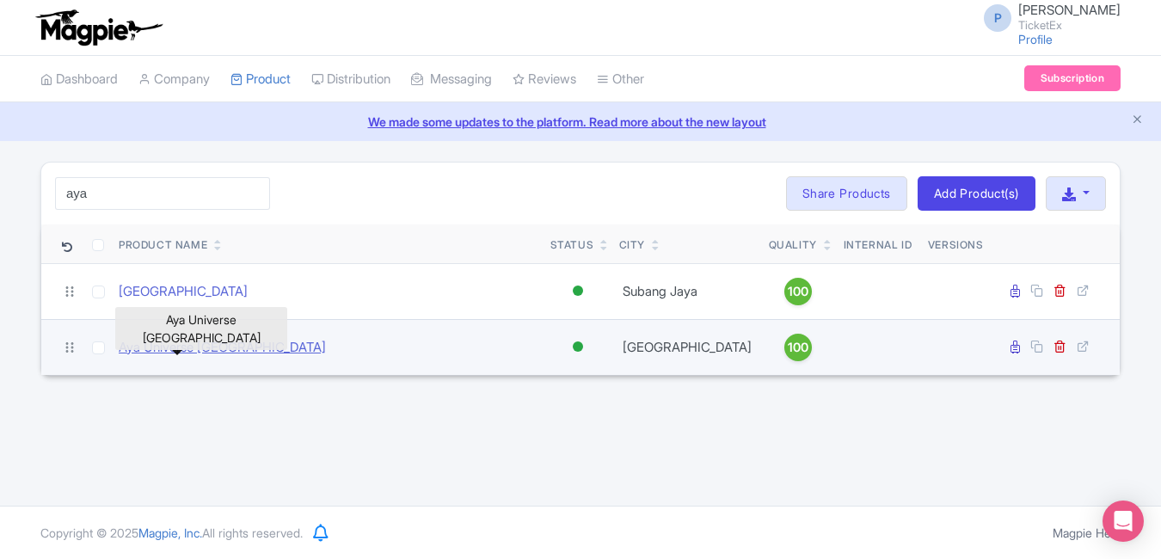
click at [219, 344] on link "Aya Universe [GEOGRAPHIC_DATA]" at bounding box center [222, 348] width 207 height 20
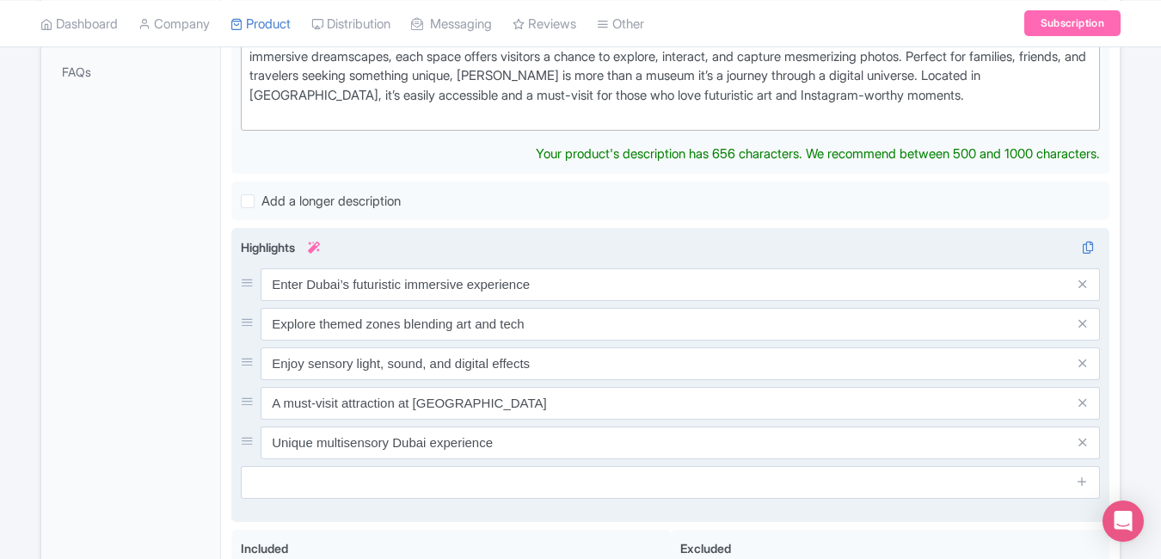
scroll to position [624, 0]
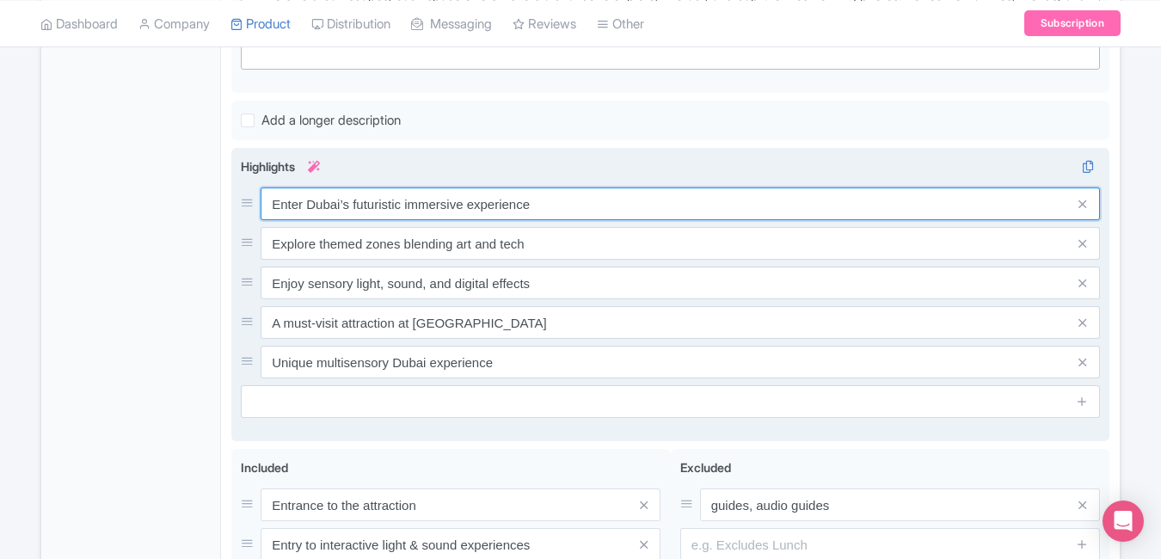
click at [663, 233] on div "Enter Dubai’s futuristic immersive experience Explore themed zones blending art…" at bounding box center [670, 283] width 859 height 191
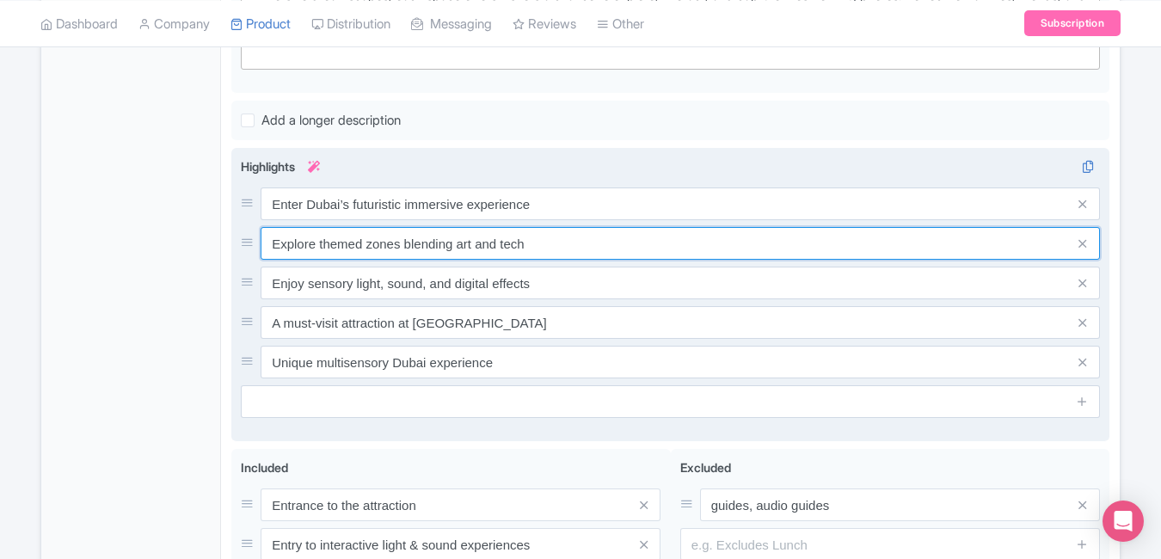
click at [663, 233] on input "Explore themed zones blending art and tech" at bounding box center [680, 243] width 839 height 33
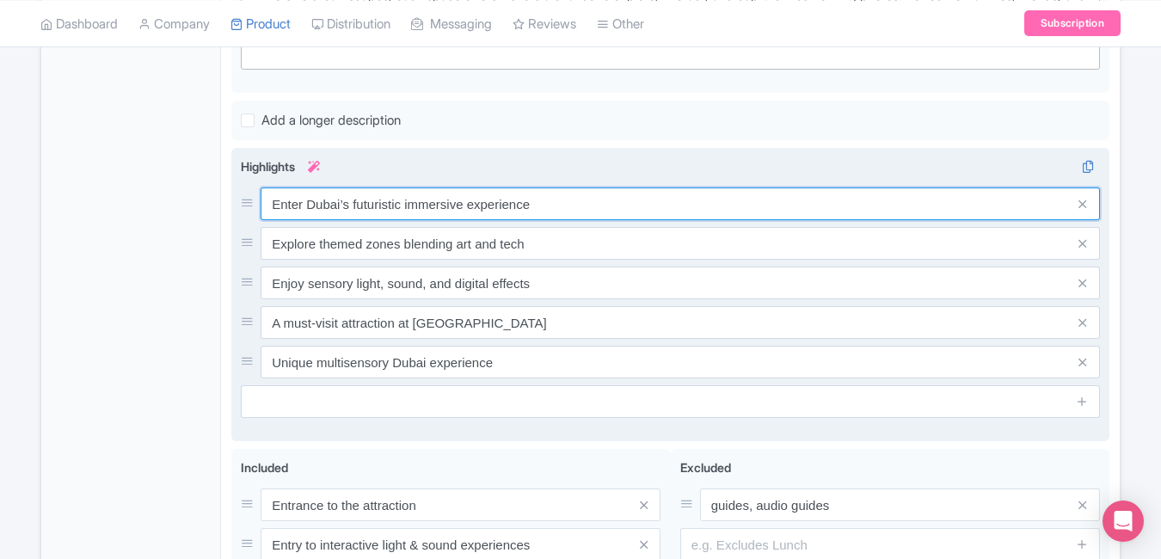
click at [651, 208] on input "Enter Dubai’s futuristic immersive experience" at bounding box center [680, 204] width 839 height 33
paste input "Step into [GEOGRAPHIC_DATA]’s digital art world"
type input "Step into [GEOGRAPHIC_DATA]’s digital art world"
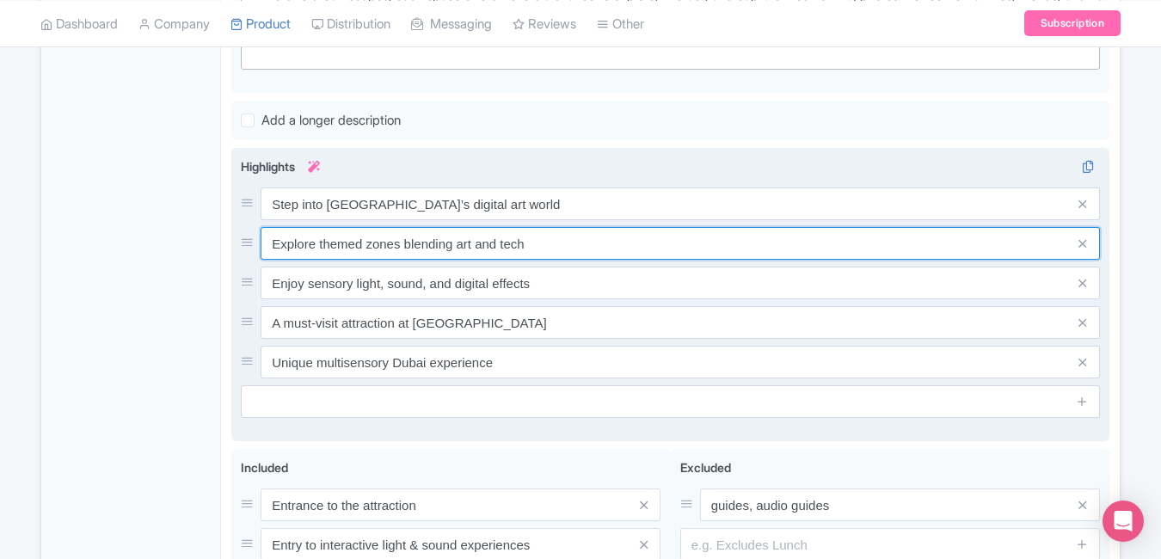
click at [542, 249] on input "Explore themed zones blending art and tech" at bounding box center [680, 243] width 839 height 33
paste input "12 immersive interactive zones"
type input "12 immersive interactive zones"
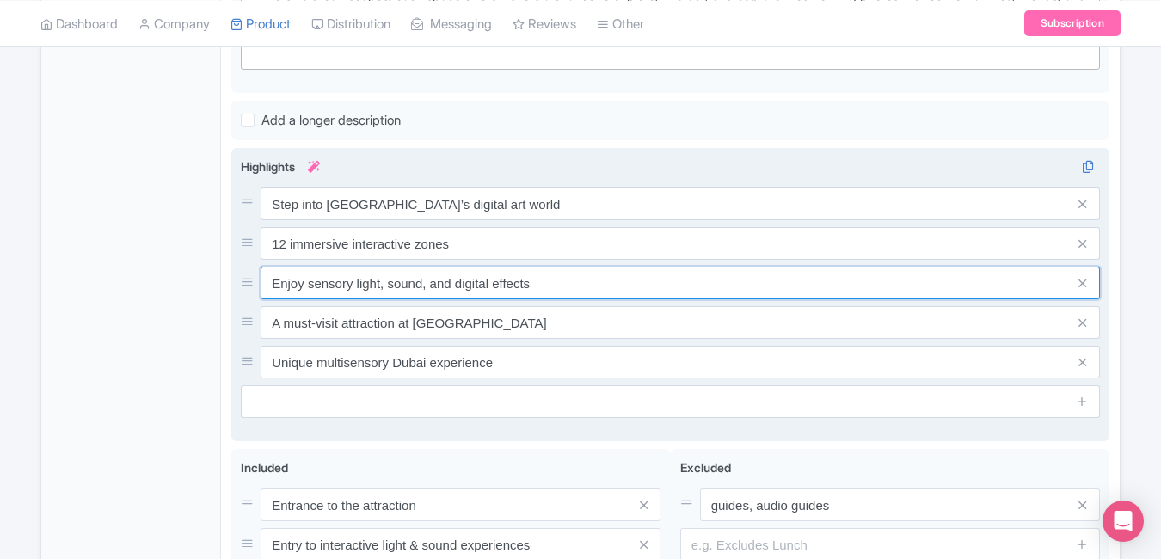
click at [541, 291] on input "Enjoy sensory light, sound, and digital effects" at bounding box center [680, 283] width 839 height 33
paste input "Stunning light, sound & motion show"
type input "Stunning light, sound & motion shows"
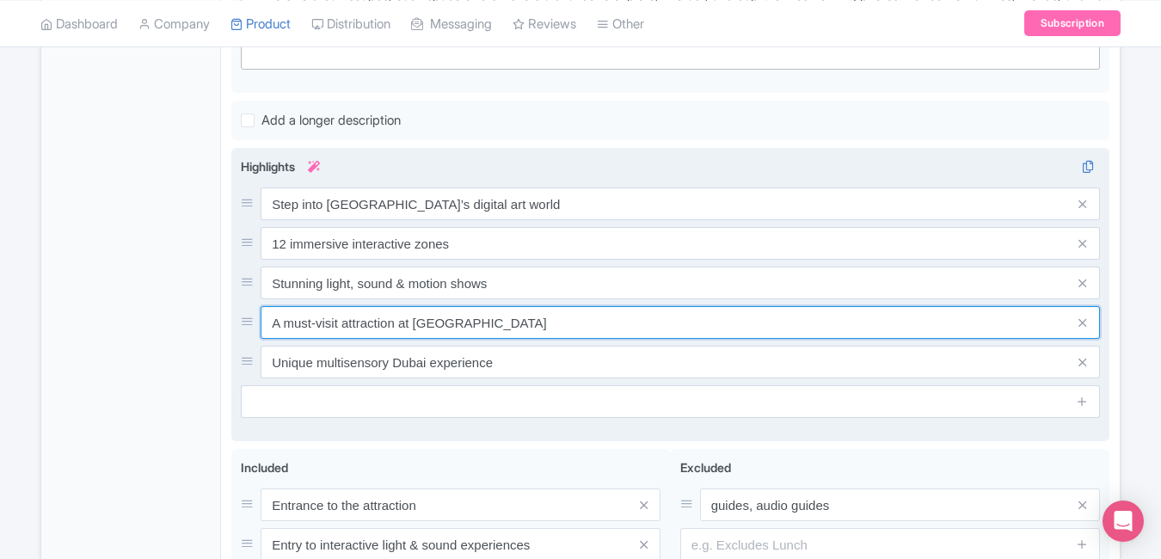
click at [544, 323] on input "A must-visit attraction at [GEOGRAPHIC_DATA]" at bounding box center [680, 322] width 839 height 33
paste input "Futuristic indoor attraction"
type input "Futuristic indoor attraction"
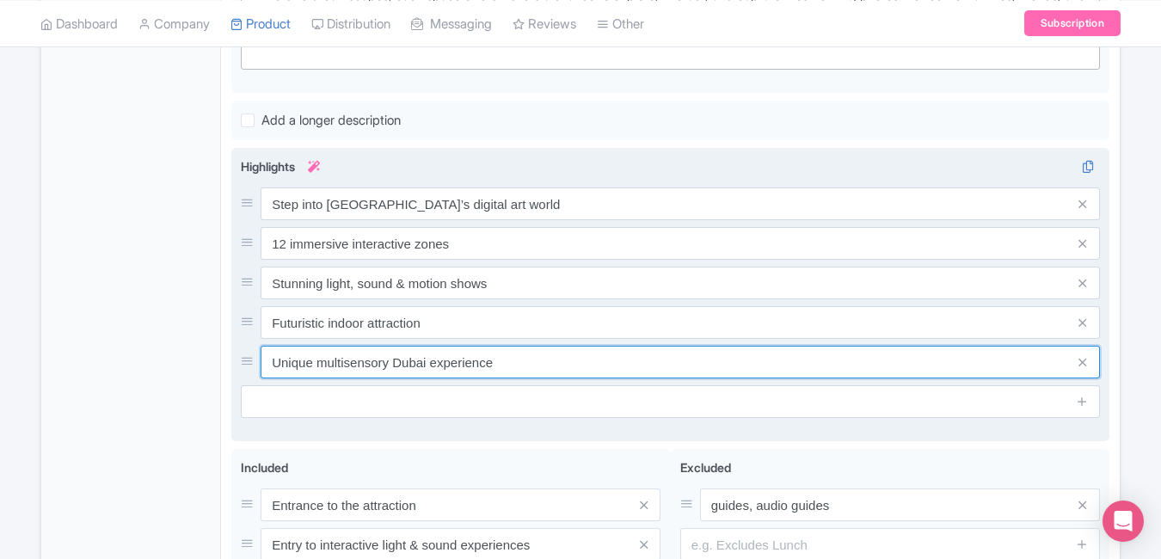
click at [566, 354] on input "Unique multisensory Dubai experience" at bounding box center [680, 362] width 839 height 33
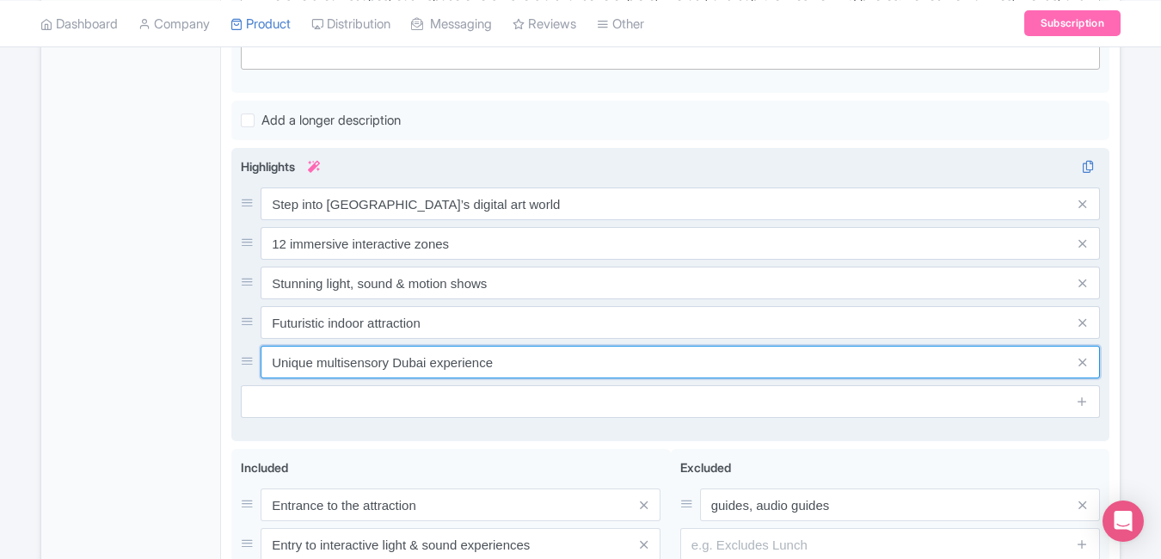
paste input "Book Aya Universe tickets onlin"
type input "Book Aya Universe tickets online"
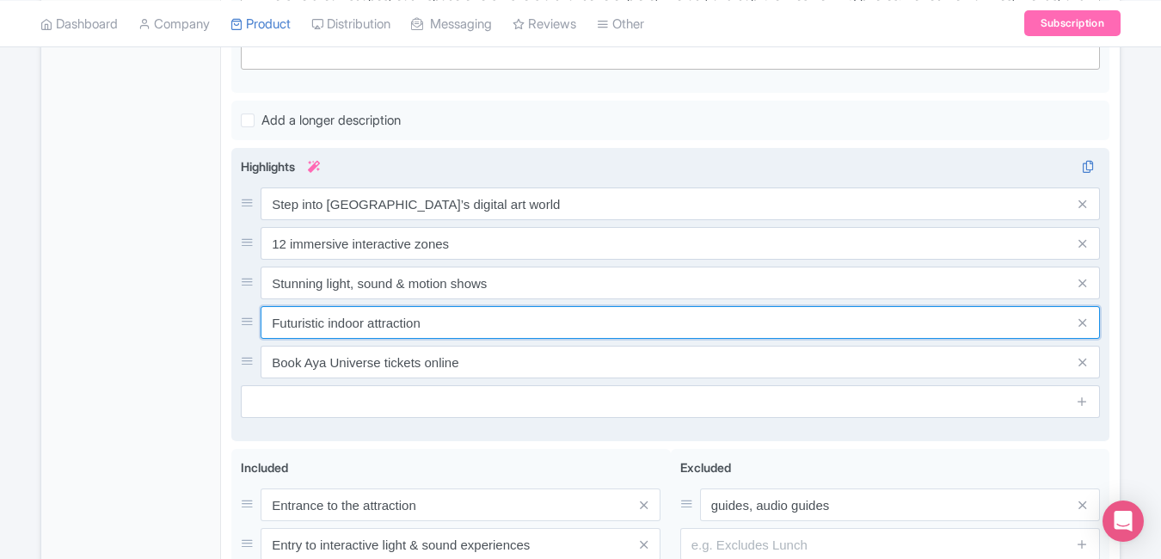
click at [642, 313] on input "Futuristic indoor attraction" at bounding box center [680, 322] width 839 height 33
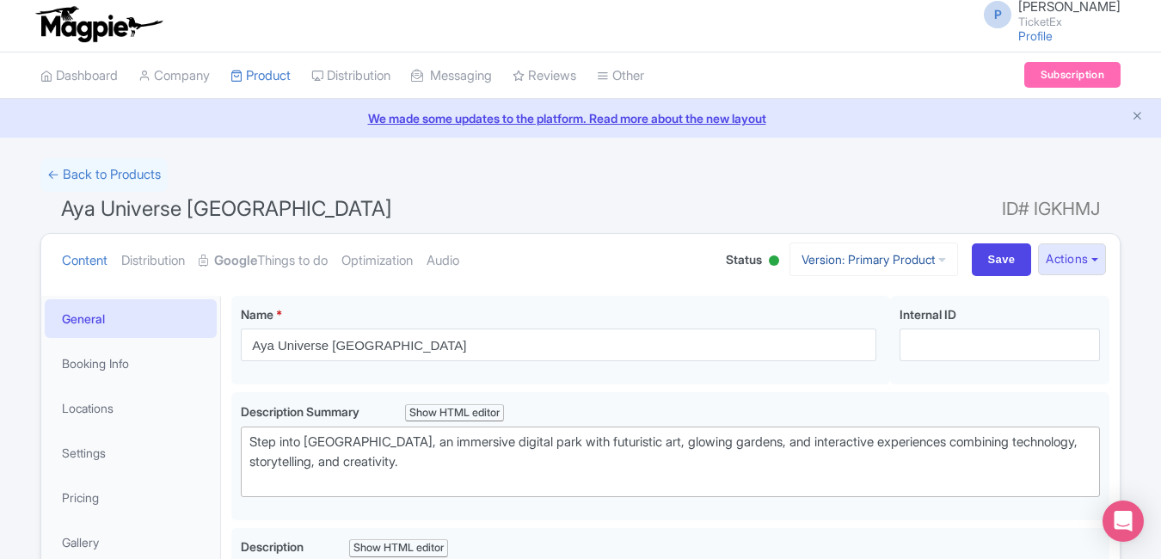
scroll to position [0, 0]
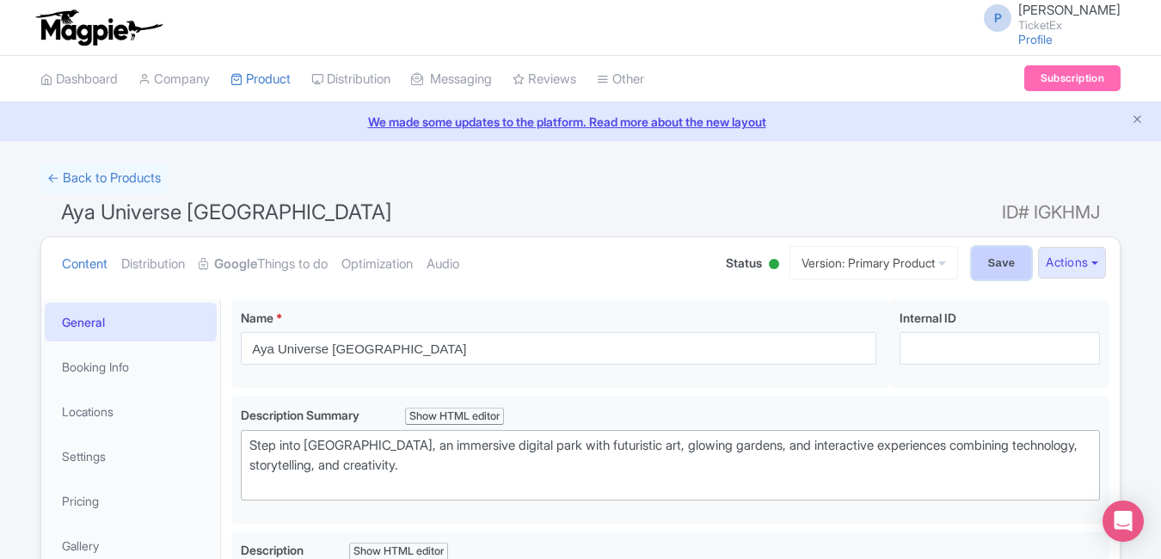
click at [989, 270] on input "Save" at bounding box center [1002, 263] width 60 height 33
type input "Saving..."
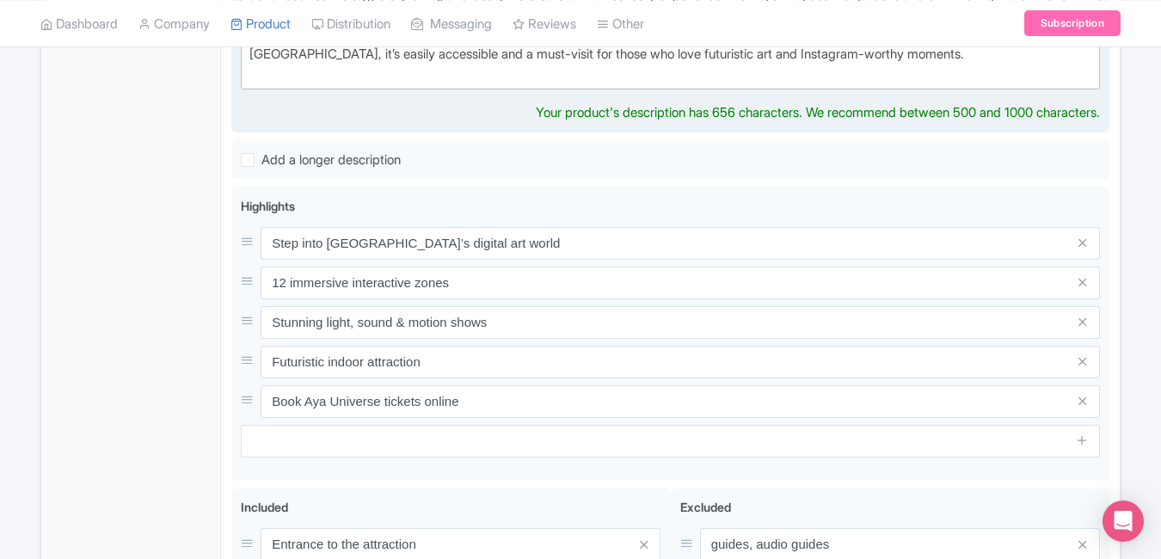
scroll to position [606, 0]
type trix-editor "<div>AYA Dubai is a one-of-a-kind digital art park where imagination meets inno…"
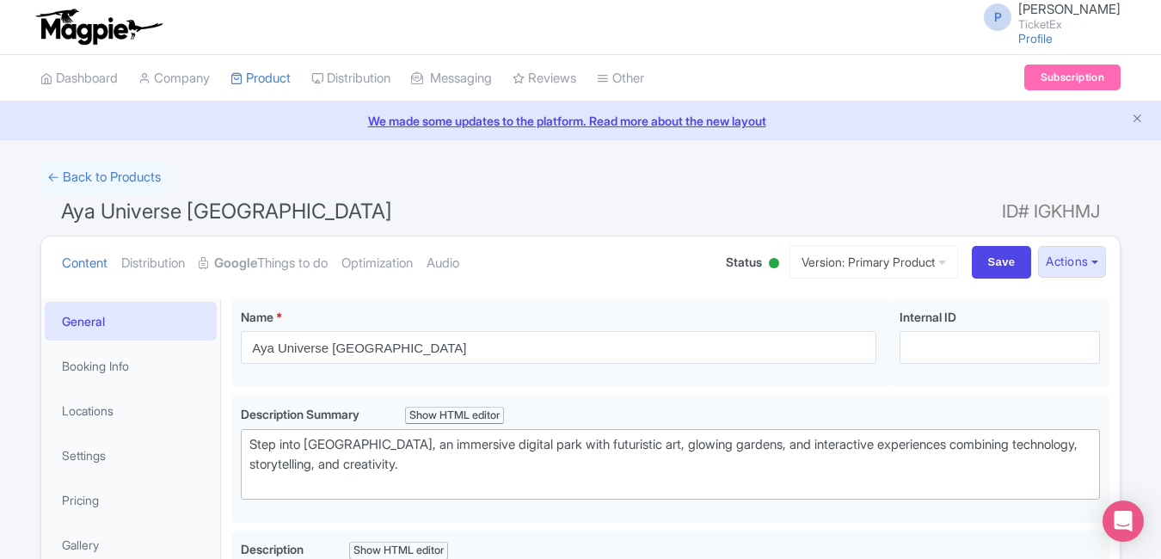
scroll to position [0, 0]
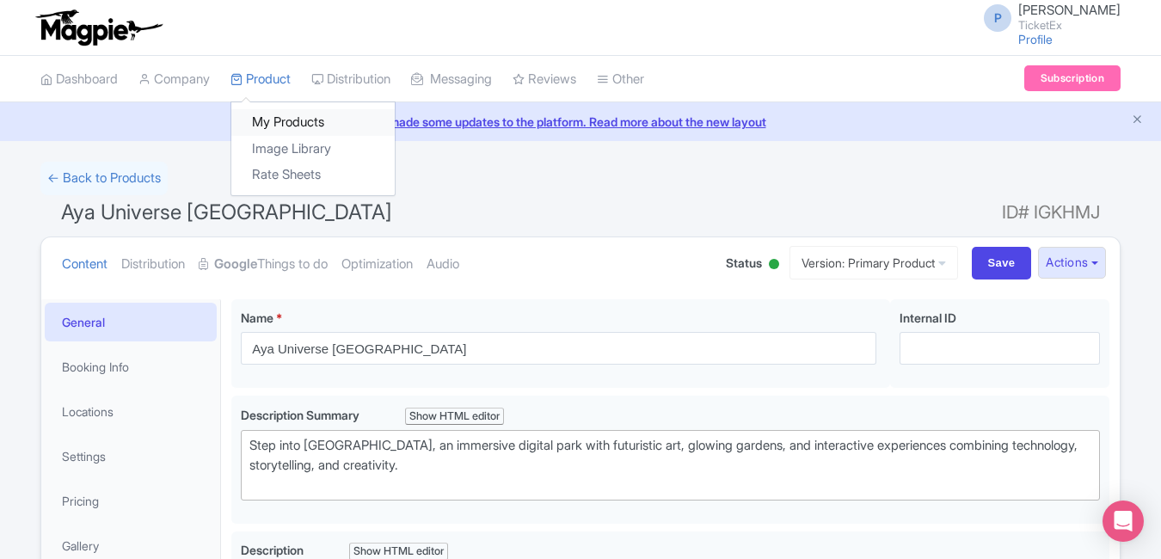
click at [286, 124] on link "My Products" at bounding box center [312, 122] width 163 height 27
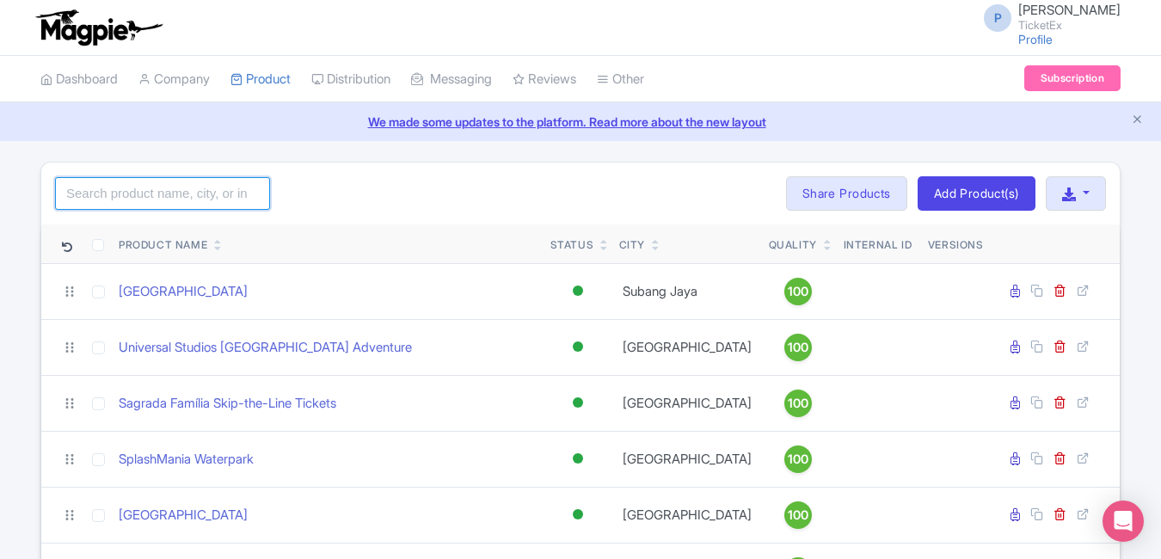
click at [200, 190] on input "search" at bounding box center [162, 193] width 215 height 33
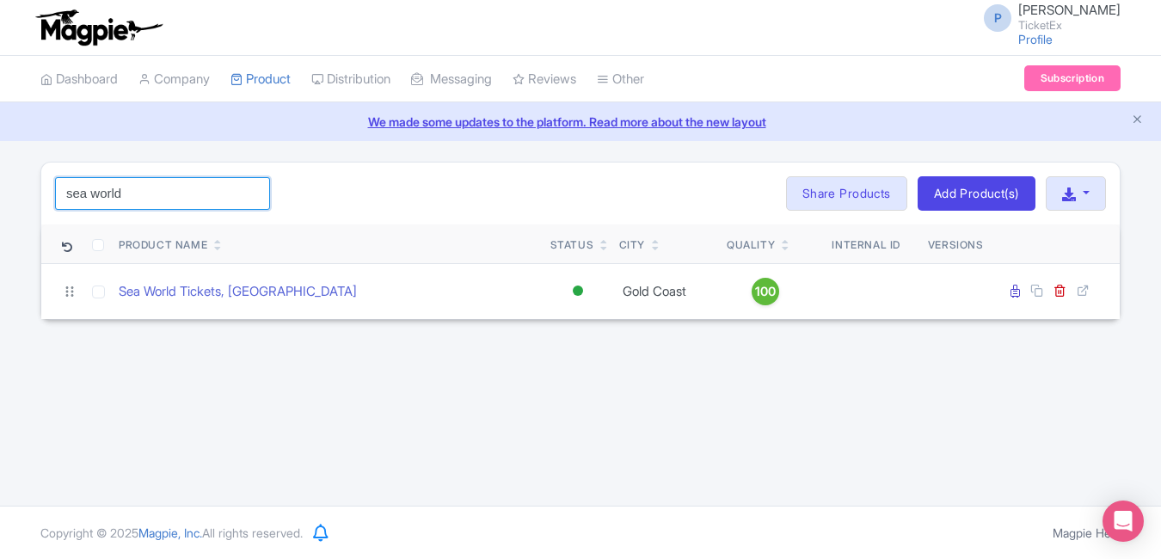
type input "sea world"
click at [199, 280] on td "Sea World Tickets, [GEOGRAPHIC_DATA]" at bounding box center [328, 291] width 432 height 56
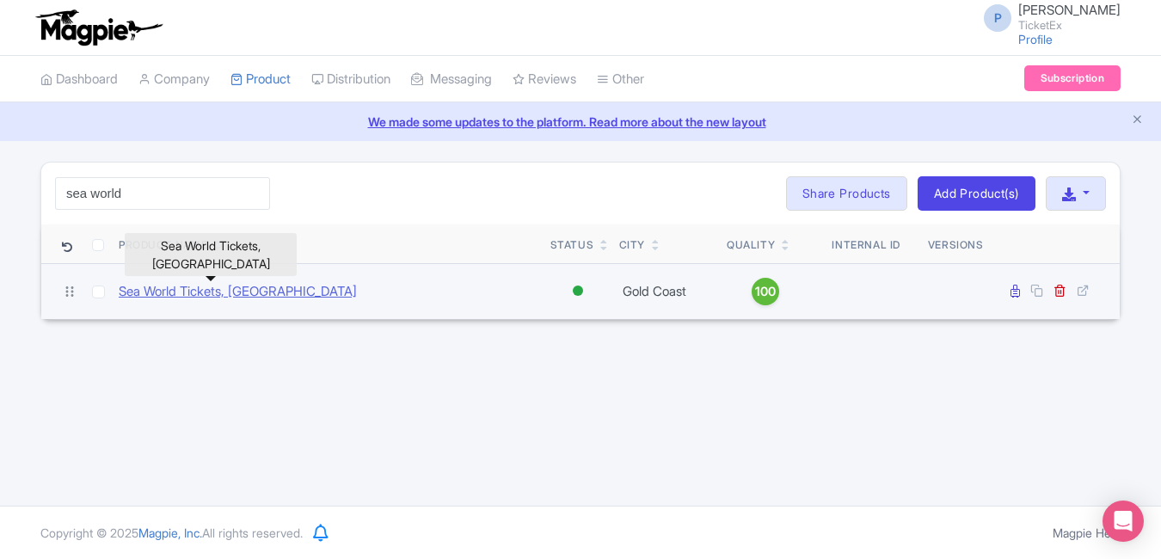
click at [194, 297] on link "Sea World Tickets, [GEOGRAPHIC_DATA]" at bounding box center [238, 292] width 238 height 20
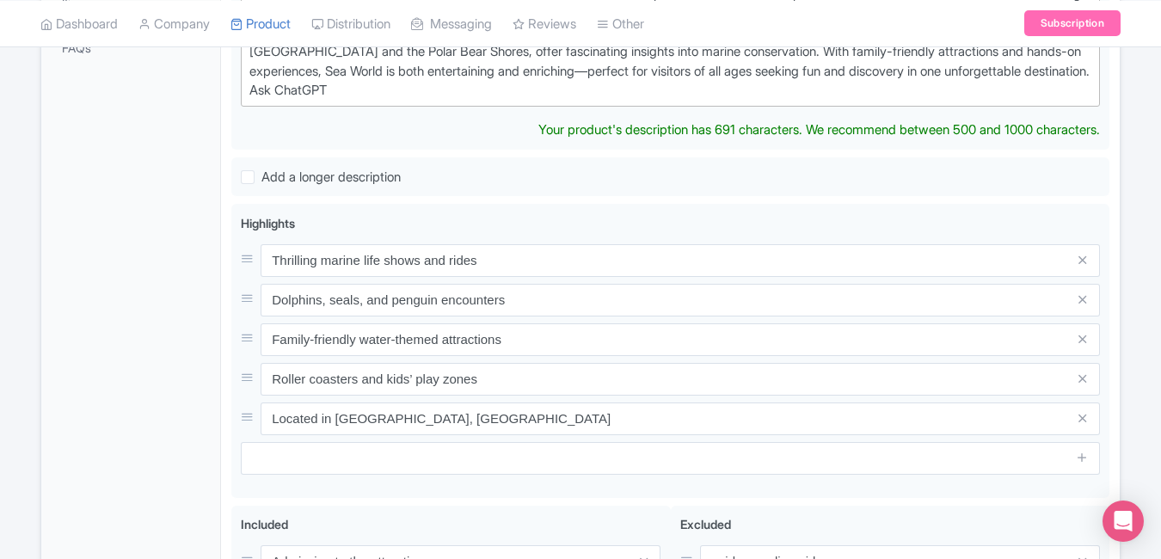
scroll to position [595, 0]
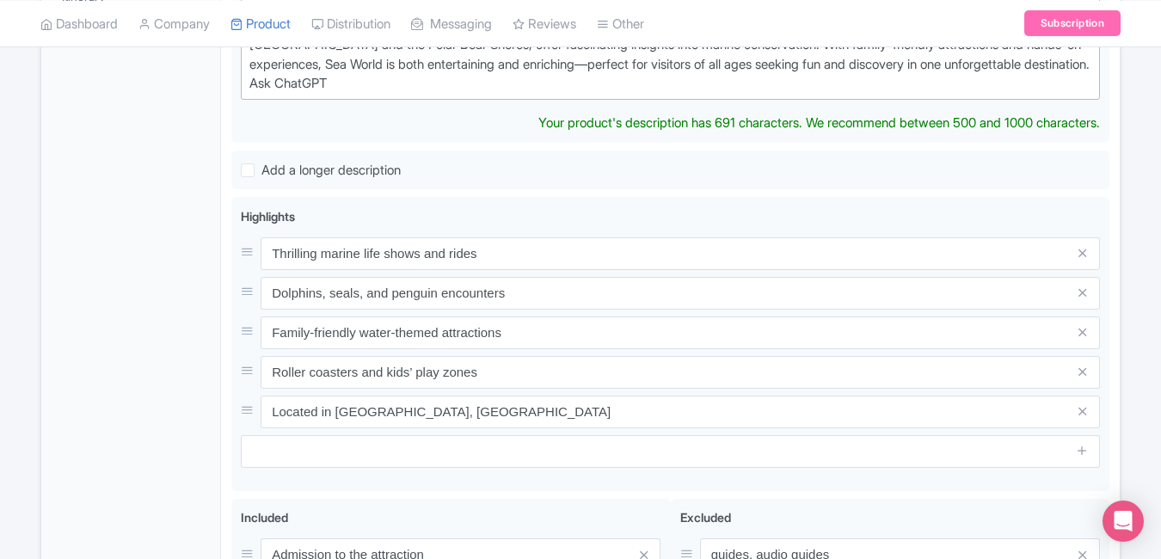
type trix-editor "<div>Dive into adventure at [GEOGRAPHIC_DATA], [GEOGRAPHIC_DATA]’s premier mari…"
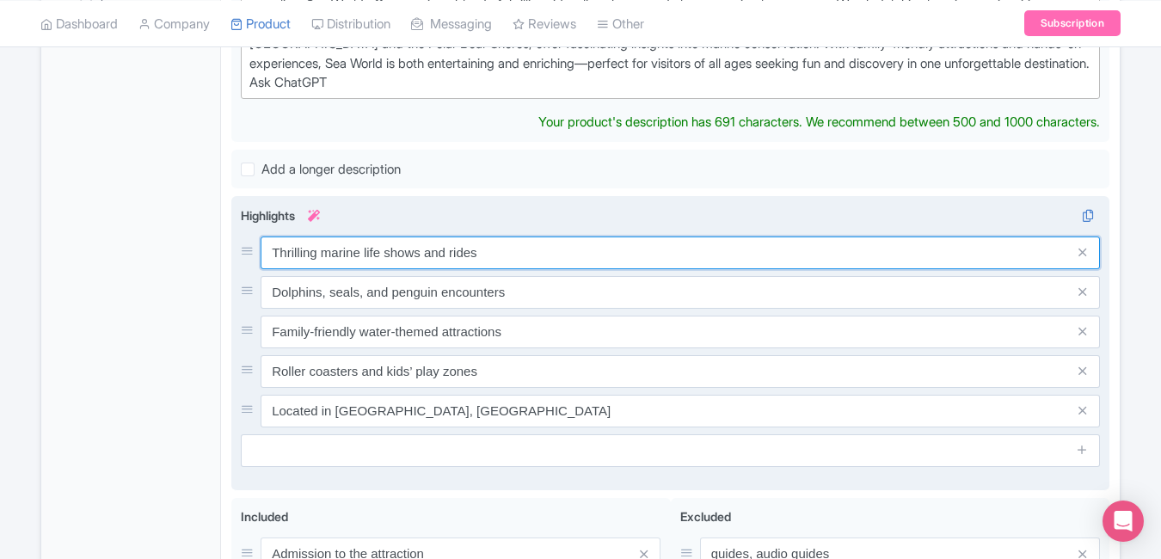
click at [505, 265] on input "Thrilling marine life shows and rides" at bounding box center [680, 253] width 839 height 33
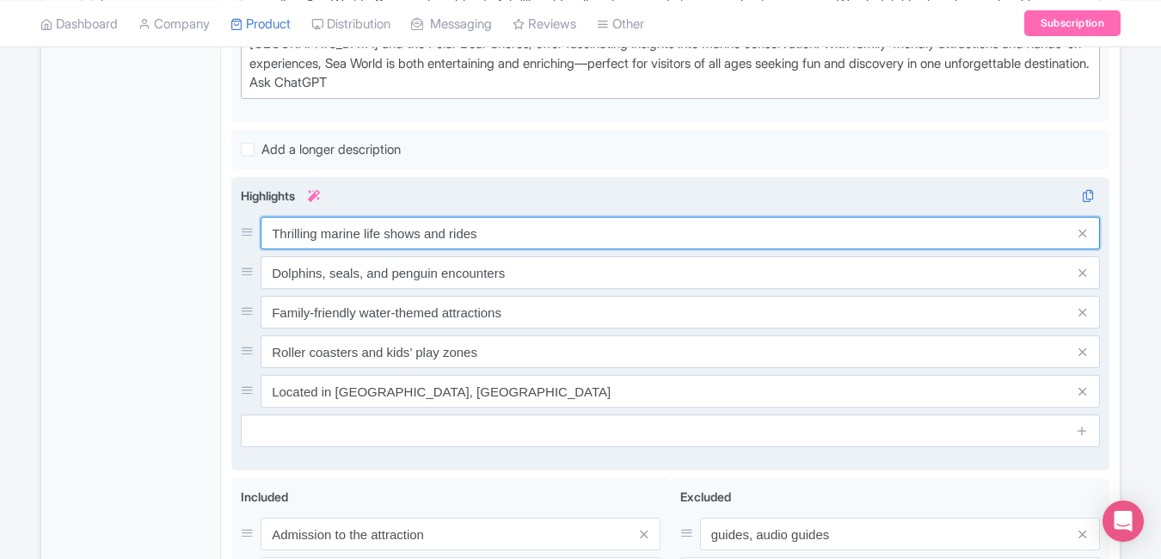
paste input "shows & ocean"
type input "Thrilling marine shows & ocean rides"
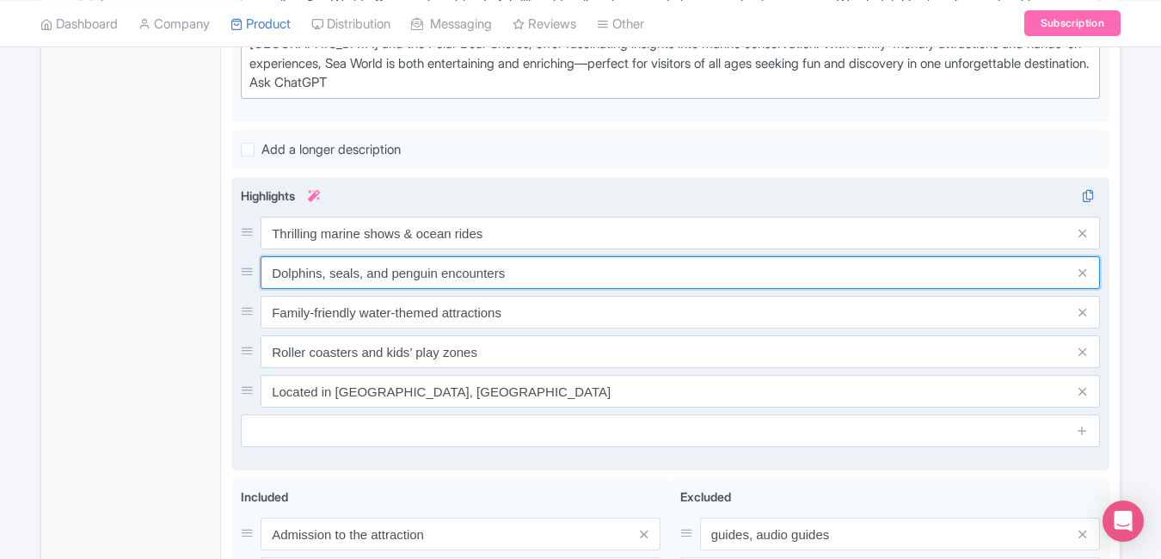
click at [523, 280] on input "Dolphins, seals, and penguin encounters" at bounding box center [680, 272] width 839 height 33
paste input "Meet dolphins, seals & penguin"
type input "Meet dolphins, seals & penguins"
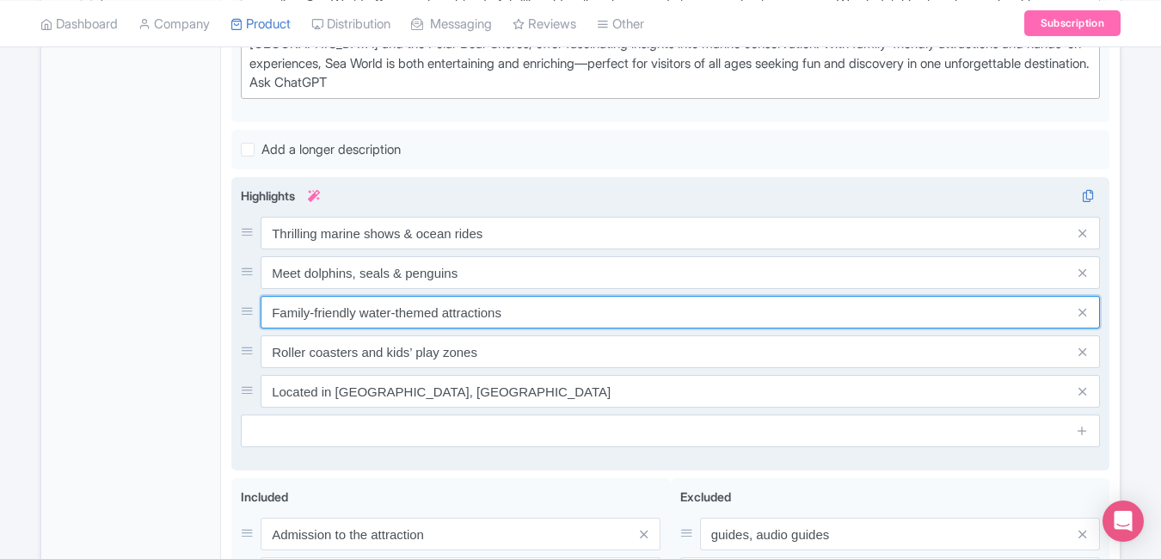
click at [552, 323] on input "Family-friendly water-themed attractions" at bounding box center [680, 312] width 839 height 33
paste input "Australia’s top family adventure park"
type input "Australia’s top family adventure park"
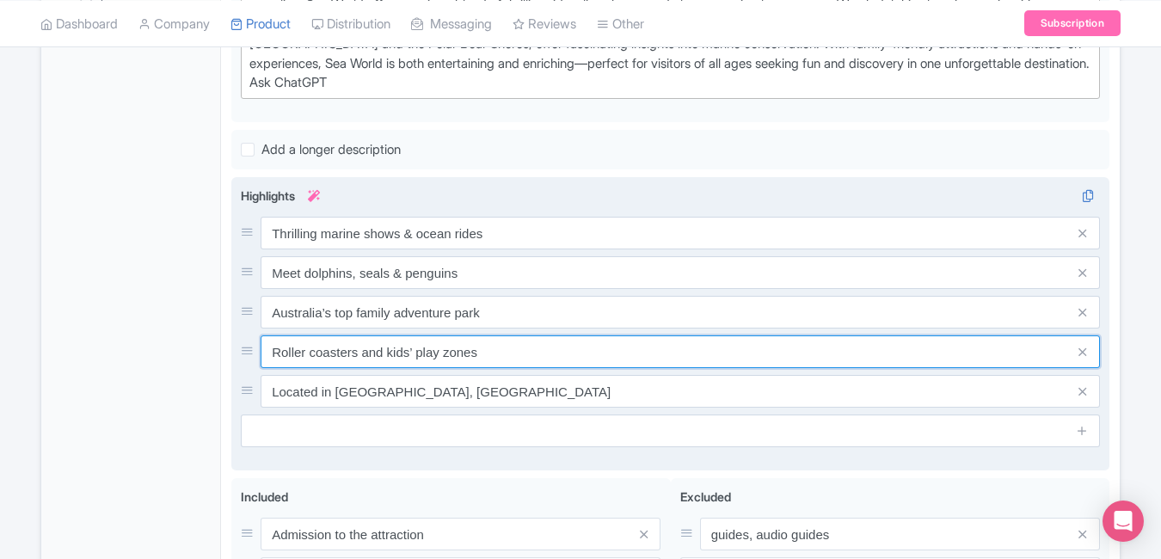
click at [567, 368] on input "Roller coasters and kids’ play zones" at bounding box center [680, 351] width 839 height 33
paste input "Unlimited access to aquatic exhibit"
type input "Unlimited access to aquatic exhibits"
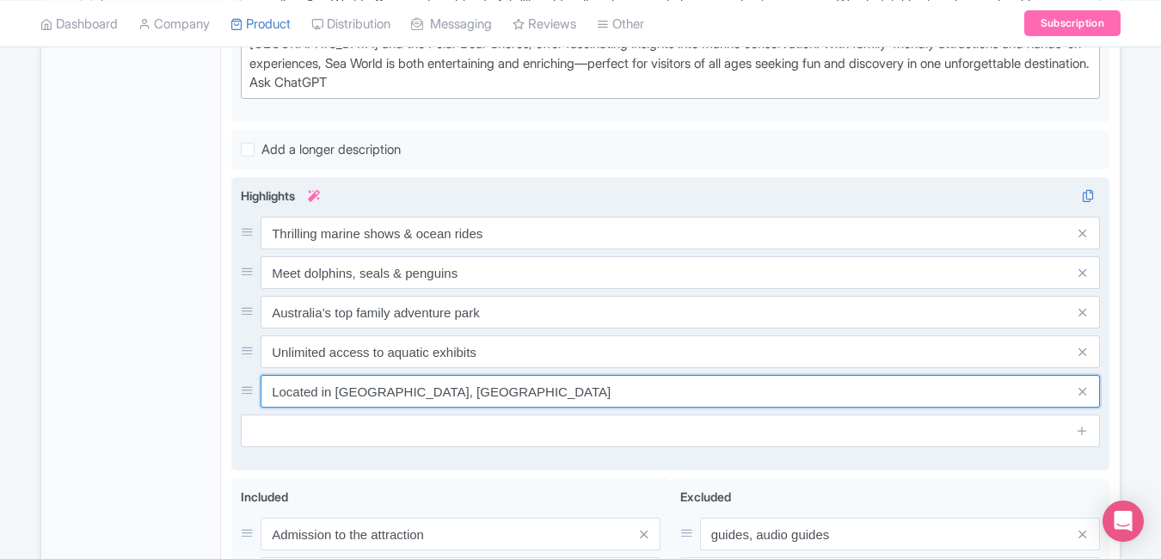
click at [550, 407] on input "Located in Gold Coast, Australia" at bounding box center [680, 391] width 839 height 33
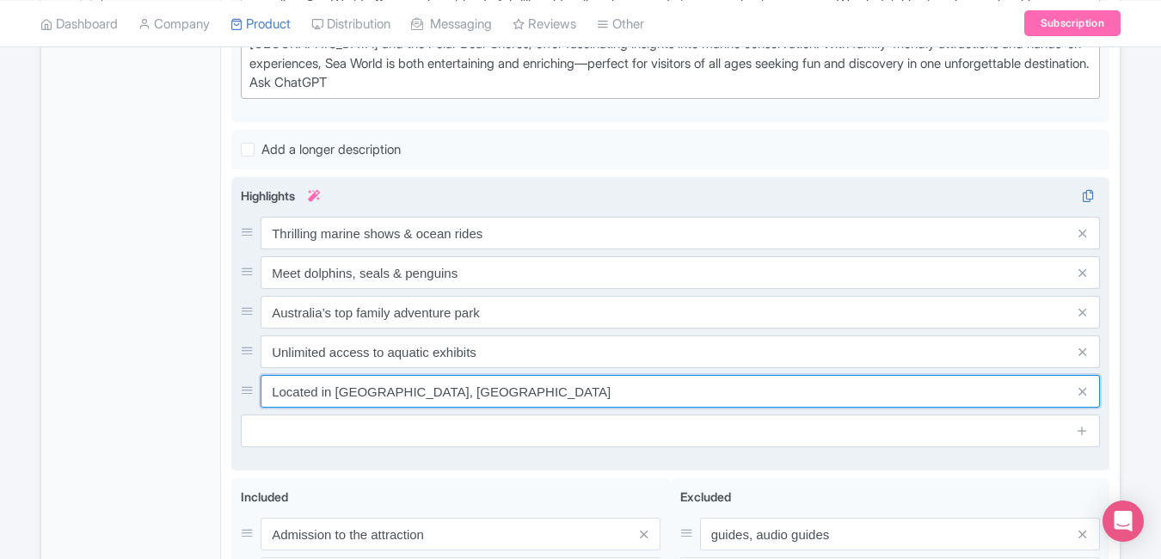
paste input "Skip queues & explore Sea World faster"
type input "Skip queues & explore Sea World faster"
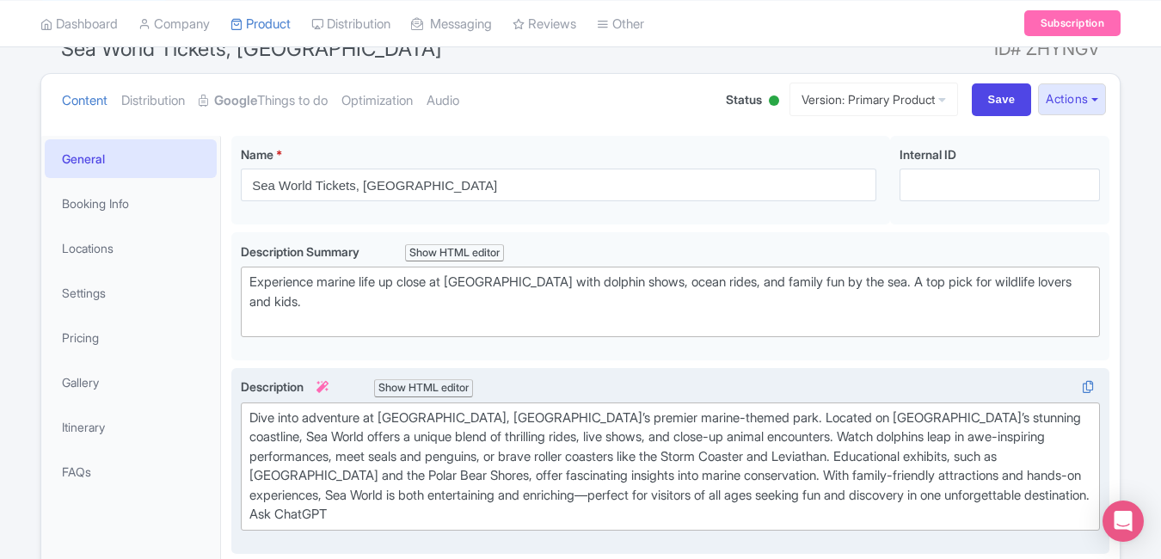
scroll to position [128, 0]
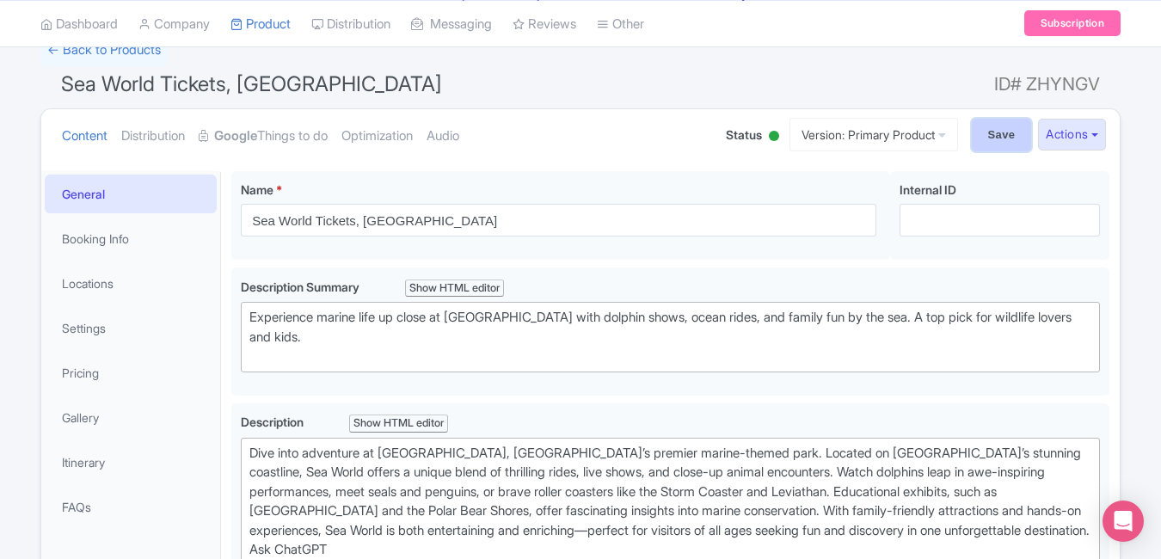
click at [996, 138] on input "Save" at bounding box center [1002, 135] width 60 height 33
type input "Saving..."
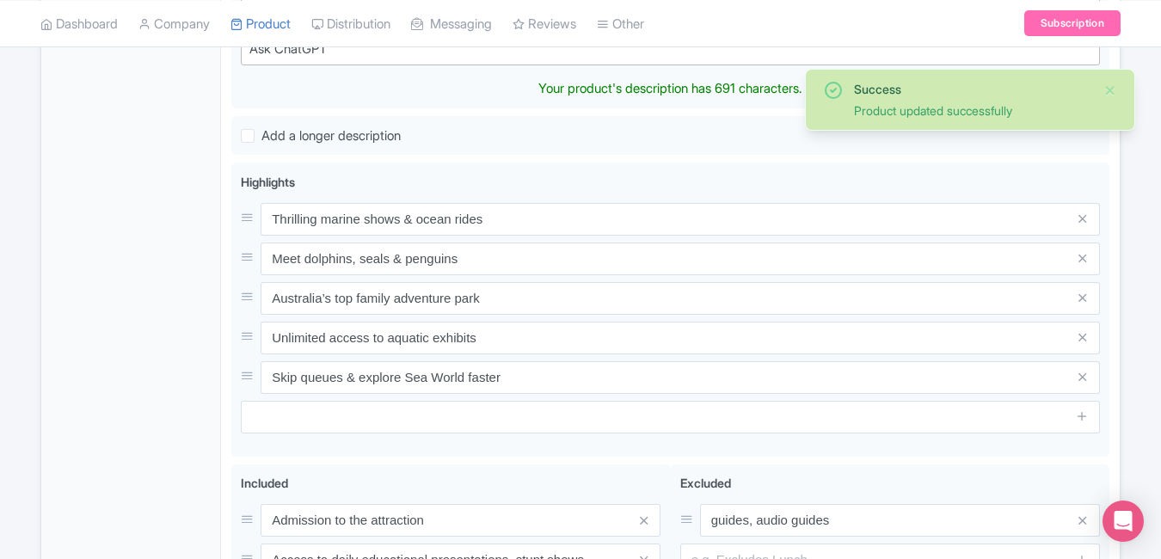
type trix-editor "<div>Dive into adventure at [GEOGRAPHIC_DATA], [GEOGRAPHIC_DATA]’s premier mari…"
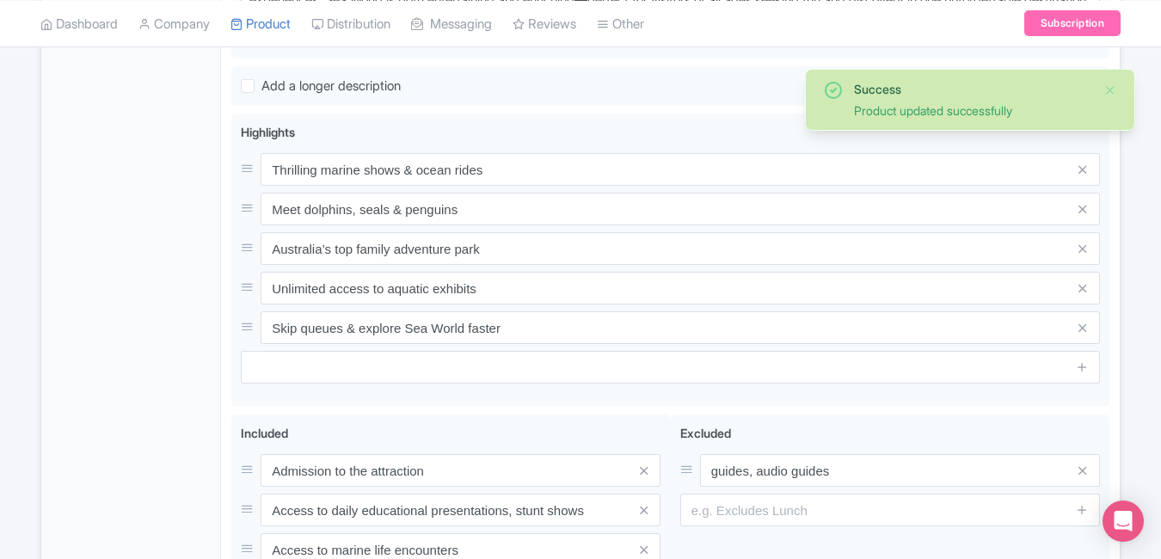
scroll to position [660, 0]
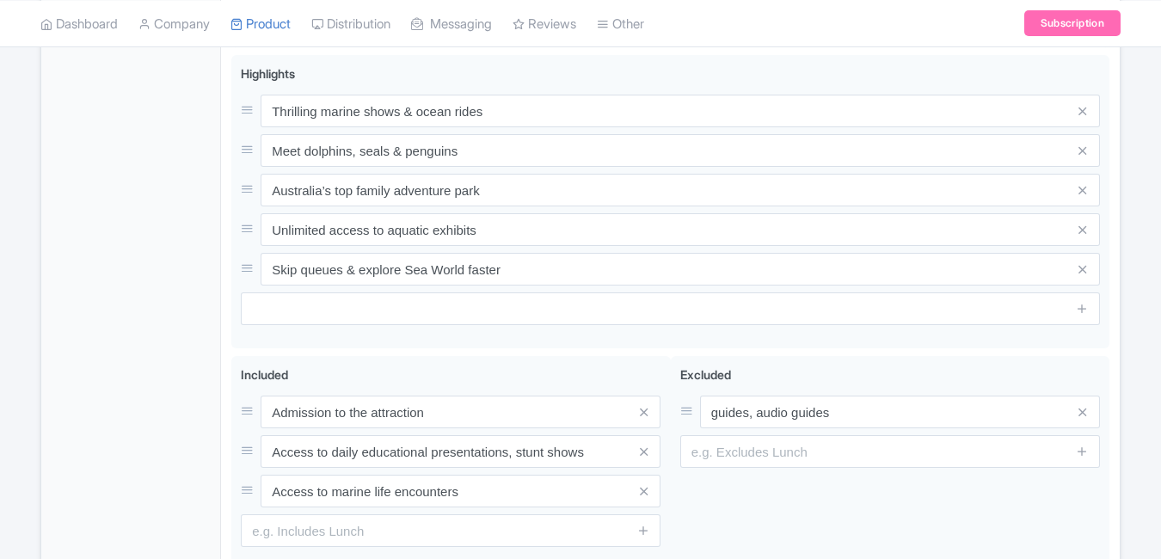
scroll to position [717, 0]
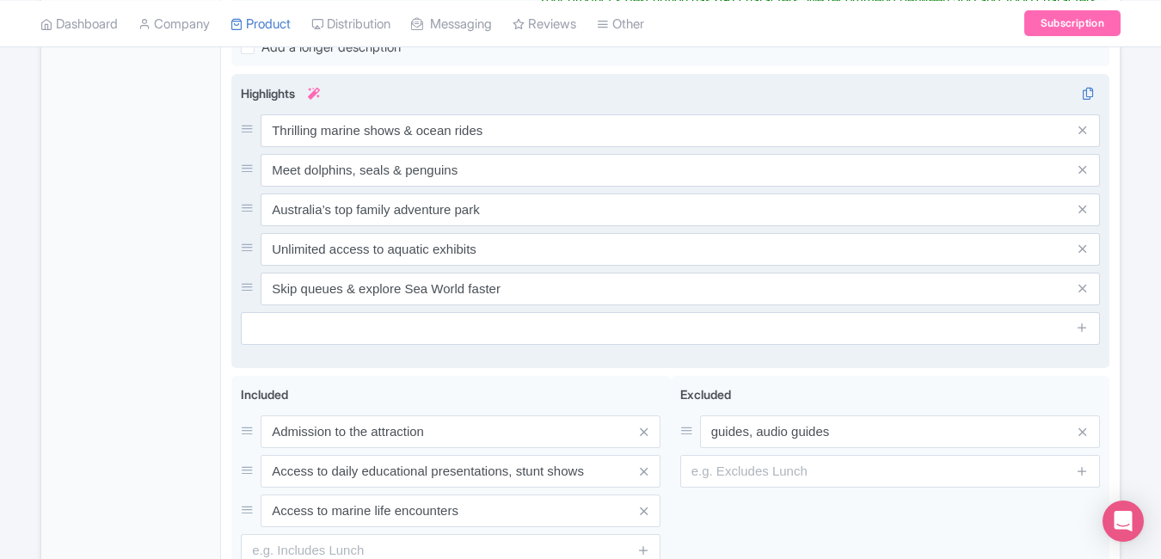
type trix-editor "<div>Dive into adventure at Sea World Gold Coast, Australia’s premier marine-th…"
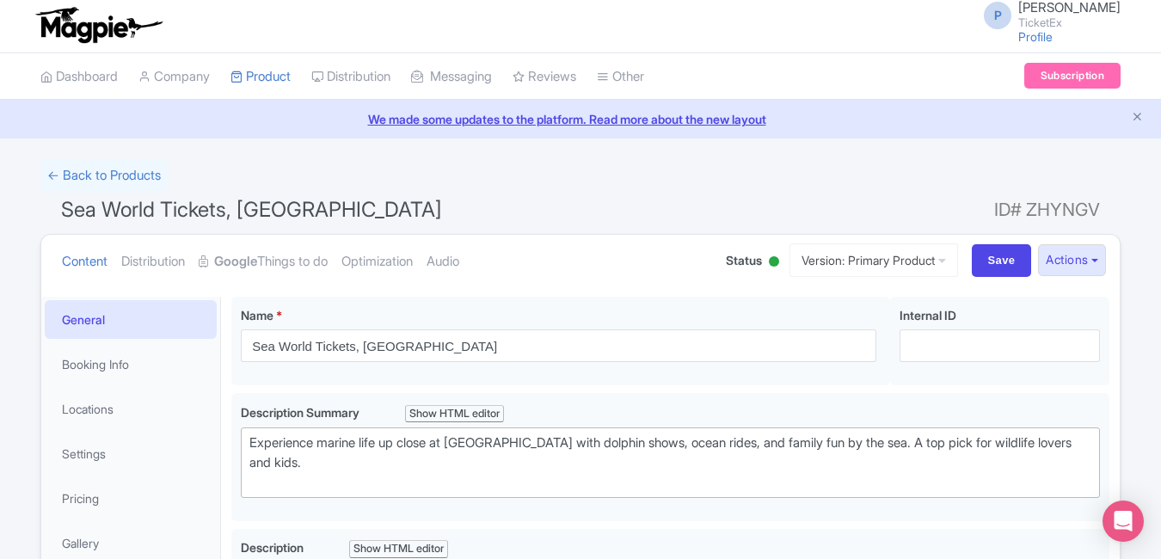
scroll to position [0, 0]
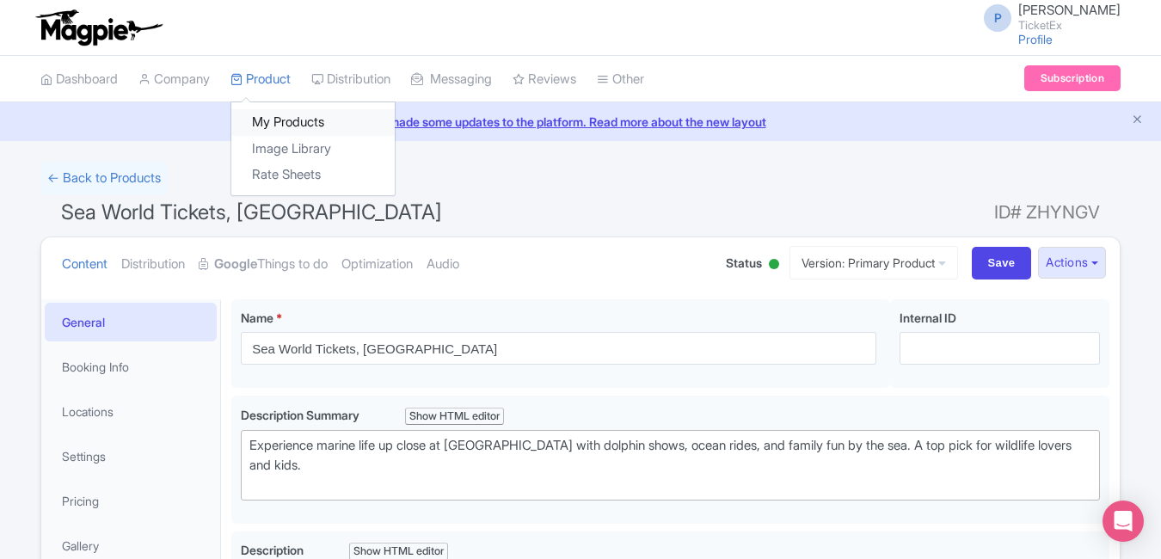
click at [266, 115] on link "My Products" at bounding box center [312, 122] width 163 height 27
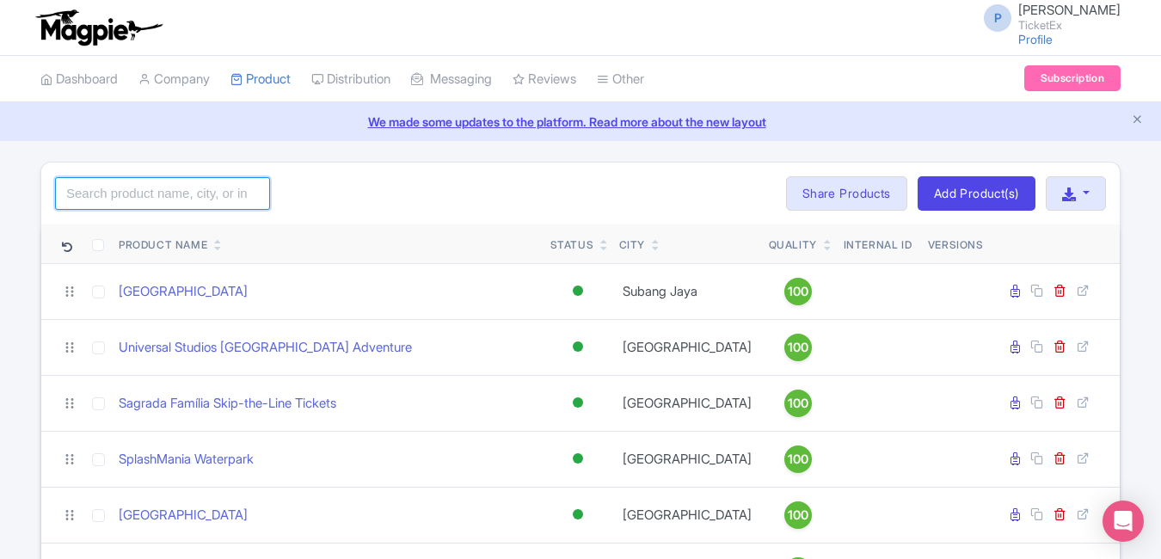
click at [202, 198] on input "search" at bounding box center [162, 193] width 215 height 33
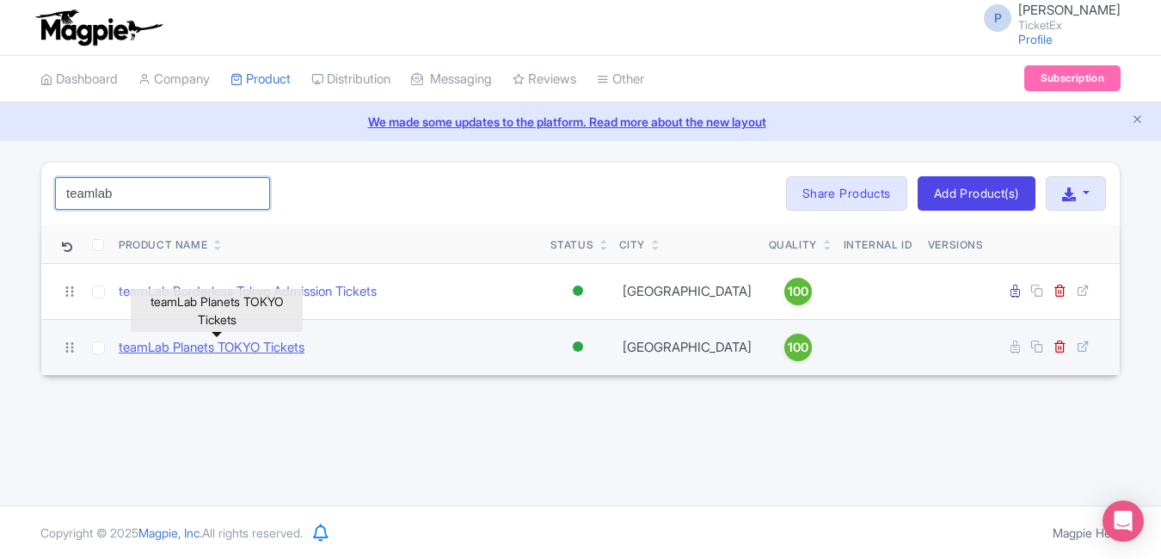
type input "teamlab"
click at [243, 343] on link "teamLab Planets TOKYO Tickets" at bounding box center [212, 348] width 186 height 20
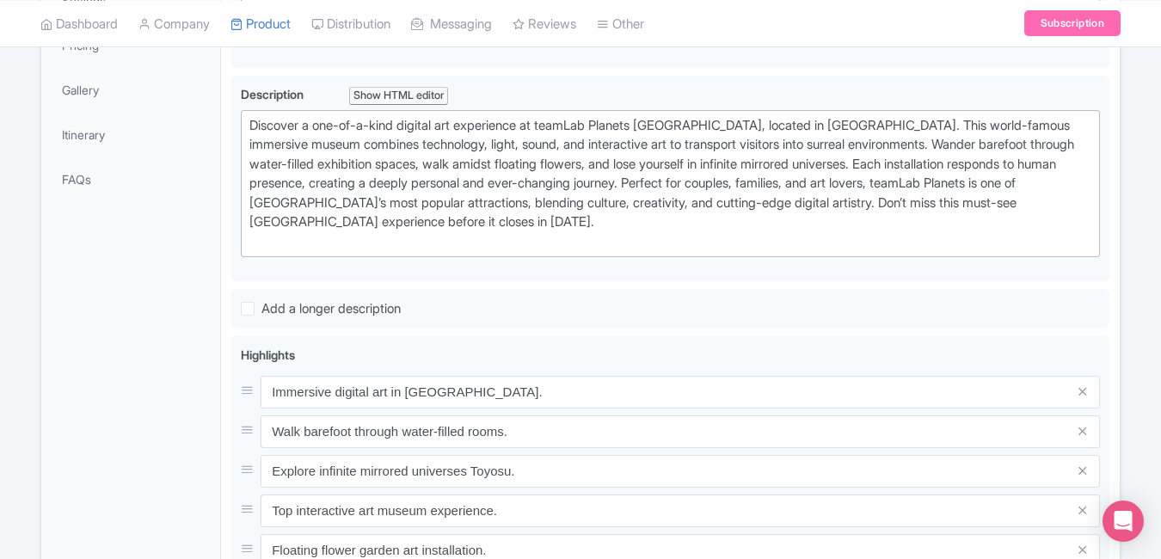
scroll to position [464, 0]
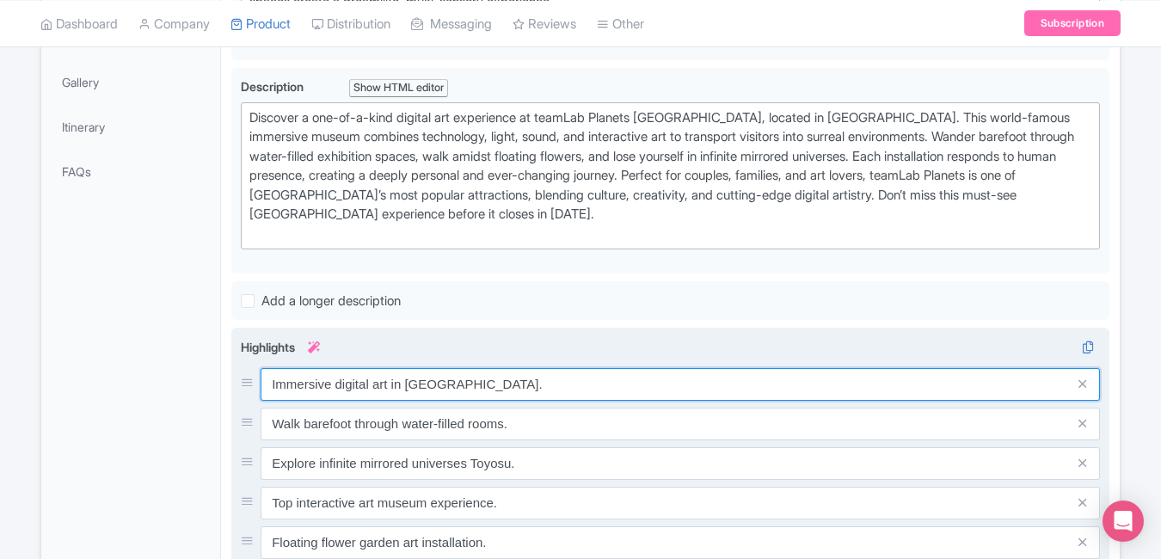
click at [495, 371] on input "Immersive digital art in [GEOGRAPHIC_DATA]." at bounding box center [680, 384] width 839 height 33
click at [495, 371] on input "Immersive digital art in Tokyo." at bounding box center [680, 384] width 839 height 33
paste input "Walk through digital art worlds"
type input "Walk through digital art worlds"
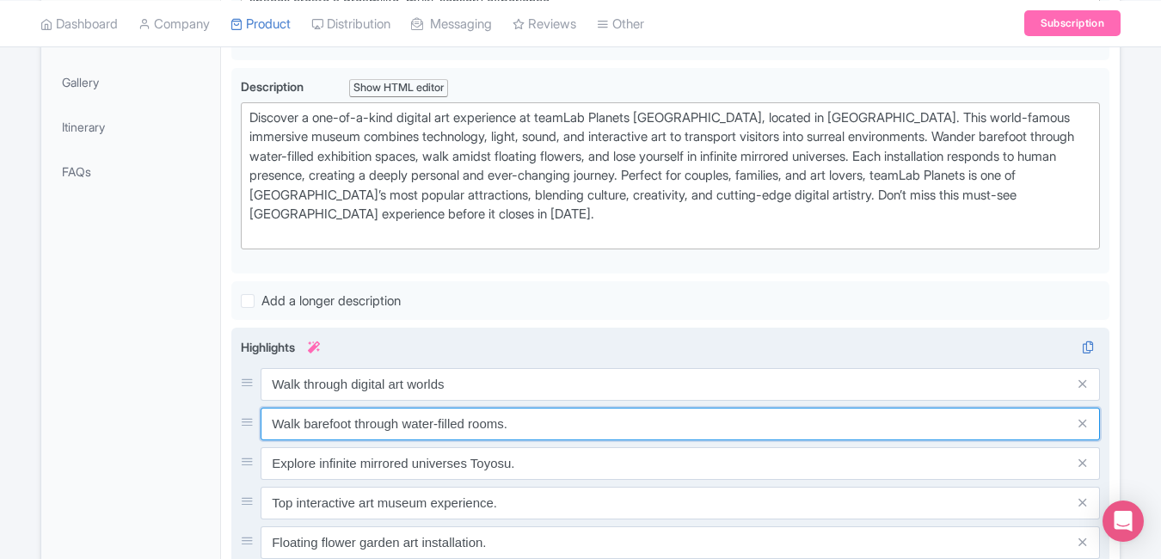
click at [543, 421] on input "Walk barefoot through water-filled rooms." at bounding box center [680, 424] width 839 height 33
paste input "Immersive water & light experience"
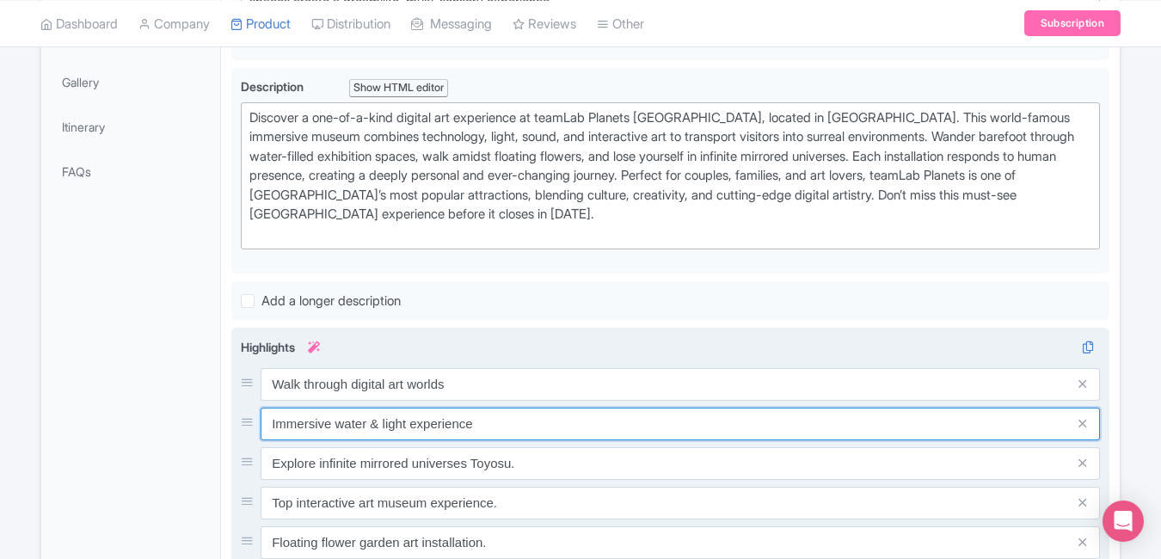
type input "Immersive water & light experience"
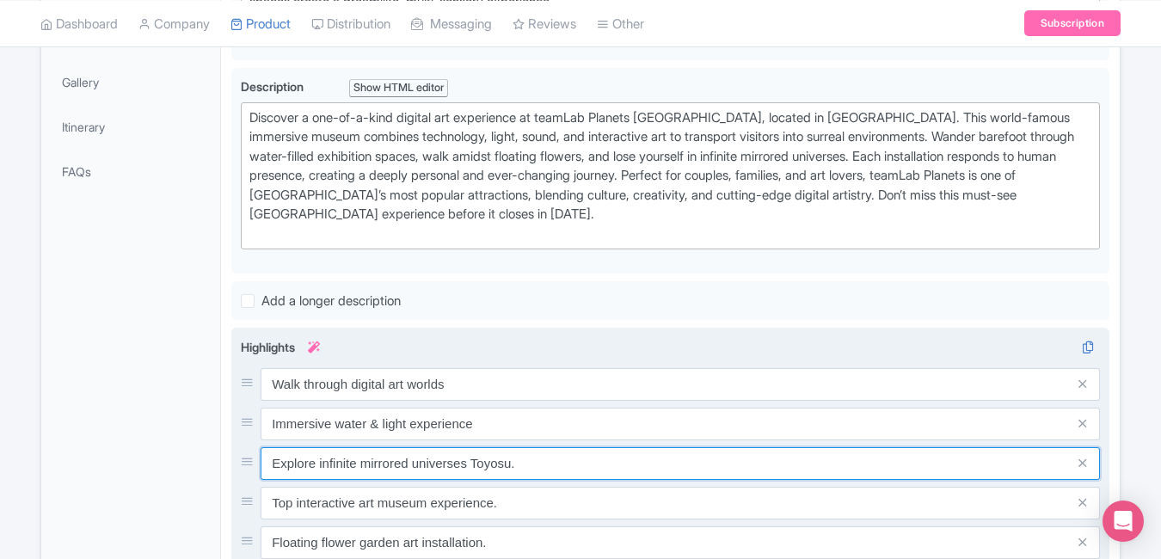
click at [515, 462] on input "Explore infinite mirrored universes Toyosu." at bounding box center [680, 463] width 839 height 33
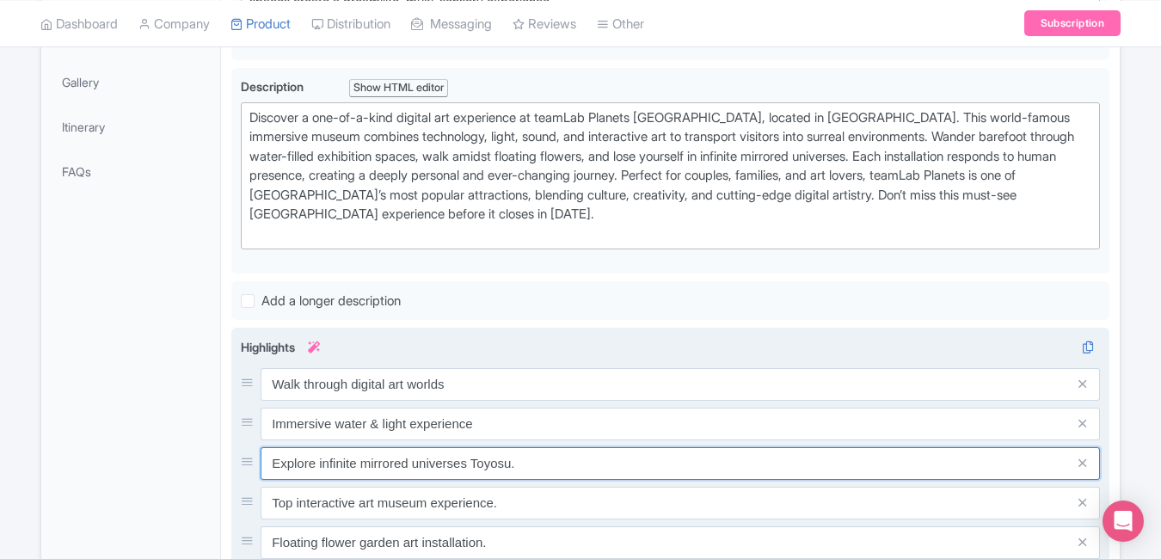
click at [515, 462] on input "Explore infinite mirrored universes Toyosu." at bounding box center [680, 463] width 839 height 33
click at [532, 462] on input "Explore infinite mirrored universes Toyosu." at bounding box center [680, 463] width 839 height 33
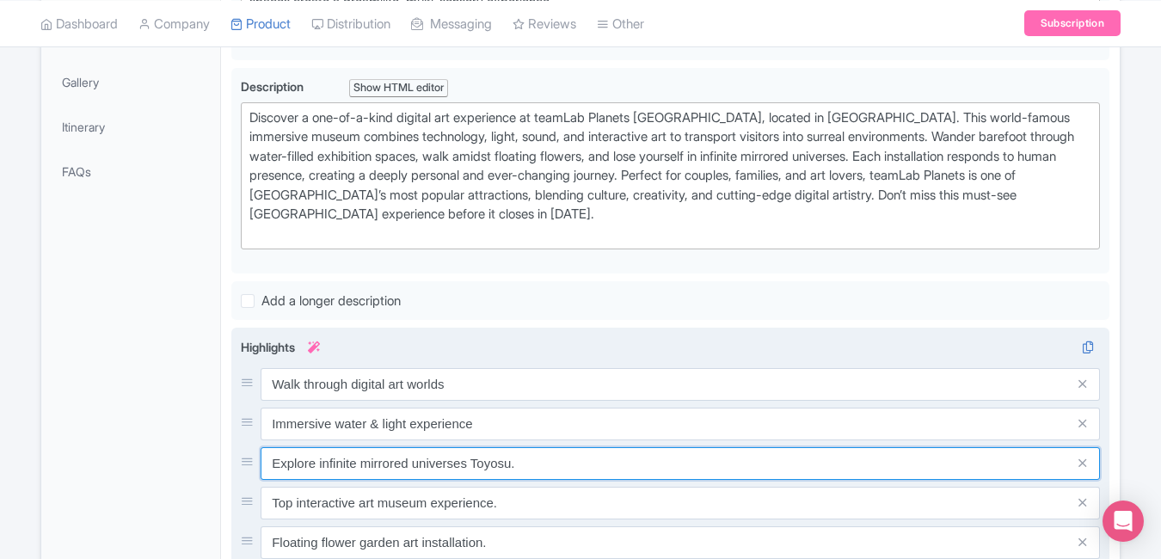
click at [532, 462] on input "Explore infinite mirrored universes Toyosu." at bounding box center [680, 463] width 839 height 33
paste input "Best Instagram spot in Tokyo"
type input "Best Instagram spot in Tokyo"
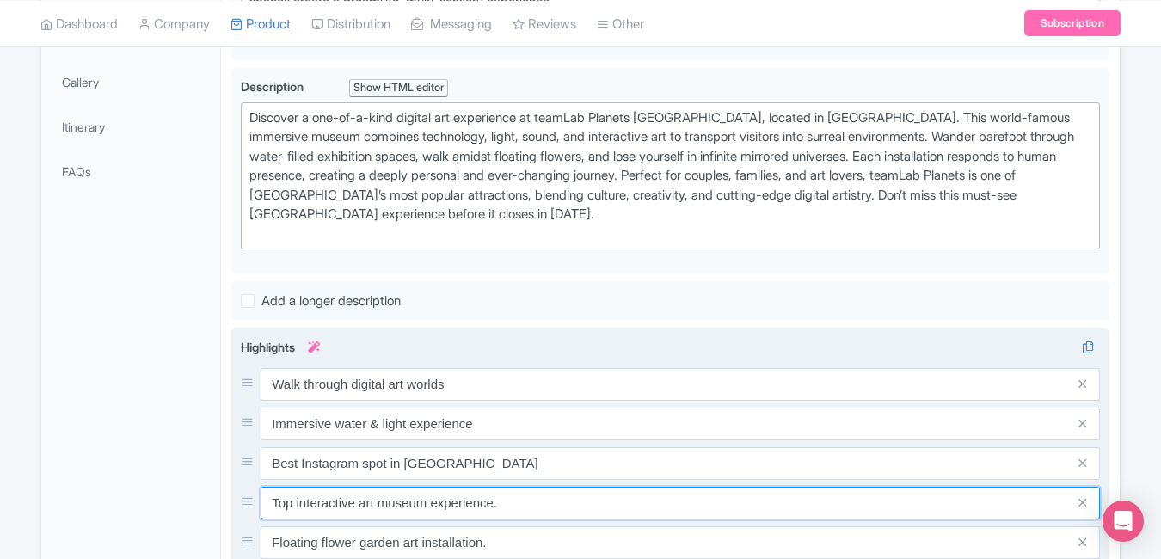
click at [520, 508] on input "Top interactive art museum experience." at bounding box center [680, 503] width 839 height 33
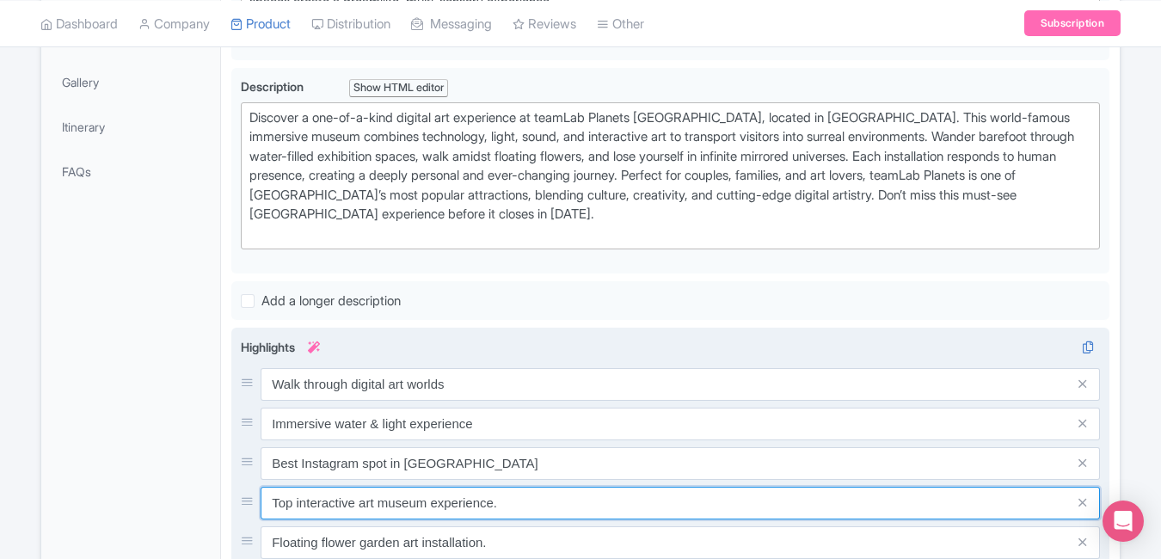
paste input "Explore floating & infinite rooms"
type input "Explore floating & infinite rooms"
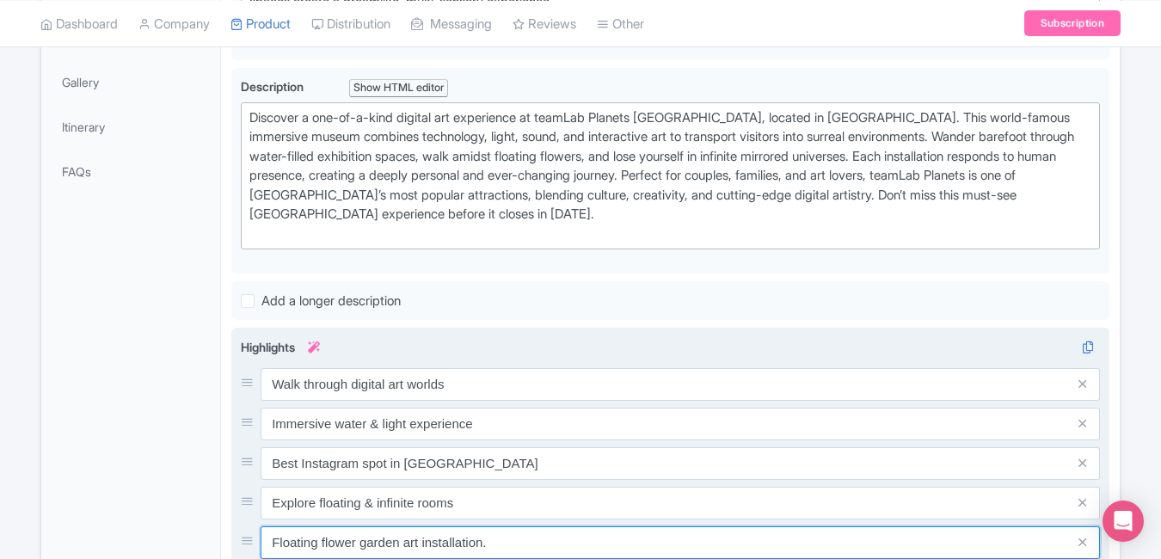
click at [543, 541] on input "Floating flower garden art installation." at bounding box center [680, 542] width 839 height 33
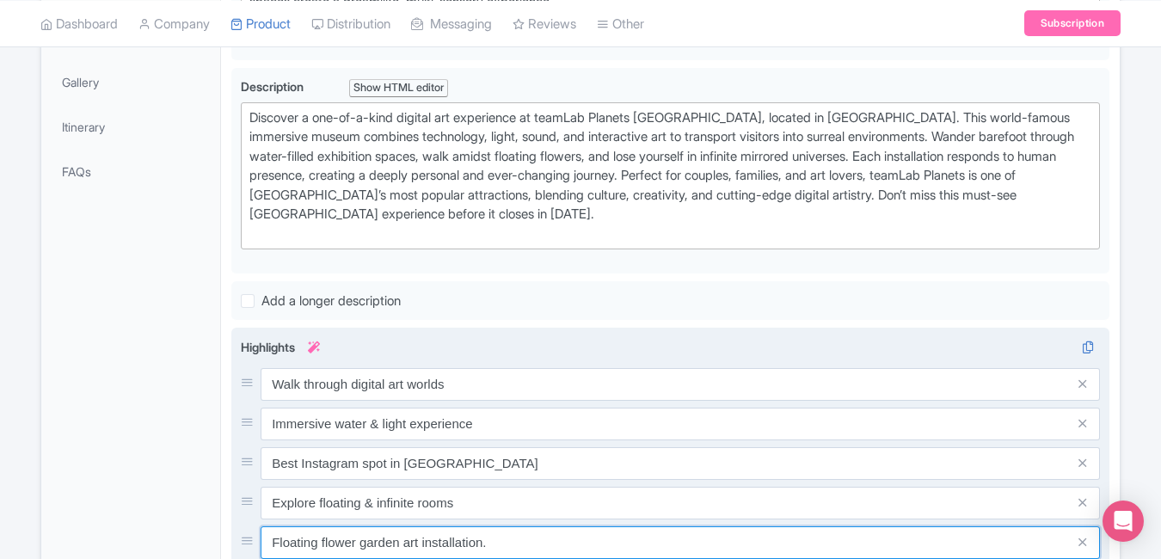
click at [543, 541] on input "Floating flower garden art installation." at bounding box center [680, 542] width 839 height 33
paste input "Tokyo’s must-visit interactive museum"
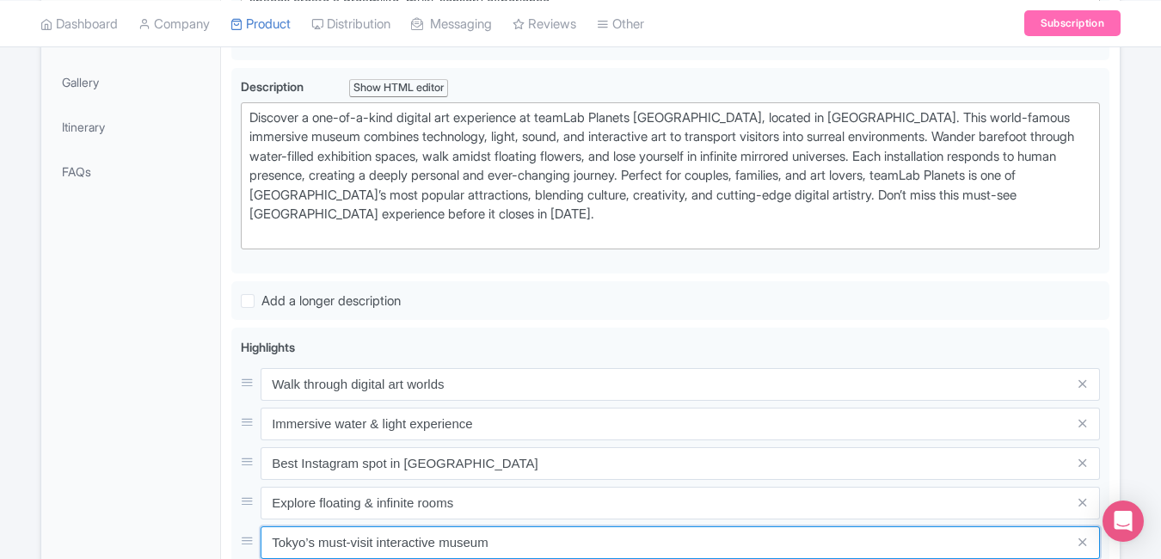
type input "Tokyo’s must-visit interactive museum"
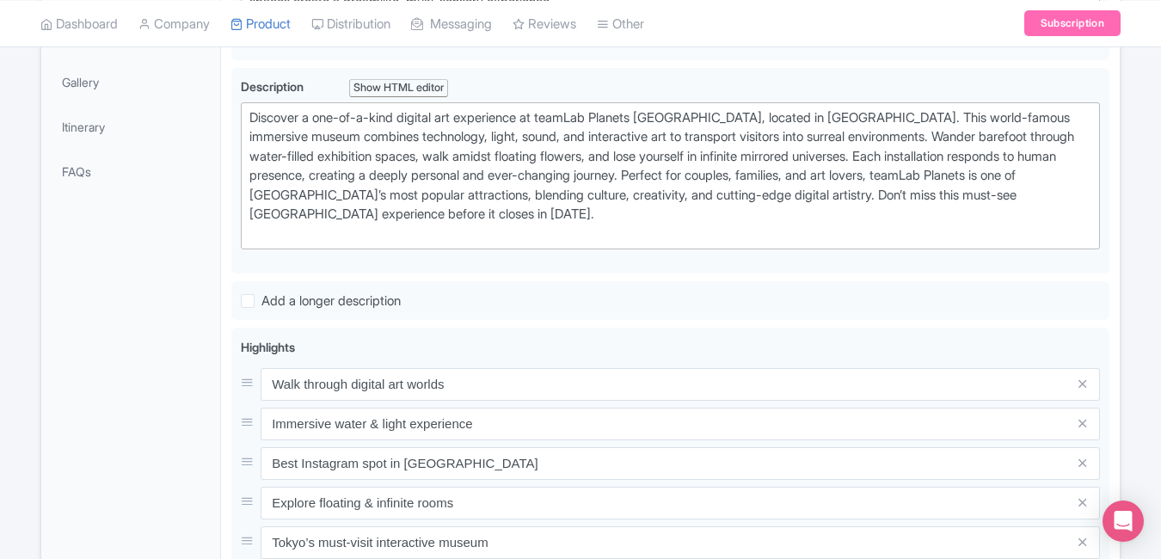
click at [175, 443] on div "General Booking Info Locations Settings Pricing Gallery Itinerary FAQs" at bounding box center [131, 375] width 180 height 1079
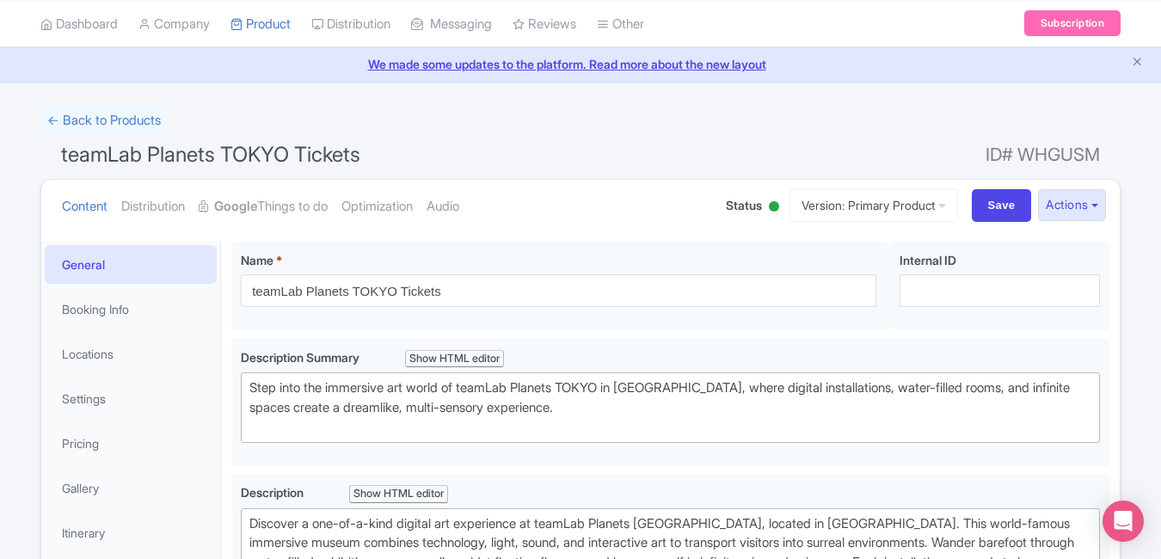
scroll to position [0, 0]
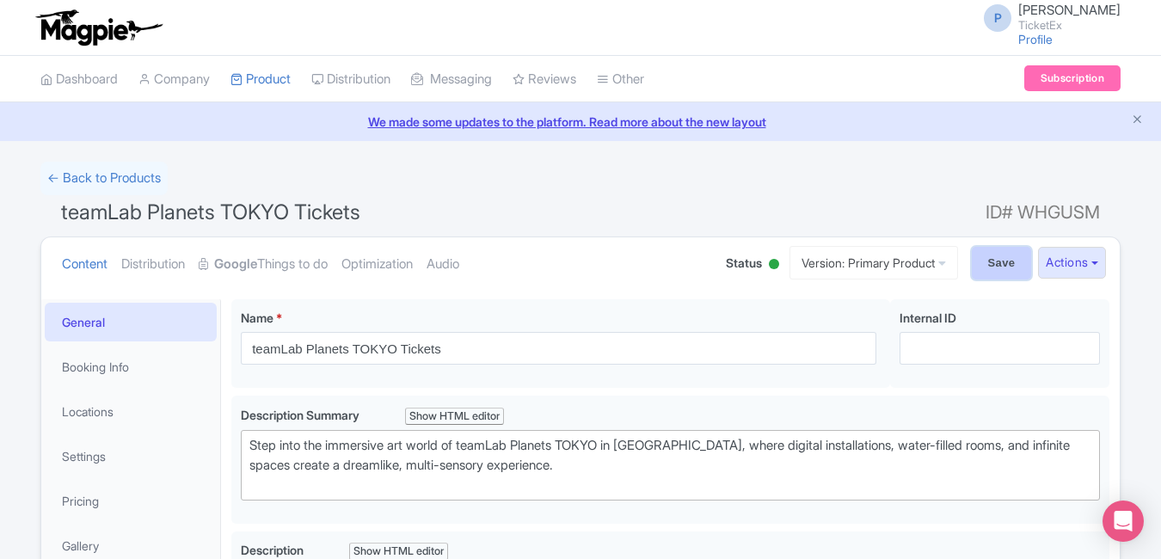
click at [976, 271] on input "Save" at bounding box center [1002, 263] width 60 height 33
type input "Saving..."
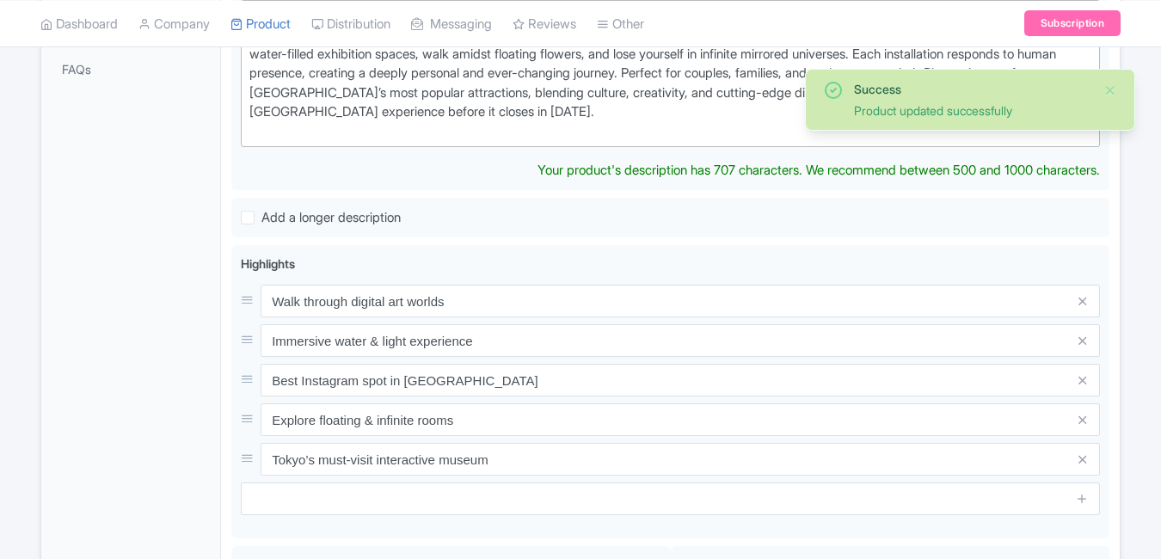
type trix-editor "<div>Discover a one-of-a-kind digital art experience at teamLab Planets [GEOGRA…"
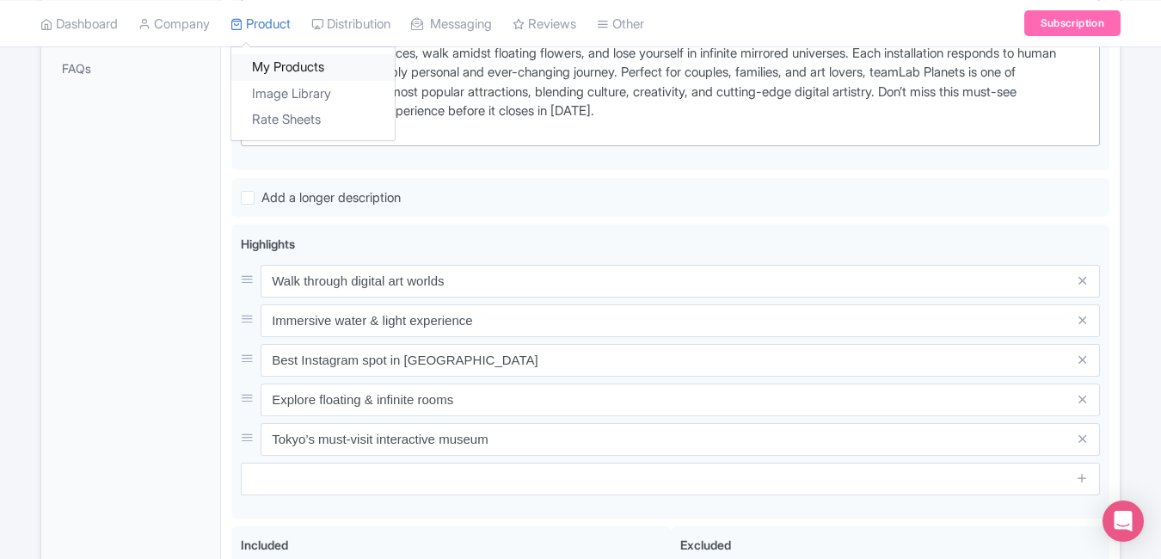
click at [267, 65] on link "My Products" at bounding box center [312, 67] width 163 height 27
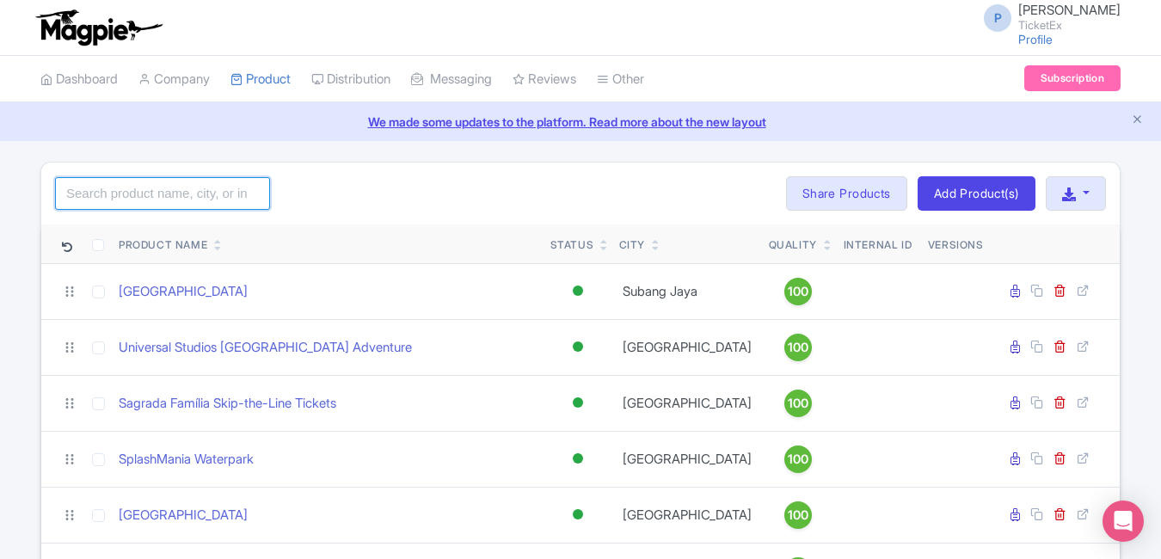
click at [186, 189] on input "search" at bounding box center [162, 193] width 215 height 33
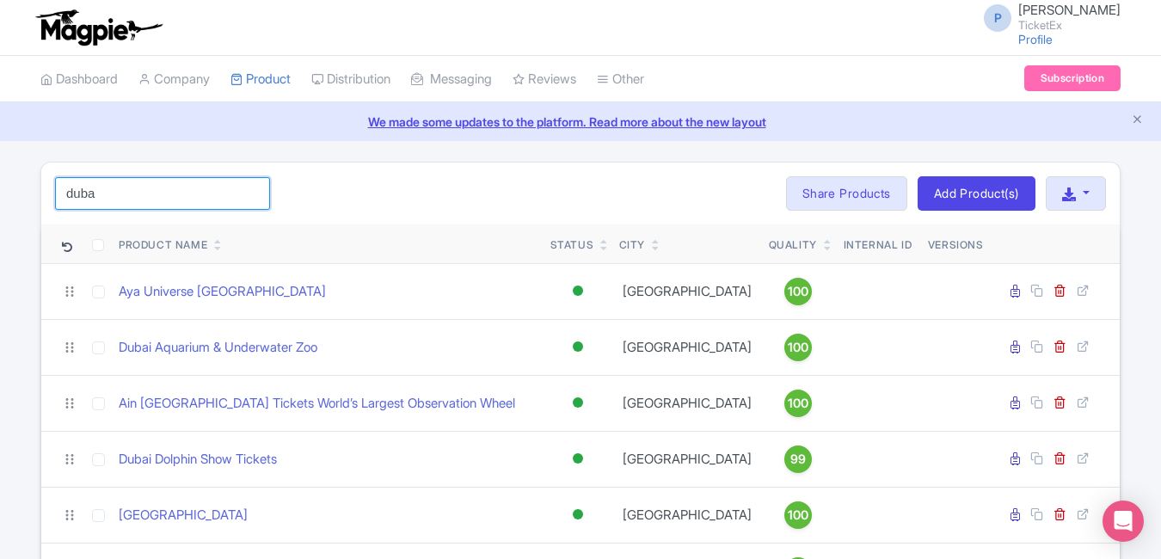
type input "duba"
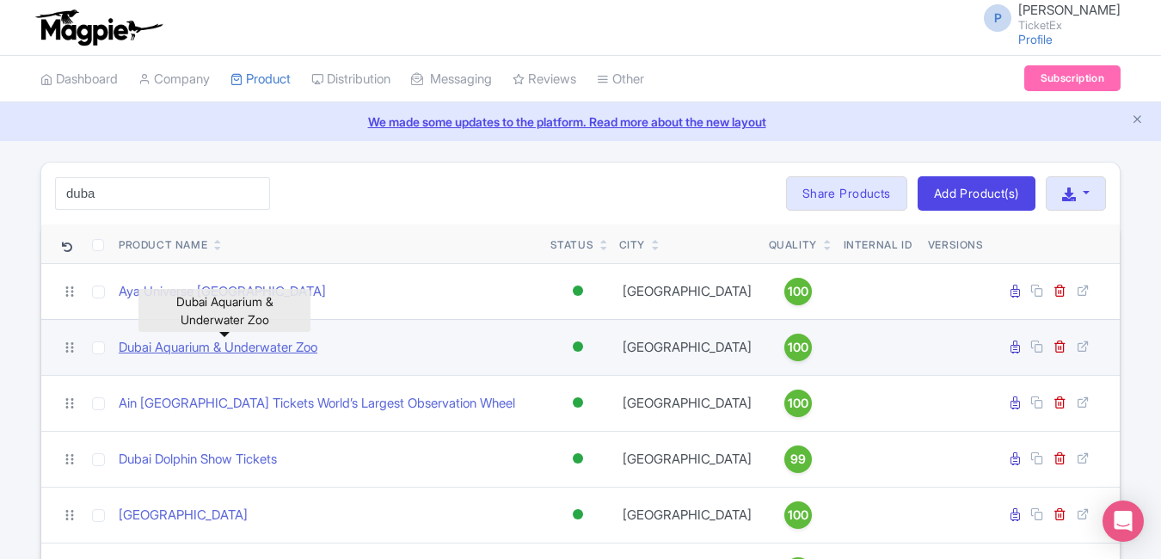
click at [297, 346] on link "Dubai Aquarium & Underwater Zoo" at bounding box center [218, 348] width 199 height 20
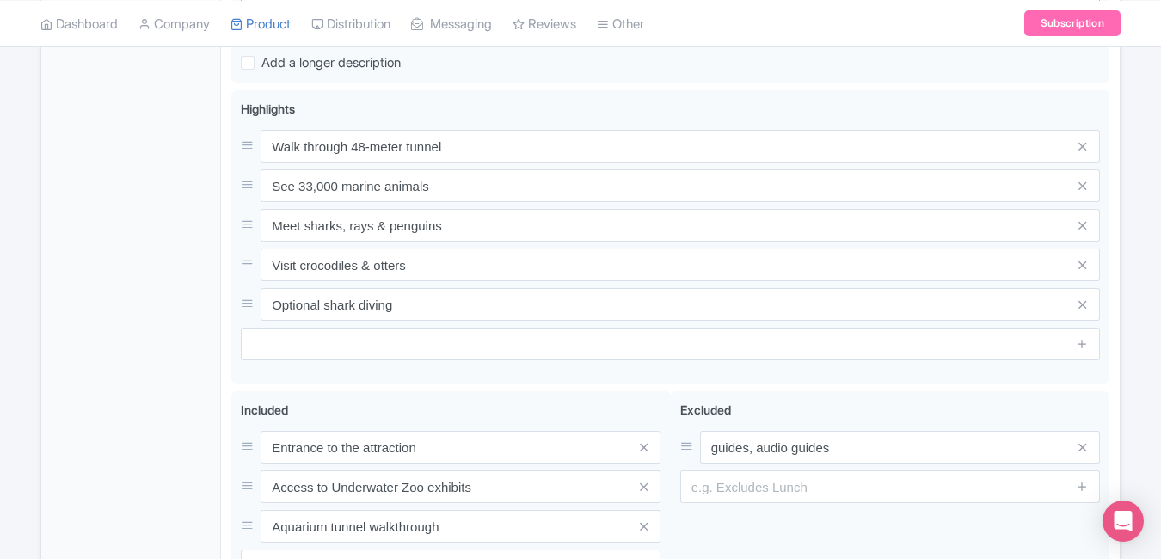
scroll to position [681, 0]
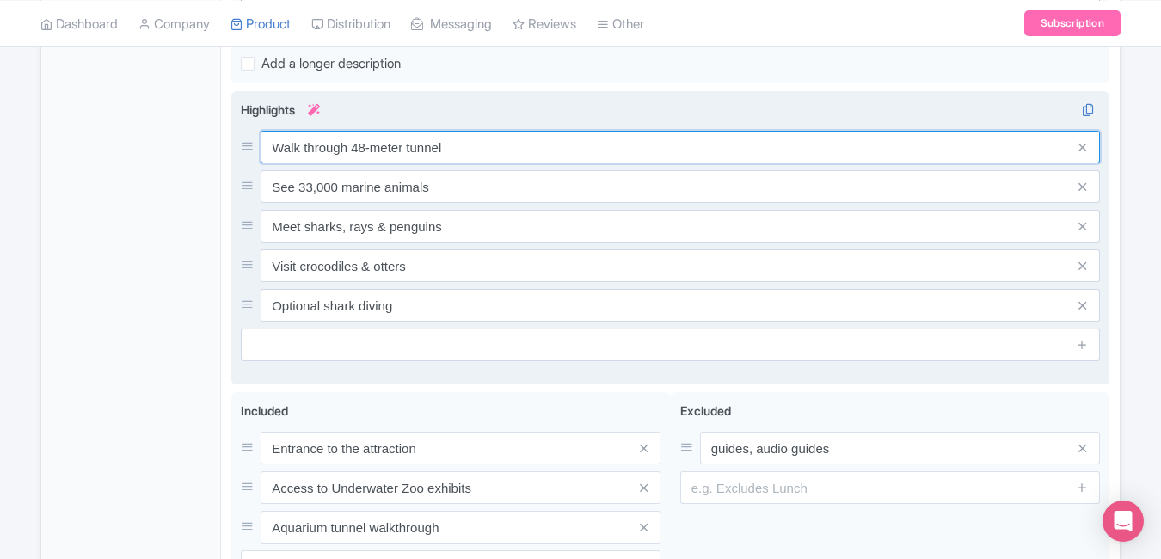
click at [493, 136] on input "Walk through 48-meter tunnel" at bounding box center [680, 147] width 839 height 33
paste input "33,000+ aquatic animals on display"
type input "33,000+ aquatic animals on display"
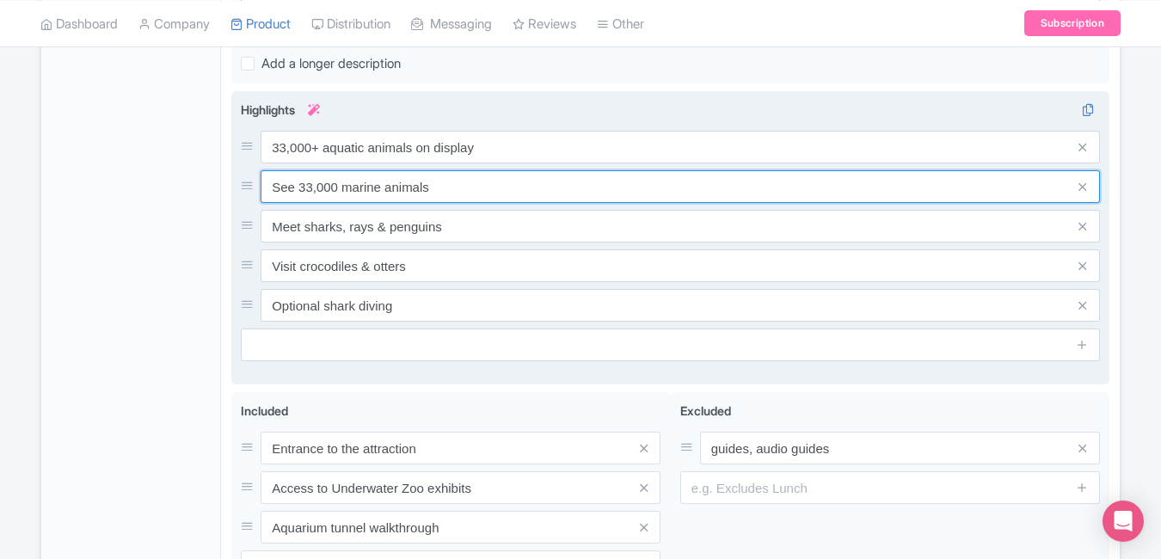
click at [482, 187] on input "See 33,000 marine animals" at bounding box center [680, 186] width 839 height 33
paste input "Walk the world’s largest aquarium tunnel"
type input "Walk the world’s largest aquarium tunnel"
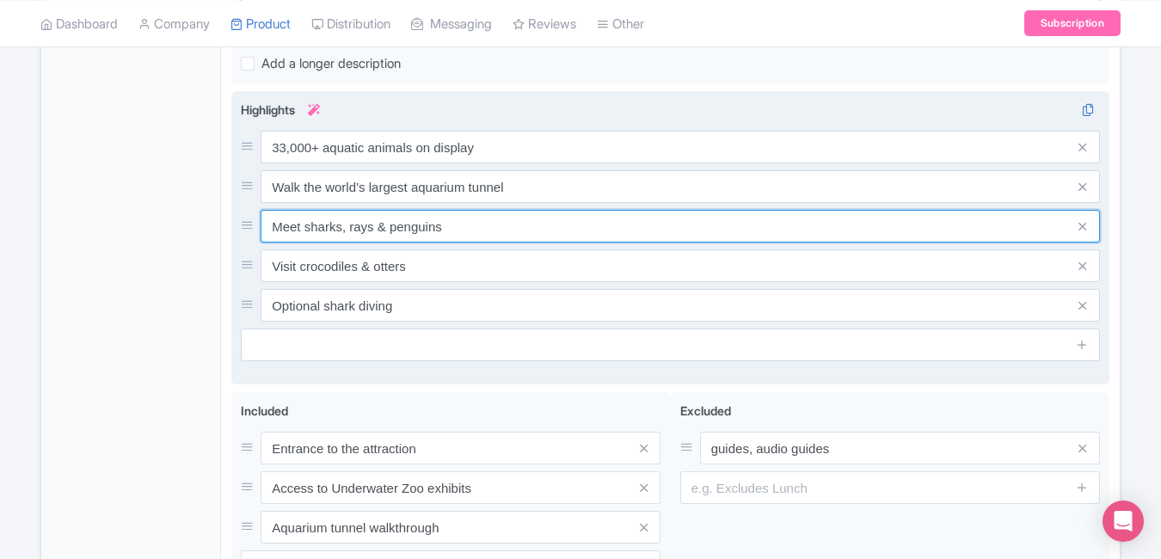
click at [503, 234] on input "Meet sharks, rays & penguins" at bounding box center [680, 226] width 839 height 33
paste input "Shark feeding & underwater encounter"
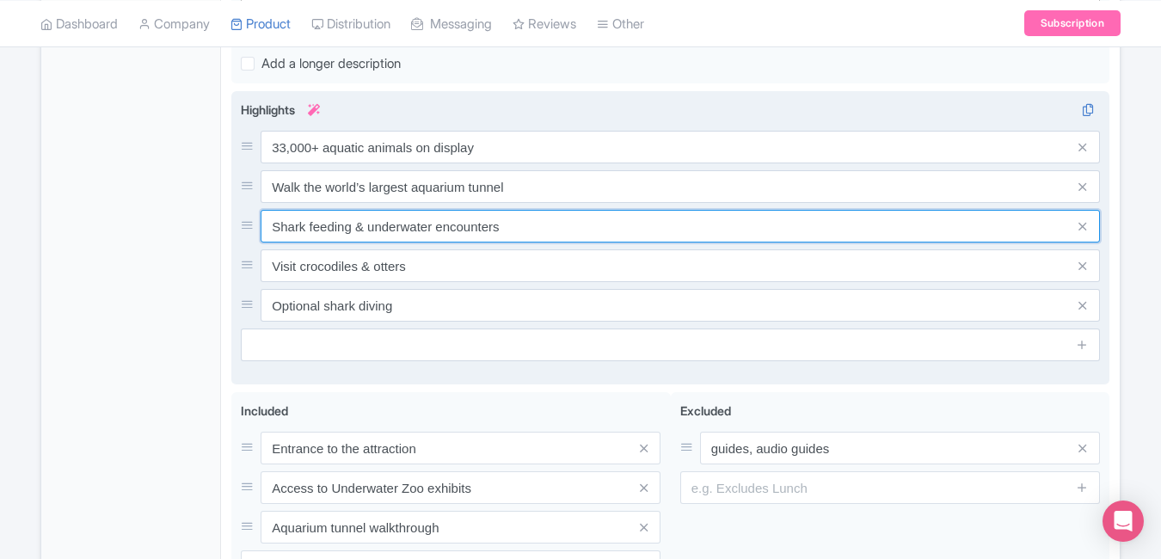
type input "Shark feeding & underwater encounters"
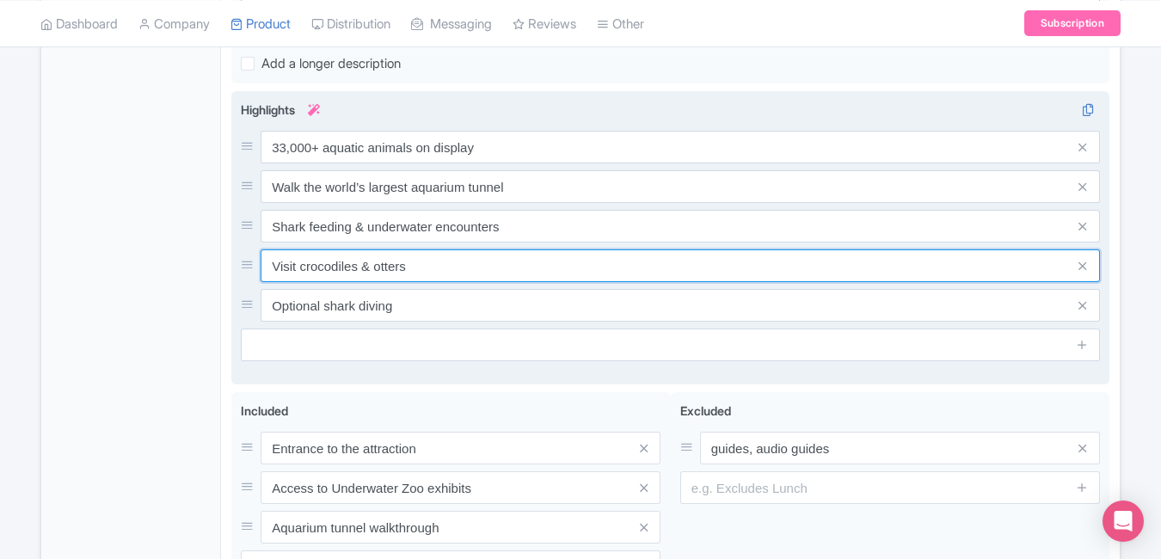
click at [502, 272] on input "Visit crocodiles & otters" at bounding box center [680, 265] width 839 height 33
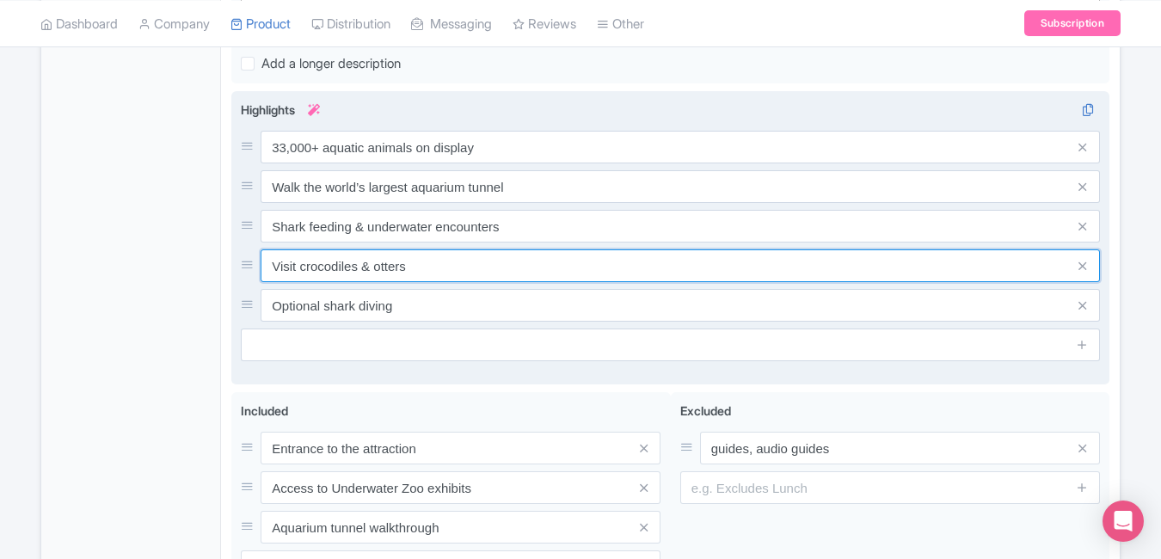
paste input "Located inside [GEOGRAPHIC_DATA]"
type input "Located inside [GEOGRAPHIC_DATA]"
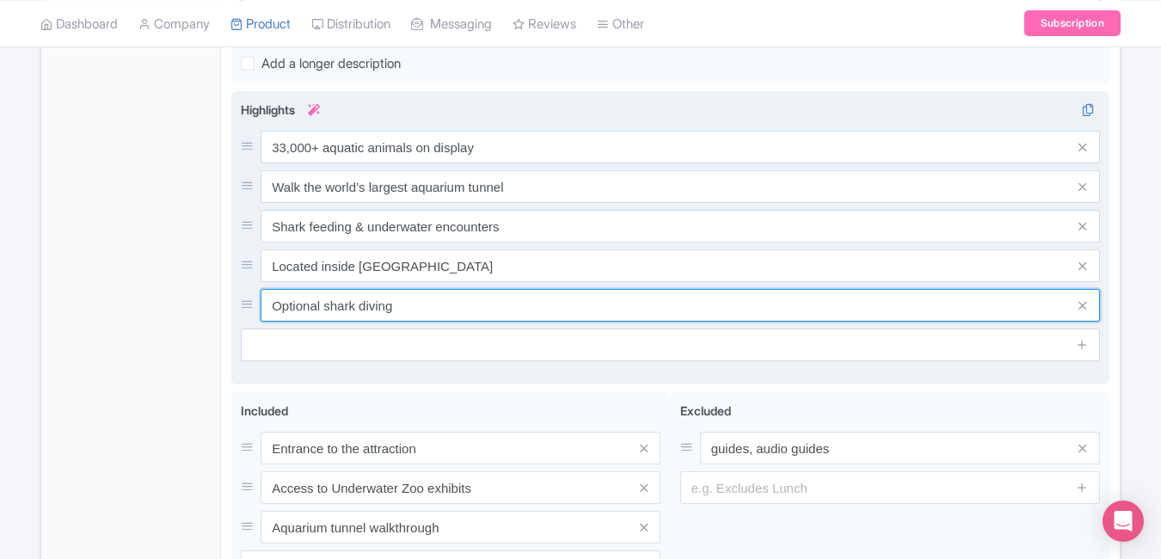
click at [513, 313] on input "Optional shark diving" at bounding box center [680, 305] width 839 height 33
paste input "Dubai’s ultimate marine life experience"
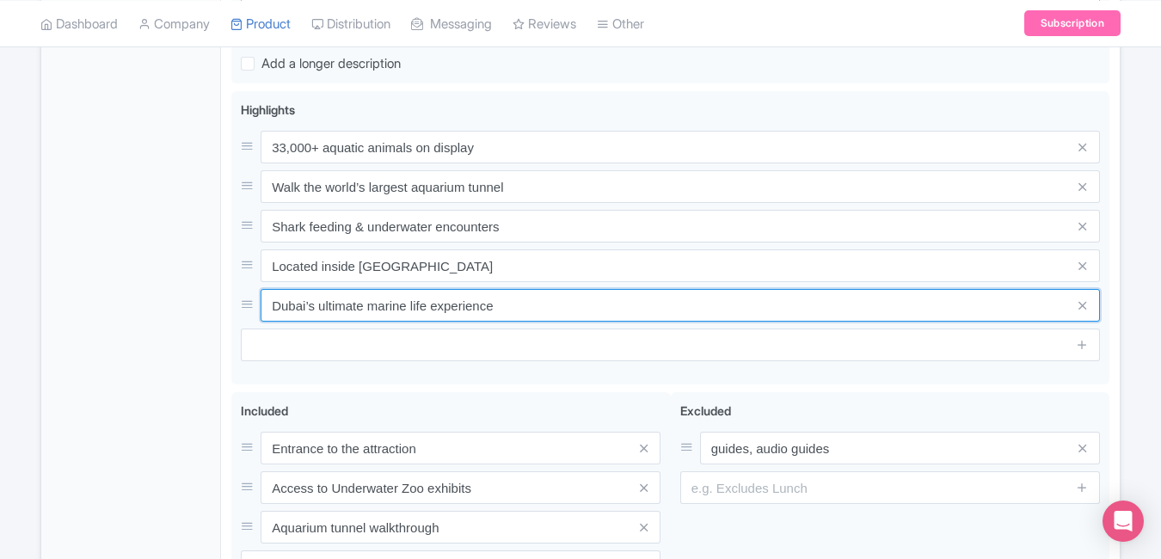
type input "Dubai’s ultimate marine life experience"
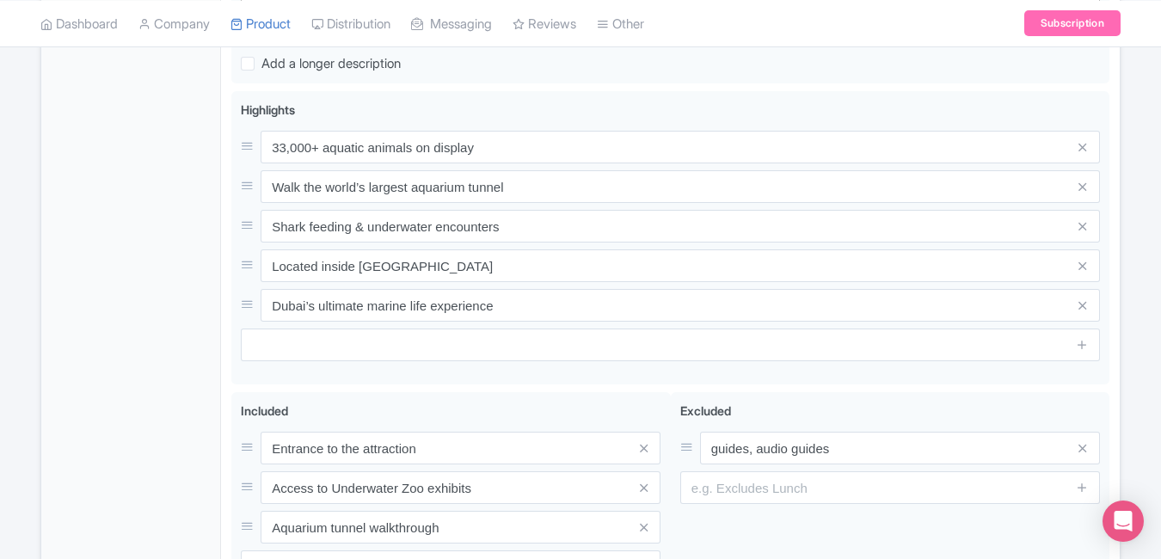
click at [163, 222] on div "General Booking Info Locations Settings Pricing Gallery Itinerary FAQs" at bounding box center [131, 148] width 180 height 1061
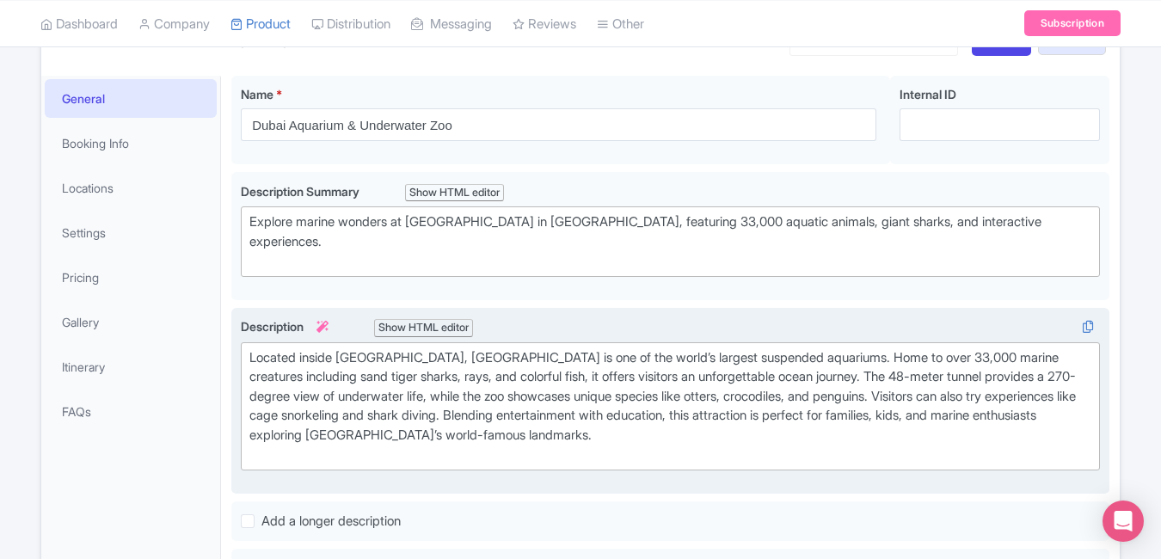
scroll to position [158, 0]
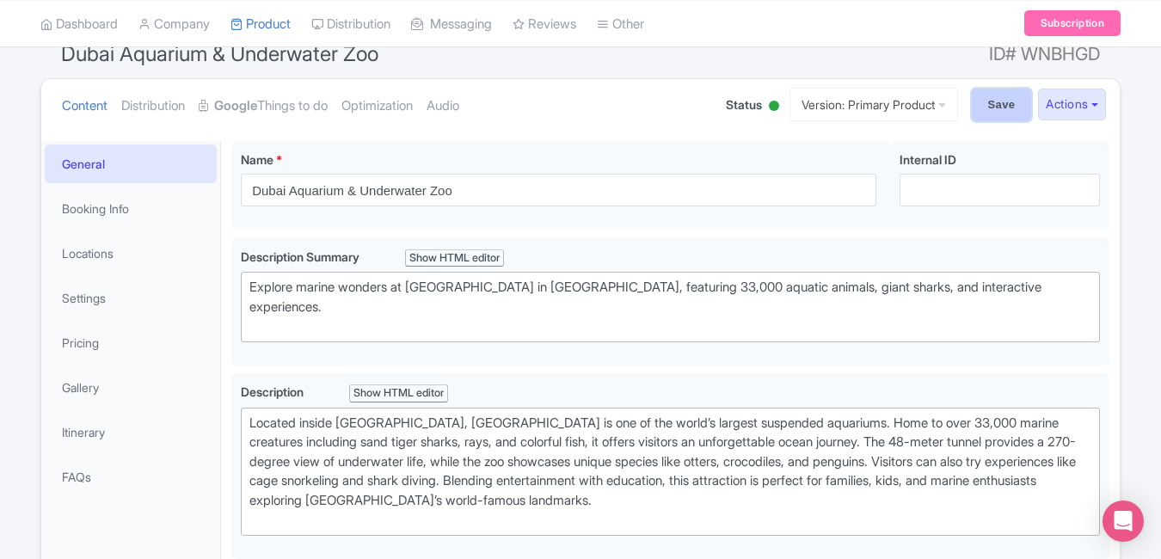
click at [982, 91] on input "Save" at bounding box center [1002, 105] width 60 height 33
type input "Saving..."
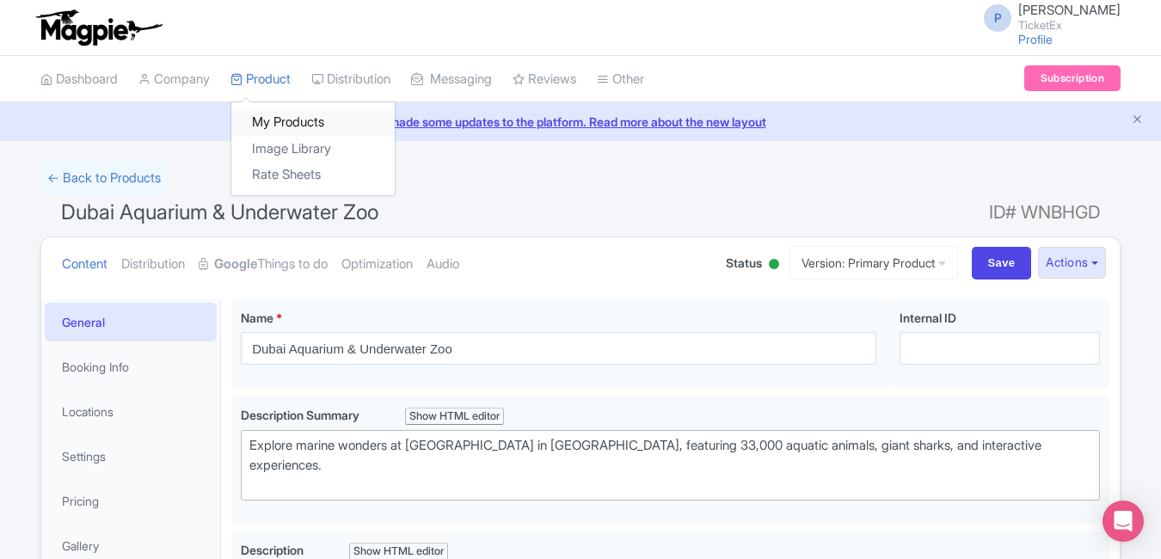
click at [282, 111] on link "My Products" at bounding box center [312, 122] width 163 height 27
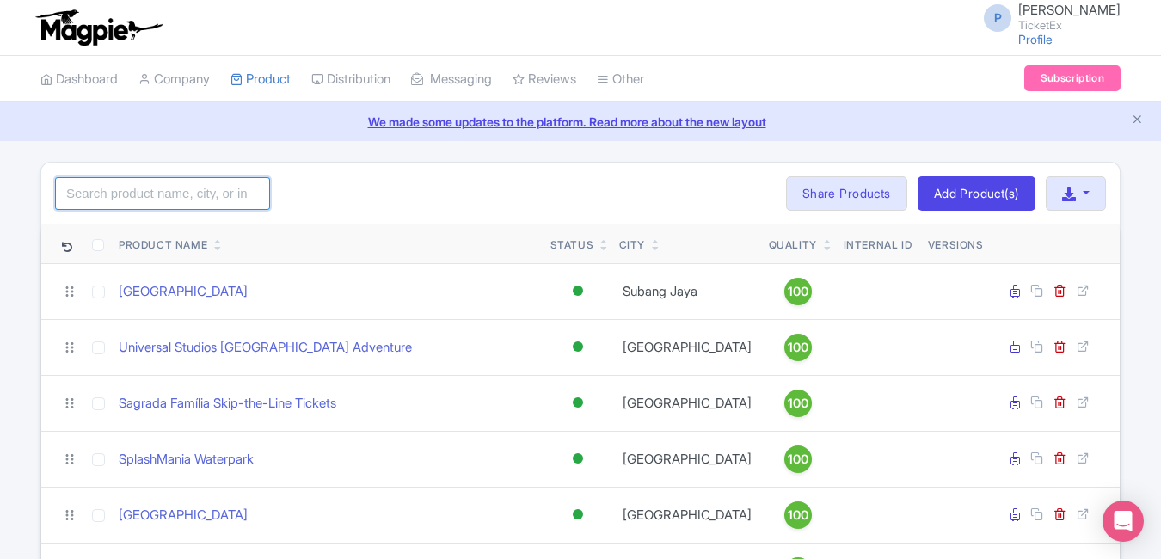
click at [176, 188] on input "search" at bounding box center [162, 193] width 215 height 33
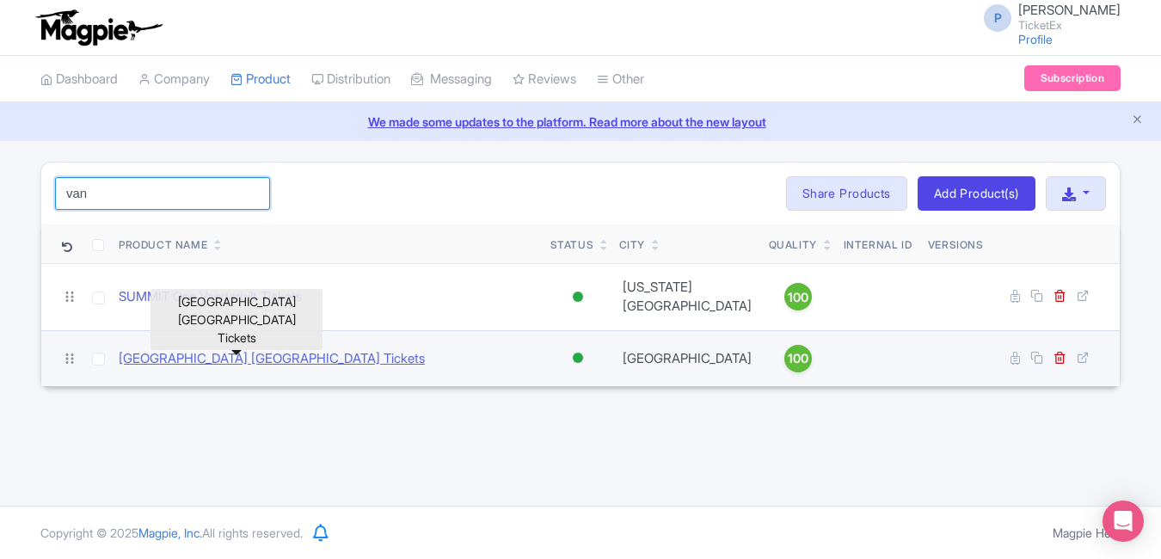
type input "van"
click at [267, 349] on link "[GEOGRAPHIC_DATA] [GEOGRAPHIC_DATA] Tickets" at bounding box center [272, 359] width 306 height 20
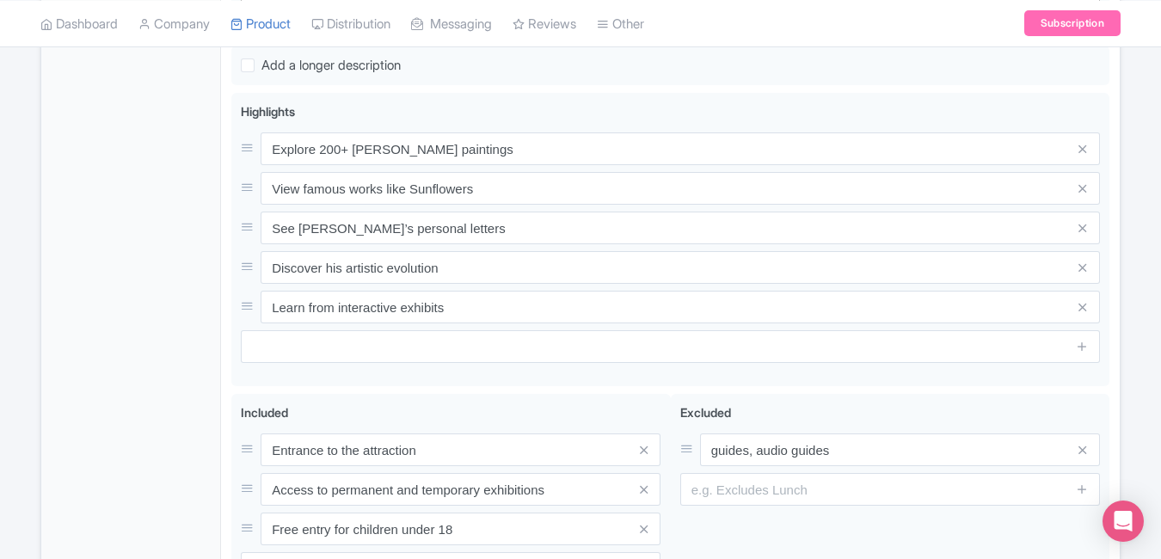
scroll to position [662, 0]
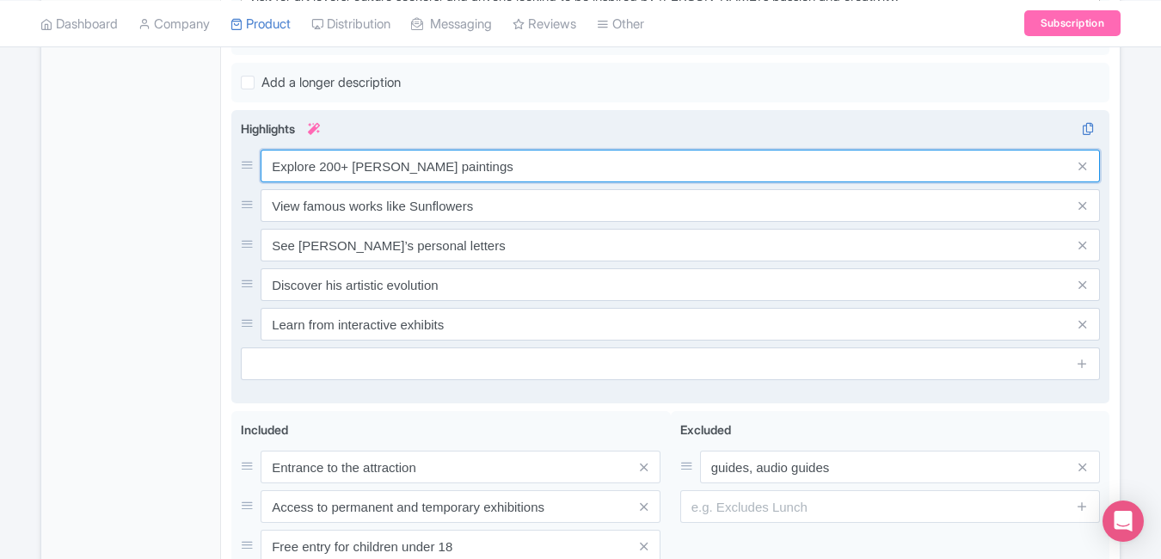
click at [514, 163] on input "Explore 200+ [PERSON_NAME] paintings" at bounding box center [680, 166] width 839 height 33
paste input "World’s largest [PERSON_NAME] collection"
type input "World’s largest [PERSON_NAME] collection"
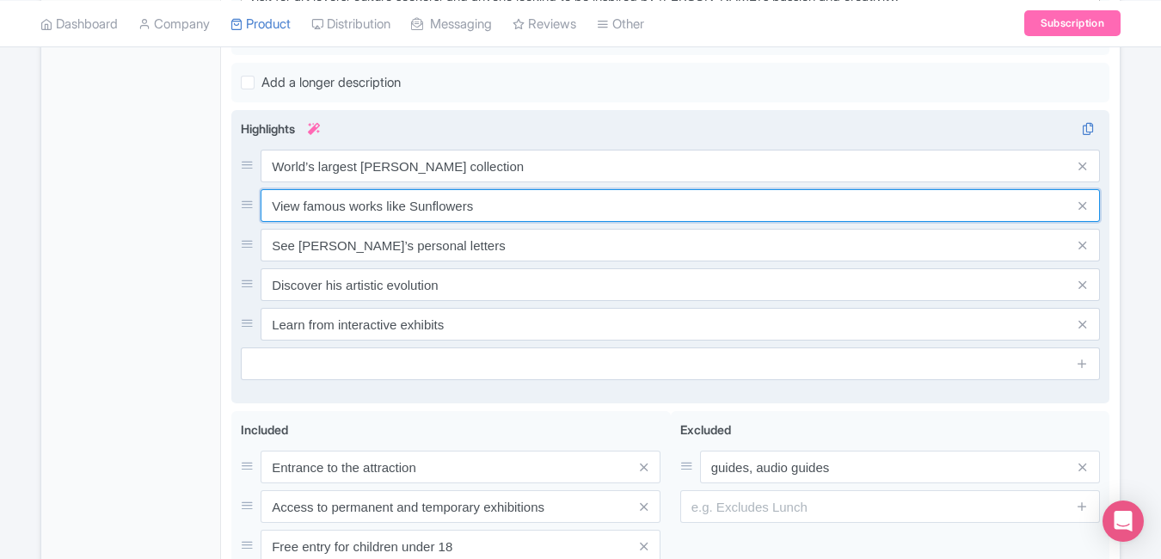
click at [478, 213] on input "View famous works like Sunflowers" at bounding box center [680, 205] width 839 height 33
paste input "Iconic “Sunflowers” & “Starry Night”"
type input "Iconic “Sunflowers” & “Starry Night”"
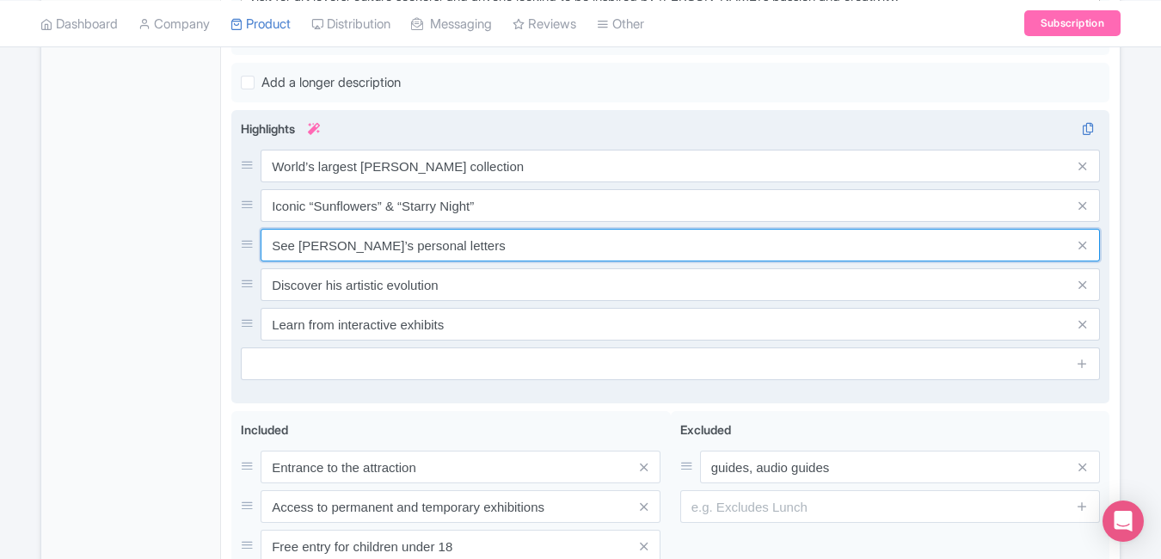
click at [507, 249] on input "See Van Gogh’s personal letters" at bounding box center [680, 245] width 839 height 33
paste input "kip long entry lines with ticket"
type input "Skip long entry lines with tickets"
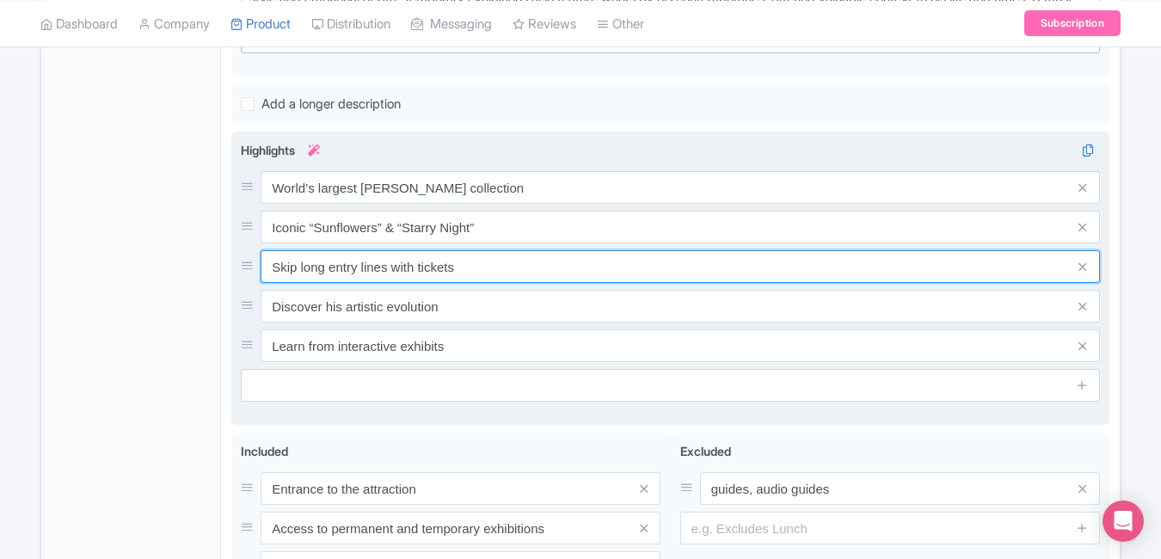
scroll to position [667, 0]
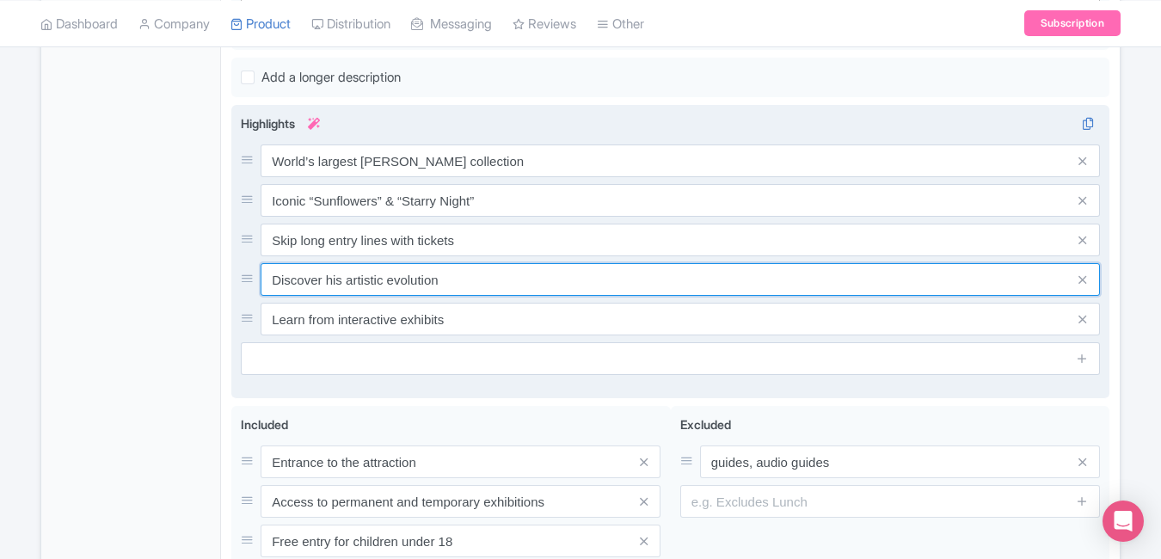
click at [475, 280] on input "Discover his artistic evolution" at bounding box center [680, 279] width 839 height 33
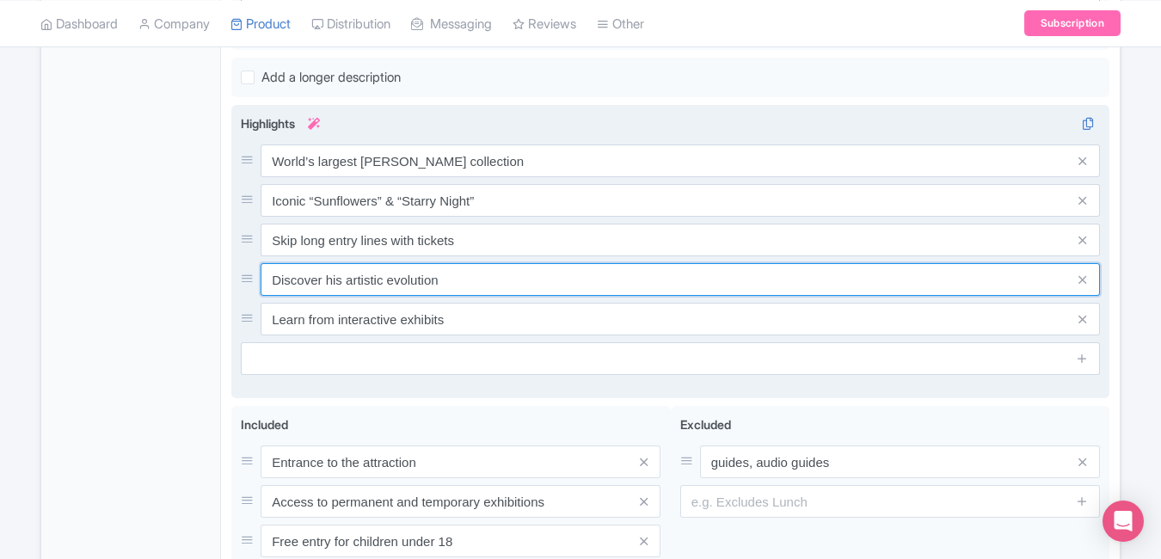
click at [475, 280] on input "Discover his artistic evolution" at bounding box center [680, 279] width 839 height 33
paste input "Immersive art & life exhibits"
type input "Immersive art & life exhibits"
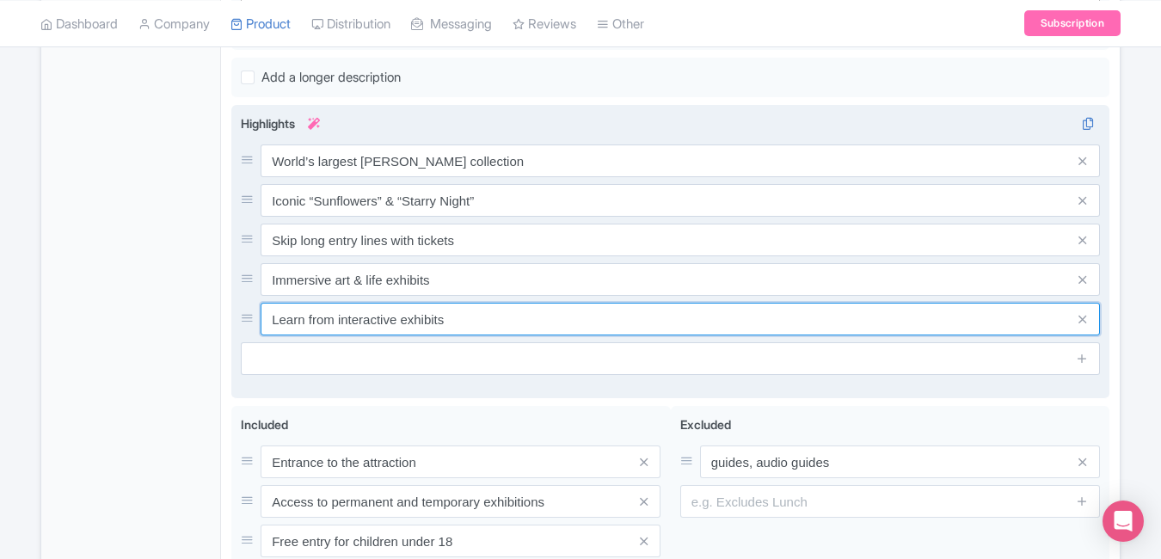
click at [464, 319] on input "Learn from interactive exhibits" at bounding box center [680, 319] width 839 height 33
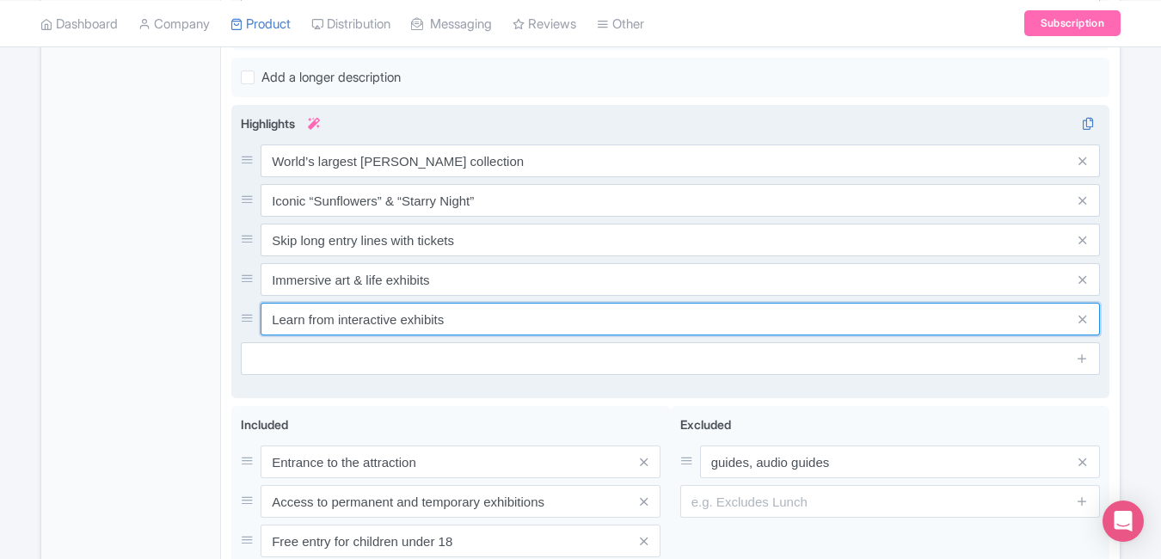
paste input "Top-rated museum in Amsterdam"
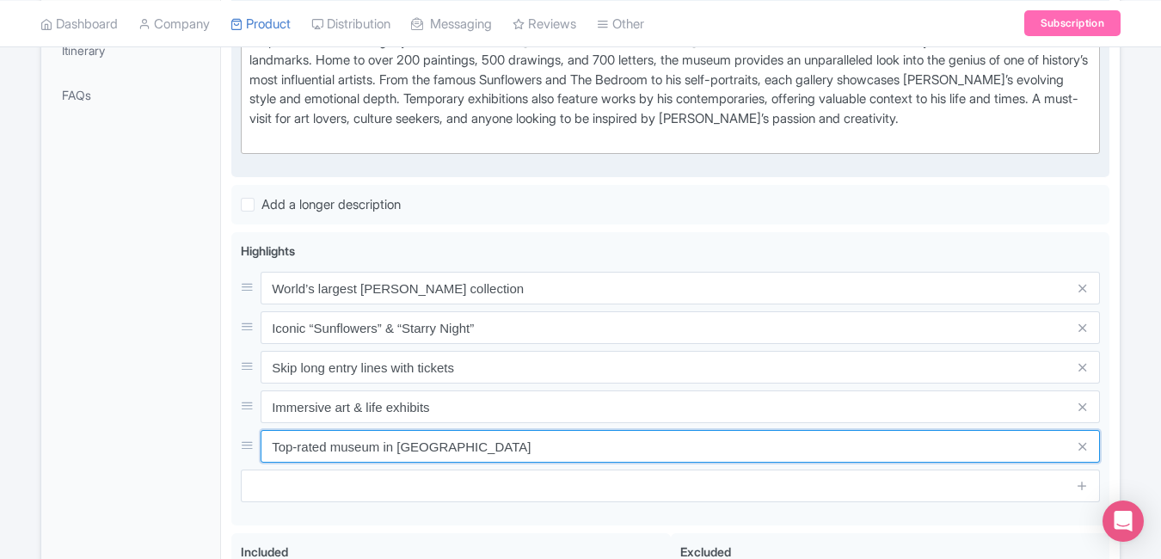
scroll to position [593, 0]
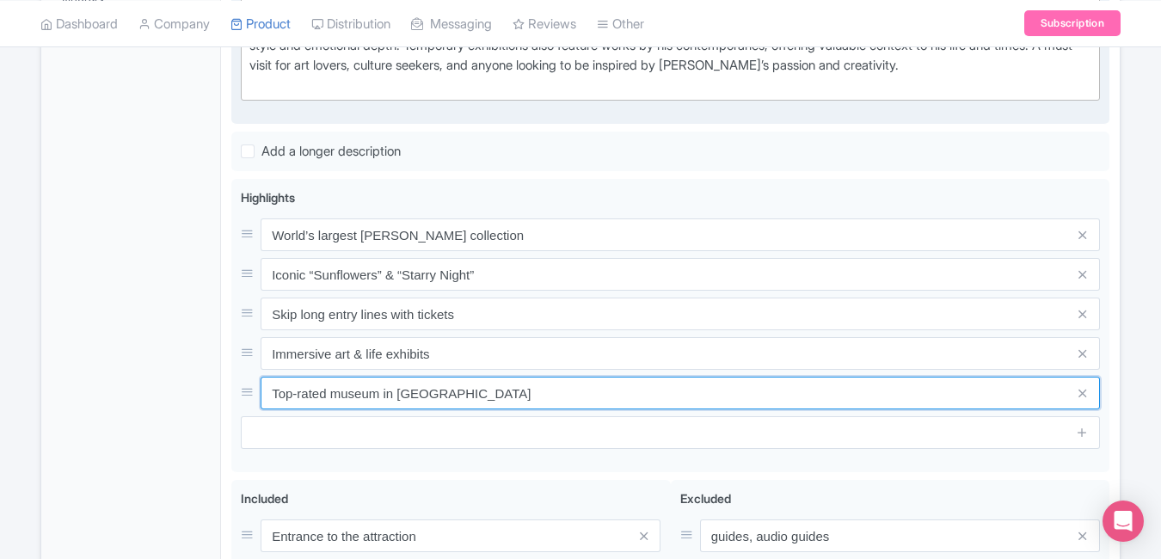
type input "Top-rated museum in Amsterdam"
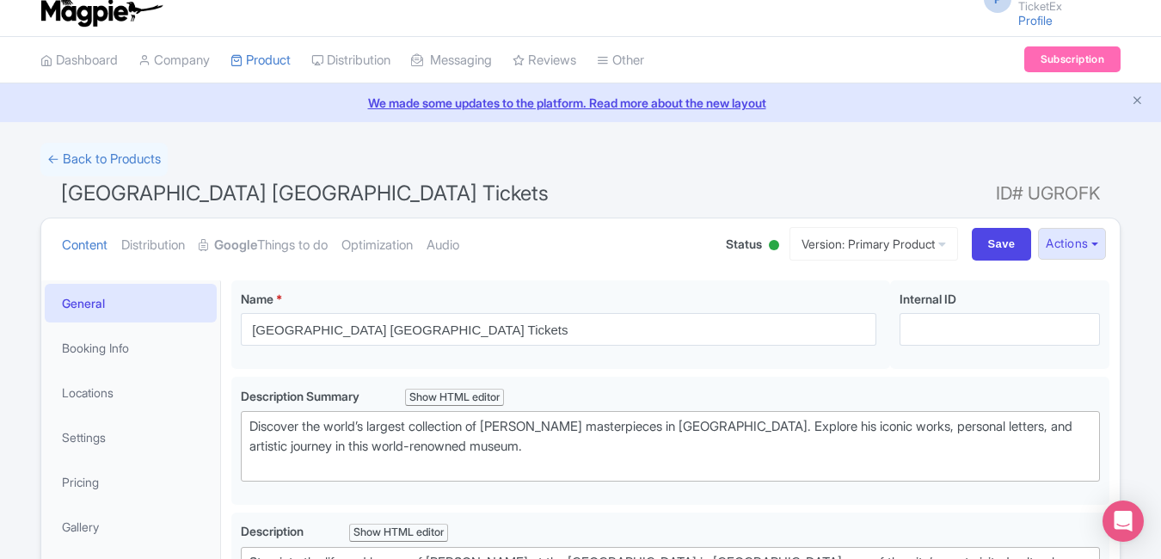
scroll to position [0, 0]
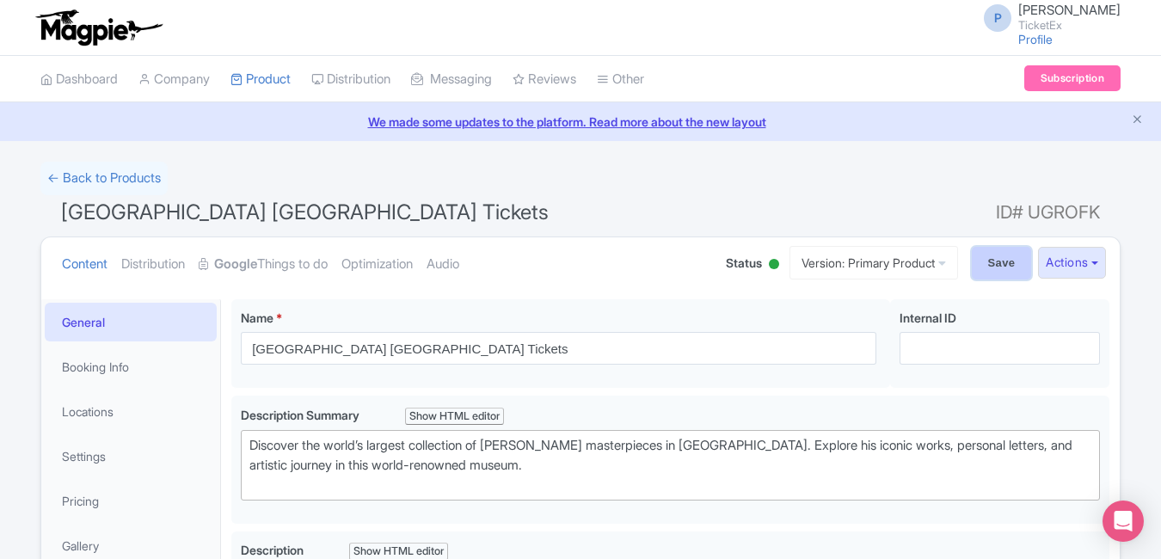
click at [981, 269] on input "Save" at bounding box center [1002, 263] width 60 height 33
type input "Saving..."
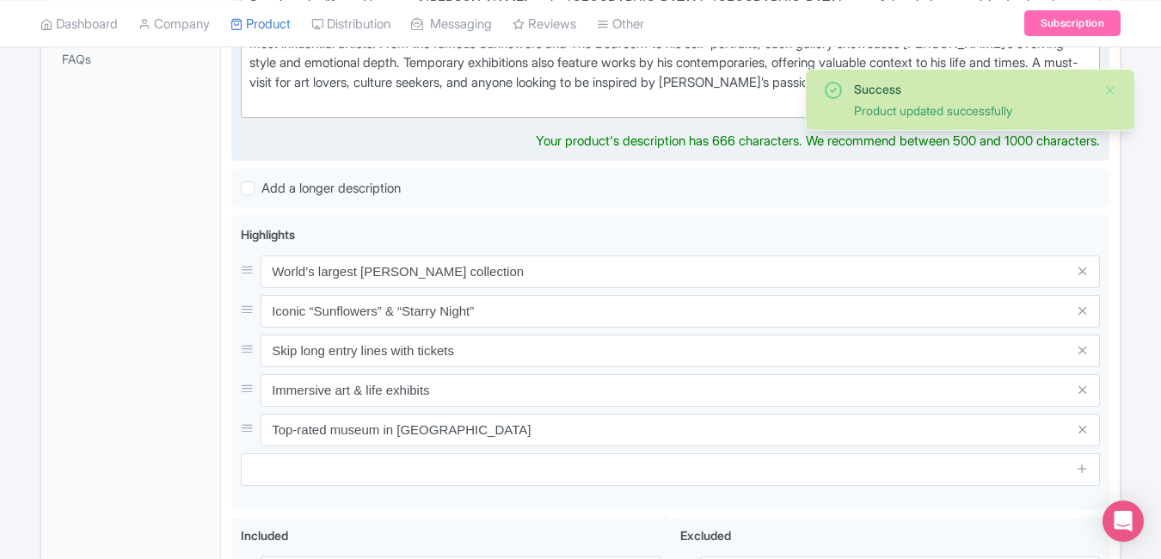
scroll to position [581, 0]
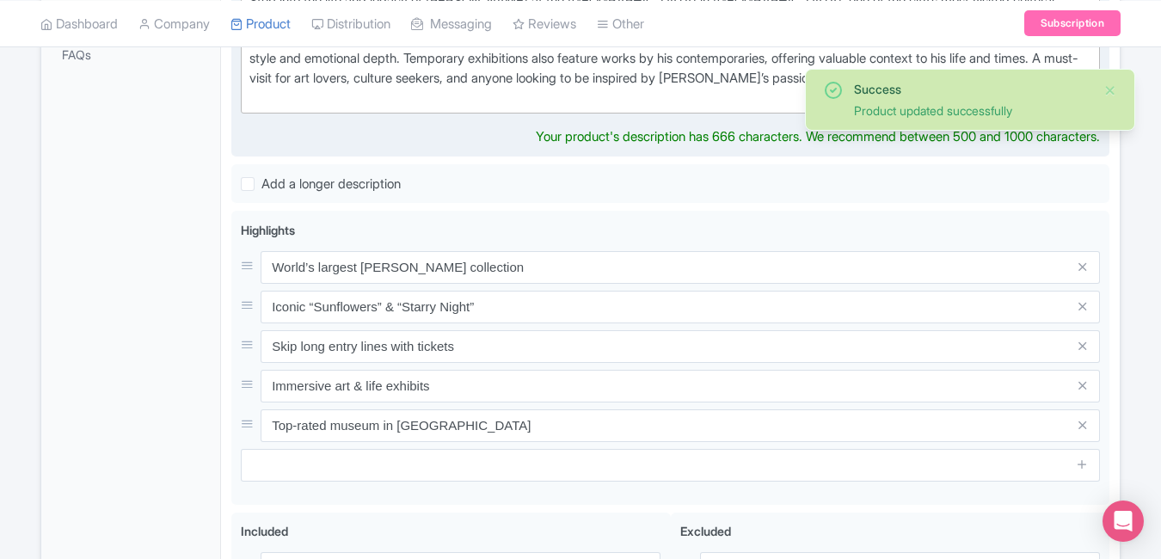
type trix-editor "<div>Step into the life and legacy of [PERSON_NAME] at the [PERSON_NAME][GEOGRA…"
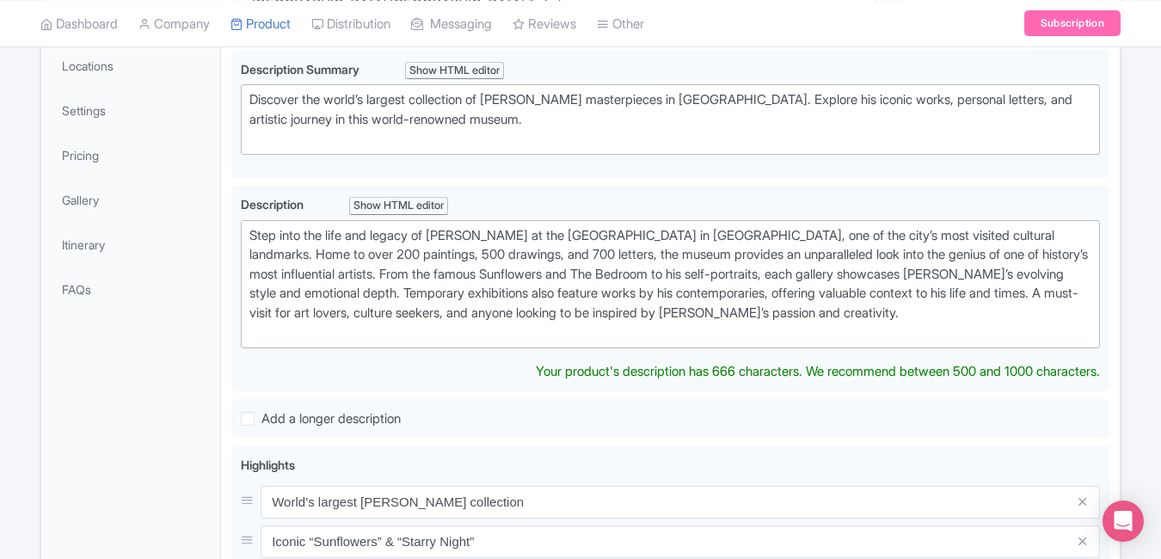
scroll to position [0, 0]
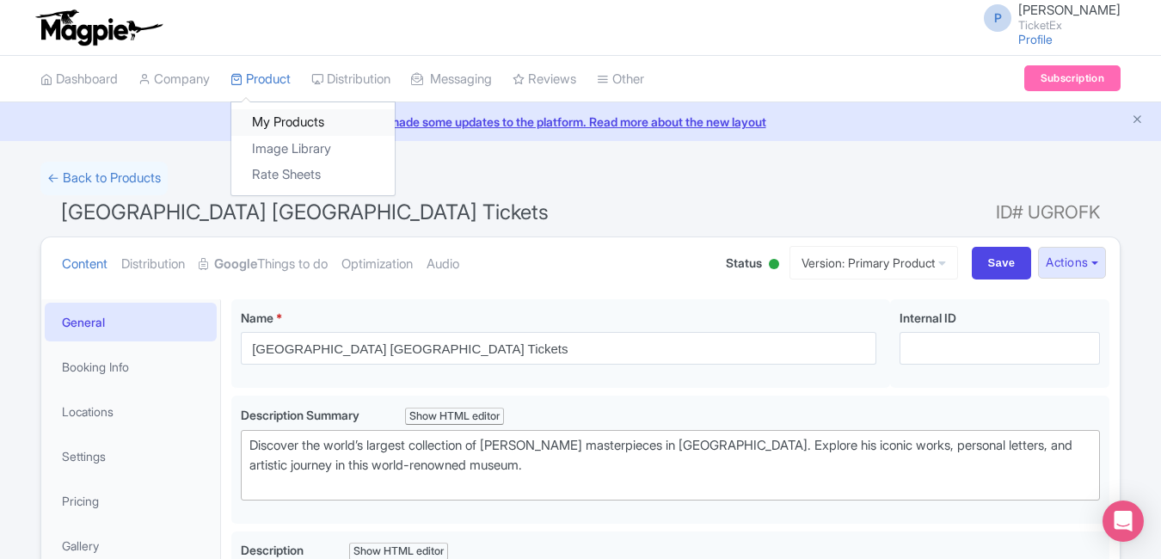
click at [287, 124] on link "My Products" at bounding box center [312, 122] width 163 height 27
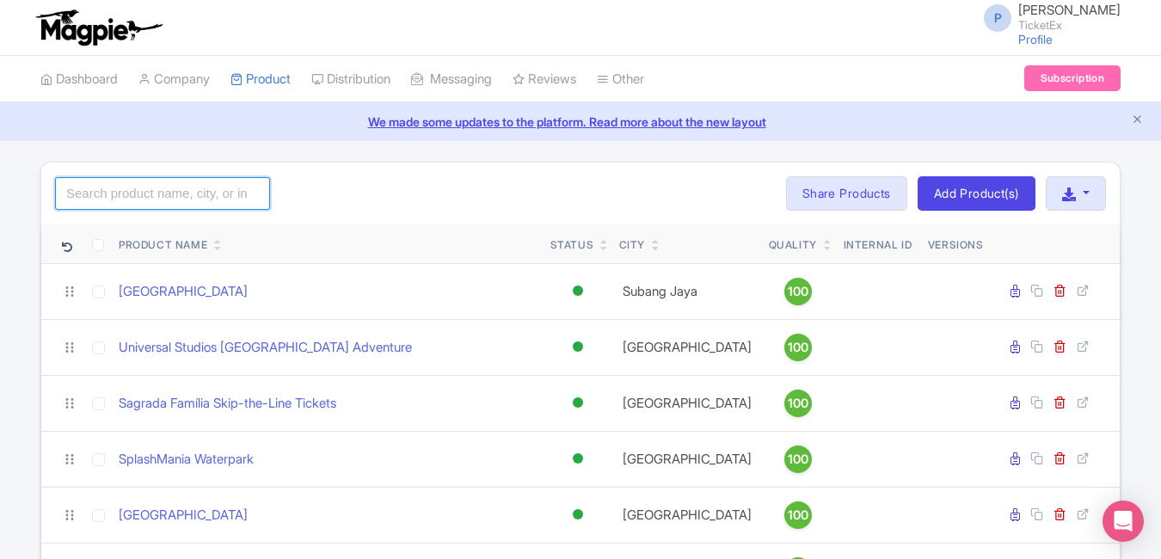
click at [171, 205] on input "search" at bounding box center [162, 193] width 215 height 33
type input "teamlab"
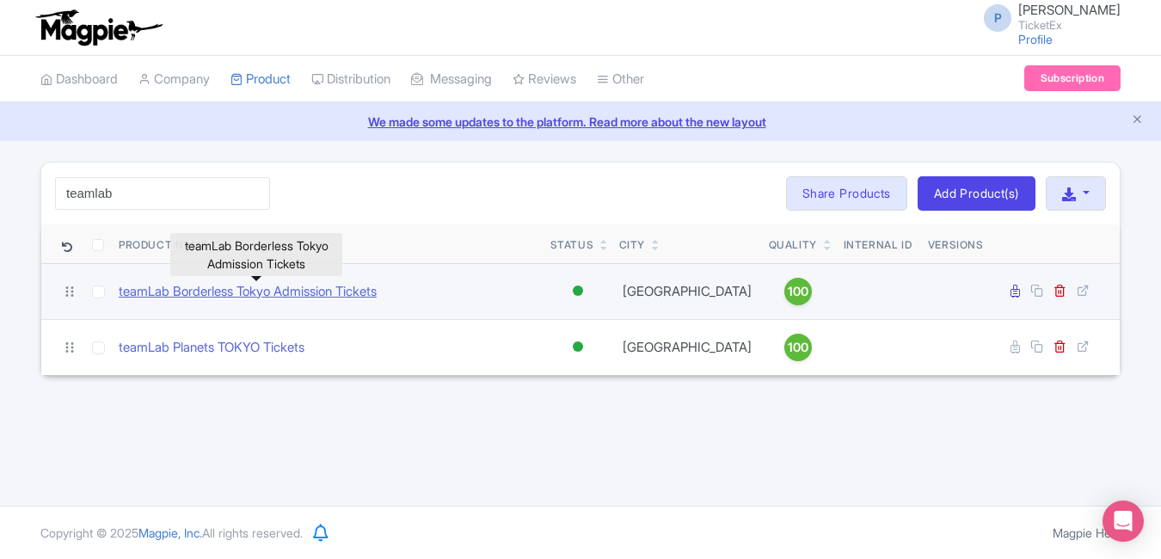
click at [268, 288] on link "teamLab Borderless Tokyo Admission Tickets" at bounding box center [248, 292] width 258 height 20
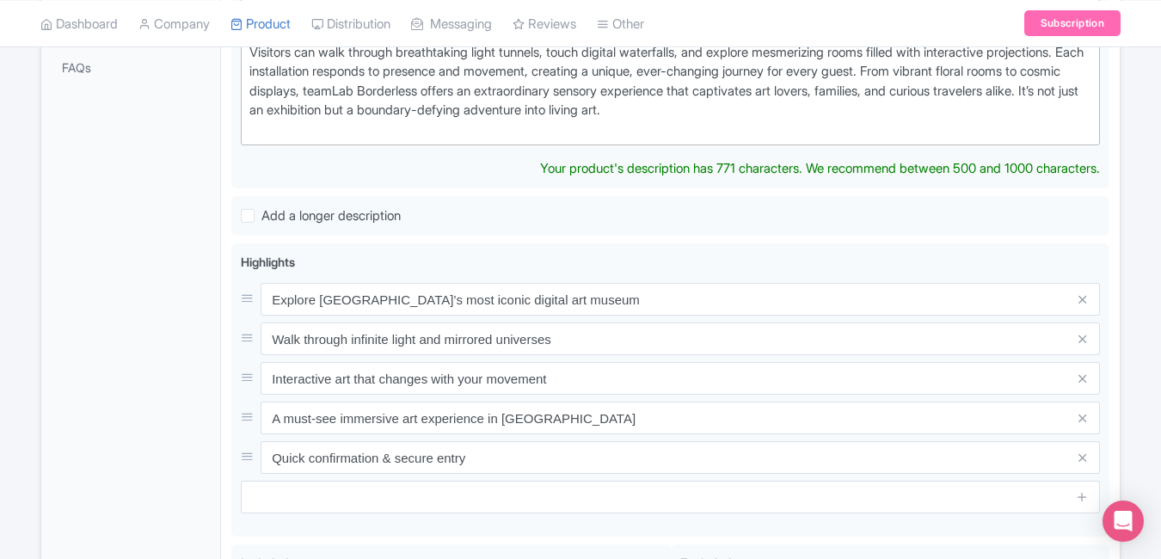
scroll to position [600, 0]
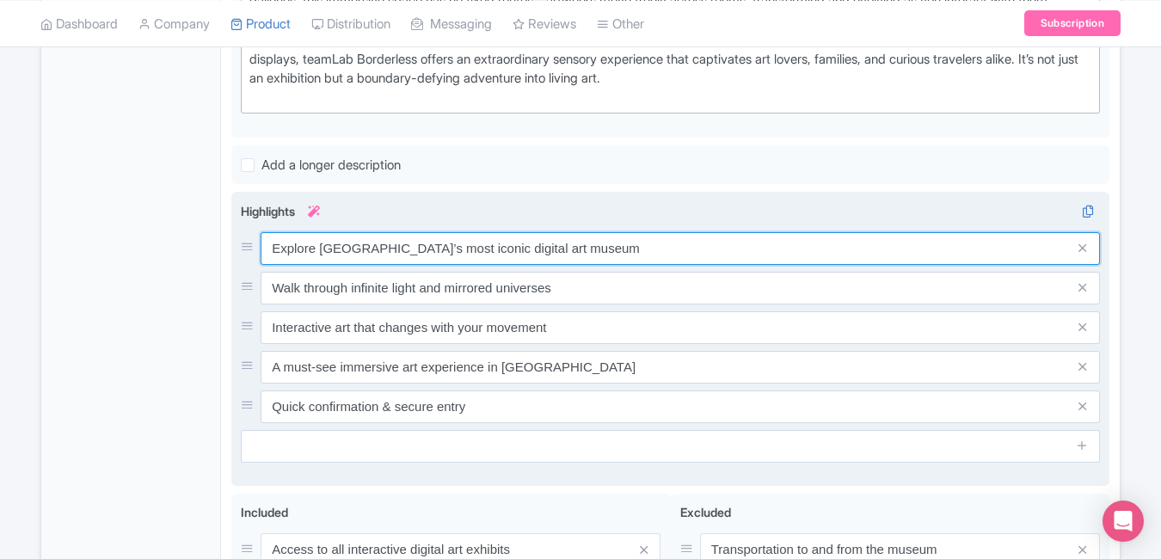
click at [570, 277] on div "Explore Tokyo’s most iconic digital art museum Walk through infinite light and …" at bounding box center [670, 327] width 859 height 191
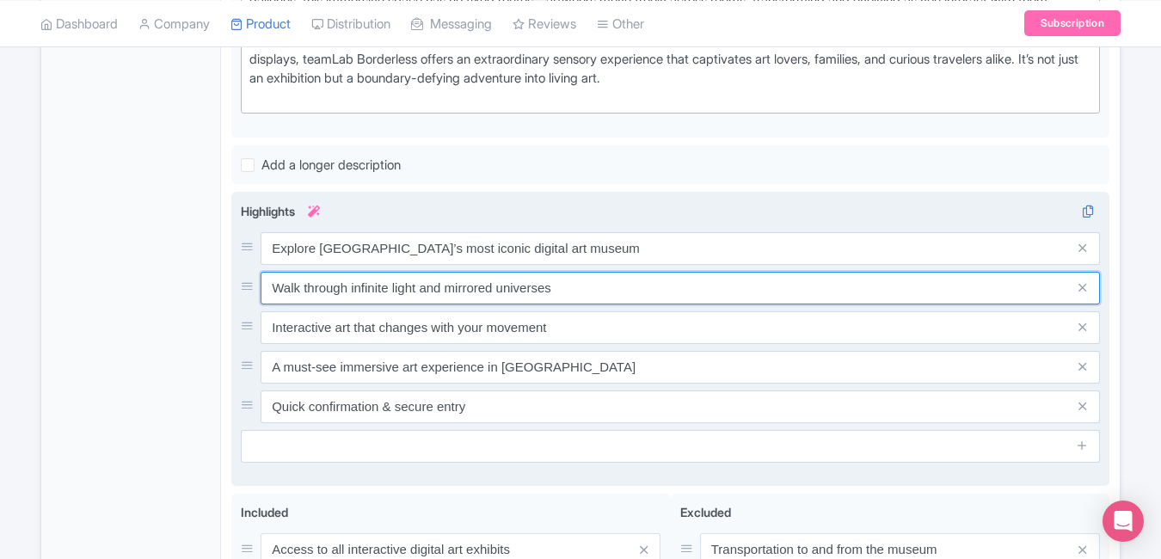
click at [570, 277] on input "Walk through infinite light and mirrored universes" at bounding box center [680, 288] width 839 height 33
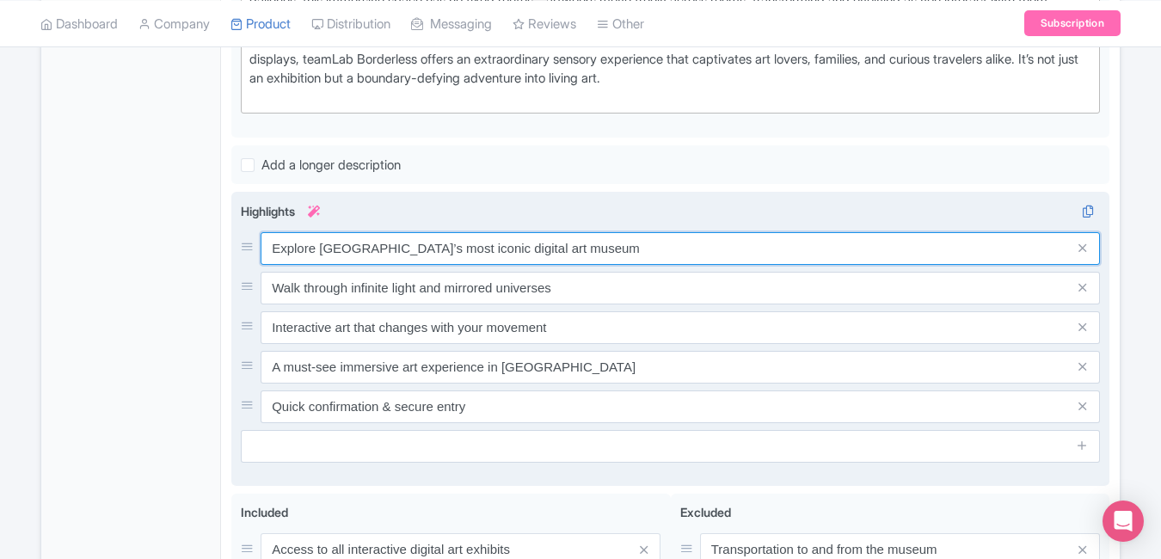
click at [574, 249] on input "Explore Tokyo’s most iconic digital art museum" at bounding box center [680, 248] width 839 height 33
paste input "Boundless digital art experience"
type input "Boundless digital art experience"
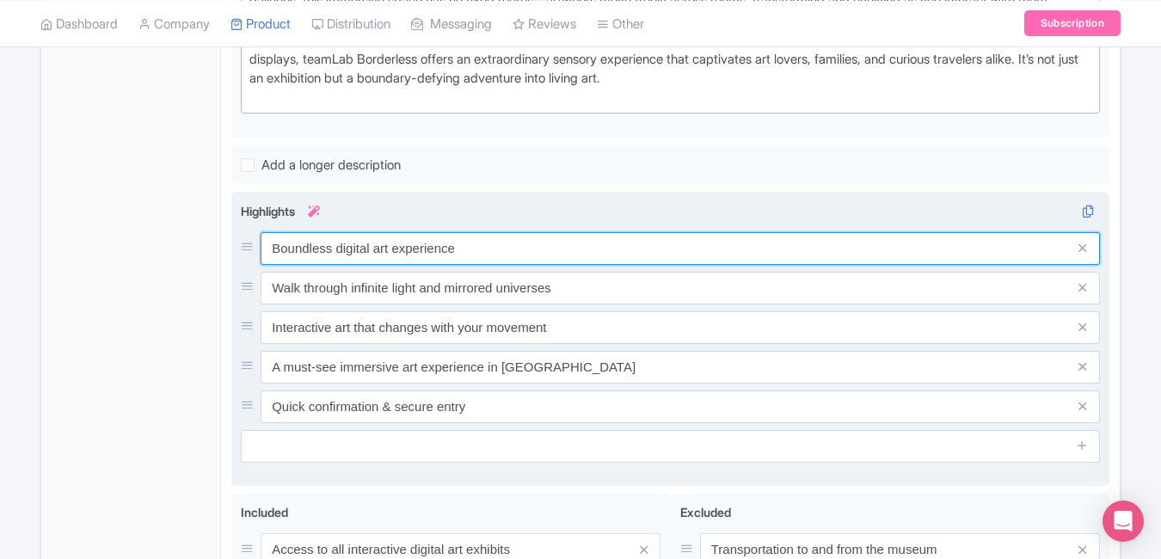
click at [574, 249] on input "Boundless digital art experience" at bounding box center [680, 248] width 839 height 33
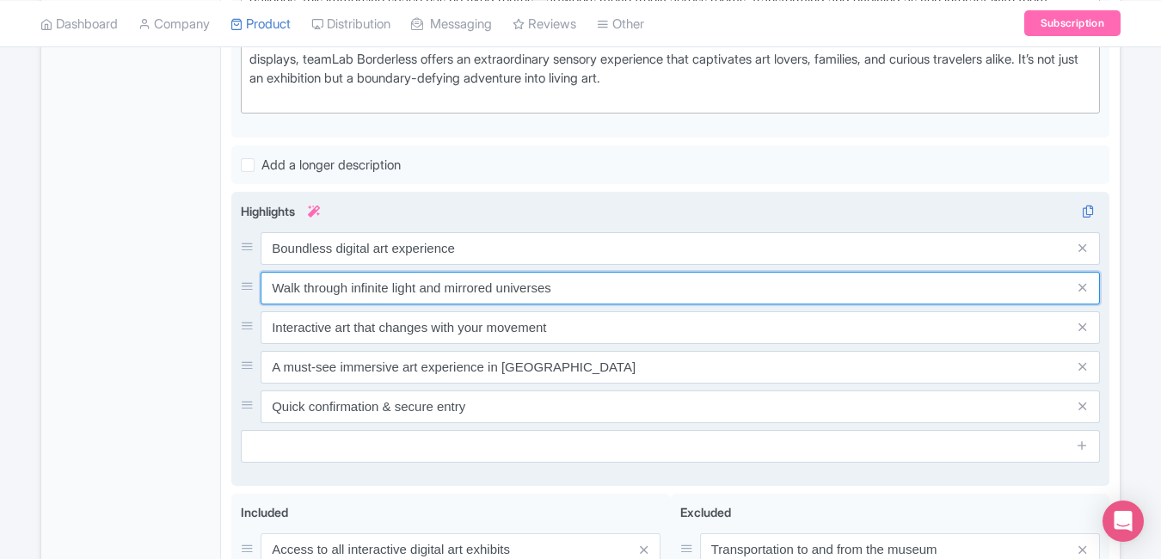
click at [563, 292] on input "Walk through infinite light and mirrored universes" at bounding box center [680, 288] width 839 height 33
paste input "Explore ever-changing light room"
type input "Explore ever-changing light rooms"
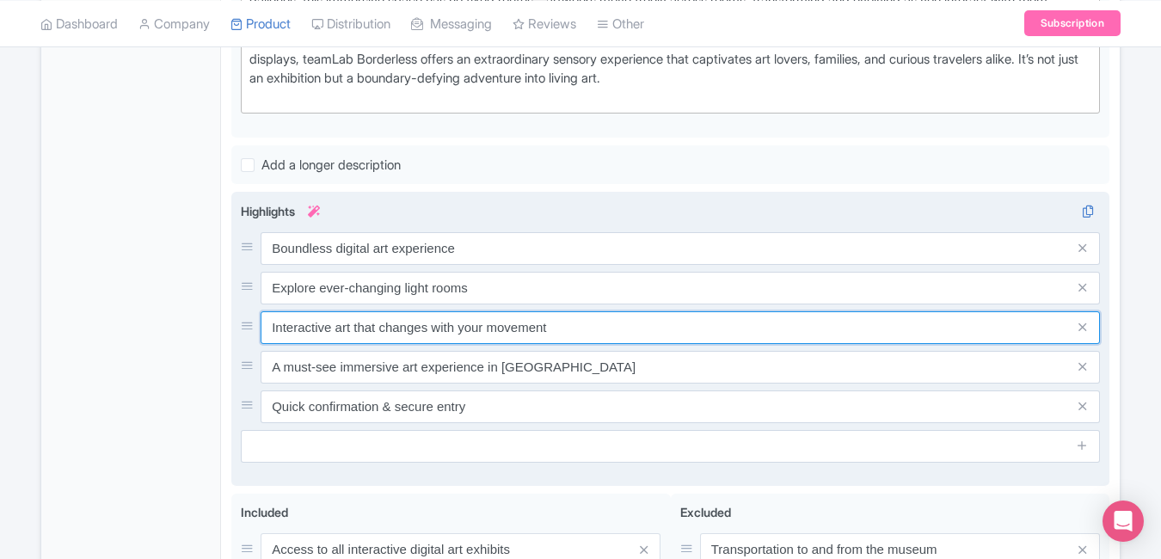
click at [563, 329] on input "Interactive art that changes with your movement" at bounding box center [680, 327] width 839 height 33
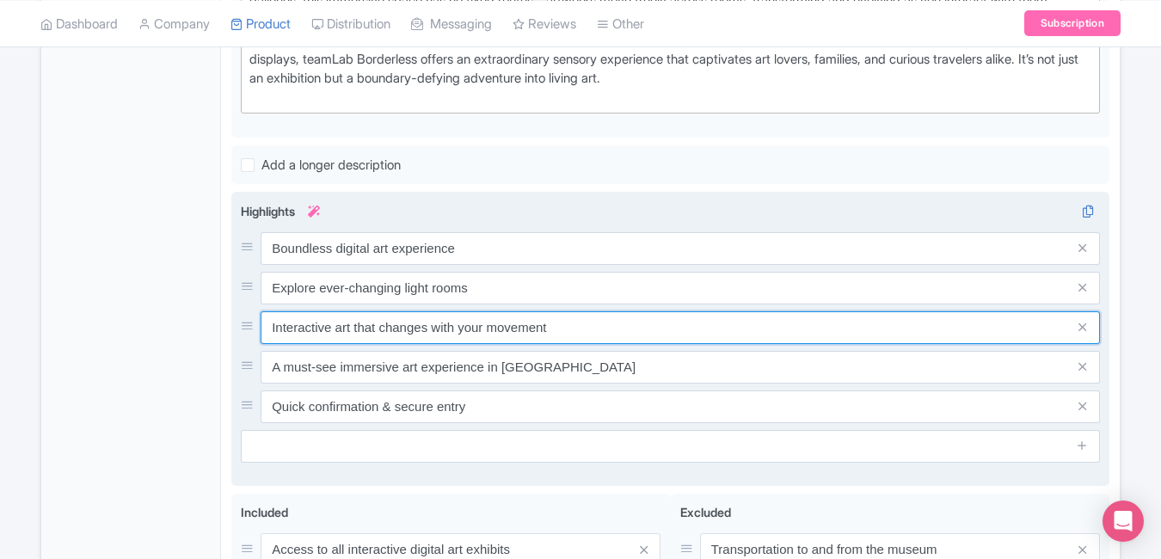
click at [563, 329] on input "Interactive art that changes with your movement" at bounding box center [680, 327] width 839 height 33
paste input "Perfect for creative photography"
type input "Perfect for creative photography"
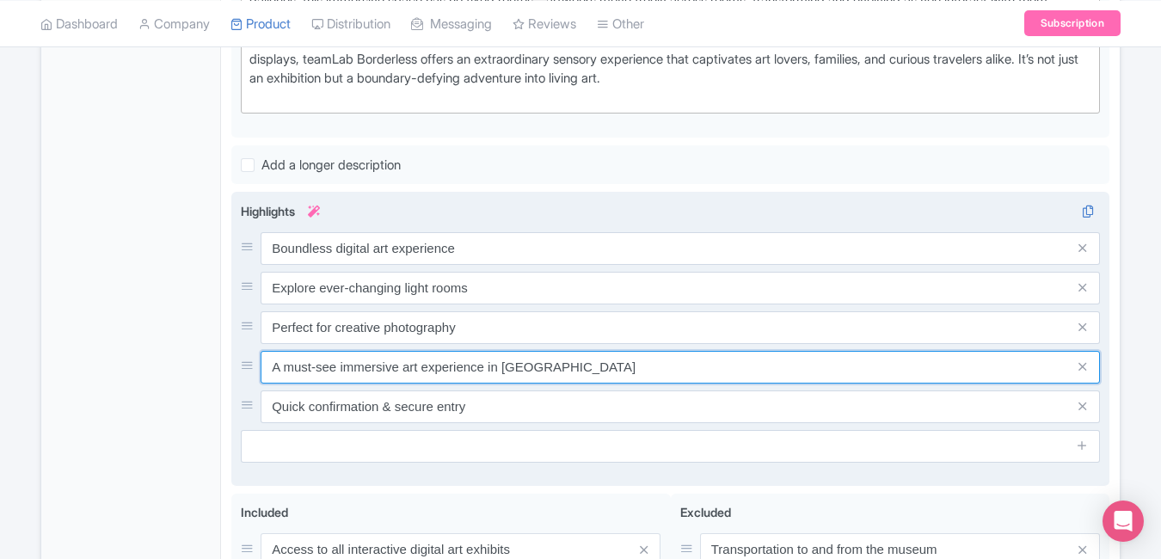
click at [593, 372] on input "A must-see immersive art experience in Odaiba" at bounding box center [680, 367] width 839 height 33
paste input "Must-see Tokyo art installation"
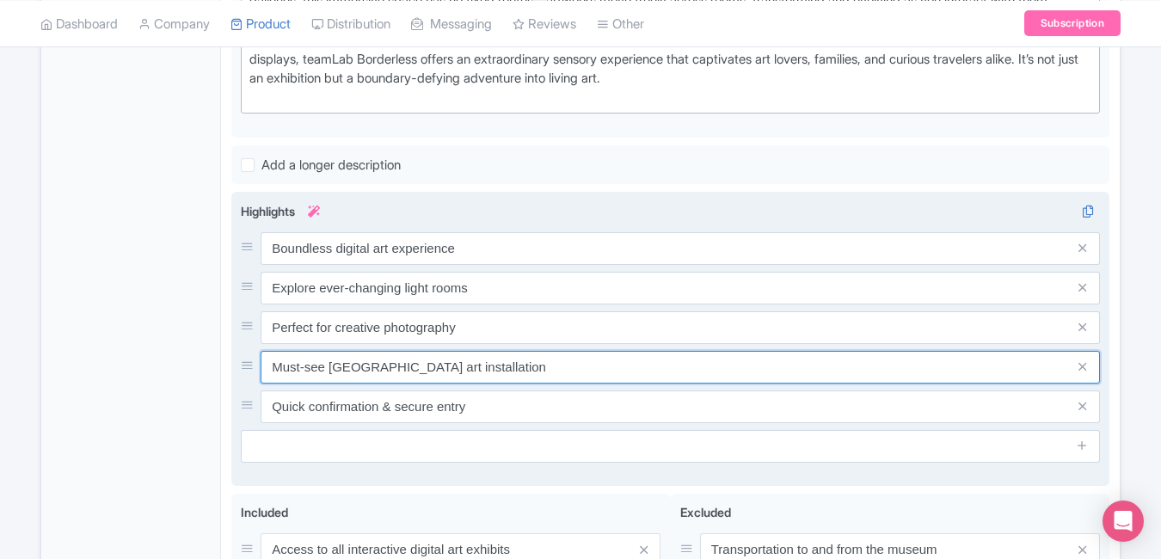
type input "Must-see Tokyo art installation"
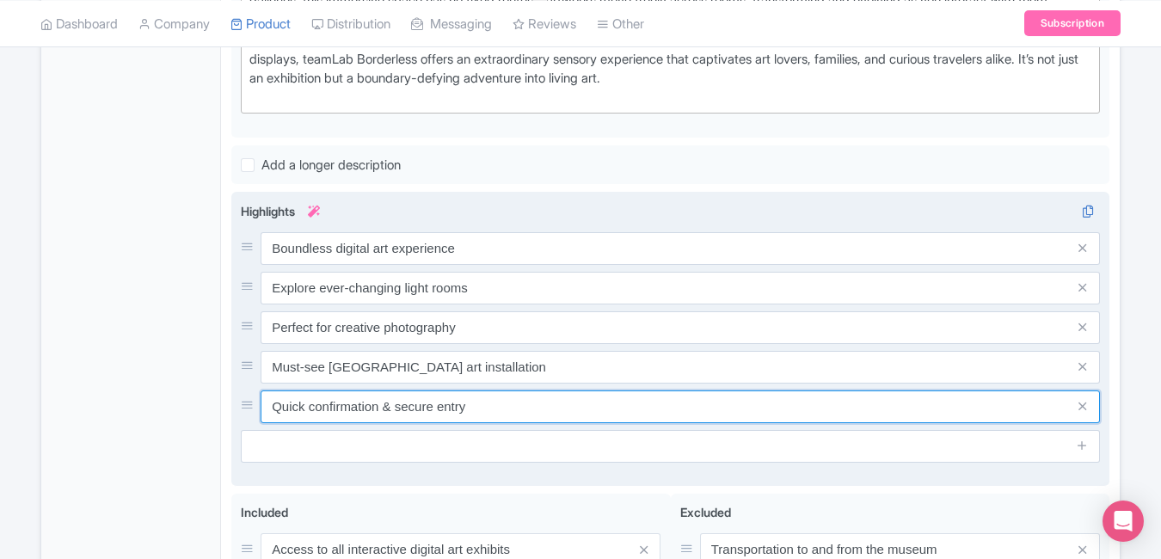
click at [579, 412] on input "Quick confirmation & secure entry" at bounding box center [680, 406] width 839 height 33
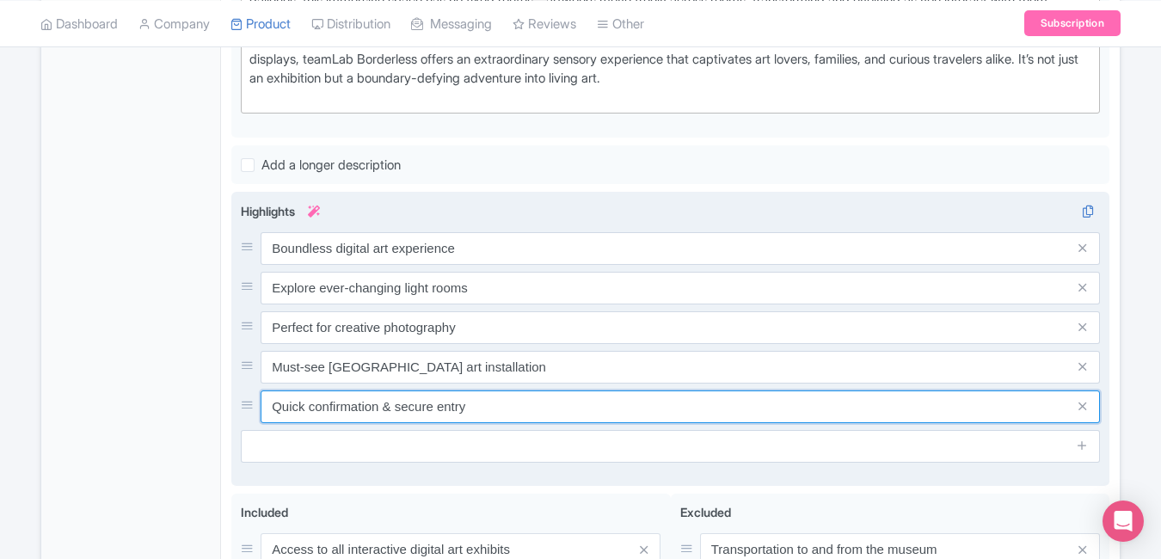
paste input "Award-winning digital museum"
type input "Award-winning digital museum"
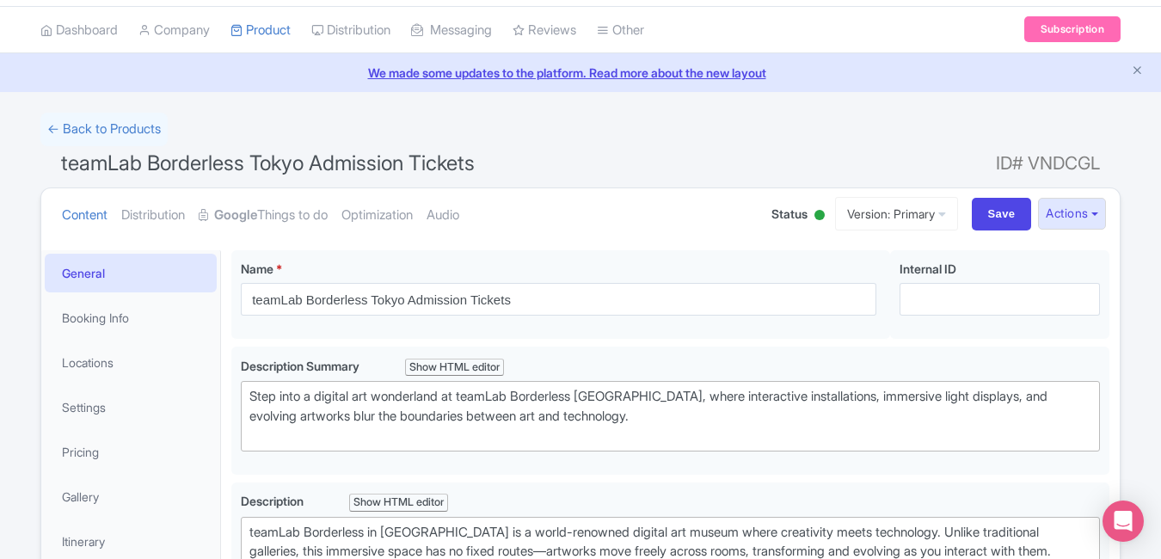
scroll to position [0, 0]
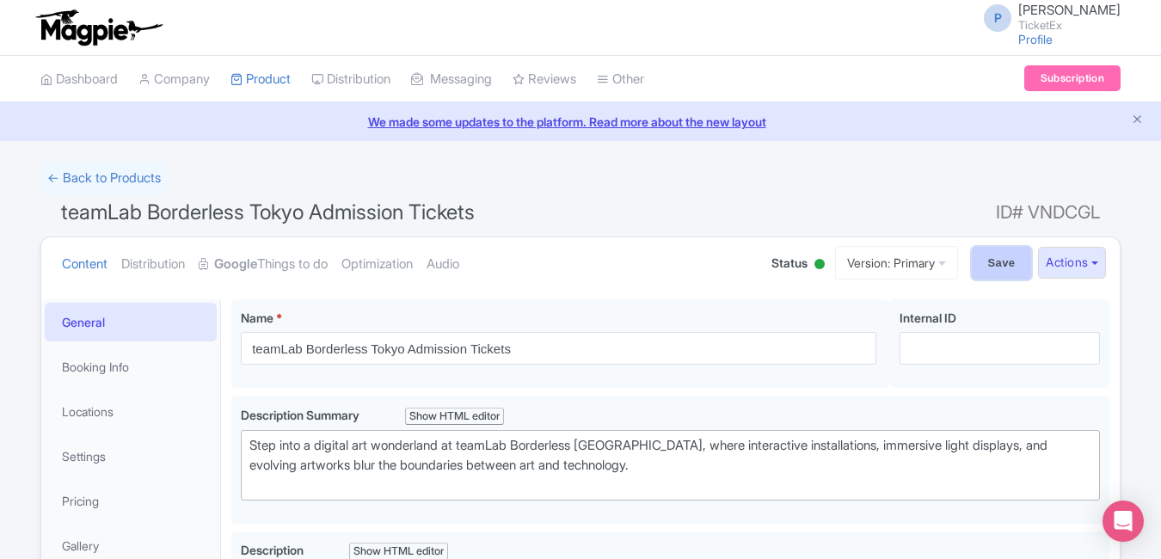
click at [999, 249] on input "Save" at bounding box center [1002, 263] width 60 height 33
type input "Saving..."
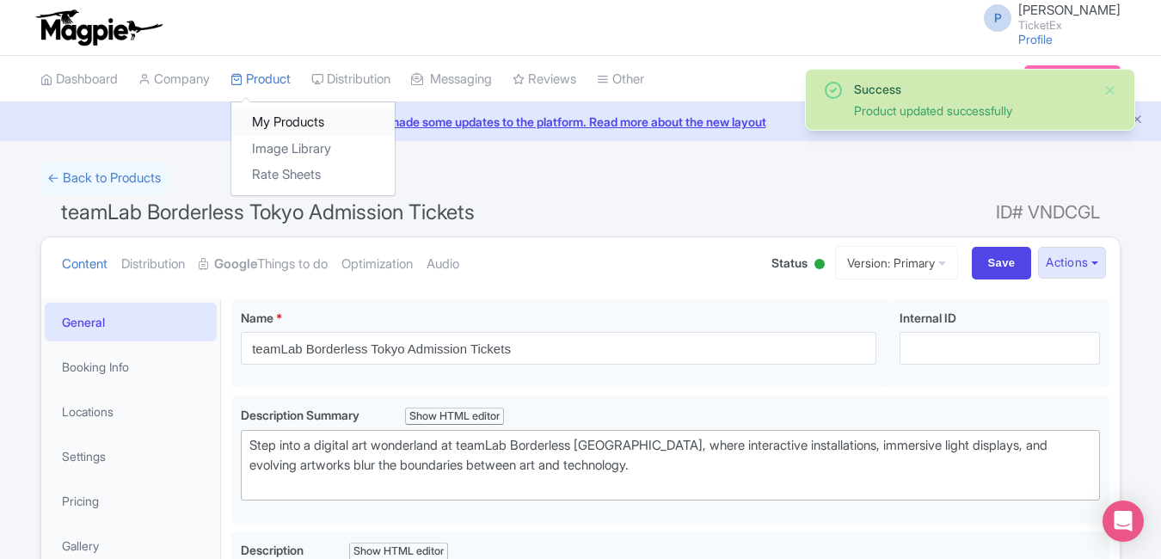
click at [278, 120] on link "My Products" at bounding box center [312, 122] width 163 height 27
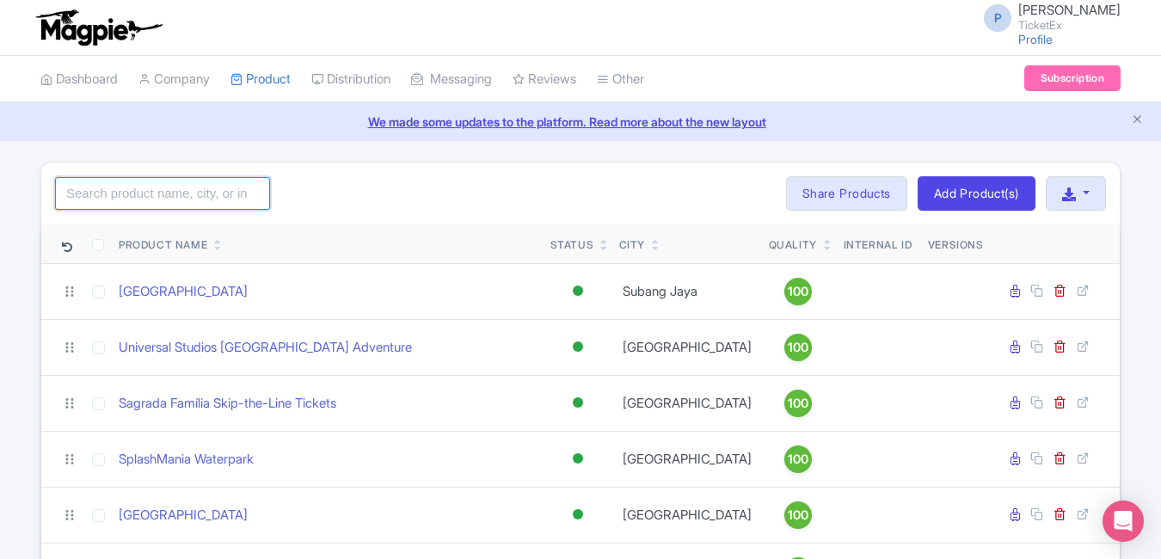
click at [200, 188] on input "search" at bounding box center [162, 193] width 215 height 33
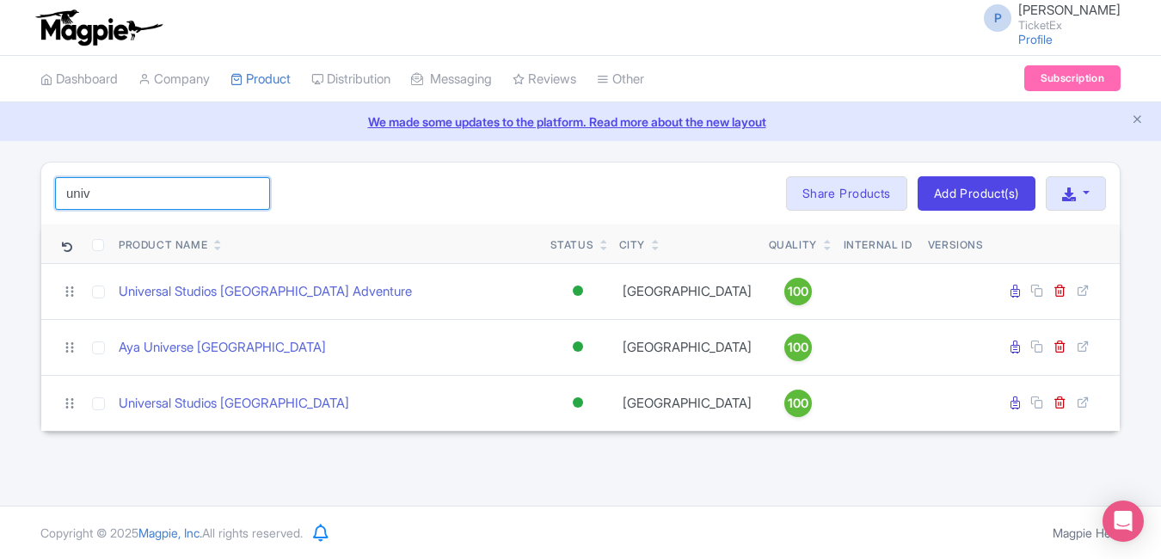
type input "univ"
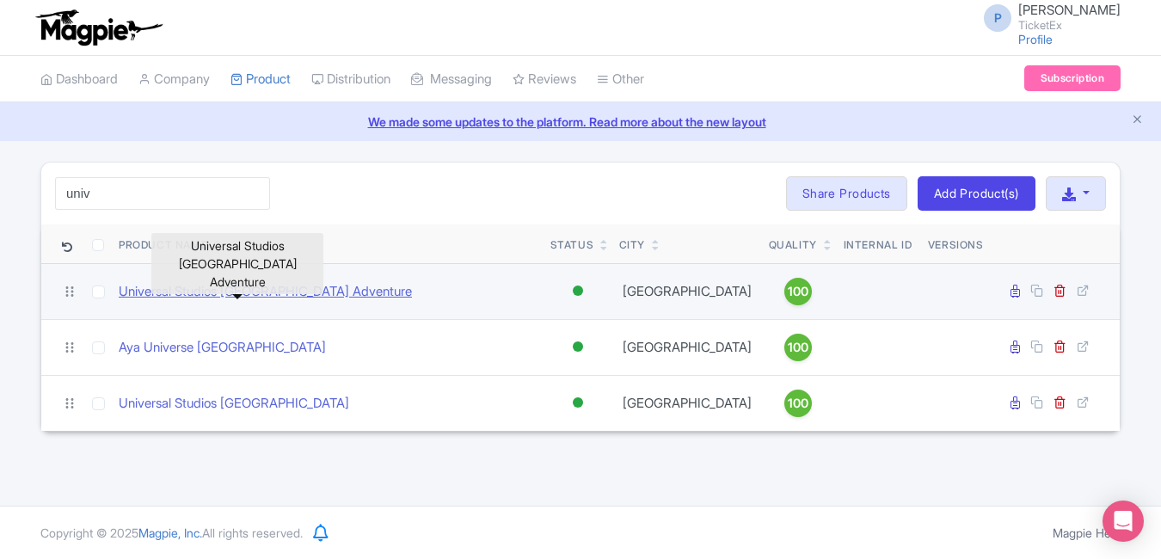
click at [228, 291] on link "Universal Studios [GEOGRAPHIC_DATA] Adventure" at bounding box center [265, 292] width 293 height 20
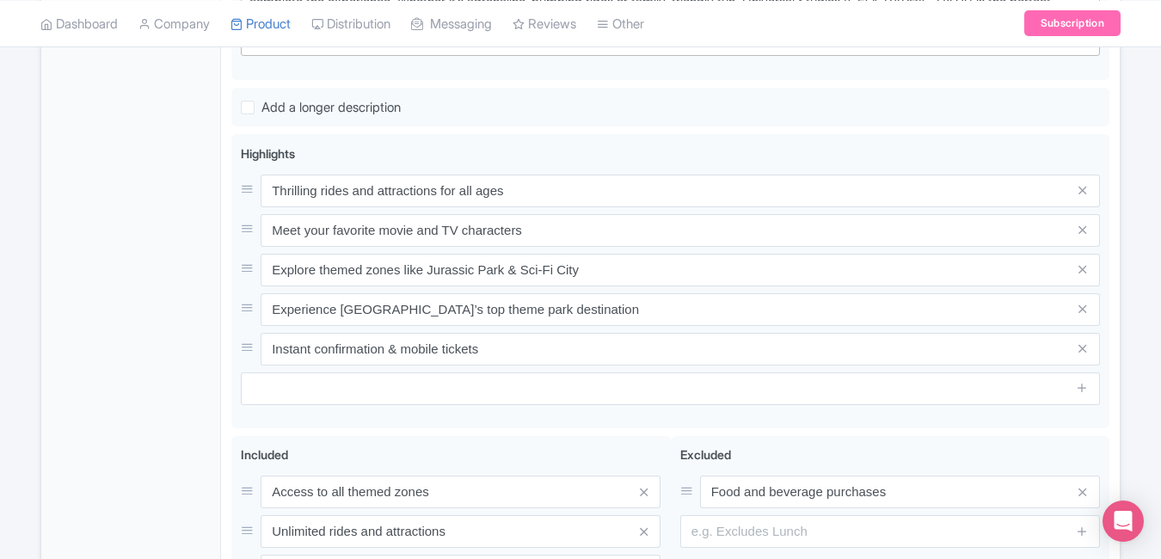
scroll to position [666, 0]
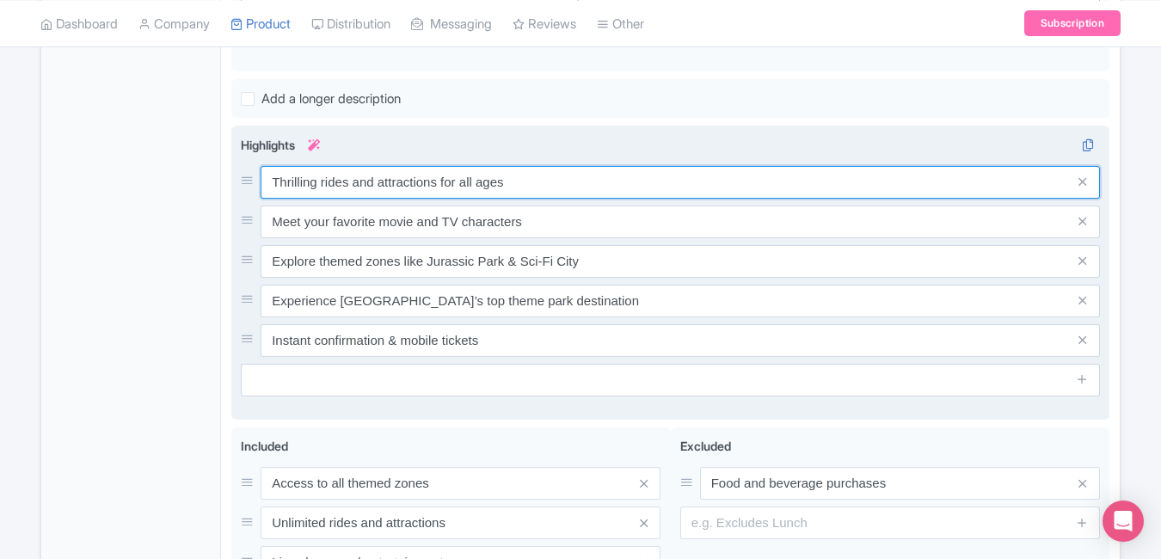
click at [555, 188] on input "Thrilling rides and attractions for all ages" at bounding box center [680, 182] width 839 height 33
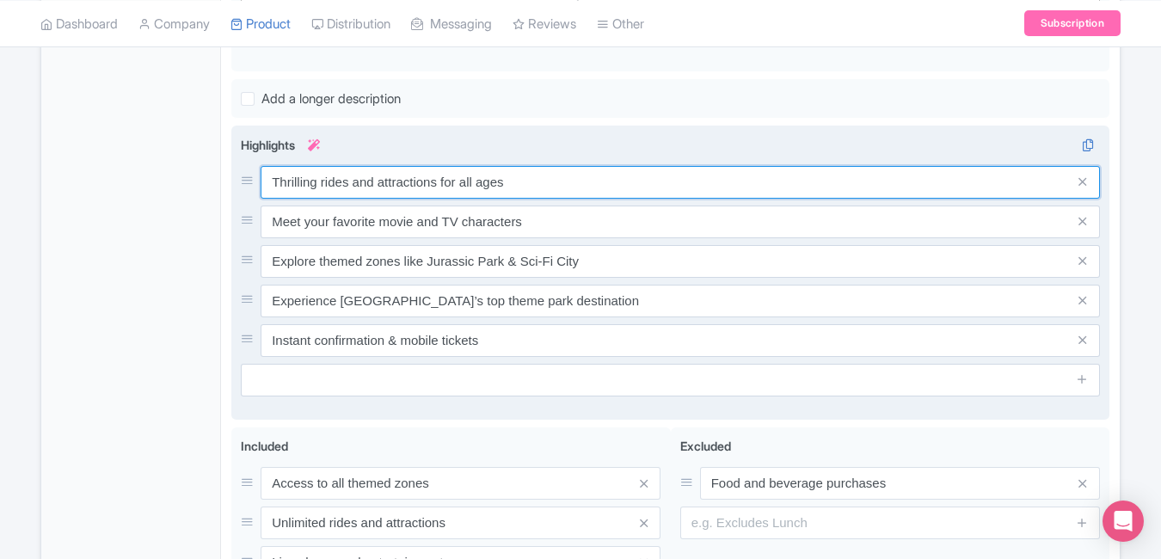
click at [555, 188] on input "Thrilling rides and attractions for all ages" at bounding box center [680, 182] width 839 height 33
paste input "Seven themed movie worlds in one"
type input "Seven themed movie worlds in one"
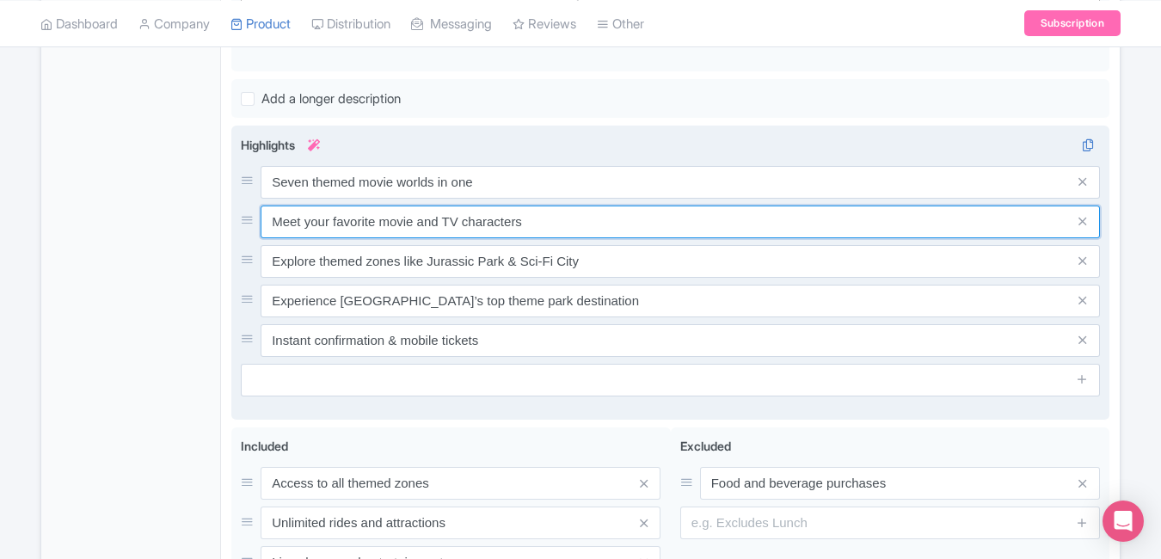
click at [587, 221] on input "Meet your favorite movie and TV characters" at bounding box center [680, 222] width 839 height 33
click at [586, 231] on input "Meet your favorite movie and TV characters" at bounding box center [680, 222] width 839 height 33
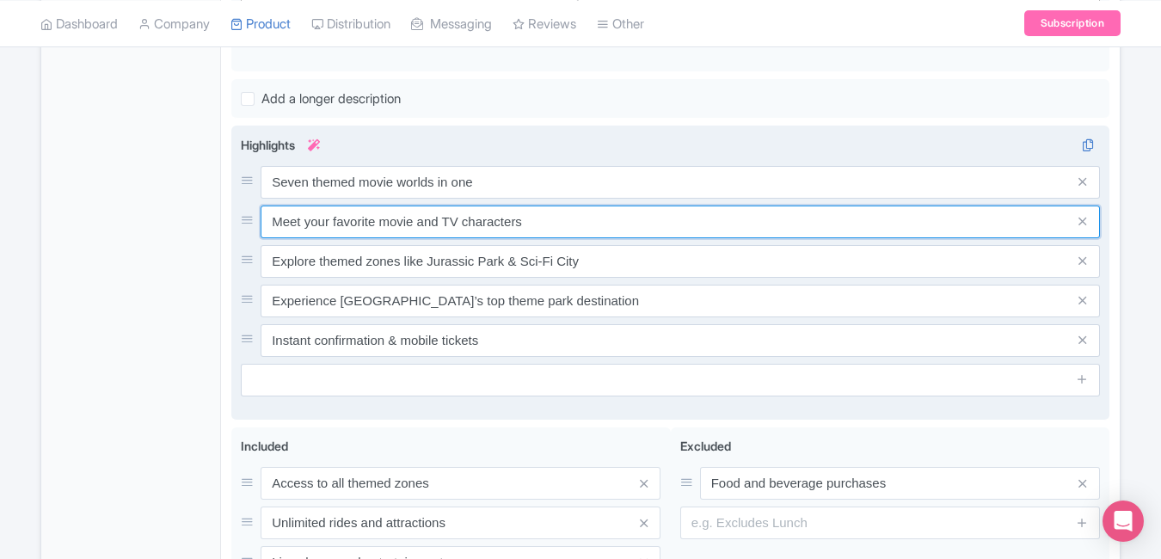
paste input "Experience Transformers & Jurassic Park"
type input "Experience Transformers & Jurassic Park"
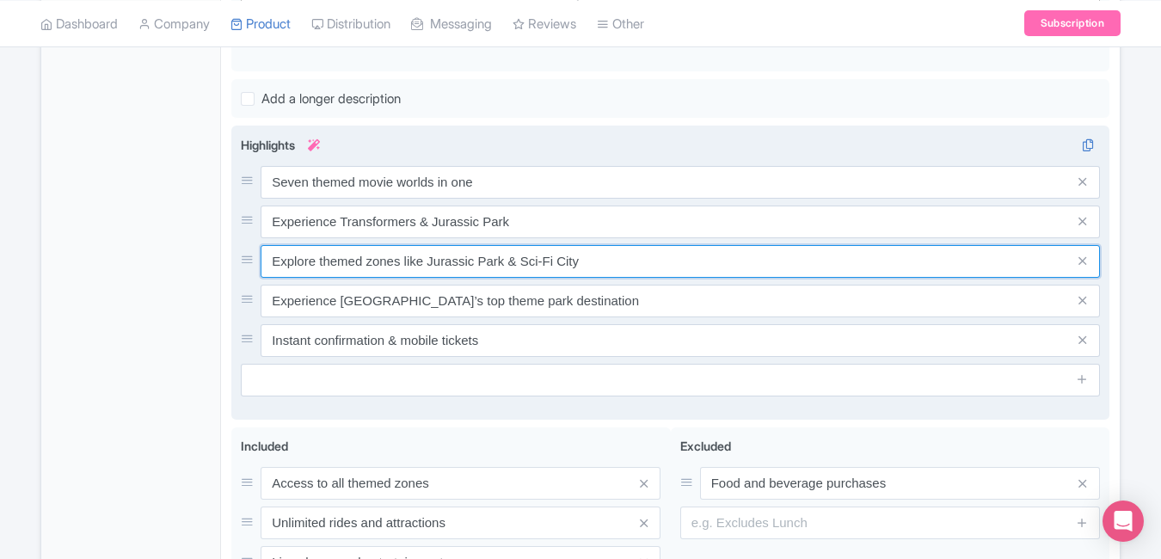
click at [600, 256] on input "Explore themed zones like Jurassic Park & Sci-Fi City" at bounding box center [680, 261] width 839 height 33
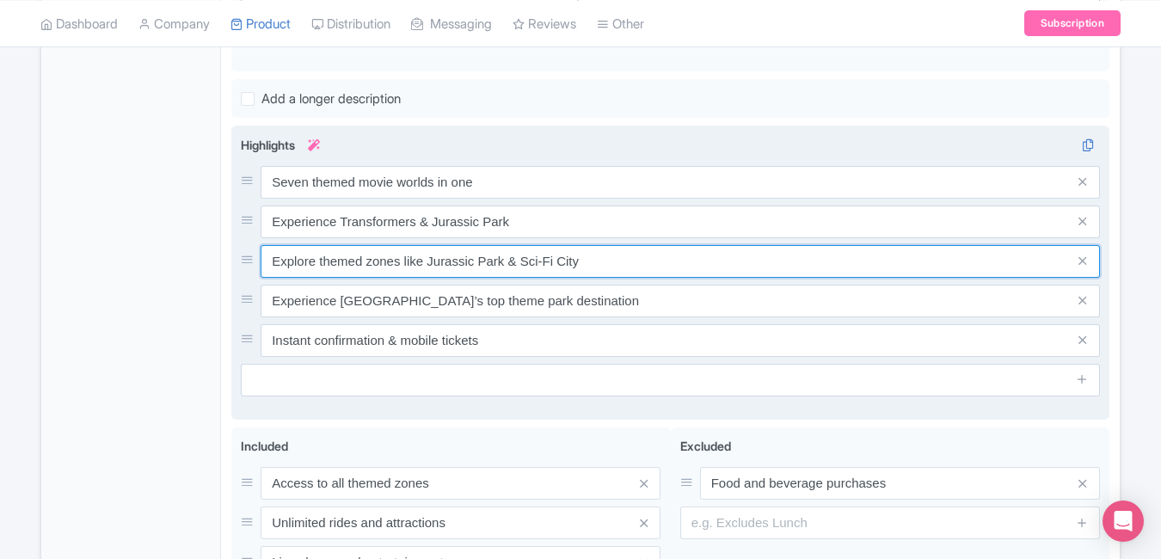
paste input "Thrill rides & Hollywood fun"
type input "Thrill rides & Hollywood fun"
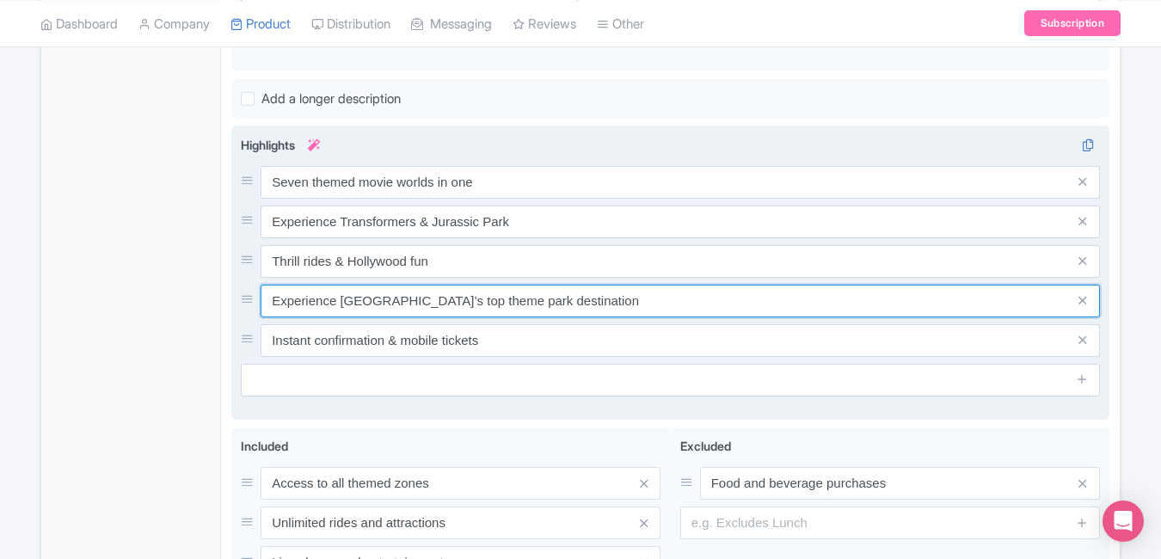
click at [612, 298] on input "Experience Southeast Asia’s top theme park destination" at bounding box center [680, 301] width 839 height 33
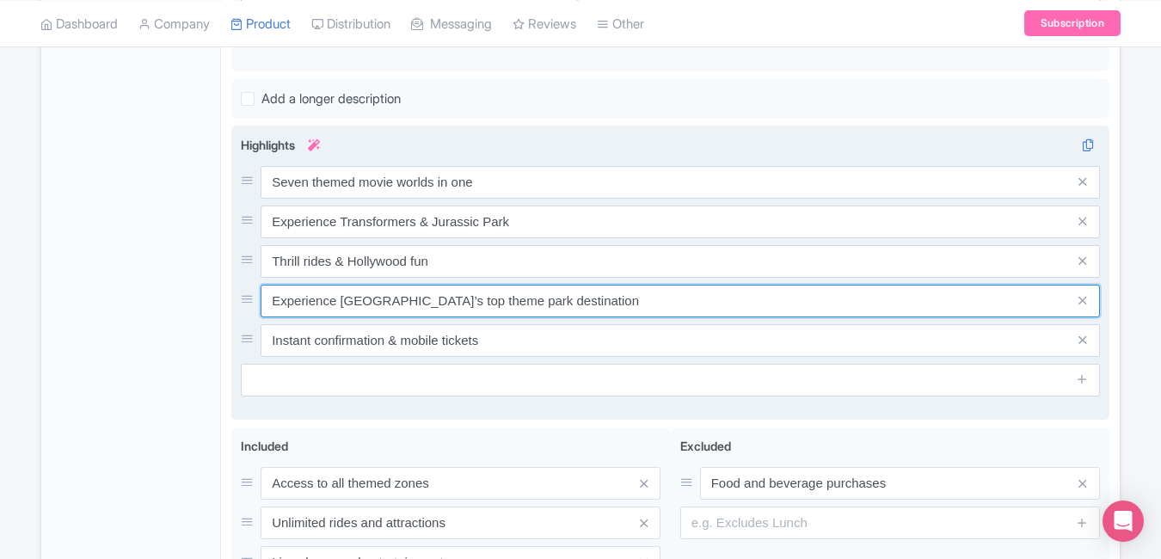
paste input "Best family attraction in Singapore"
type input "Best family attraction in Singapore"
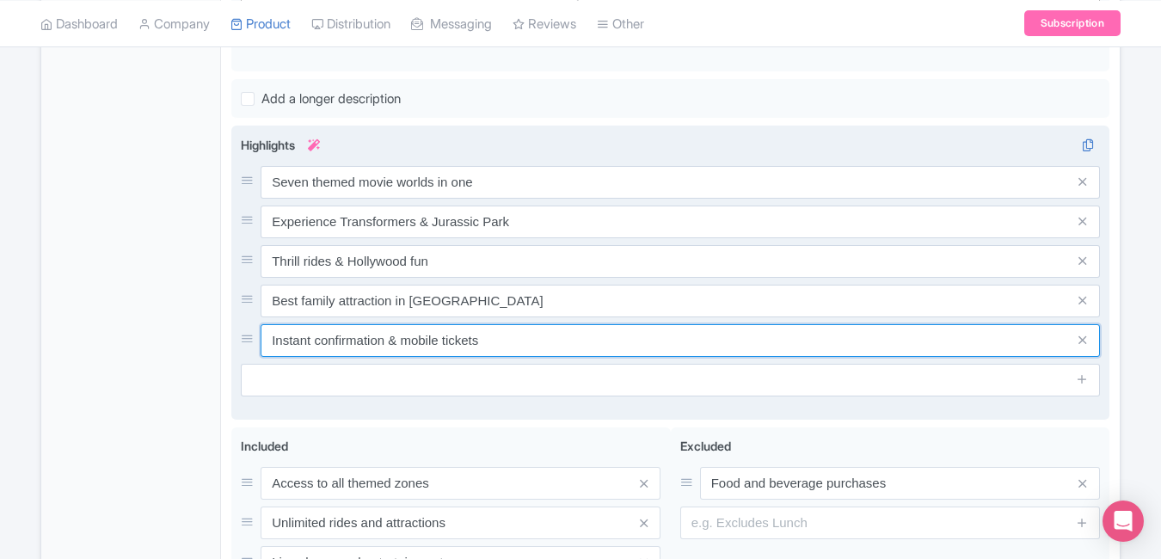
click at [569, 332] on input "Instant confirmation & mobile tickets" at bounding box center [680, 340] width 839 height 33
paste input "Full-day adventure park excitement"
type input "Full-day adventure park excitement"
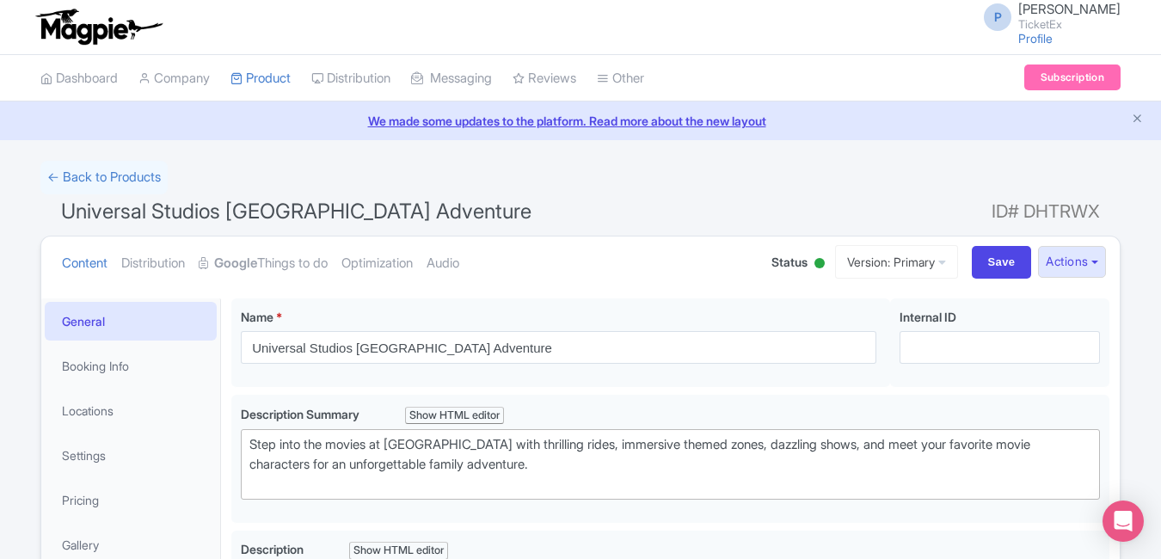
scroll to position [0, 0]
click at [976, 266] on input "Save" at bounding box center [1002, 263] width 60 height 33
type input "Saving..."
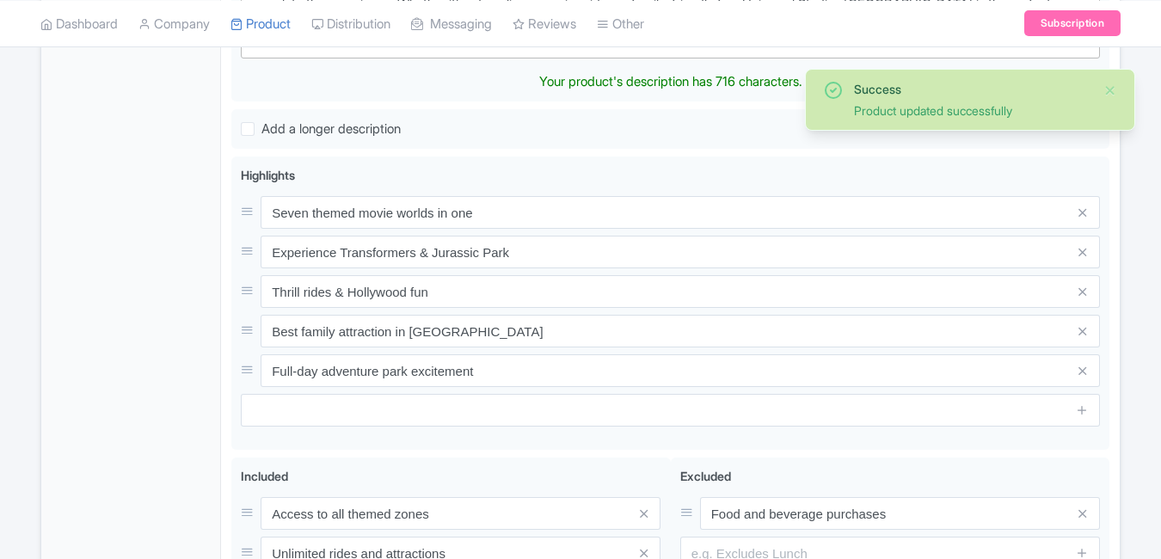
scroll to position [680, 0]
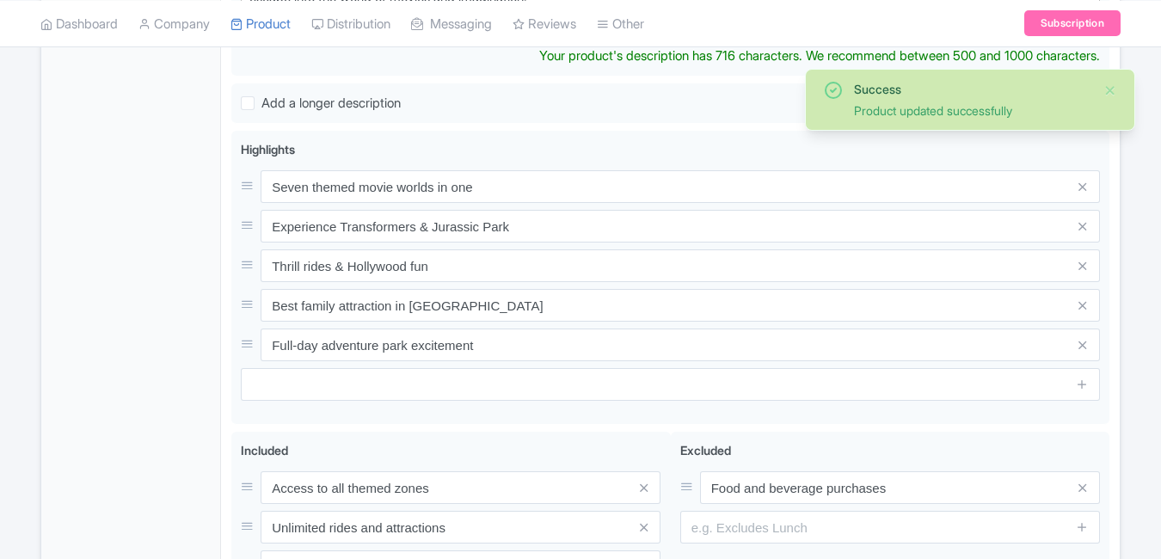
type trix-editor "<div>[GEOGRAPHIC_DATA] [GEOGRAPHIC_DATA], located on [GEOGRAPHIC_DATA], is [GEO…"
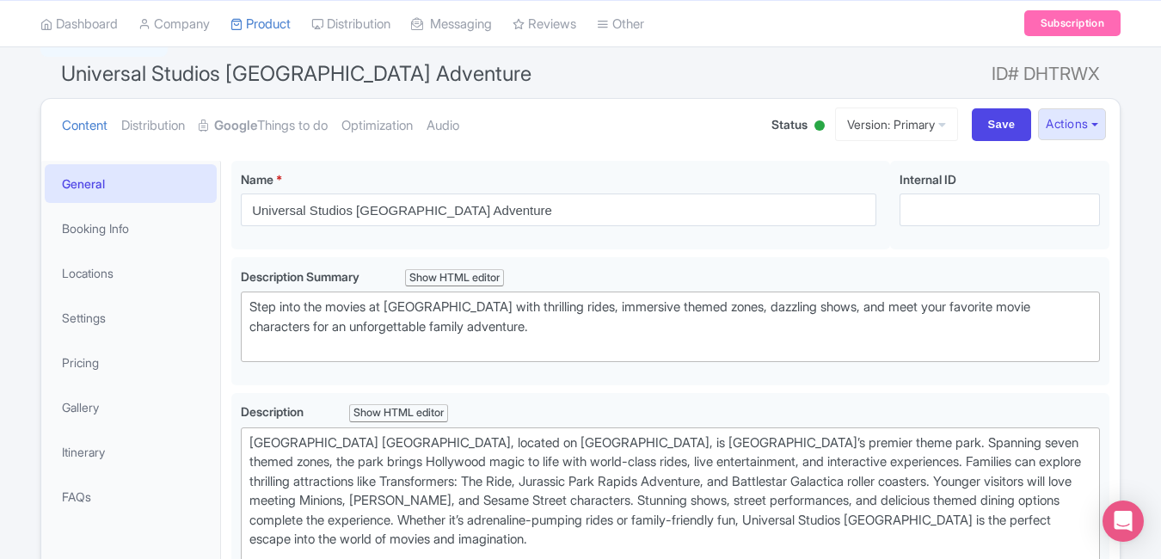
scroll to position [0, 0]
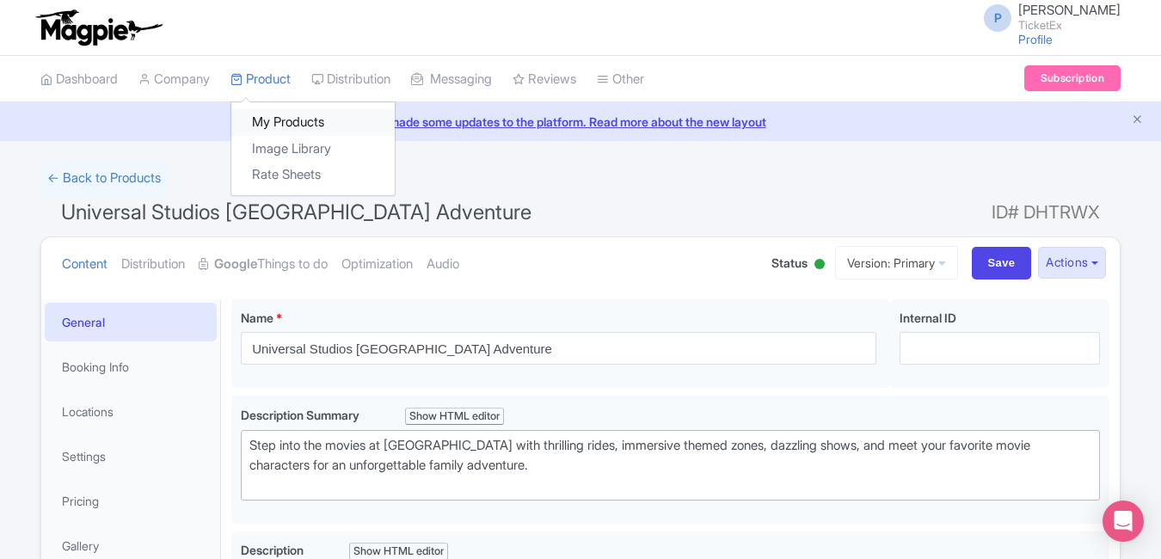
click at [276, 109] on link "My Products" at bounding box center [312, 122] width 163 height 27
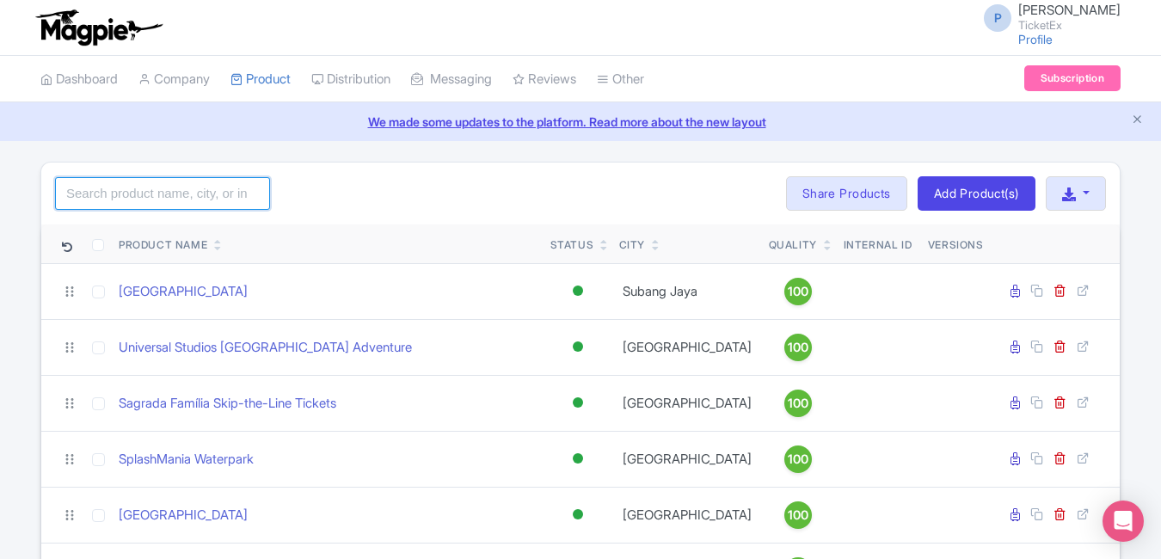
click at [231, 190] on input "search" at bounding box center [162, 193] width 215 height 33
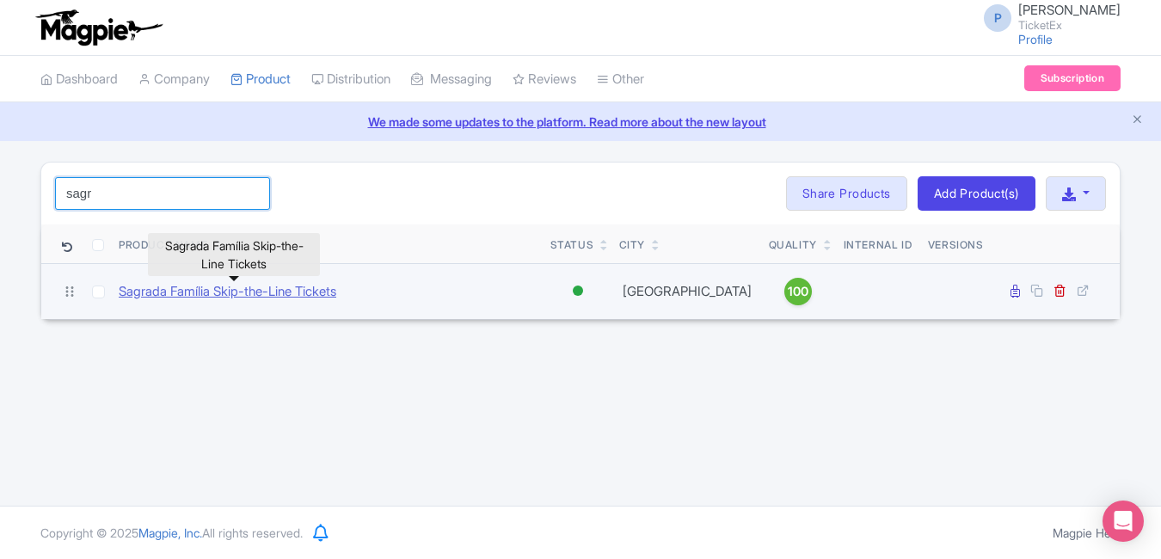
type input "sagr"
click at [255, 292] on link "Sagrada Família Skip-the-Line Tickets" at bounding box center [228, 292] width 218 height 20
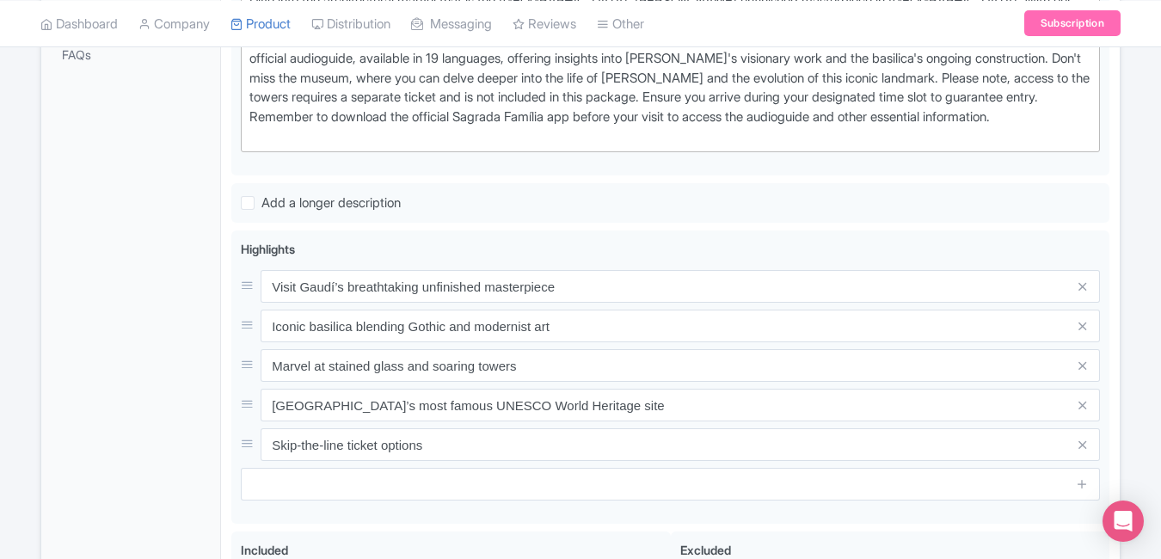
scroll to position [581, 0]
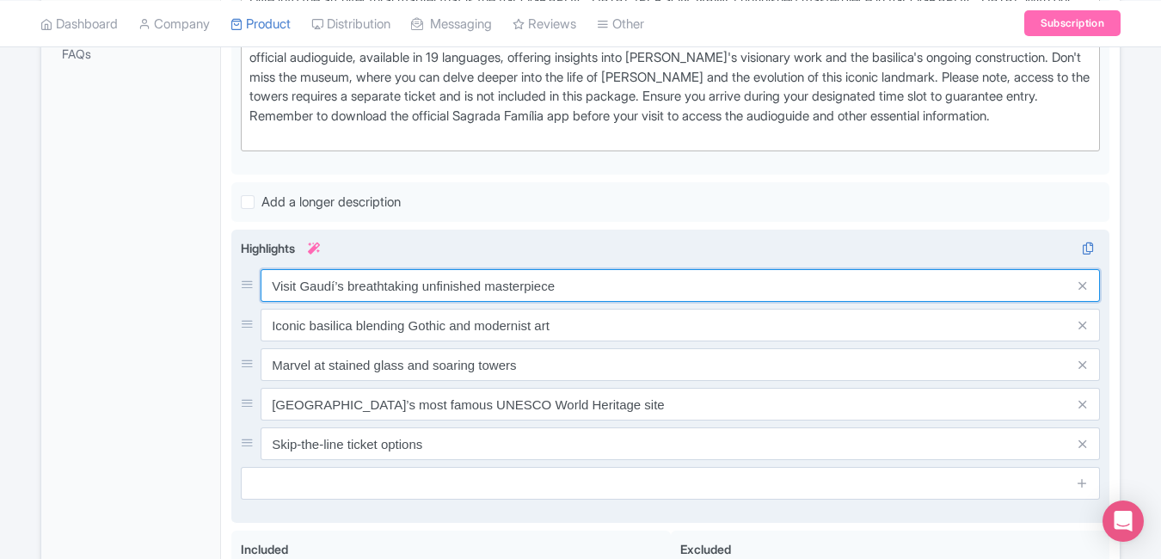
click at [618, 286] on input "Visit Gaudí’s breathtaking unfinished masterpiece" at bounding box center [680, 285] width 839 height 33
paste input "Gaudí’s world-famous"
type input "[PERSON_NAME]’s world-famous masterpiece"
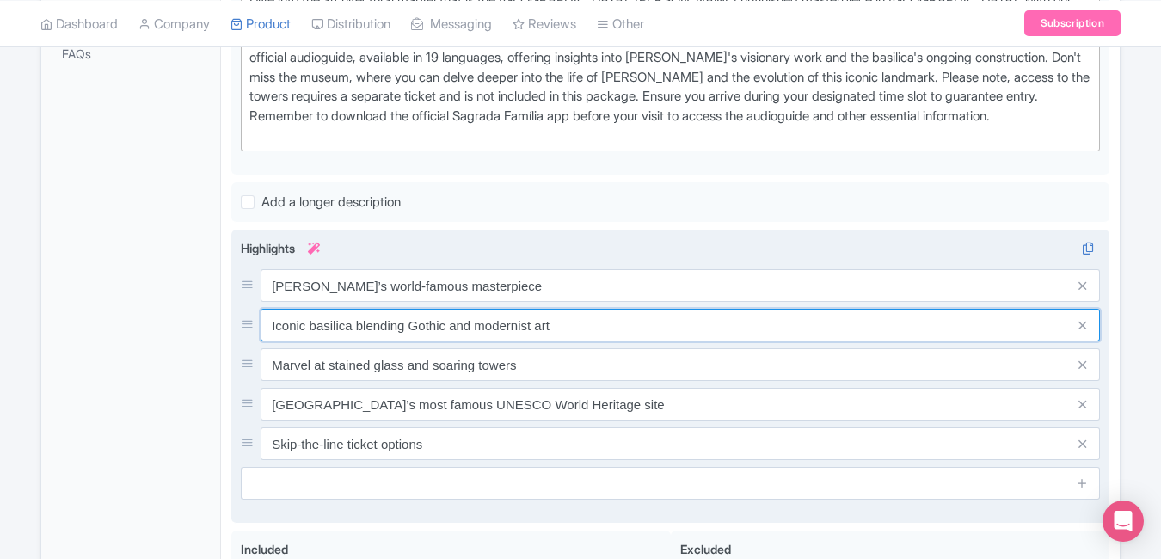
click at [581, 320] on input "Iconic basilica blending Gothic and modernist art" at bounding box center [680, 325] width 839 height 33
paste input "Fast entry to Barcelona’s landmark"
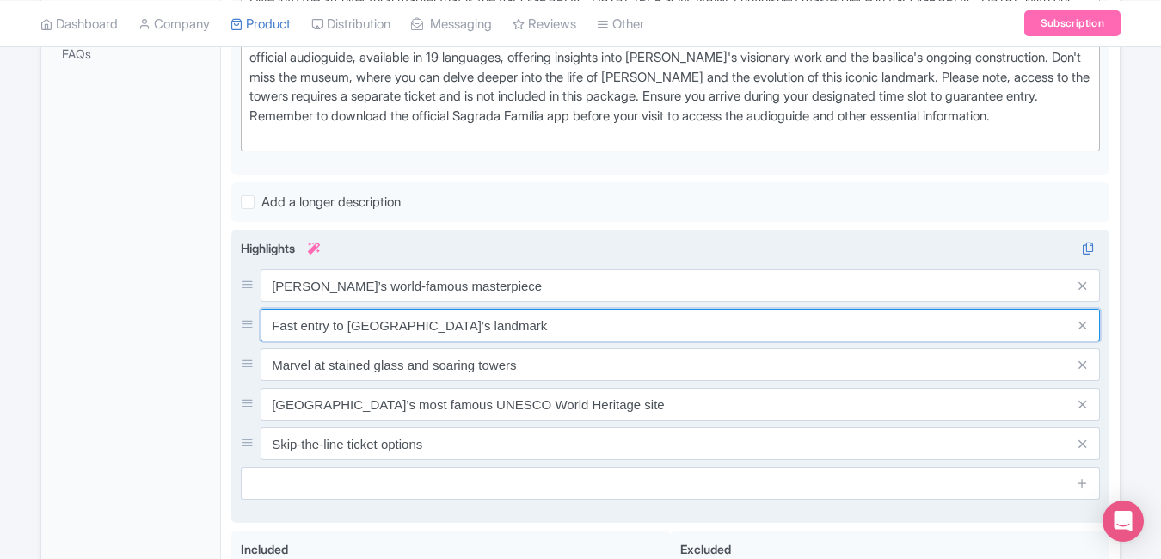
type input "Fast entry to Barcelona’s landmark"
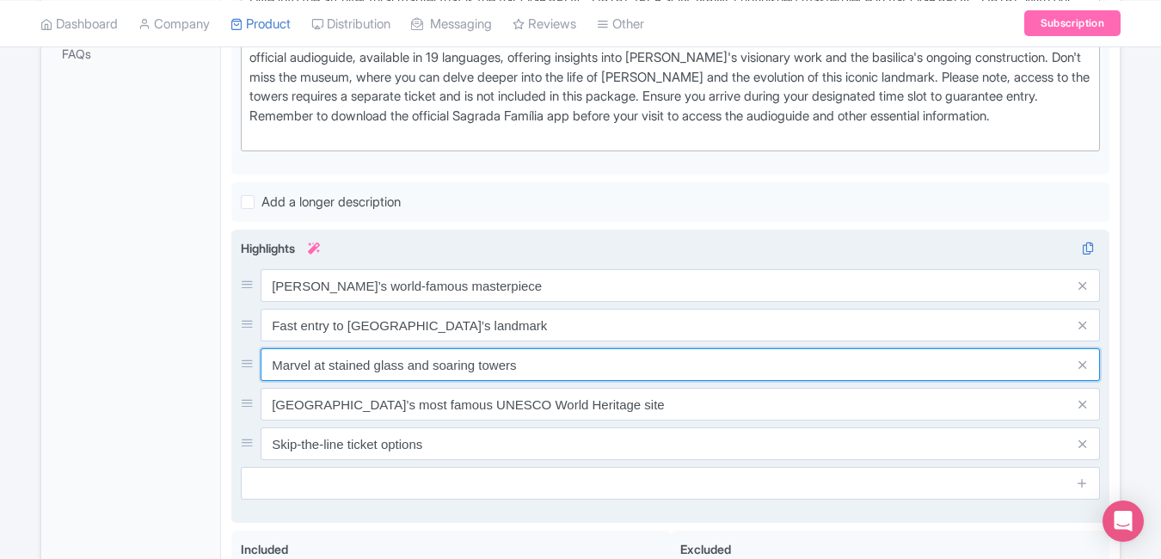
click at [544, 364] on input "Marvel at stained glass and soaring towers" at bounding box center [680, 364] width 839 height 33
paste input "Breathtaking stained glass interio"
type input "Breathtaking stained glass interiors"
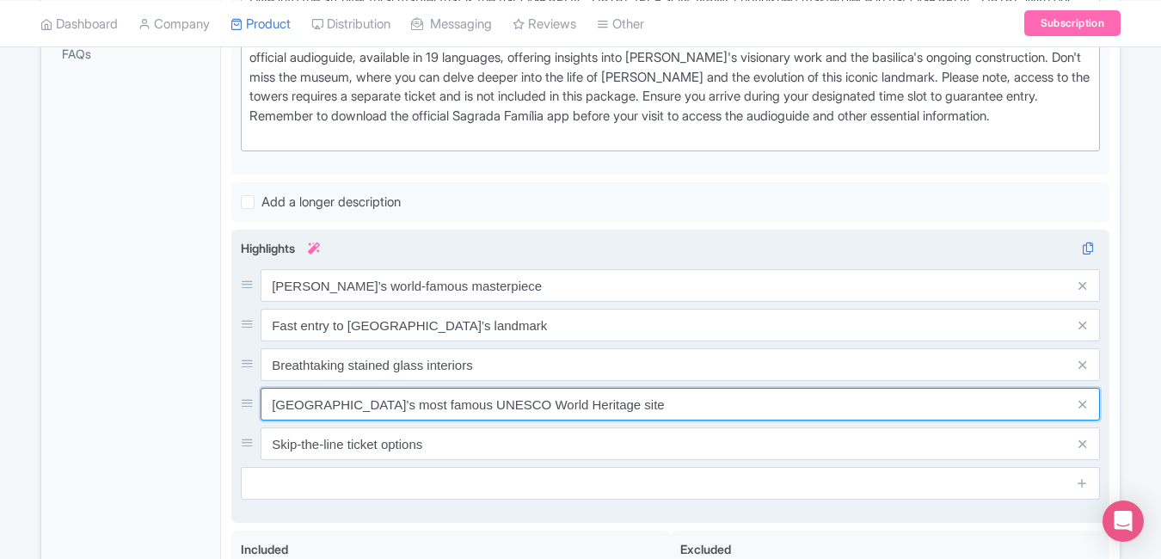
click at [508, 406] on input "Barcelona’s most famous UNESCO World Heritage site" at bounding box center [680, 404] width 839 height 33
click at [601, 403] on input "Barcelona’s most famous UNESCO World Heritage site" at bounding box center [680, 404] width 839 height 33
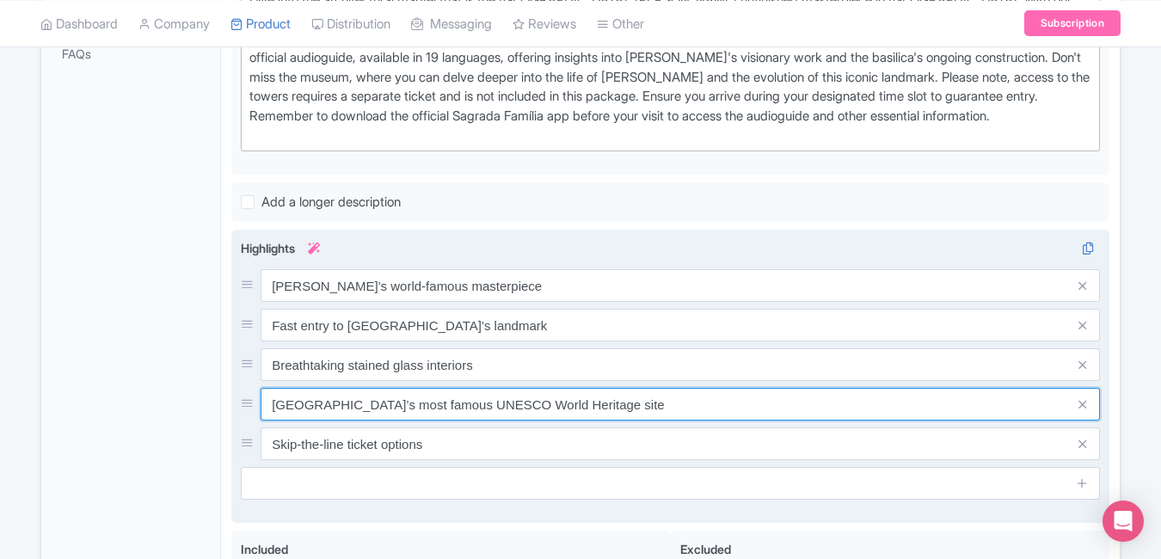
click at [601, 403] on input "Barcelona’s most famous UNESCO World Heritage site" at bounding box center [680, 404] width 839 height 33
click at [599, 416] on input "Barcelona’s most famous UNESCO World Heritage site" at bounding box center [680, 404] width 839 height 33
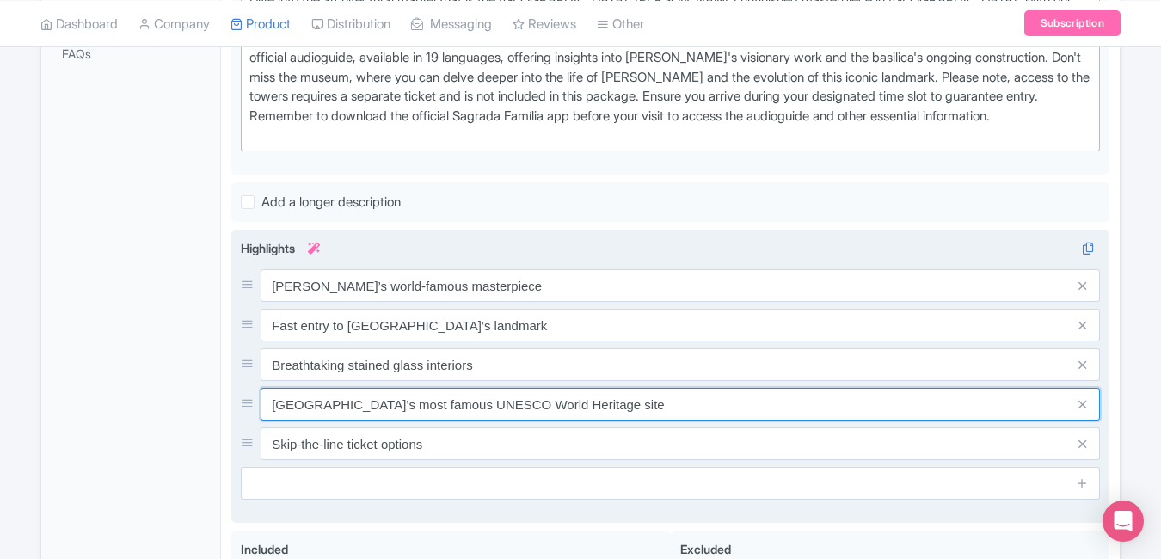
click at [602, 409] on input "Barcelona’s most famous UNESCO World Heritage site" at bounding box center [680, 404] width 839 height 33
paste input "UNESCO World Heritage basilica"
type input "UNESCO World Heritage basilica"
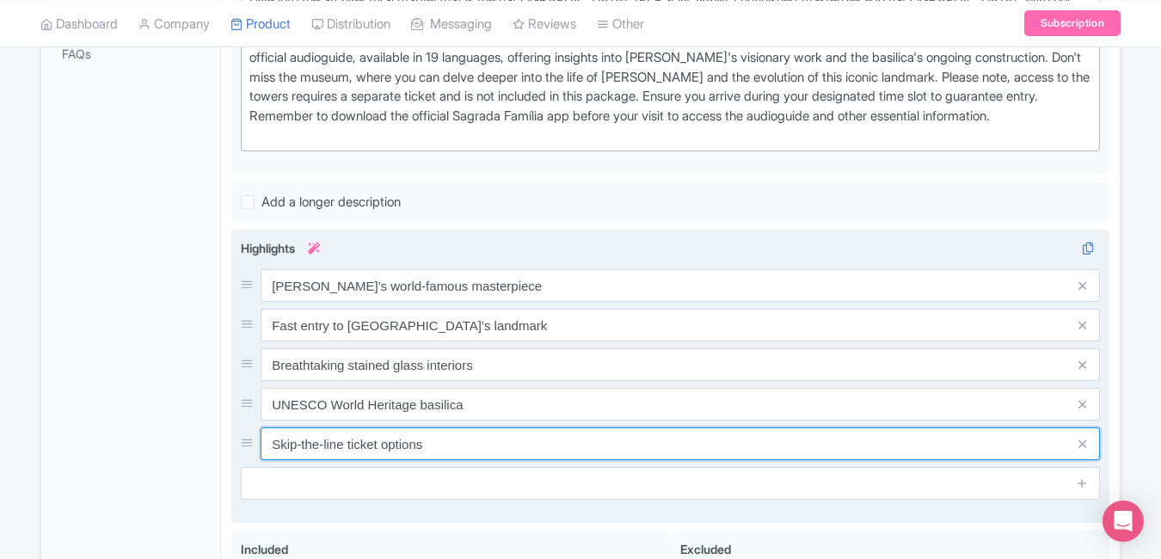
click at [484, 444] on input "Skip-the-line ticket options" at bounding box center [680, 443] width 839 height 33
paste input "Must-visit spiritual art marvel"
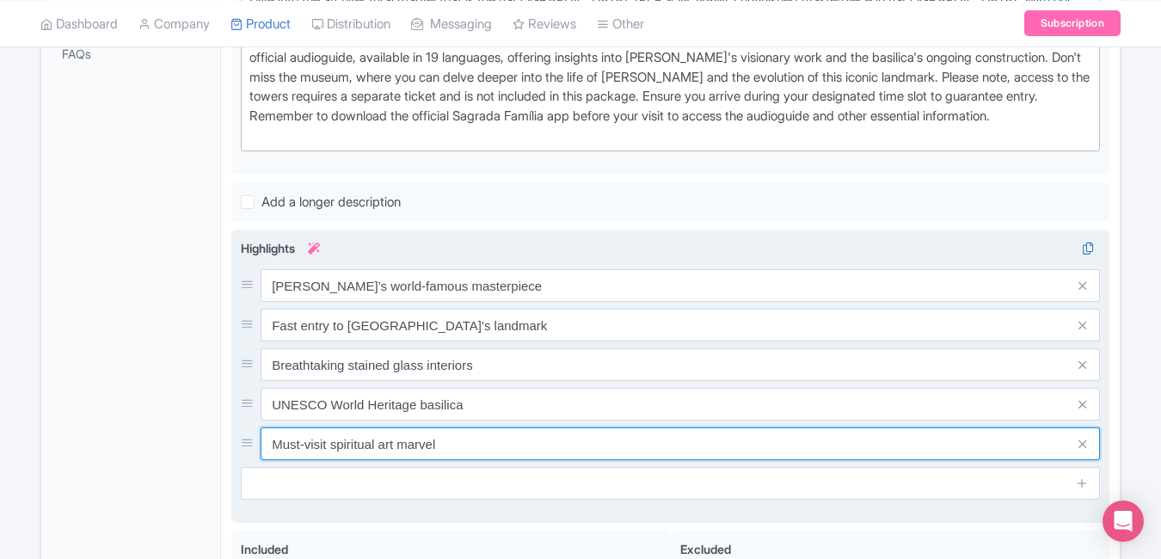
type input "Must-visit spiritual art marvel"
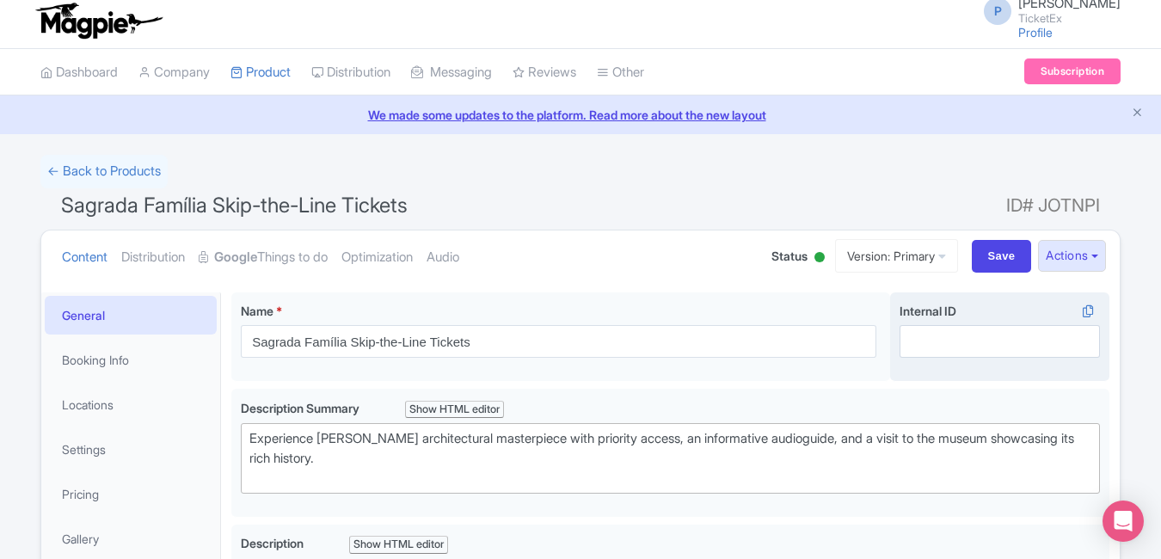
scroll to position [0, 0]
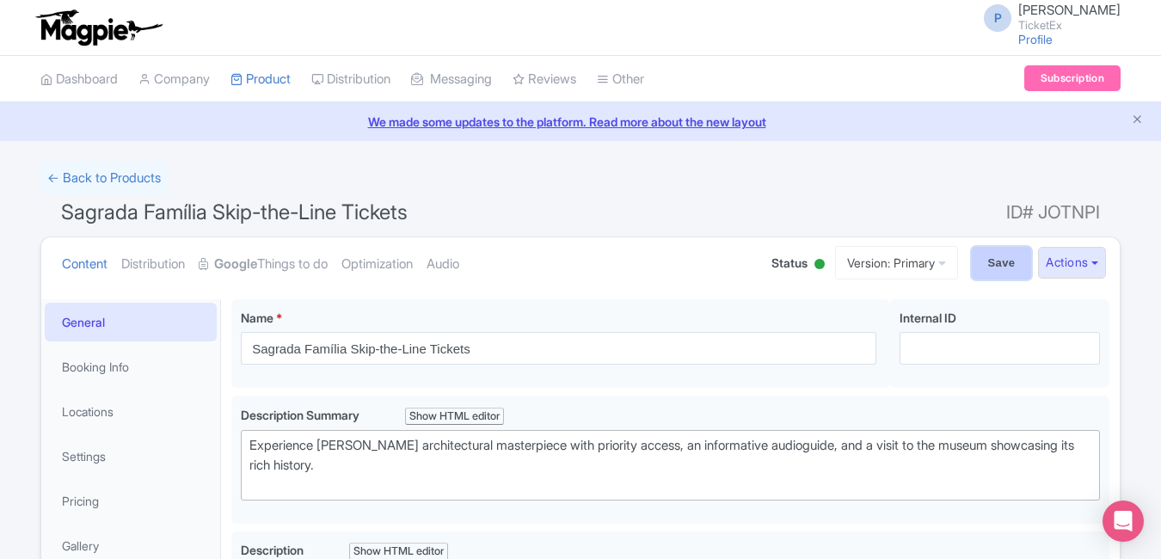
click at [989, 263] on input "Save" at bounding box center [1002, 263] width 60 height 33
type input "Saving..."
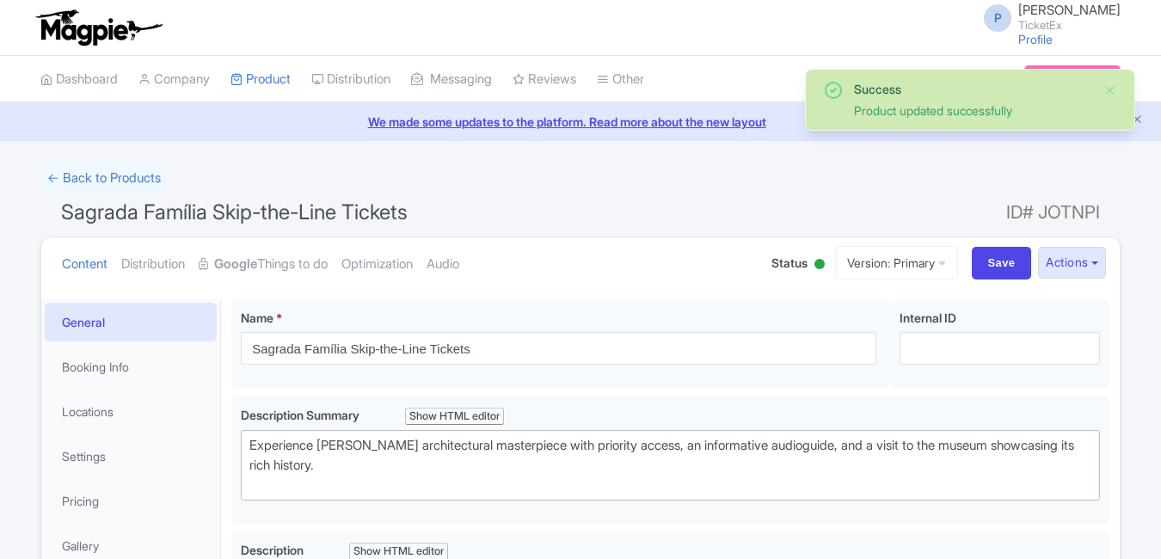
scroll to position [299, 0]
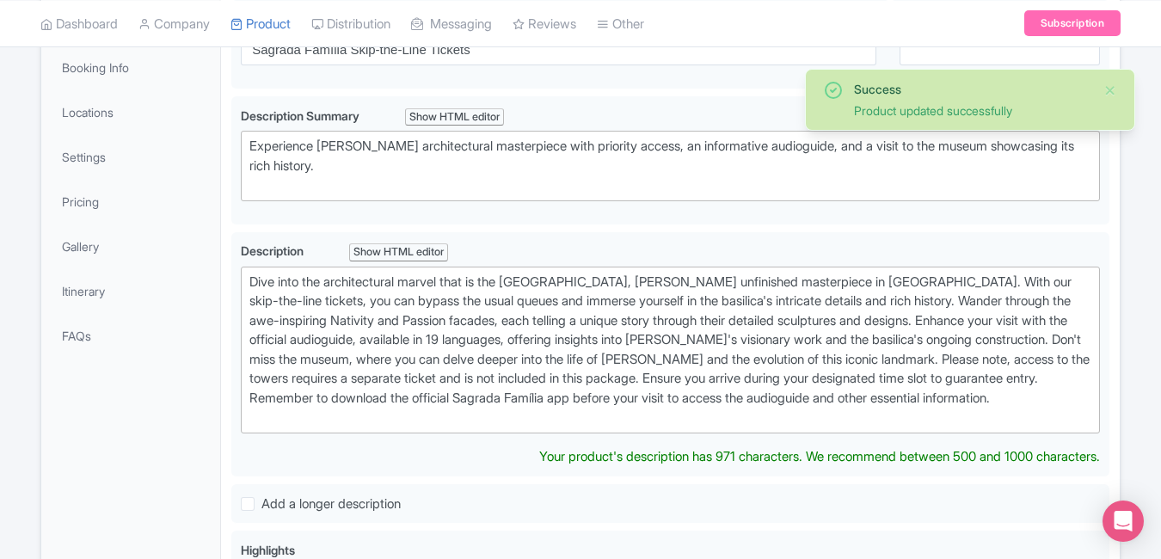
type trix-editor "<div>Dive into the architectural marvel that is the [GEOGRAPHIC_DATA], [PERSON_…"
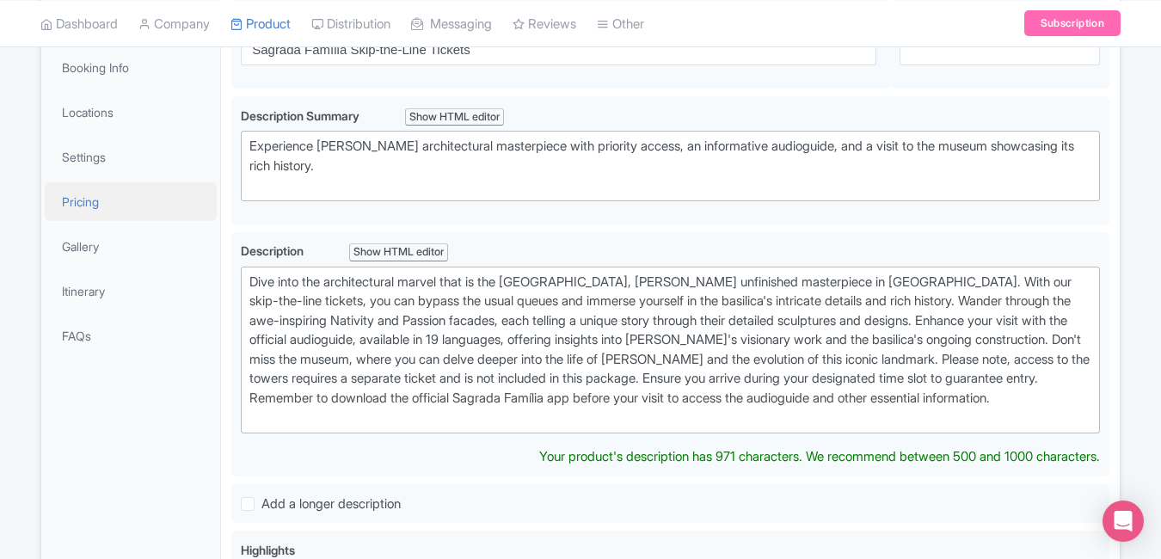
scroll to position [0, 0]
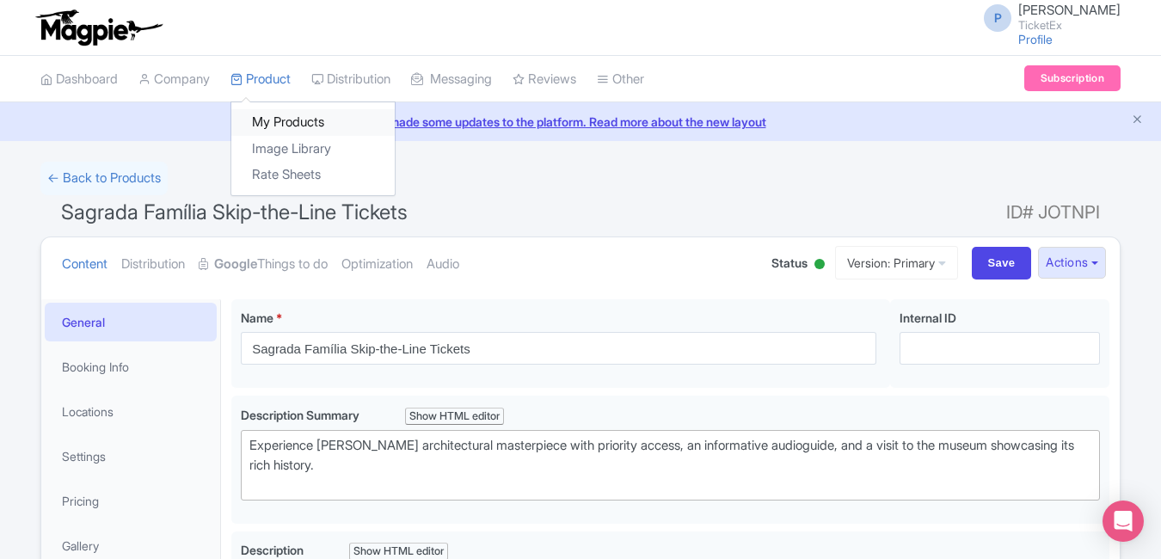
click at [274, 119] on link "My Products" at bounding box center [312, 122] width 163 height 27
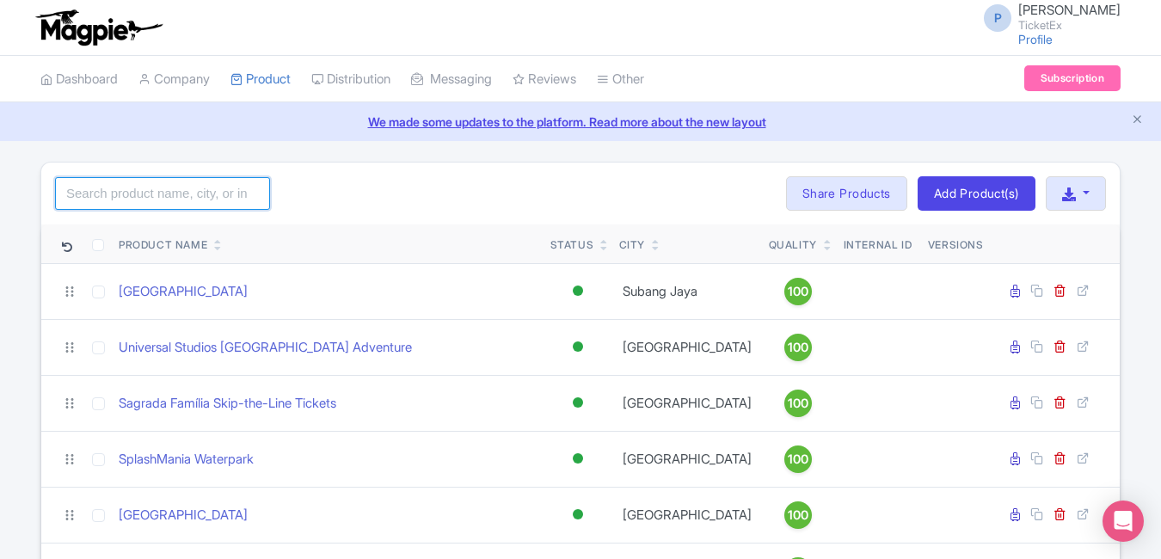
click at [200, 194] on input "search" at bounding box center [162, 193] width 215 height 33
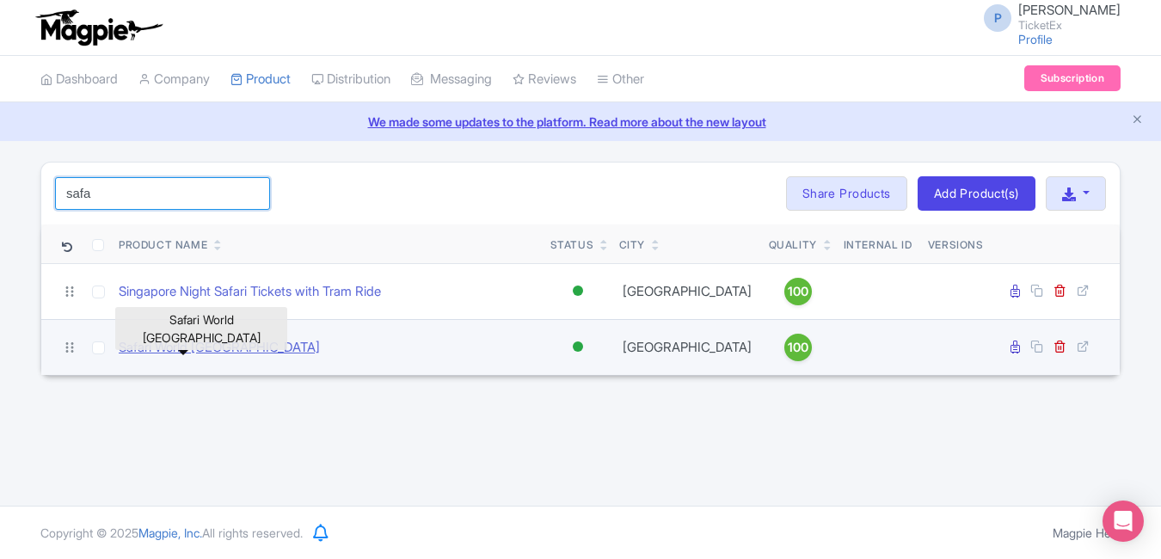
type input "safa"
click at [206, 356] on link "Safari World [GEOGRAPHIC_DATA]" at bounding box center [219, 348] width 201 height 20
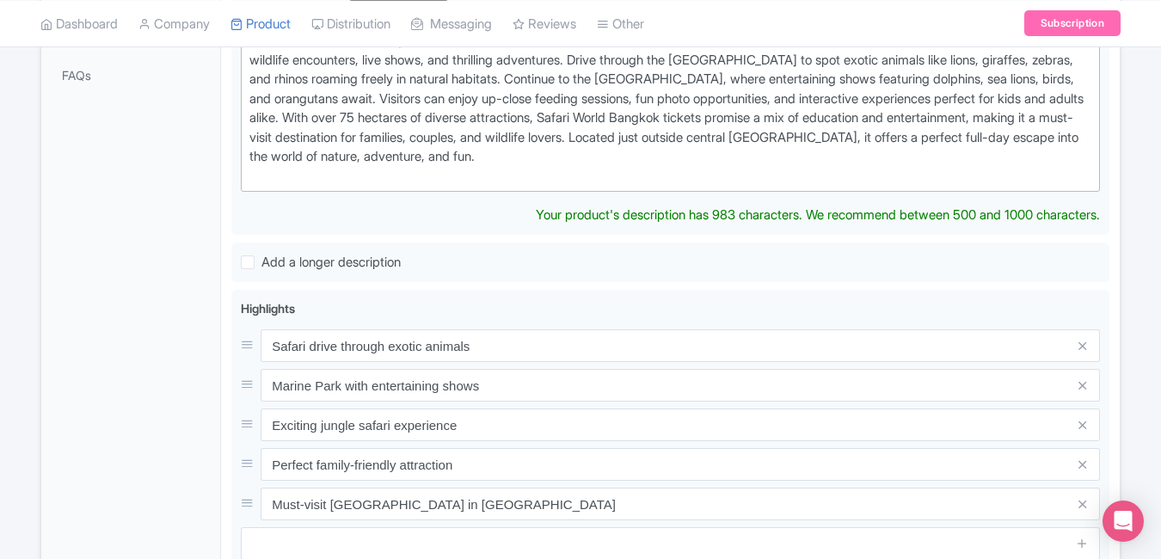
scroll to position [561, 0]
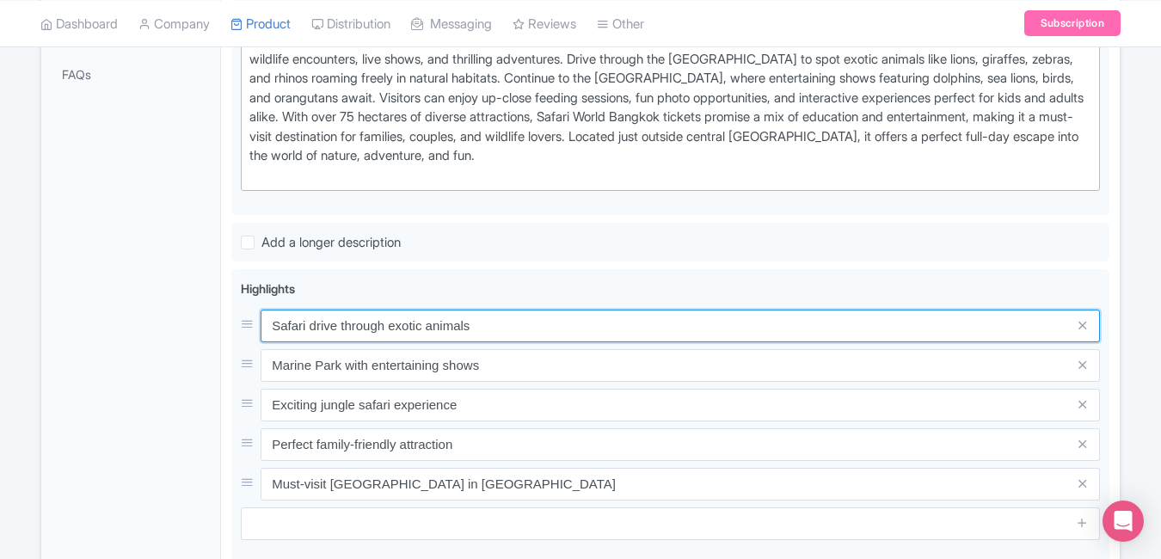
click at [523, 339] on input "Safari drive through exotic animals" at bounding box center [680, 326] width 839 height 33
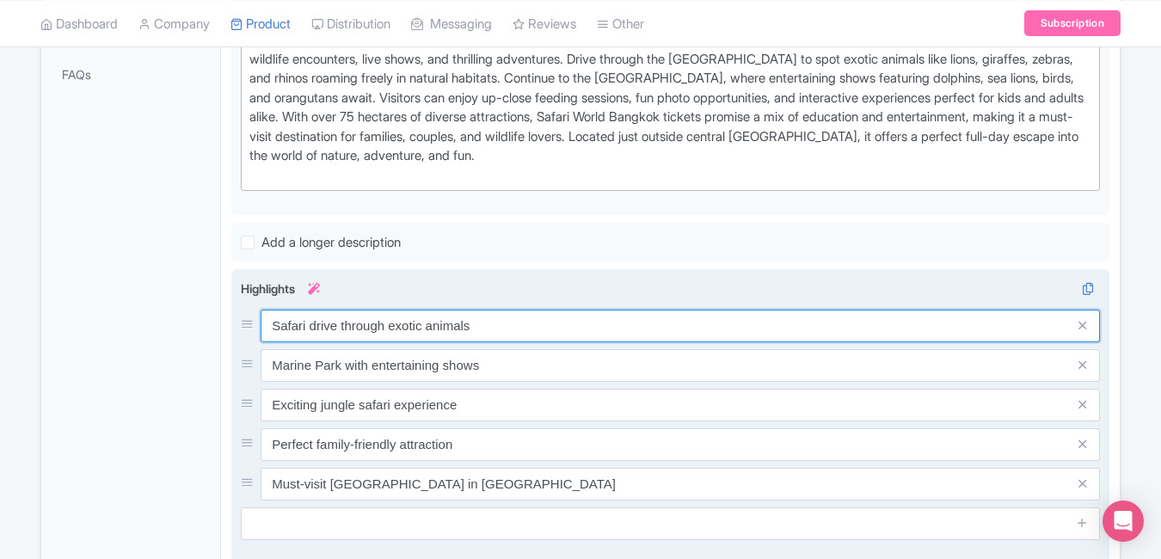
click at [523, 330] on input "Safari drive through exotic animals" at bounding box center [680, 326] width 839 height 33
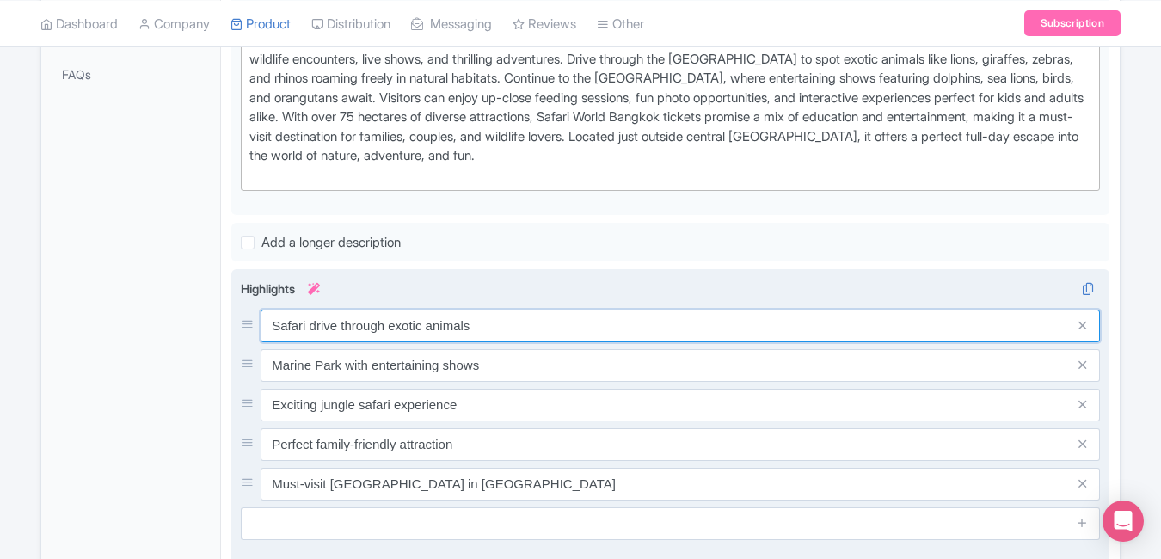
paste input "Thailand’s largest open zoo safari"
type input "Thailand’s largest open zoo safari"
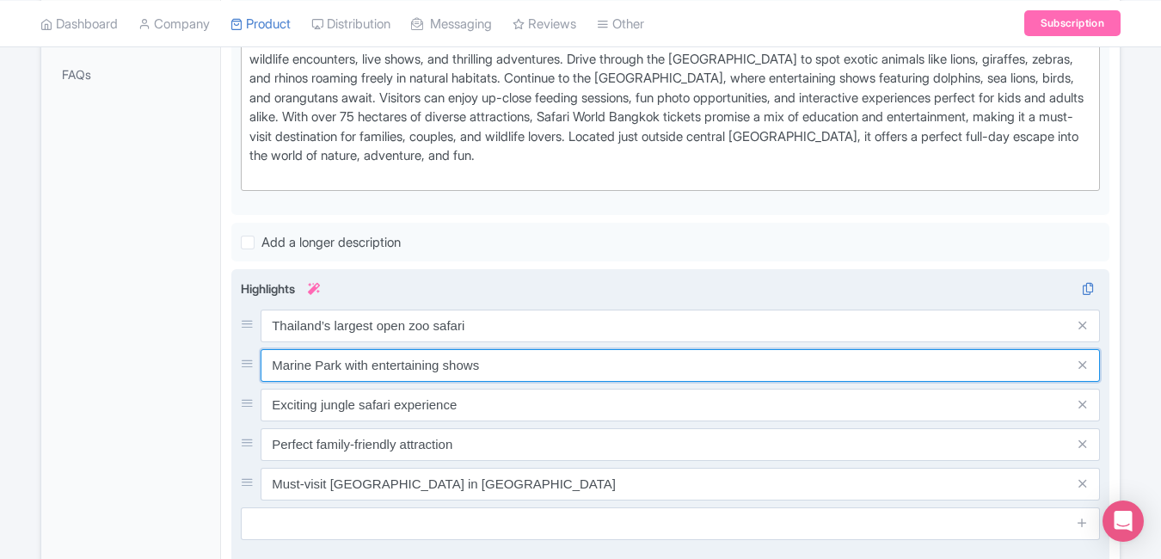
click at [540, 362] on input "Marine Park with entertaining shows" at bounding box center [680, 365] width 839 height 33
paste input "Witness lions, giraffes & dolphin"
type input "Witness lions, giraffes & dolphins"
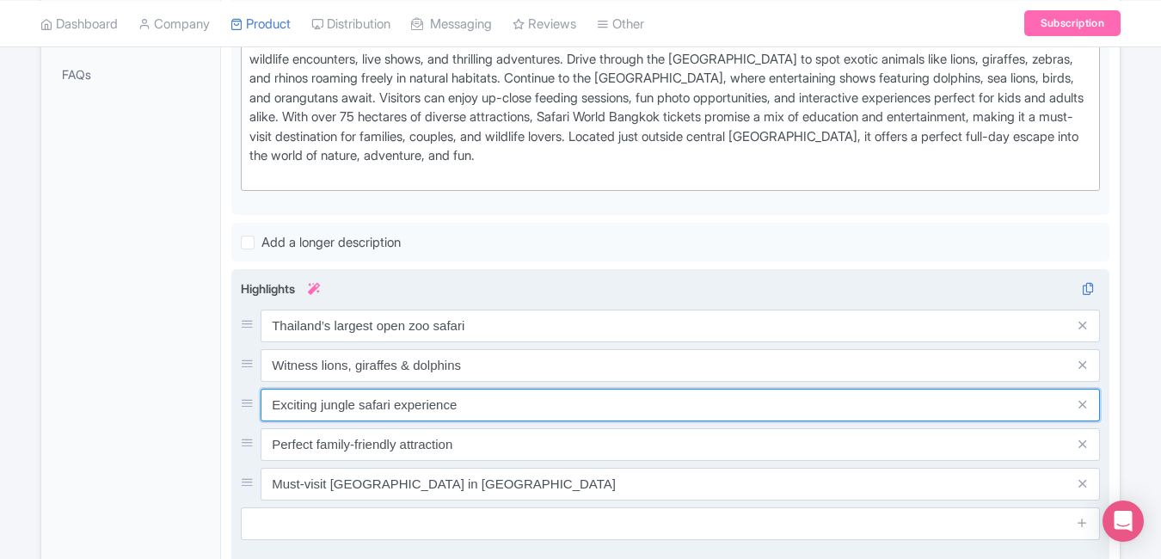
click at [532, 393] on input "Exciting jungle safari experience" at bounding box center [680, 405] width 839 height 33
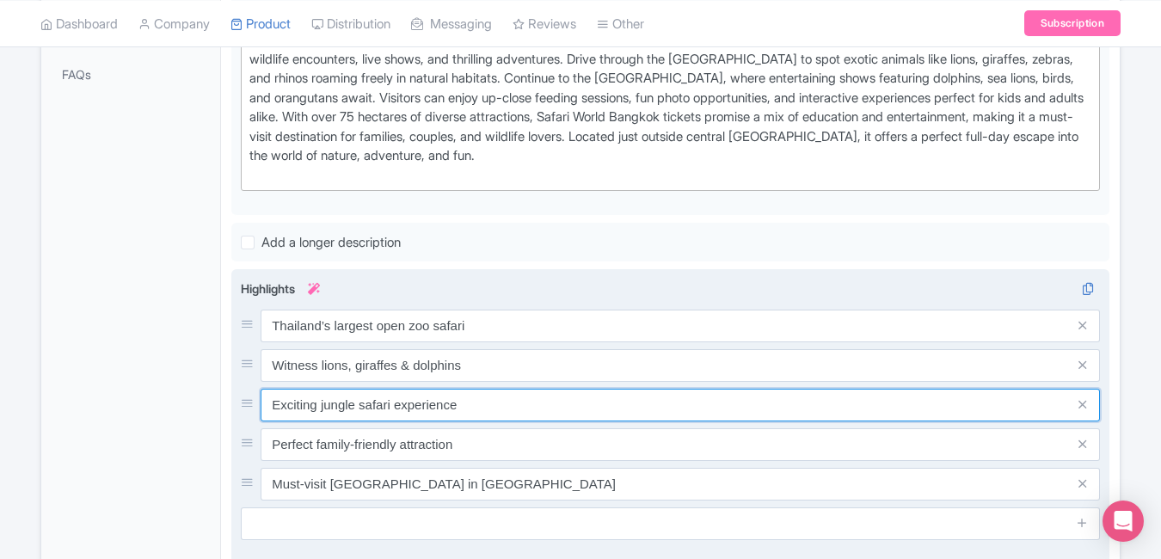
paste input "Thrilling safari drive & live shows"
type input "Thrilling safari drive & live shows"
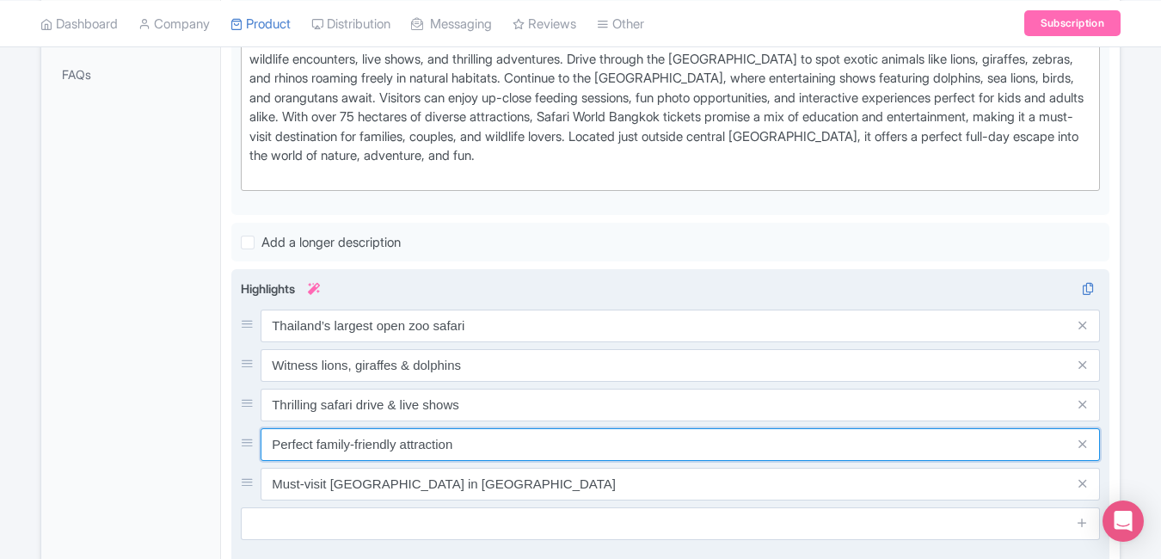
click at [516, 446] on input "Perfect family-friendly attraction" at bounding box center [680, 444] width 839 height 33
paste input "Ideal family wildlife experience"
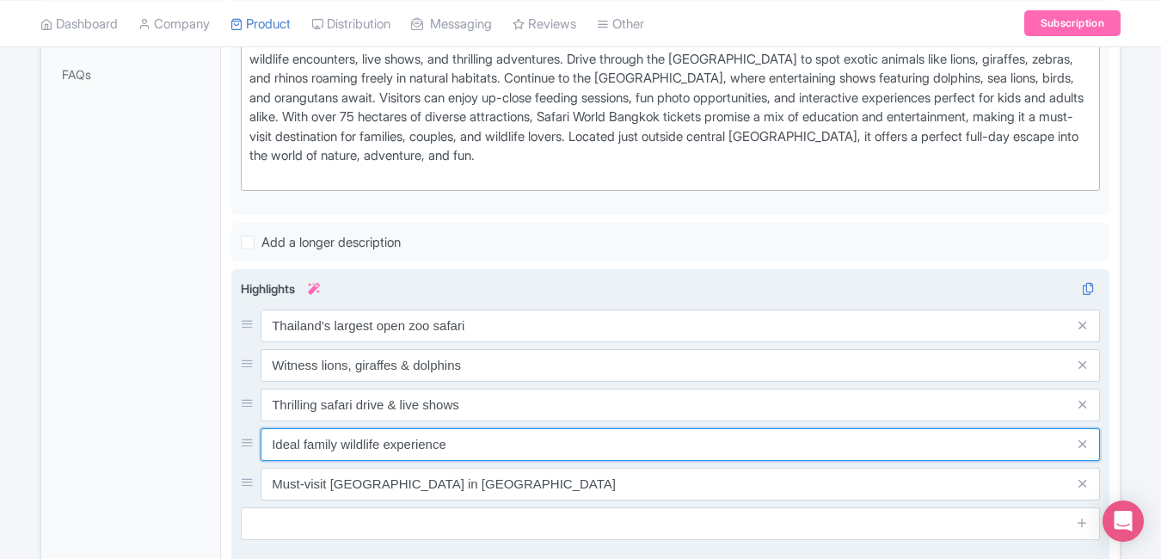
type input "Ideal family wildlife experience"
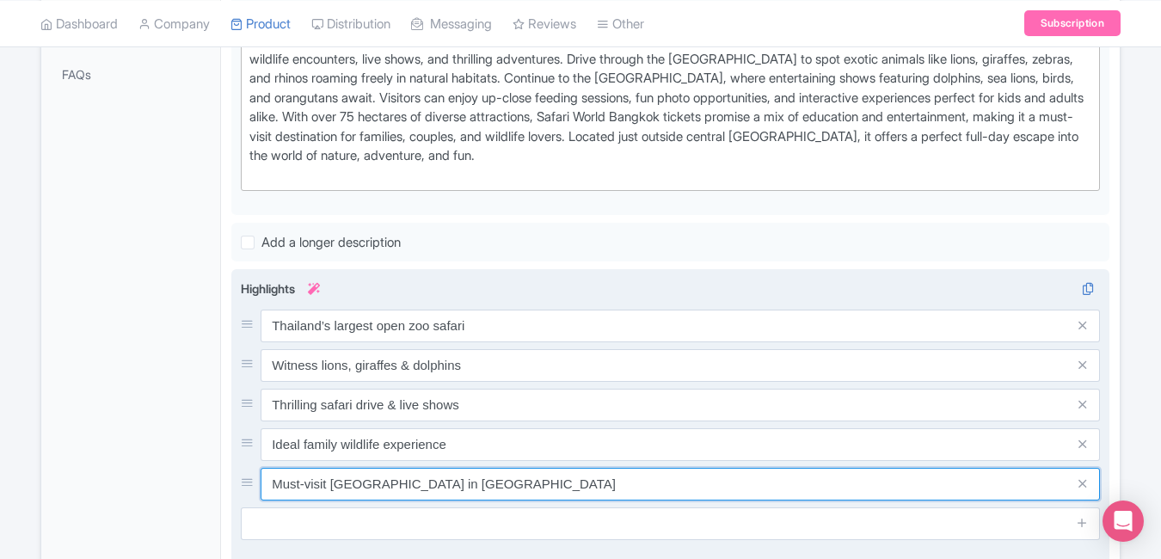
click at [512, 476] on input "Must-visit wildlife park in Bangkok" at bounding box center [680, 484] width 839 height 33
paste input "Bangkok’s most exciting day trip"
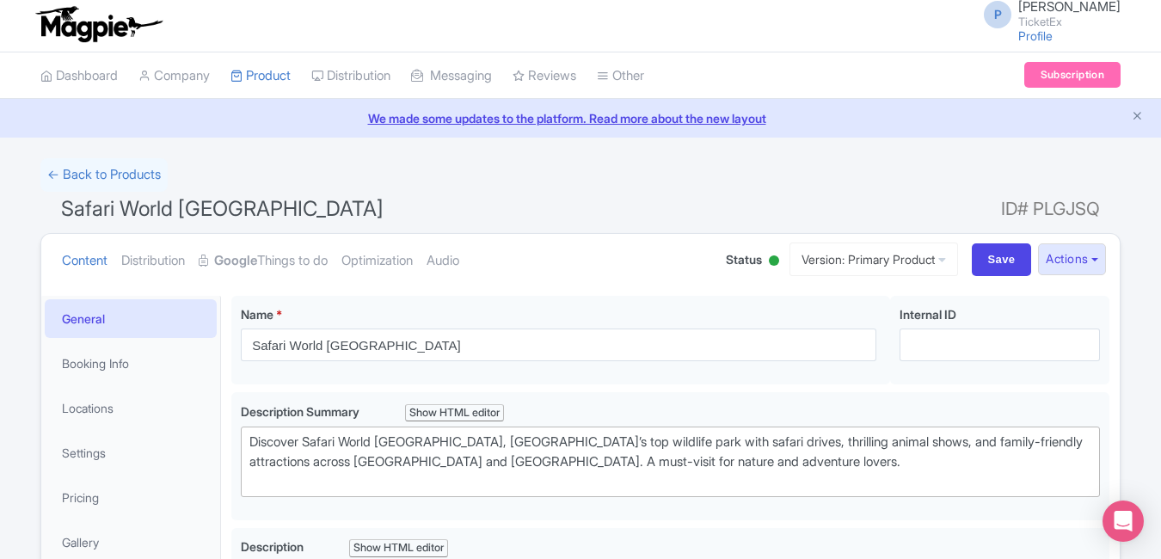
scroll to position [0, 0]
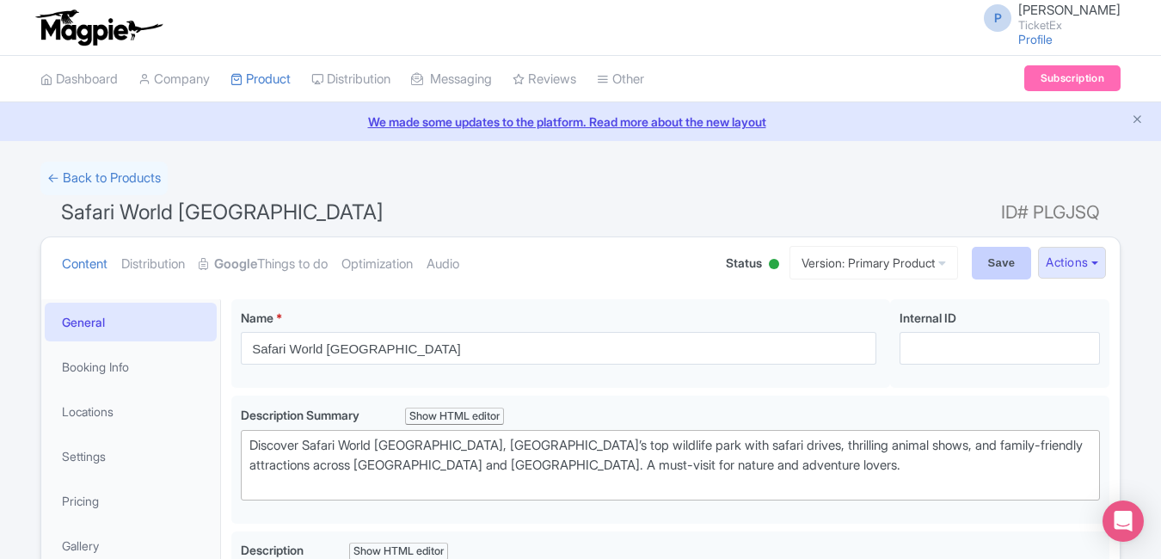
type input "Bangkok’s most exciting day trip"
click at [975, 259] on input "Save" at bounding box center [1002, 263] width 60 height 33
type input "Saving..."
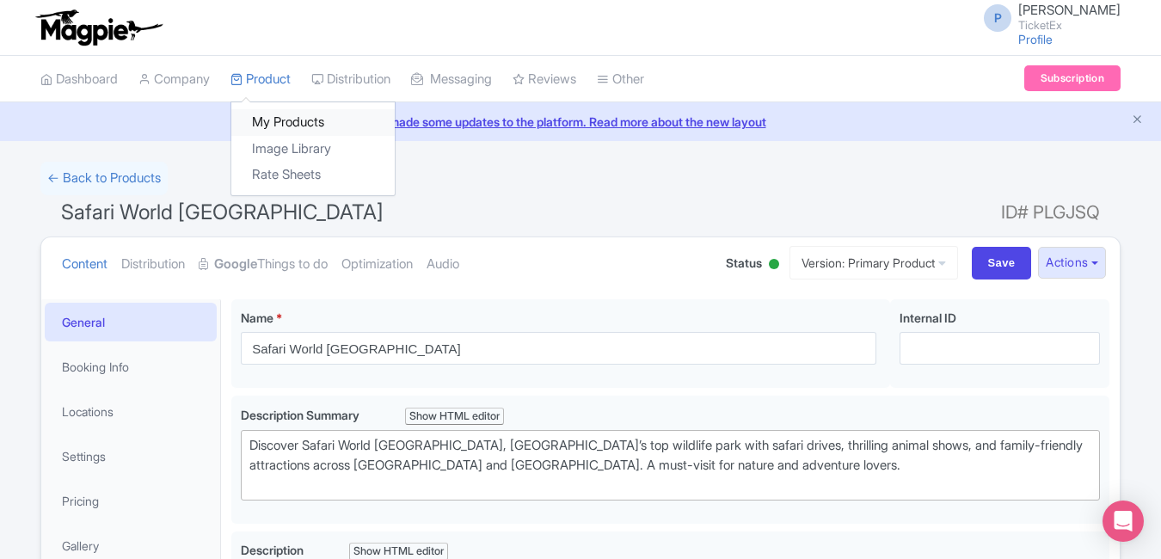
click at [298, 122] on link "My Products" at bounding box center [312, 122] width 163 height 27
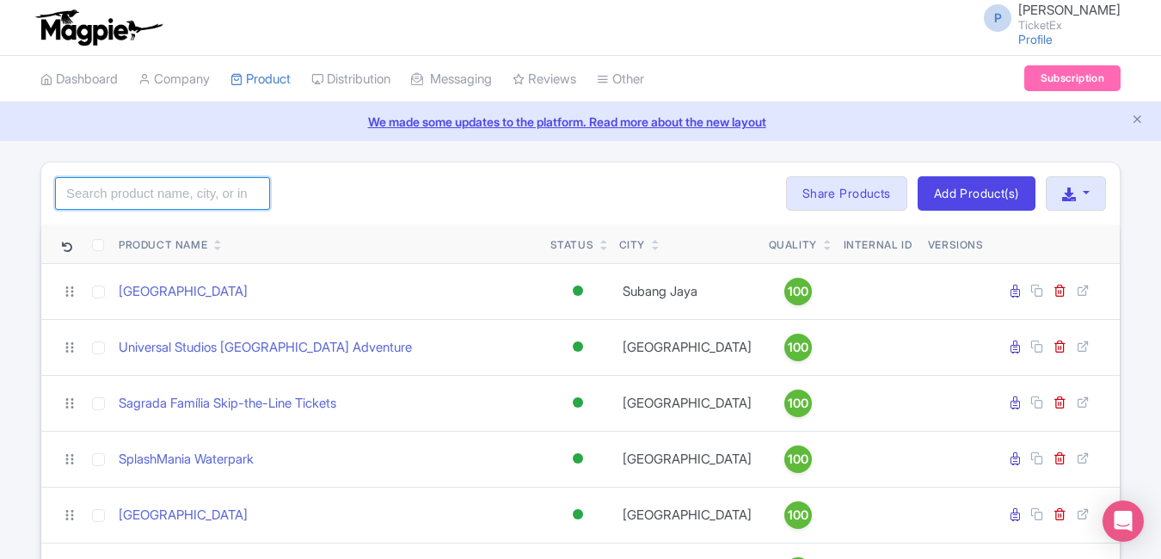
click at [156, 189] on input "search" at bounding box center [162, 193] width 215 height 33
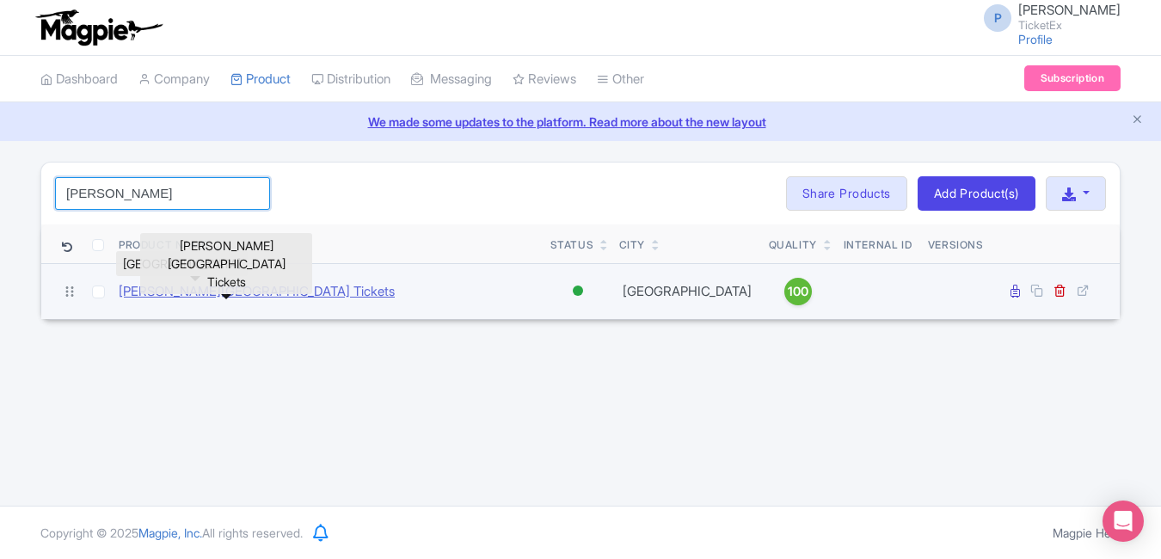
type input "anne"
click at [295, 292] on link "[PERSON_NAME][GEOGRAPHIC_DATA] Tickets" at bounding box center [257, 292] width 276 height 20
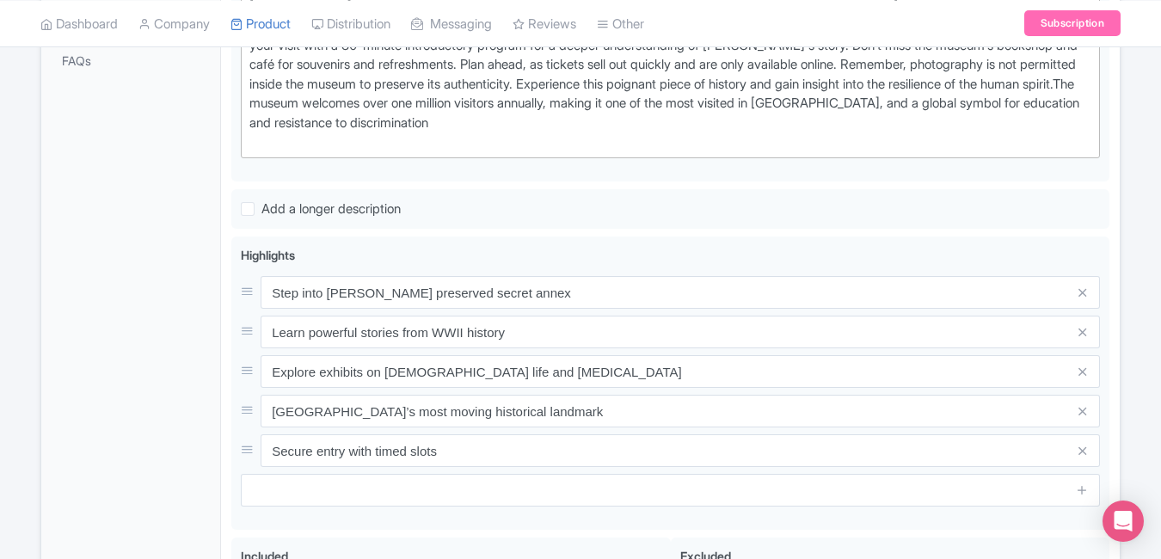
scroll to position [623, 0]
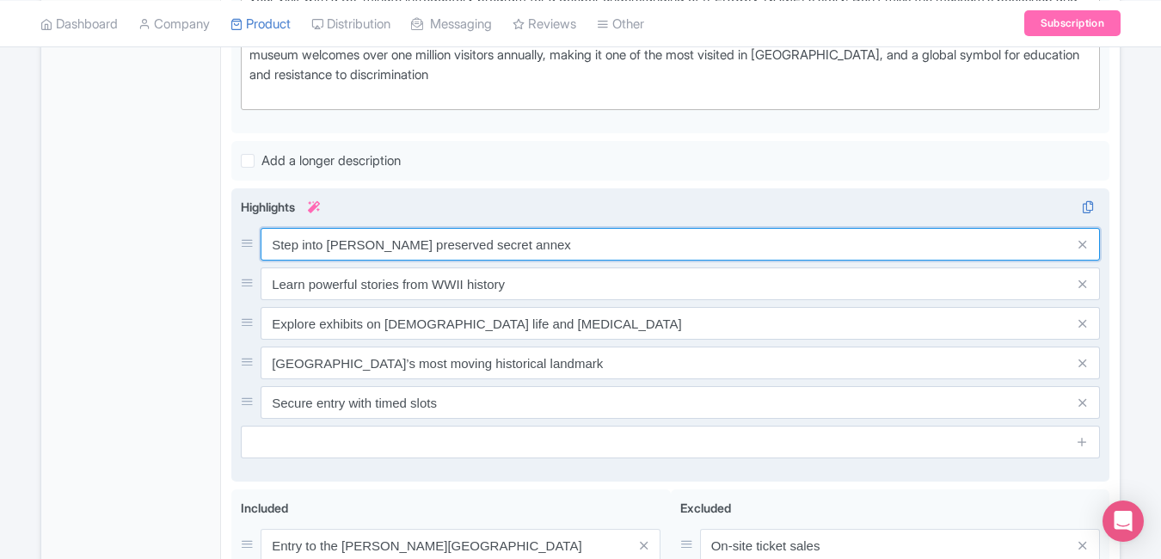
click at [592, 245] on input "Step into [PERSON_NAME] preserved secret annex" at bounding box center [680, 244] width 839 height 33
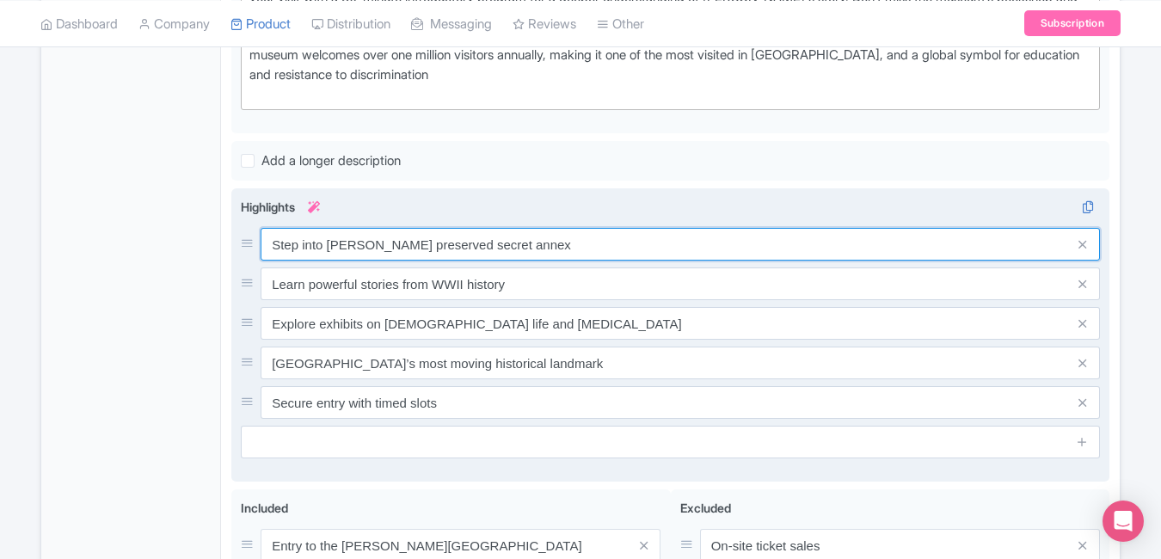
click at [592, 245] on input "Step into [PERSON_NAME] preserved secret annex" at bounding box center [680, 244] width 839 height 33
paste input "Explore [PERSON_NAME]"
type input "Explore [PERSON_NAME] secret annex"
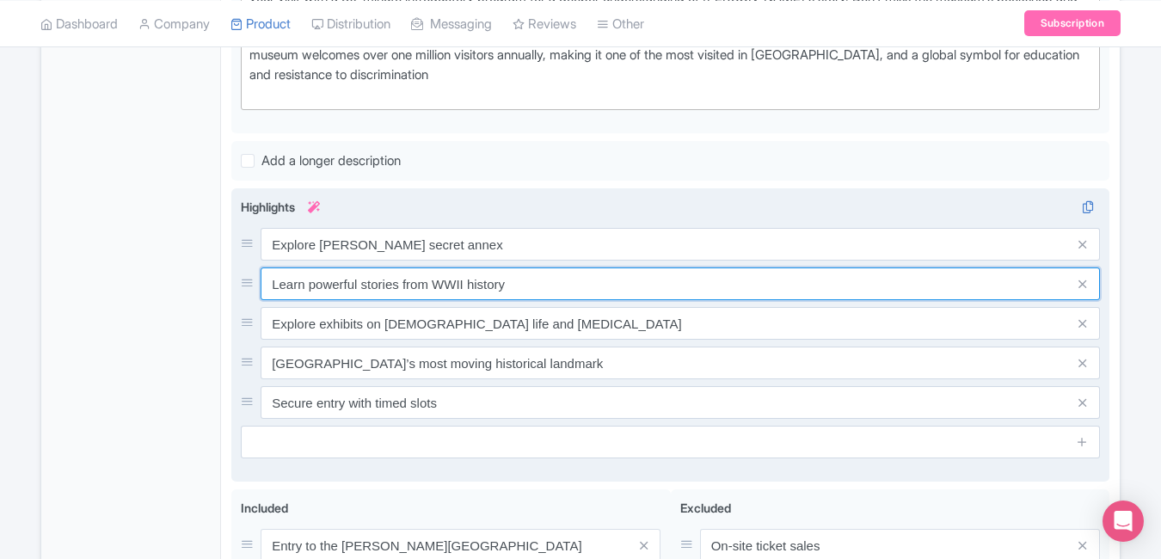
click at [561, 286] on input "Learn powerful stories from WWII history" at bounding box center [680, 283] width 839 height 33
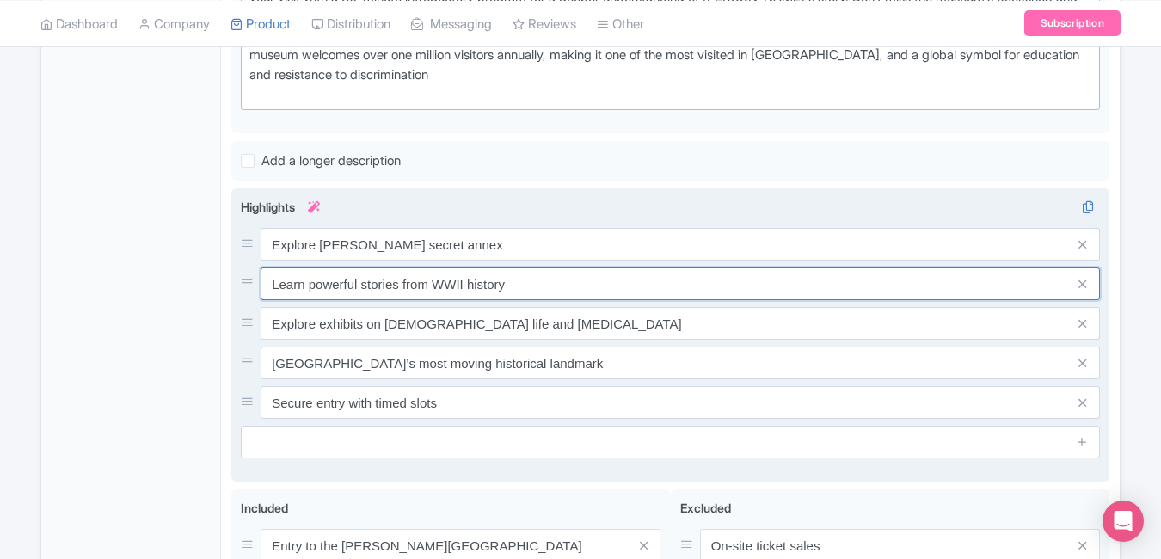
paste input "Authentic World War II history site"
type input "Authentic World War II history site"
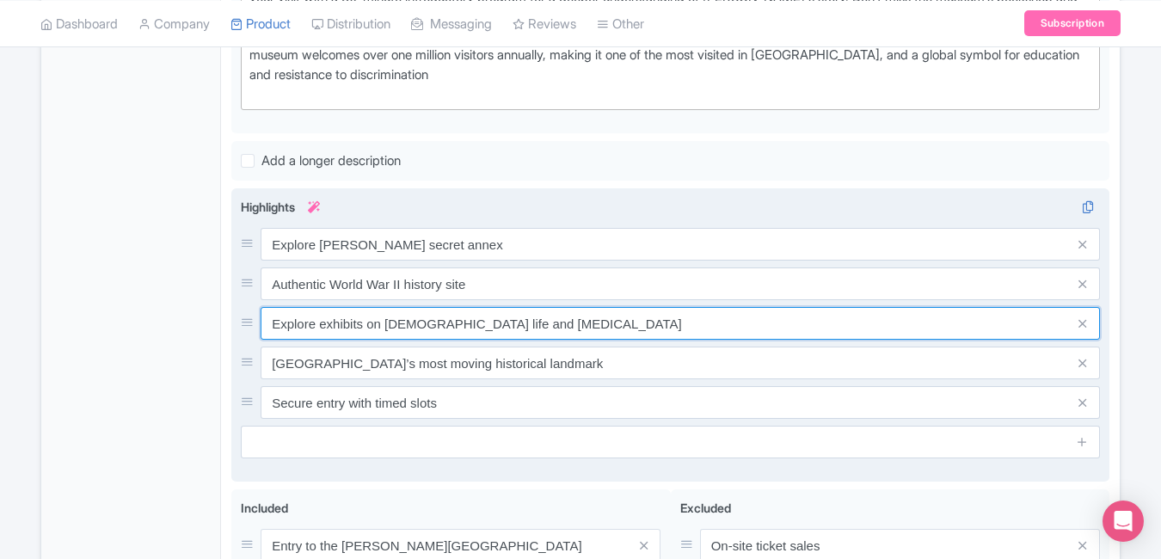
click at [562, 323] on input "Explore exhibits on [DEMOGRAPHIC_DATA] life and [MEDICAL_DATA]" at bounding box center [680, 323] width 839 height 33
paste input "Deeply moving museum experience"
type input "Deeply moving museum experience"
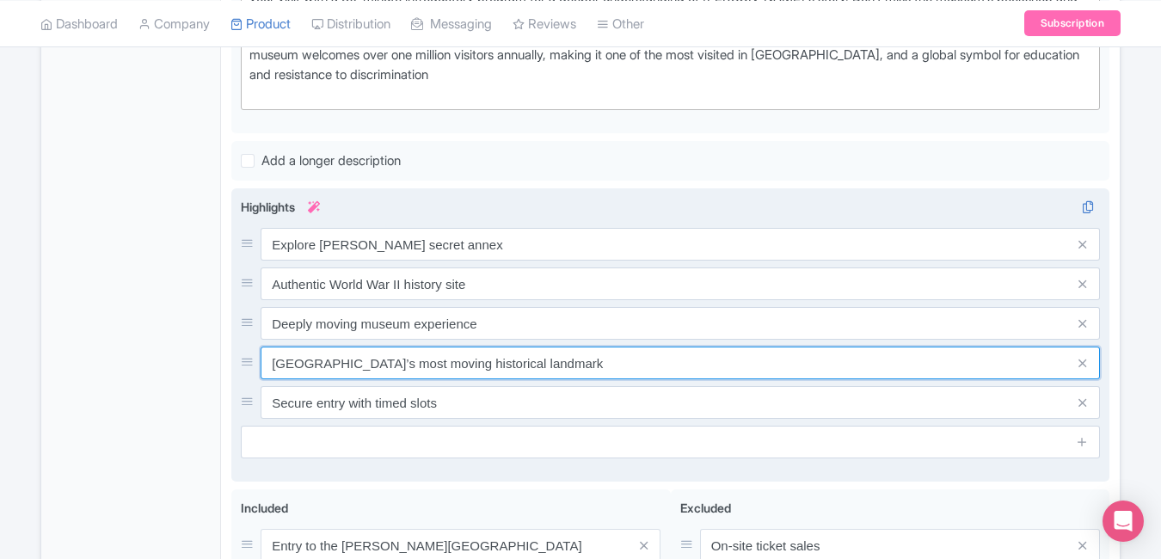
click at [545, 363] on input "[GEOGRAPHIC_DATA]’s most moving historical landmark" at bounding box center [680, 363] width 839 height 33
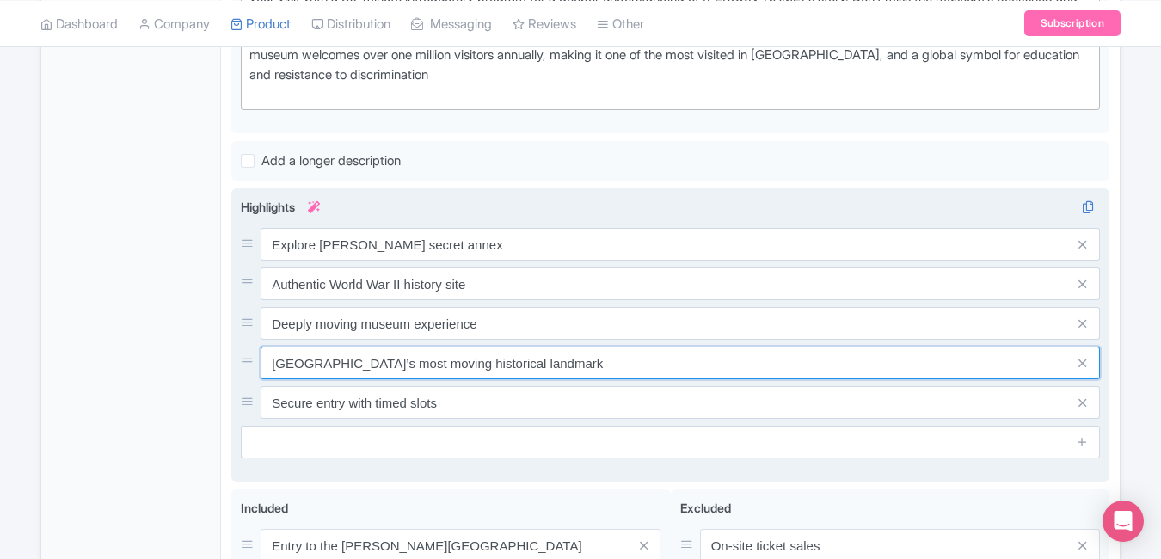
click at [545, 363] on input "[GEOGRAPHIC_DATA]’s most moving historical landmark" at bounding box center [680, 363] width 839 height 33
paste input "Learn the story of [PERSON_NAME]’s diary"
type input "Learn the story of [PERSON_NAME]’s diary"
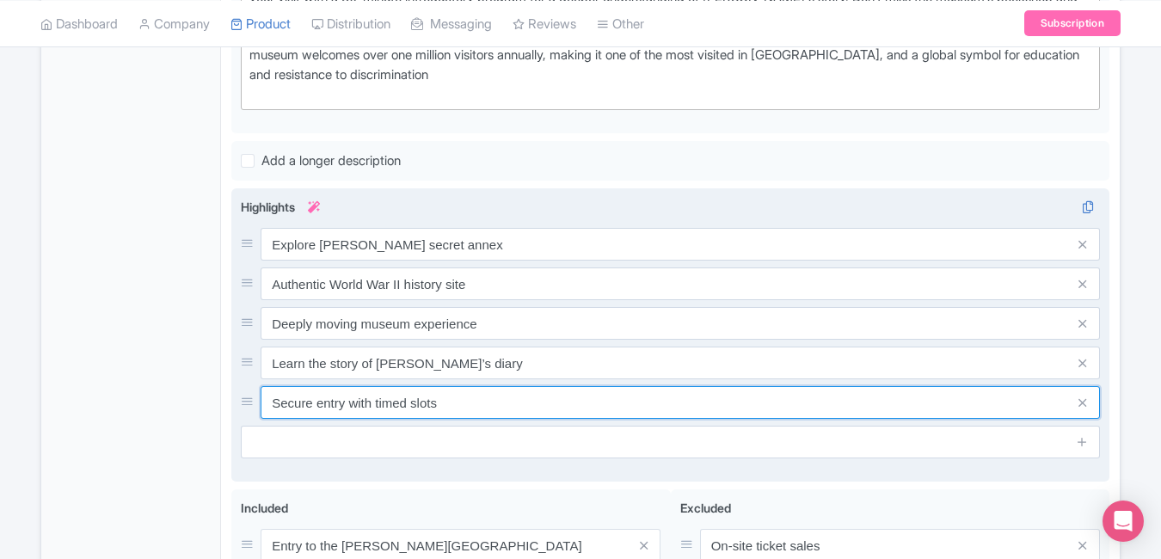
click at [557, 409] on input "Secure entry with timed slots" at bounding box center [680, 402] width 839 height 33
paste input "Must-visit [GEOGRAPHIC_DATA] historical spot"
type input "Must-visit [GEOGRAPHIC_DATA] historical spot"
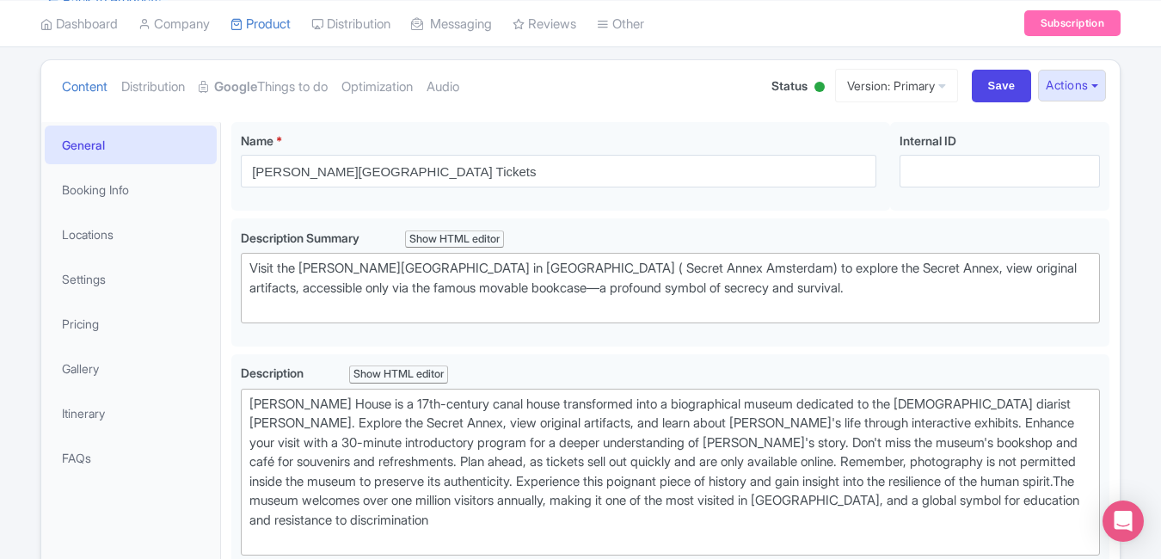
scroll to position [0, 0]
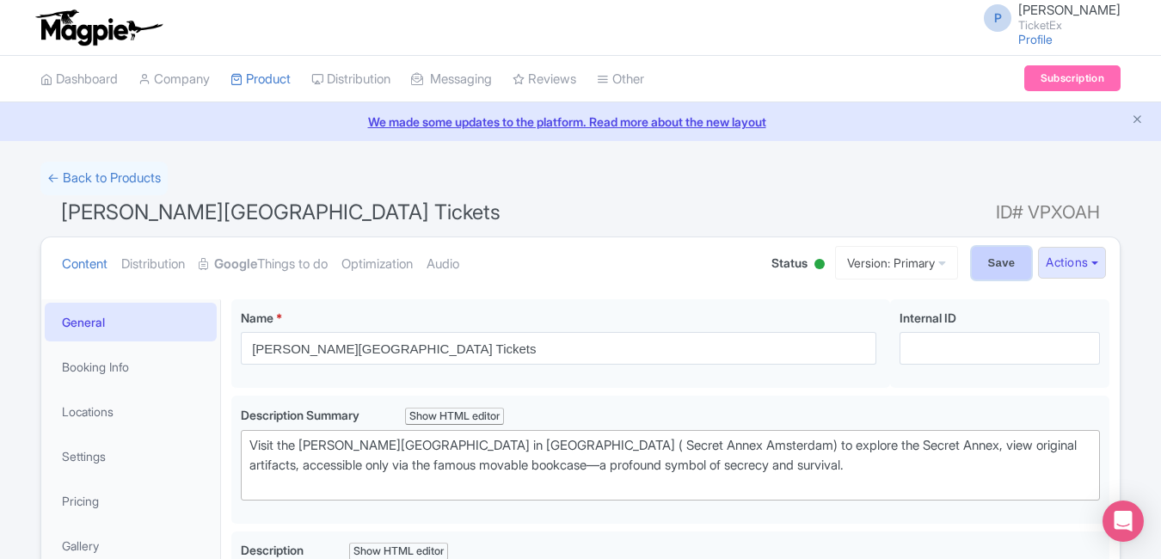
click at [1000, 261] on input "Save" at bounding box center [1002, 263] width 60 height 33
type input "Saving..."
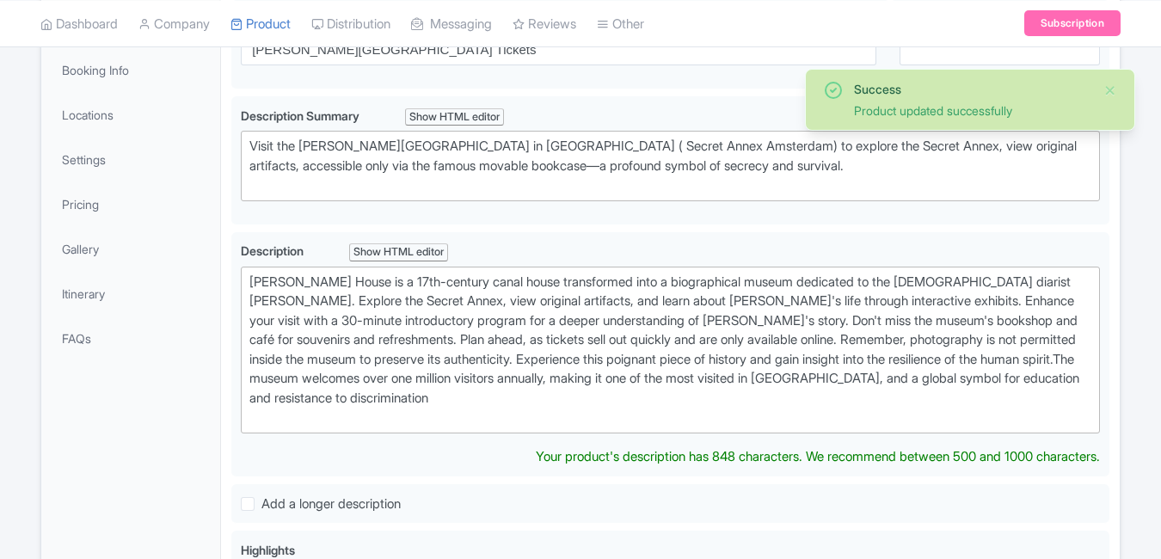
scroll to position [299, 0]
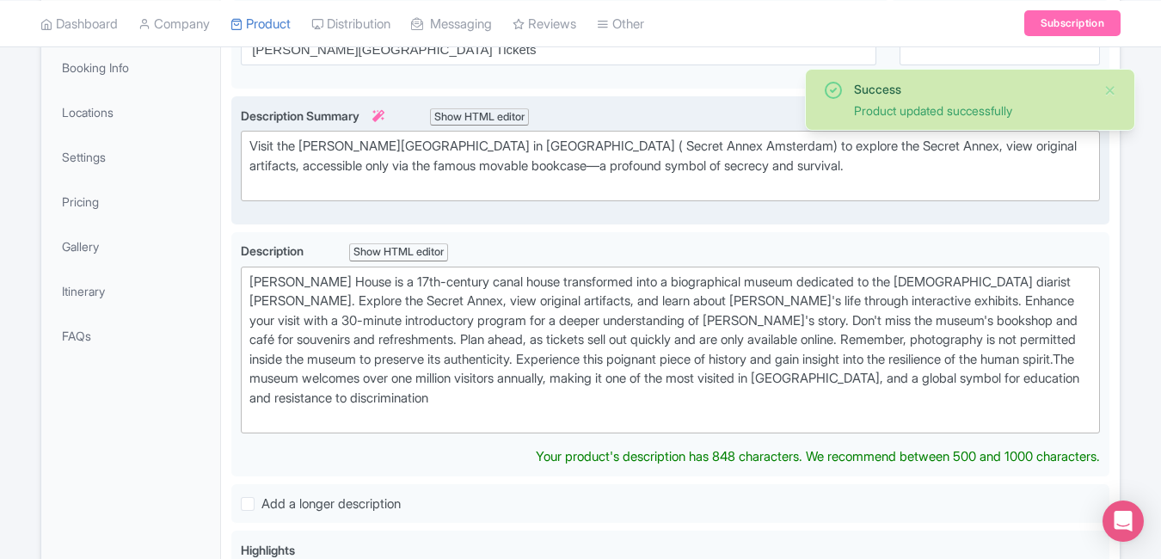
type trix-editor "<div>&nbsp;Anne Frank House is a 17th-century canal house transformed into a bi…"
